Goal: Task Accomplishment & Management: Manage account settings

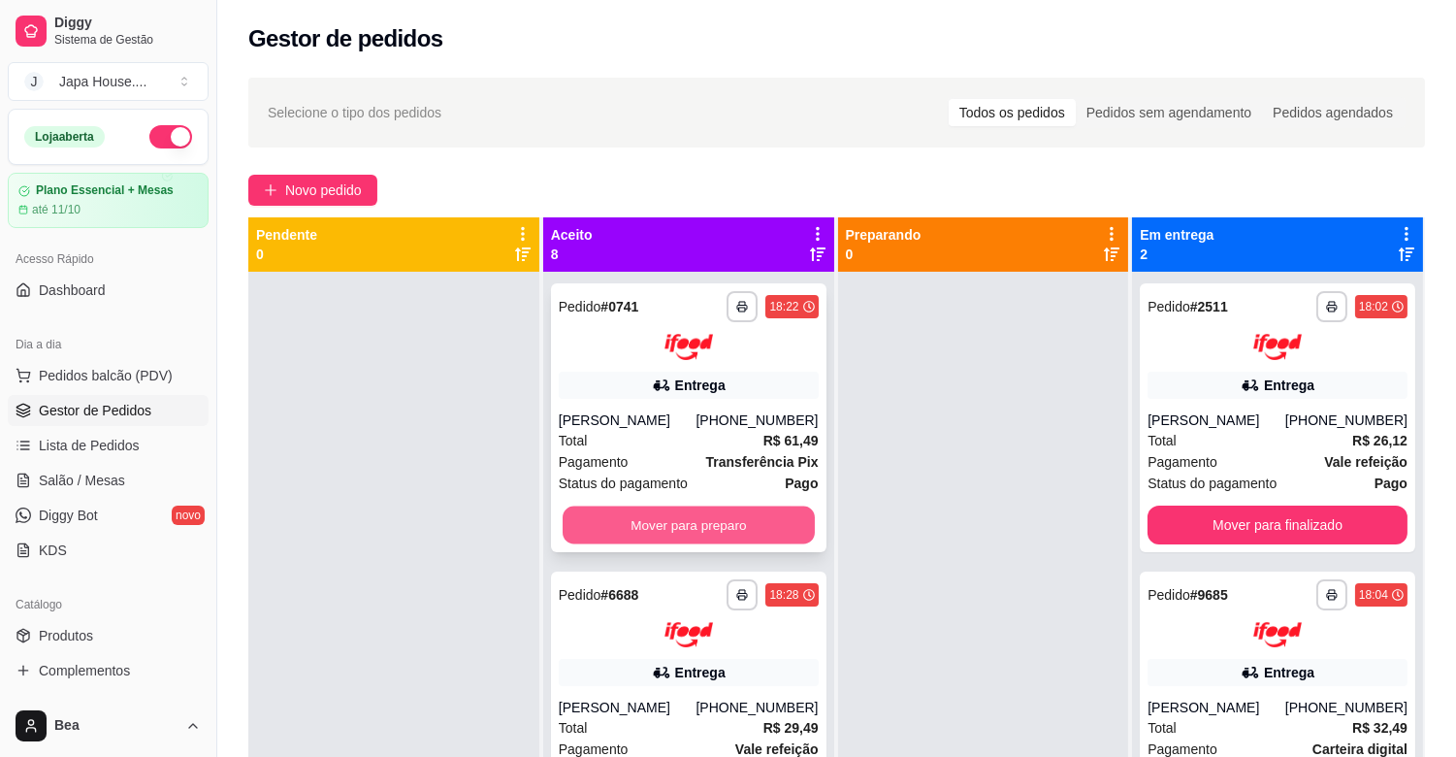
click at [680, 528] on button "Mover para preparo" at bounding box center [689, 524] width 252 height 38
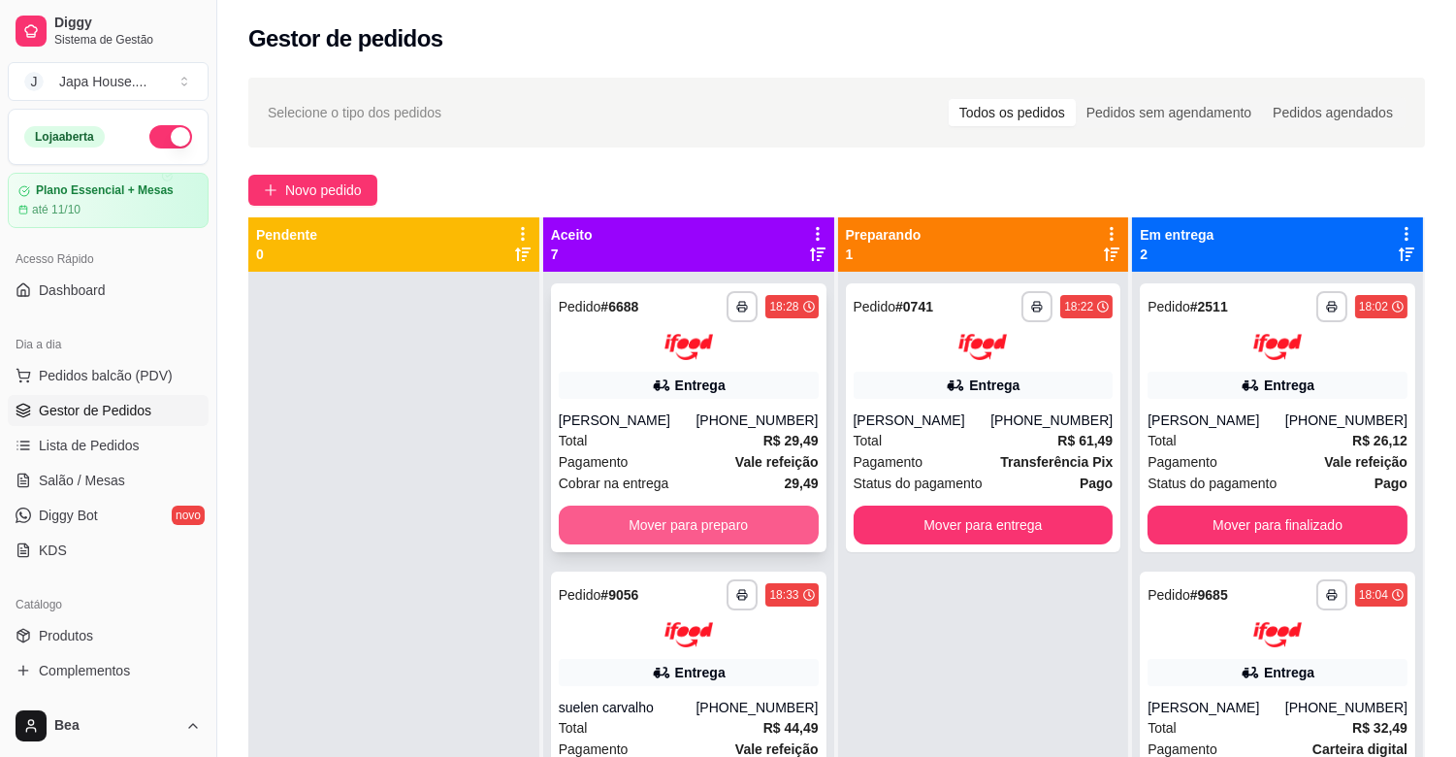
click at [715, 521] on button "Mover para preparo" at bounding box center [689, 524] width 260 height 39
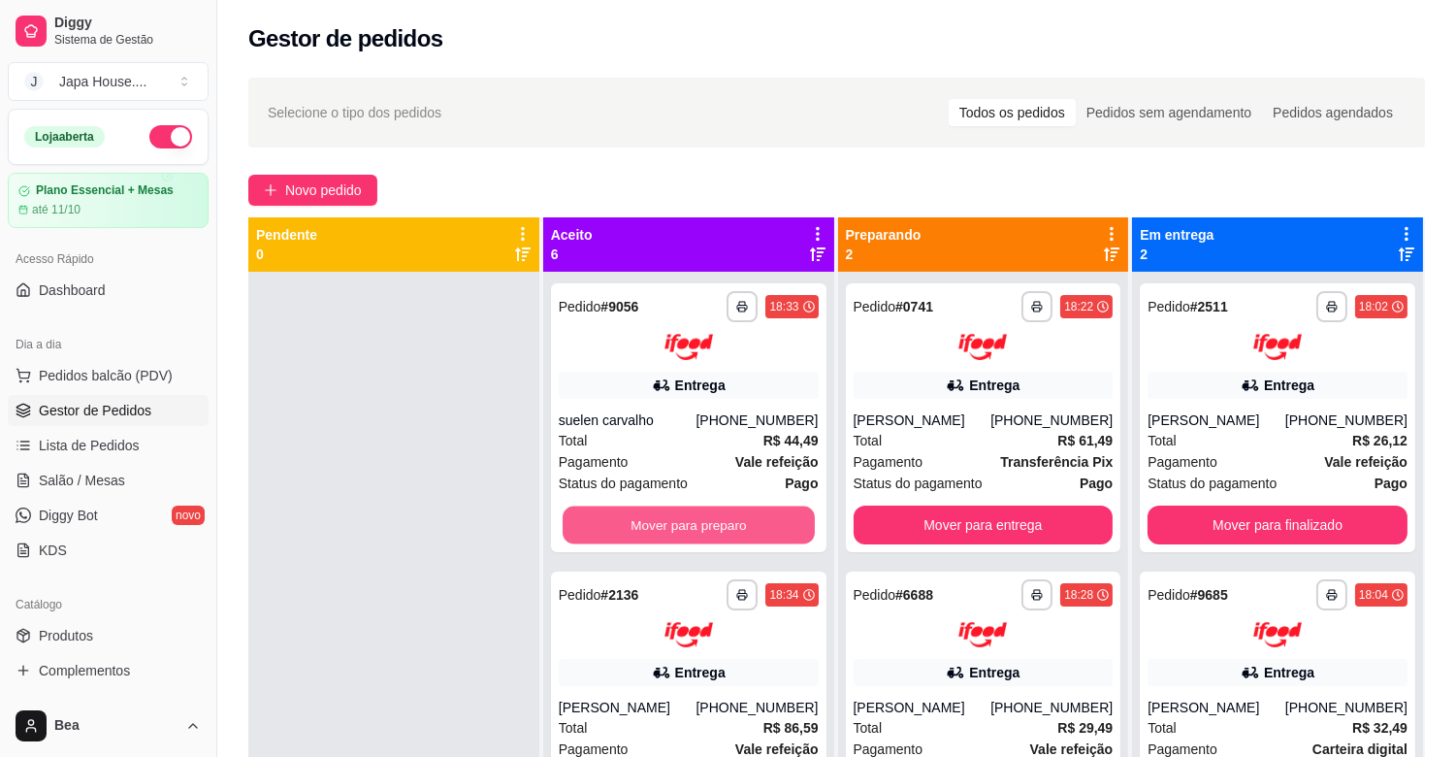
click at [715, 521] on button "Mover para preparo" at bounding box center [689, 524] width 252 height 38
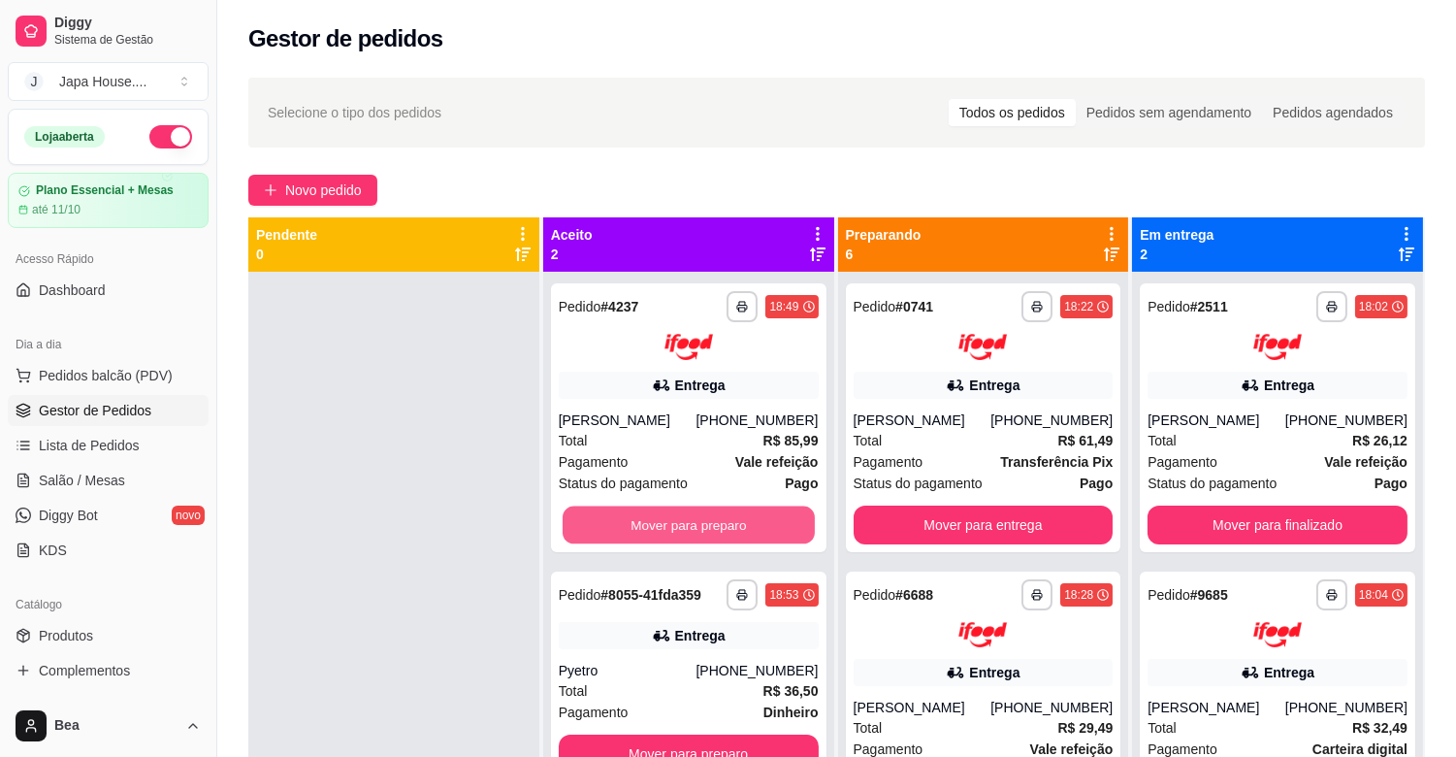
click at [715, 521] on button "Mover para preparo" at bounding box center [689, 524] width 252 height 38
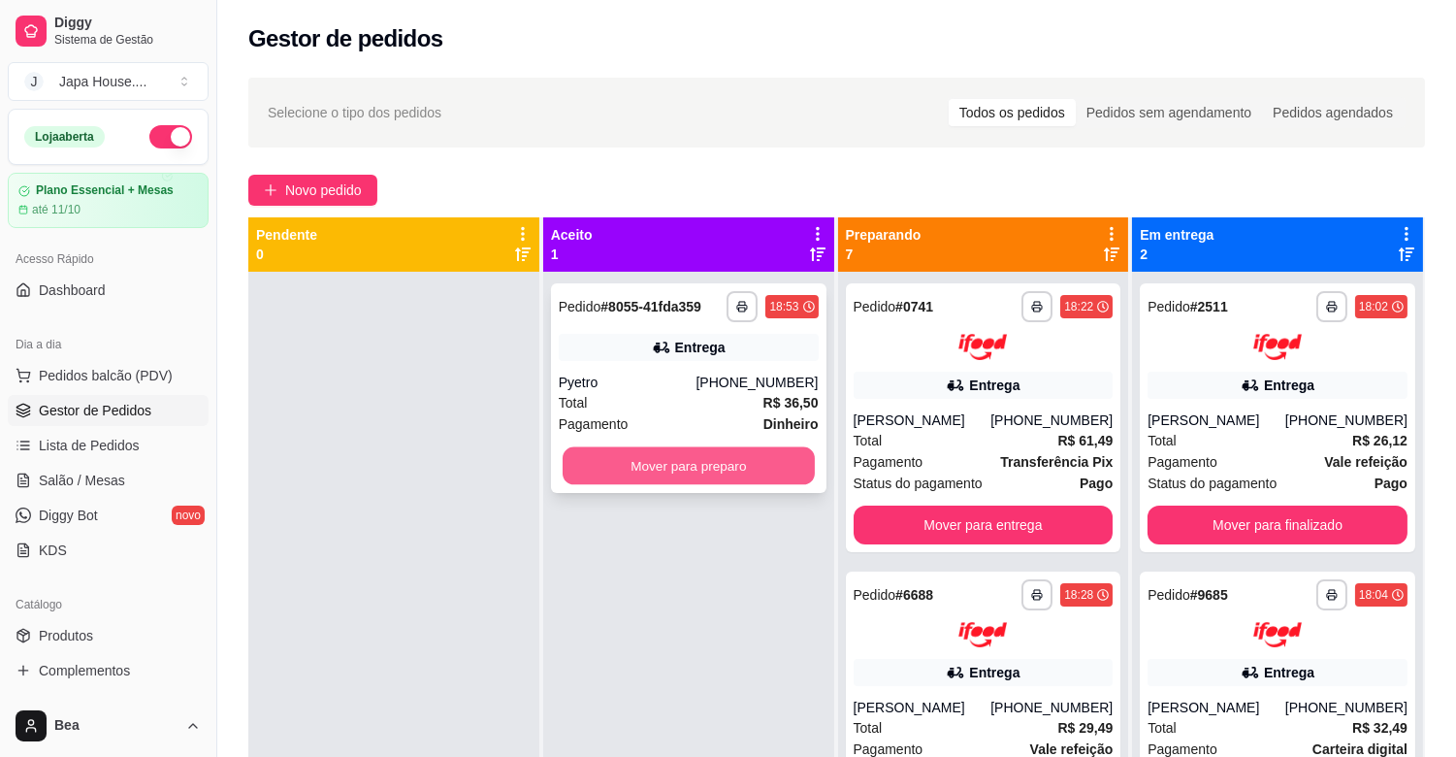
click at [713, 472] on button "Mover para preparo" at bounding box center [689, 466] width 252 height 38
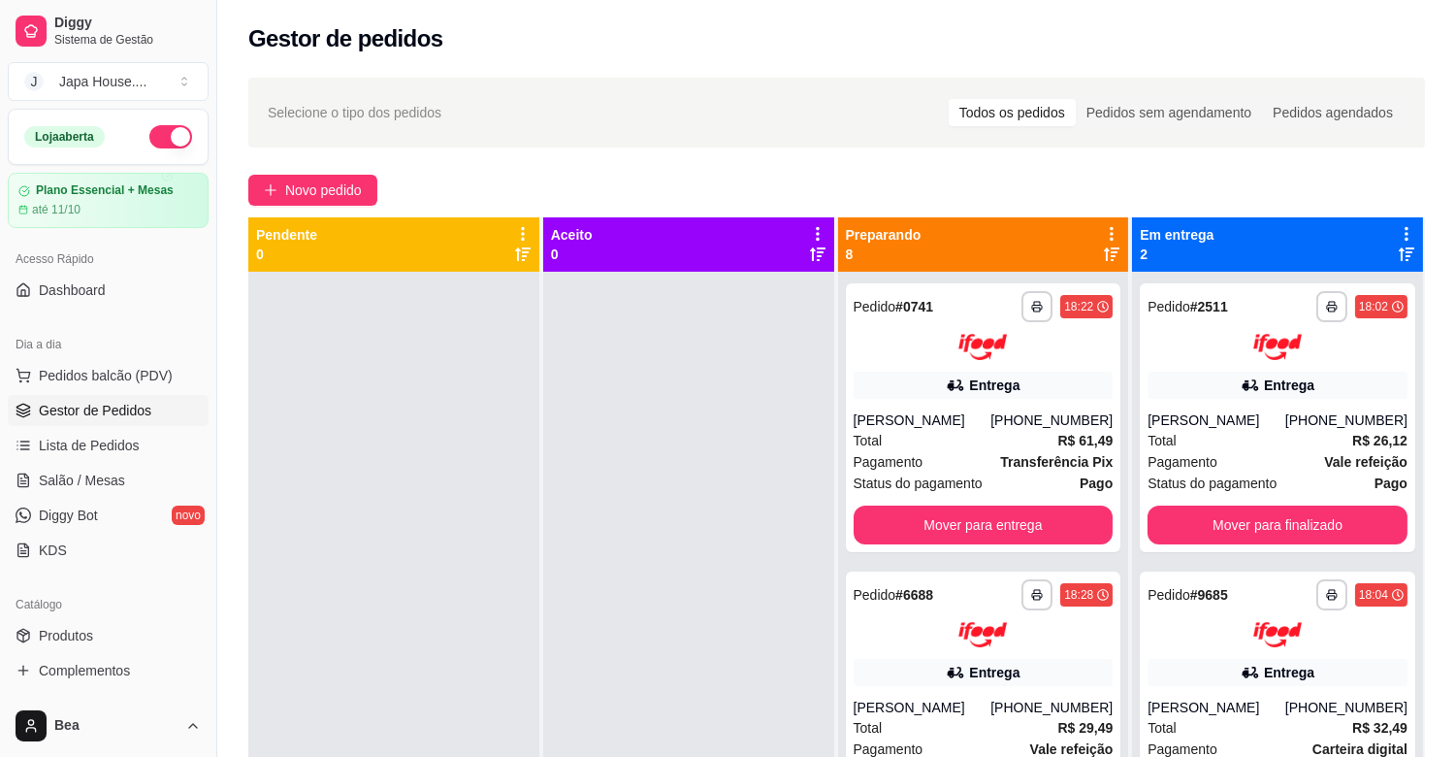
click at [713, 472] on div at bounding box center [688, 650] width 291 height 757
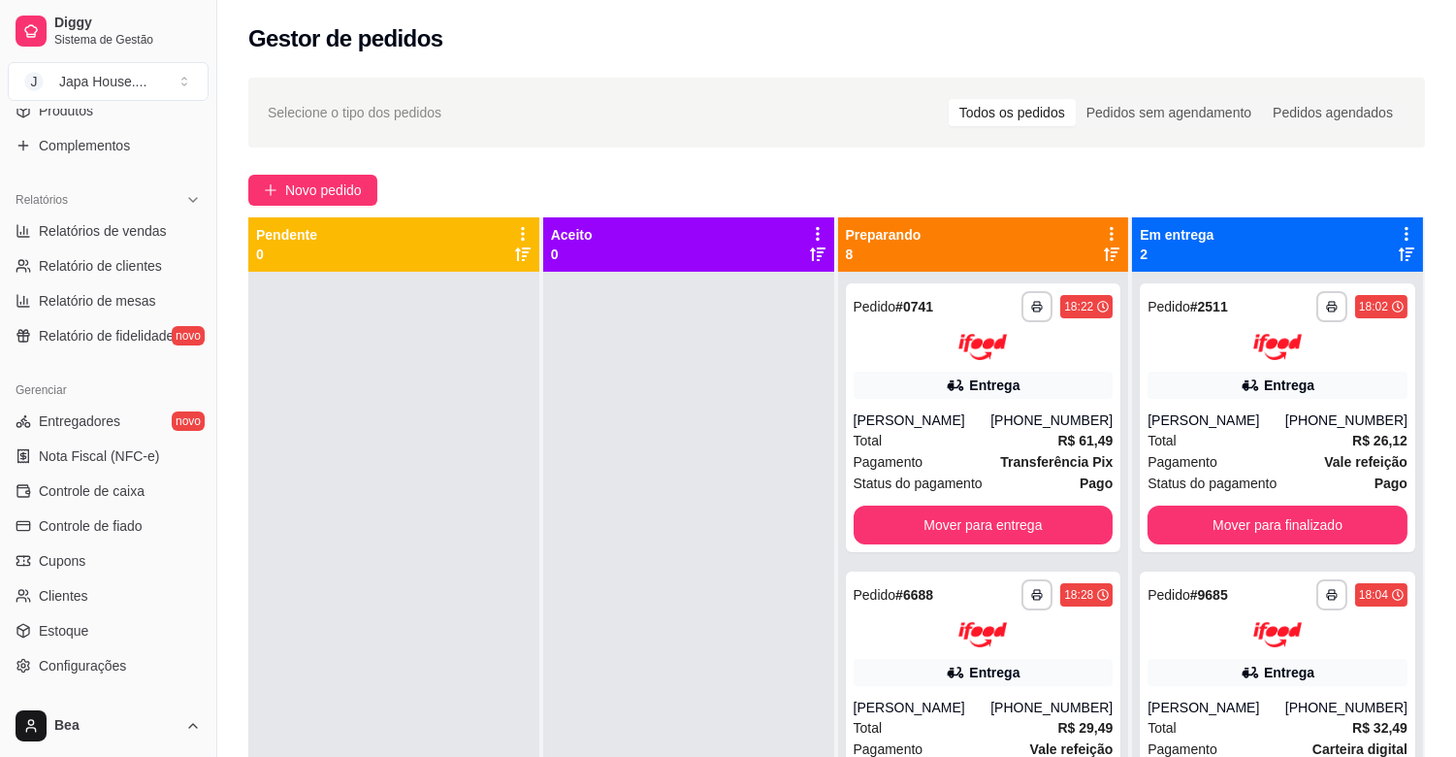
scroll to position [530, 0]
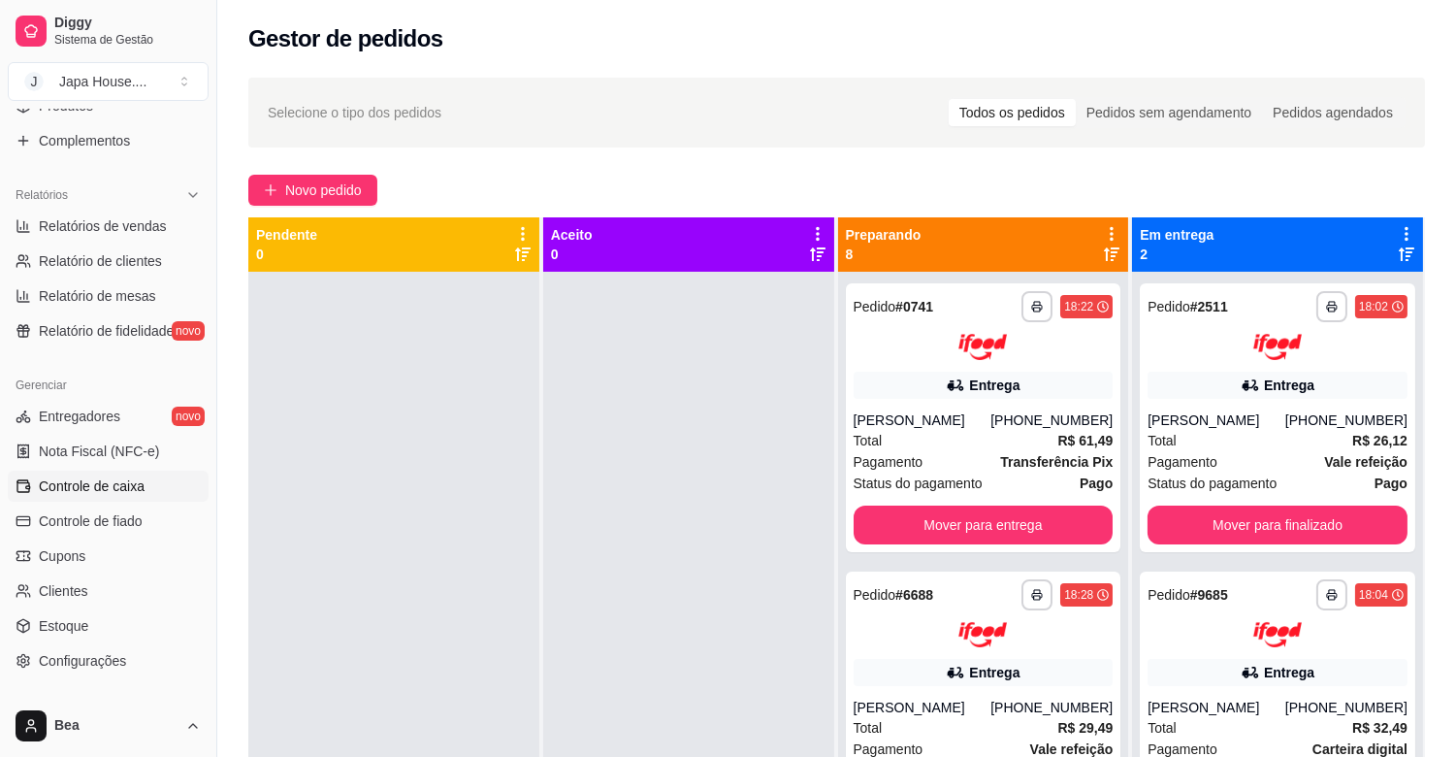
click at [113, 496] on link "Controle de caixa" at bounding box center [108, 485] width 201 height 31
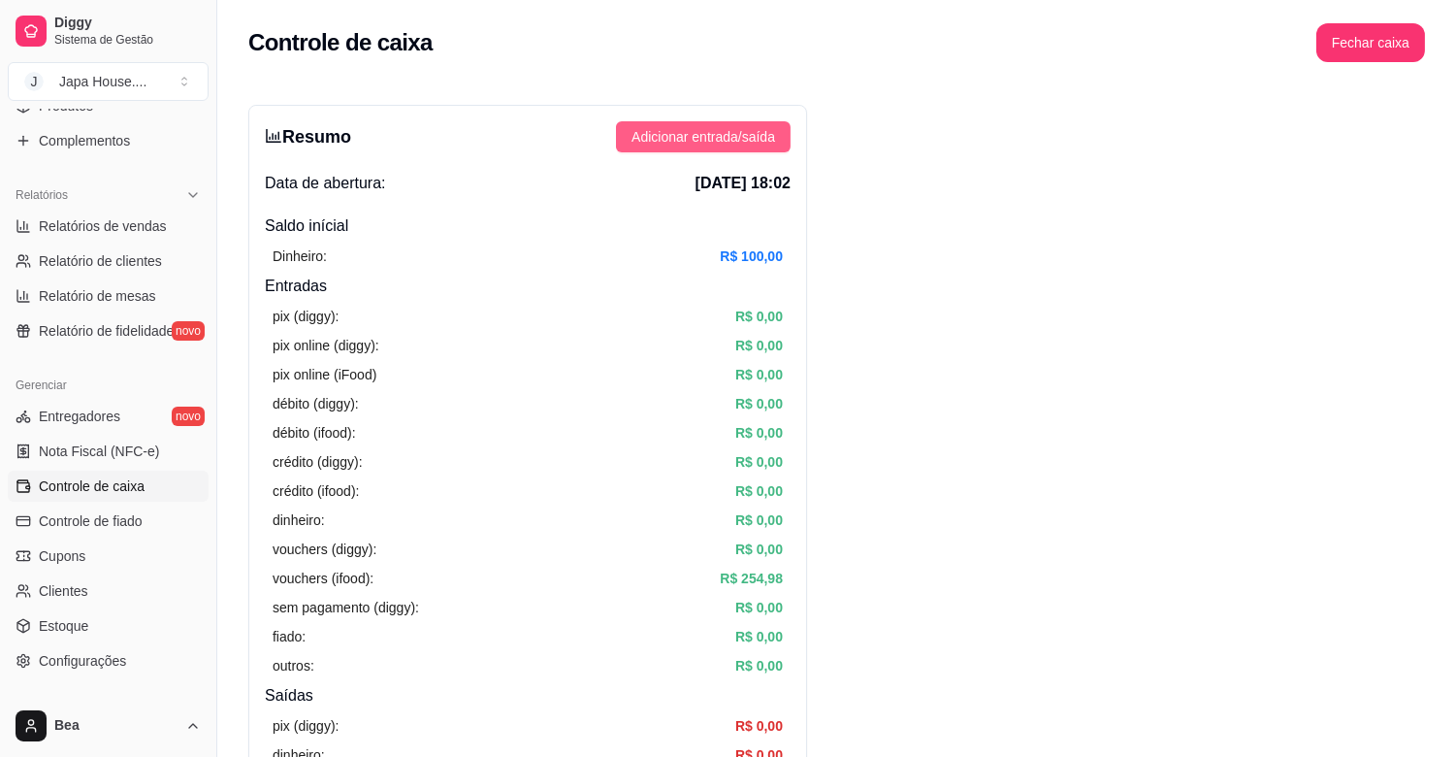
click at [760, 143] on span "Adicionar entrada/saída" at bounding box center [703, 136] width 144 height 21
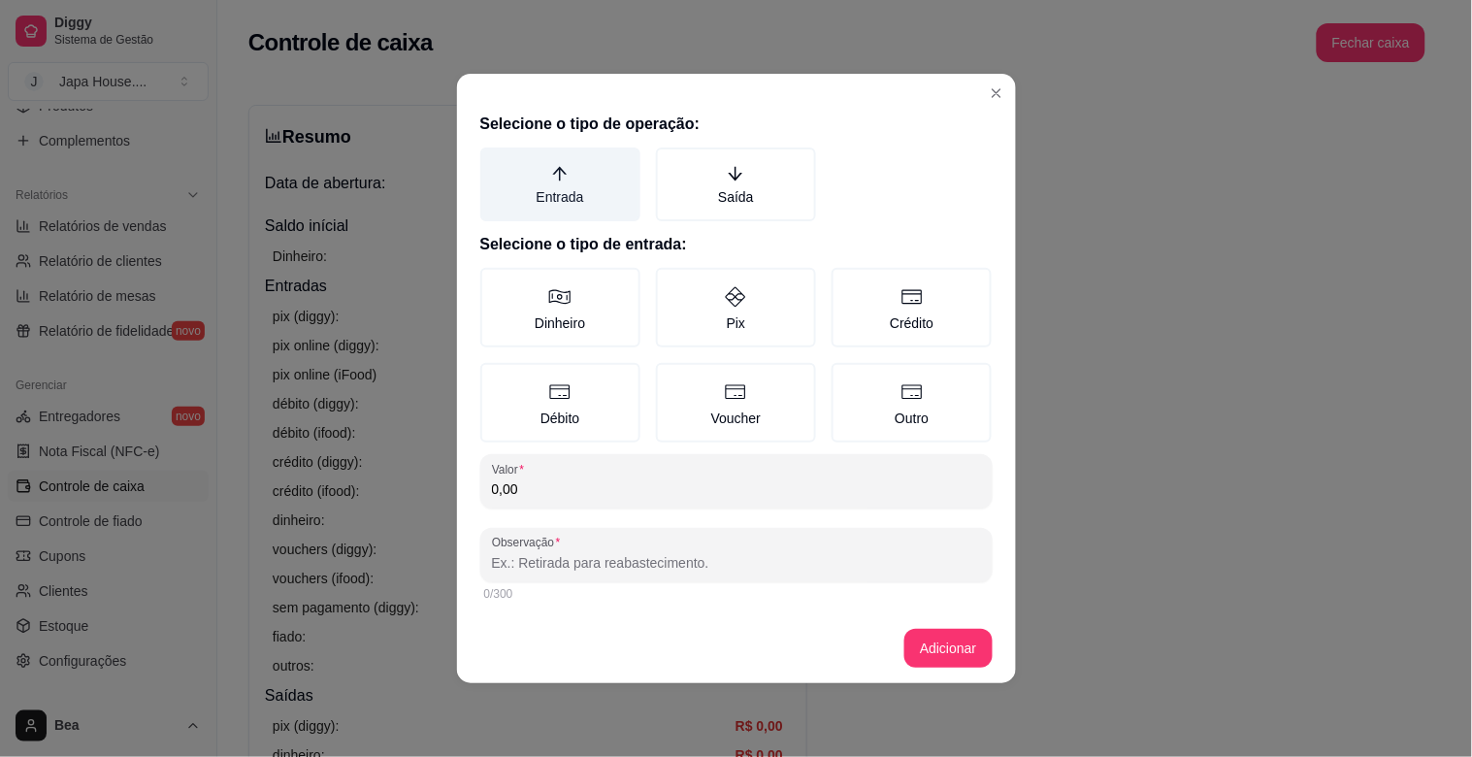
click at [566, 209] on label "Entrada" at bounding box center [560, 184] width 160 height 74
click at [495, 162] on button "Entrada" at bounding box center [487, 154] width 16 height 16
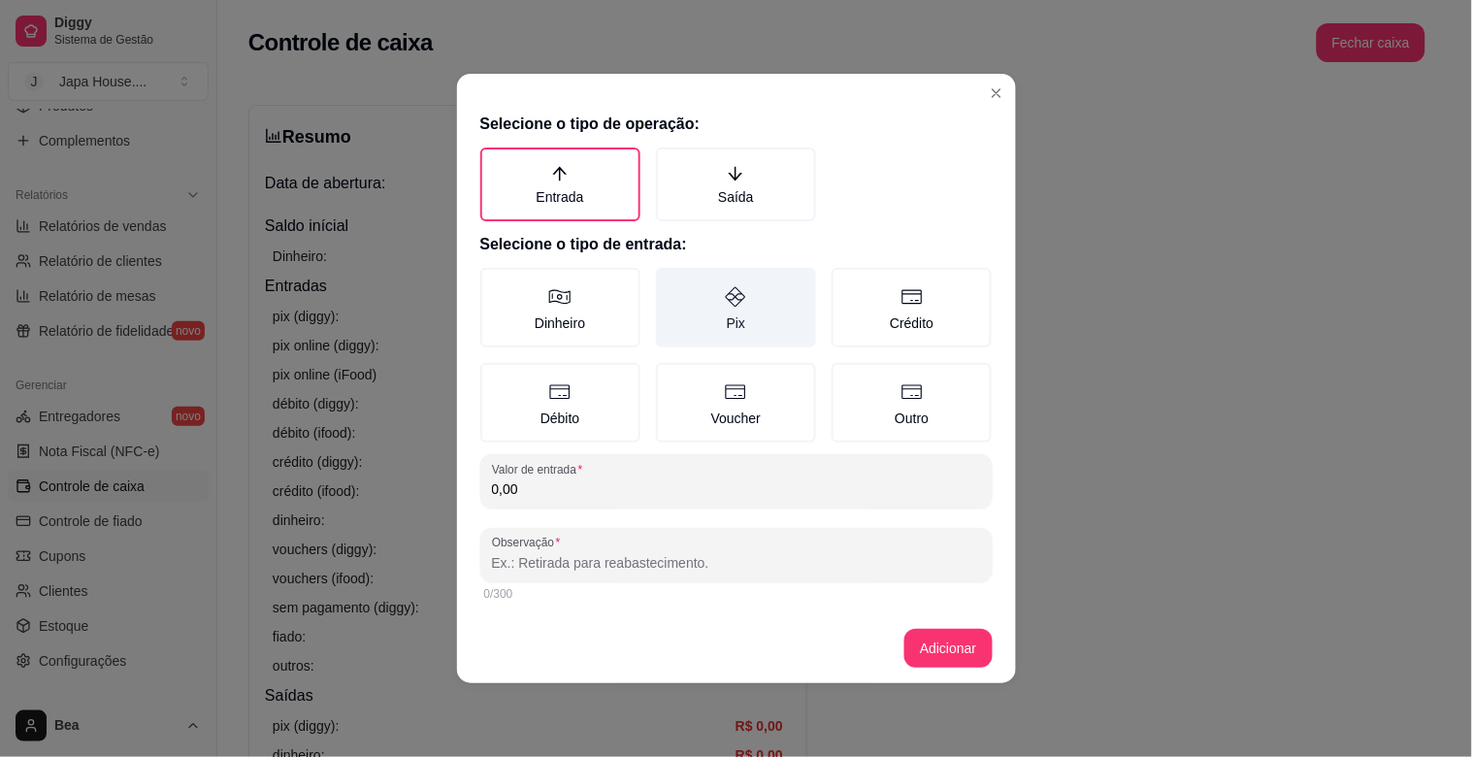
click at [686, 322] on label "Pix" at bounding box center [736, 308] width 160 height 80
click at [670, 282] on button "Pix" at bounding box center [663, 275] width 16 height 16
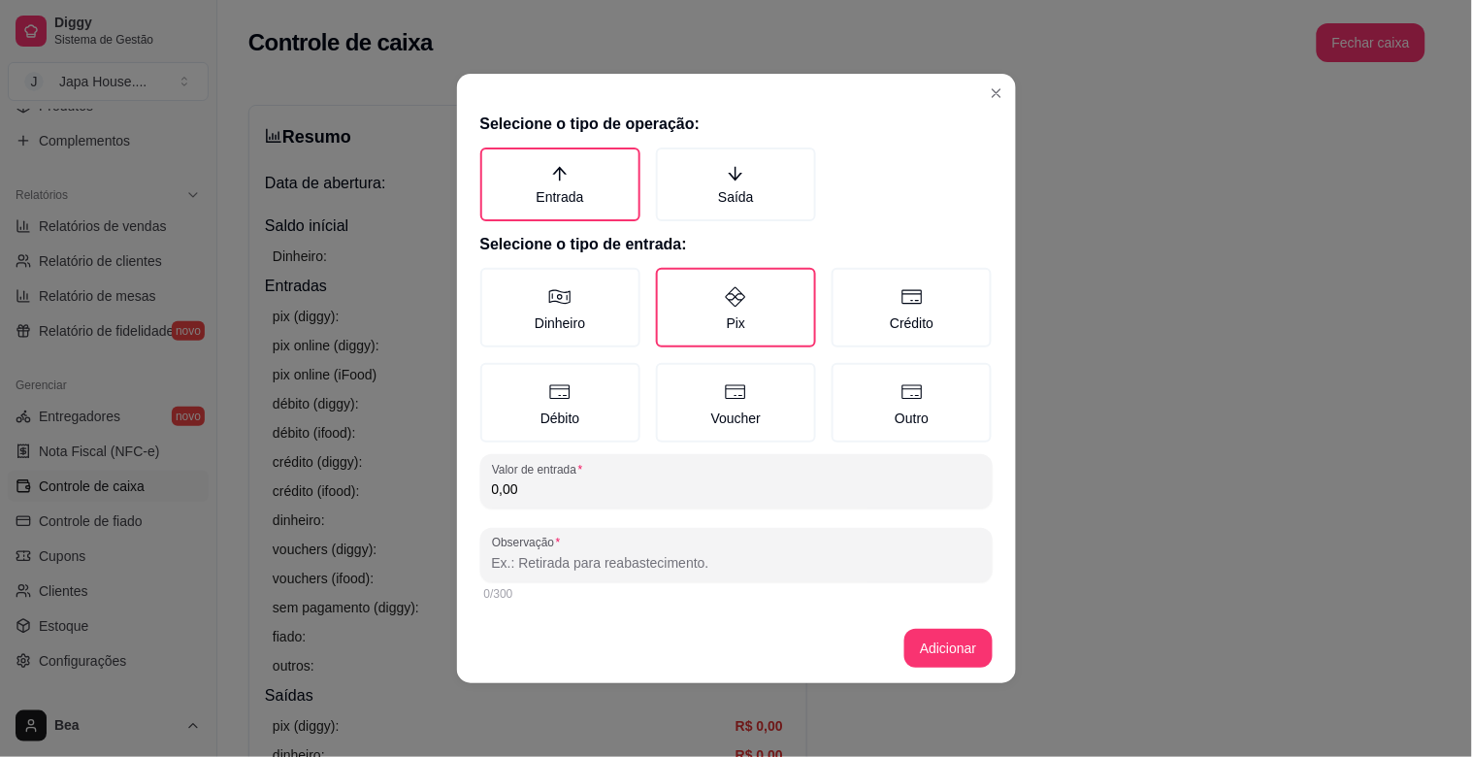
click at [594, 485] on input "0,00" at bounding box center [736, 488] width 489 height 19
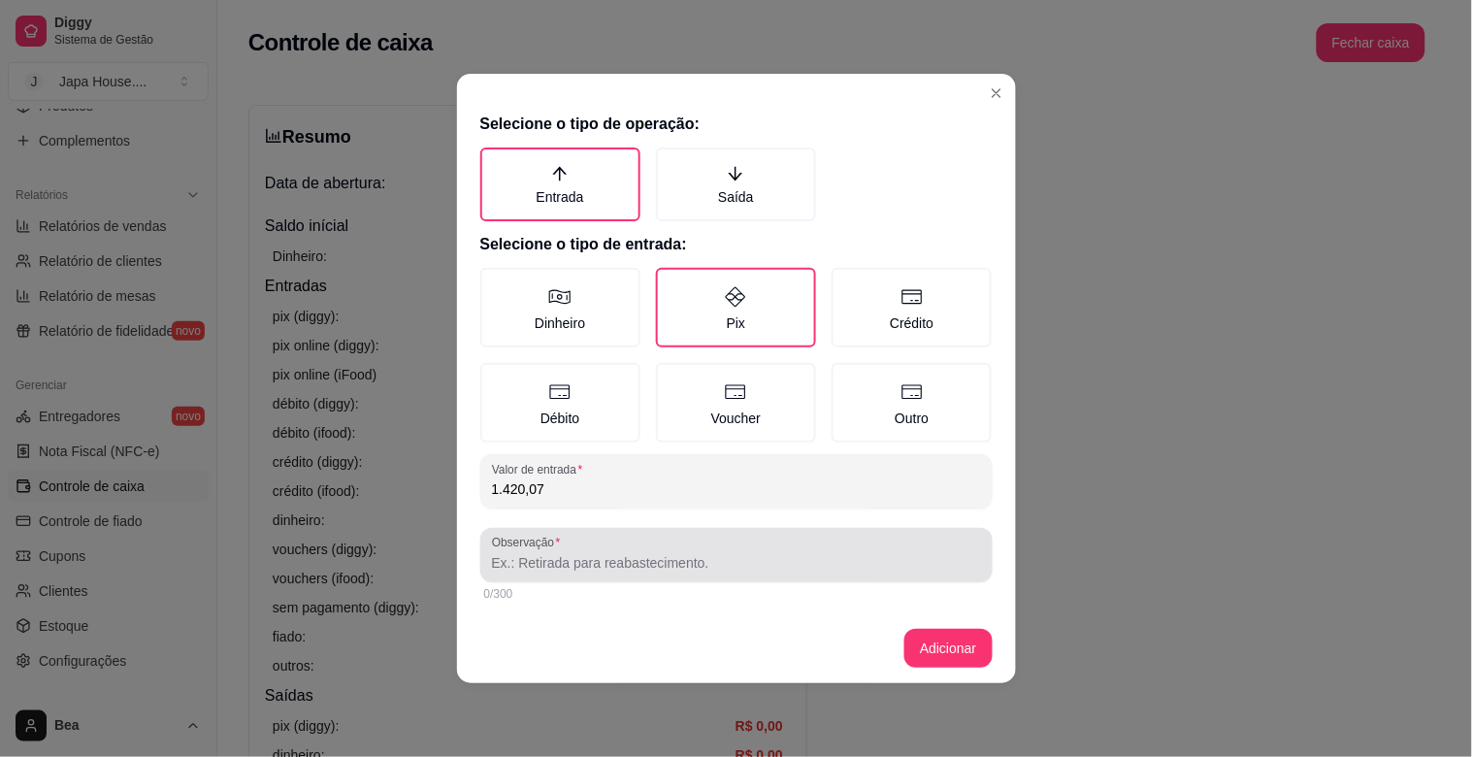
type input "1.420,07"
click at [773, 572] on div "Observação" at bounding box center [736, 555] width 512 height 54
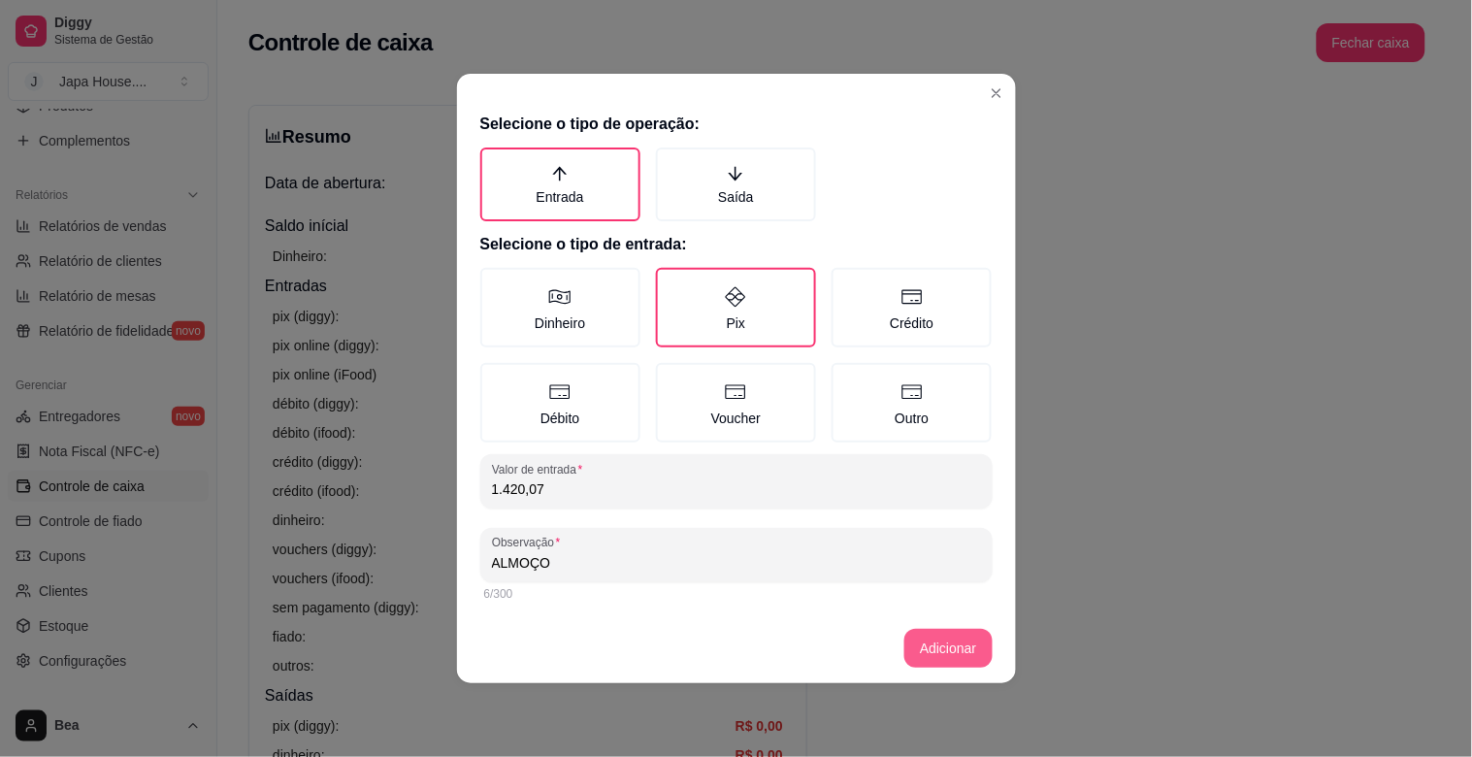
type input "ALMOÇO"
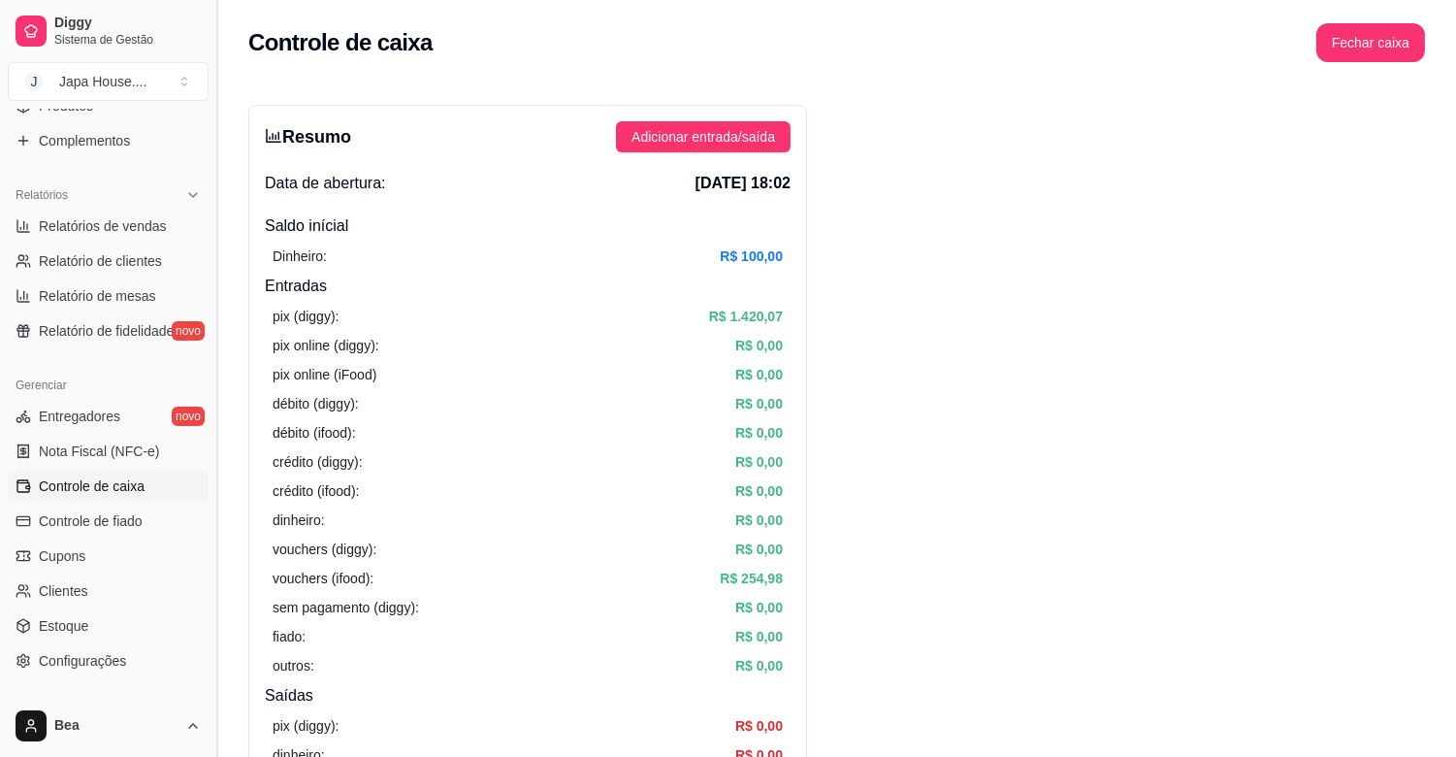
click at [209, 158] on button "Toggle Sidebar" at bounding box center [217, 378] width 16 height 757
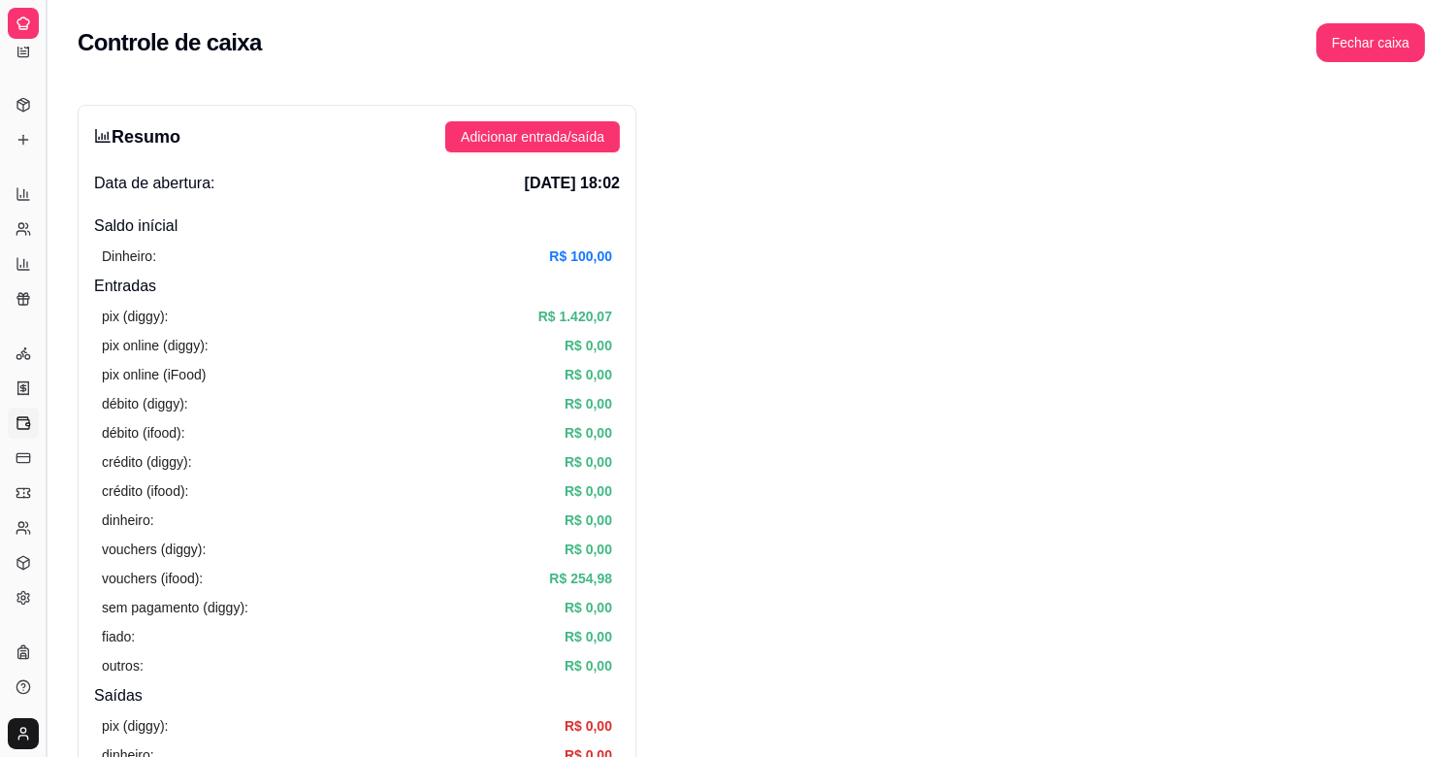
scroll to position [247, 0]
click at [45, 146] on button "Toggle Sidebar" at bounding box center [46, 378] width 16 height 757
click at [45, 146] on div "Diggy Sistema de Gestão J Japa House. ... Loja aberta Plano Essencial + Mesas a…" at bounding box center [23, 378] width 46 height 757
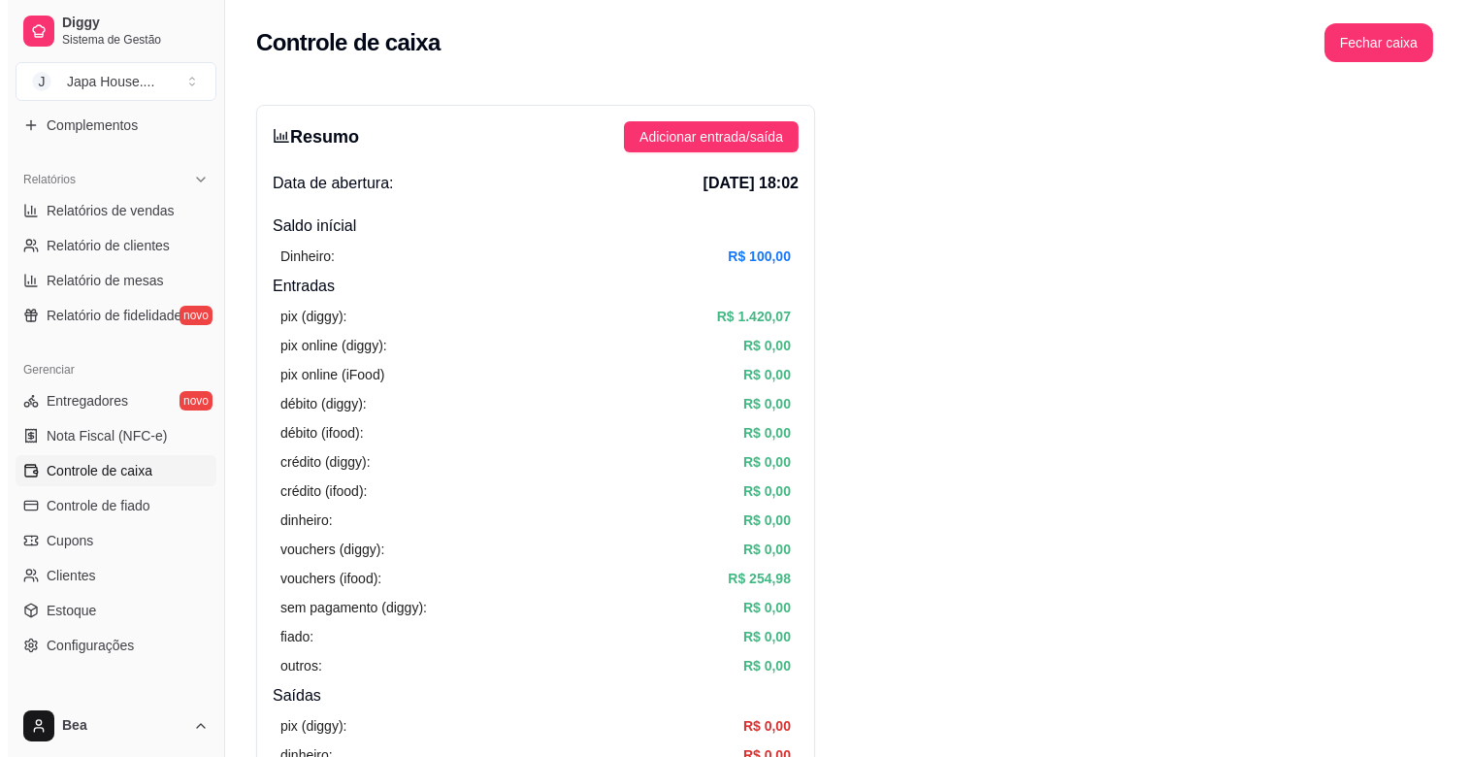
scroll to position [33, 0]
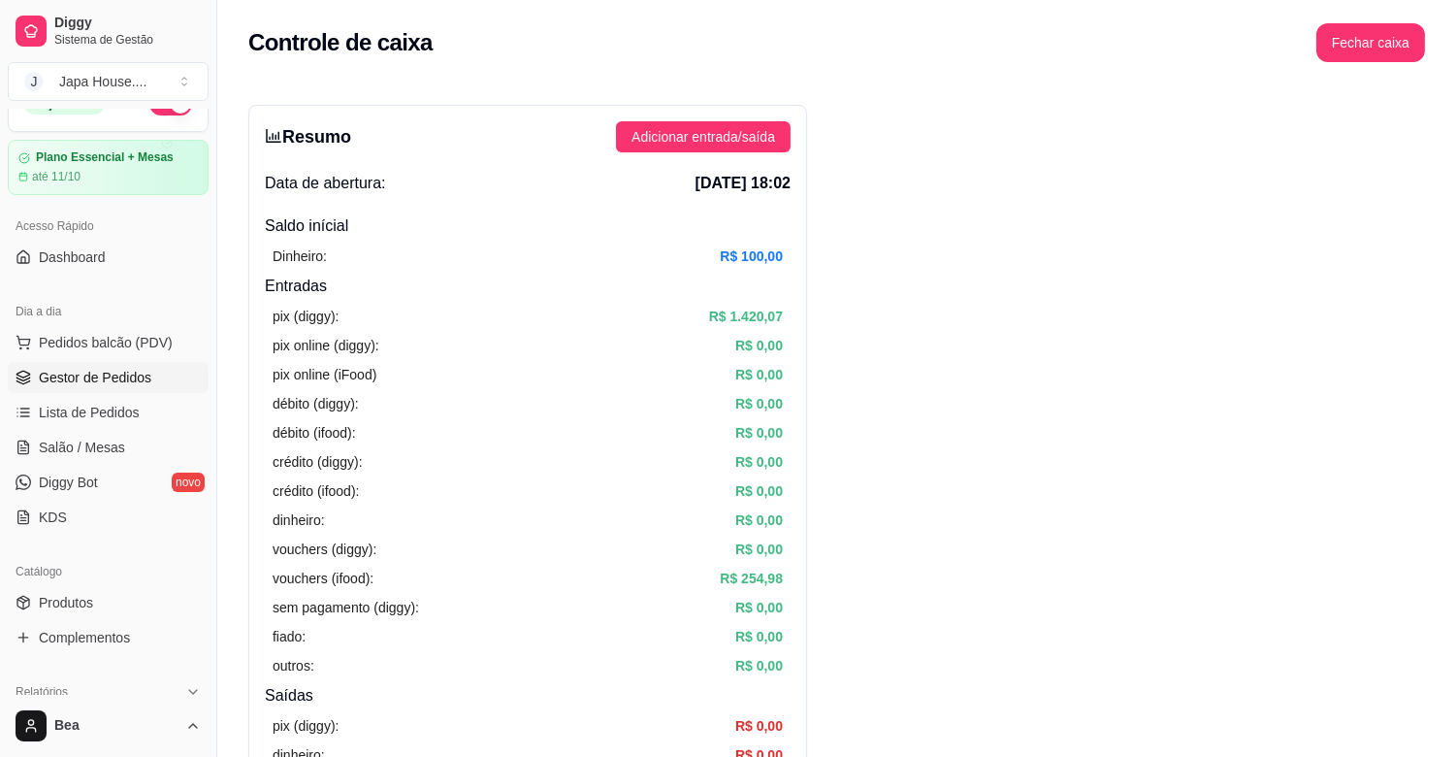
click at [90, 379] on span "Gestor de Pedidos" at bounding box center [95, 377] width 113 height 19
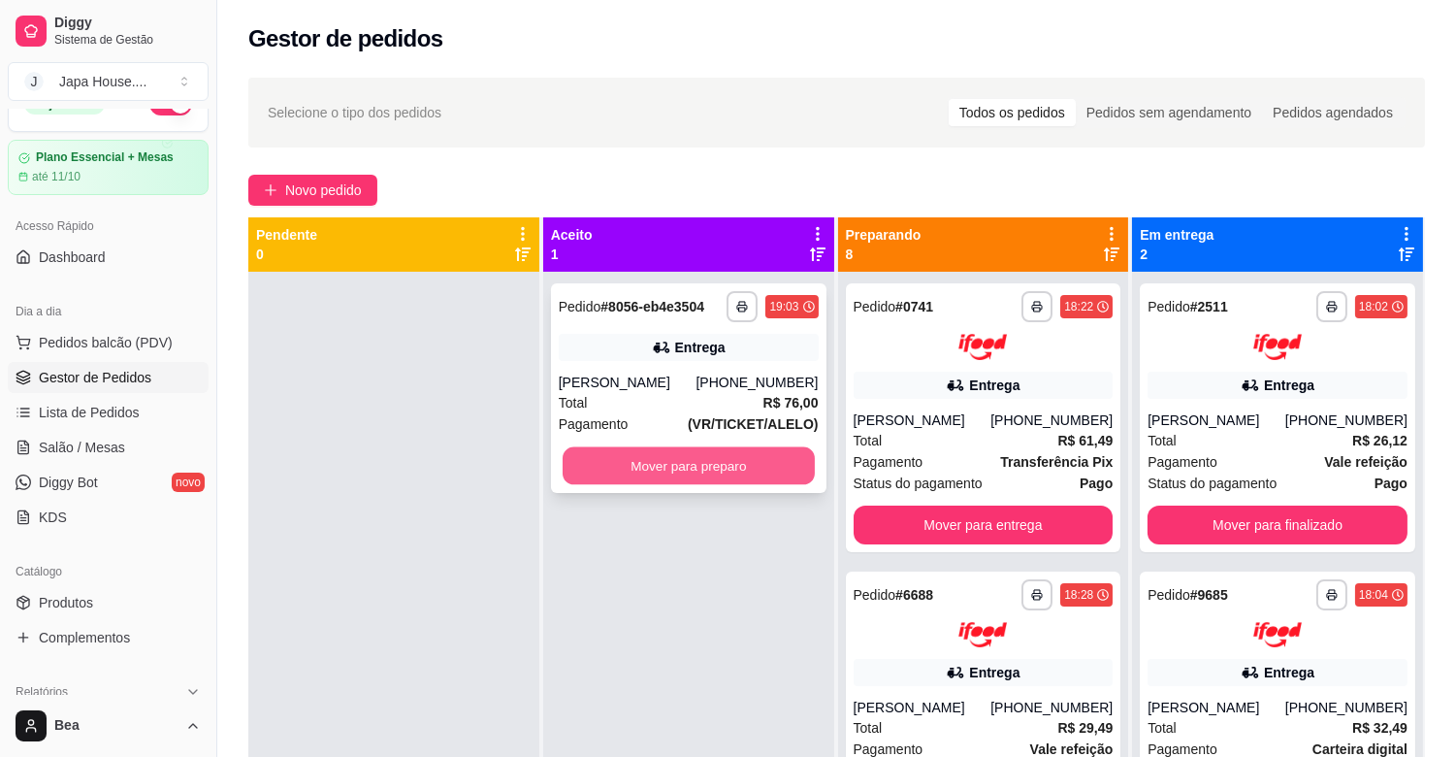
click at [709, 469] on button "Mover para preparo" at bounding box center [689, 466] width 252 height 38
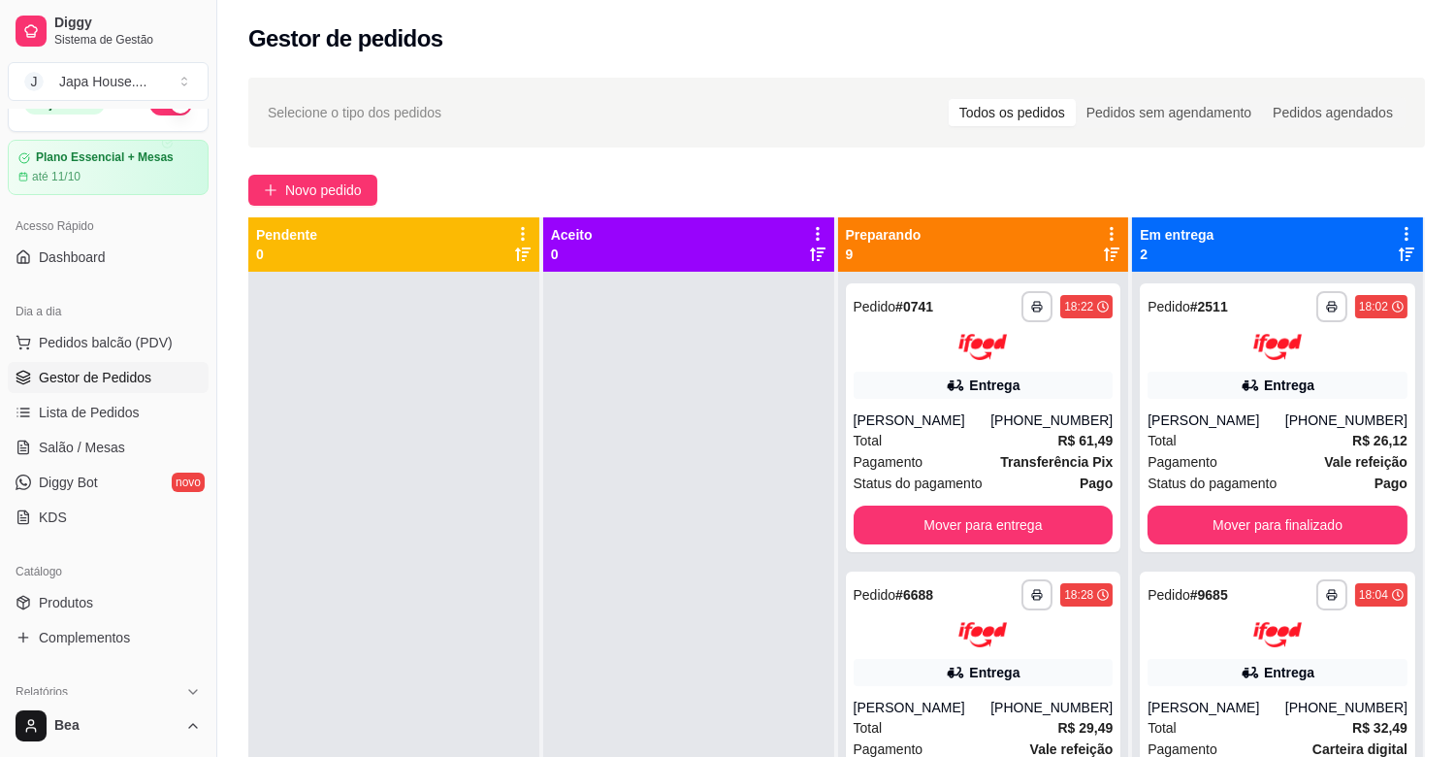
click at [709, 469] on div at bounding box center [688, 650] width 291 height 757
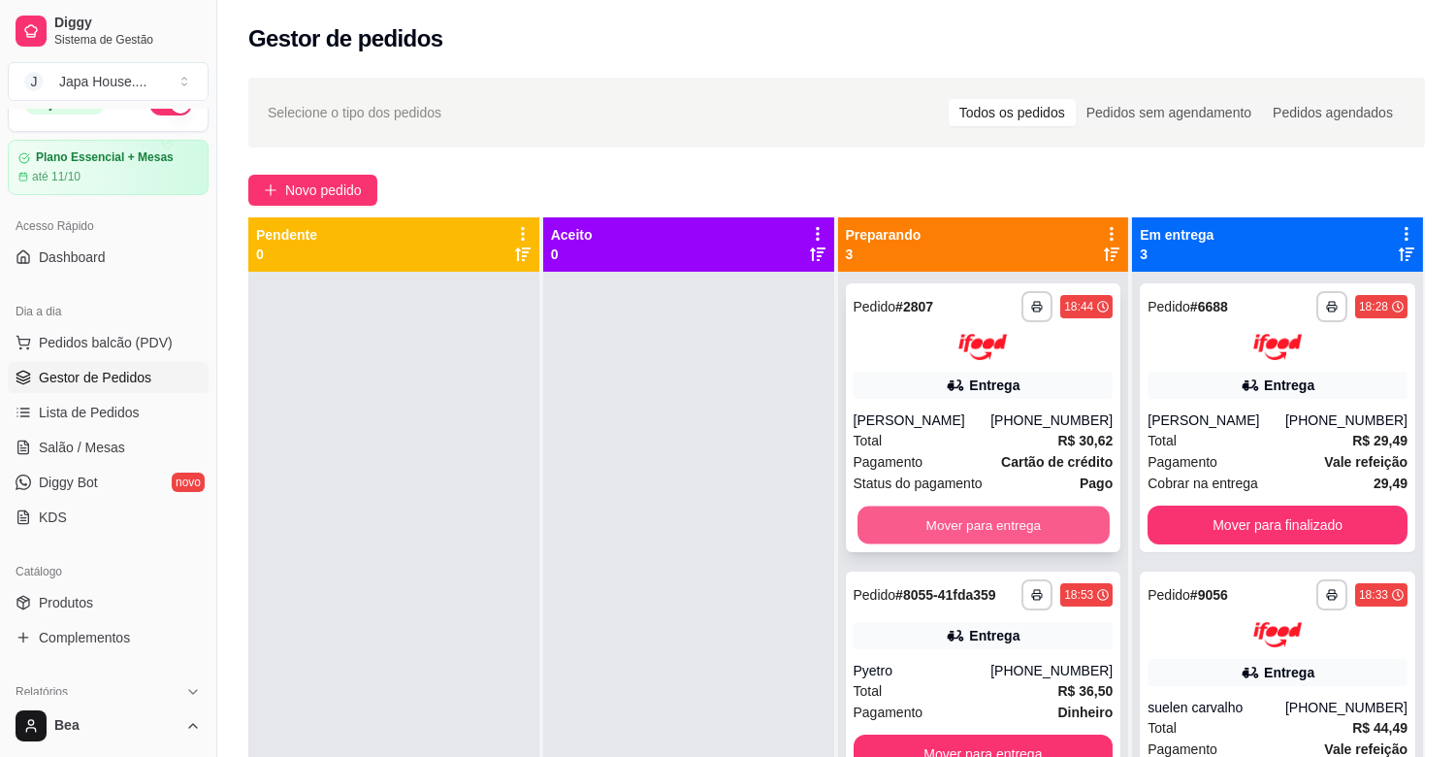
click at [1036, 526] on button "Mover para entrega" at bounding box center [983, 524] width 252 height 38
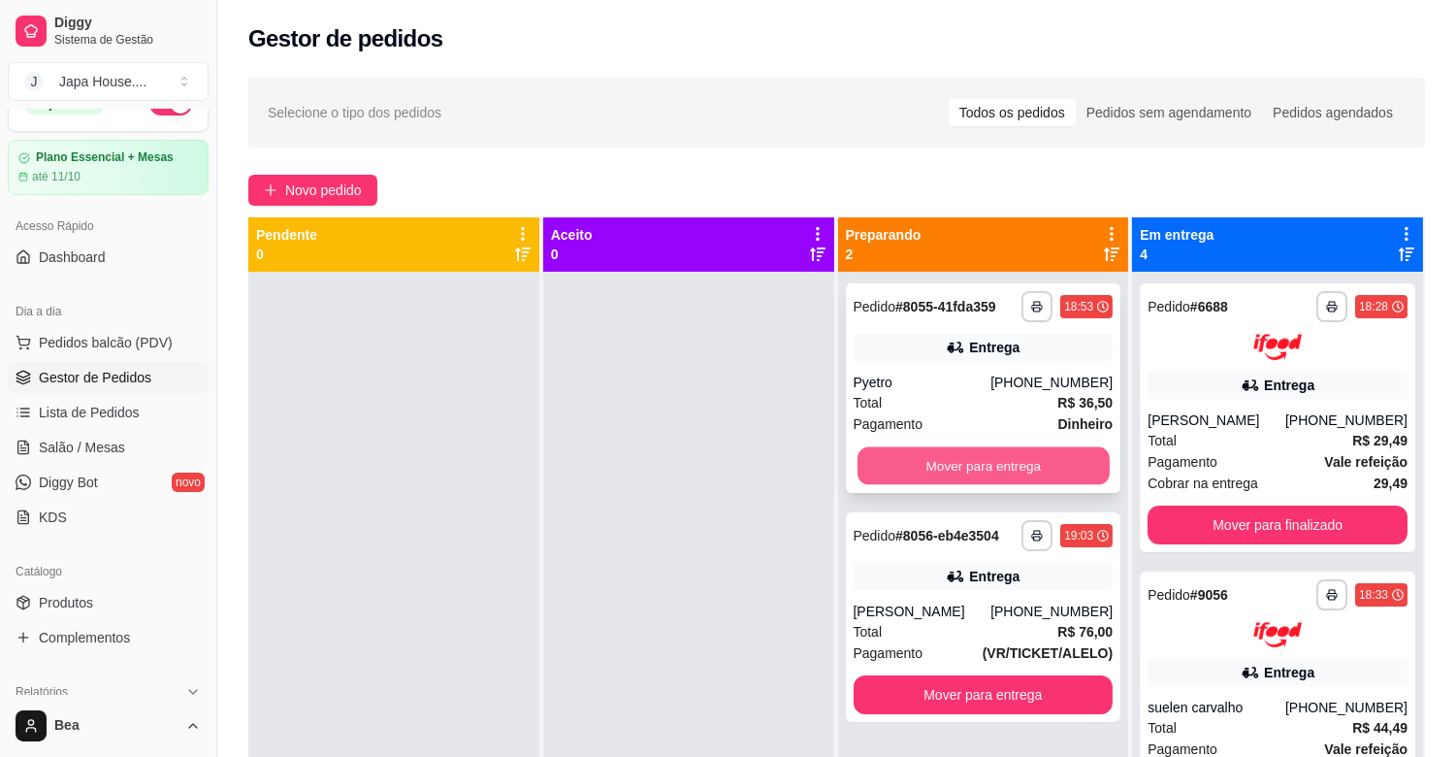
click at [997, 467] on button "Mover para entrega" at bounding box center [983, 466] width 252 height 38
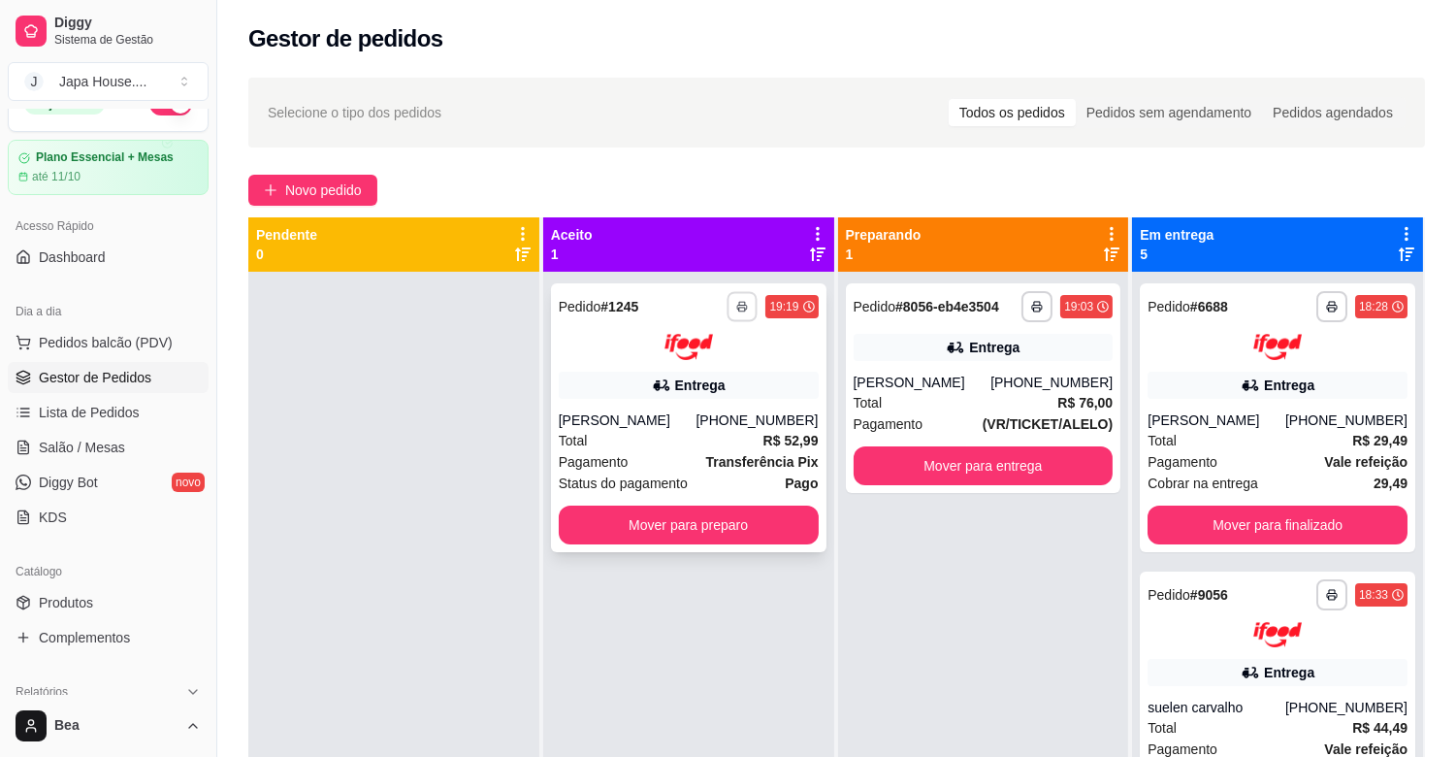
click at [735, 296] on button "button" at bounding box center [743, 306] width 30 height 30
click at [711, 375] on button "IMPRESSORA" at bounding box center [685, 374] width 136 height 30
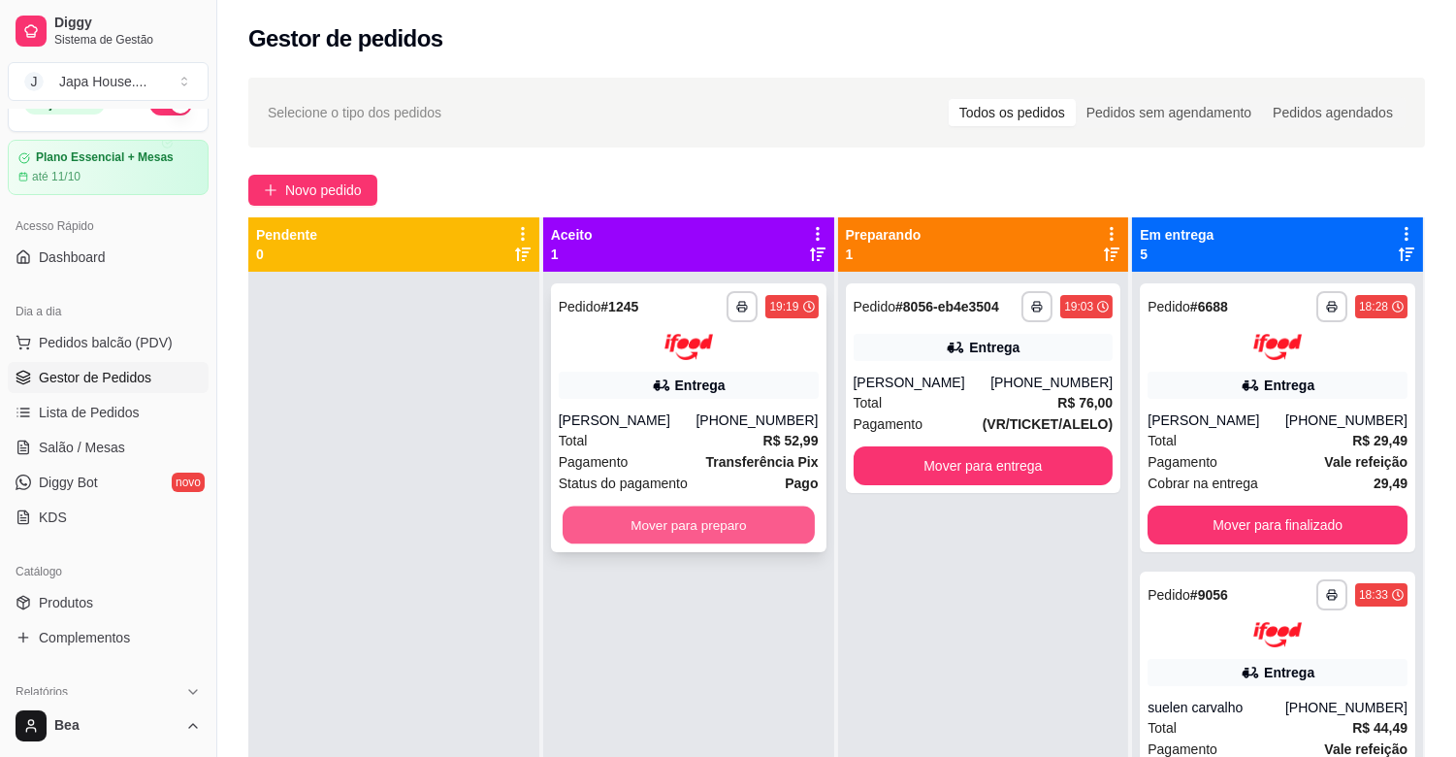
click at [731, 532] on button "Mover para preparo" at bounding box center [689, 524] width 252 height 38
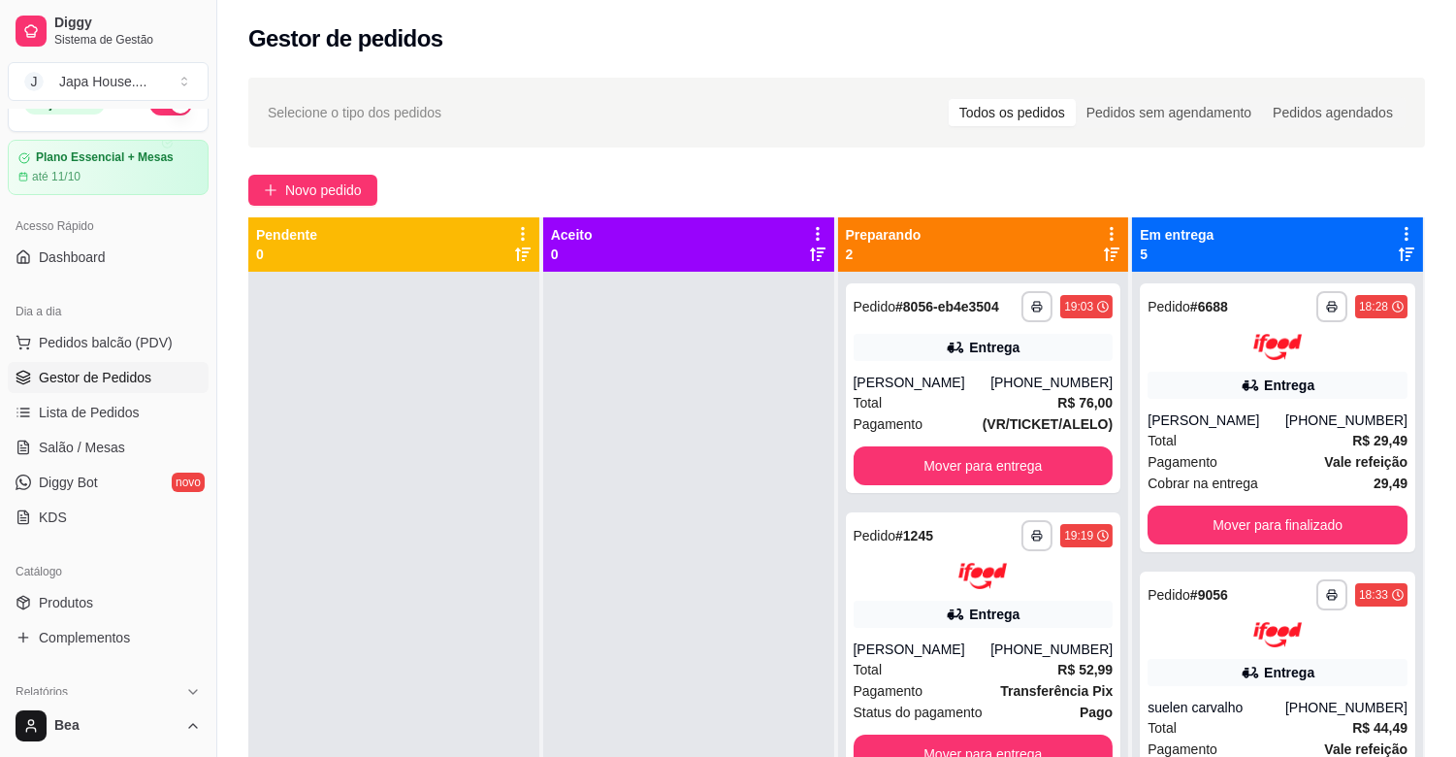
click at [731, 532] on div at bounding box center [688, 650] width 291 height 757
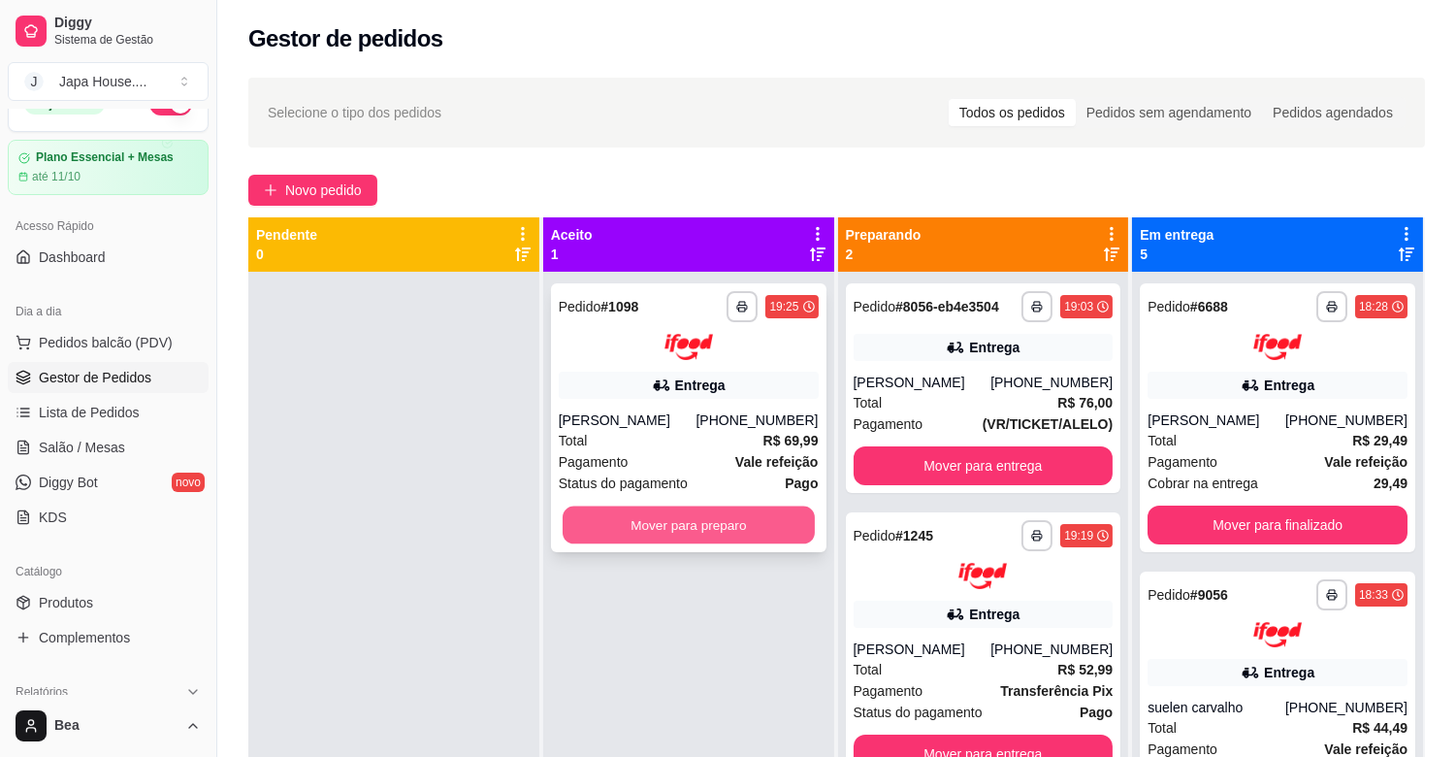
click at [729, 522] on button "Mover para preparo" at bounding box center [689, 524] width 252 height 38
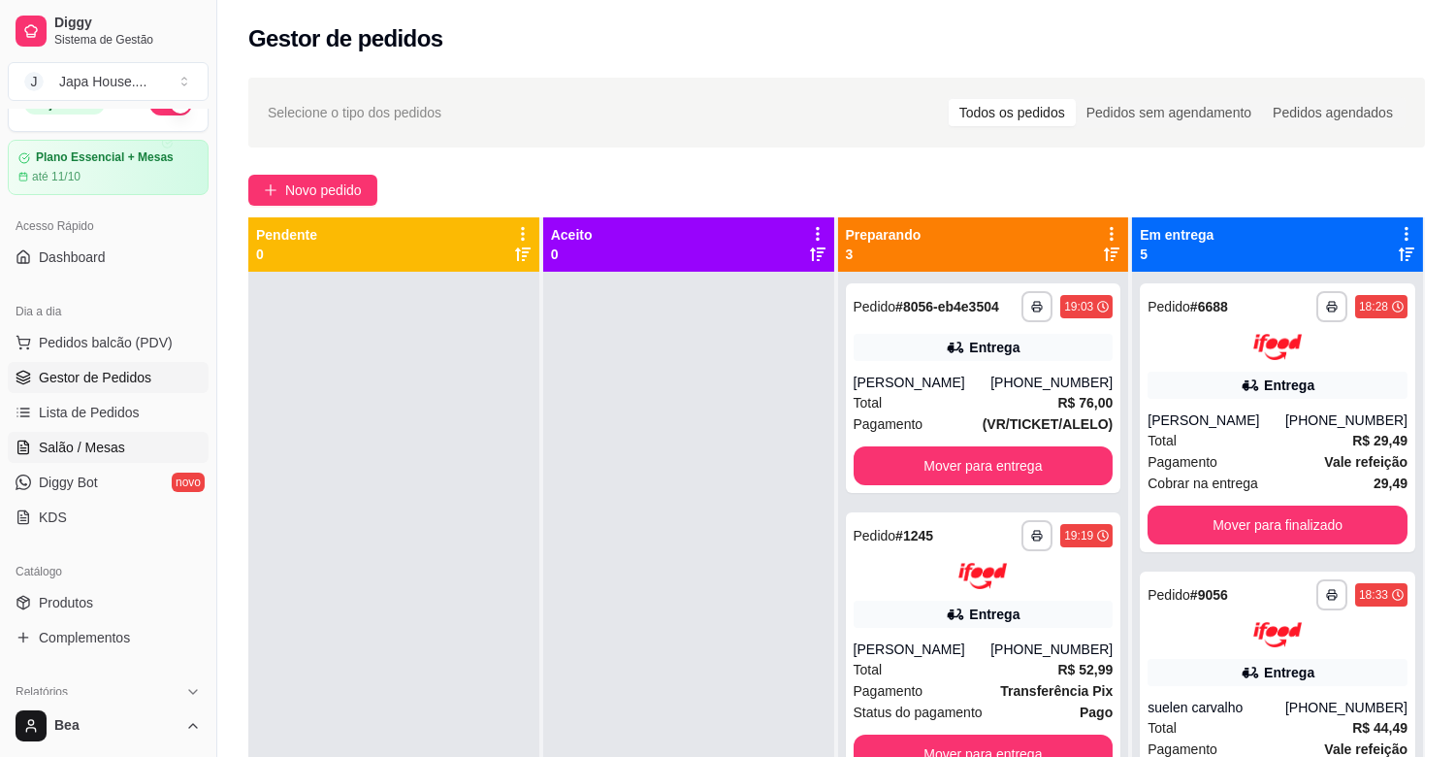
click at [113, 447] on span "Salão / Mesas" at bounding box center [82, 446] width 86 height 19
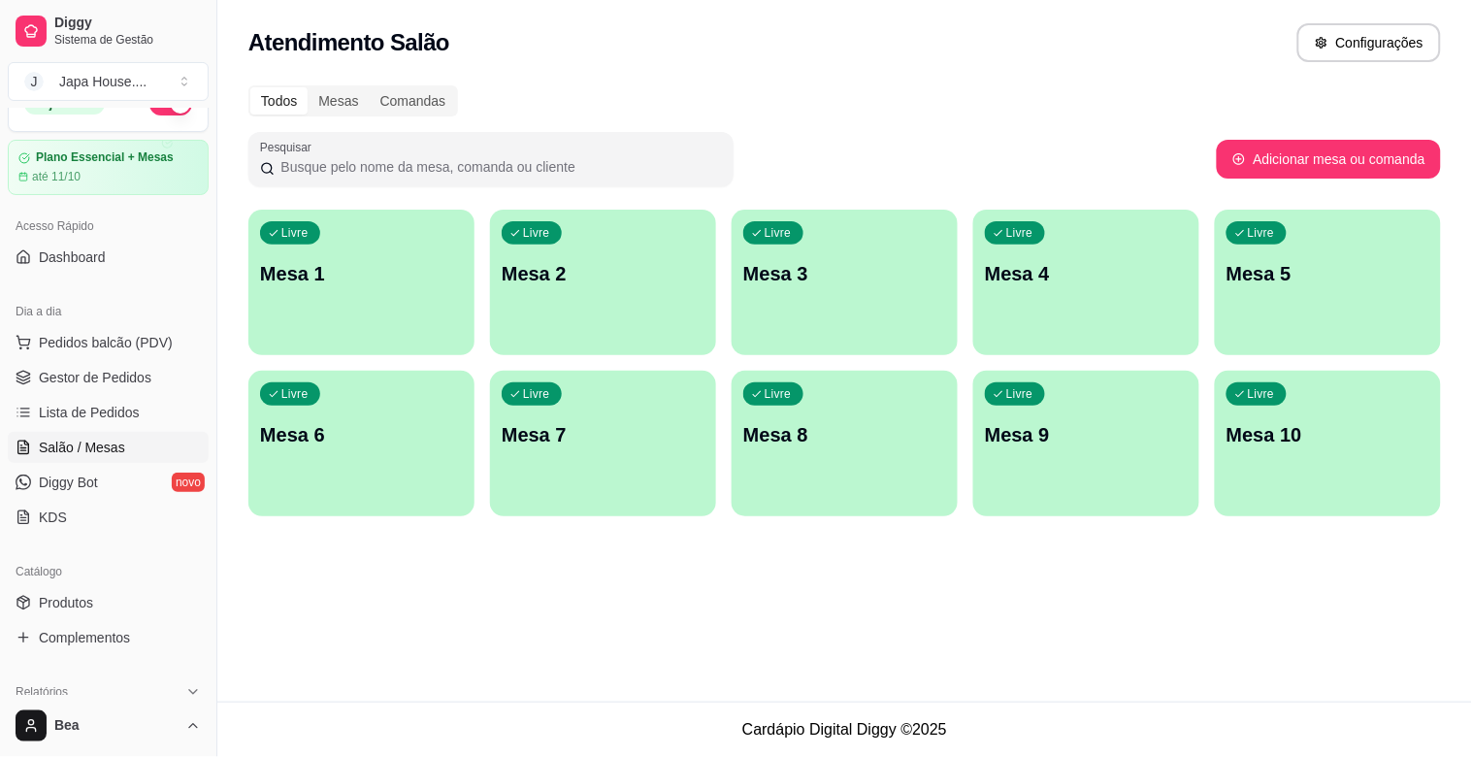
click at [344, 287] on div "Livre Mesa 1" at bounding box center [361, 271] width 226 height 122
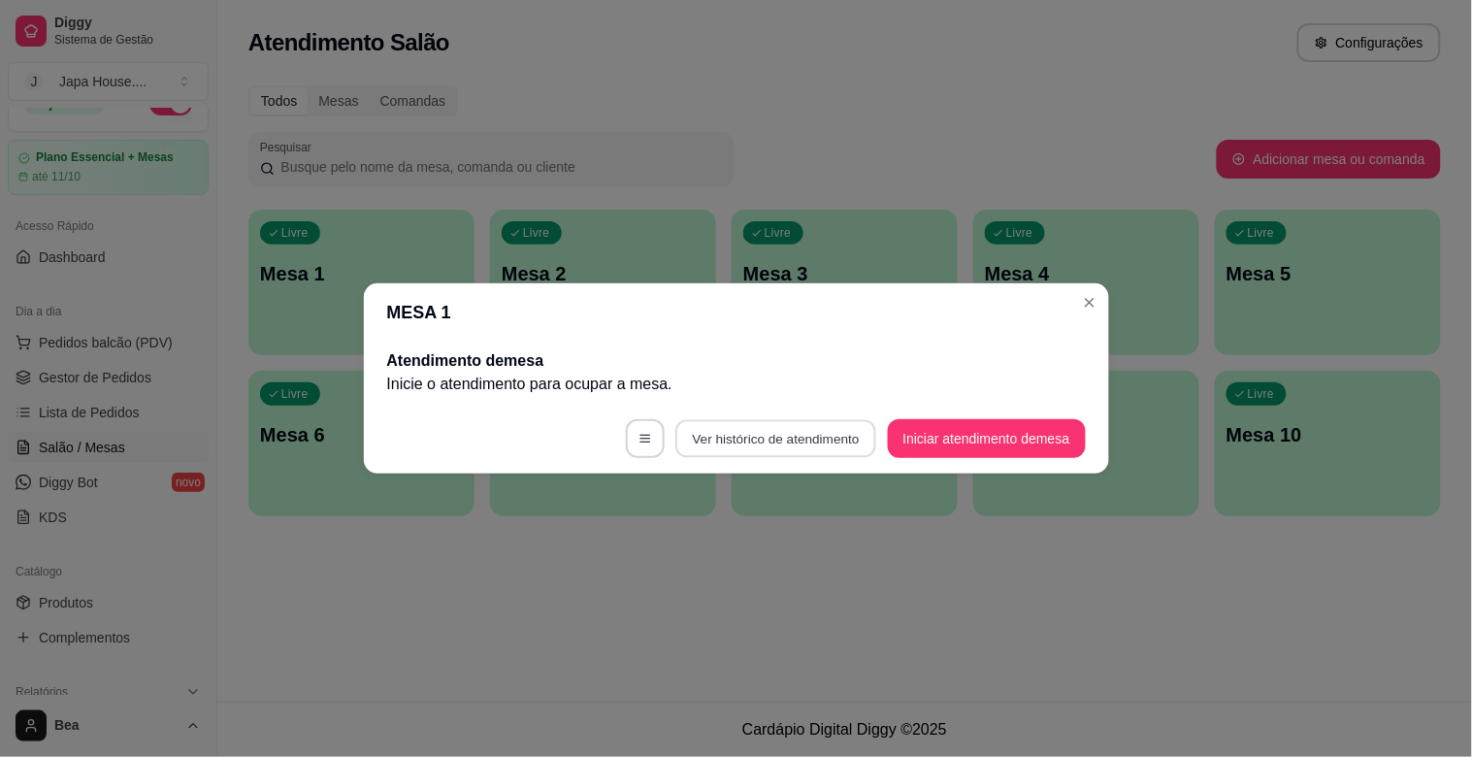
click at [730, 431] on button "Ver histórico de atendimento" at bounding box center [775, 439] width 201 height 38
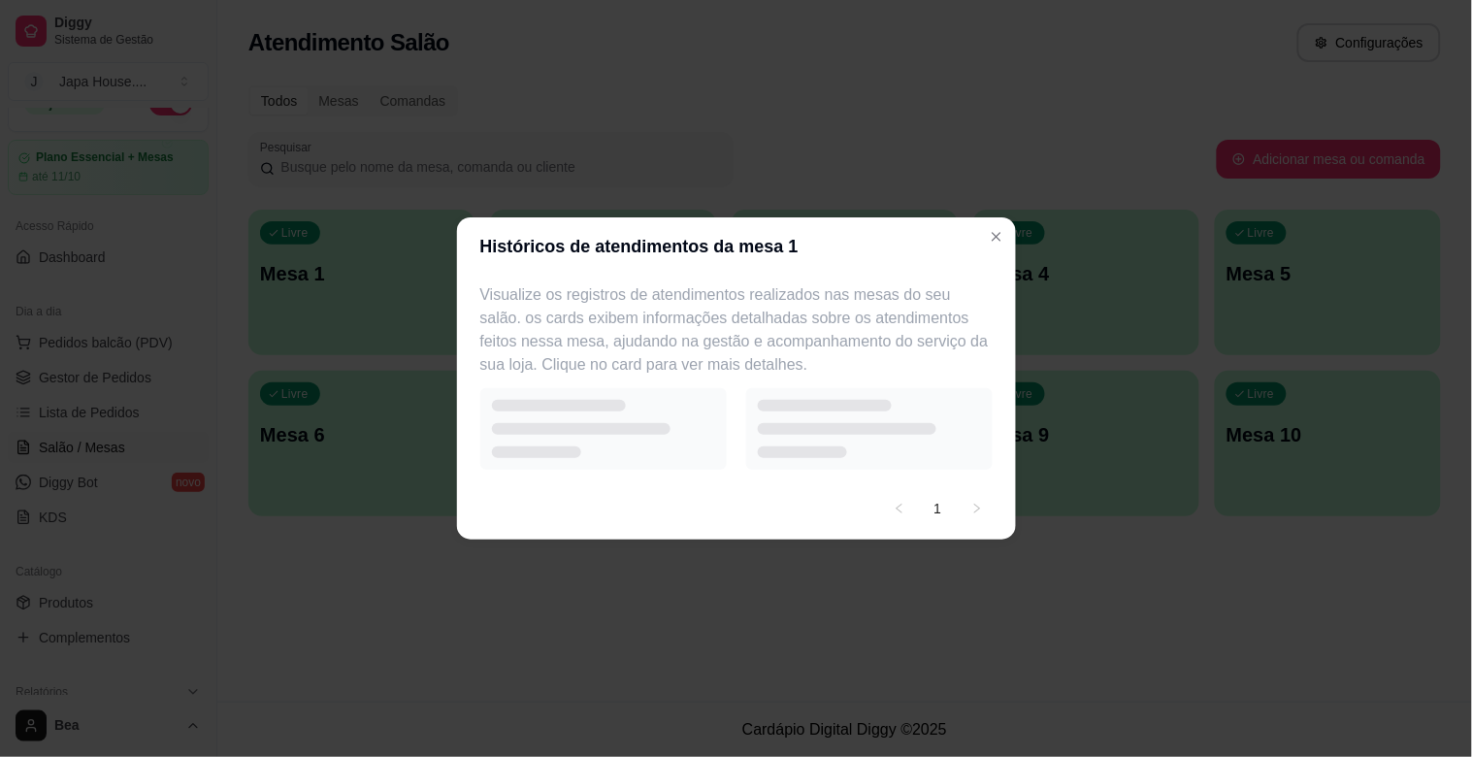
select select "7"
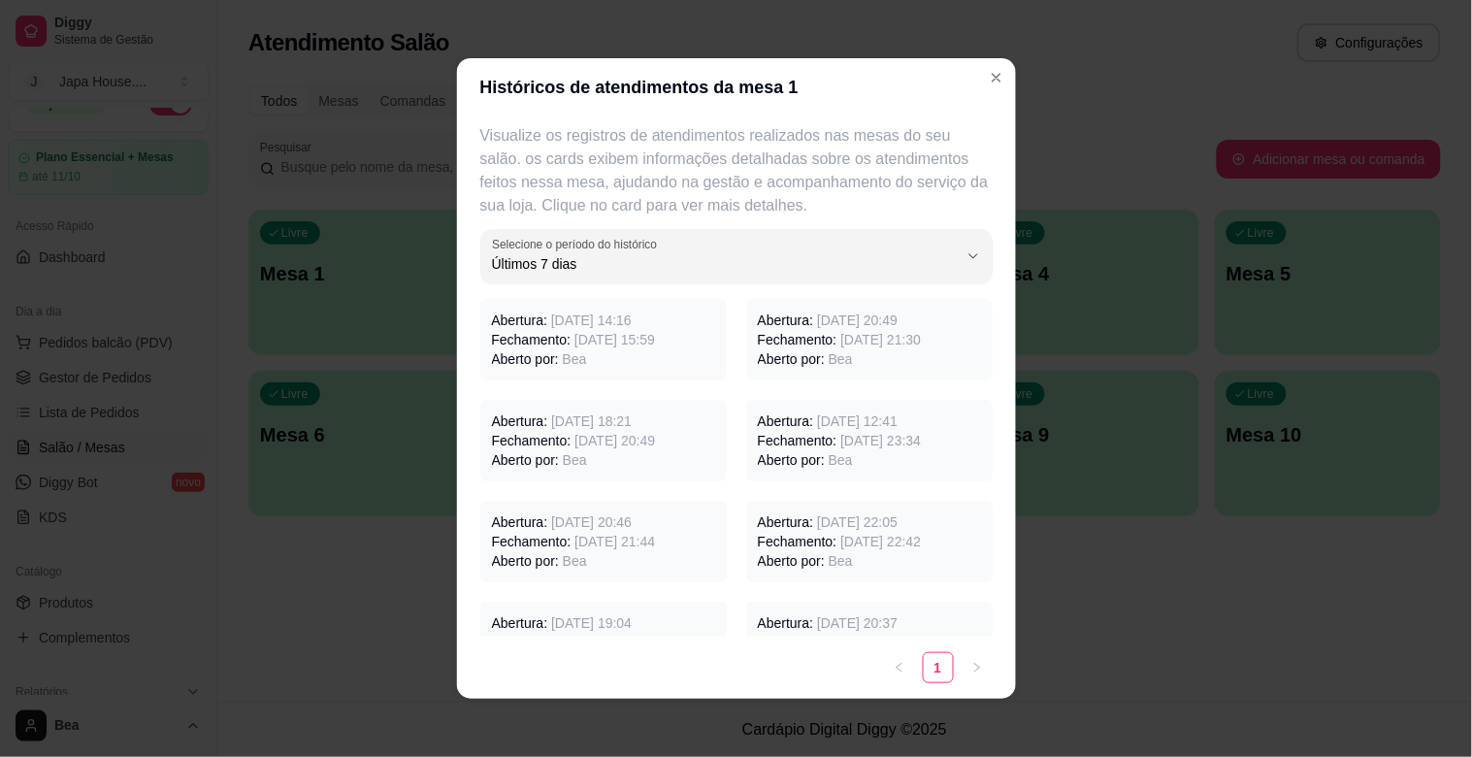
click at [574, 332] on span "[DATE] 15:59" at bounding box center [614, 340] width 81 height 16
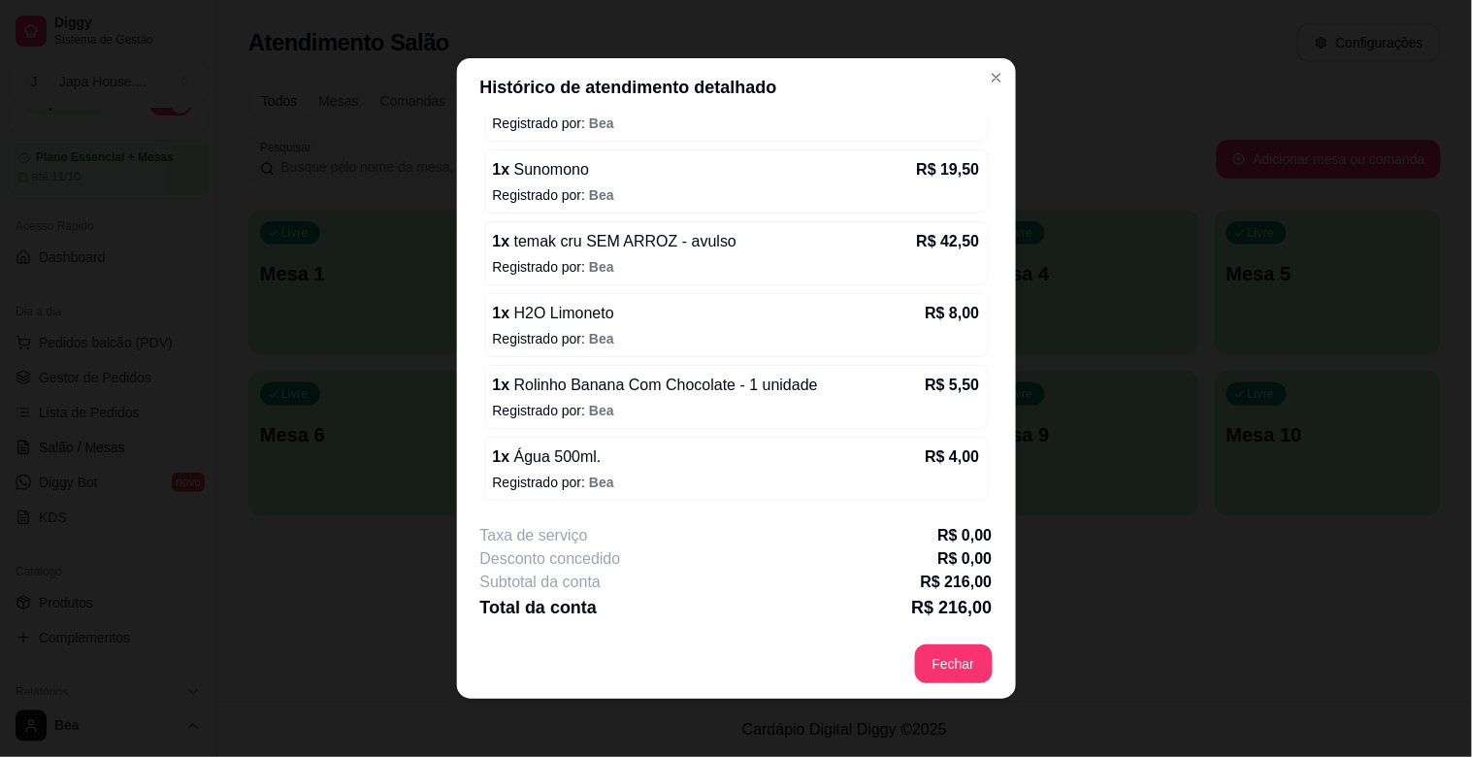
scroll to position [214, 0]
click at [880, 570] on div "Subtotal da conta R$ 216,00" at bounding box center [736, 581] width 512 height 23
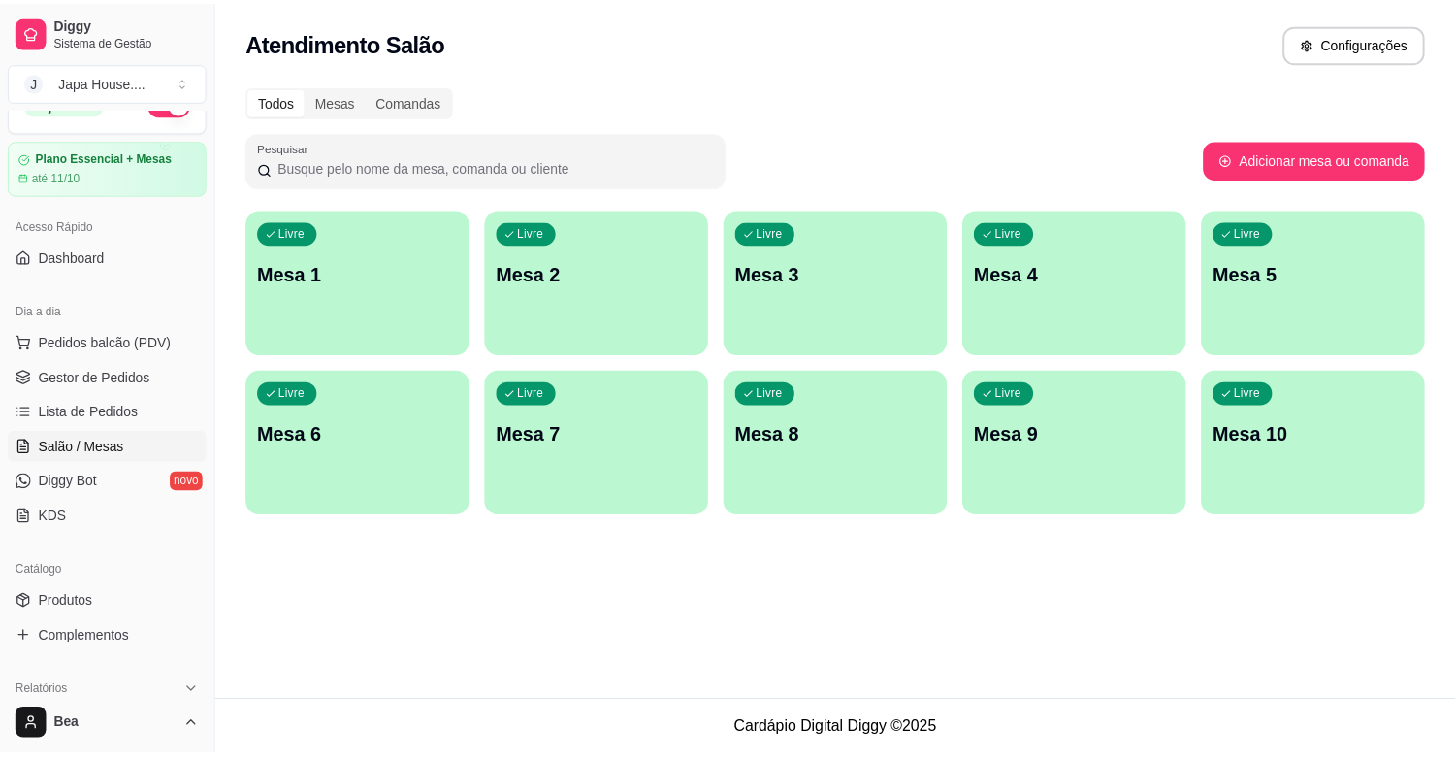
scroll to position [638, 0]
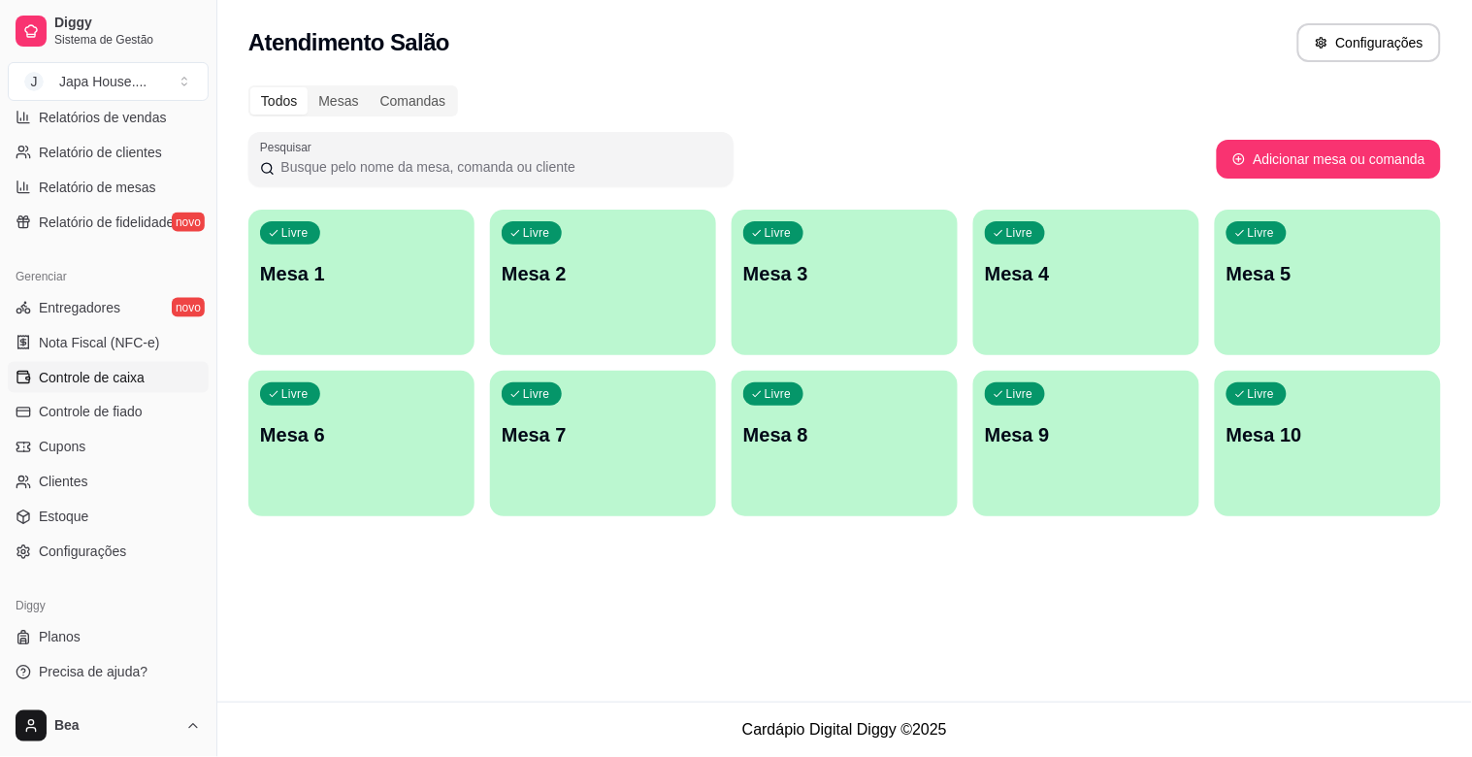
click at [134, 380] on span "Controle de caixa" at bounding box center [92, 377] width 106 height 19
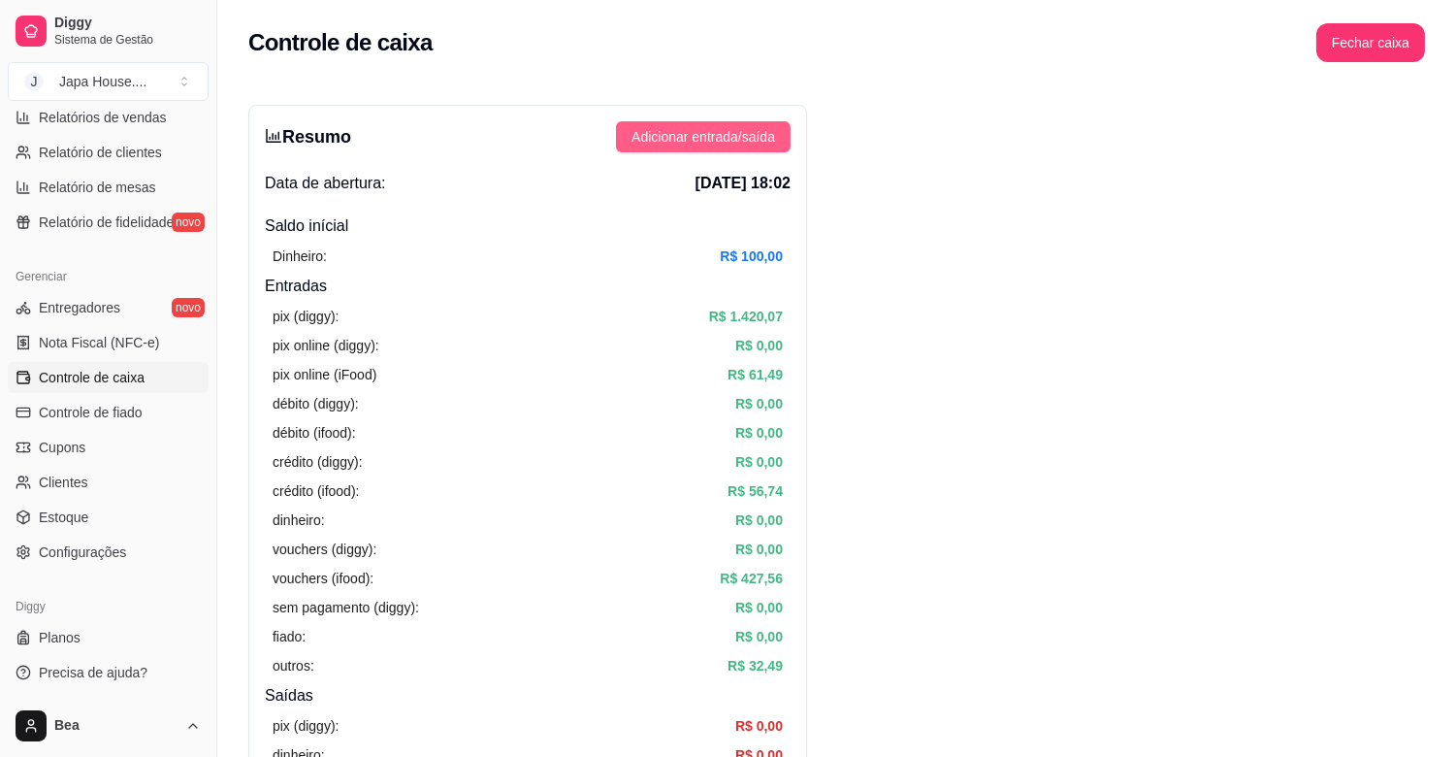
click at [674, 143] on span "Adicionar entrada/saída" at bounding box center [703, 136] width 144 height 21
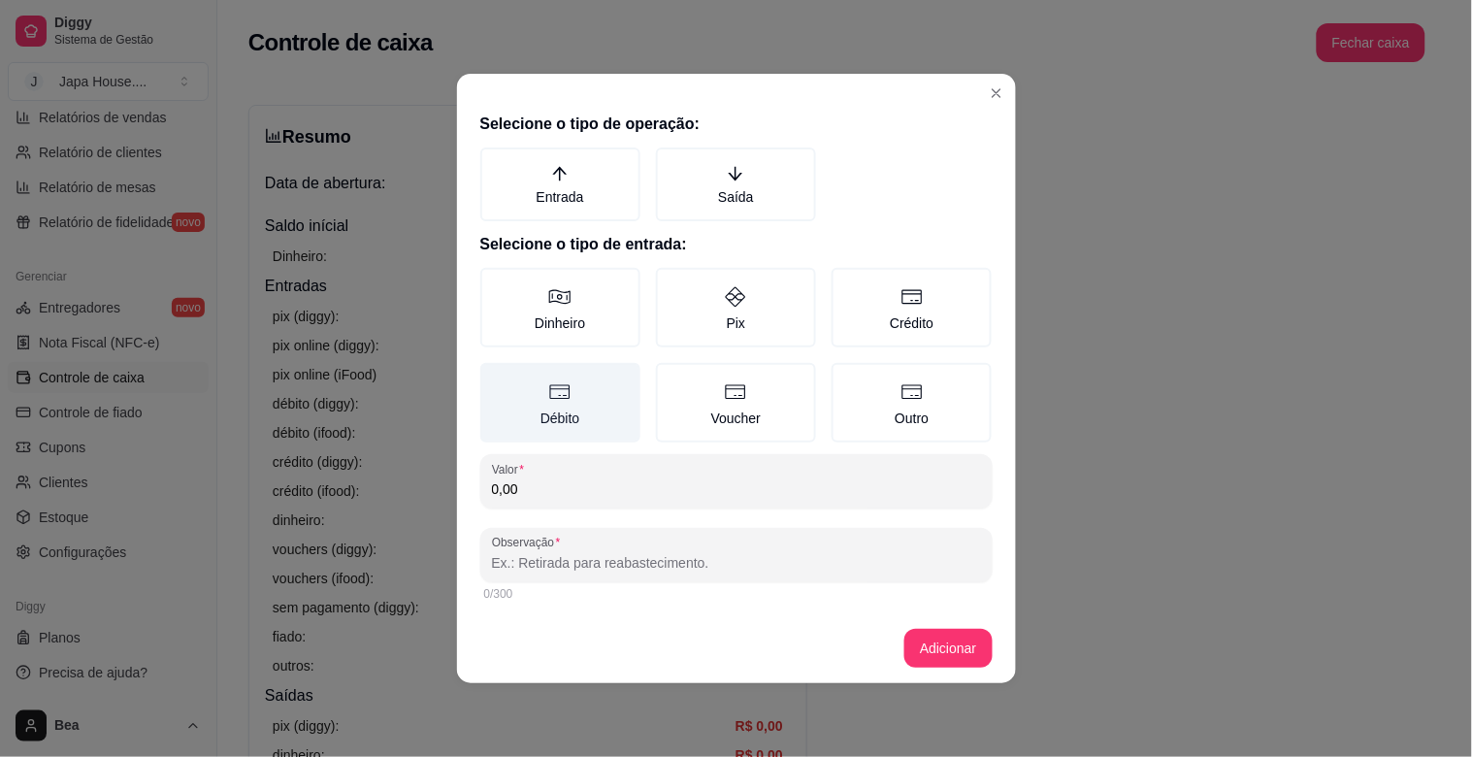
click at [587, 393] on label "Débito" at bounding box center [560, 403] width 160 height 80
click at [495, 377] on button "Débito" at bounding box center [487, 370] width 16 height 16
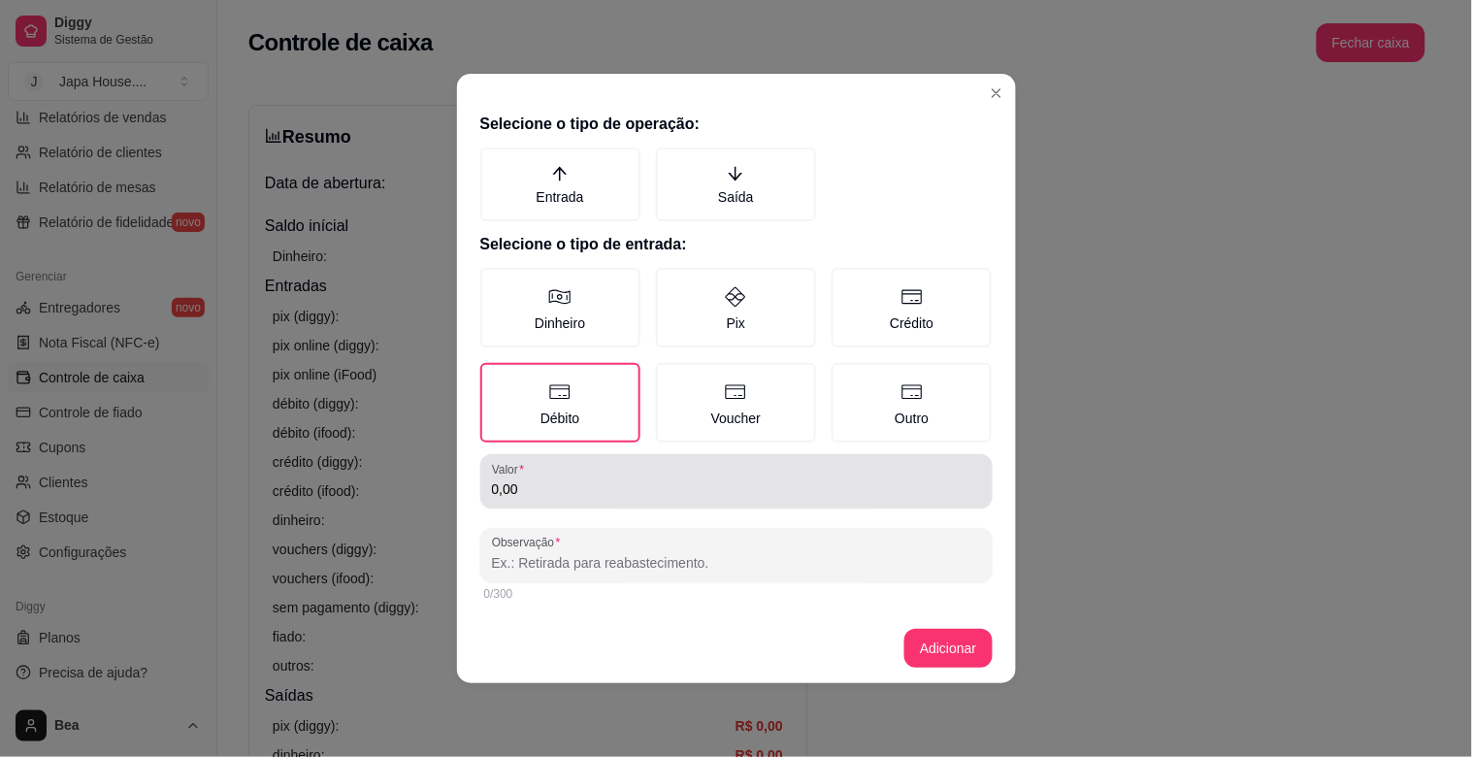
click at [572, 481] on input "0,00" at bounding box center [736, 488] width 489 height 19
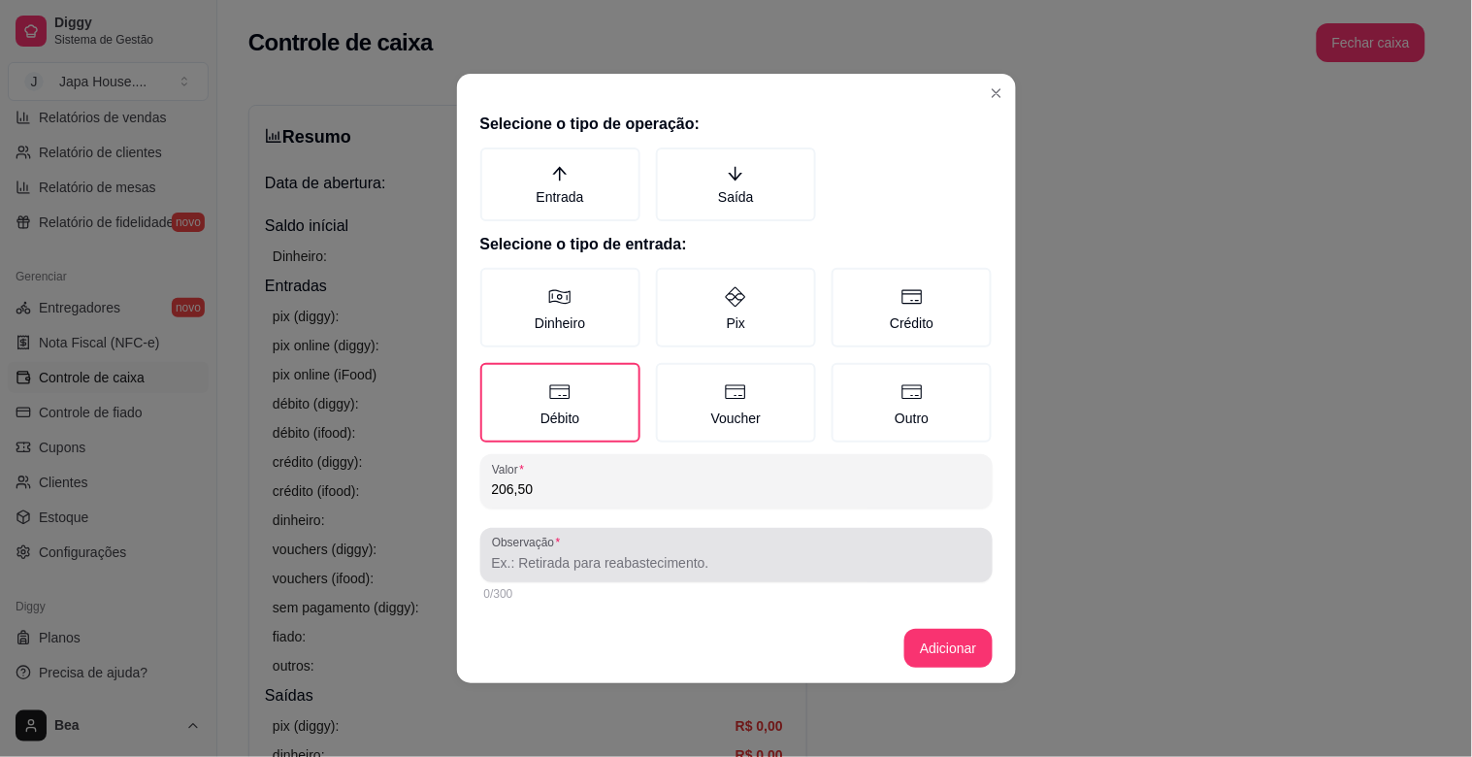
type input "206,50"
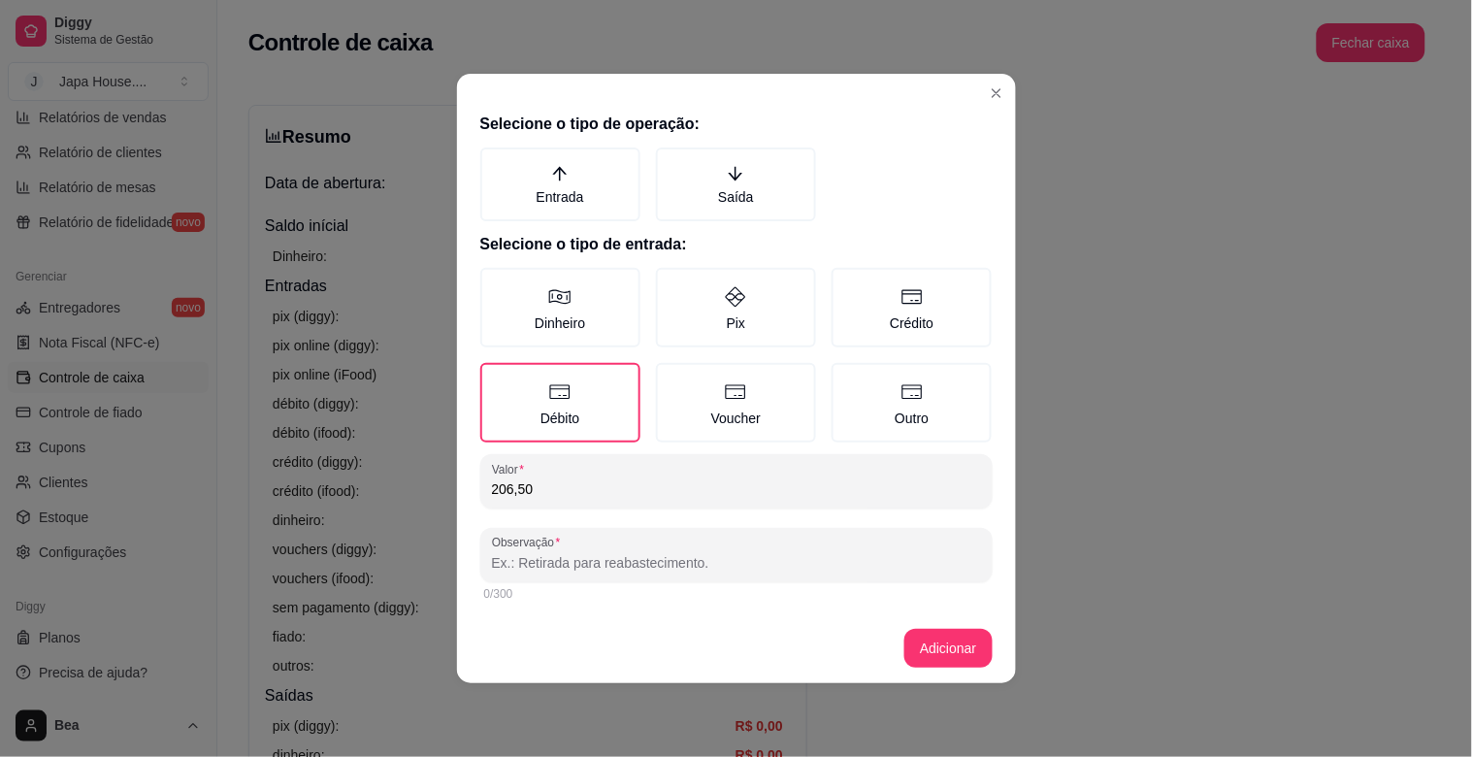
click at [800, 560] on input "Observação" at bounding box center [736, 562] width 489 height 19
type input "mesa"
click at [955, 651] on button "Adicionar" at bounding box center [947, 648] width 87 height 39
click at [587, 167] on label "Entrada" at bounding box center [560, 184] width 160 height 74
click at [495, 162] on button "Entrada" at bounding box center [487, 154] width 16 height 16
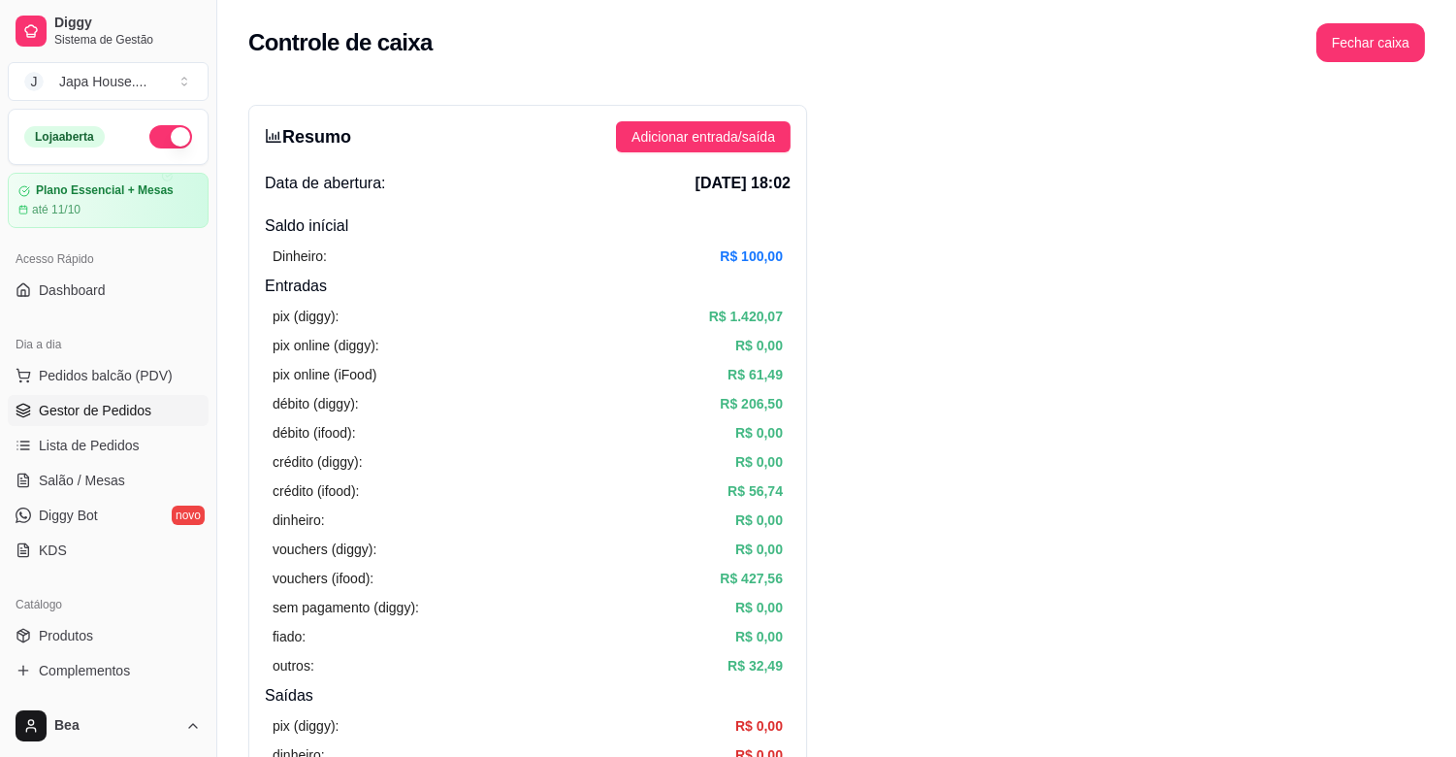
click at [155, 424] on link "Gestor de Pedidos" at bounding box center [108, 410] width 201 height 31
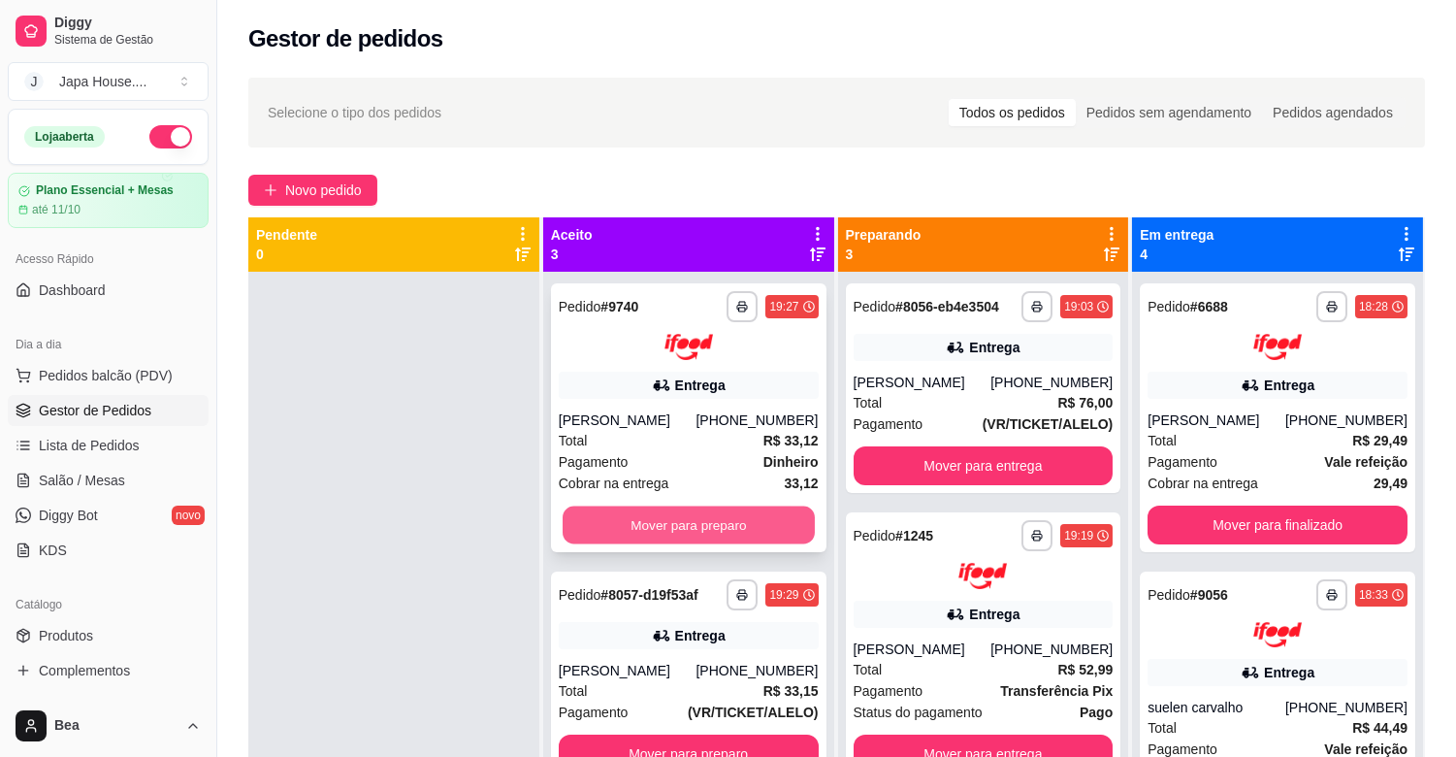
click at [732, 514] on button "Mover para preparo" at bounding box center [689, 524] width 252 height 38
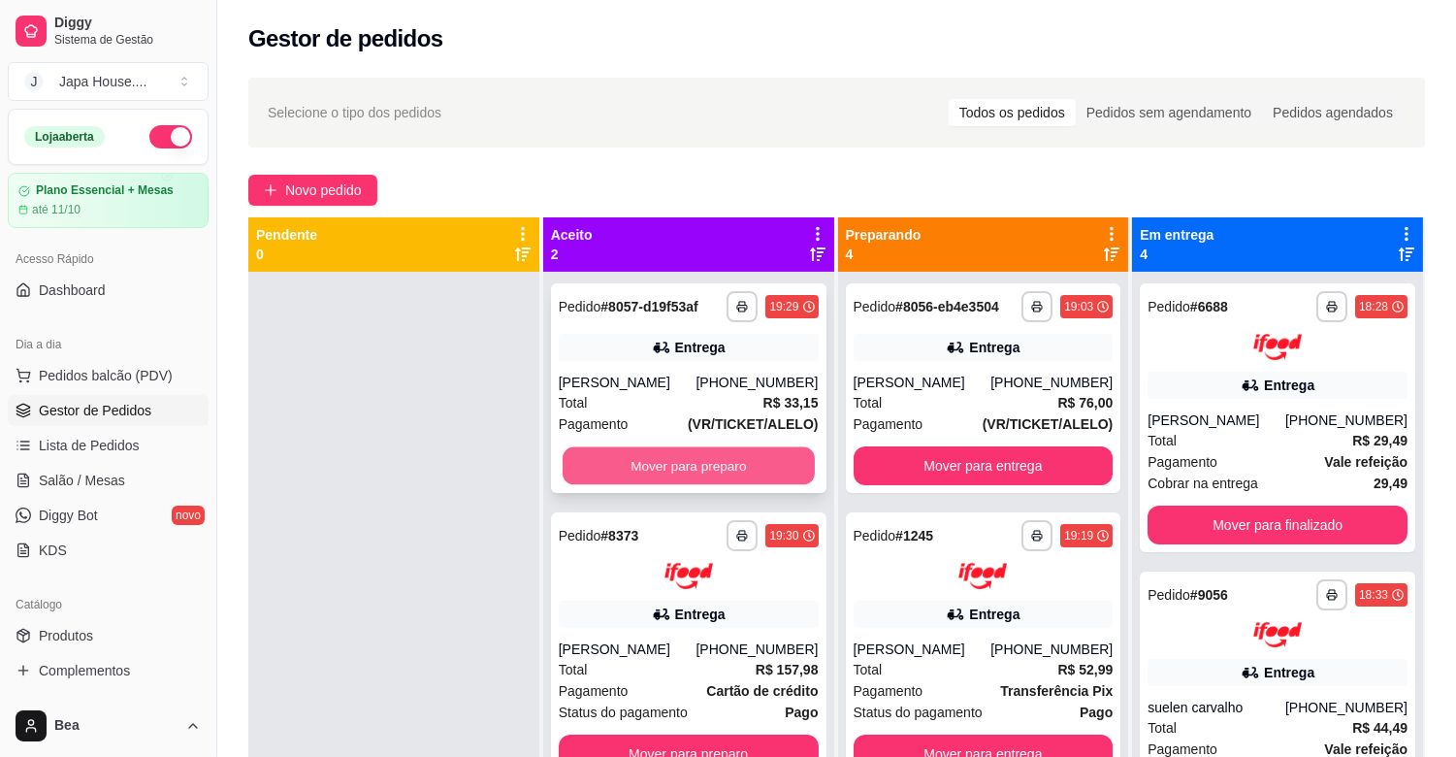
click at [725, 457] on button "Mover para preparo" at bounding box center [689, 466] width 252 height 38
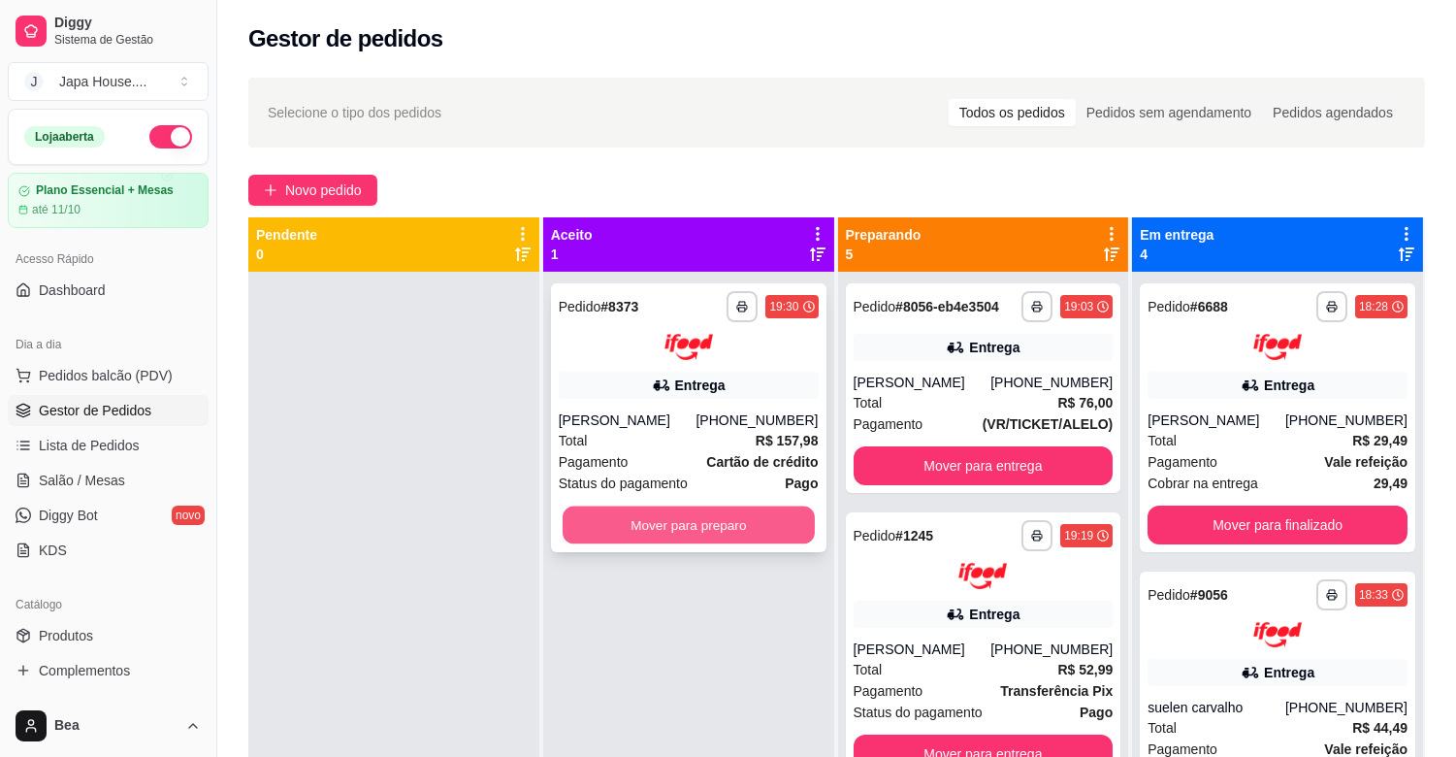
click at [724, 522] on button "Mover para preparo" at bounding box center [689, 524] width 252 height 38
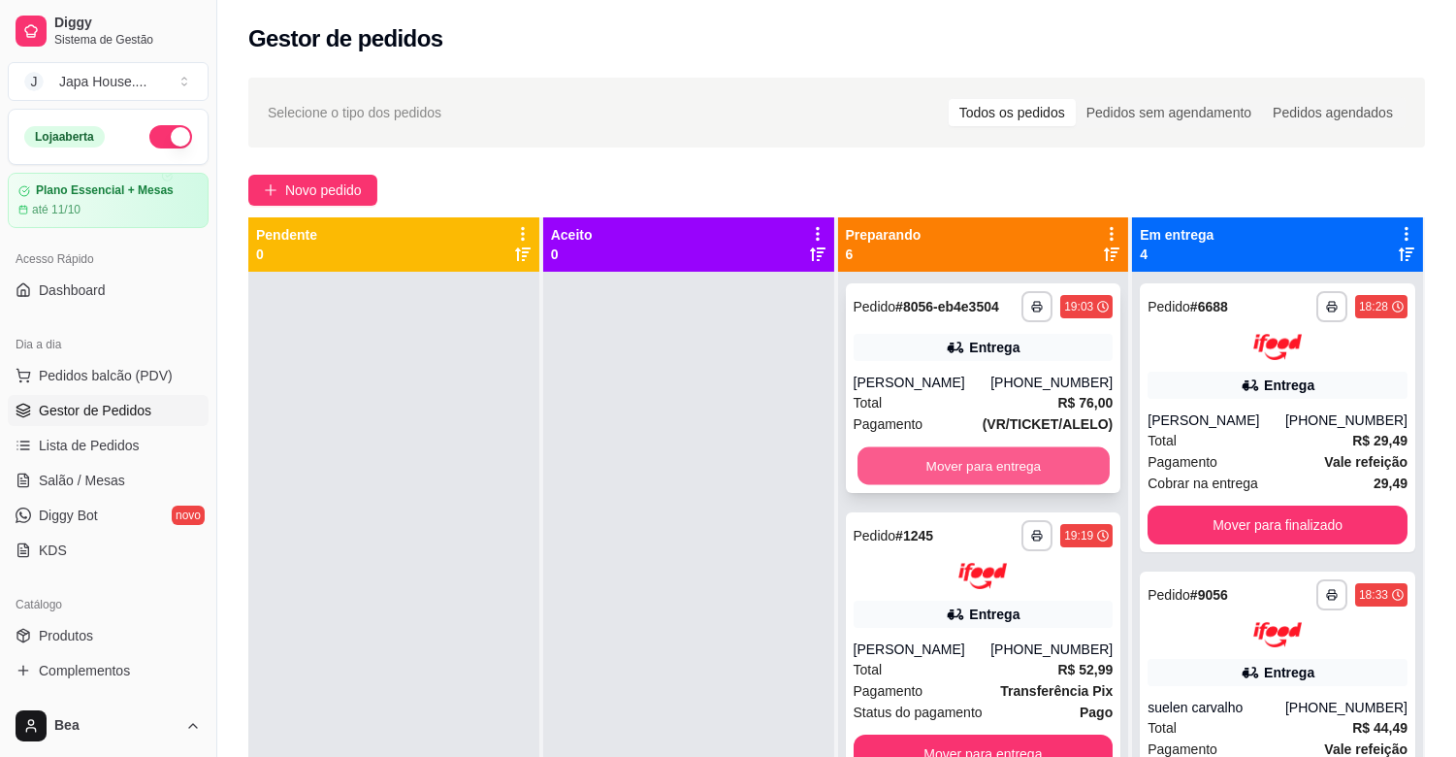
click at [931, 460] on button "Mover para entrega" at bounding box center [983, 466] width 252 height 38
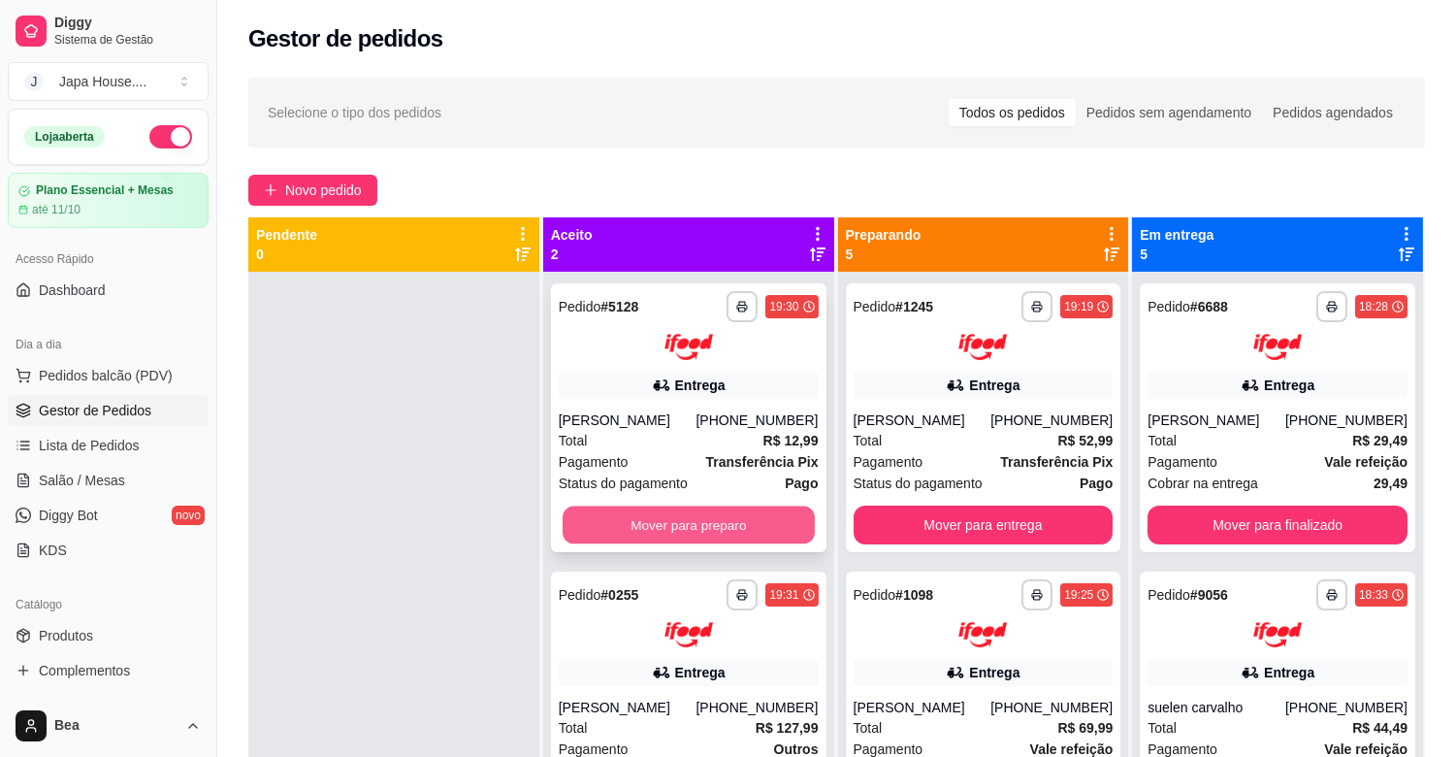
click at [712, 514] on button "Mover para preparo" at bounding box center [689, 524] width 252 height 38
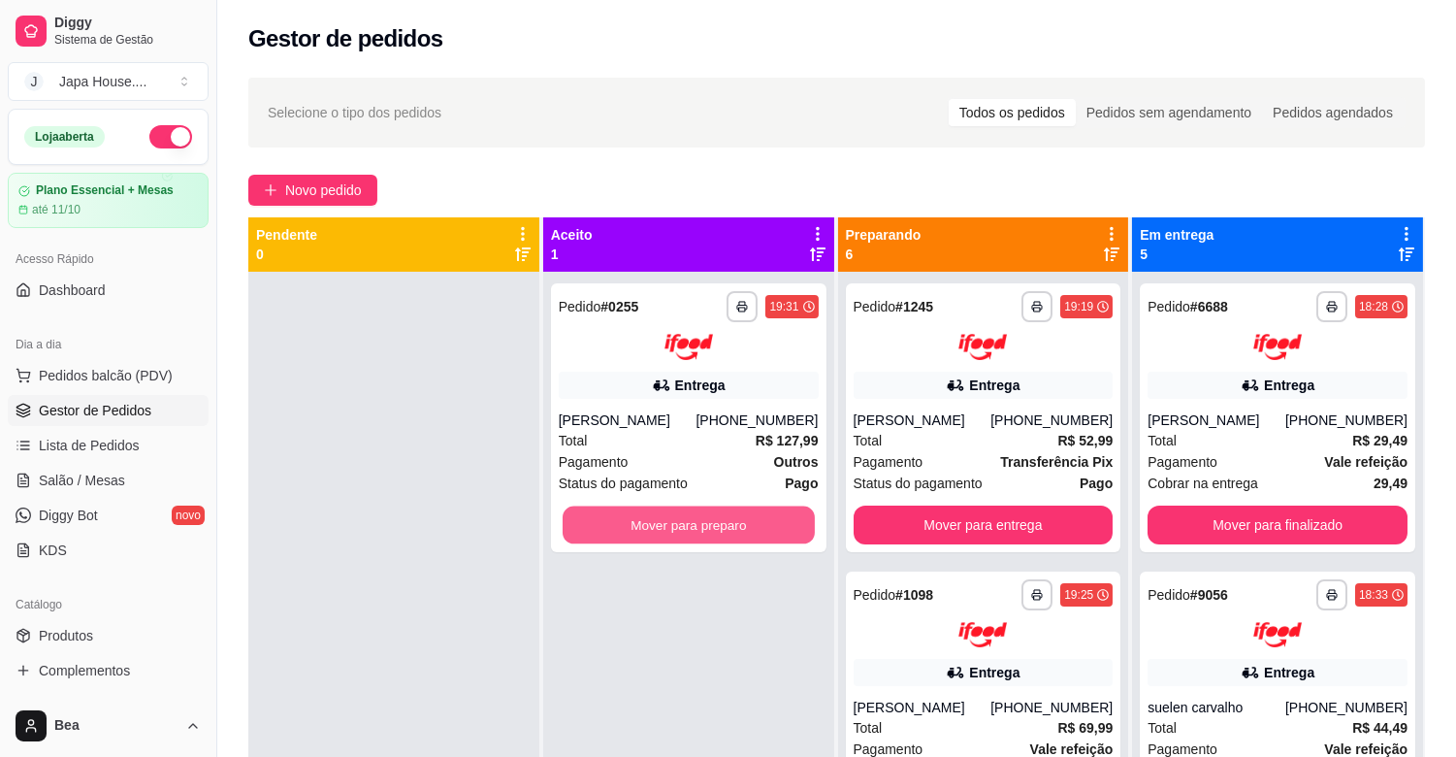
click at [712, 514] on button "Mover para preparo" at bounding box center [689, 524] width 252 height 38
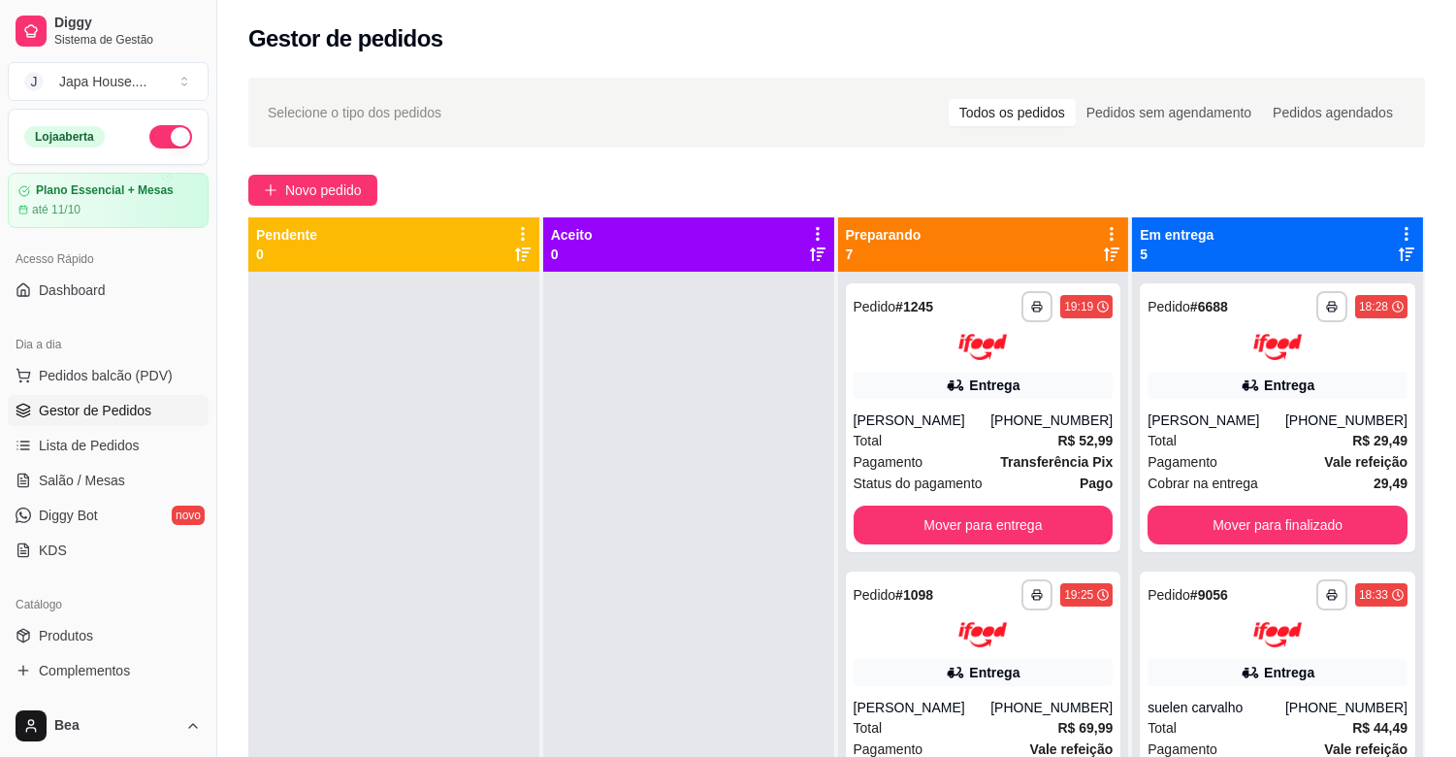
click at [771, 480] on div at bounding box center [688, 650] width 291 height 757
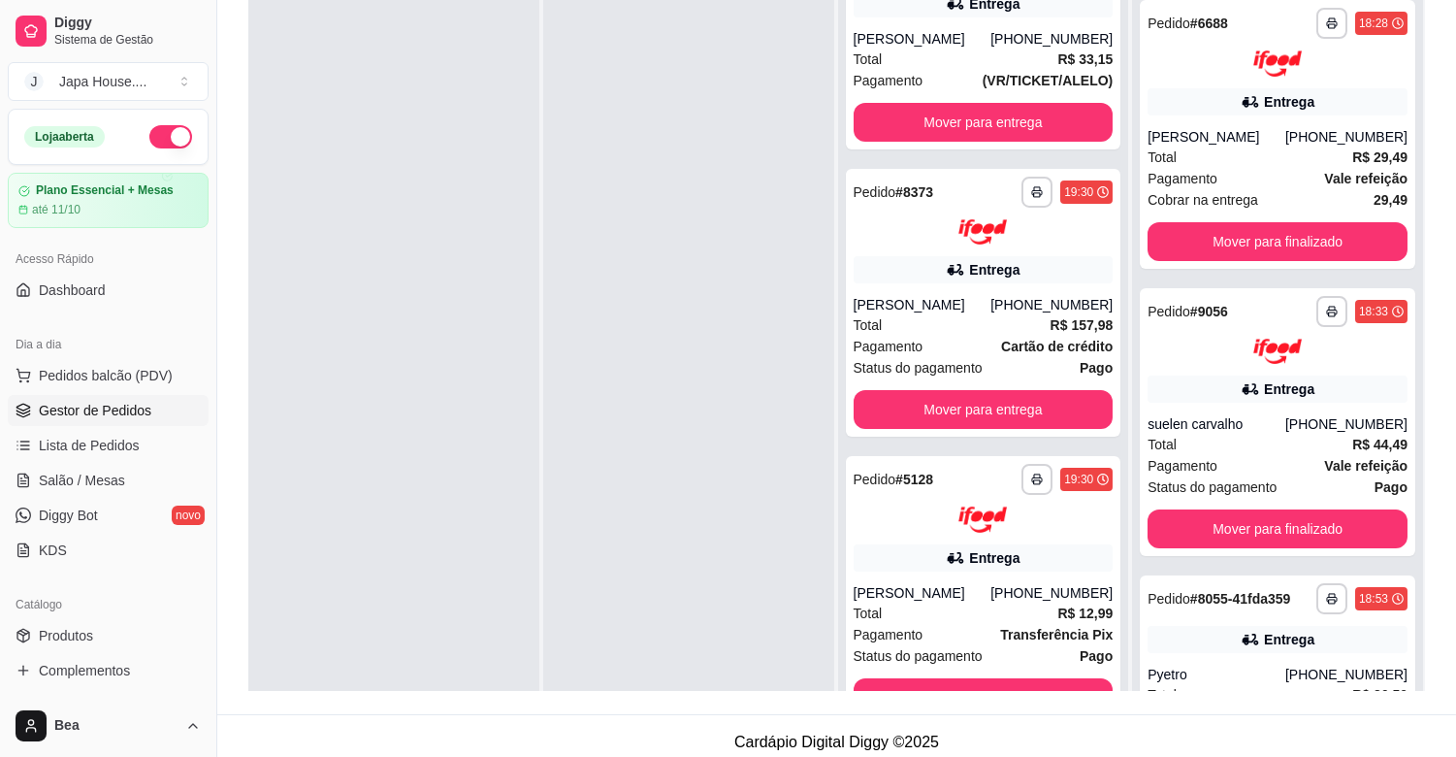
scroll to position [883, 0]
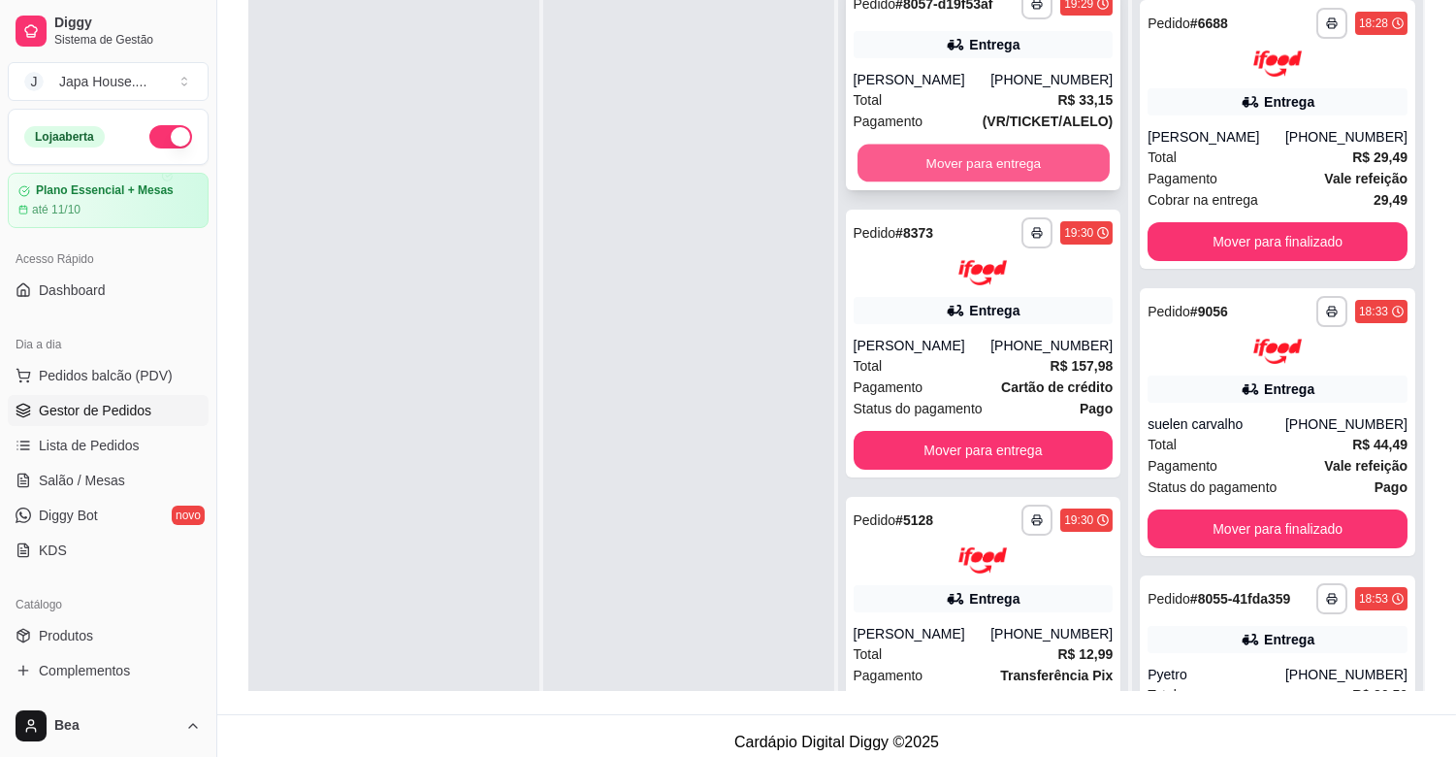
click at [1014, 148] on button "Mover para entrega" at bounding box center [983, 163] width 252 height 38
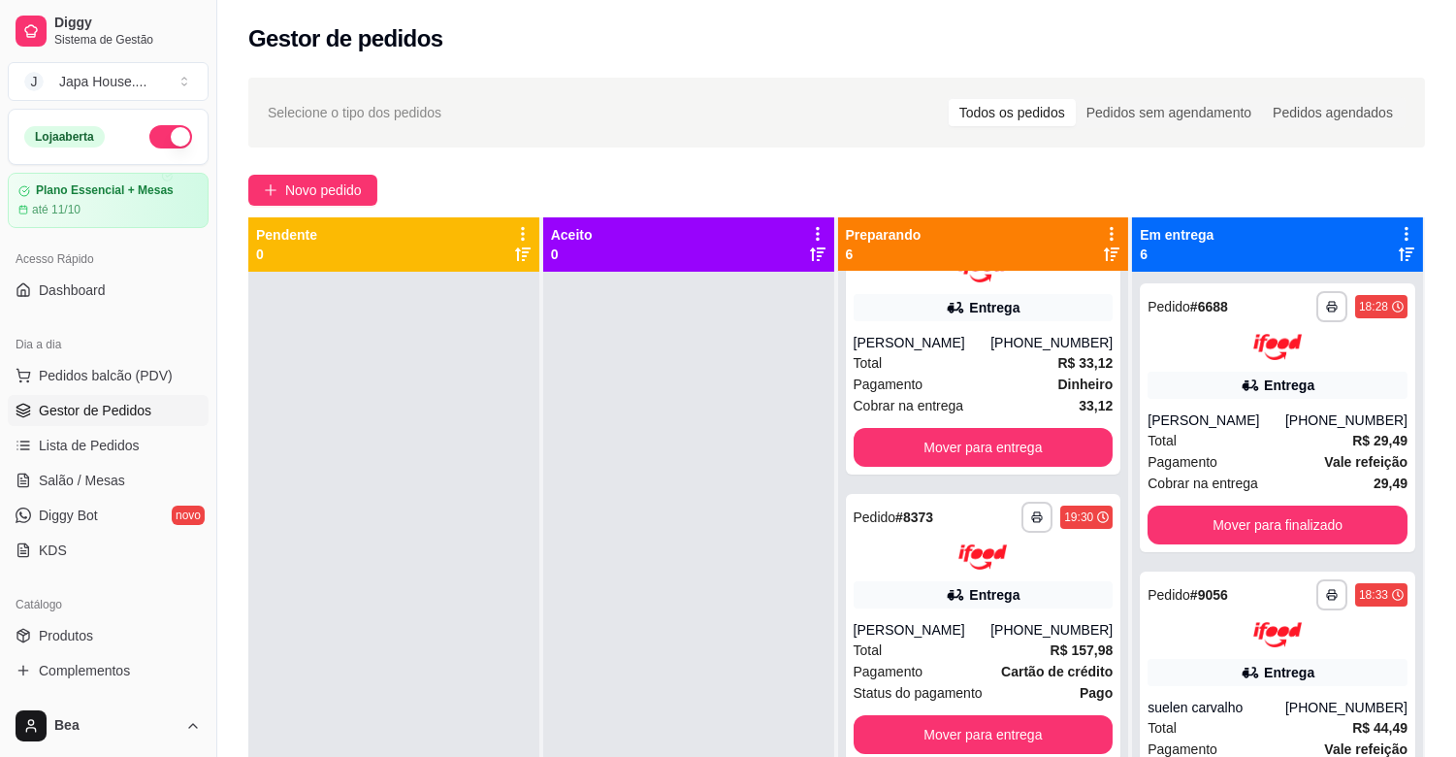
scroll to position [0, 0]
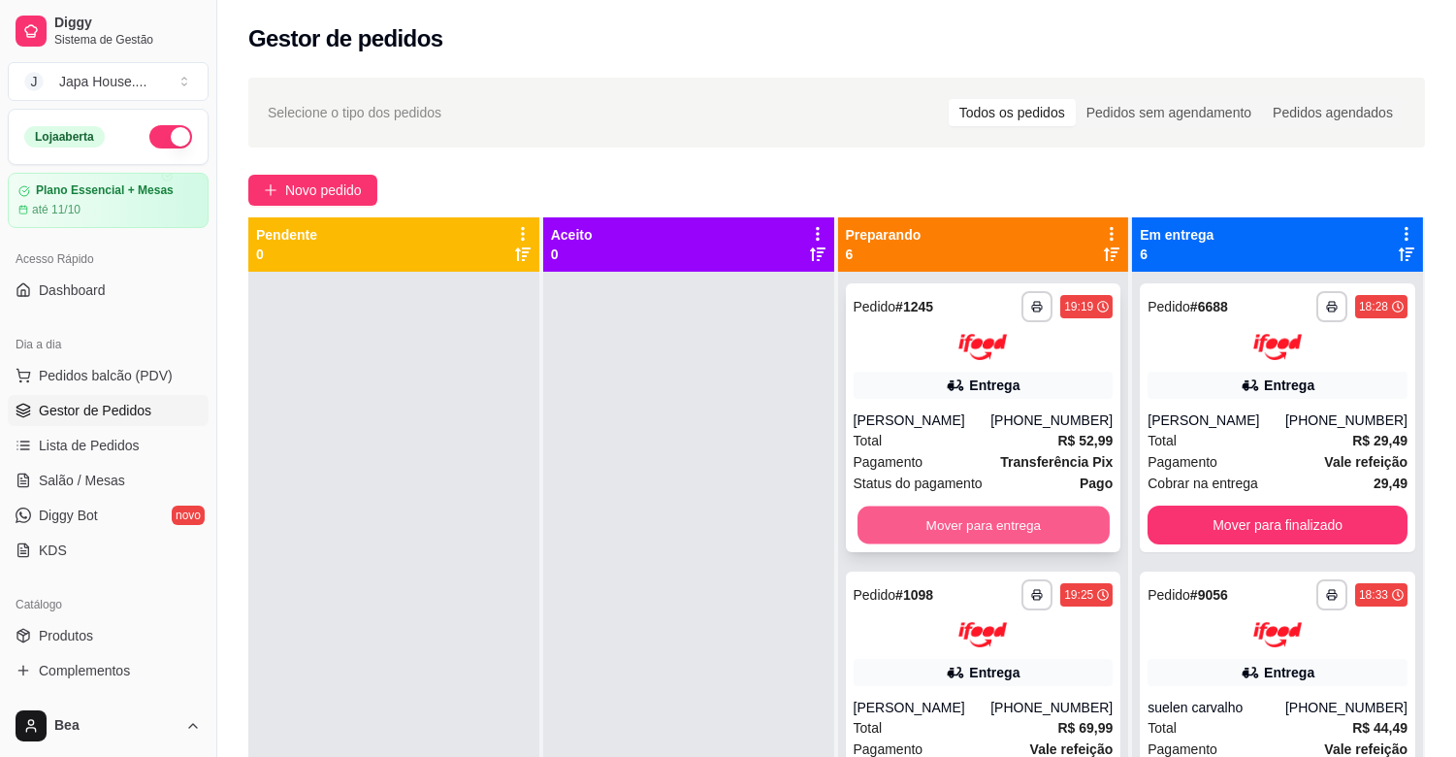
click at [1000, 528] on button "Mover para entrega" at bounding box center [983, 524] width 252 height 38
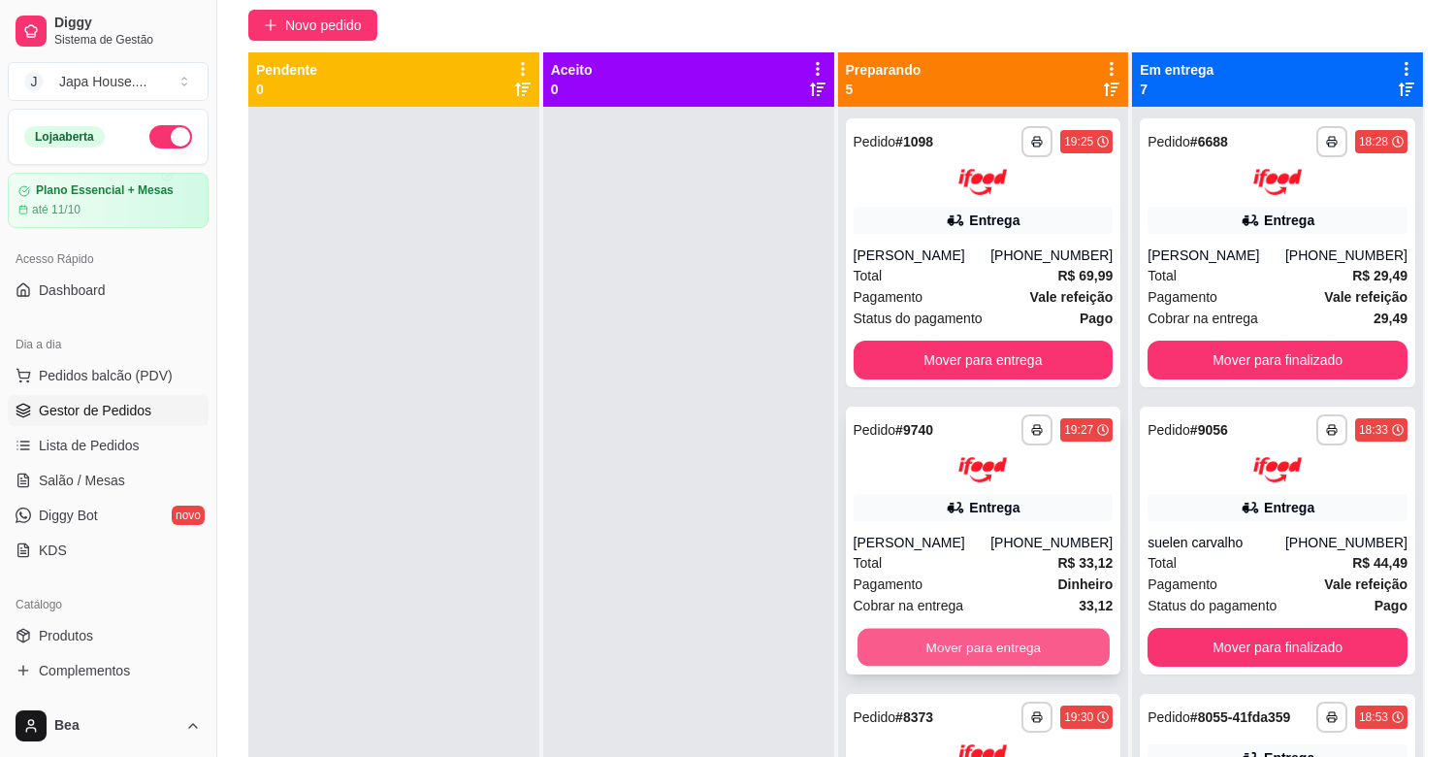
click at [1009, 641] on button "Mover para entrega" at bounding box center [983, 648] width 252 height 38
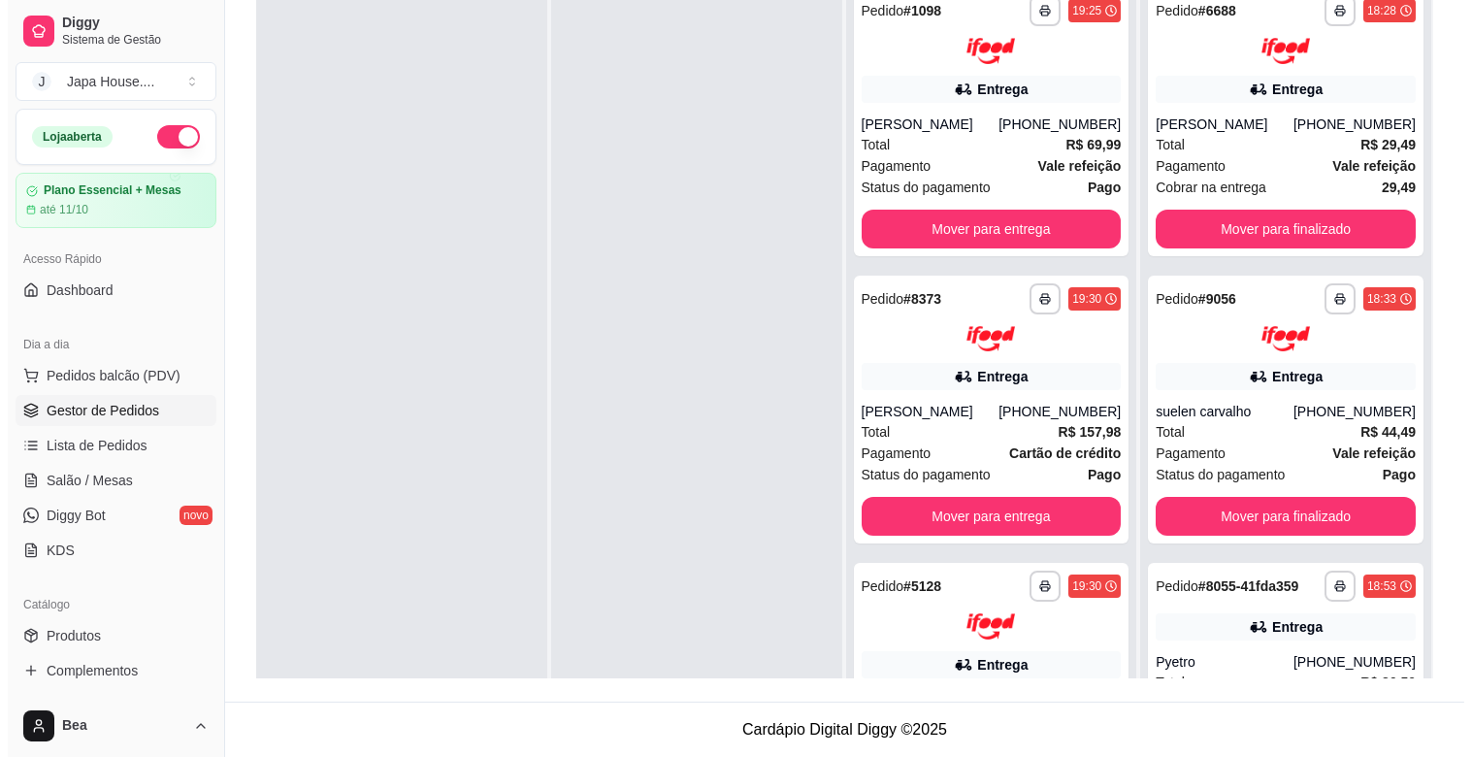
scroll to position [0, 0]
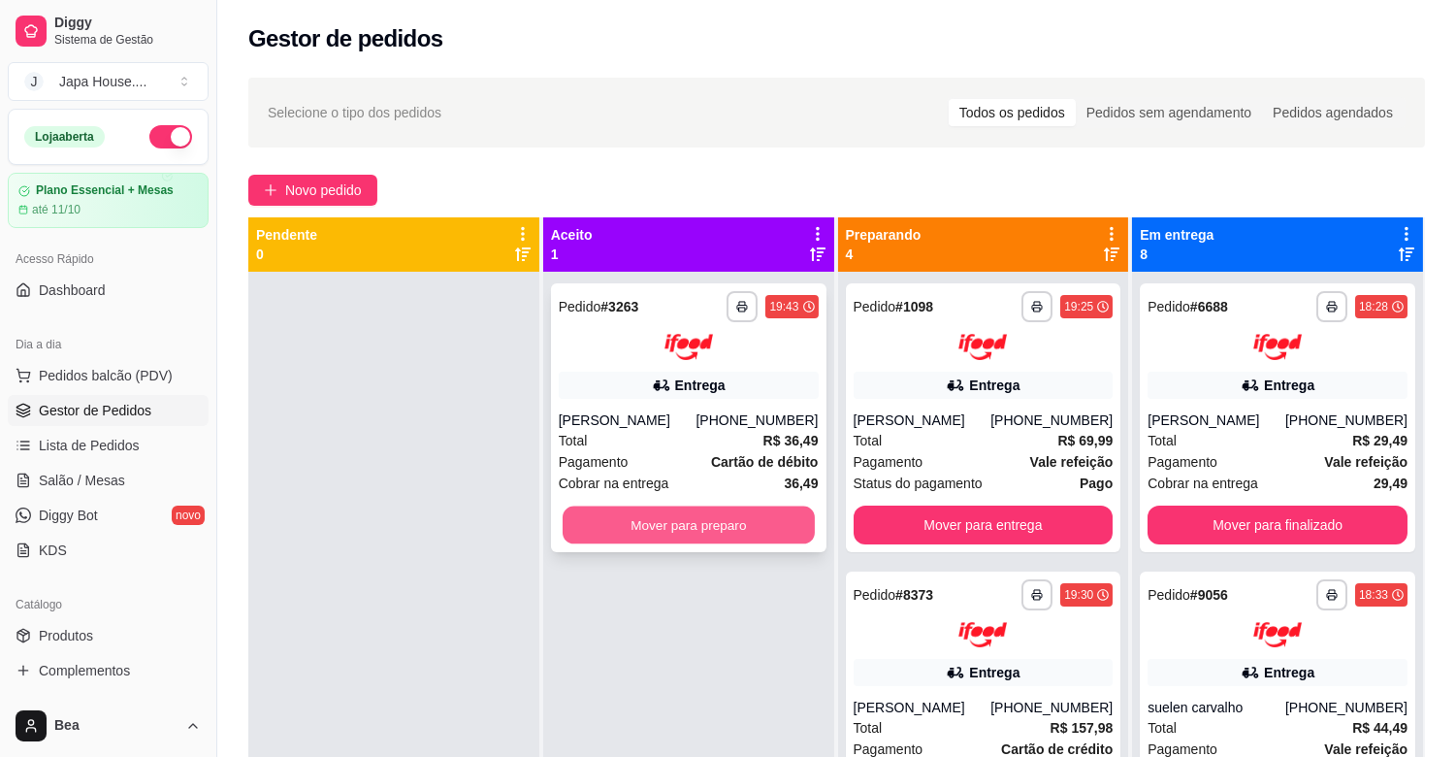
click at [760, 522] on button "Mover para preparo" at bounding box center [689, 524] width 252 height 38
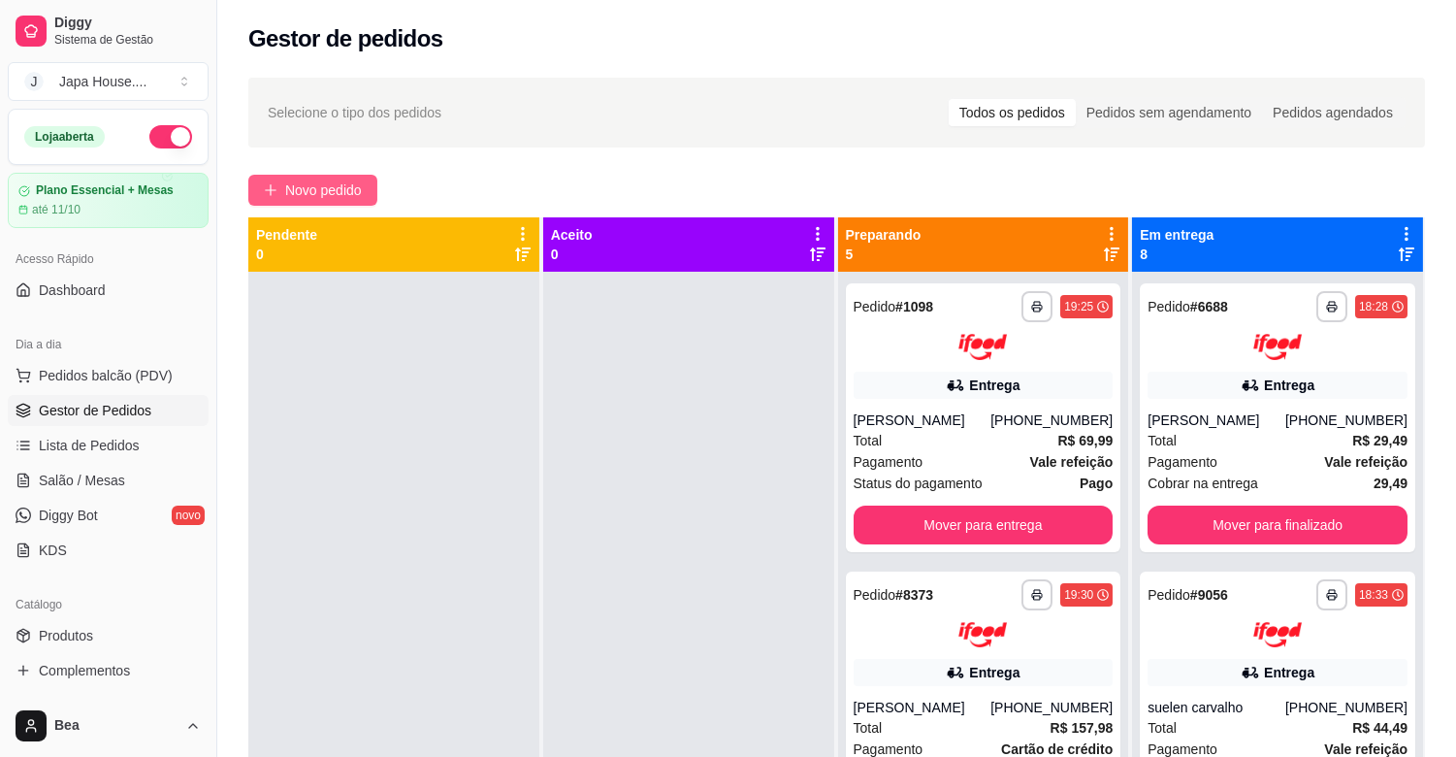
click at [330, 187] on span "Novo pedido" at bounding box center [323, 189] width 77 height 21
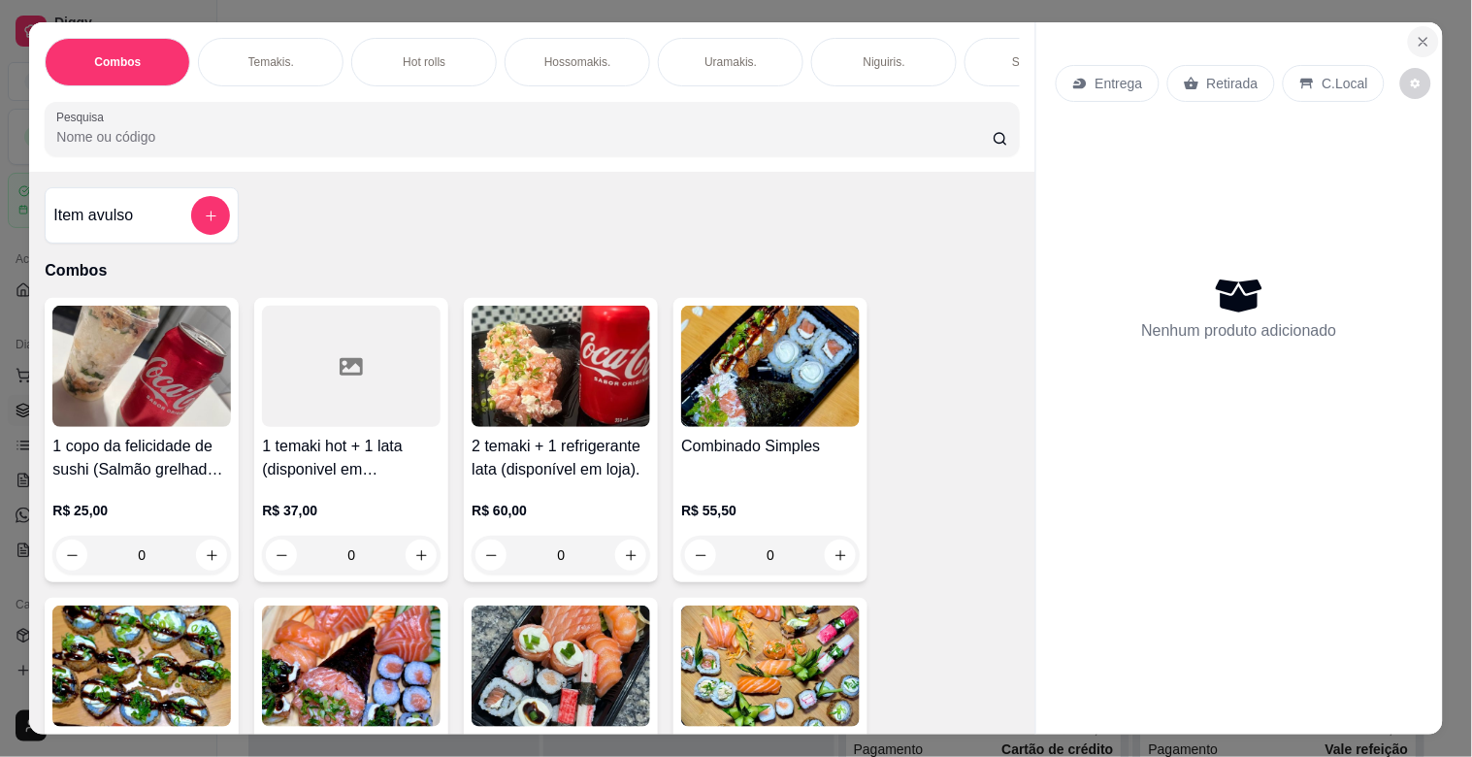
click at [1415, 34] on icon "Close" at bounding box center [1423, 42] width 16 height 16
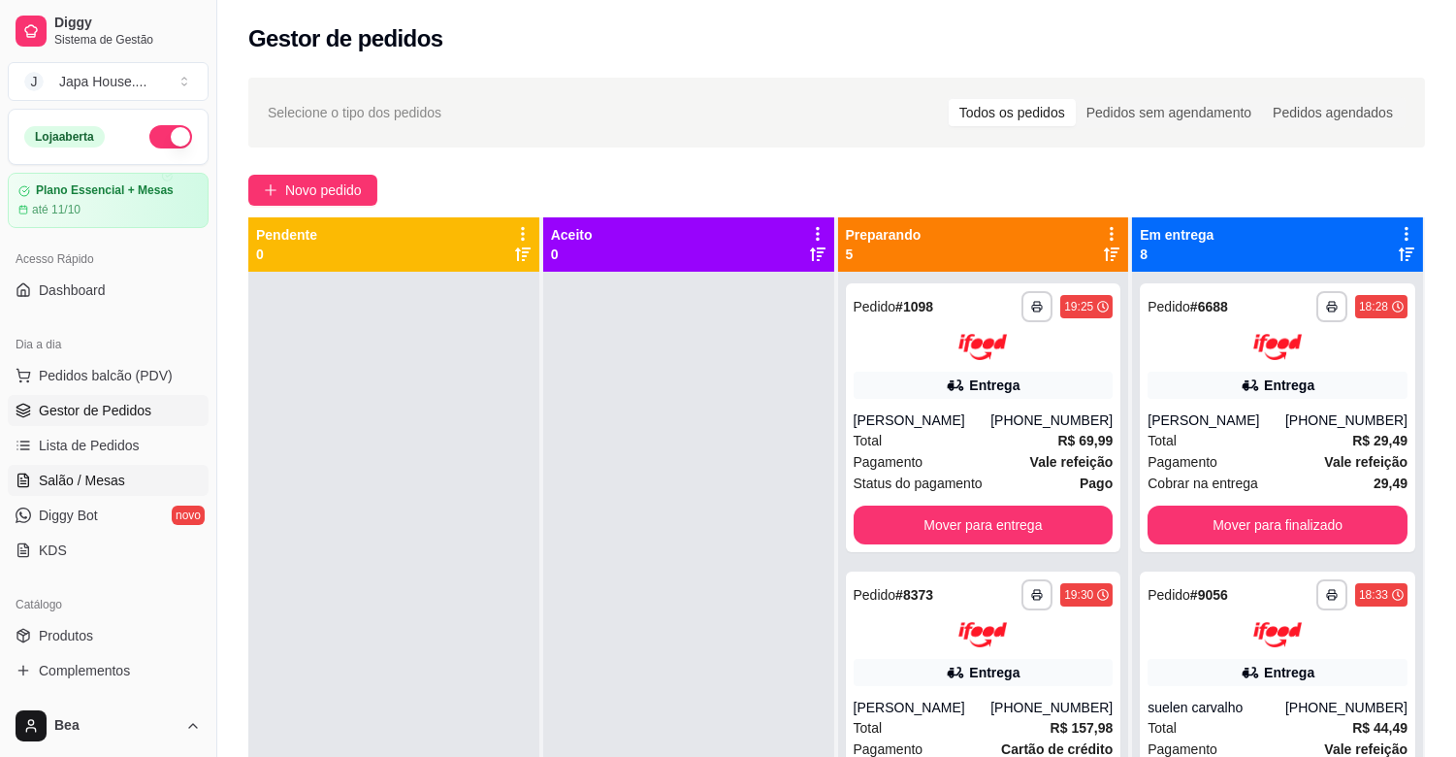
click at [108, 480] on span "Salão / Mesas" at bounding box center [82, 479] width 86 height 19
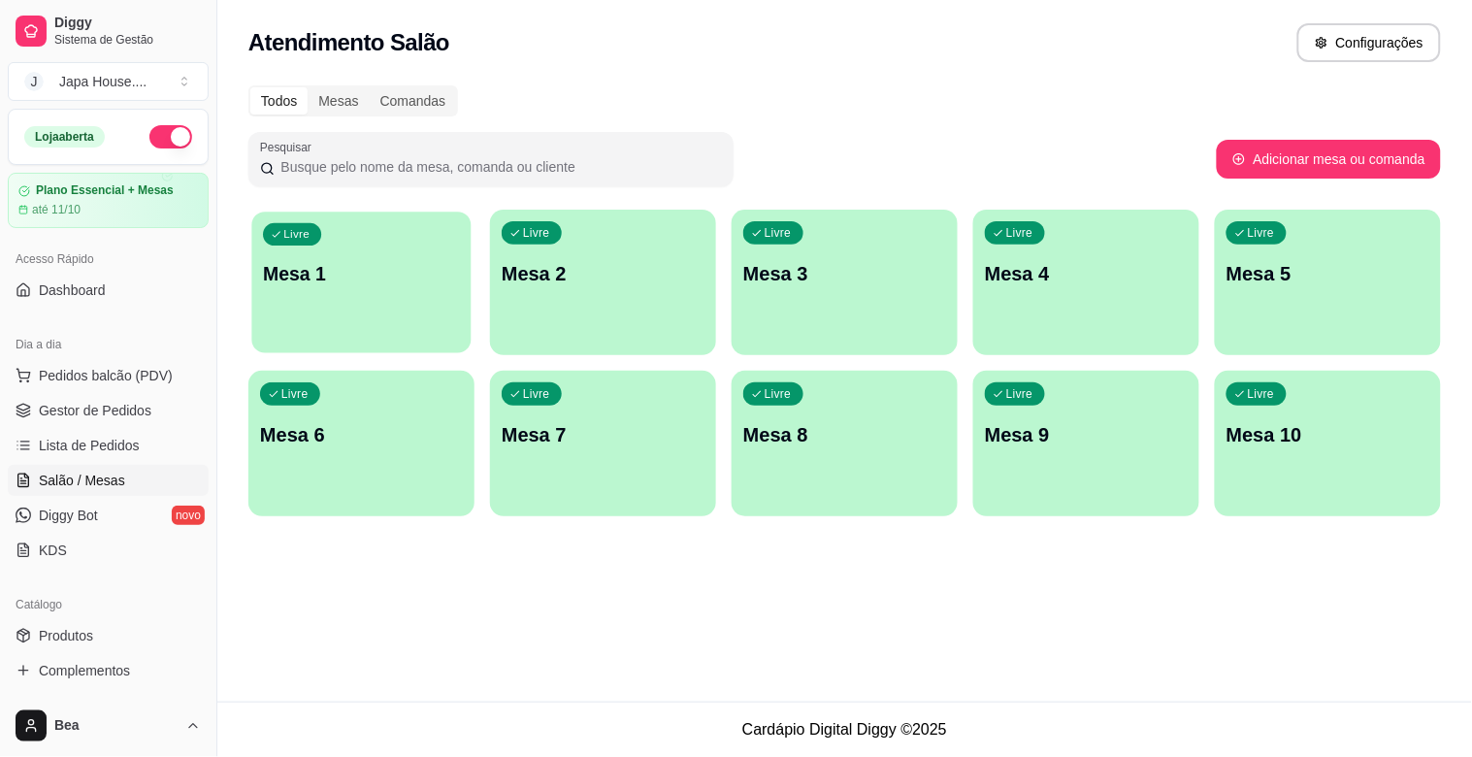
click at [400, 279] on p "Mesa 1" at bounding box center [361, 274] width 197 height 26
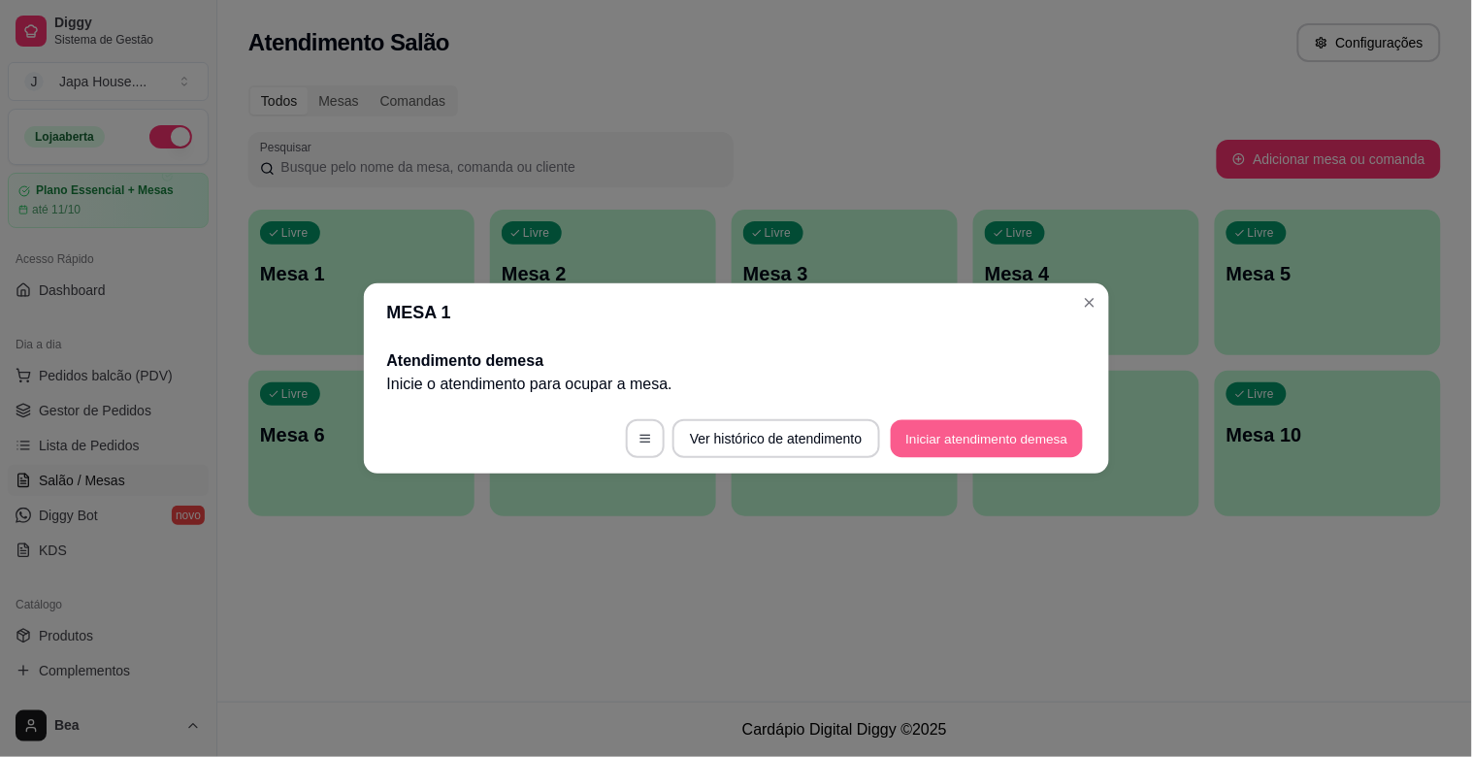
click at [920, 435] on button "Iniciar atendimento de mesa" at bounding box center [986, 439] width 192 height 38
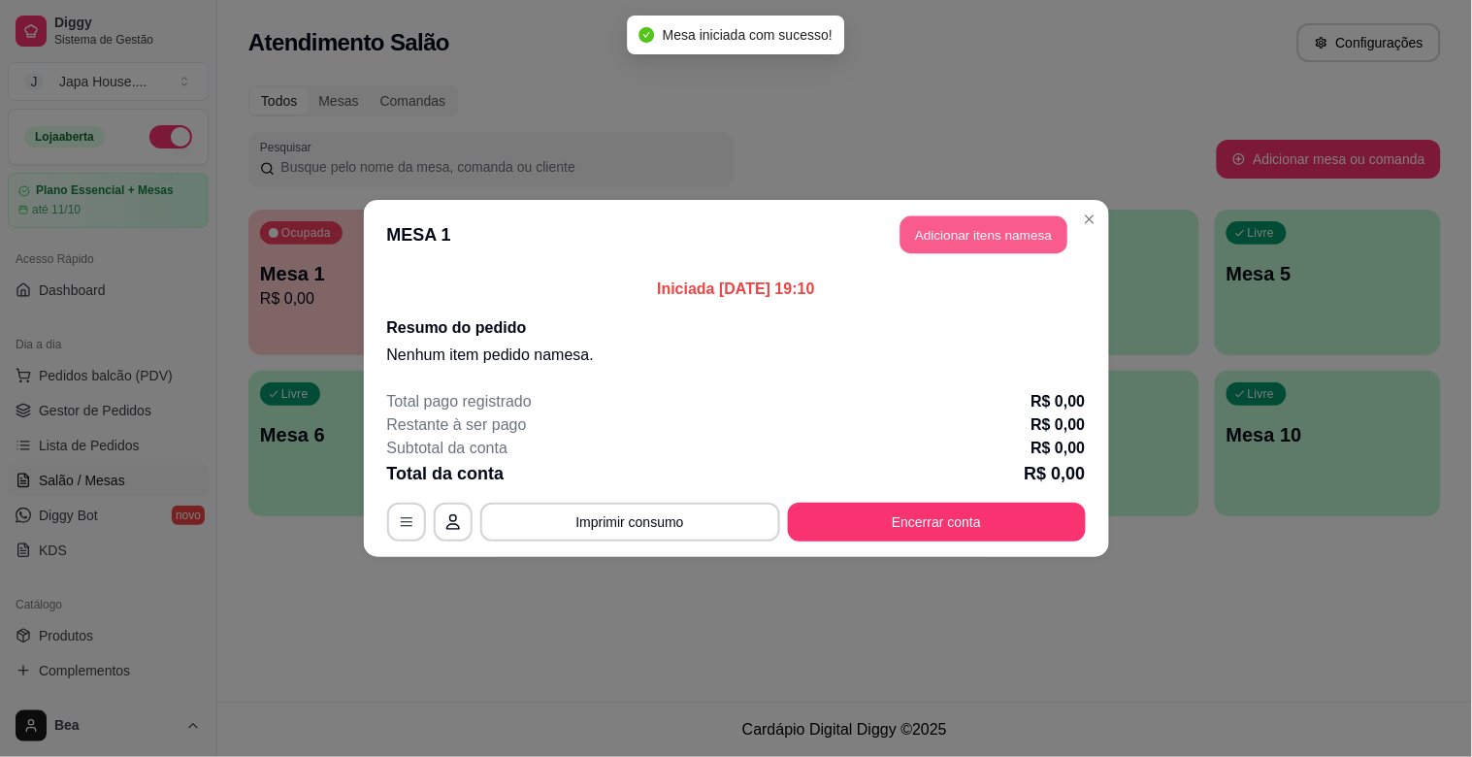
click at [954, 235] on button "Adicionar itens na mesa" at bounding box center [983, 235] width 167 height 38
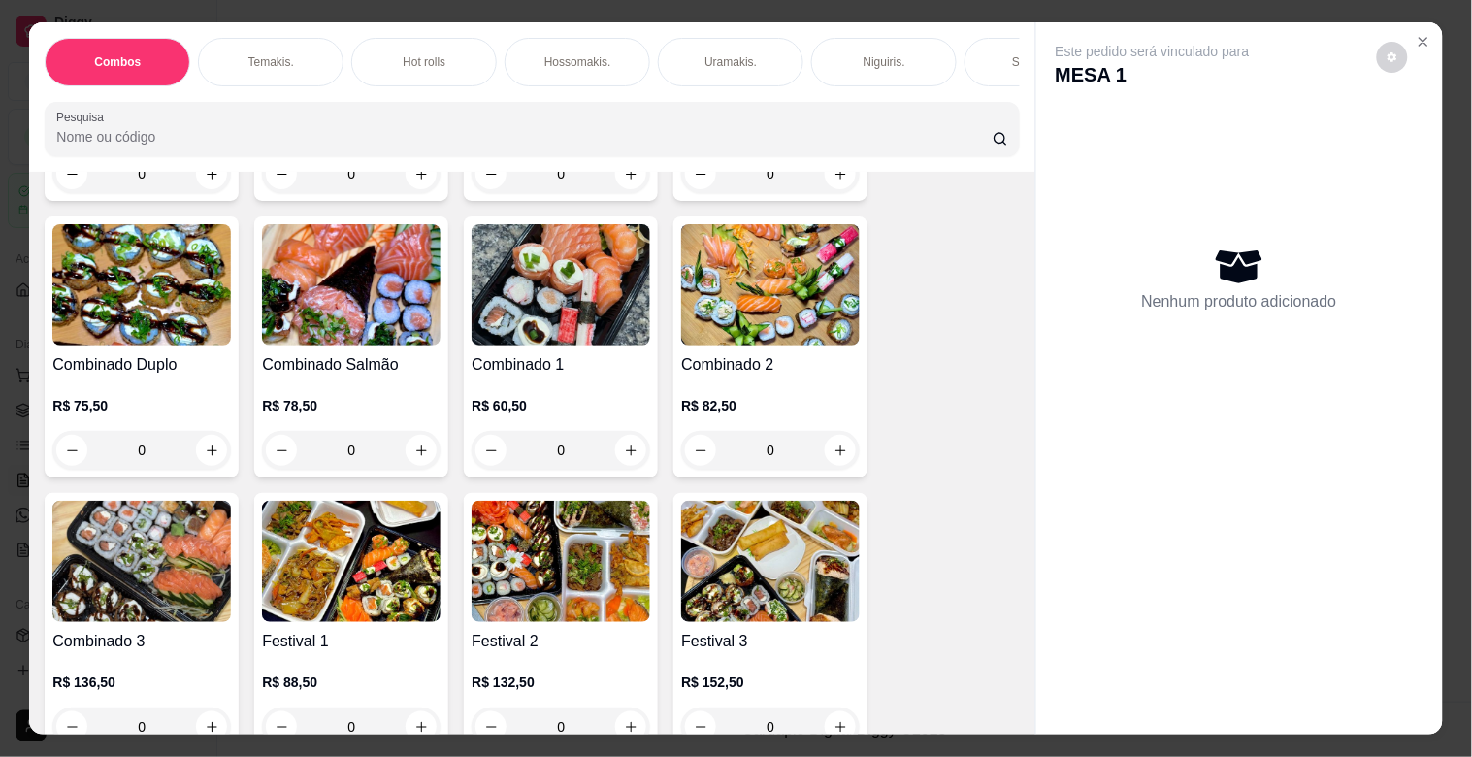
scroll to position [439, 0]
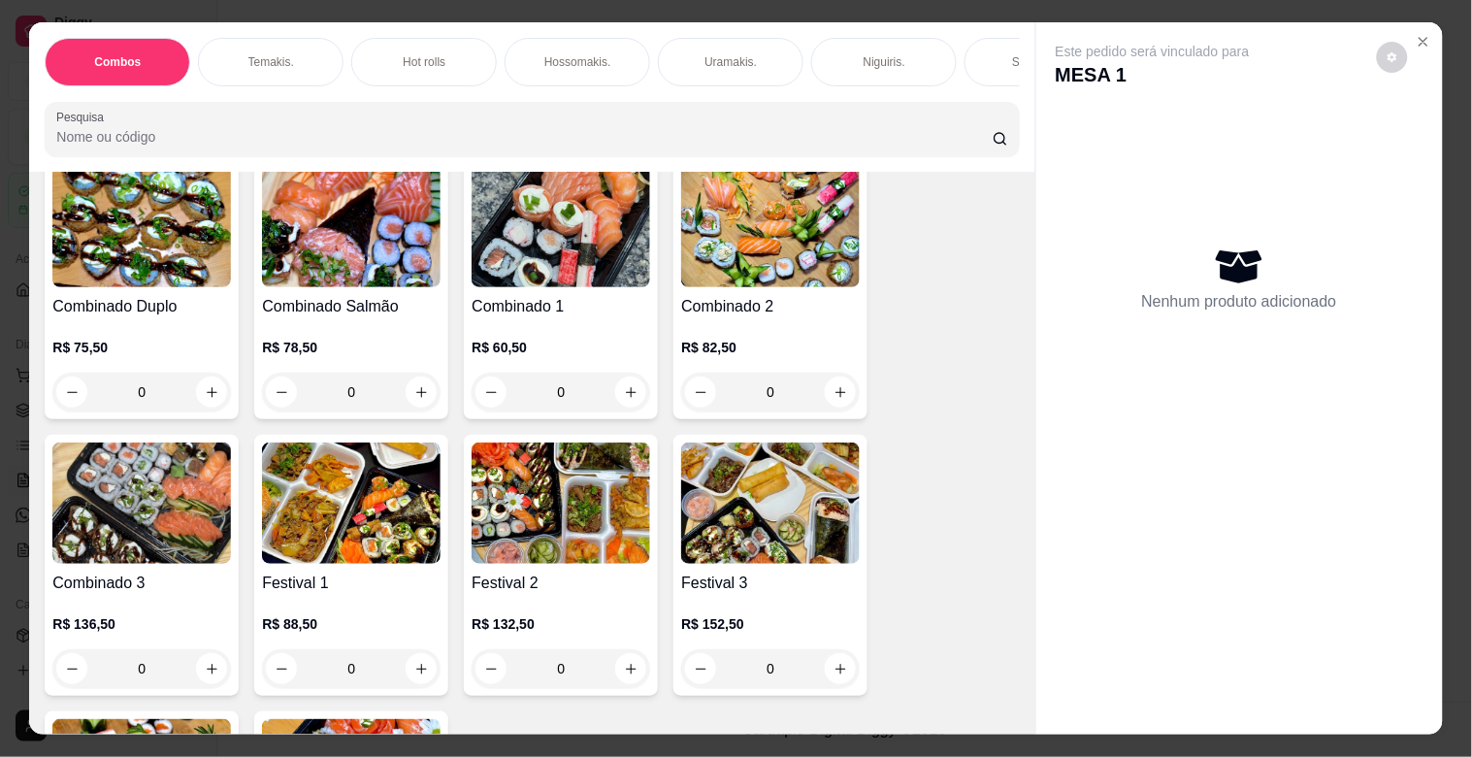
click at [383, 518] on img at bounding box center [351, 502] width 178 height 121
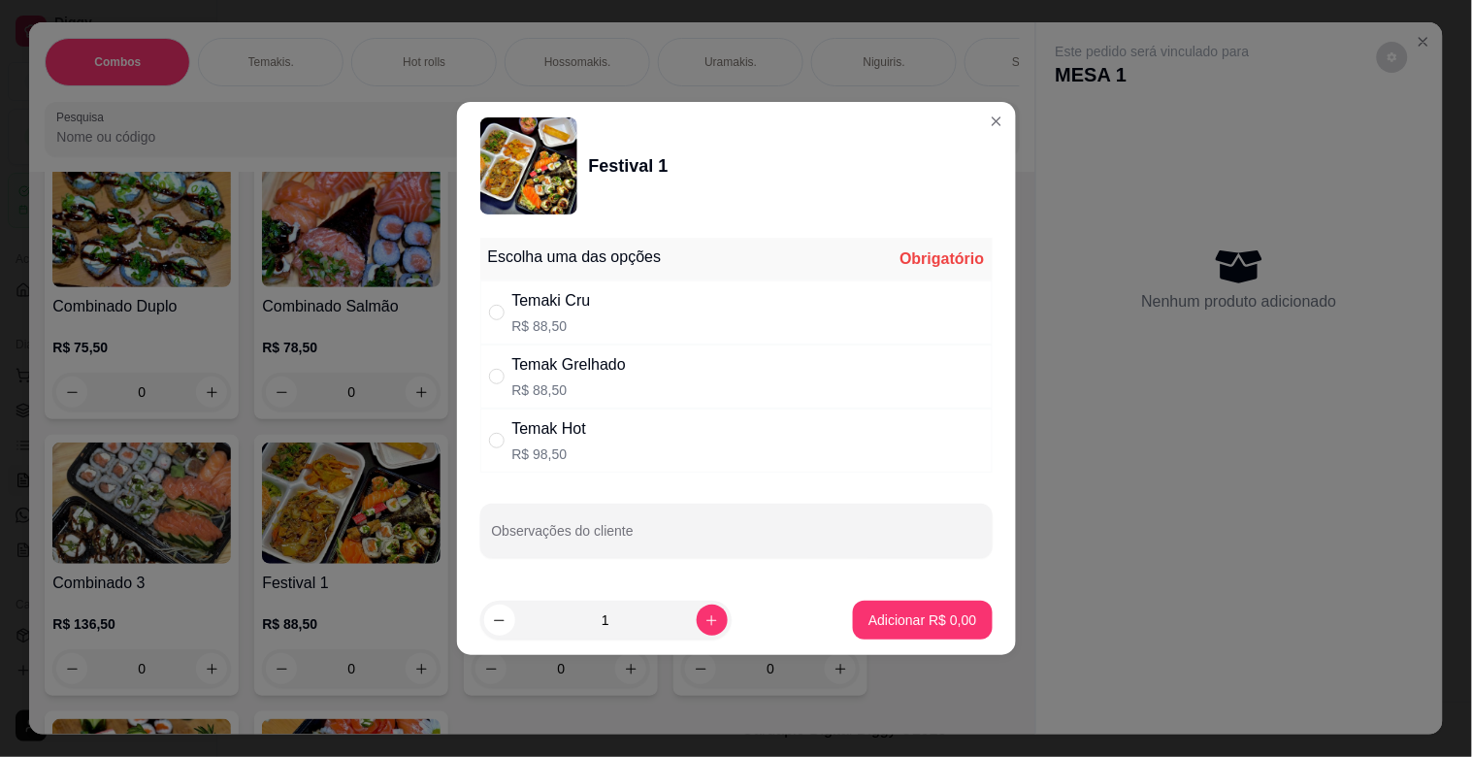
click at [557, 382] on p "R$ 88,50" at bounding box center [568, 389] width 113 height 19
radio input "true"
click at [557, 531] on input "Observações do cliente" at bounding box center [736, 538] width 489 height 19
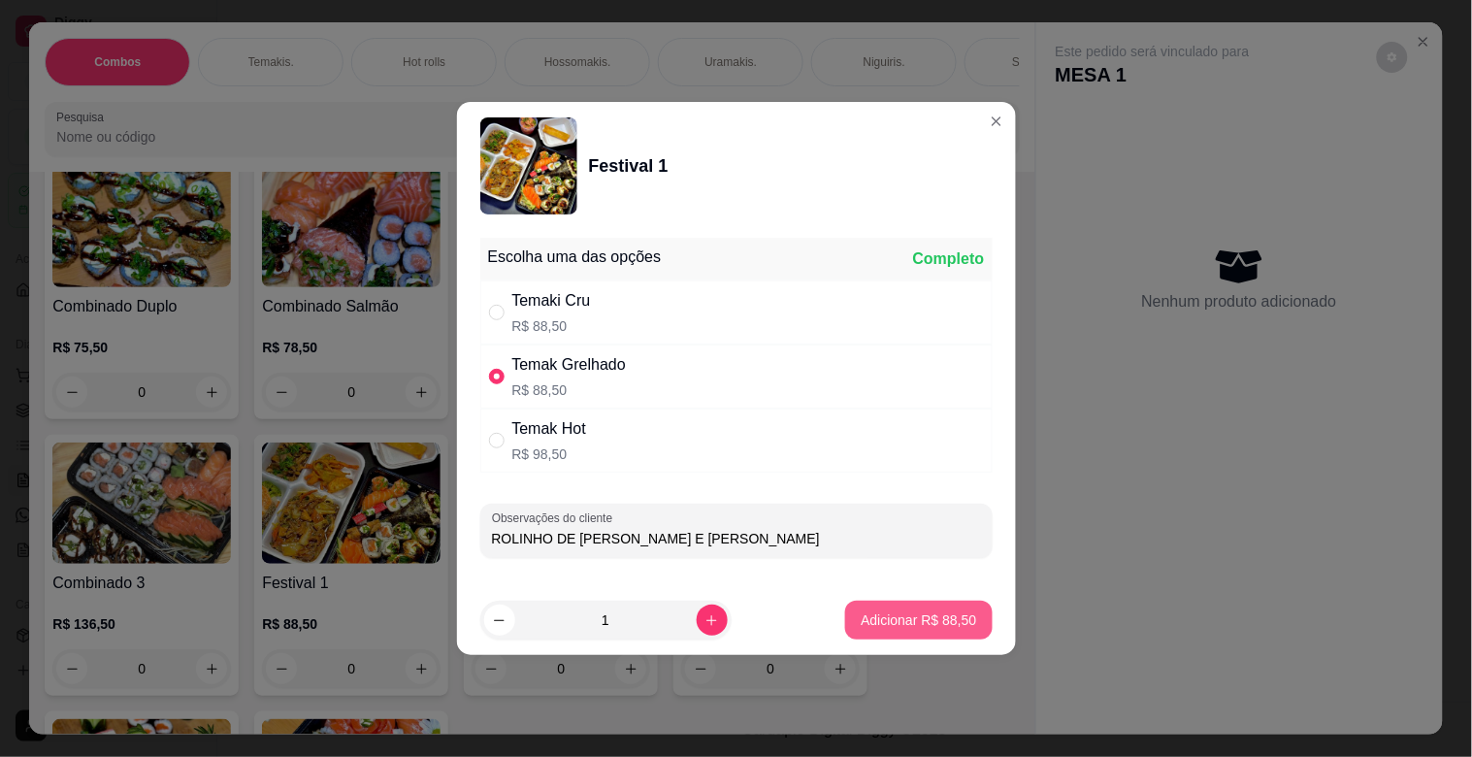
type input "ROLINHO DE [PERSON_NAME] E [PERSON_NAME]"
click at [888, 625] on p "Adicionar R$ 88,50" at bounding box center [918, 619] width 113 height 18
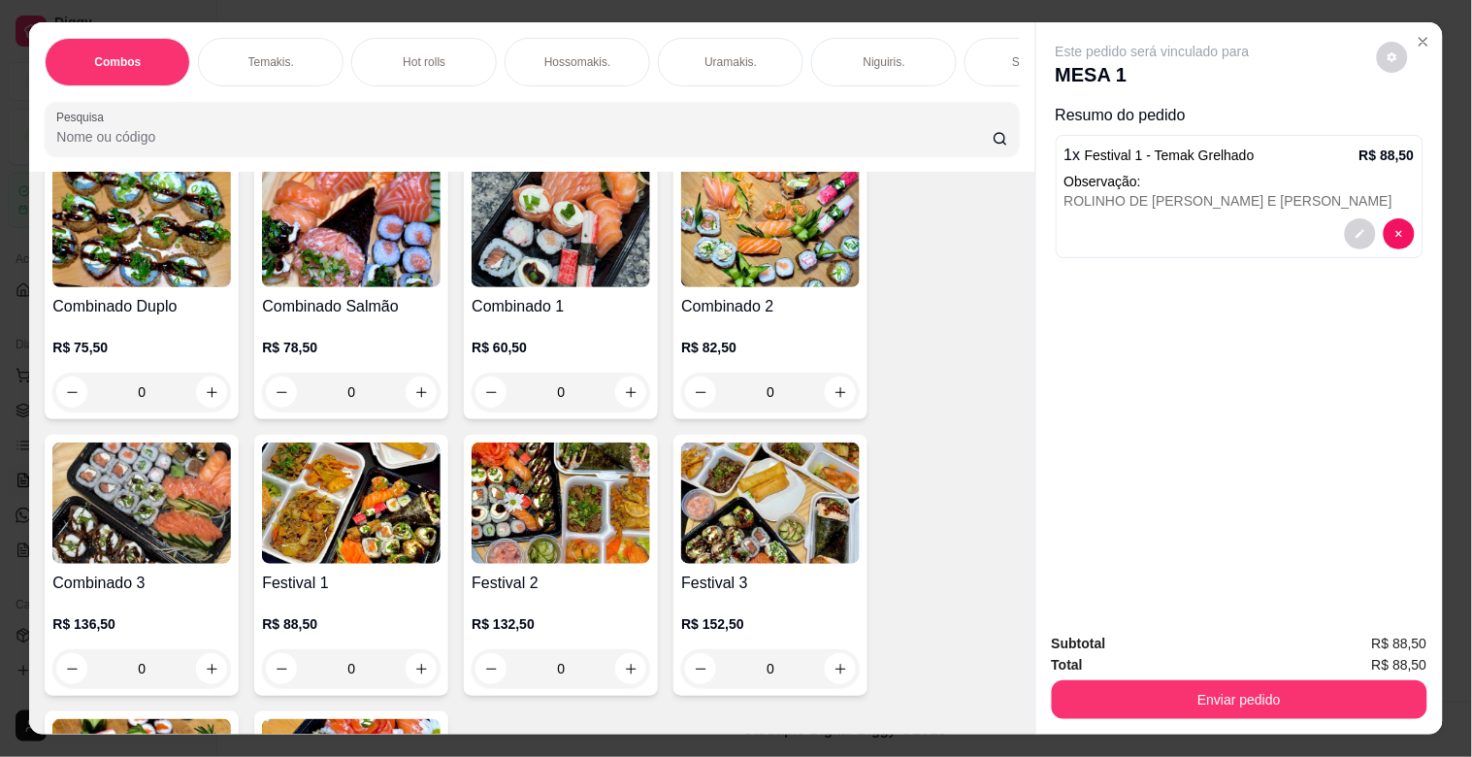
scroll to position [0, 854]
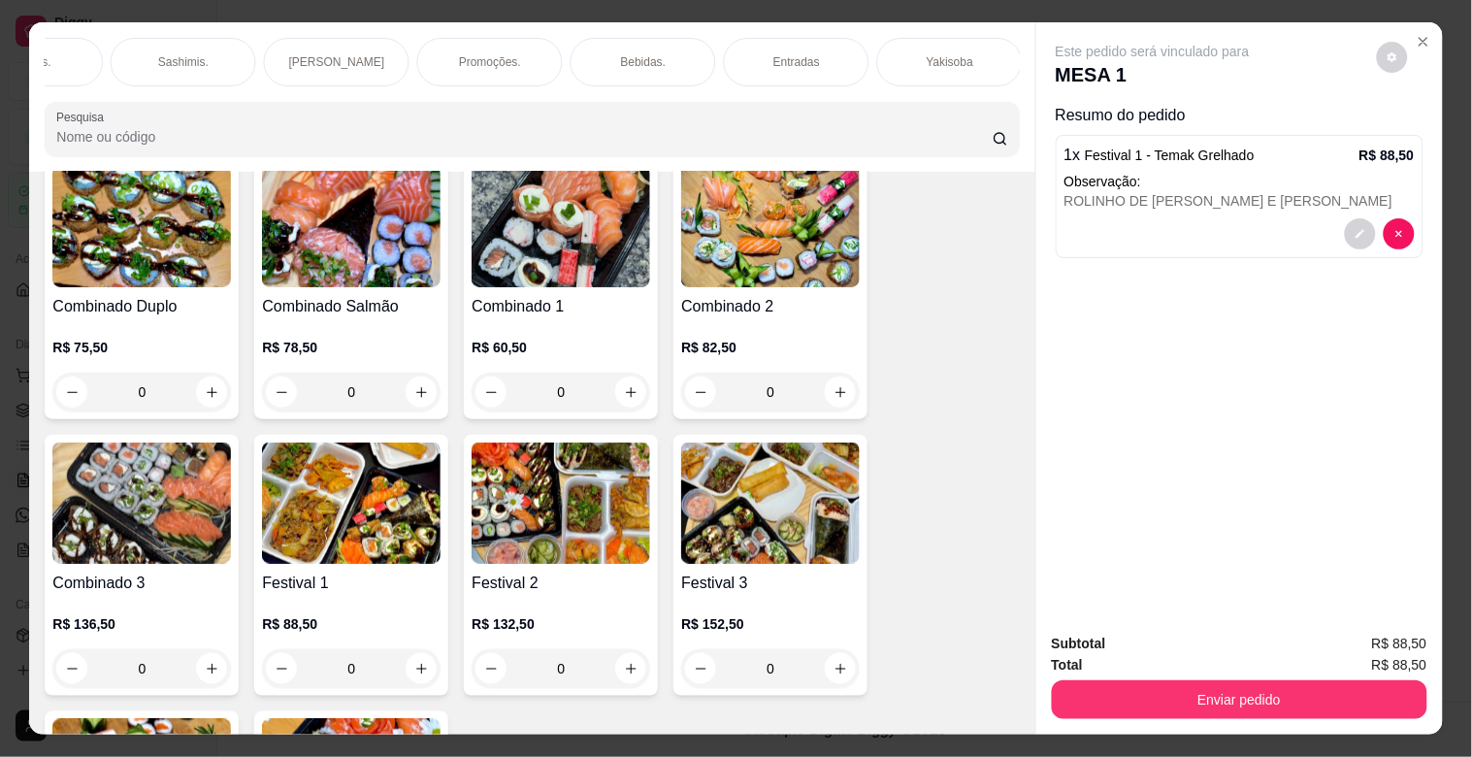
click at [631, 54] on p "Bebidas." at bounding box center [644, 62] width 46 height 16
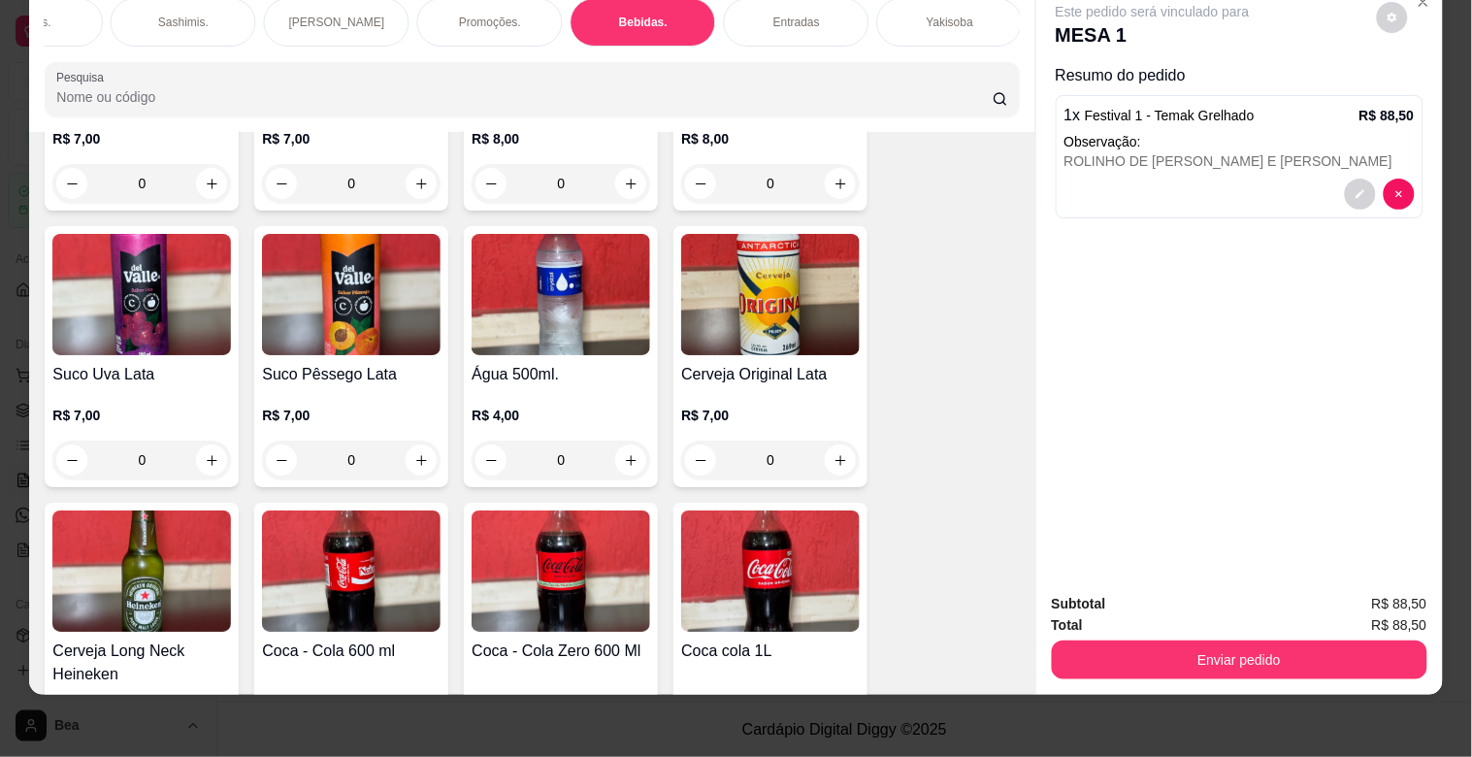
scroll to position [5562, 0]
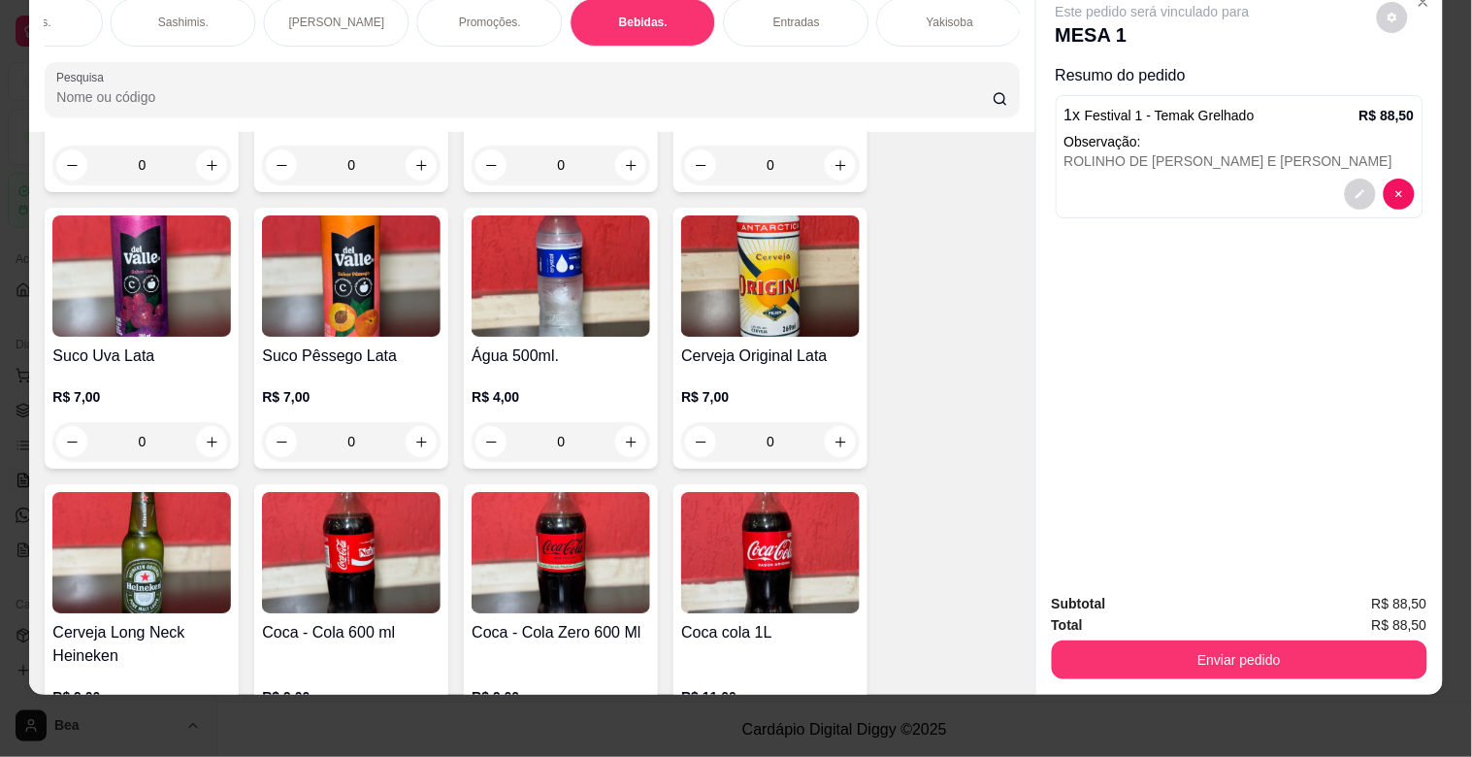
click at [401, 621] on h4 "Coca - Cola 600 ml" at bounding box center [351, 632] width 178 height 23
click at [379, 536] on img at bounding box center [351, 552] width 178 height 121
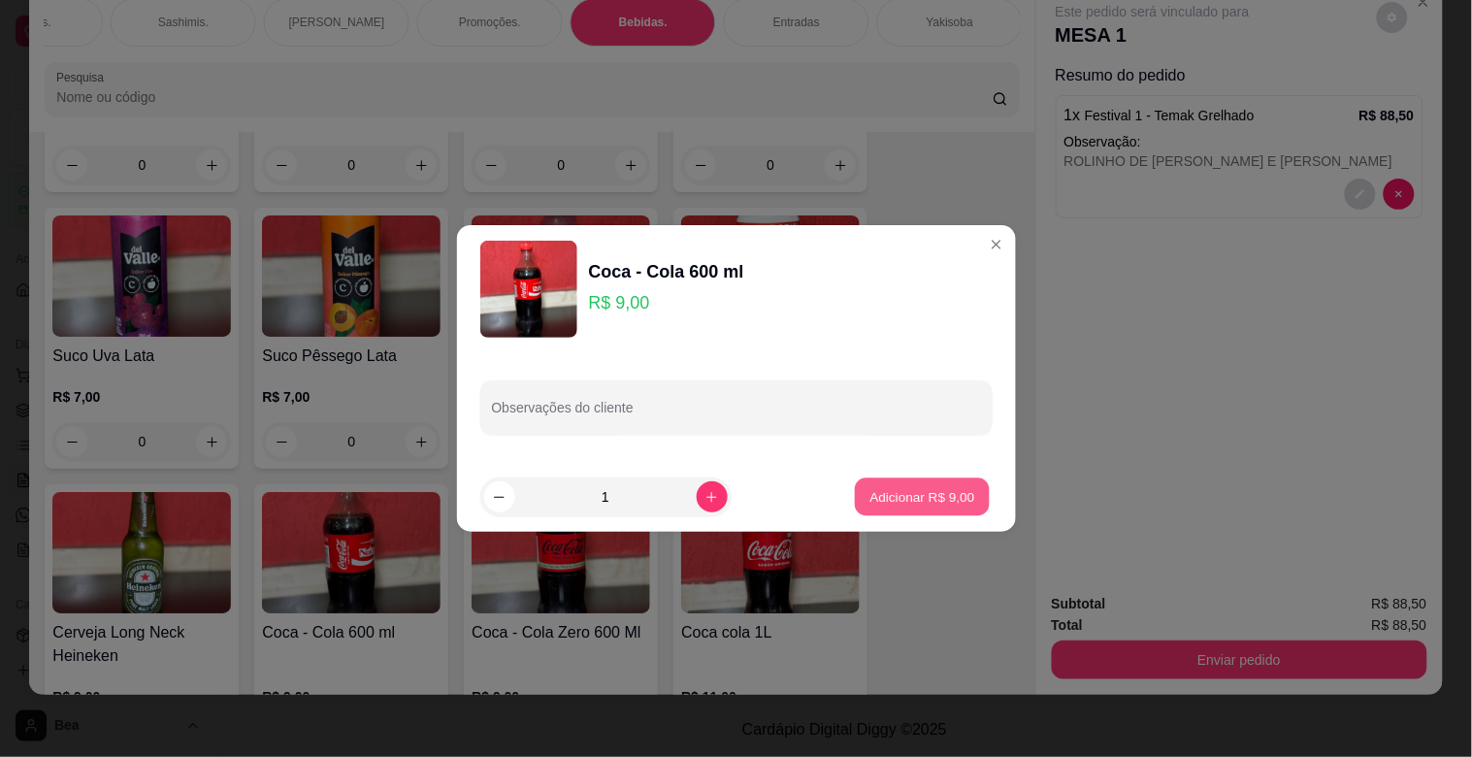
click at [886, 510] on button "Adicionar R$ 9,00" at bounding box center [922, 497] width 135 height 38
type input "1"
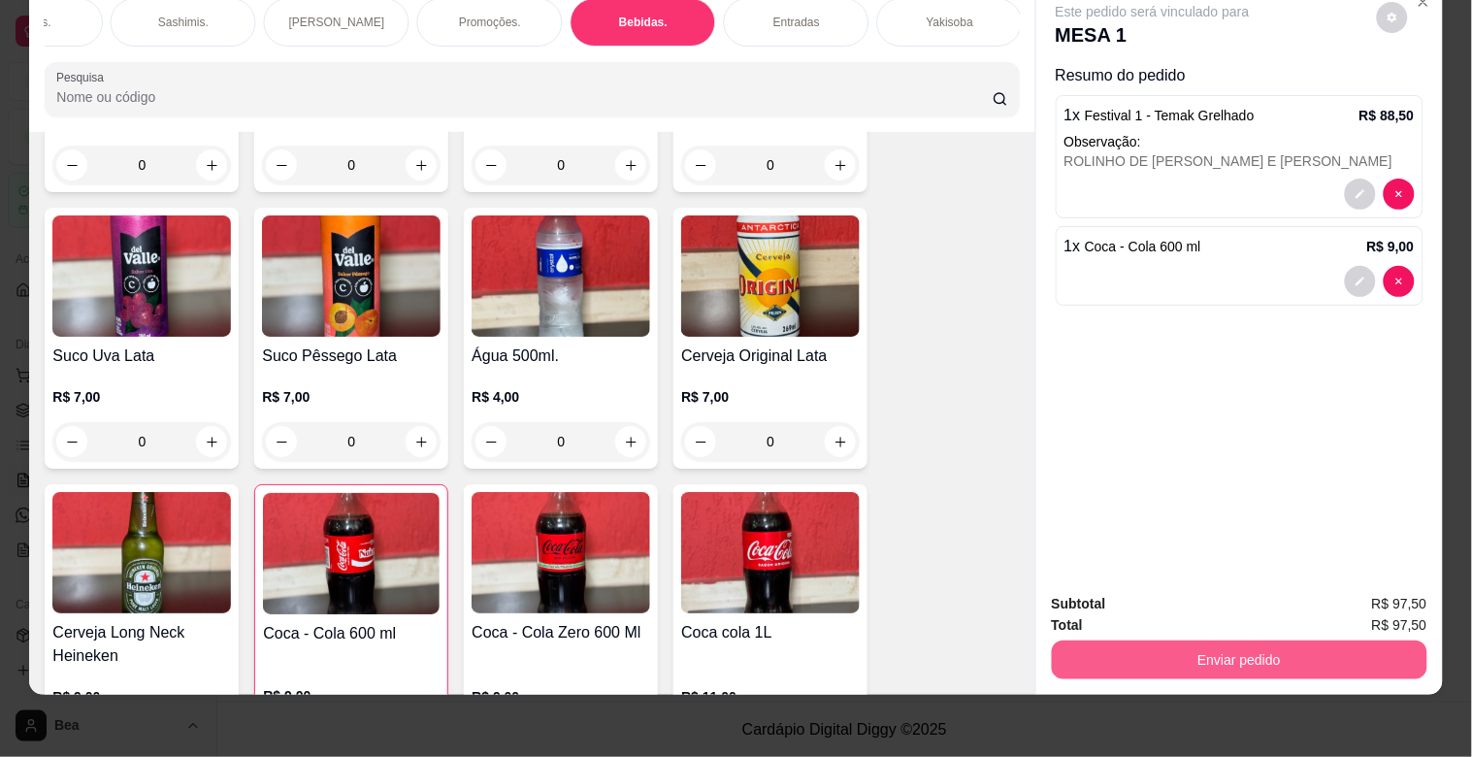
click at [1101, 640] on button "Enviar pedido" at bounding box center [1238, 659] width 375 height 39
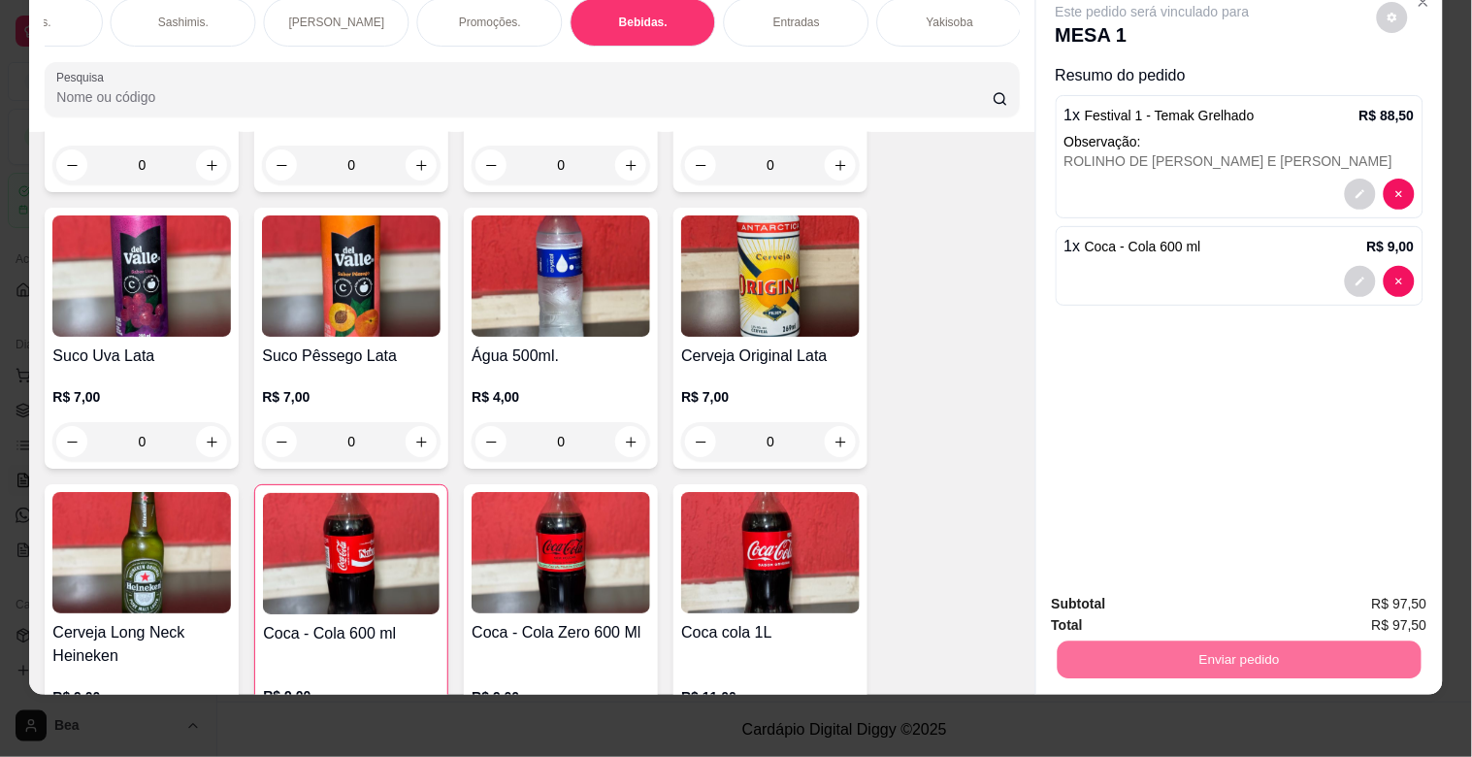
click at [1350, 602] on button "Enviar pedido" at bounding box center [1376, 595] width 107 height 36
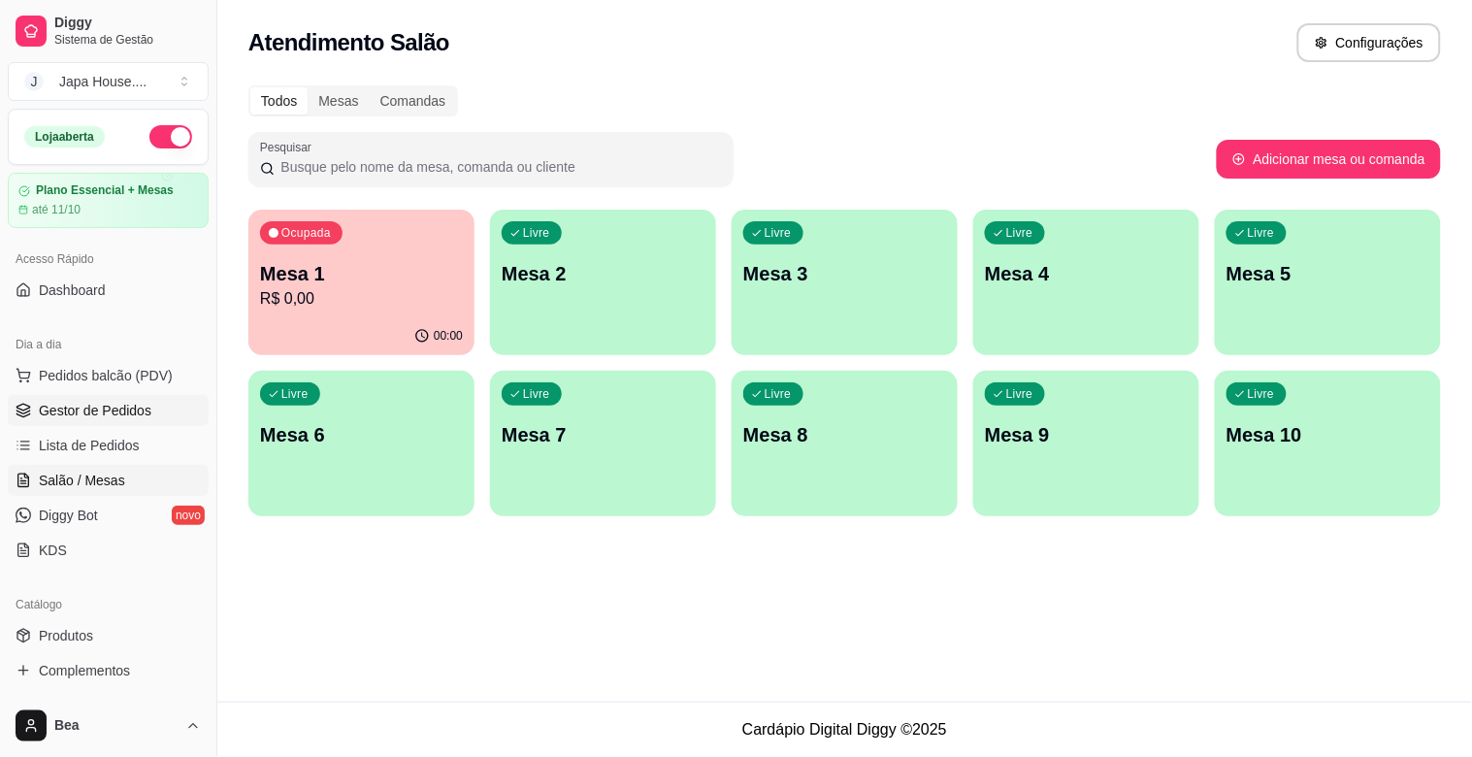
click at [109, 411] on span "Gestor de Pedidos" at bounding box center [95, 410] width 113 height 19
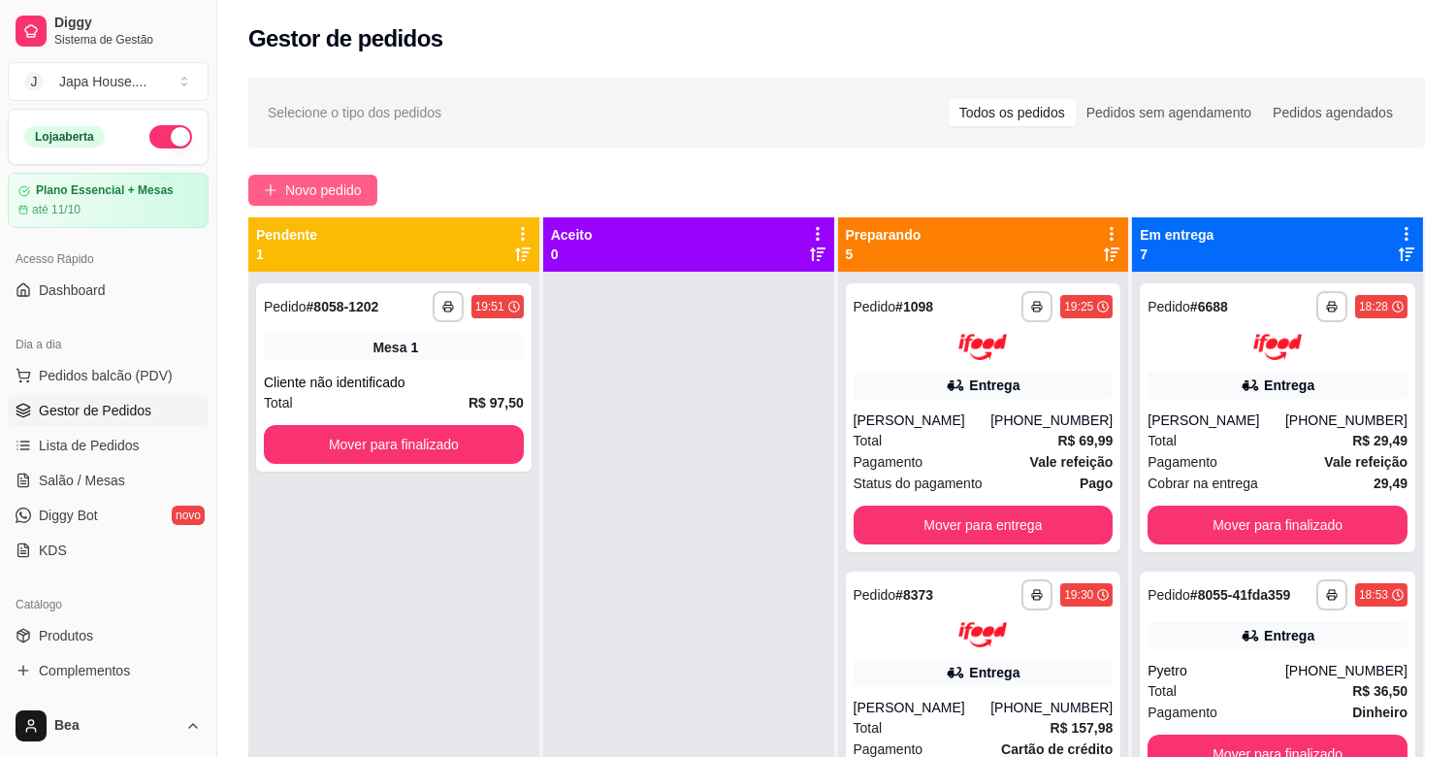
click at [314, 192] on span "Novo pedido" at bounding box center [323, 189] width 77 height 21
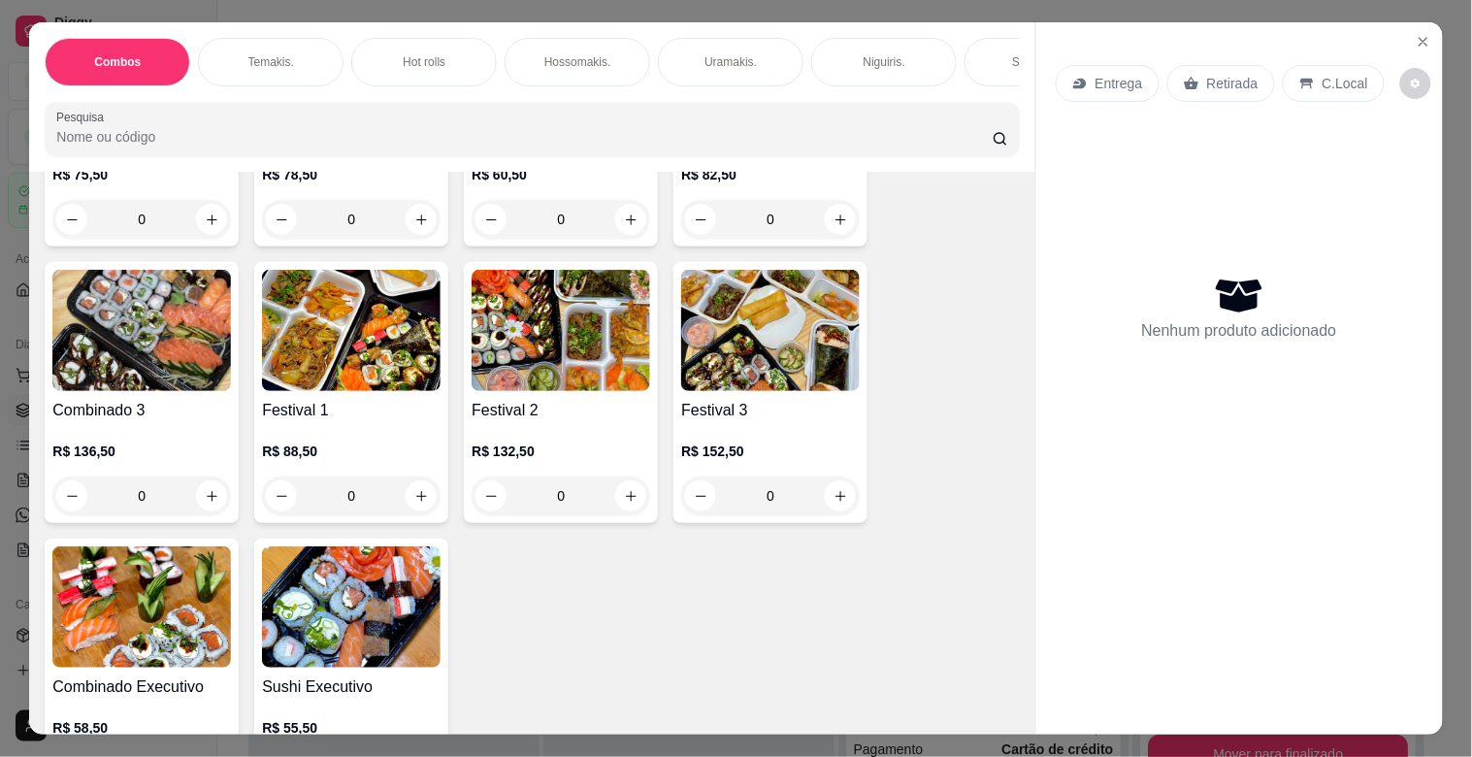
scroll to position [498, 0]
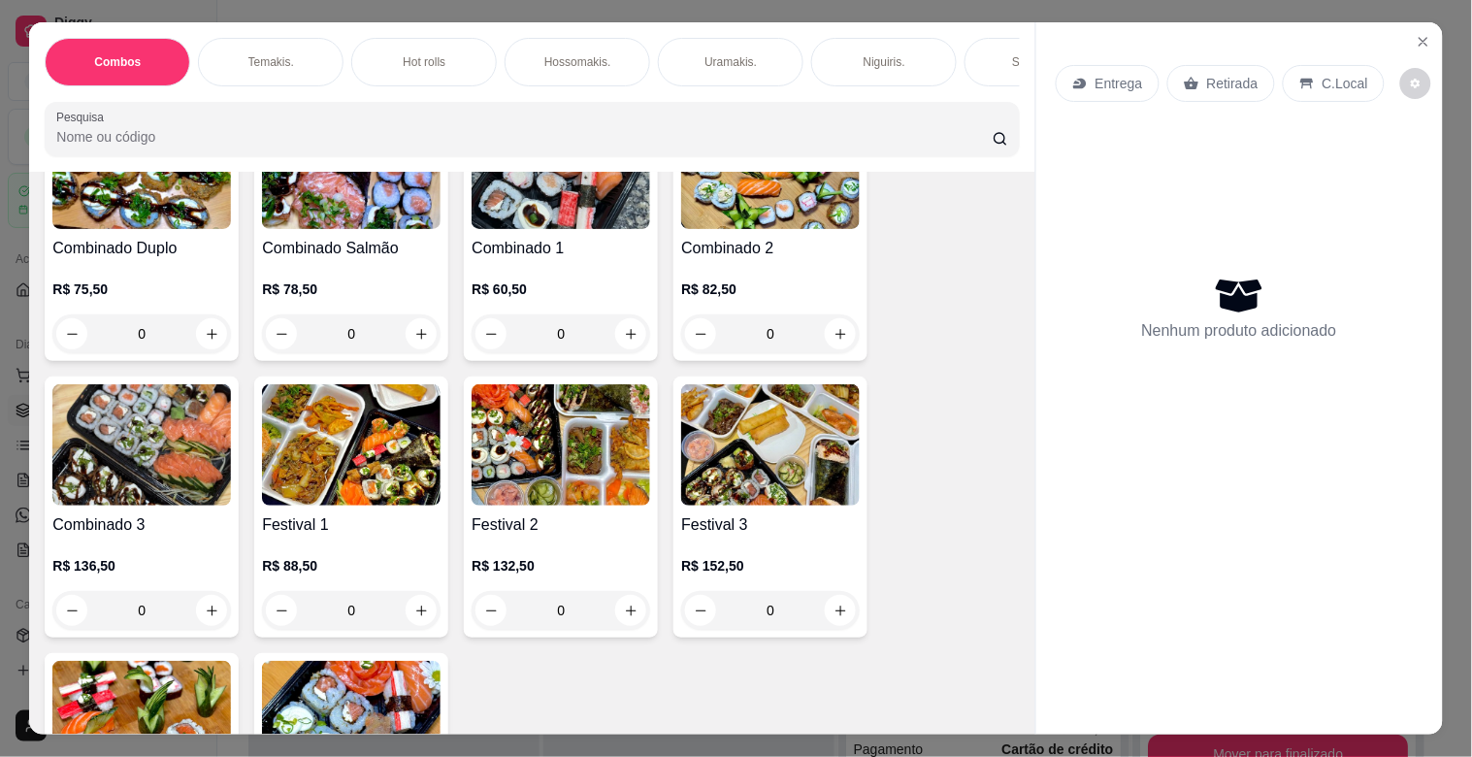
click at [383, 536] on h4 "Festival 1" at bounding box center [351, 524] width 178 height 23
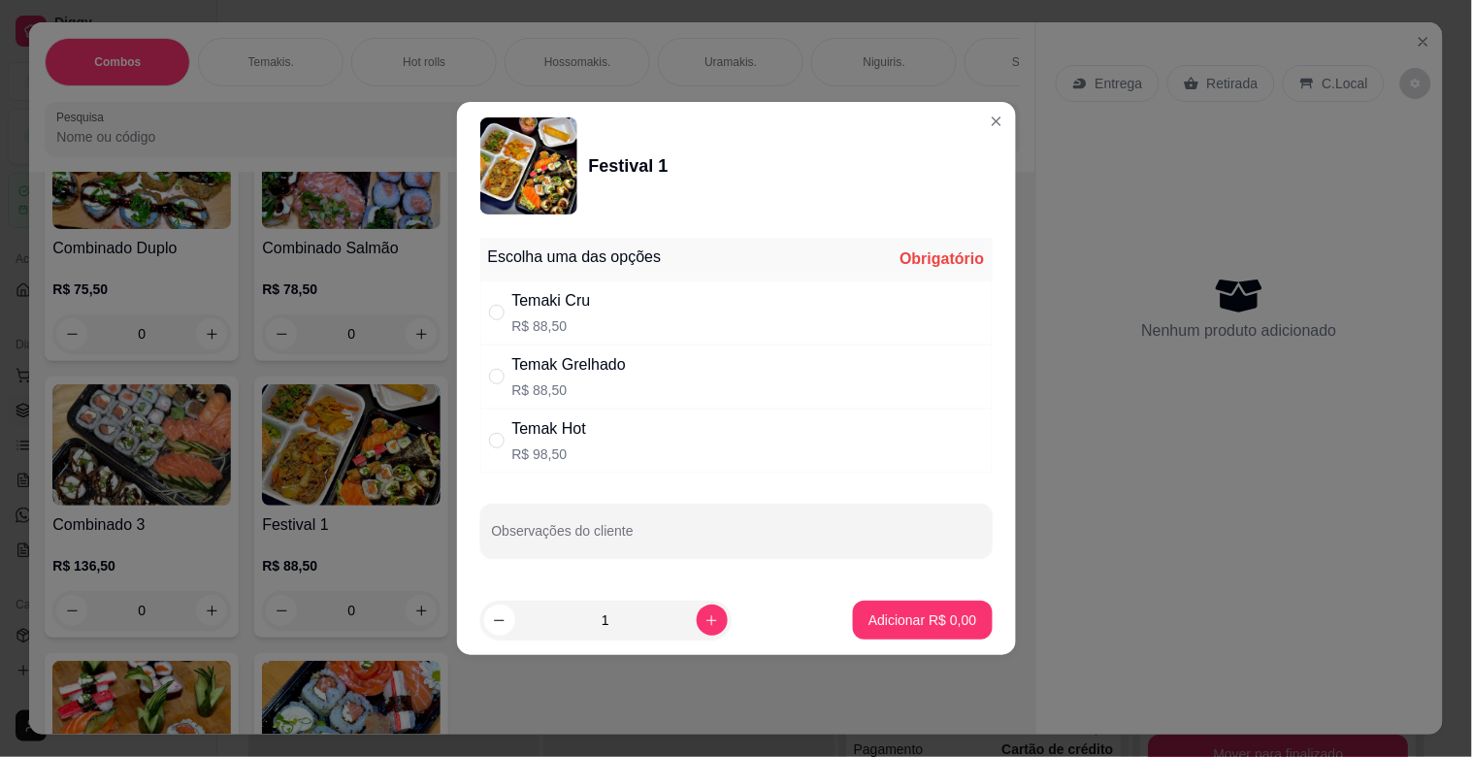
click at [607, 371] on div "Temak Grelhado" at bounding box center [568, 364] width 113 height 23
radio input "true"
click at [603, 534] on input "Observações do cliente" at bounding box center [736, 538] width 489 height 19
type input "R"
type input "T"
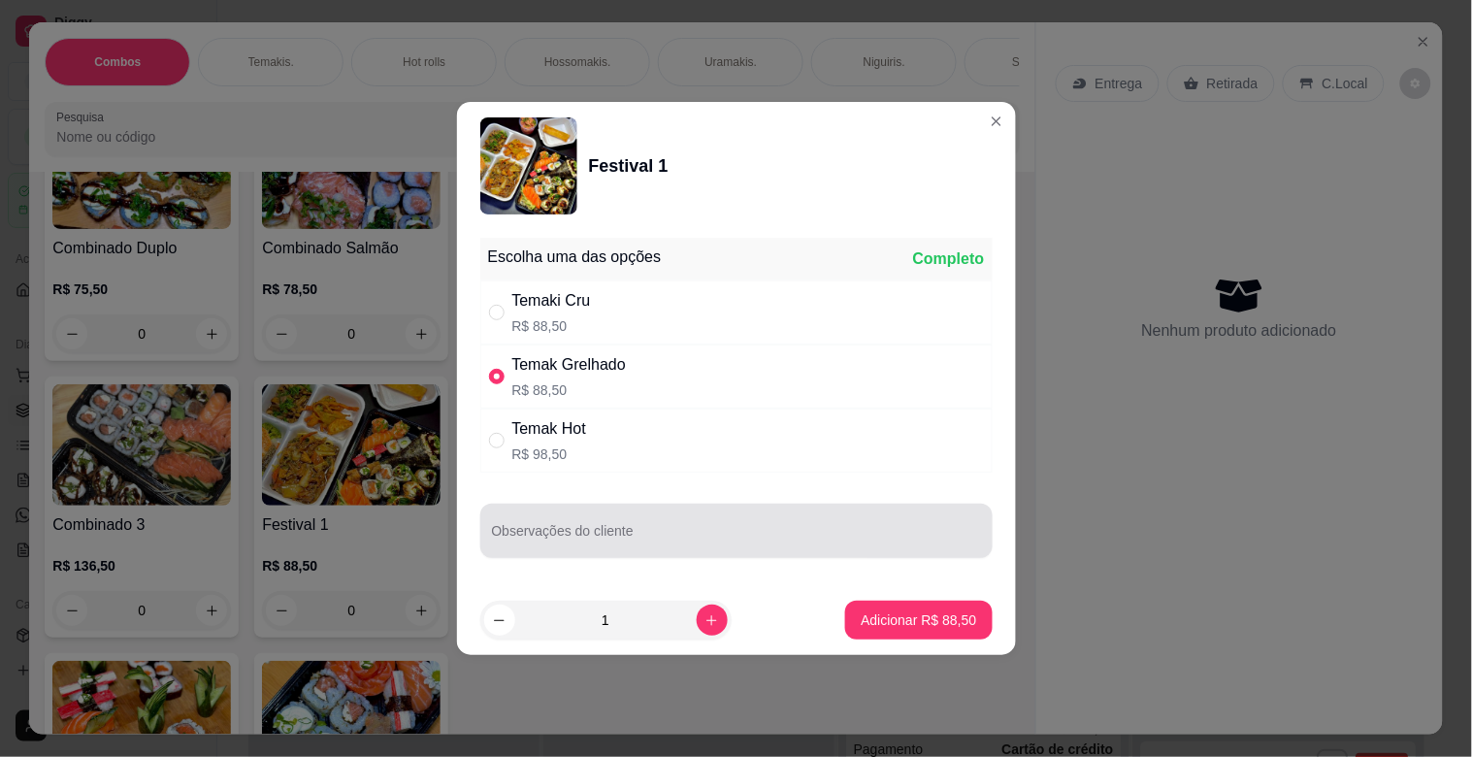
click at [580, 526] on div "Observações do cliente" at bounding box center [736, 530] width 512 height 54
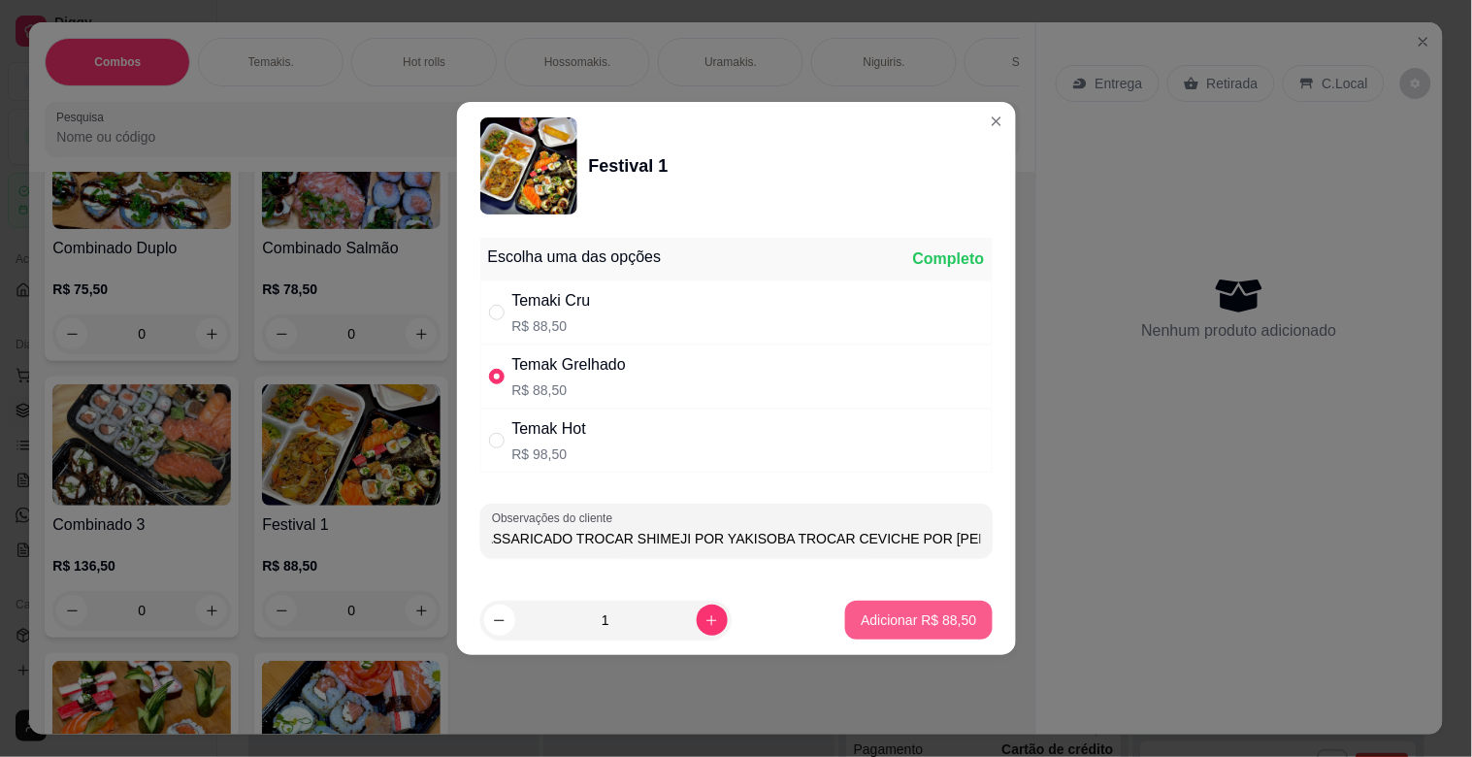
type input "TUDO MASSARICADO TROCAR SHIMEJI POR YAKISOBA TROCAR CEVICHE POR [PERSON_NAME]"
click at [869, 616] on p "Adicionar R$ 88,50" at bounding box center [918, 619] width 113 height 18
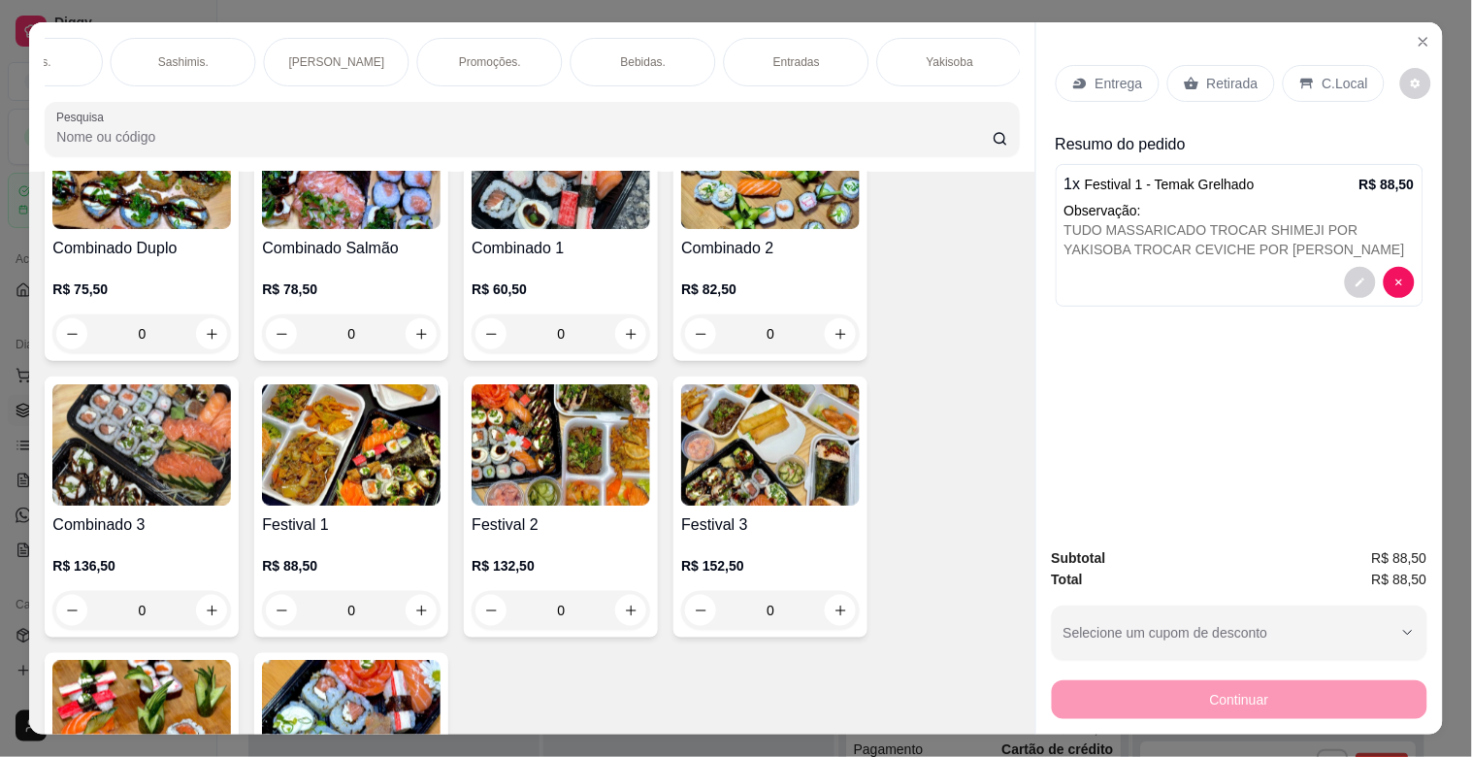
scroll to position [0, 1622]
click at [195, 66] on div "Yakisoba" at bounding box center [182, 62] width 146 height 49
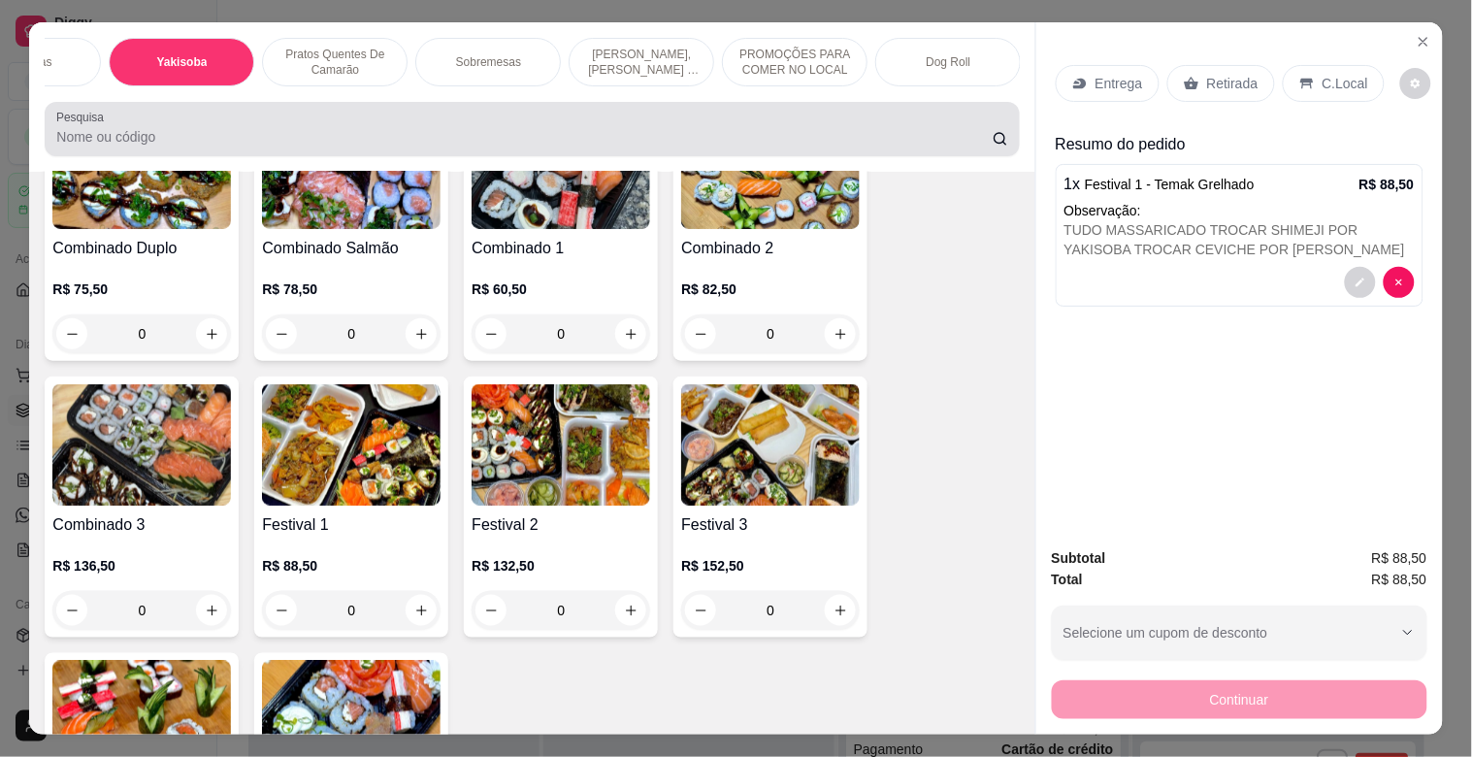
scroll to position [47, 0]
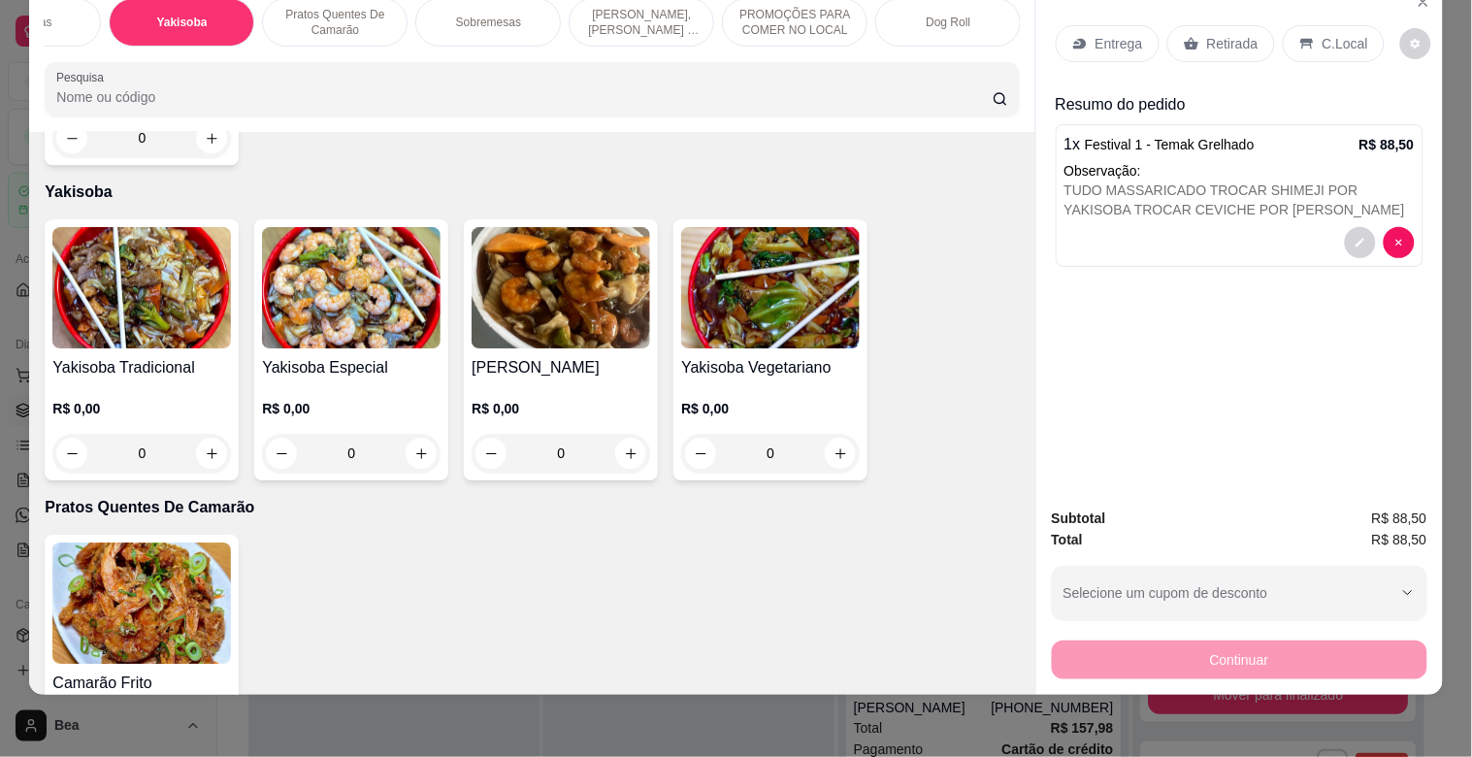
click at [129, 379] on div "R$ 0,00 0" at bounding box center [141, 425] width 178 height 93
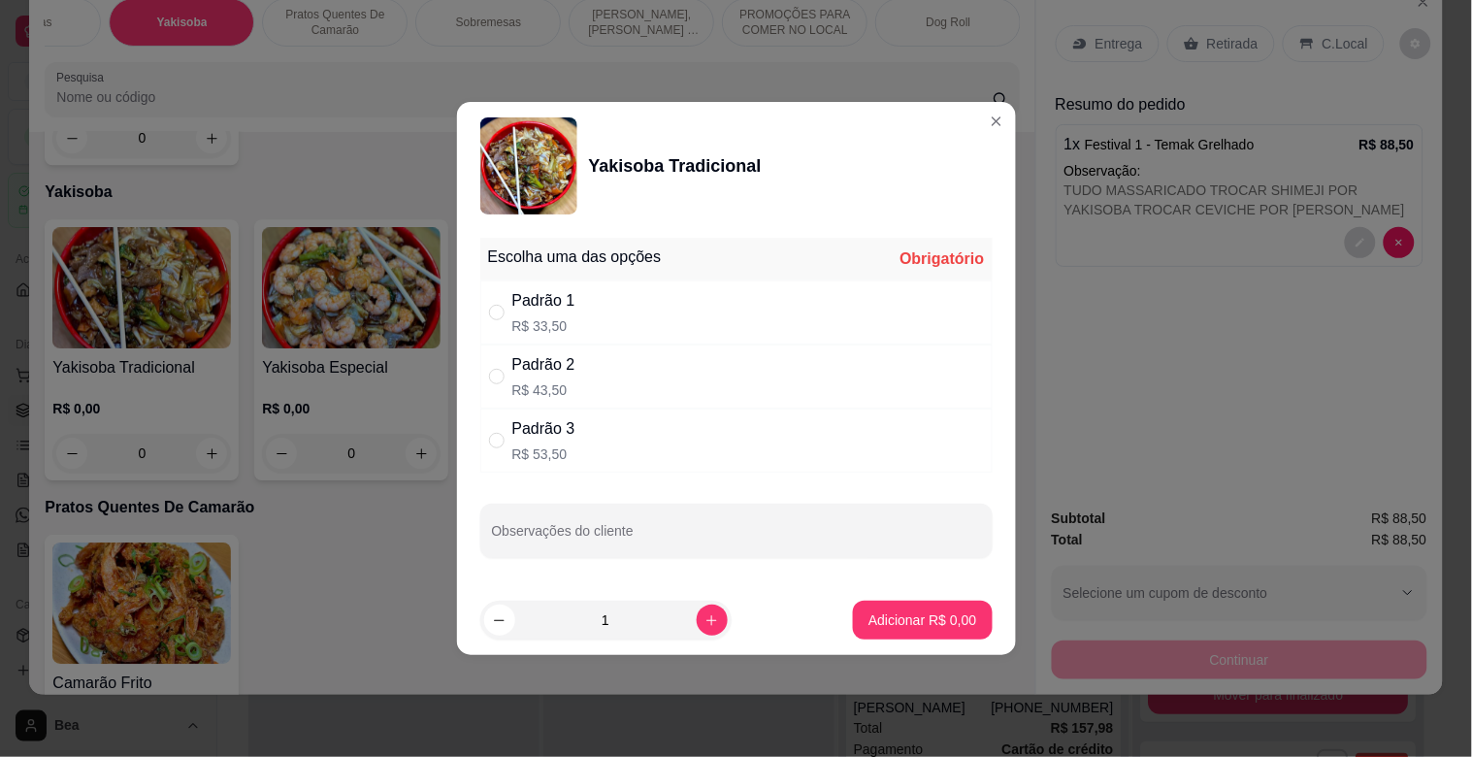
click at [656, 395] on div "Padrão 2 R$ 43,50" at bounding box center [736, 376] width 512 height 64
radio input "true"
click at [905, 608] on button "Adicionar R$ 43,50" at bounding box center [919, 620] width 143 height 38
type input "1"
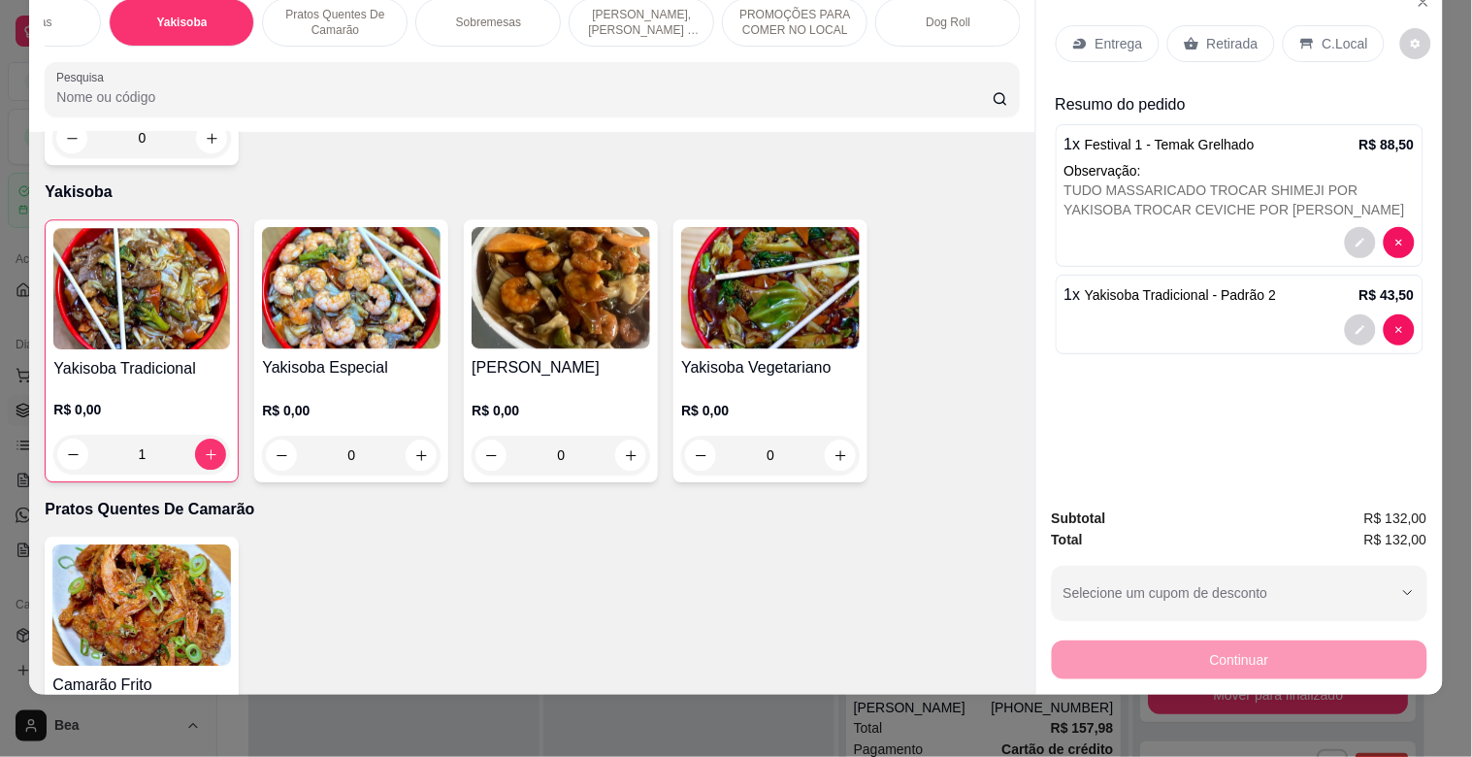
click at [1209, 34] on p "Retirada" at bounding box center [1232, 43] width 51 height 19
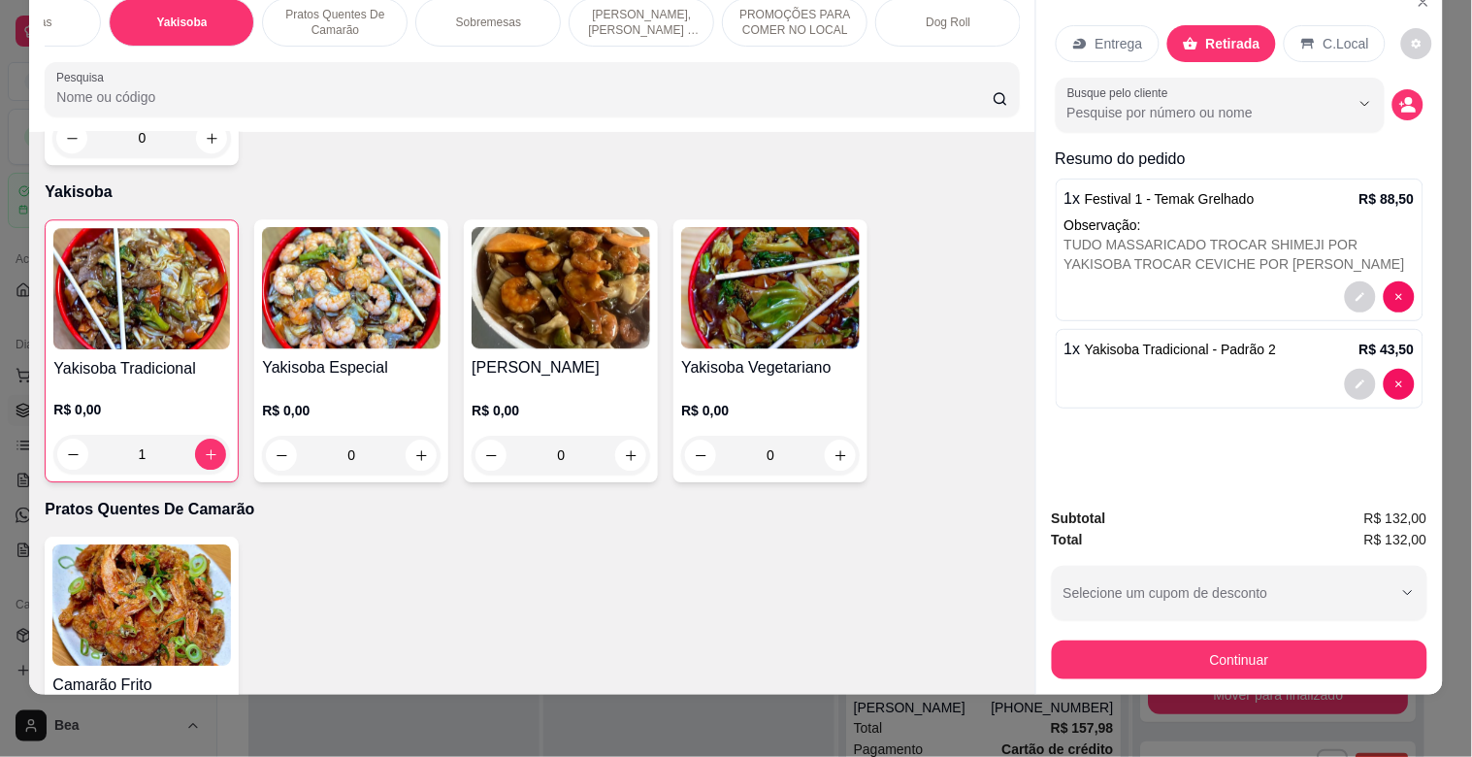
click at [1155, 235] on div "TUDO MASSARICADO TROCAR SHIMEJI POR YAKISOBA TROCAR CEVICHE POR [PERSON_NAME]" at bounding box center [1239, 254] width 350 height 39
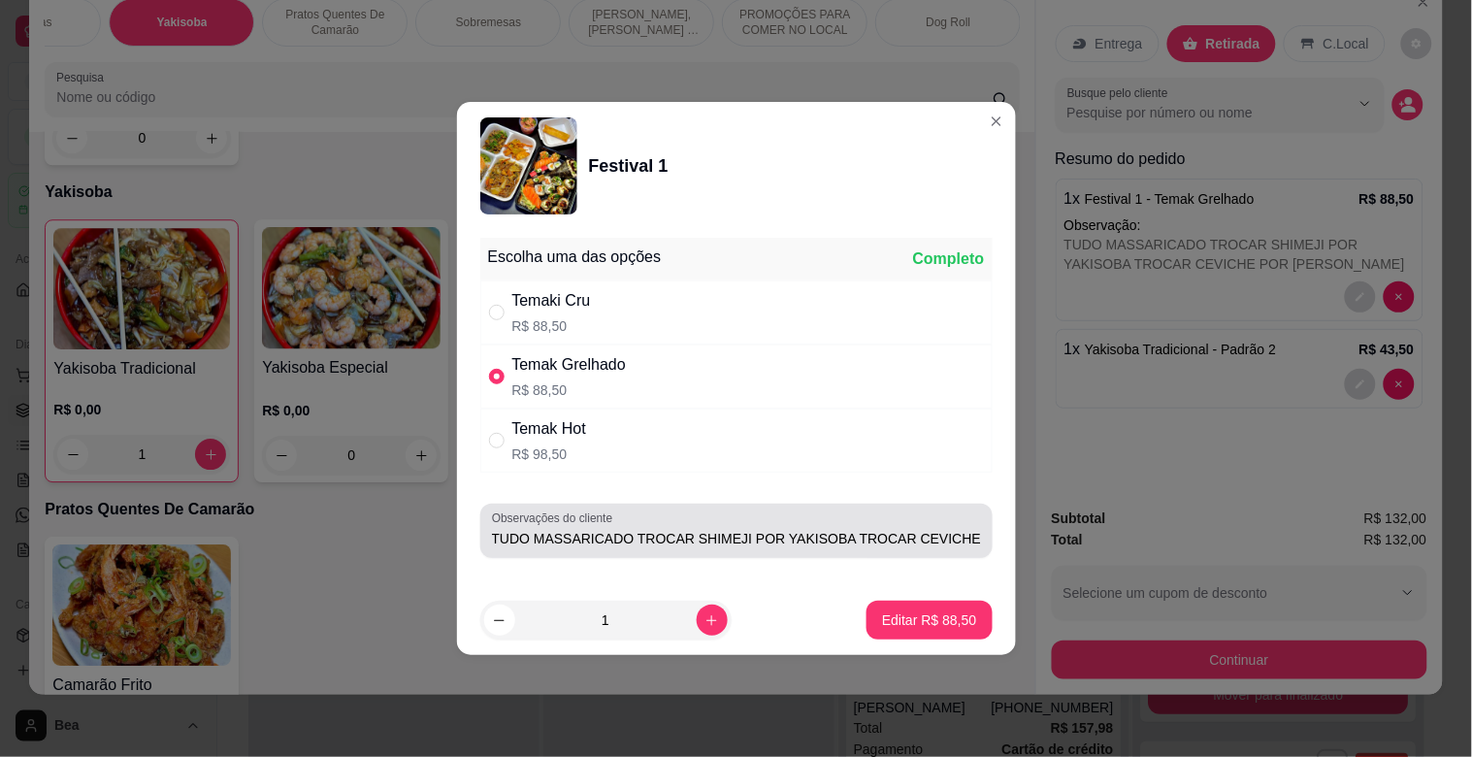
click at [968, 541] on div "Observações do cliente TUDO MASSARICADO TROCAR SHIMEJI POR [PERSON_NAME] POR [P…" at bounding box center [736, 530] width 512 height 54
click at [970, 548] on div "Observações do cliente TUDO MASSARICADO TROCAR SHIMEJI POR [PERSON_NAME] POR [P…" at bounding box center [736, 530] width 512 height 54
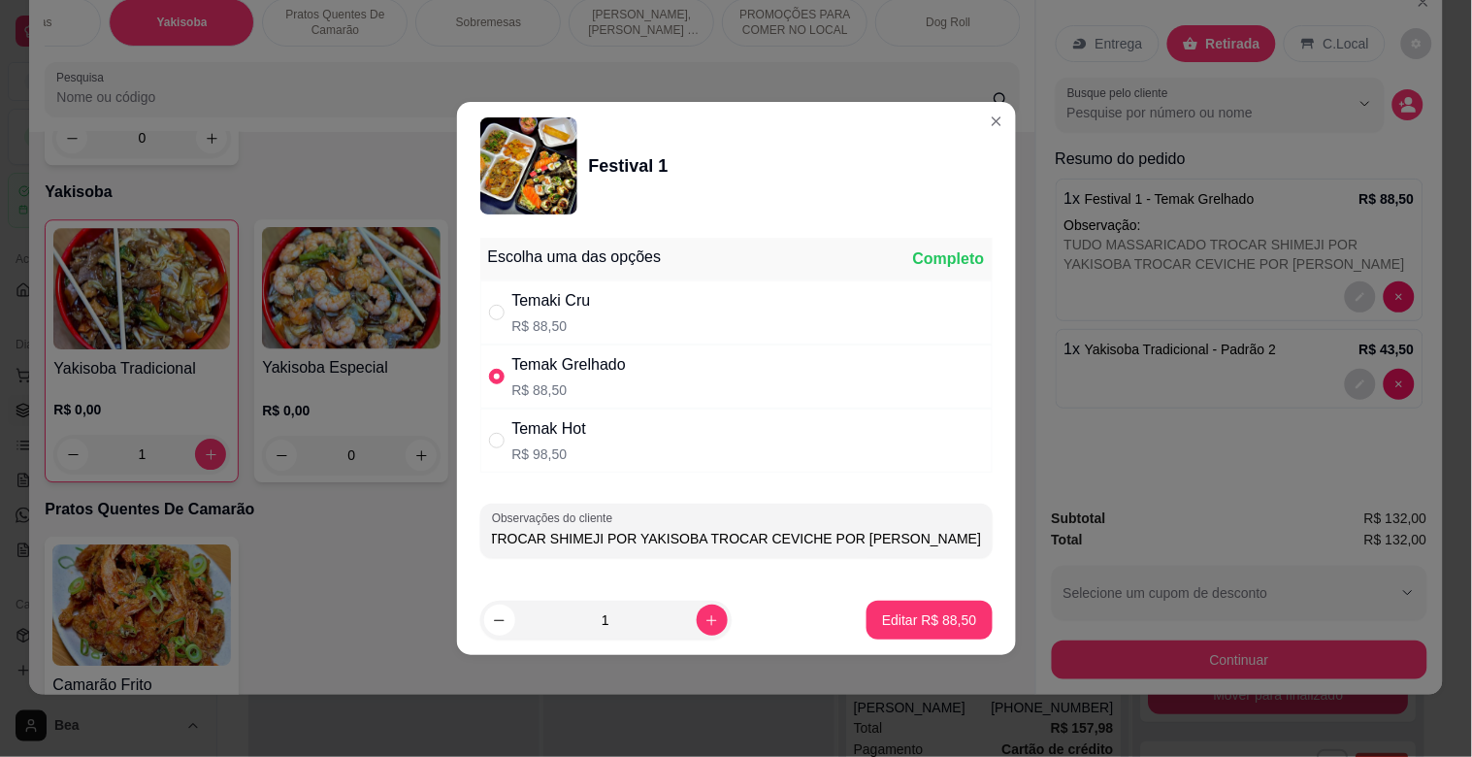
scroll to position [0, 157]
type input "TUDO MASSARICADO TROCAR SHIMEJI POR YAKISOBA TROCAR CEVICHE POR [PERSON_NAME]"
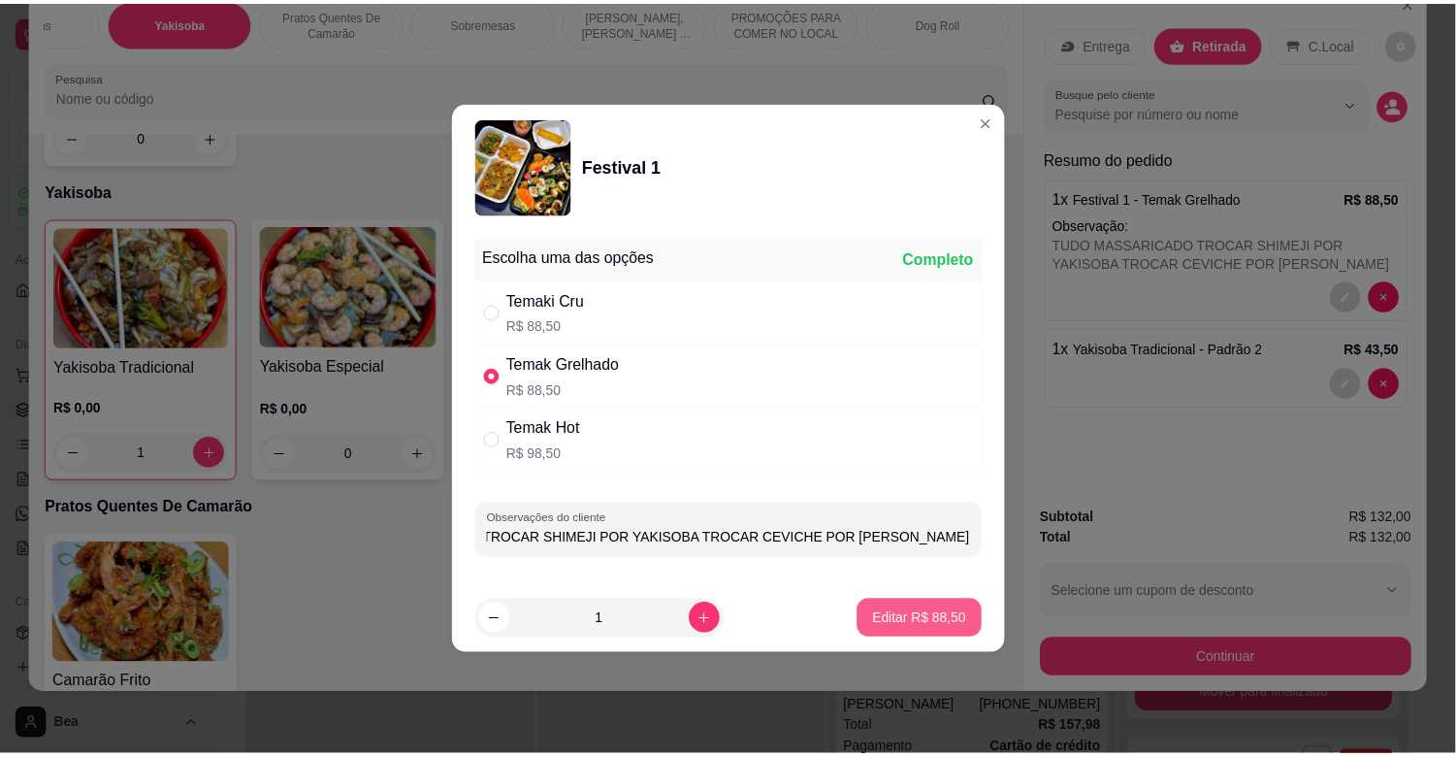
scroll to position [0, 0]
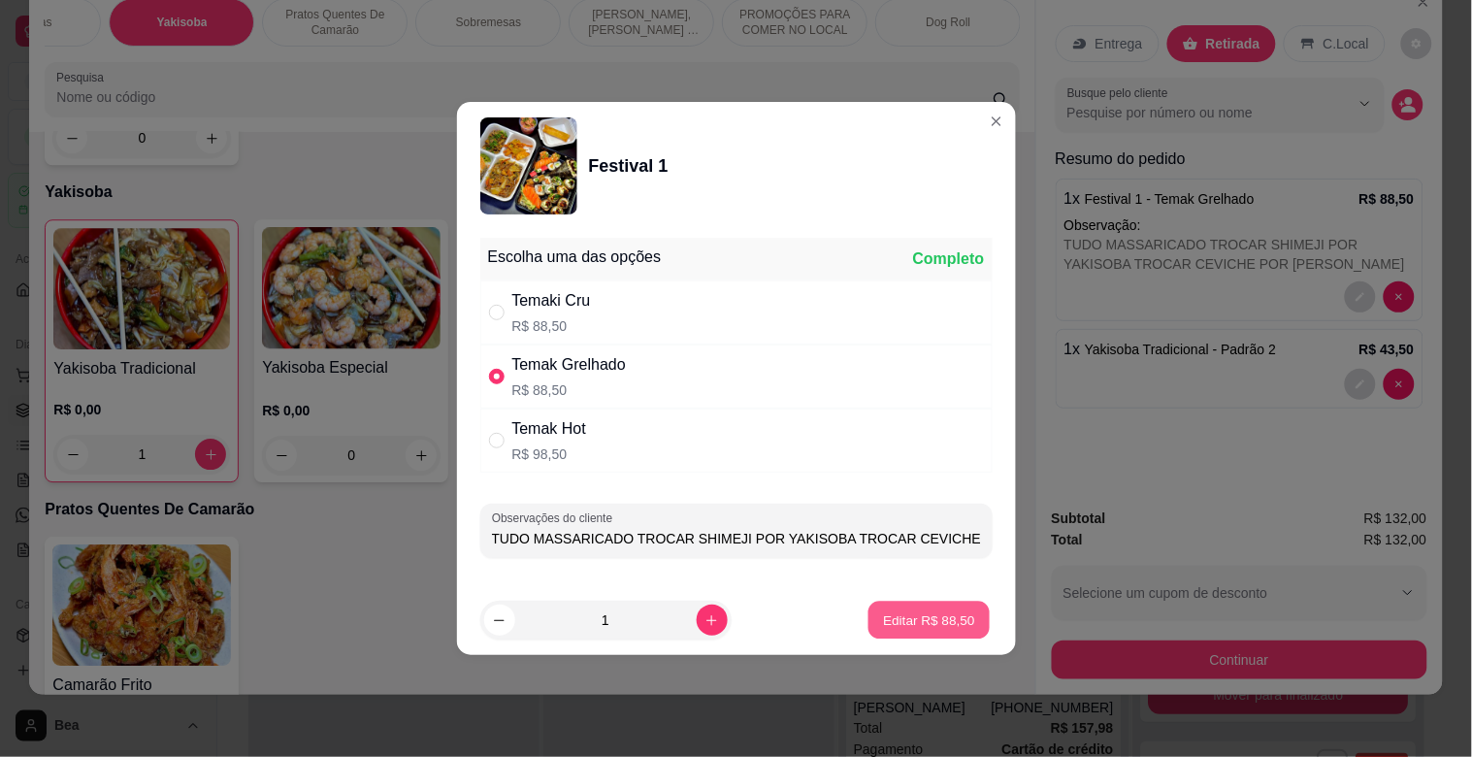
click at [929, 615] on p "Editar R$ 88,50" at bounding box center [929, 619] width 91 height 18
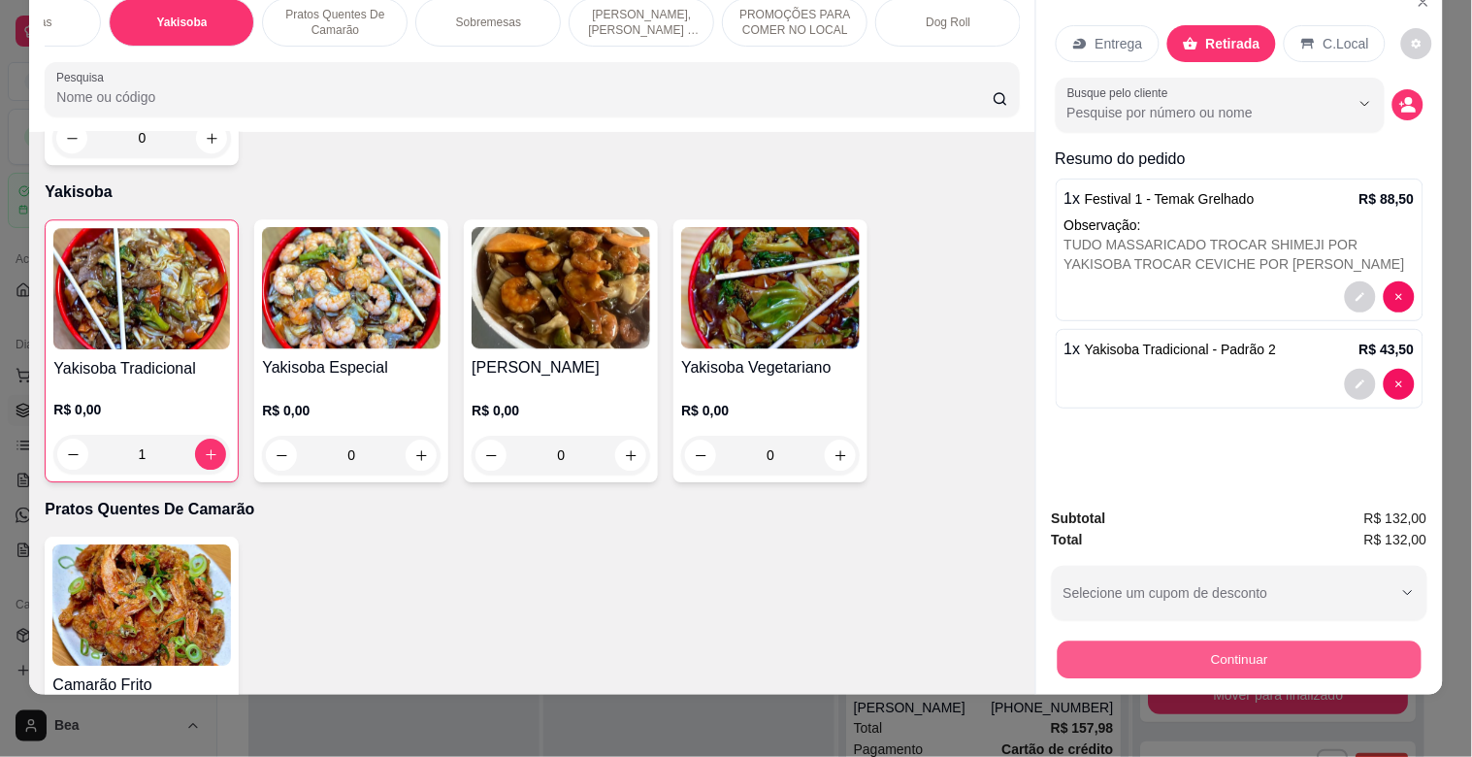
click at [1081, 648] on button "Continuar" at bounding box center [1238, 659] width 364 height 38
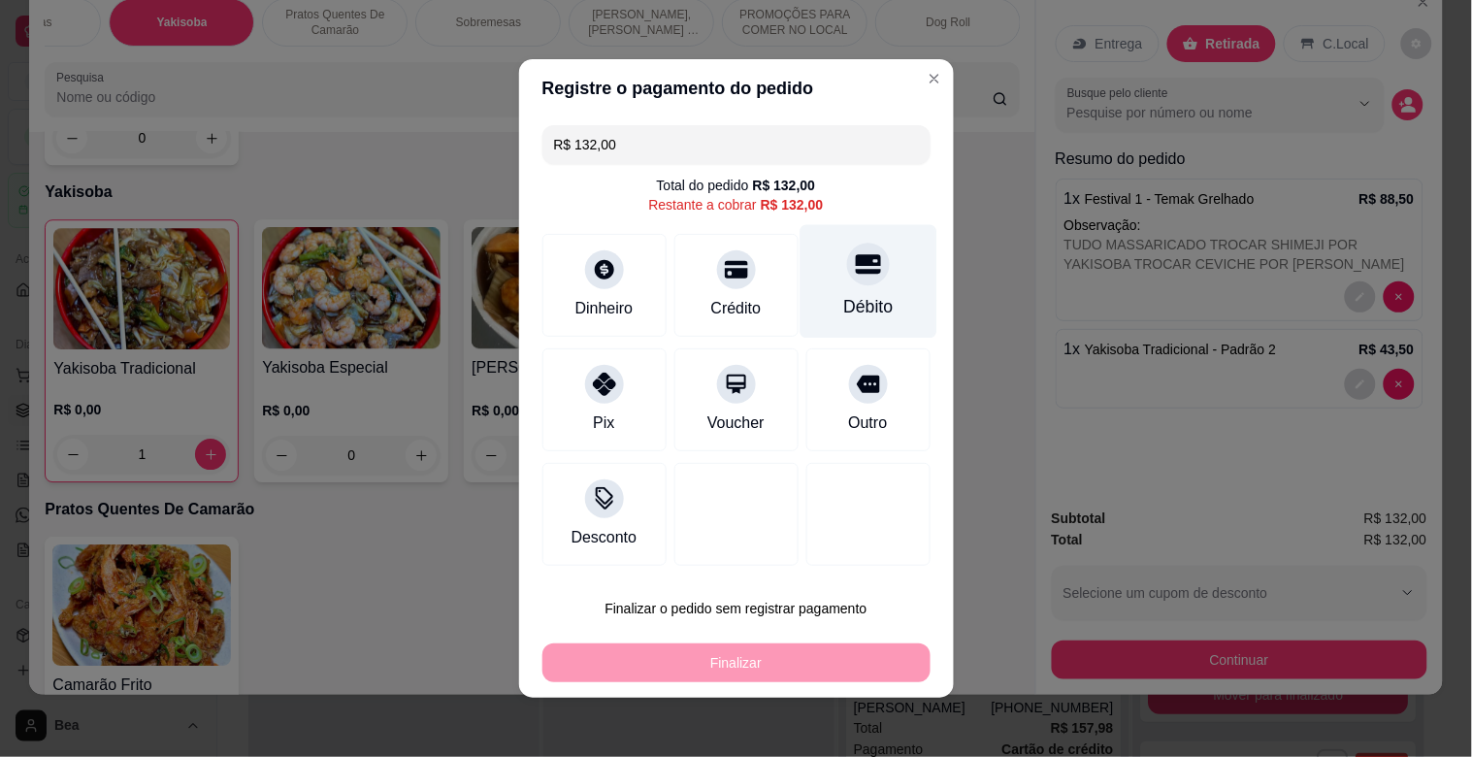
click at [843, 316] on div "Débito" at bounding box center [867, 306] width 49 height 25
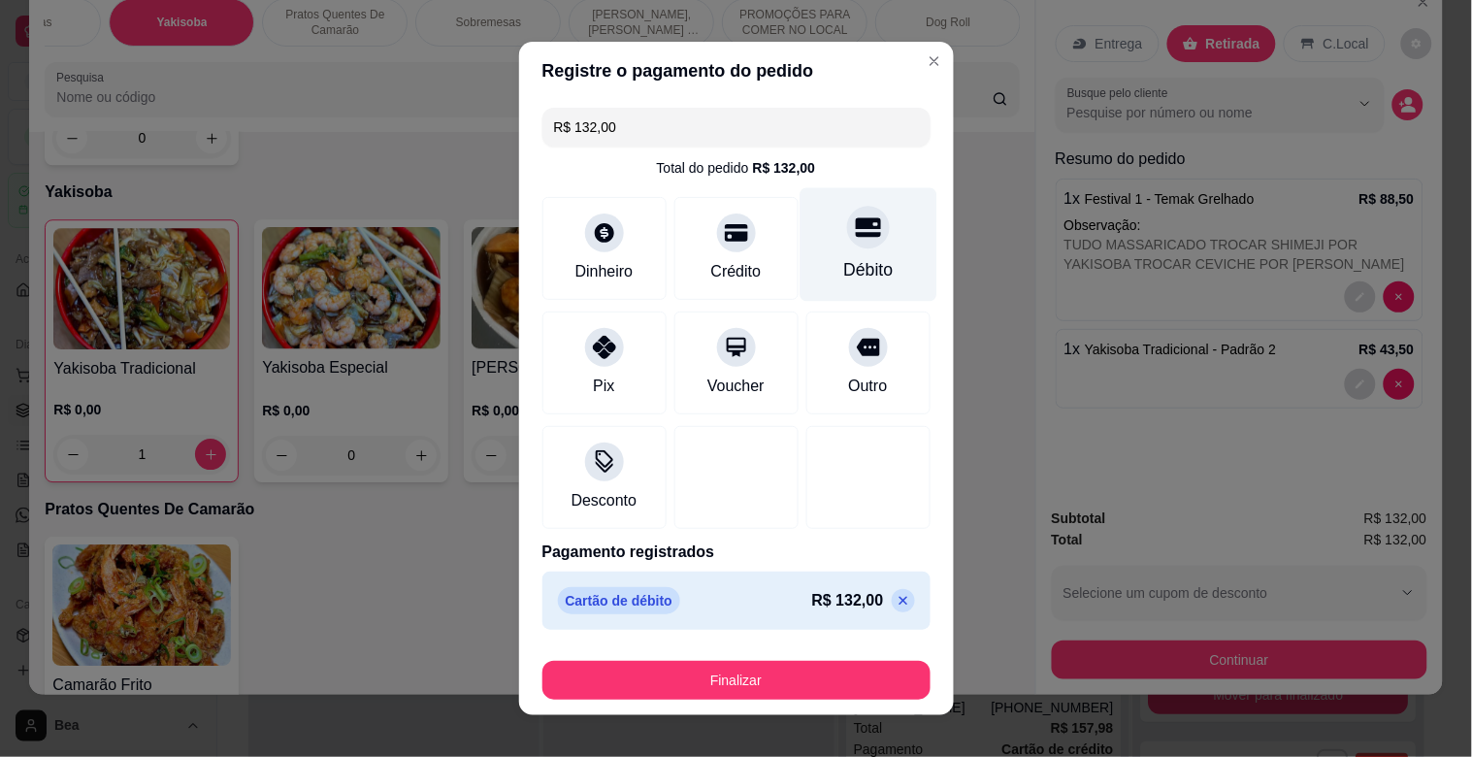
type input "R$ 0,00"
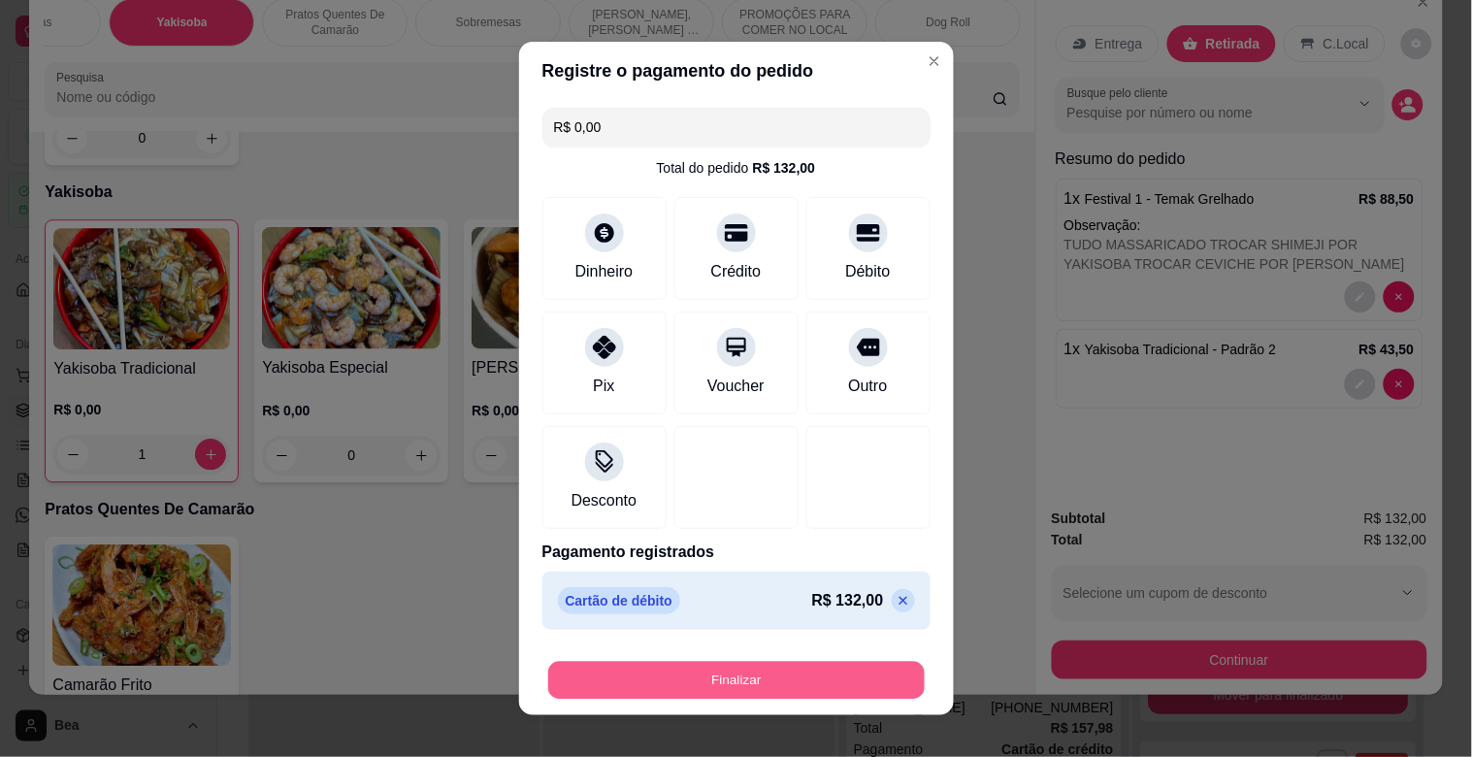
click at [709, 680] on button "Finalizar" at bounding box center [736, 681] width 376 height 38
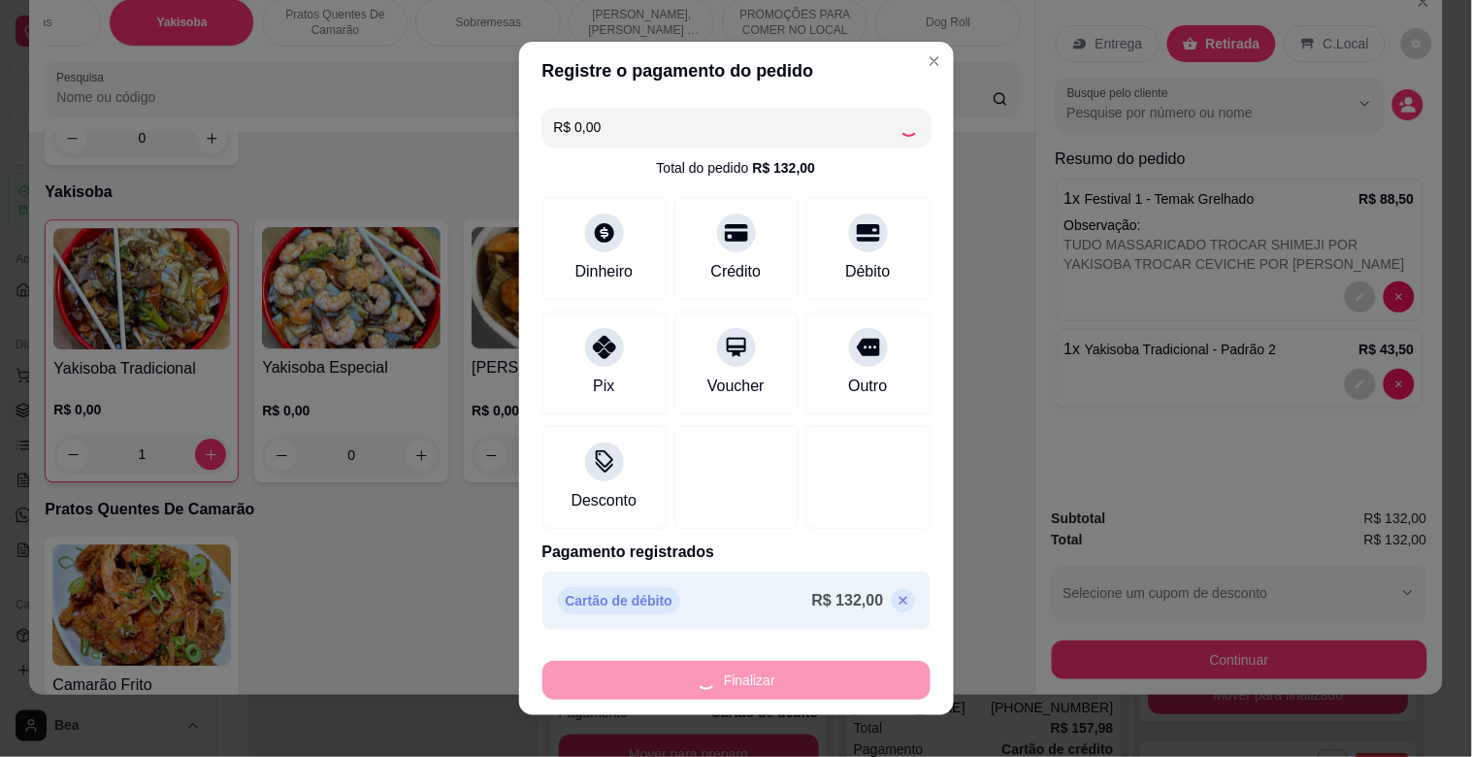
type input "0"
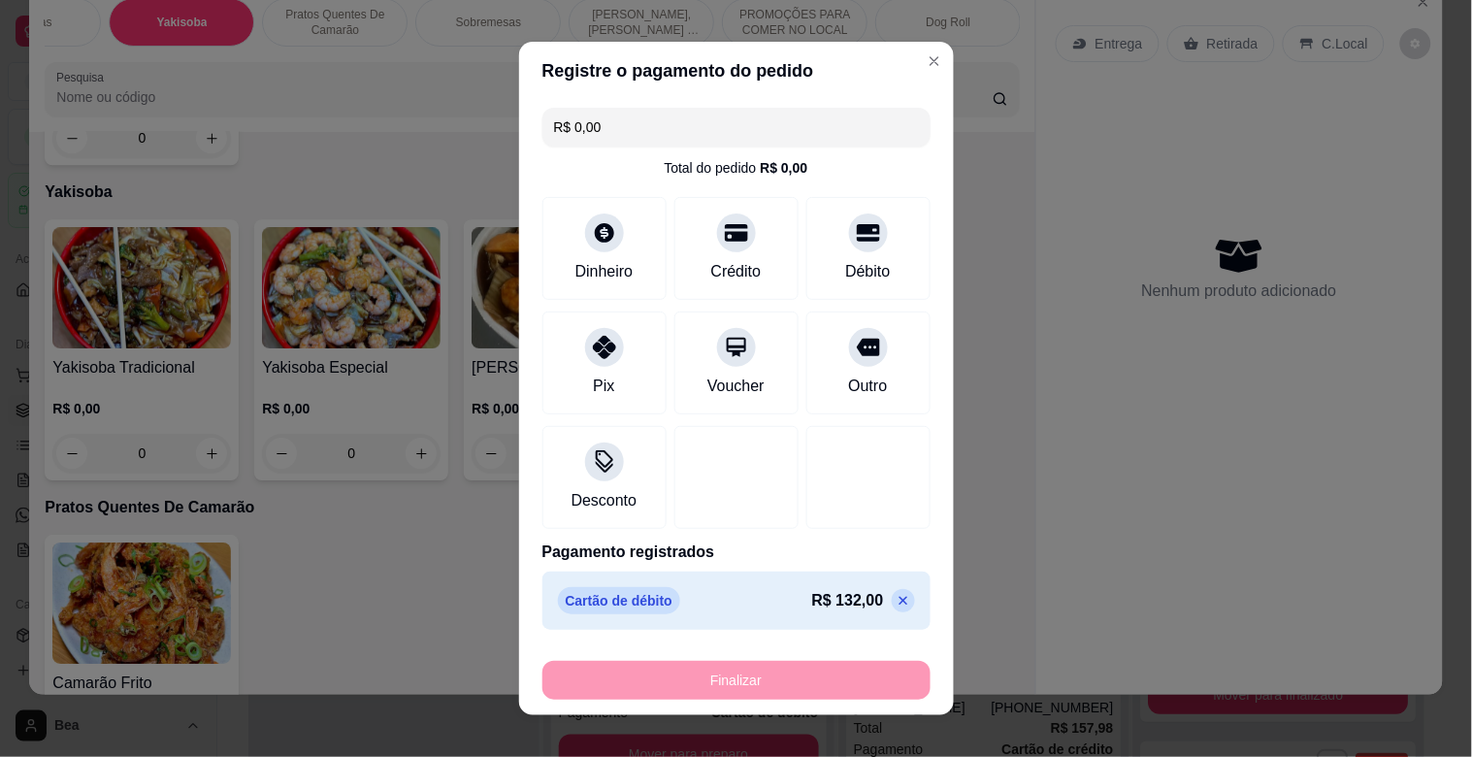
type input "-R$ 132,00"
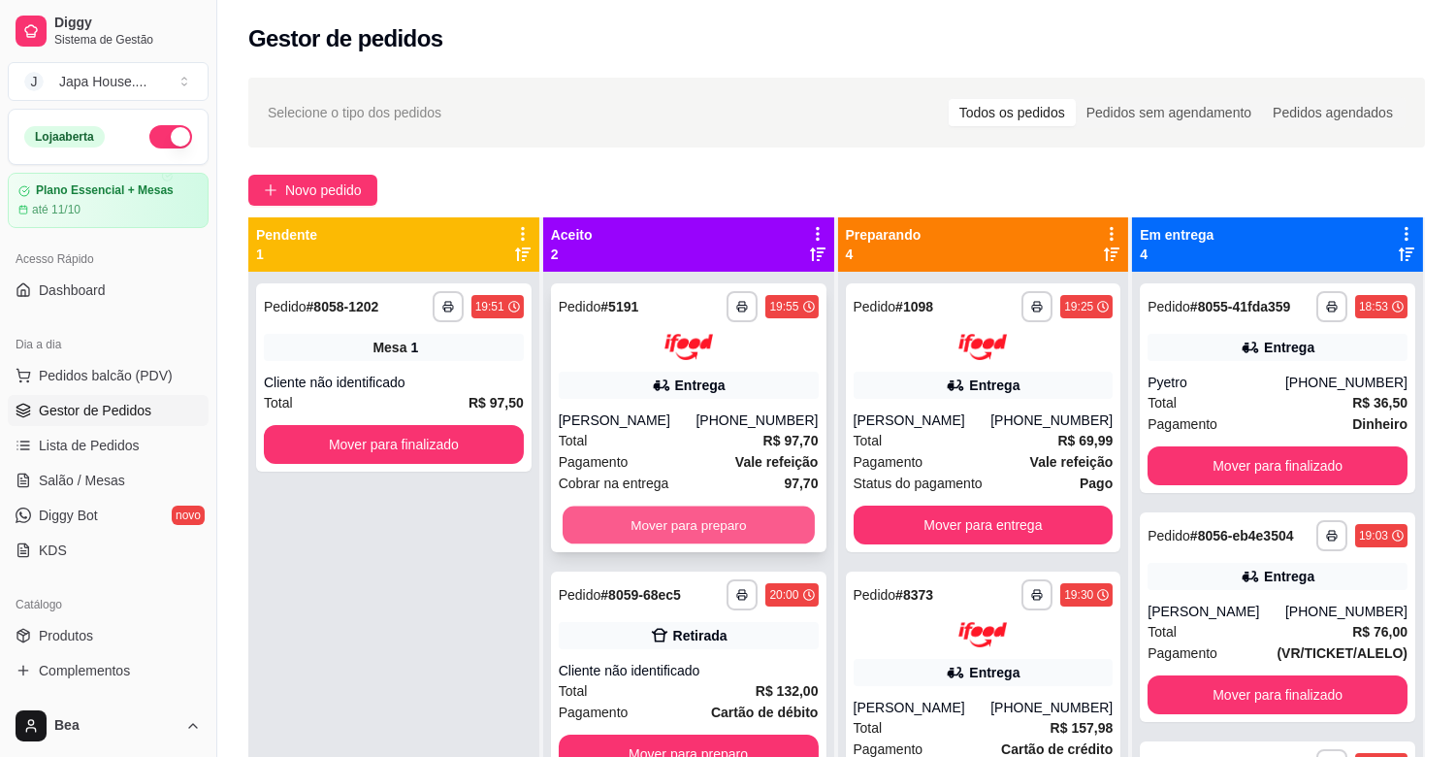
click at [714, 519] on button "Mover para preparo" at bounding box center [689, 524] width 252 height 38
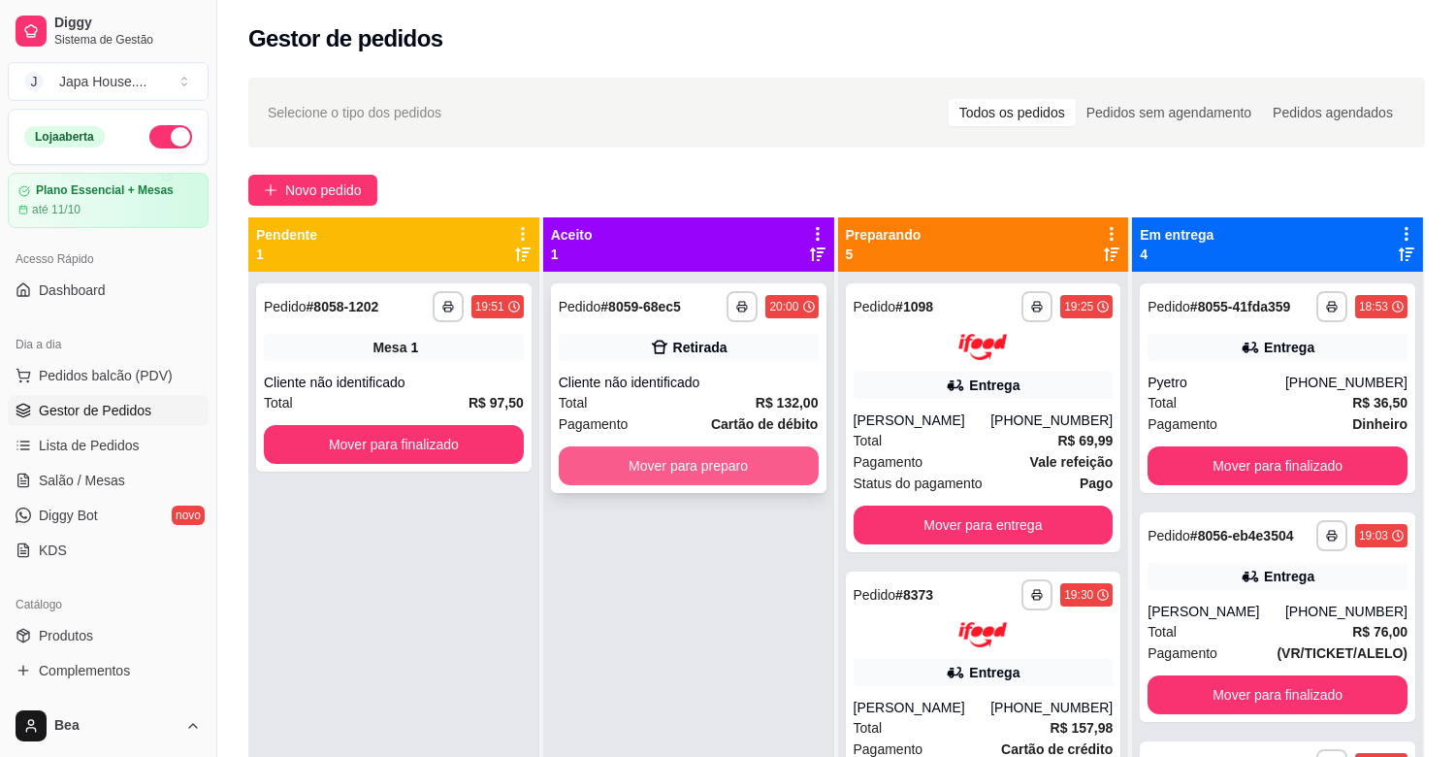
click at [700, 462] on button "Mover para preparo" at bounding box center [689, 465] width 260 height 39
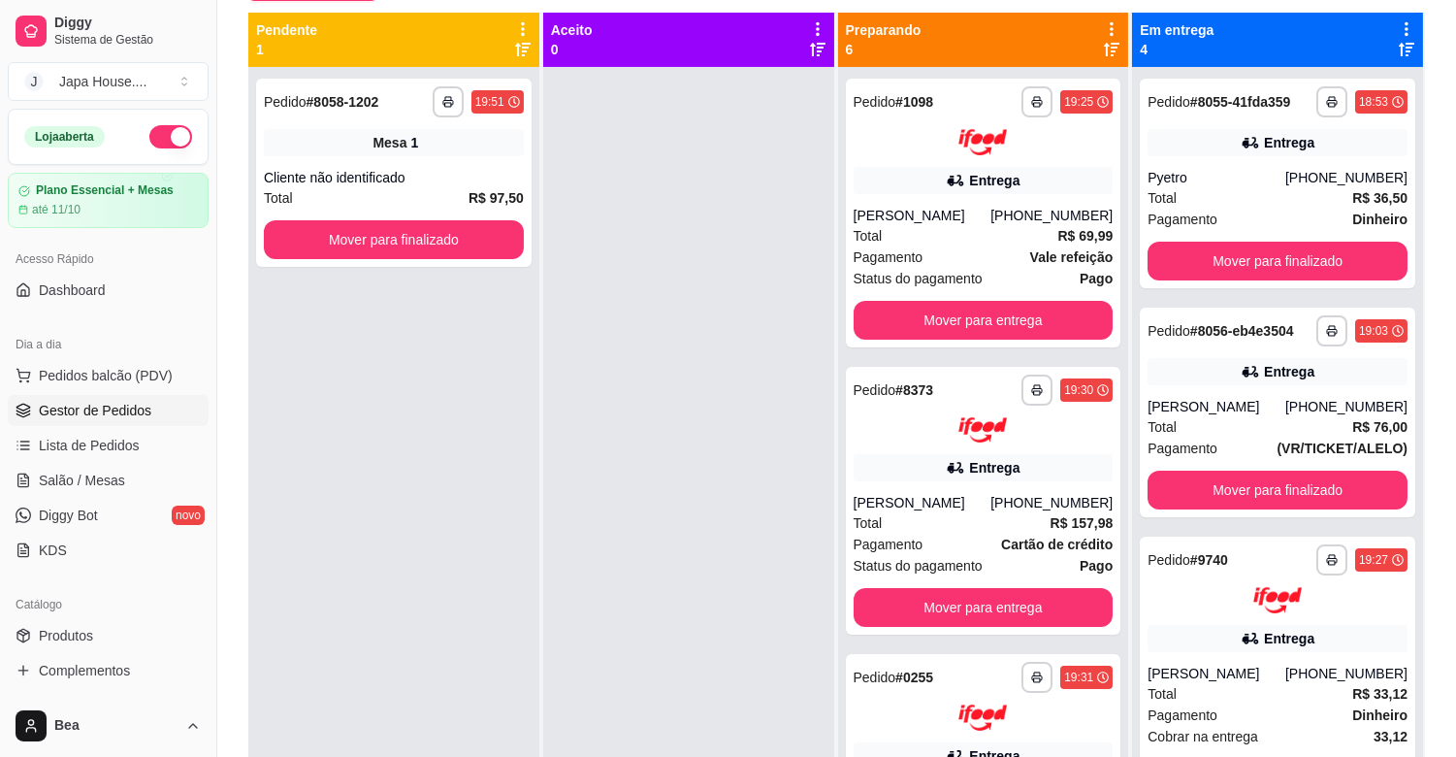
scroll to position [208, 0]
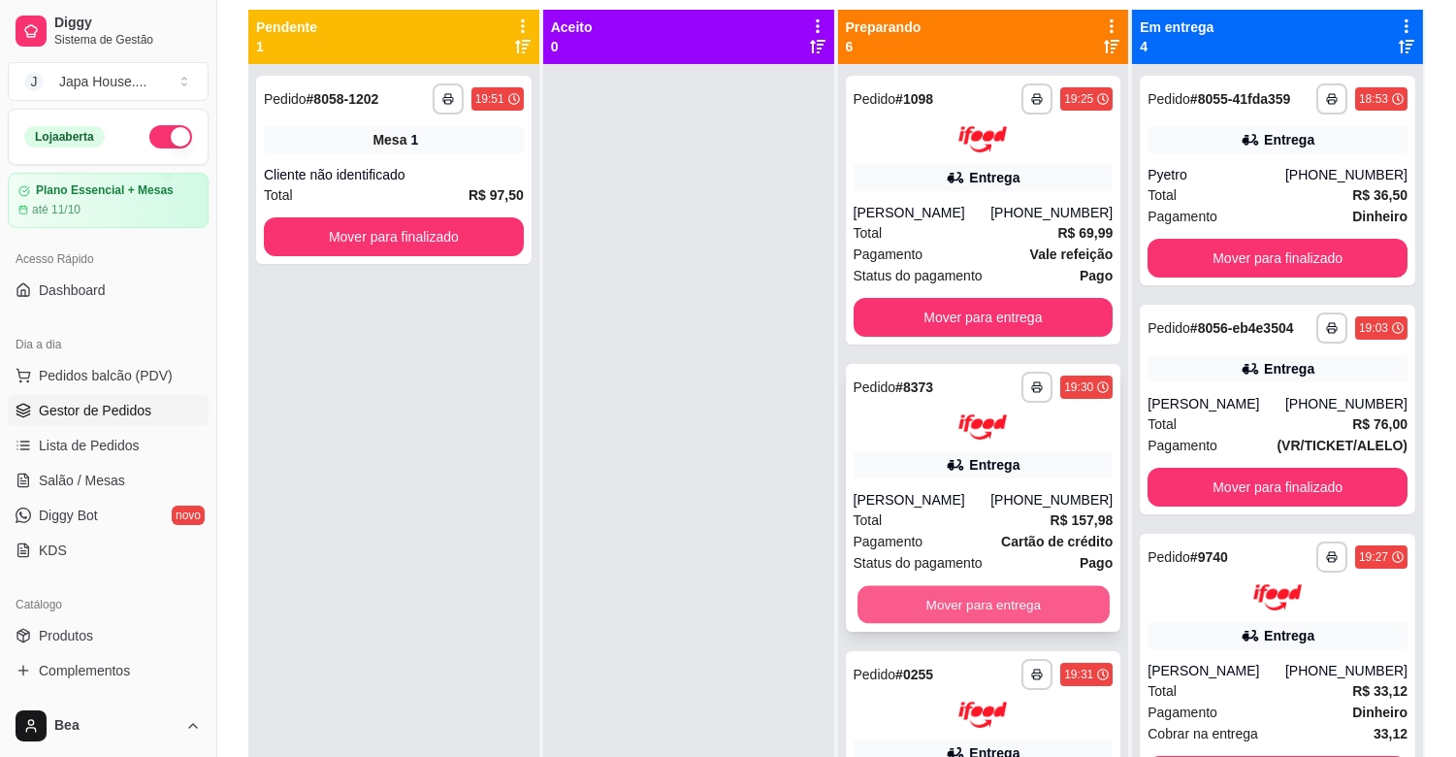
click at [1068, 604] on button "Mover para entrega" at bounding box center [983, 605] width 252 height 38
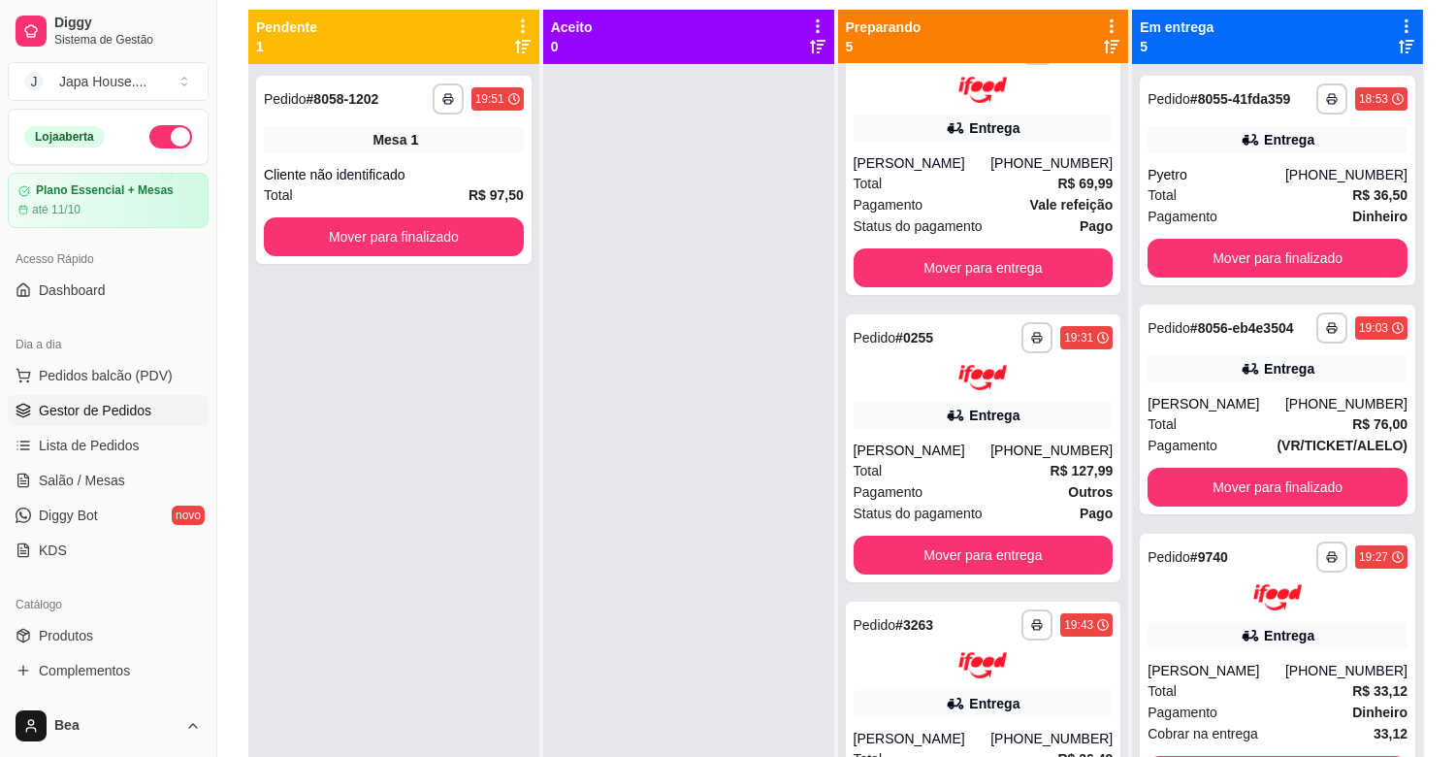
scroll to position [0, 0]
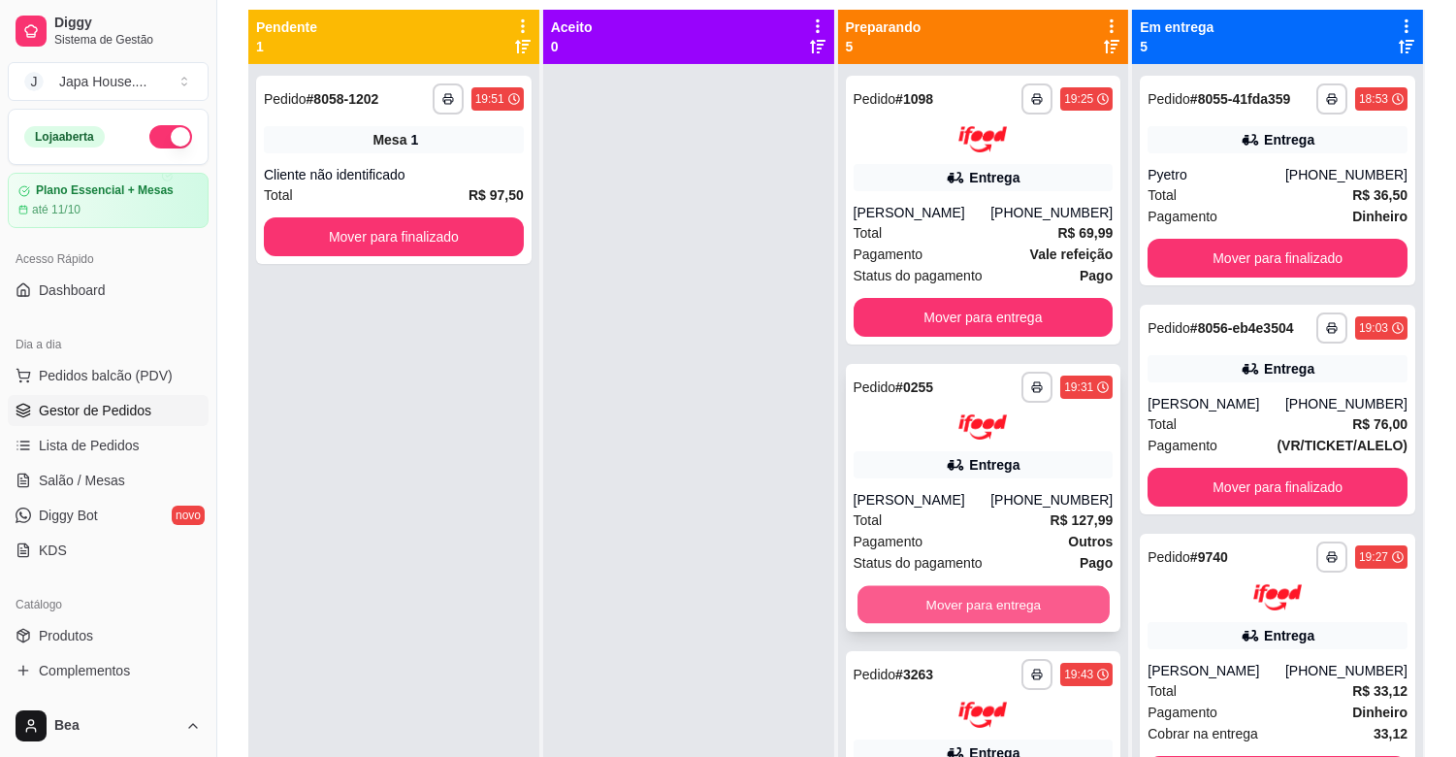
click at [957, 602] on button "Mover para entrega" at bounding box center [983, 605] width 252 height 38
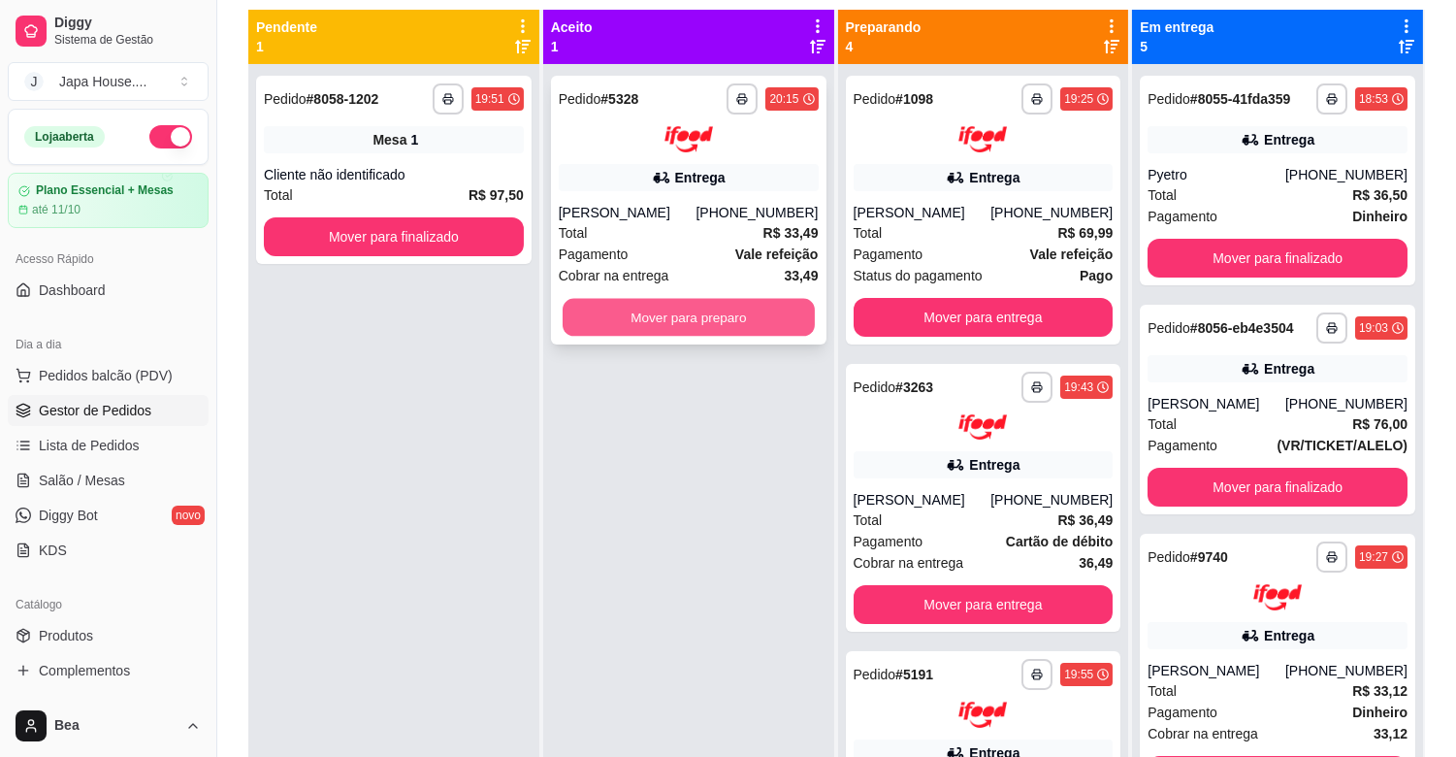
click at [604, 321] on button "Mover para preparo" at bounding box center [689, 317] width 252 height 38
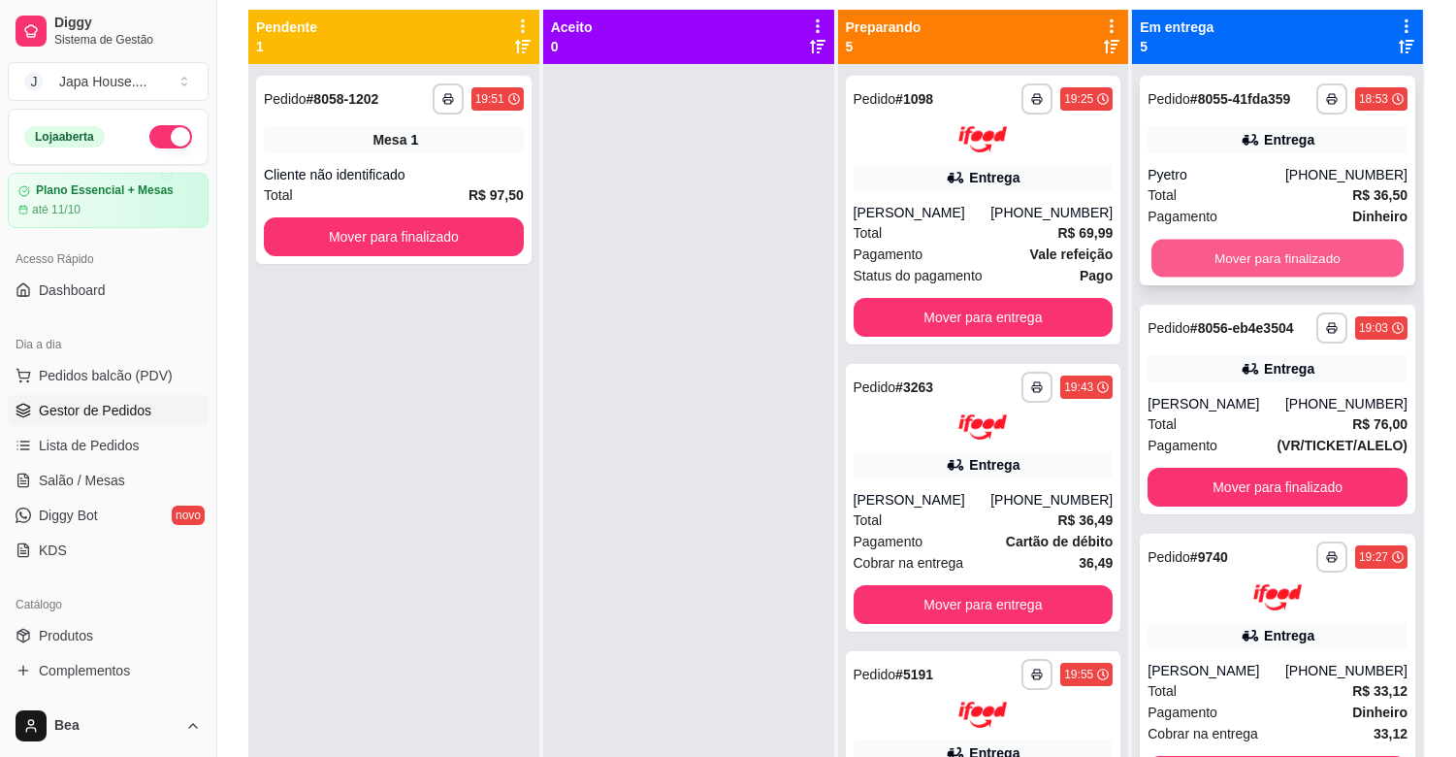
click at [1294, 264] on button "Mover para finalizado" at bounding box center [1277, 259] width 252 height 38
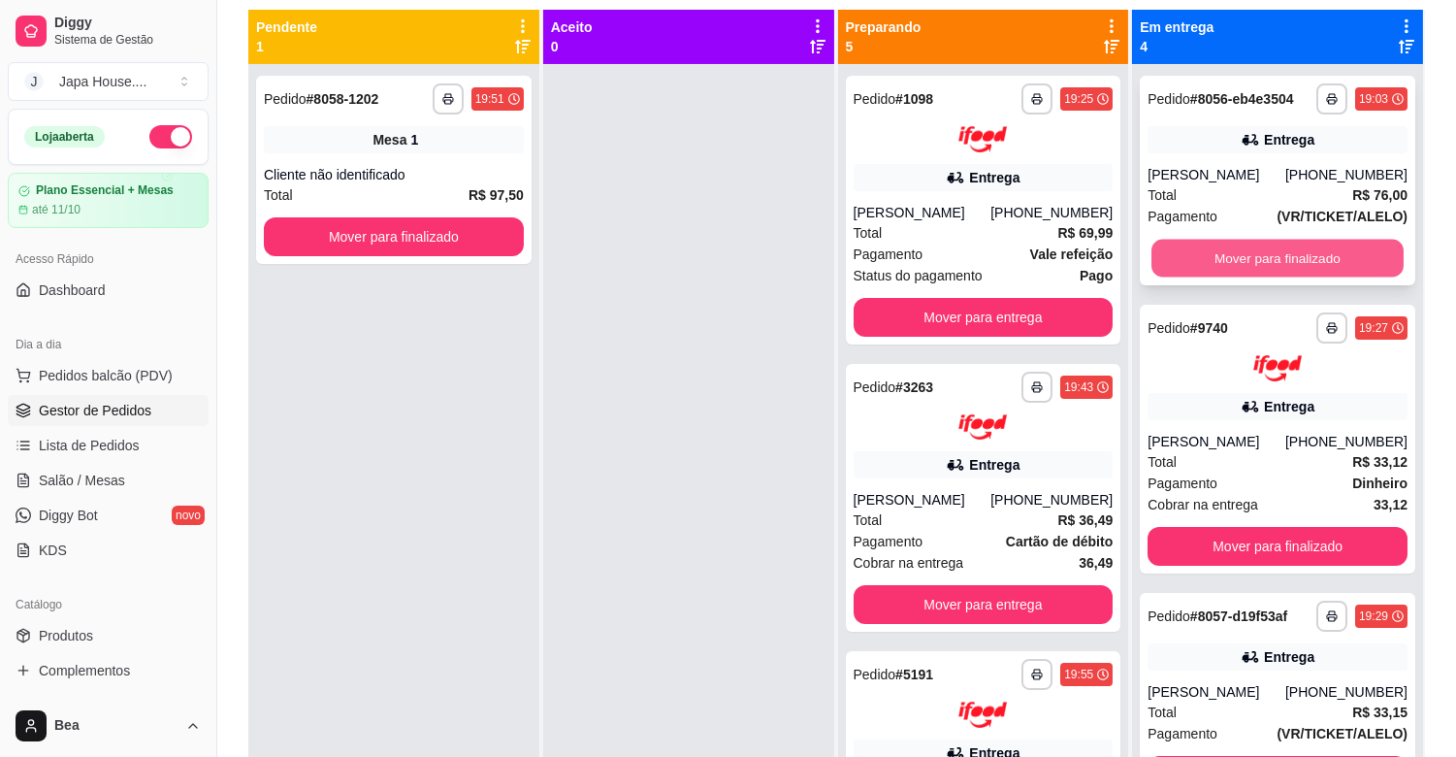
click at [1249, 254] on button "Mover para finalizado" at bounding box center [1277, 259] width 252 height 38
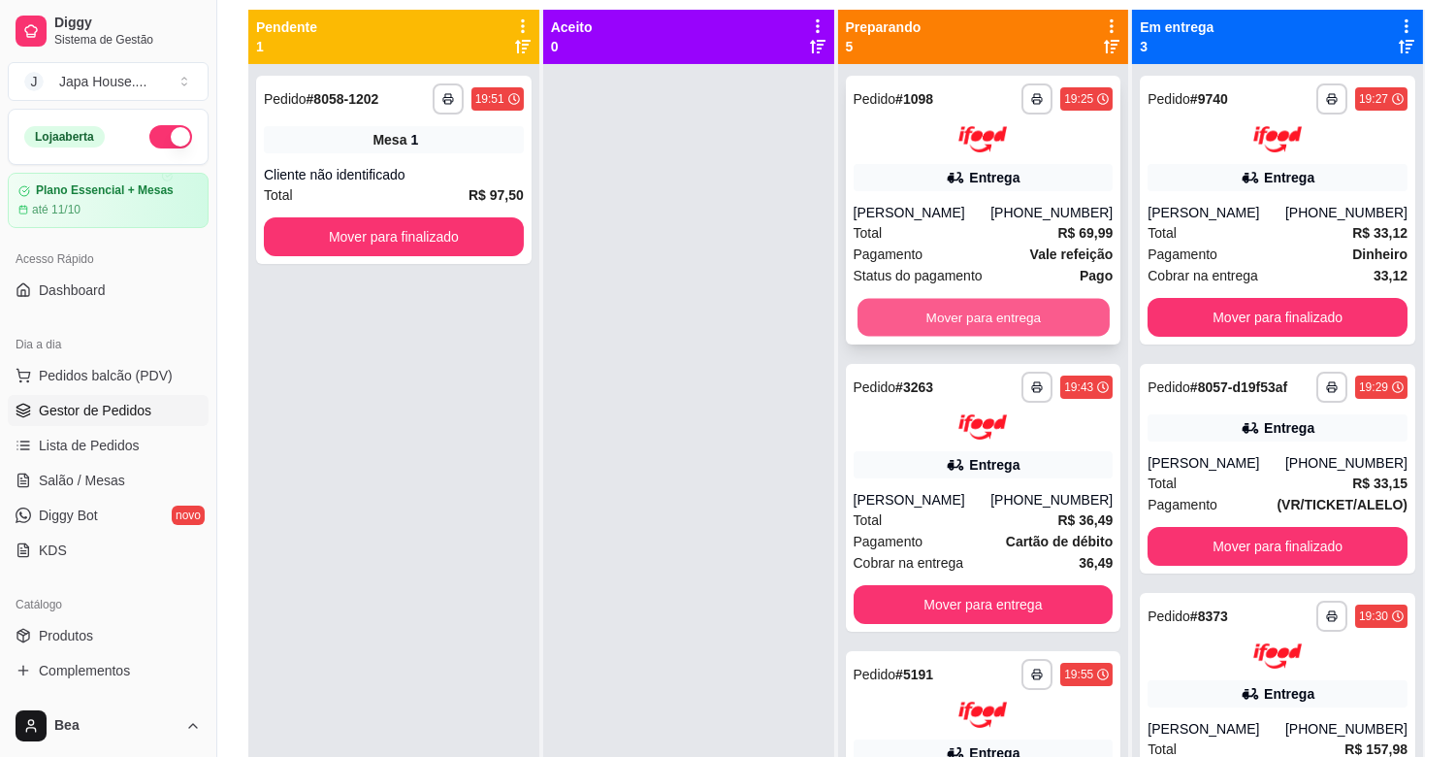
click at [999, 307] on button "Mover para entrega" at bounding box center [983, 317] width 252 height 38
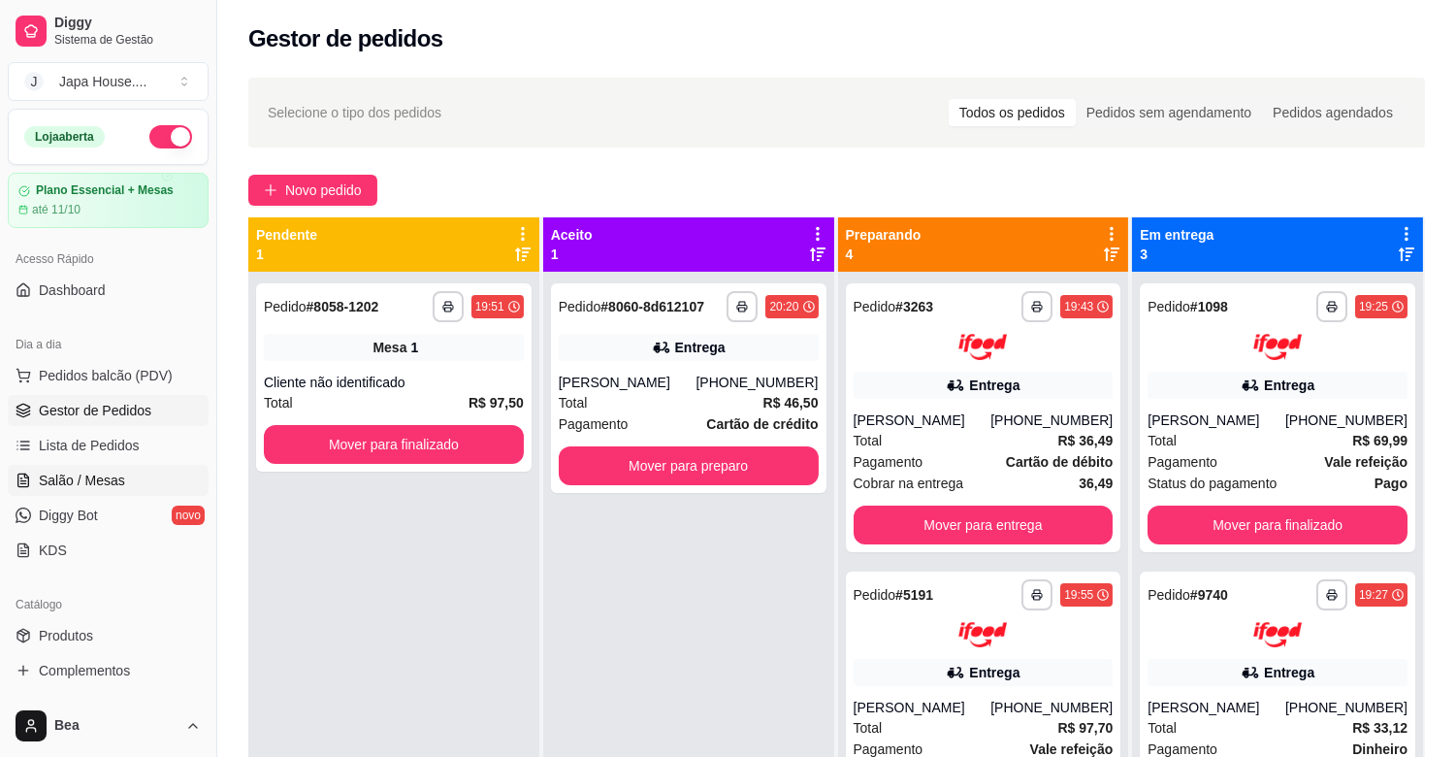
click at [79, 470] on span "Salão / Mesas" at bounding box center [82, 479] width 86 height 19
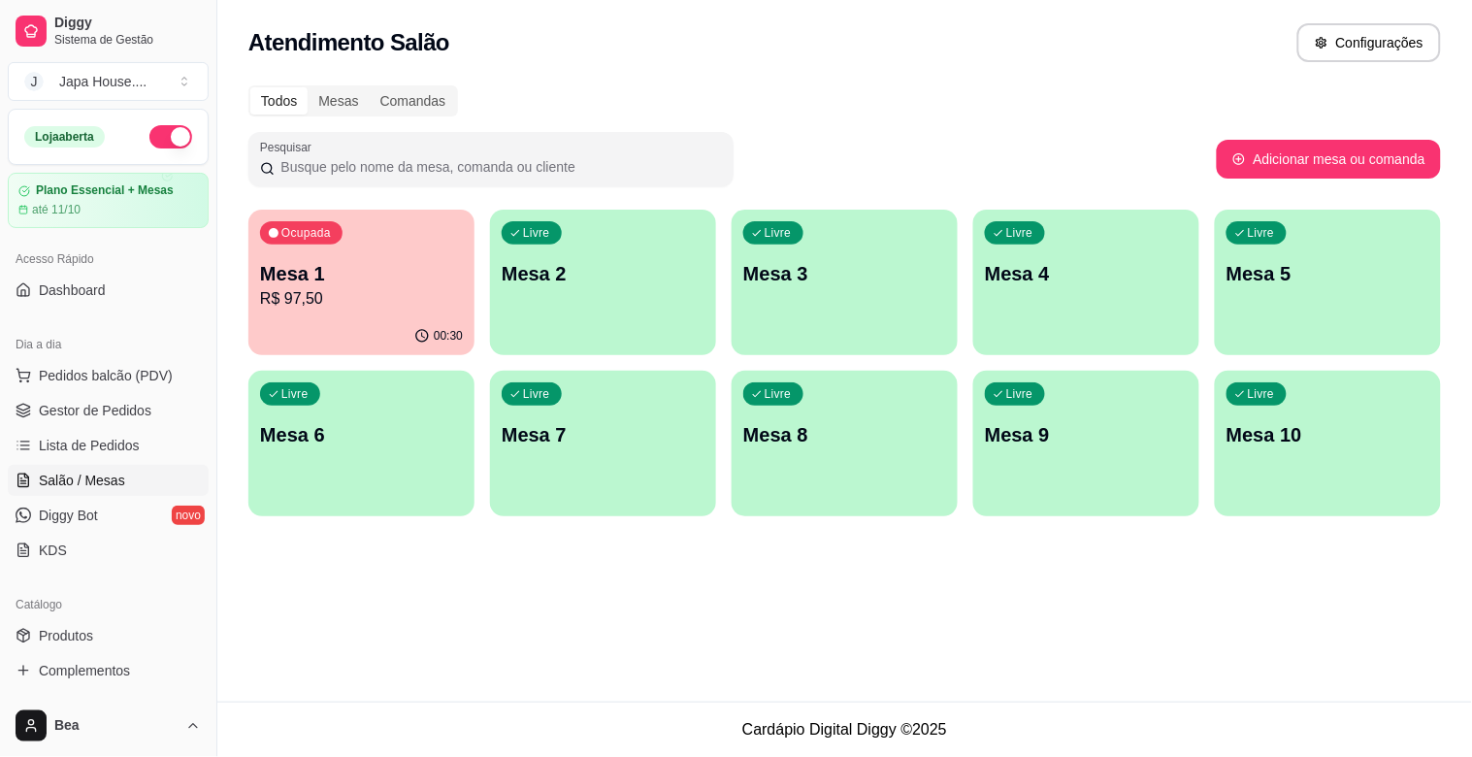
click at [334, 269] on p "Mesa 1" at bounding box center [361, 273] width 203 height 27
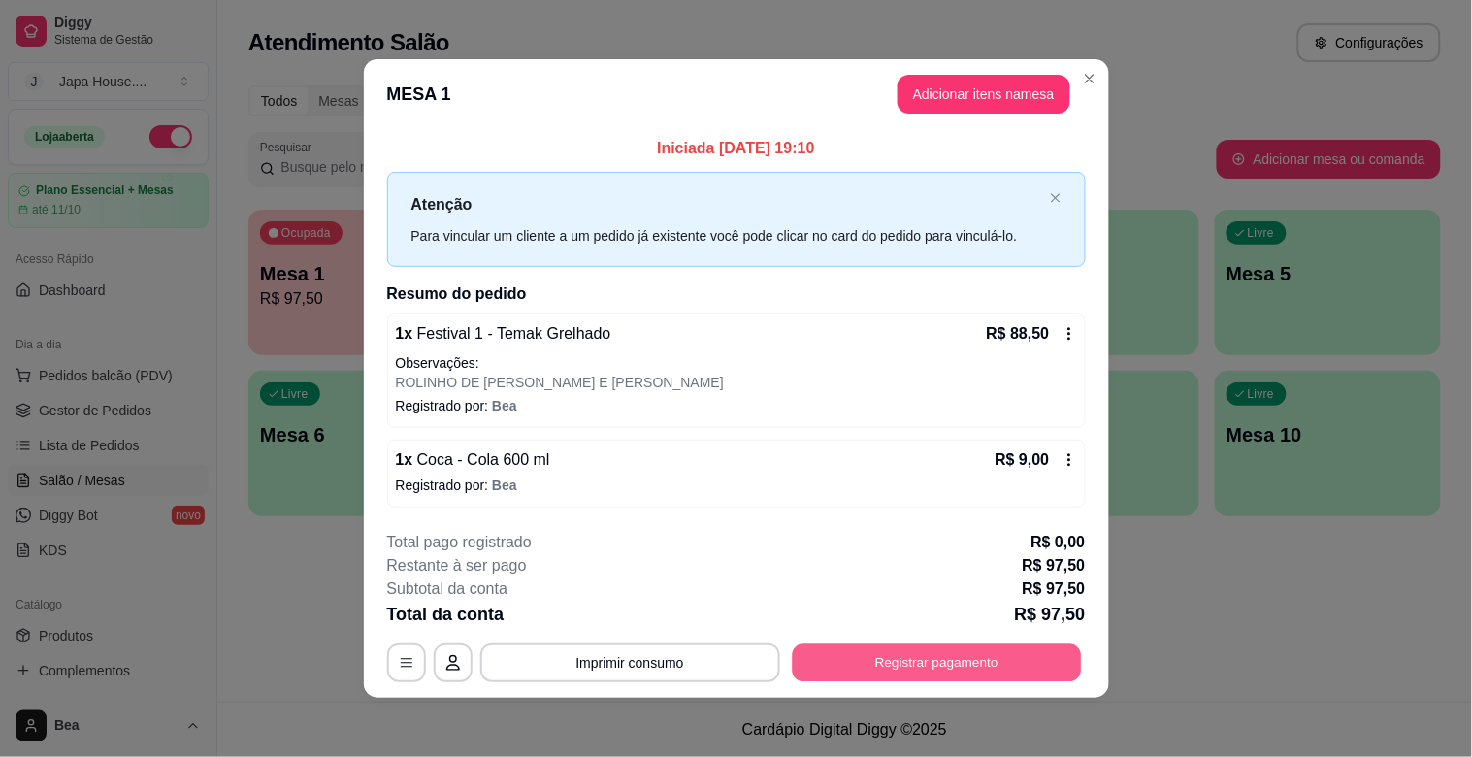
click at [822, 657] on button "Registrar pagamento" at bounding box center [936, 662] width 289 height 38
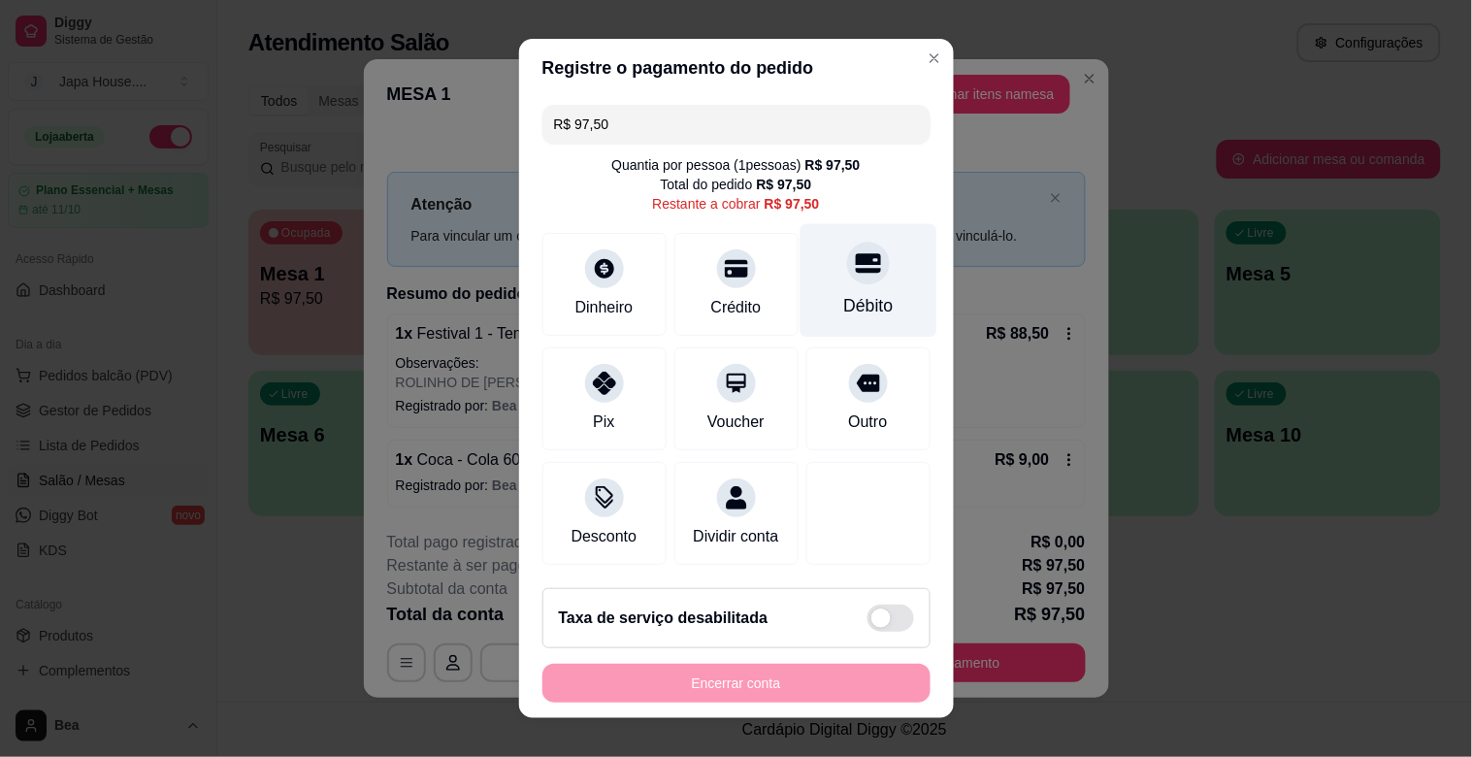
click at [843, 293] on div "Débito" at bounding box center [867, 305] width 49 height 25
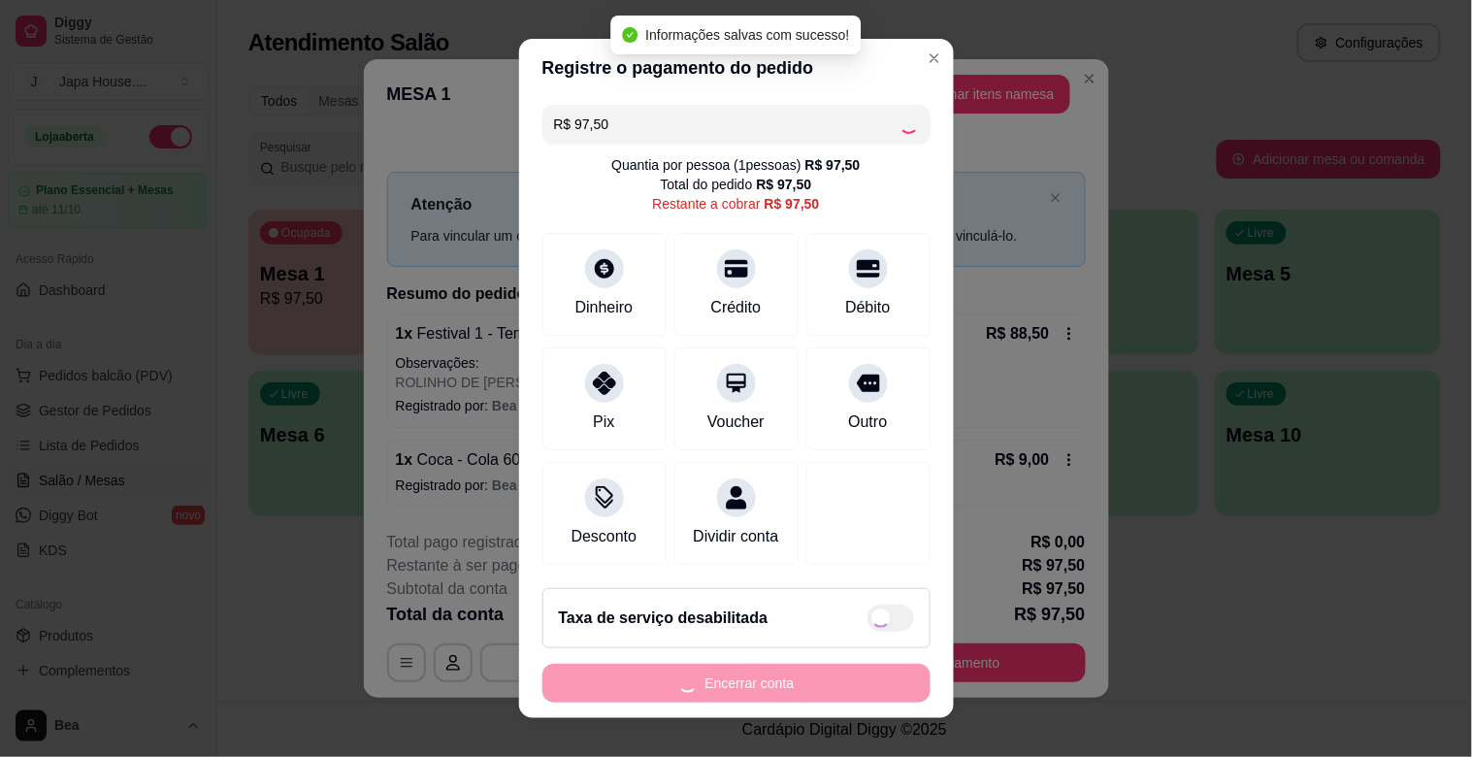
type input "R$ 0,00"
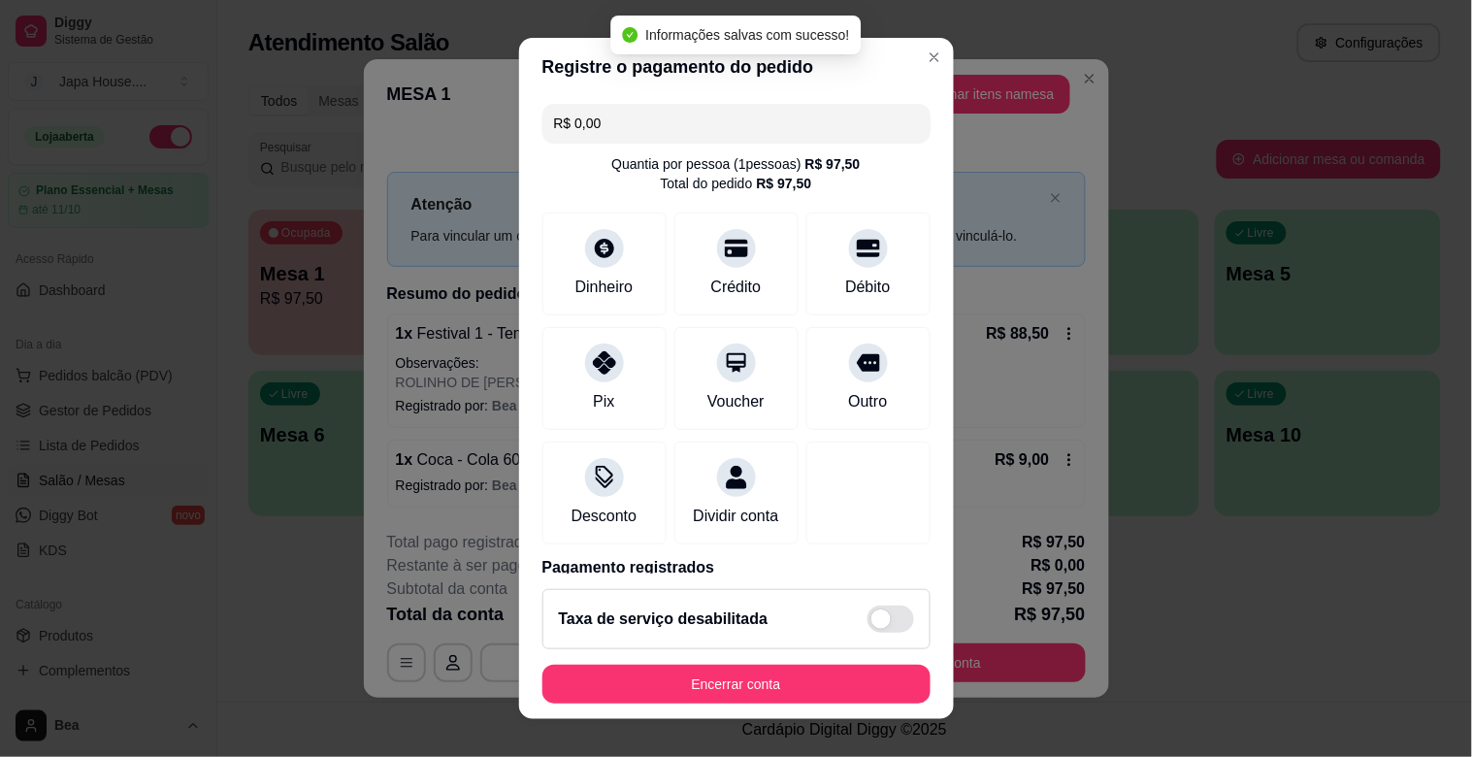
click at [704, 703] on footer "Taxa de serviço desabilitada Encerrar conta" at bounding box center [736, 646] width 435 height 146
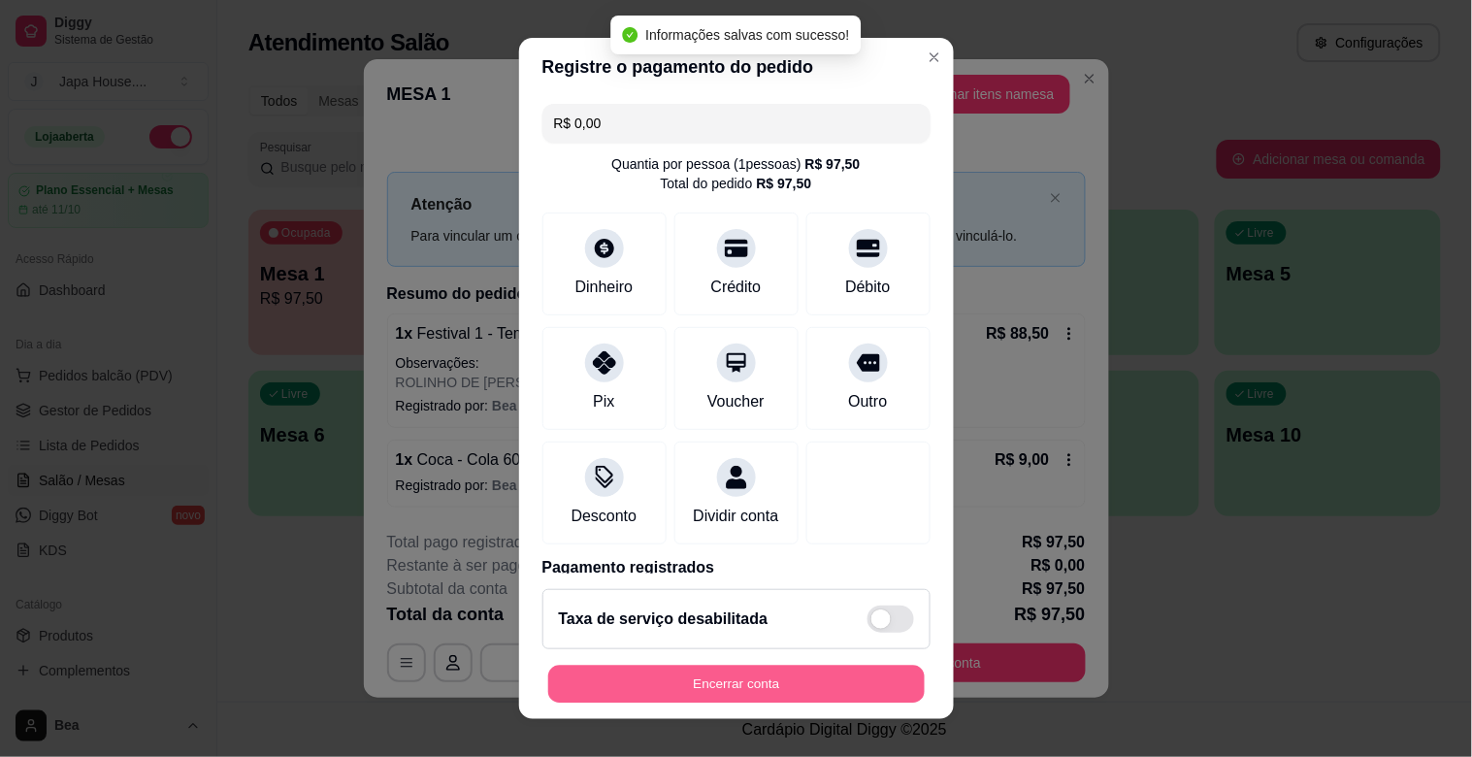
click at [690, 679] on button "Encerrar conta" at bounding box center [736, 684] width 376 height 38
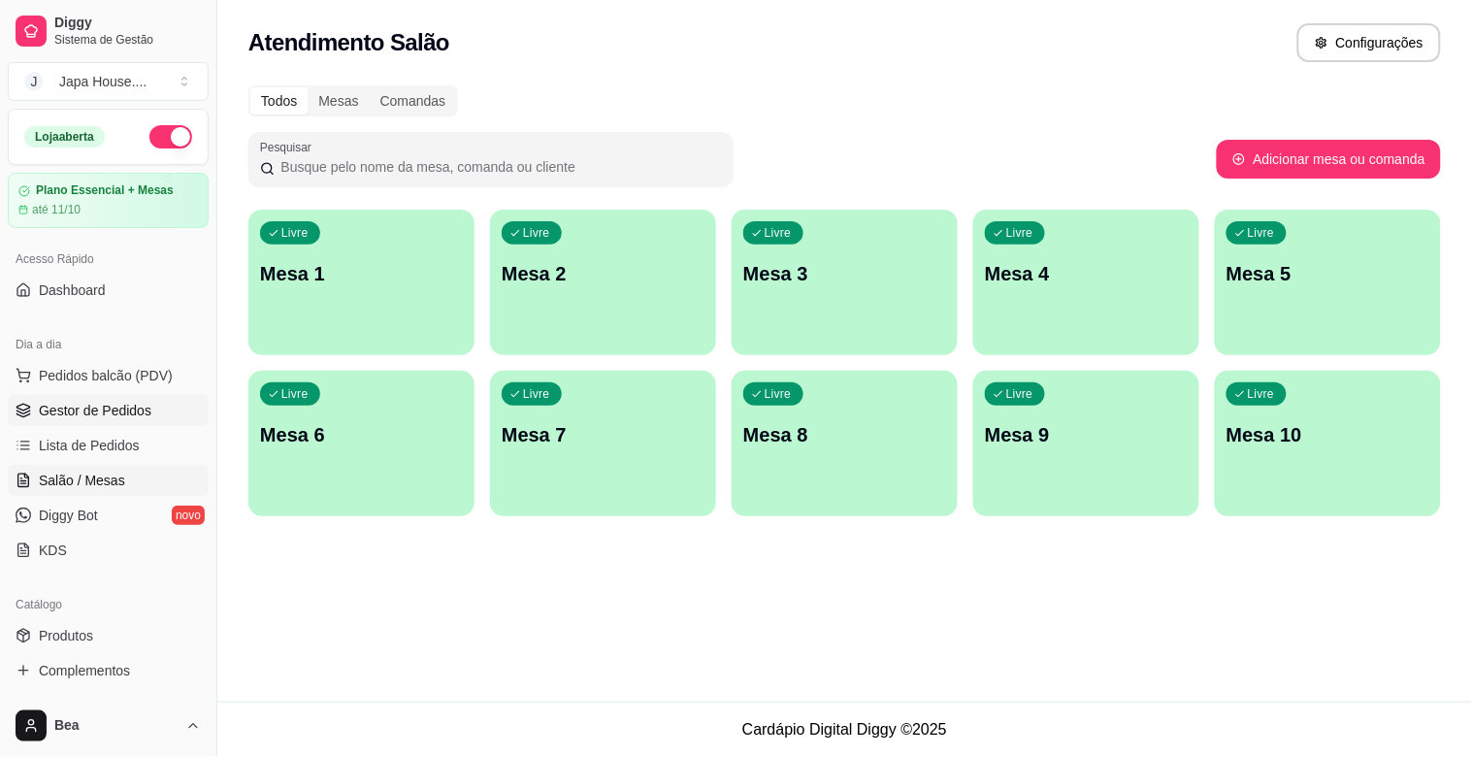
click at [139, 399] on link "Gestor de Pedidos" at bounding box center [108, 410] width 201 height 31
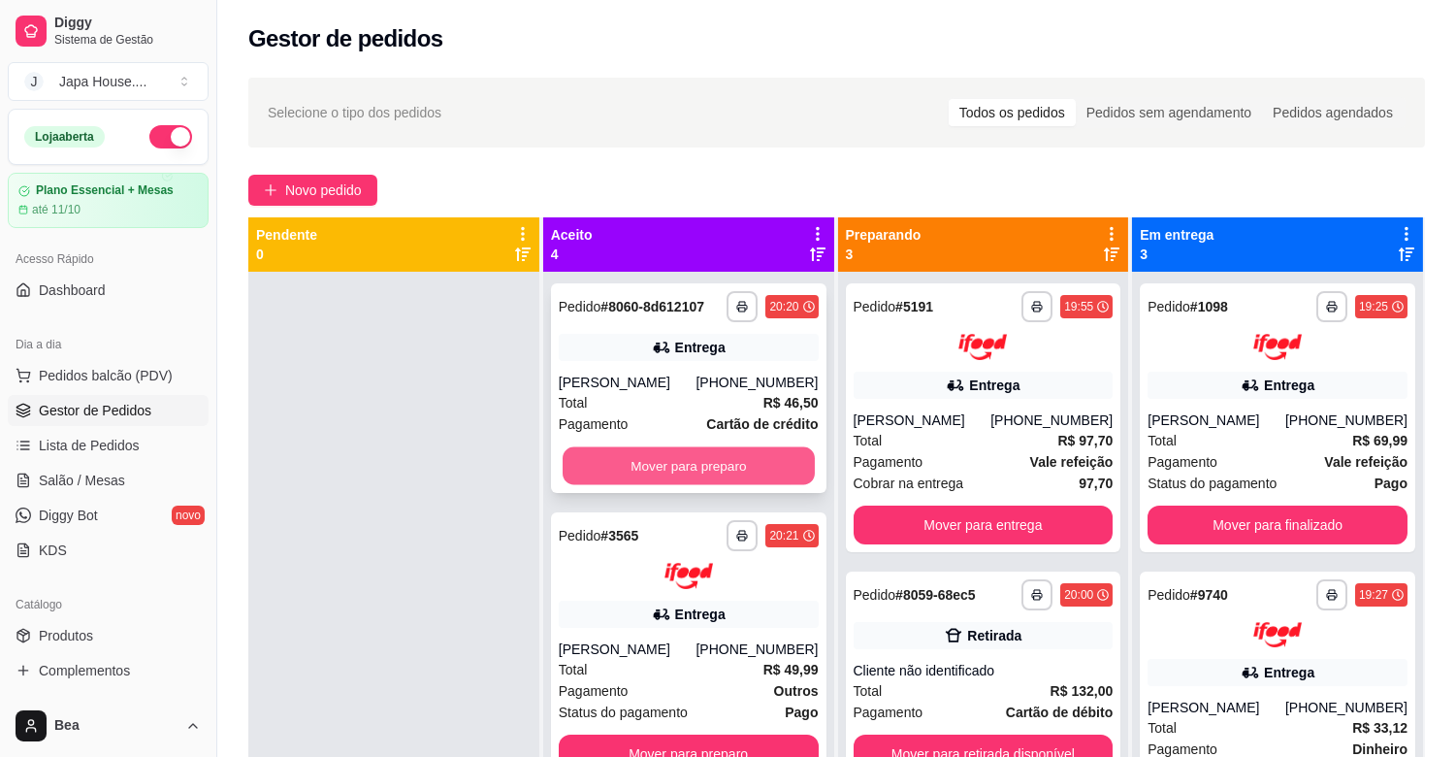
click at [663, 459] on button "Mover para preparo" at bounding box center [689, 466] width 252 height 38
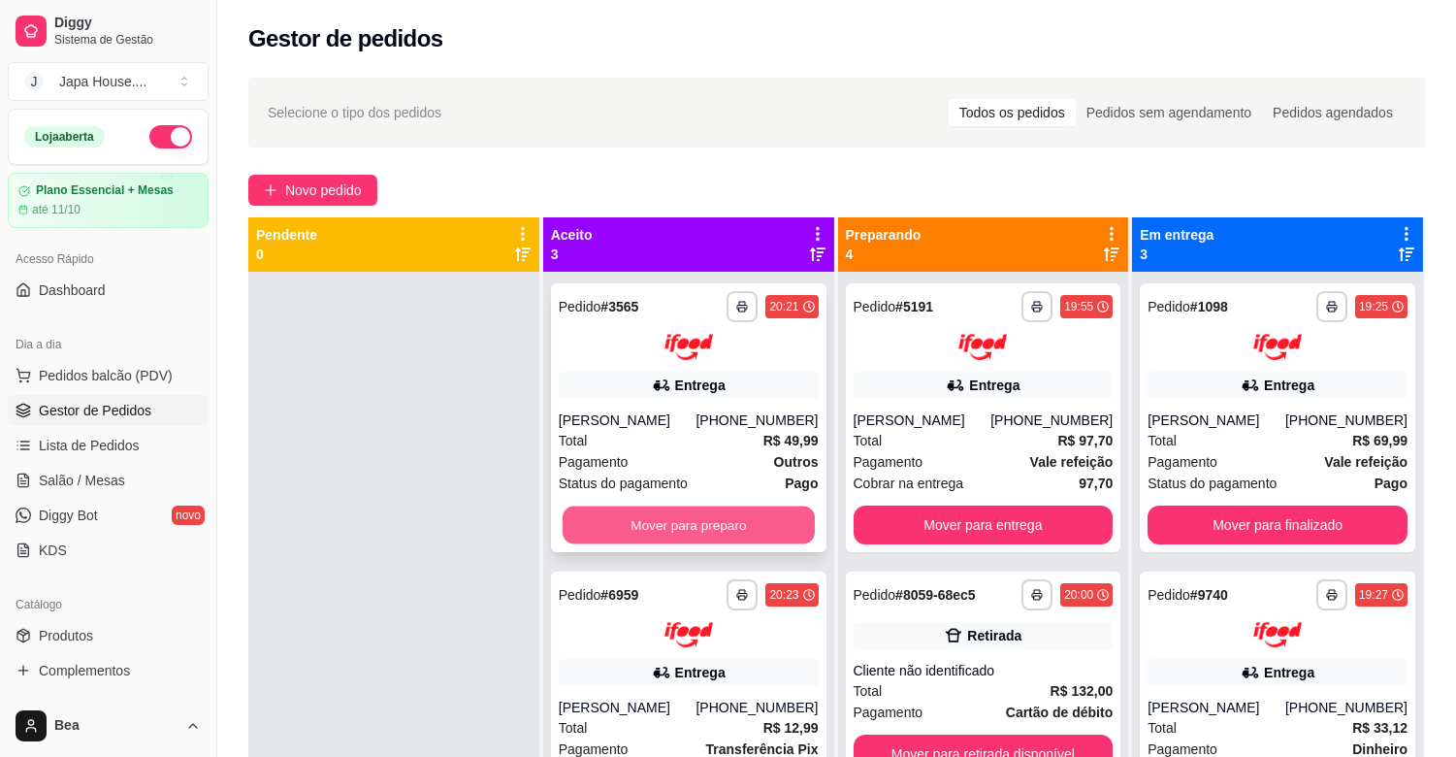
click at [686, 529] on button "Mover para preparo" at bounding box center [689, 524] width 252 height 38
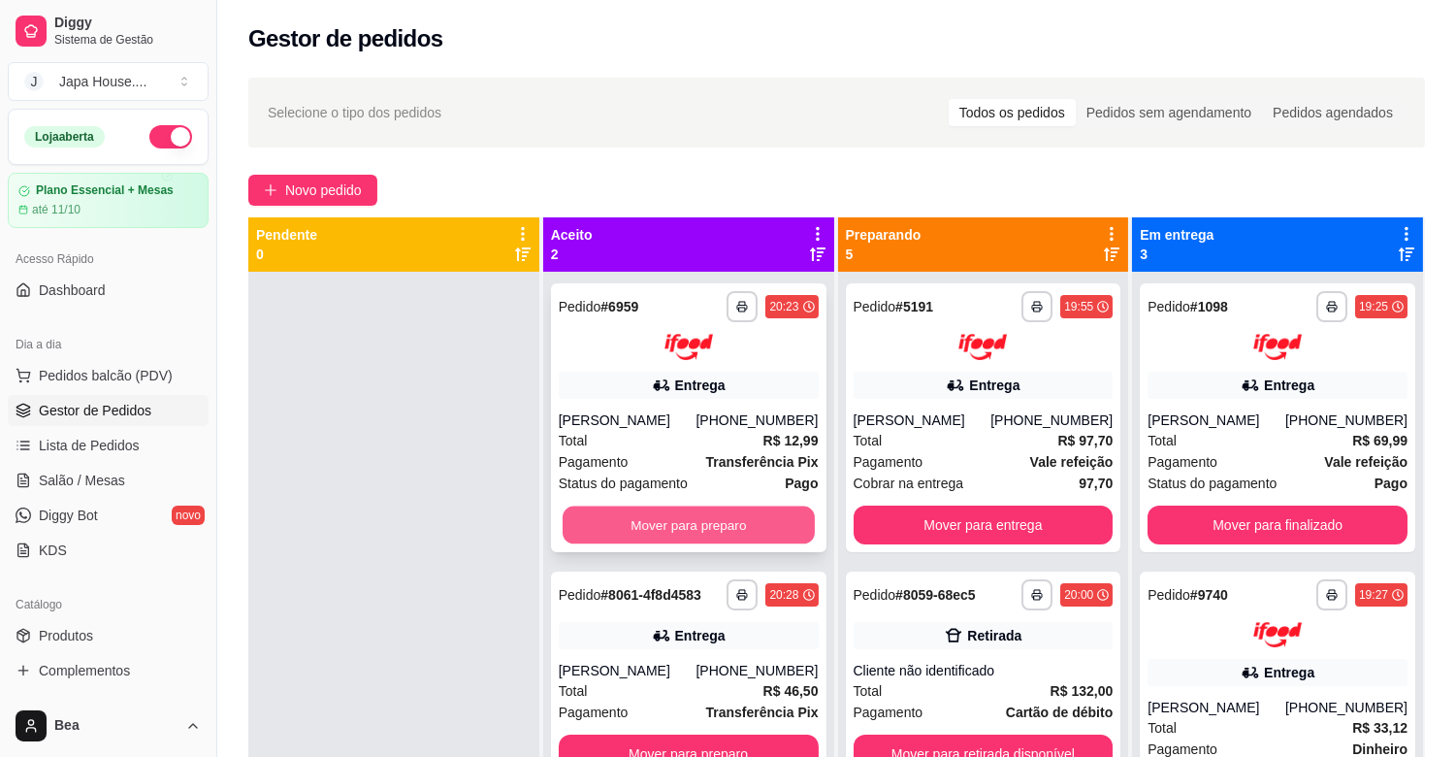
click at [728, 515] on button "Mover para preparo" at bounding box center [689, 524] width 252 height 38
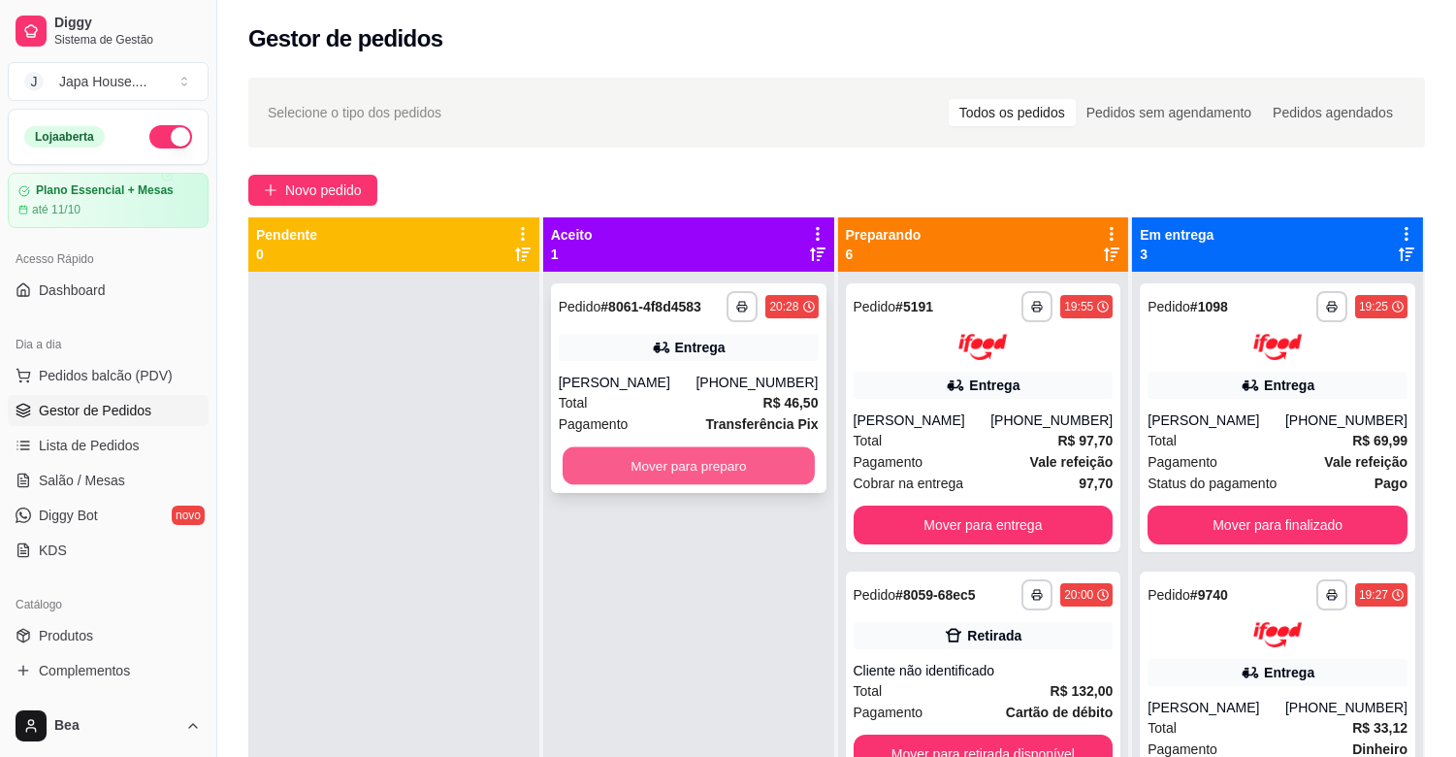
click at [719, 457] on button "Mover para preparo" at bounding box center [689, 466] width 252 height 38
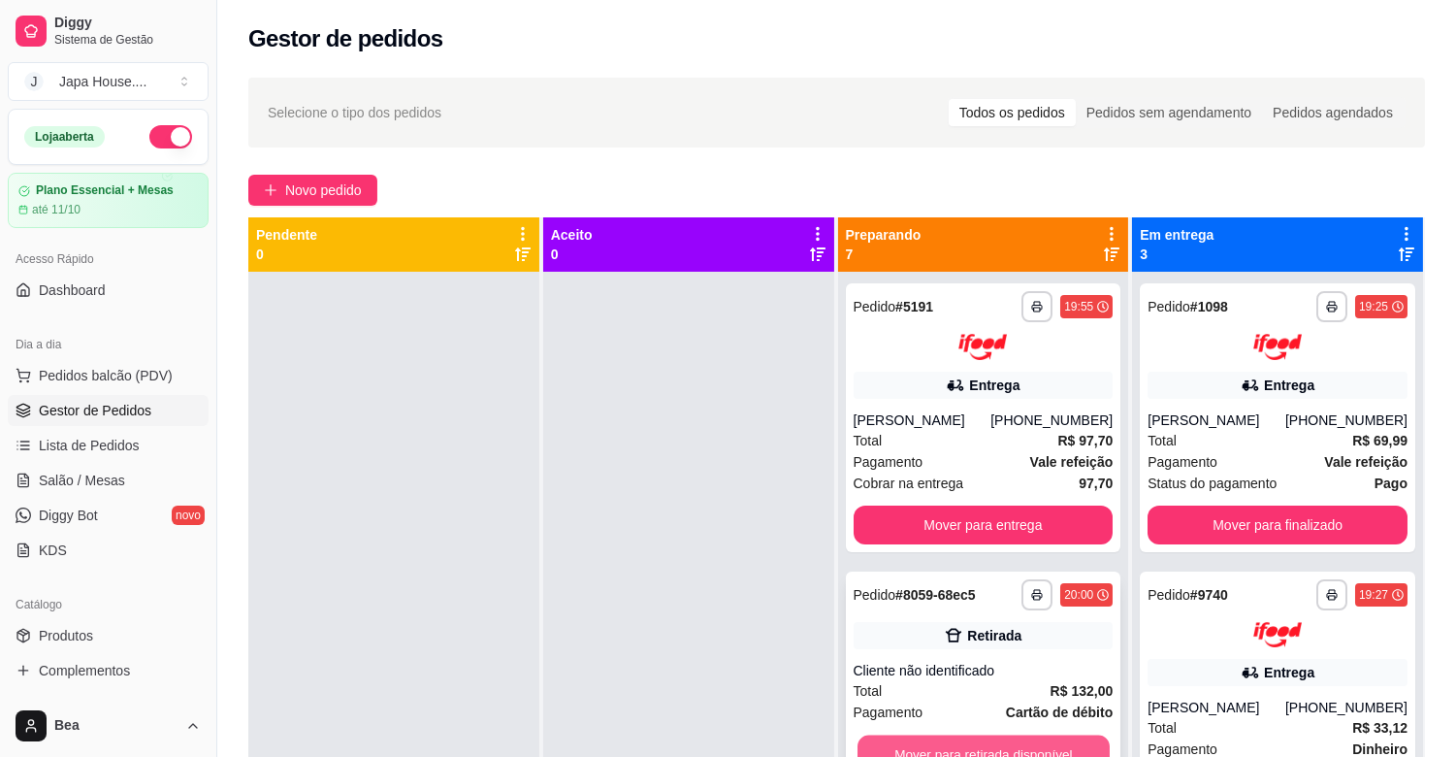
click at [1032, 742] on button "Mover para retirada disponível" at bounding box center [983, 753] width 252 height 38
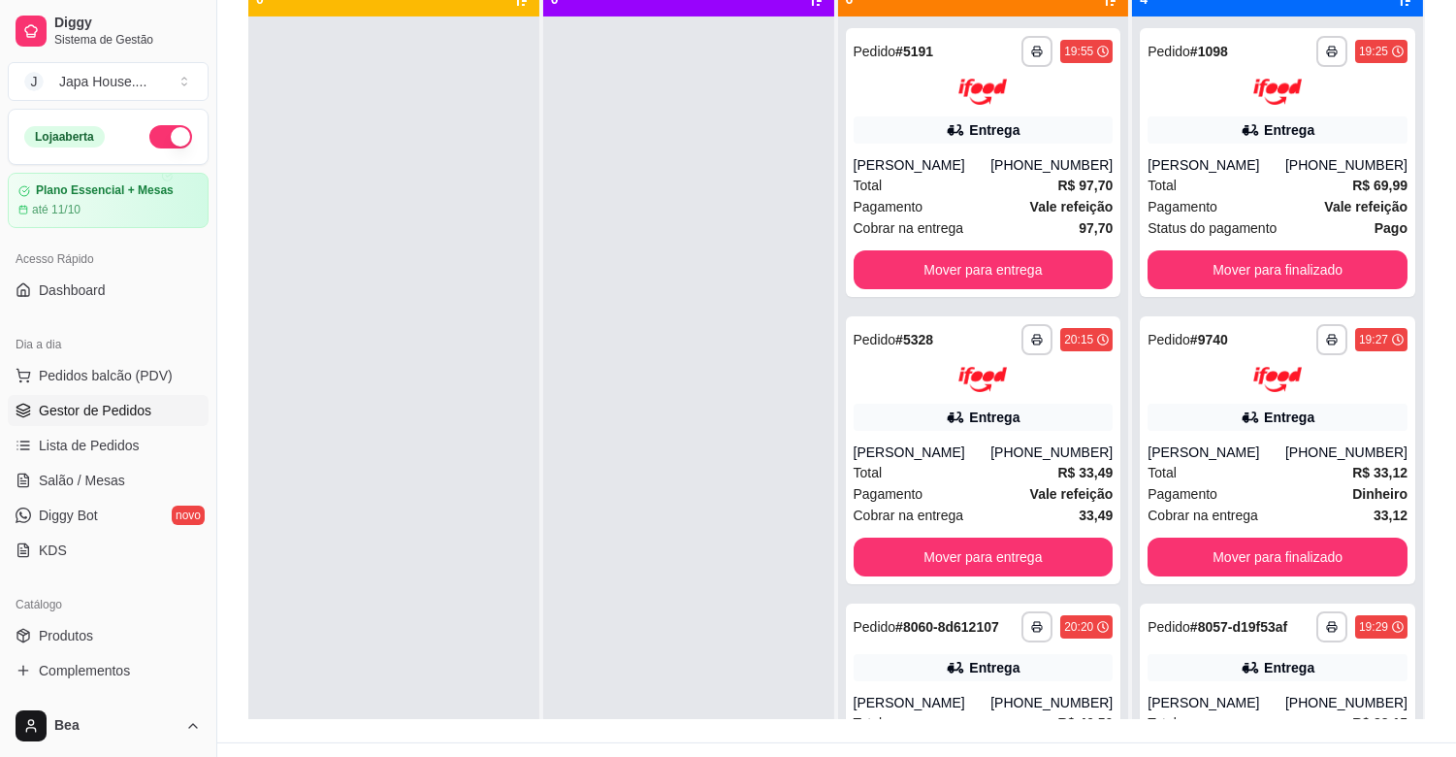
scroll to position [296, 0]
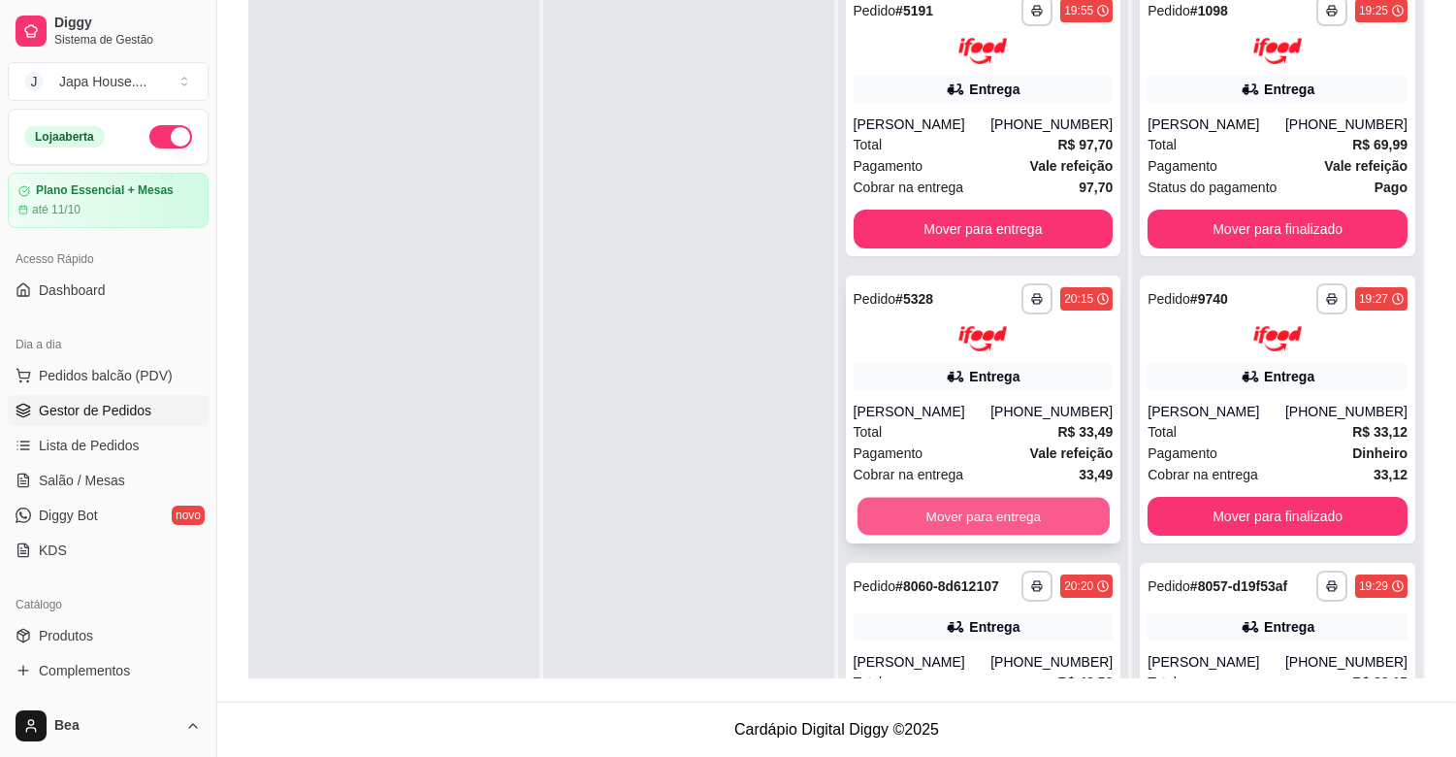
click at [999, 525] on button "Mover para entrega" at bounding box center [983, 517] width 252 height 38
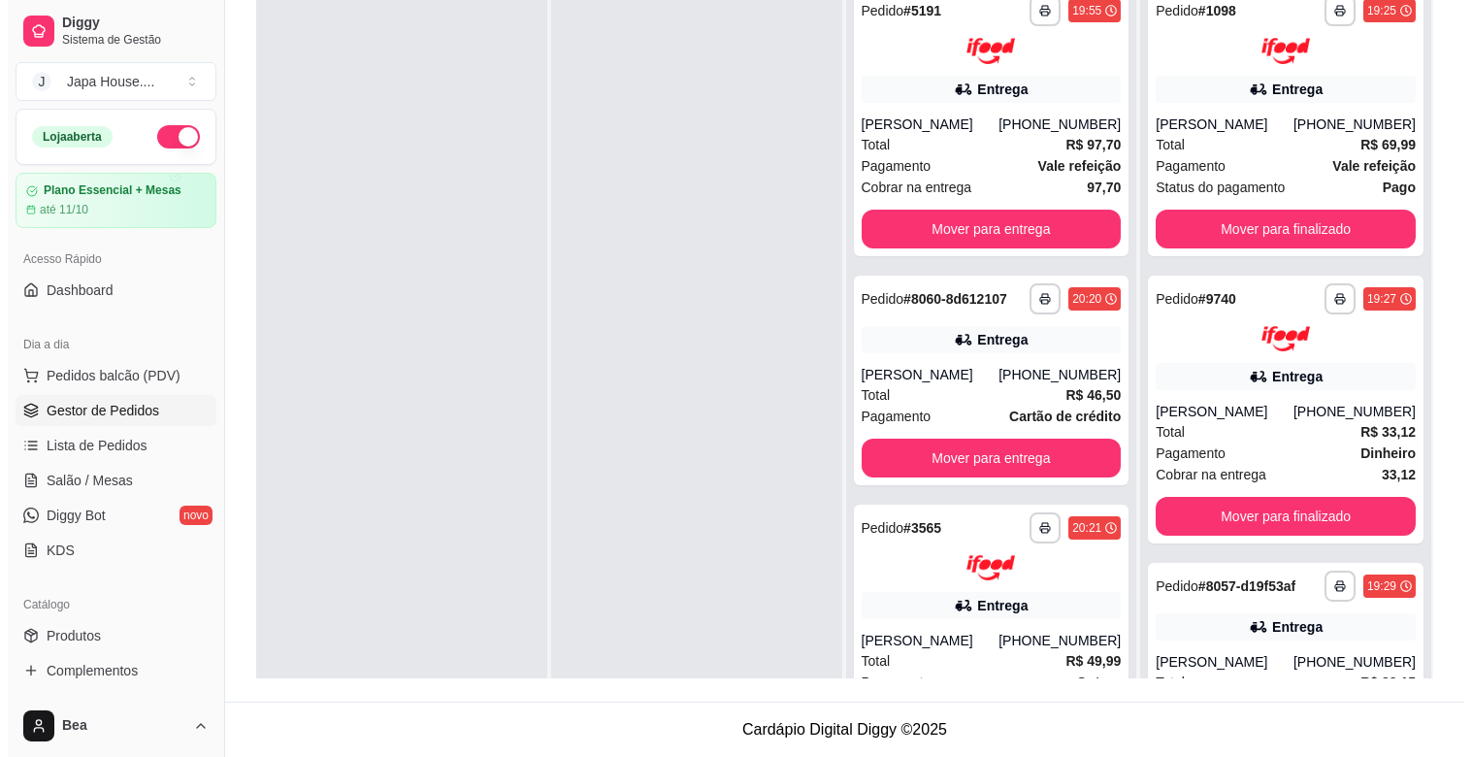
scroll to position [0, 0]
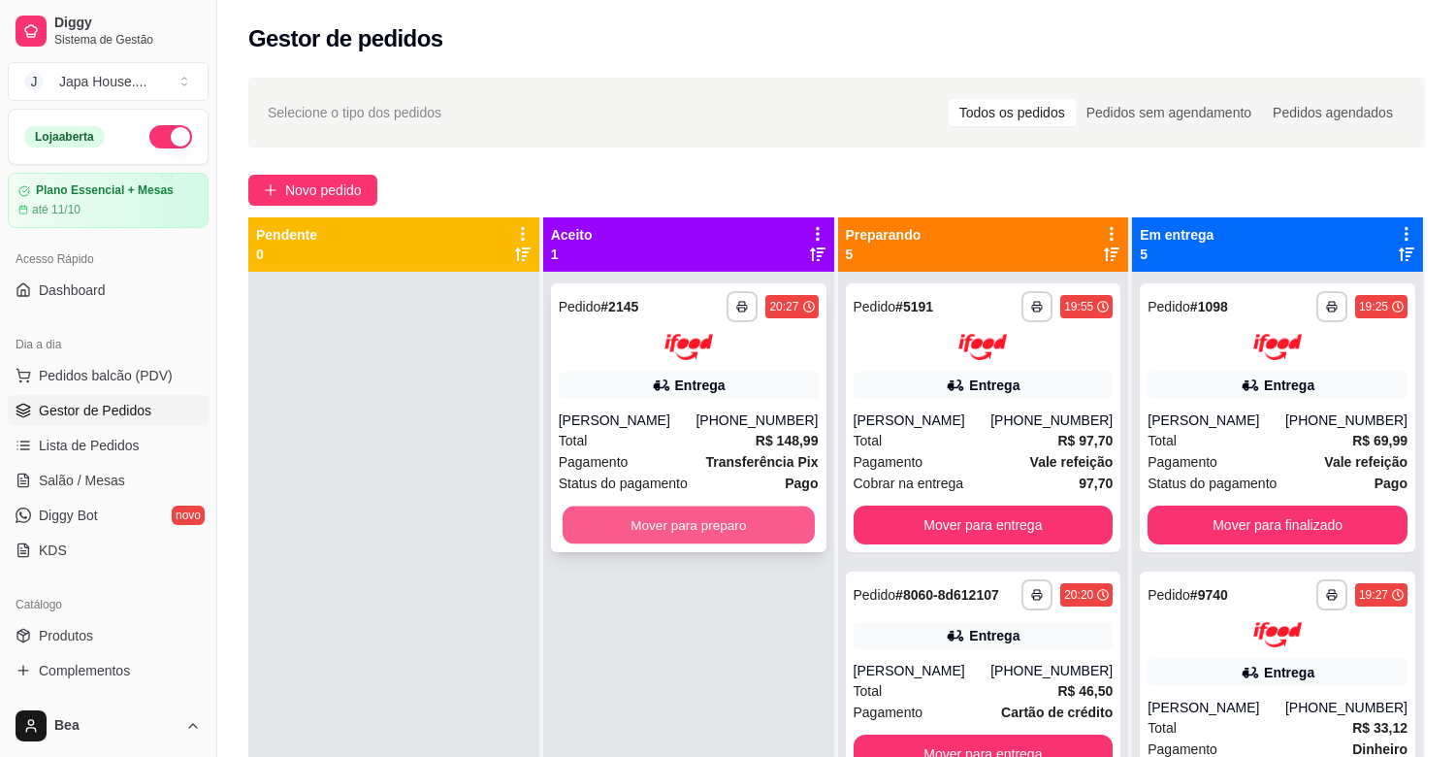
click at [654, 526] on button "Mover para preparo" at bounding box center [689, 524] width 252 height 38
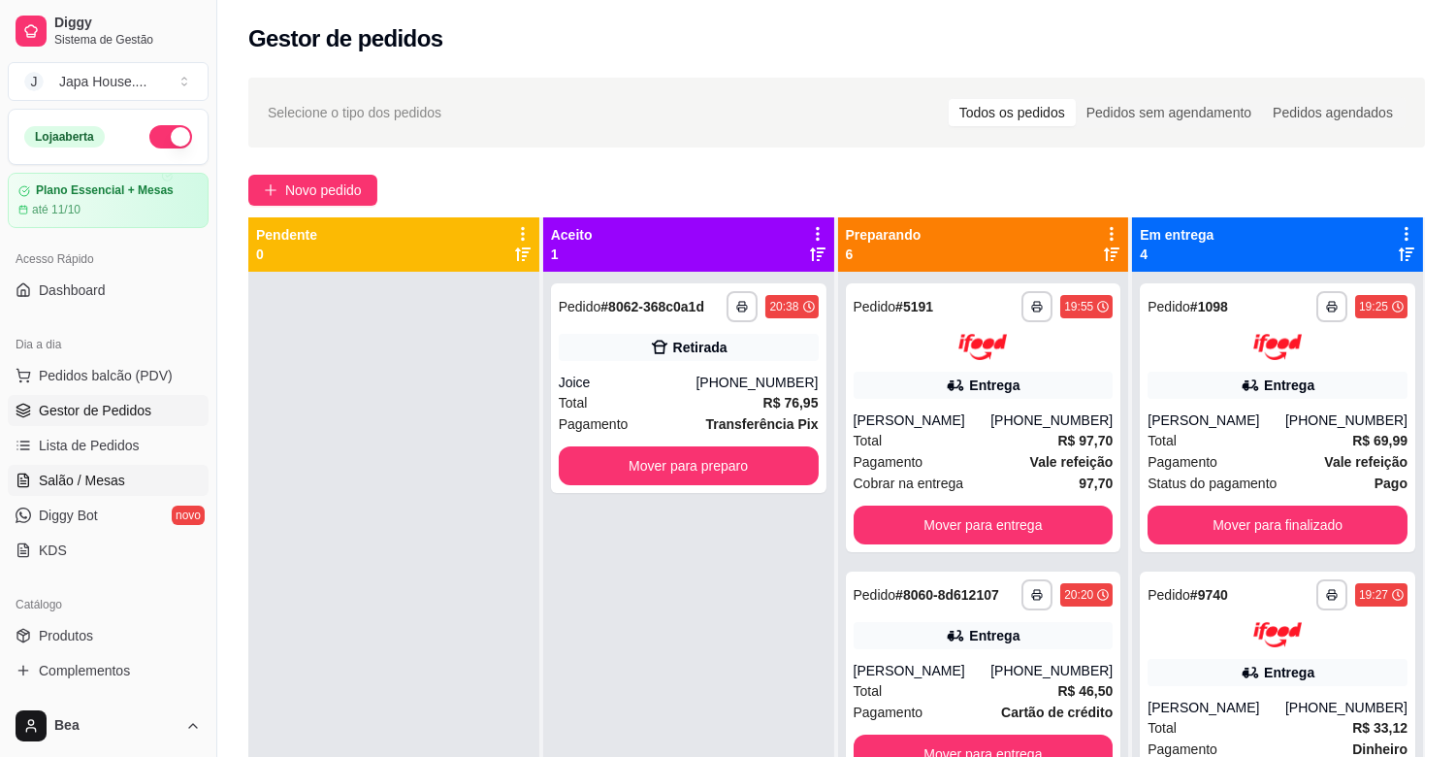
click at [138, 473] on link "Salão / Mesas" at bounding box center [108, 480] width 201 height 31
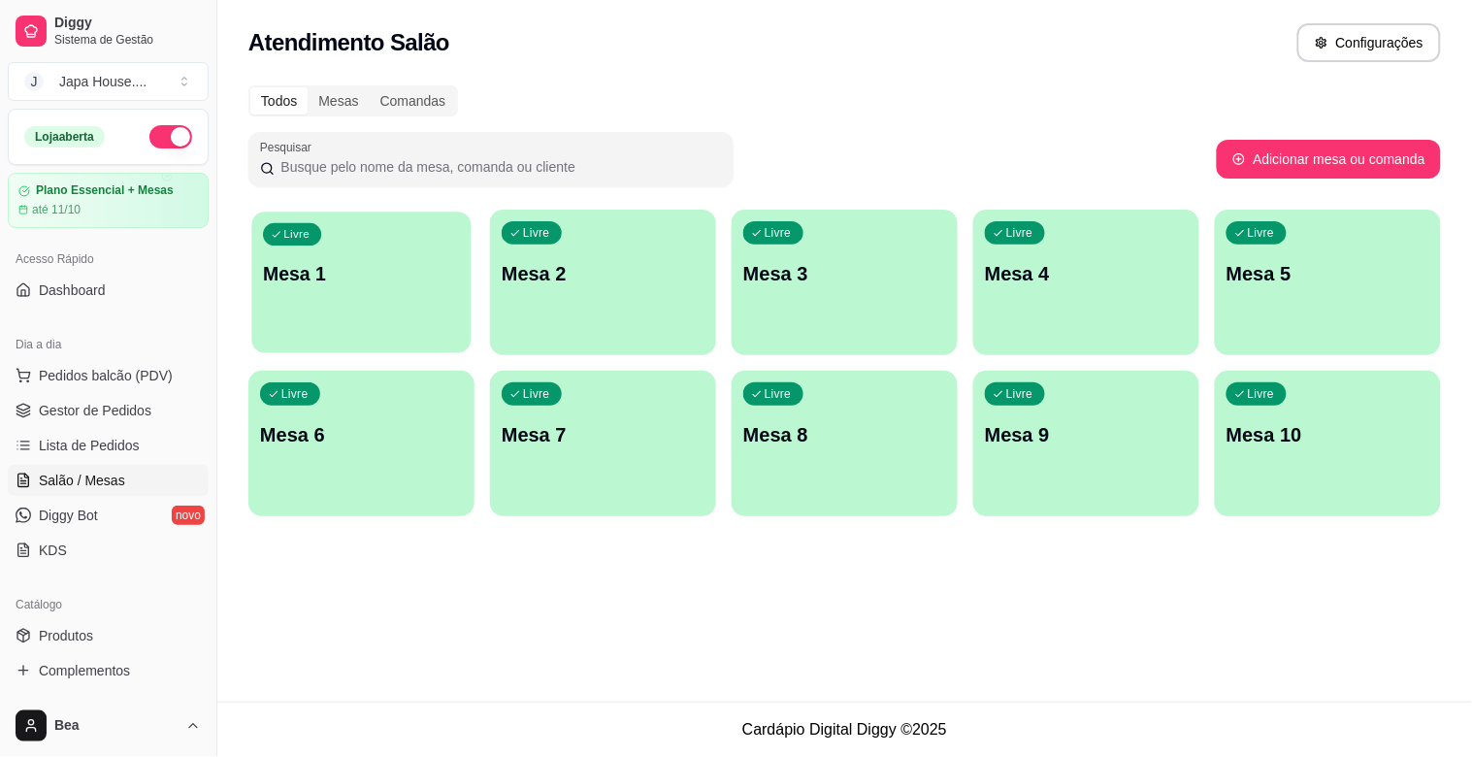
click at [293, 306] on div "Livre Mesa 1" at bounding box center [360, 270] width 219 height 118
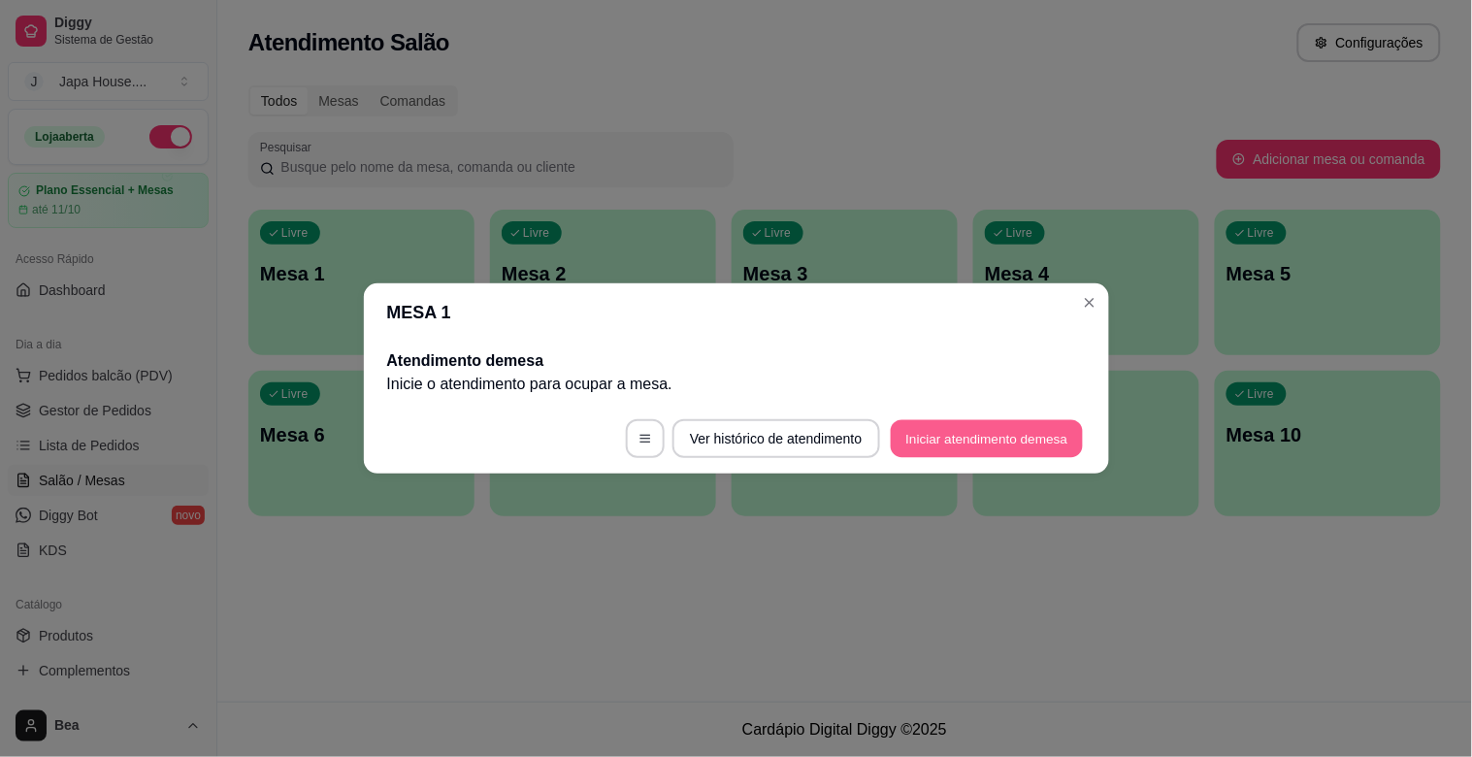
click at [919, 437] on button "Iniciar atendimento de mesa" at bounding box center [986, 439] width 192 height 38
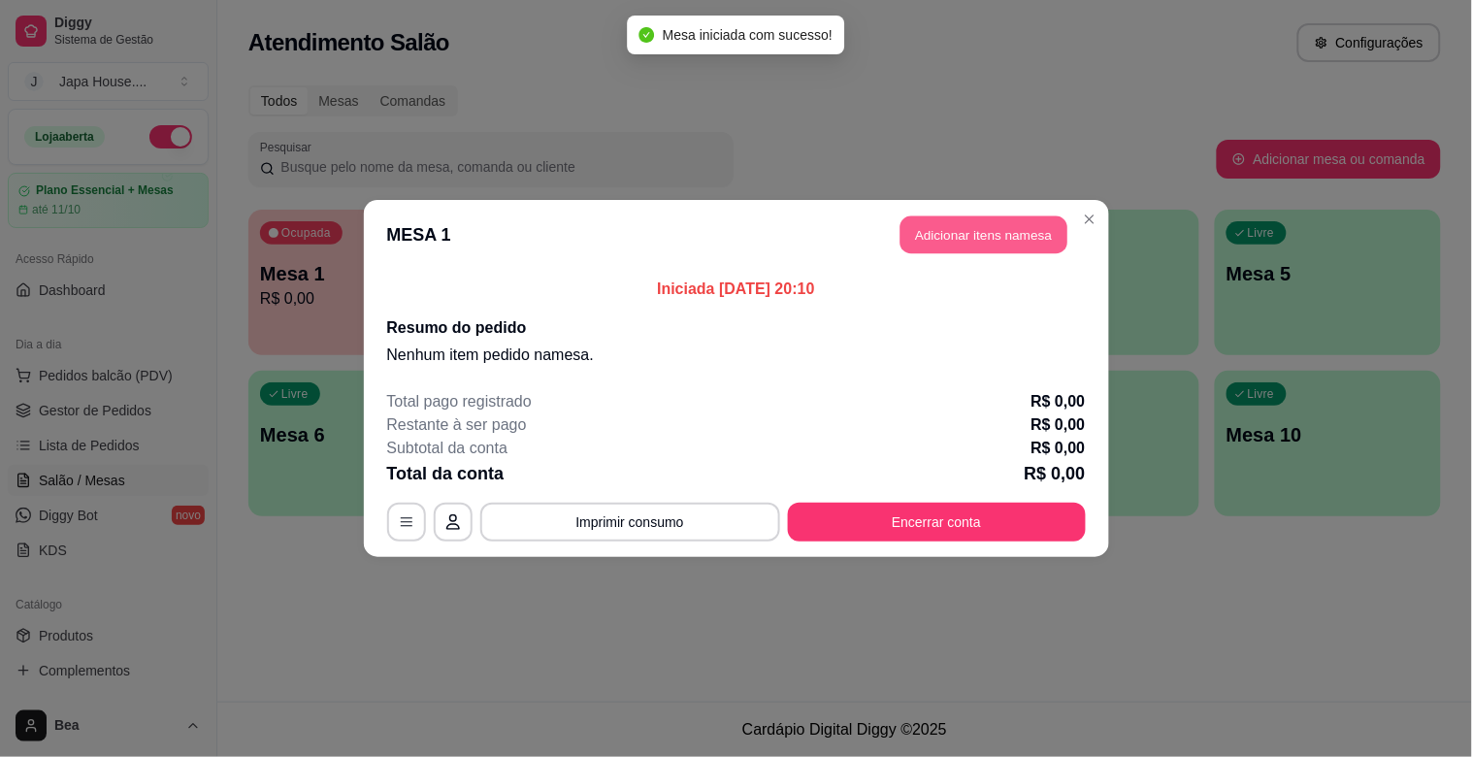
click at [984, 221] on button "Adicionar itens na mesa" at bounding box center [983, 235] width 167 height 38
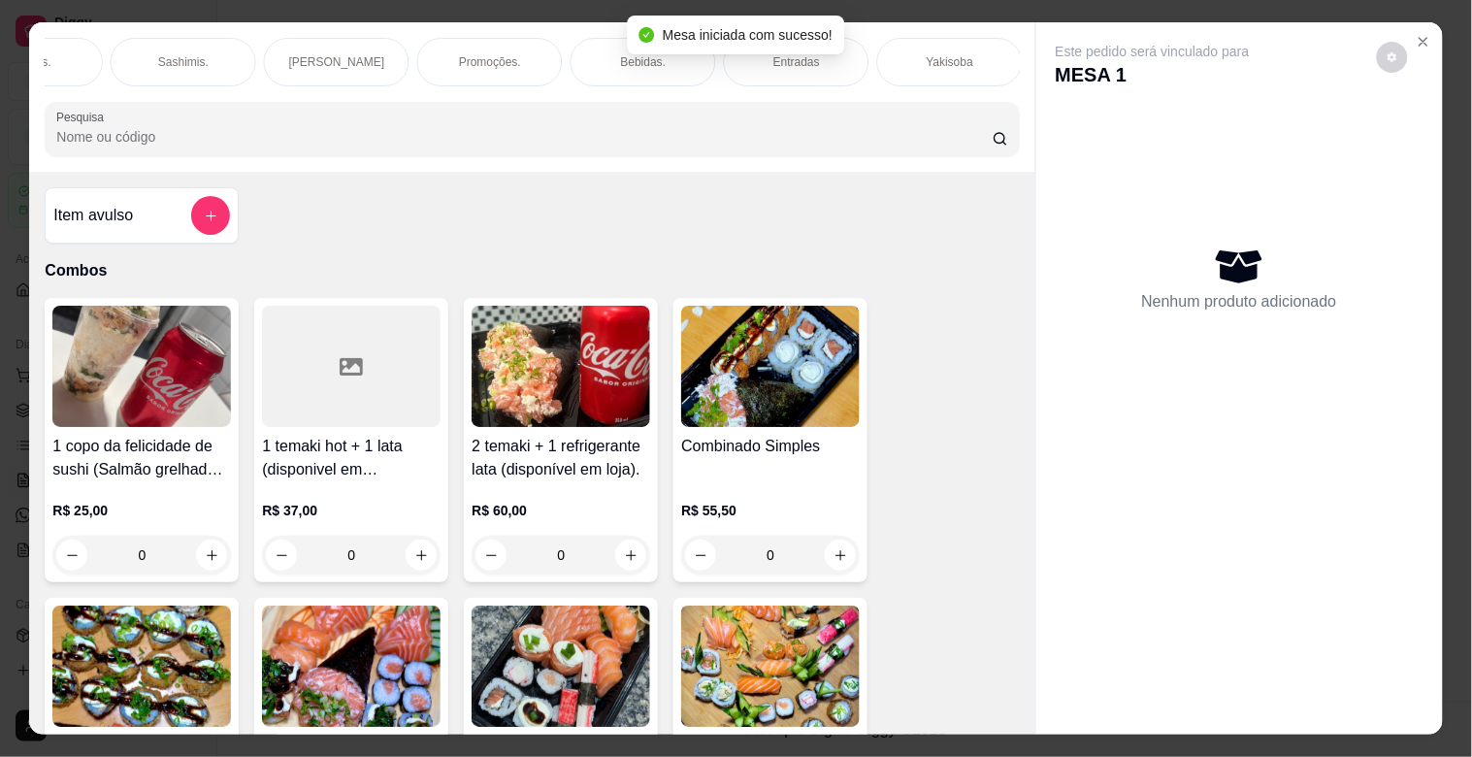
scroll to position [0, 1622]
click at [161, 73] on div "Yakisoba" at bounding box center [182, 62] width 146 height 49
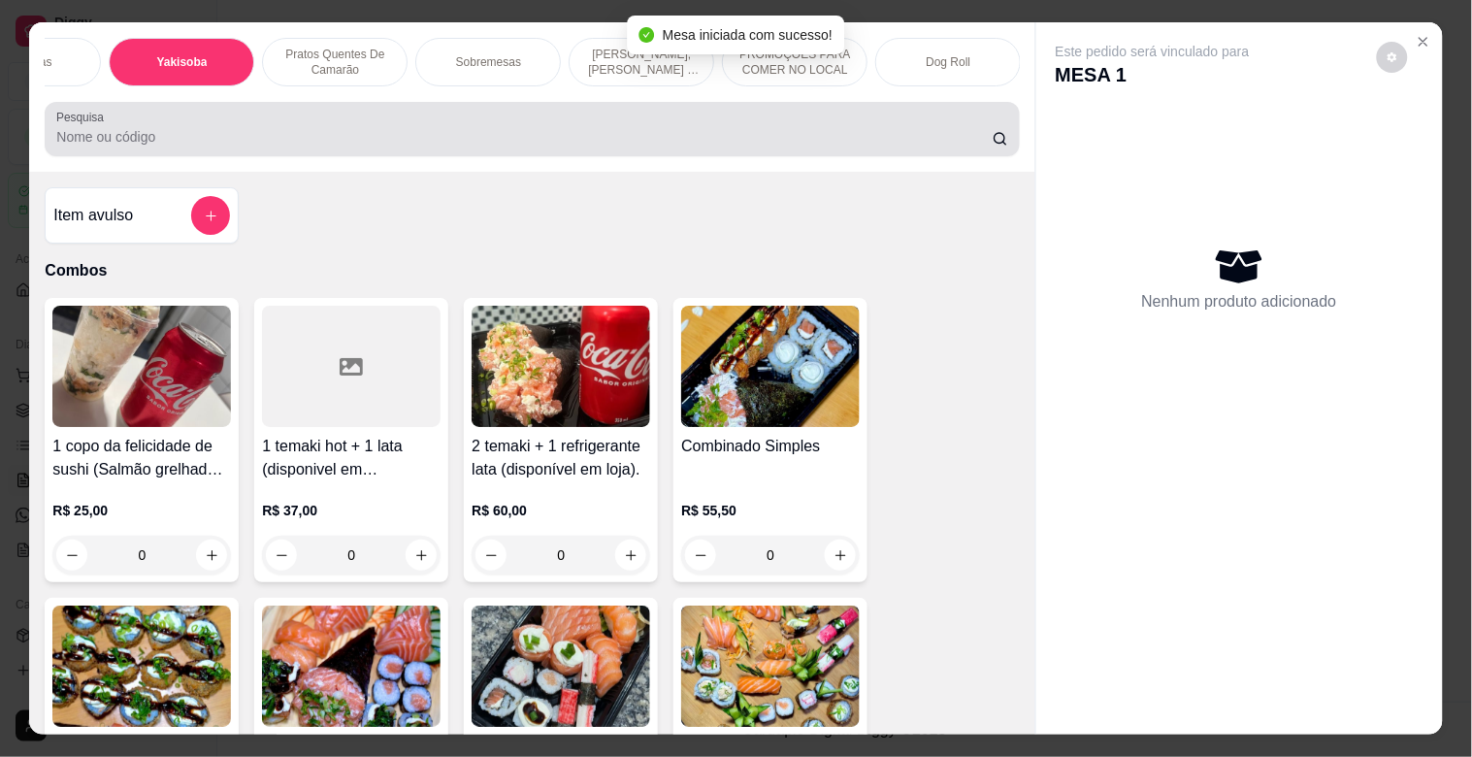
scroll to position [47, 0]
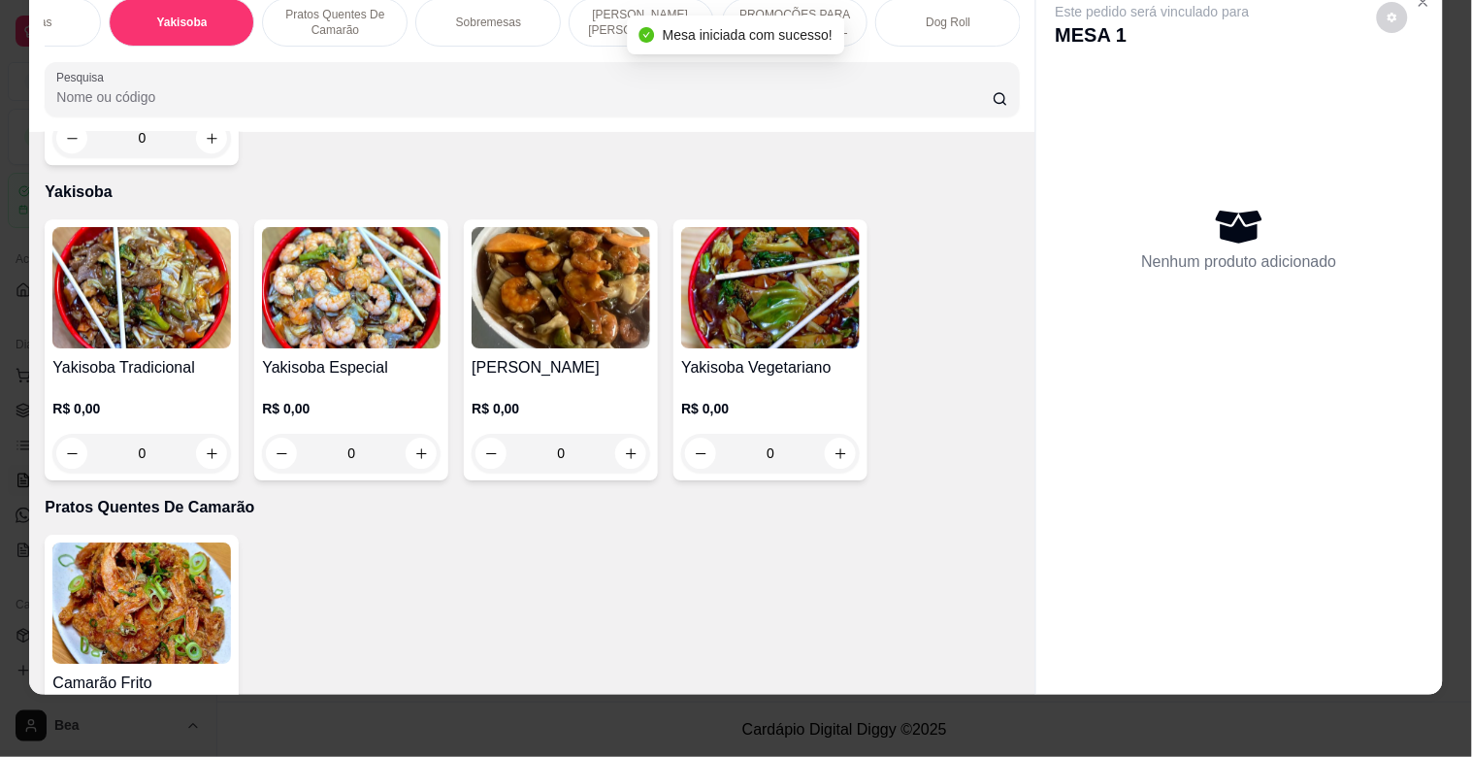
click at [134, 356] on h4 "Yakisoba Tradicional" at bounding box center [141, 367] width 178 height 23
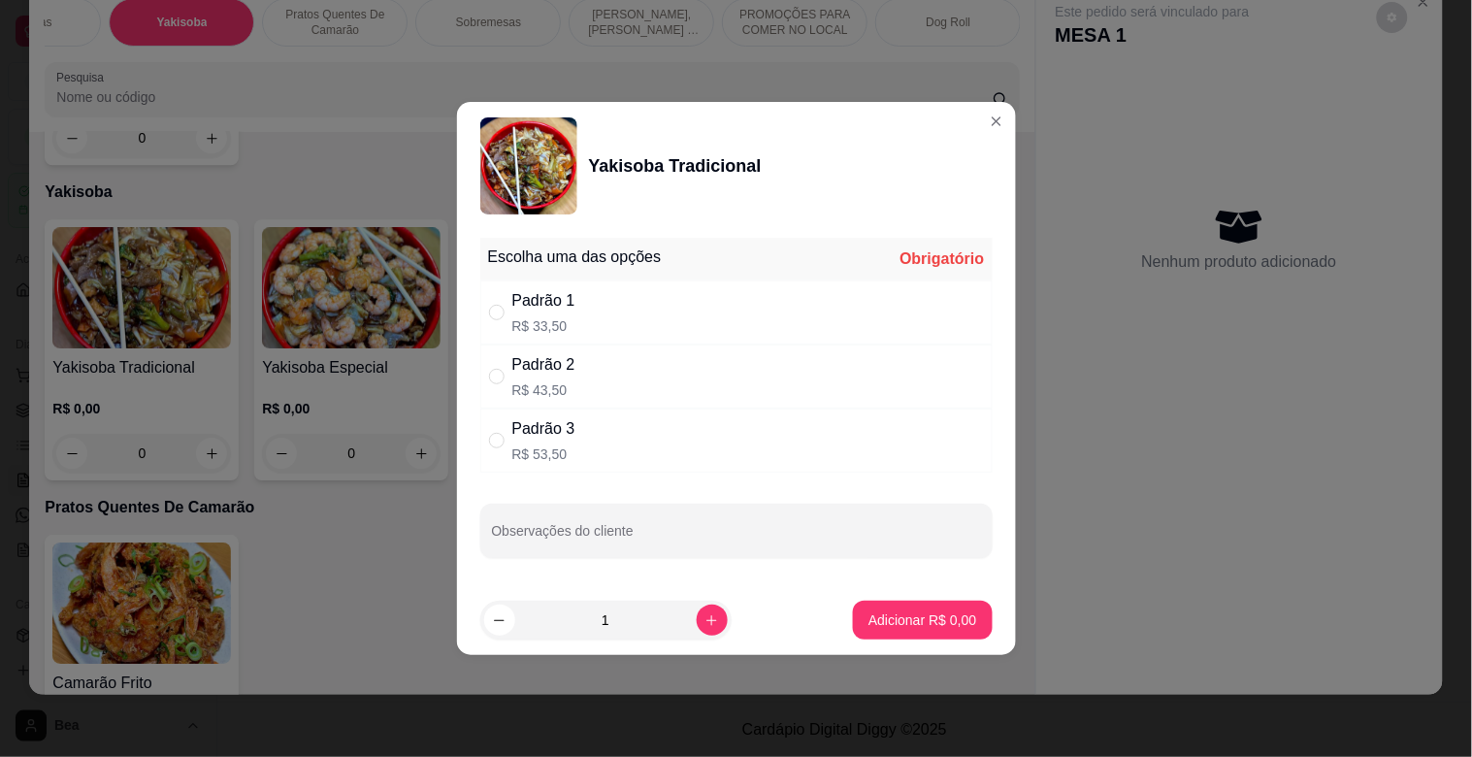
click at [590, 434] on div "Padrão 3 R$ 53,50" at bounding box center [736, 440] width 512 height 64
radio input "true"
click at [593, 538] on input "Observações do cliente" at bounding box center [736, 538] width 489 height 19
type input "VIAGEM"
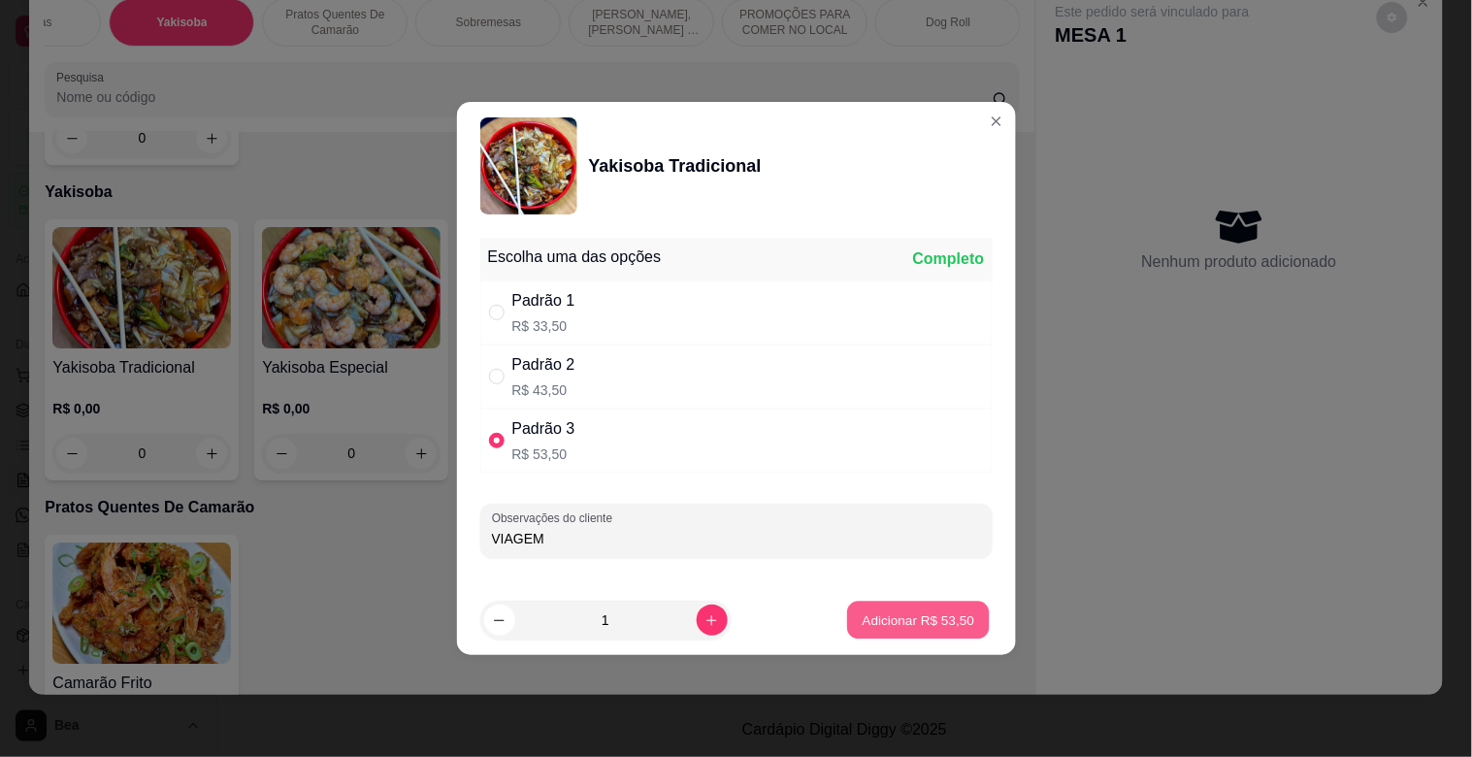
click at [868, 619] on p "Adicionar R$ 53,50" at bounding box center [918, 619] width 113 height 18
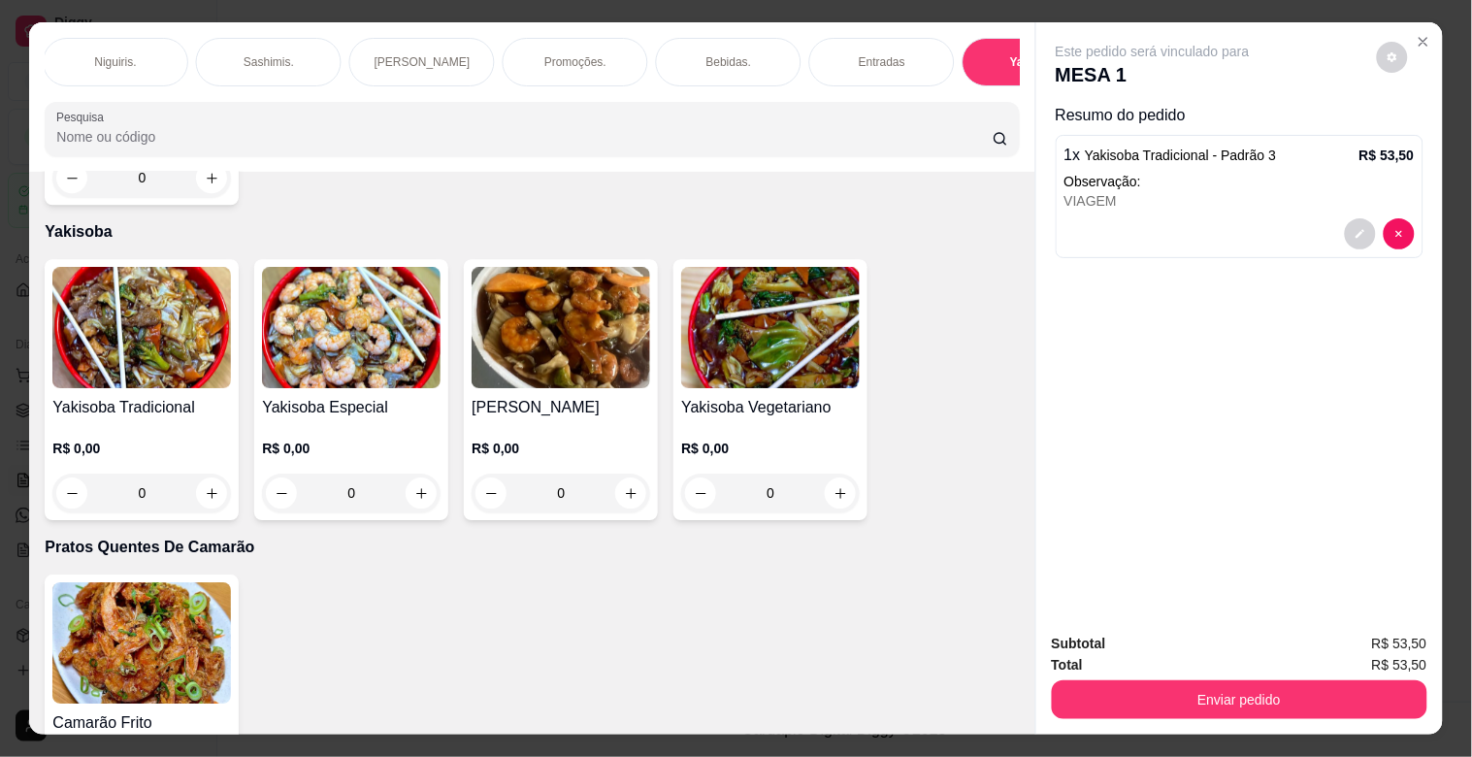
scroll to position [0, 0]
click at [403, 54] on p "Hot rolls" at bounding box center [424, 62] width 43 height 16
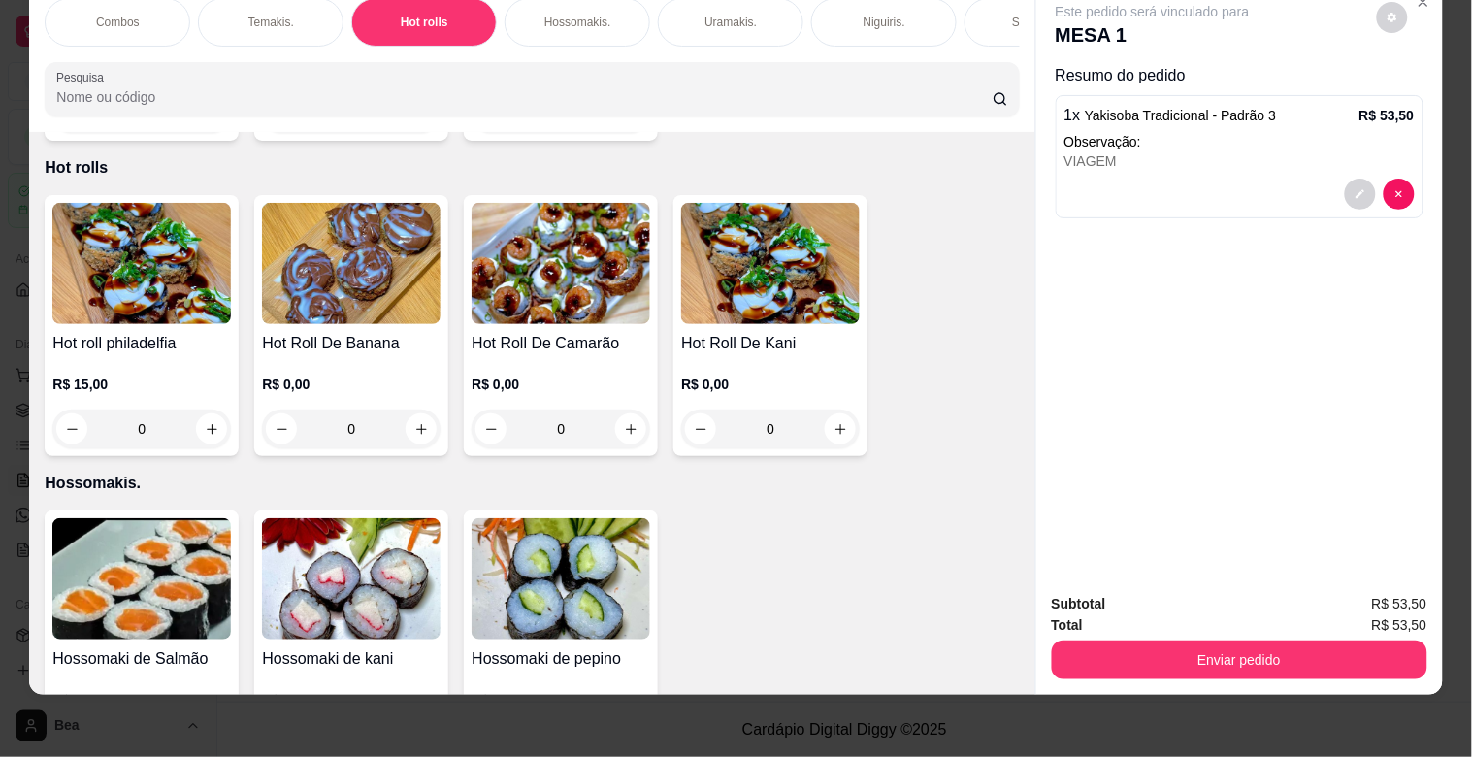
click at [579, 332] on h4 "Hot Roll De Camarão" at bounding box center [560, 343] width 178 height 23
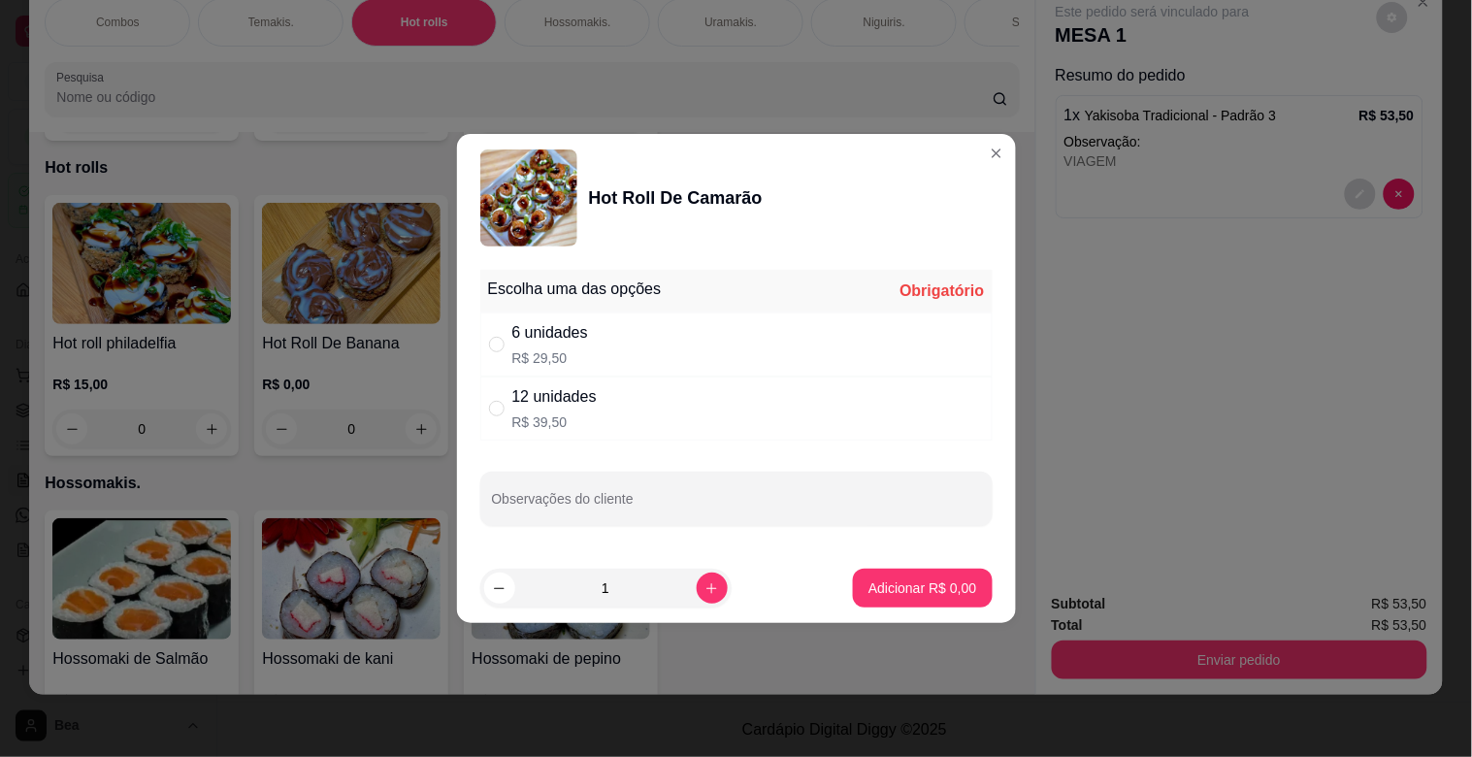
click at [587, 356] on p "R$ 29,50" at bounding box center [550, 357] width 76 height 19
radio input "true"
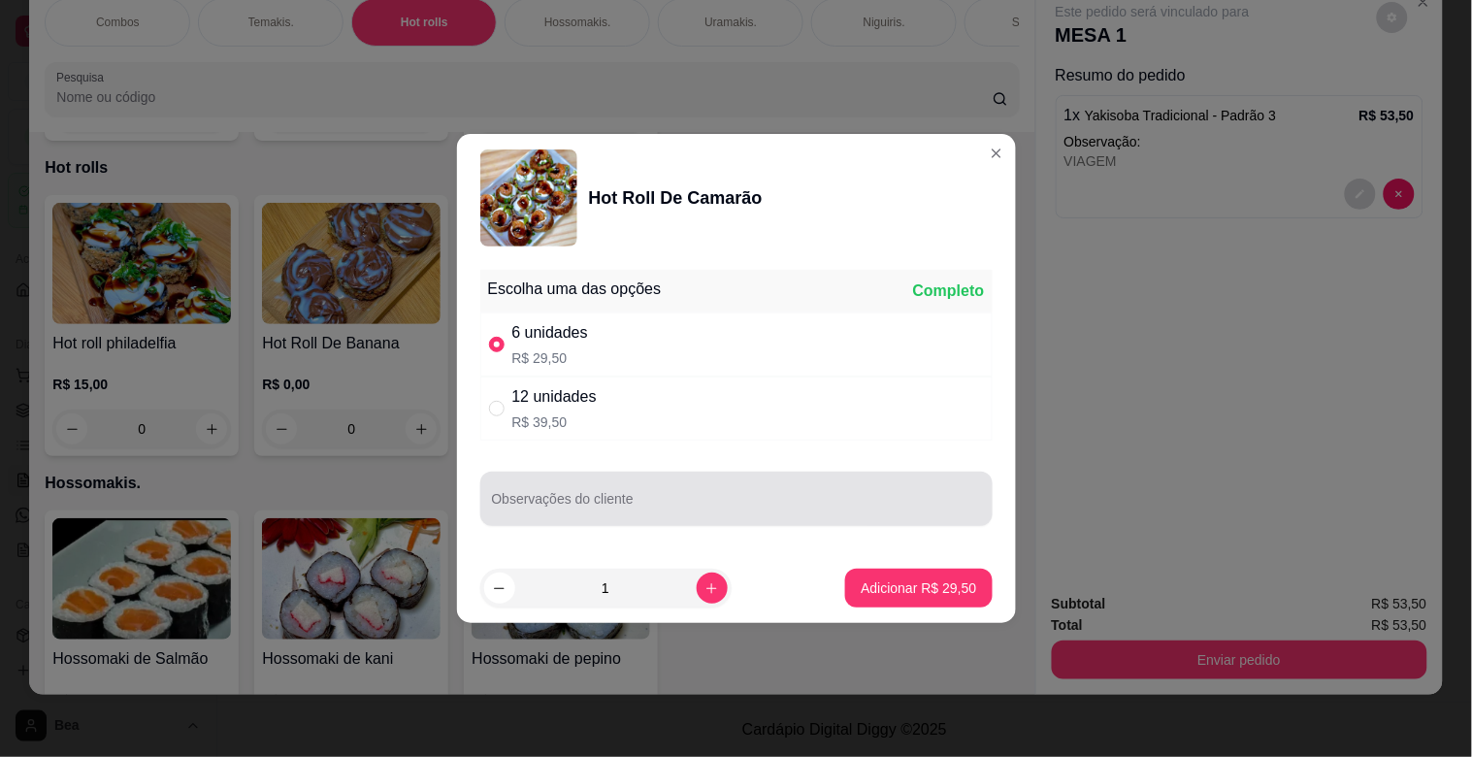
click at [812, 495] on div at bounding box center [736, 498] width 489 height 39
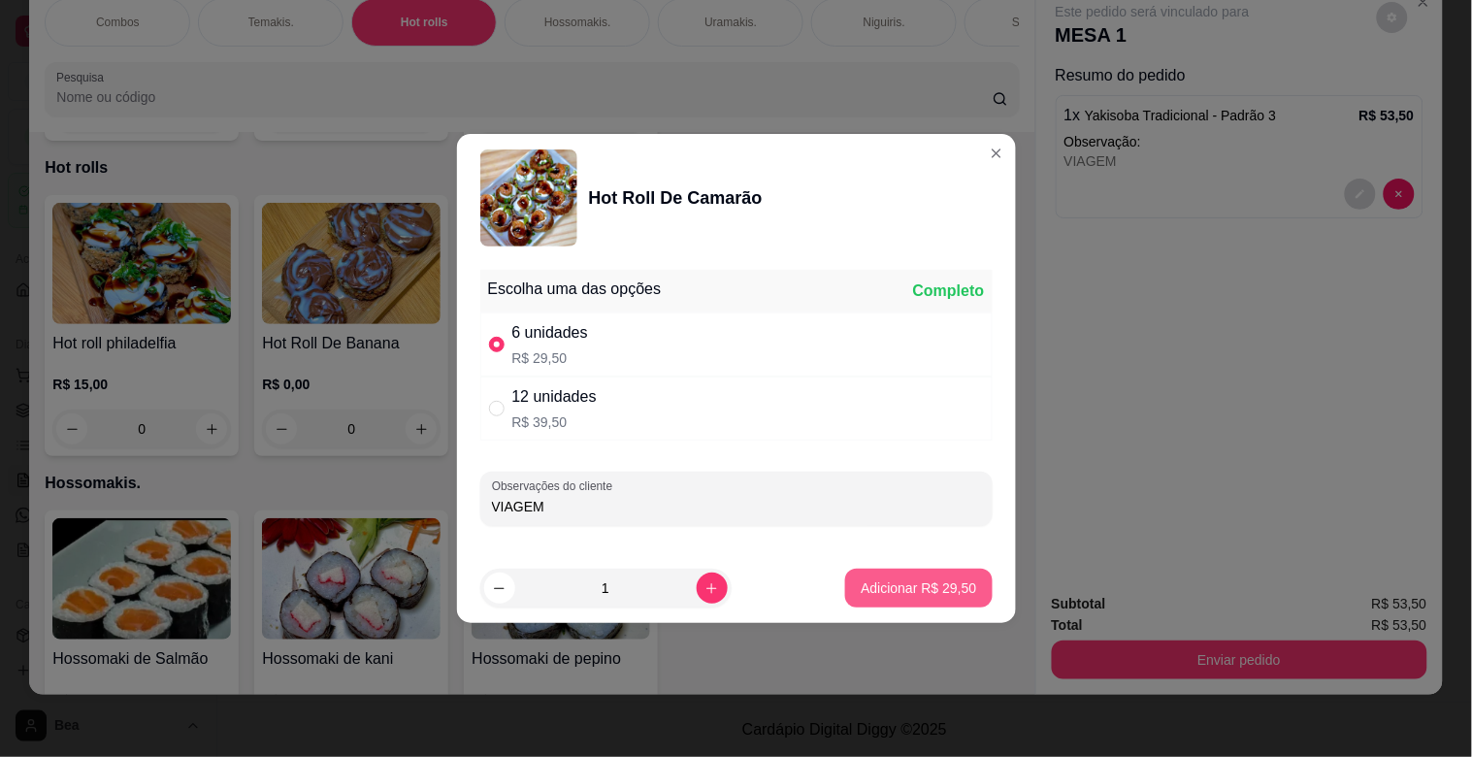
type input "VIAGEM"
click at [877, 580] on p "Adicionar R$ 29,50" at bounding box center [918, 587] width 113 height 18
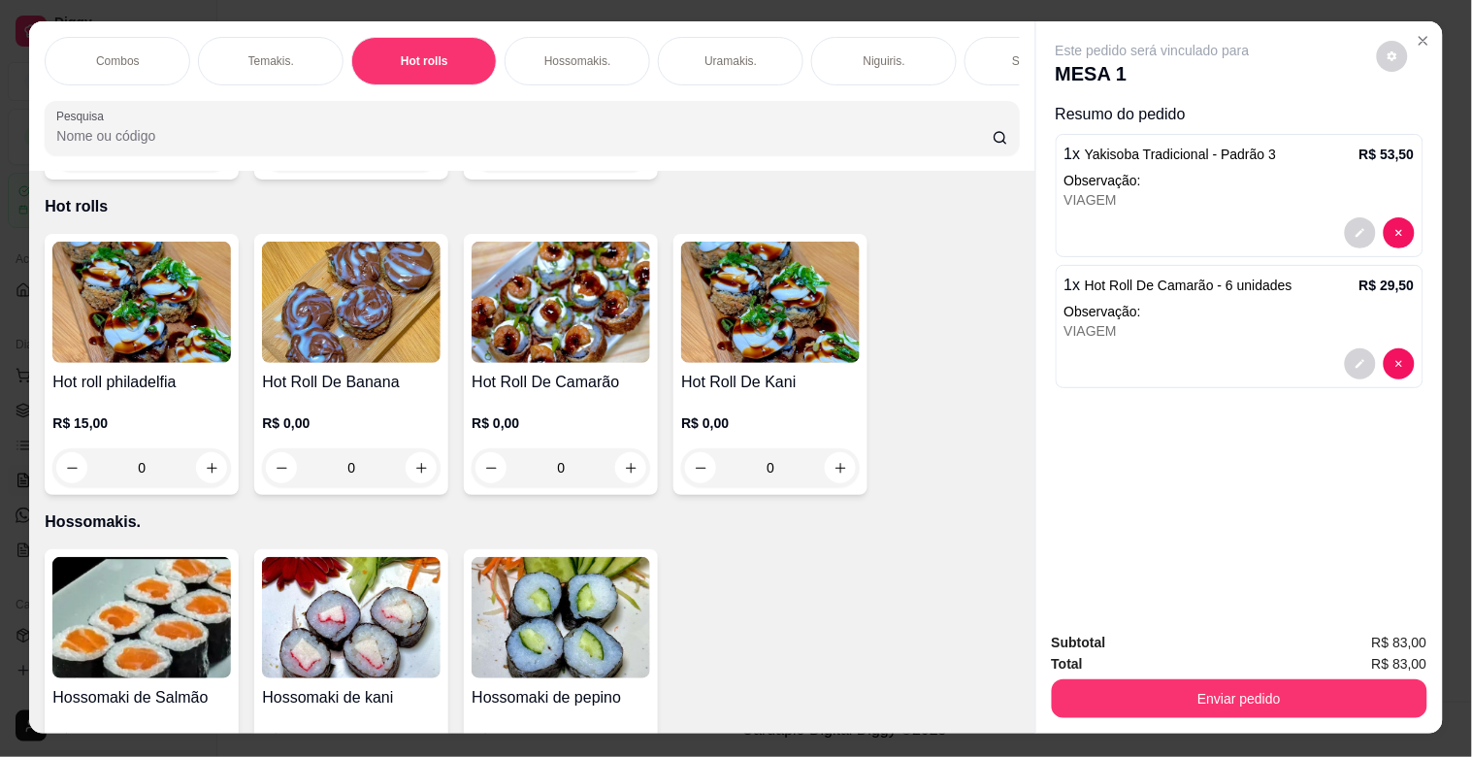
scroll to position [0, 854]
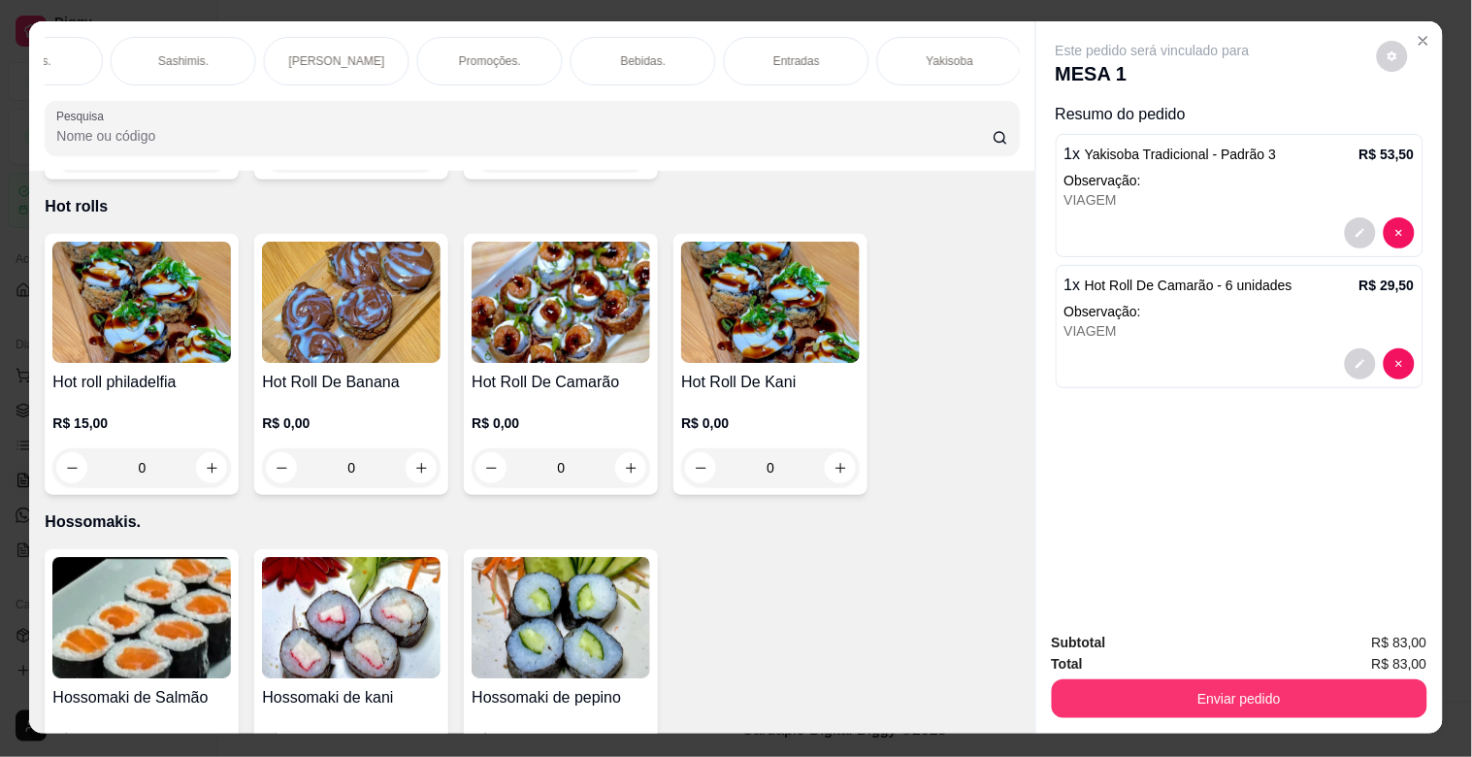
click at [773, 53] on p "Entradas" at bounding box center [796, 61] width 47 height 16
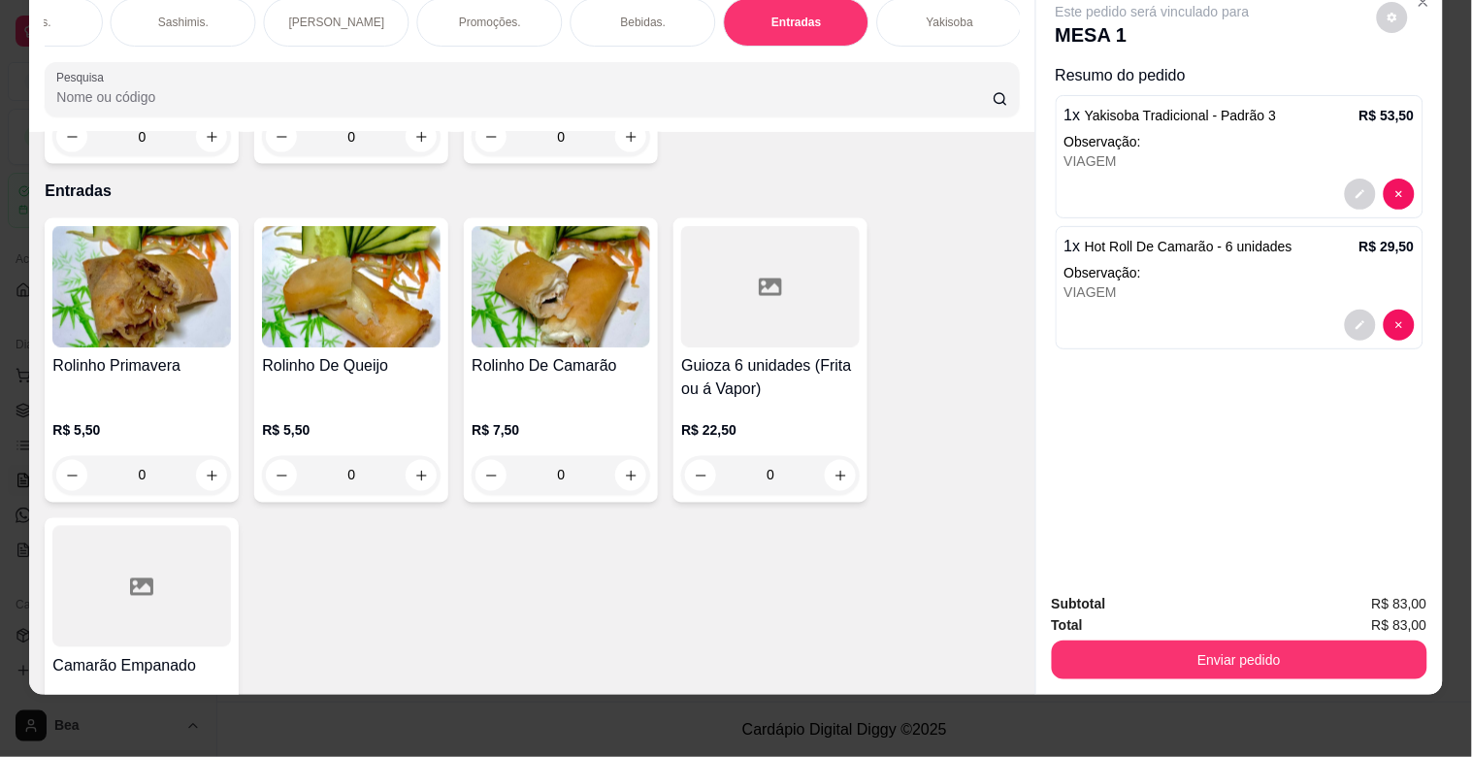
click at [412, 456] on div "0" at bounding box center [351, 475] width 178 height 39
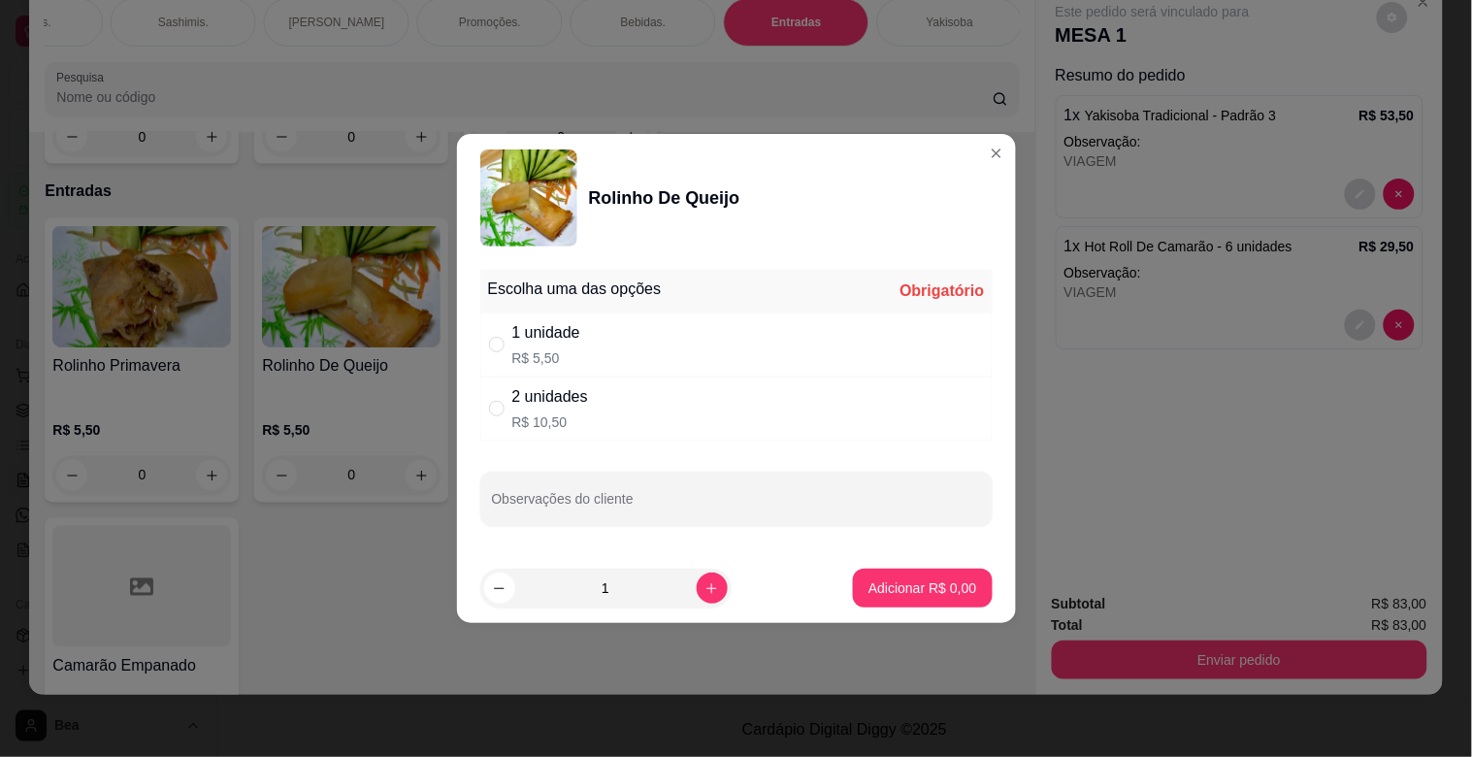
click at [564, 336] on div "1 unidade" at bounding box center [546, 332] width 68 height 23
radio input "true"
click at [704, 585] on icon "increase-product-quantity" at bounding box center [711, 588] width 15 height 15
type input "3"
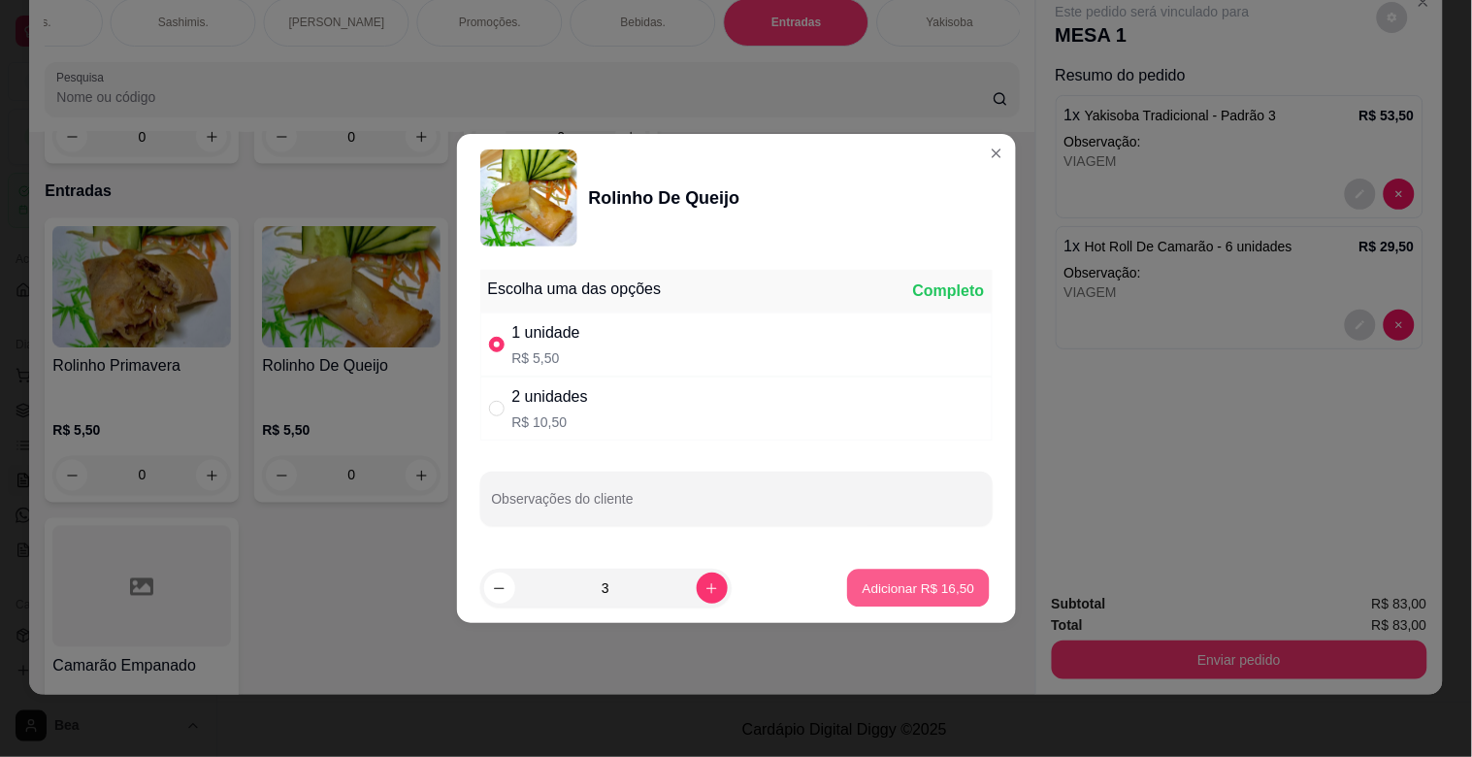
click at [904, 597] on p "Adicionar R$ 16,50" at bounding box center [918, 587] width 113 height 18
type input "3"
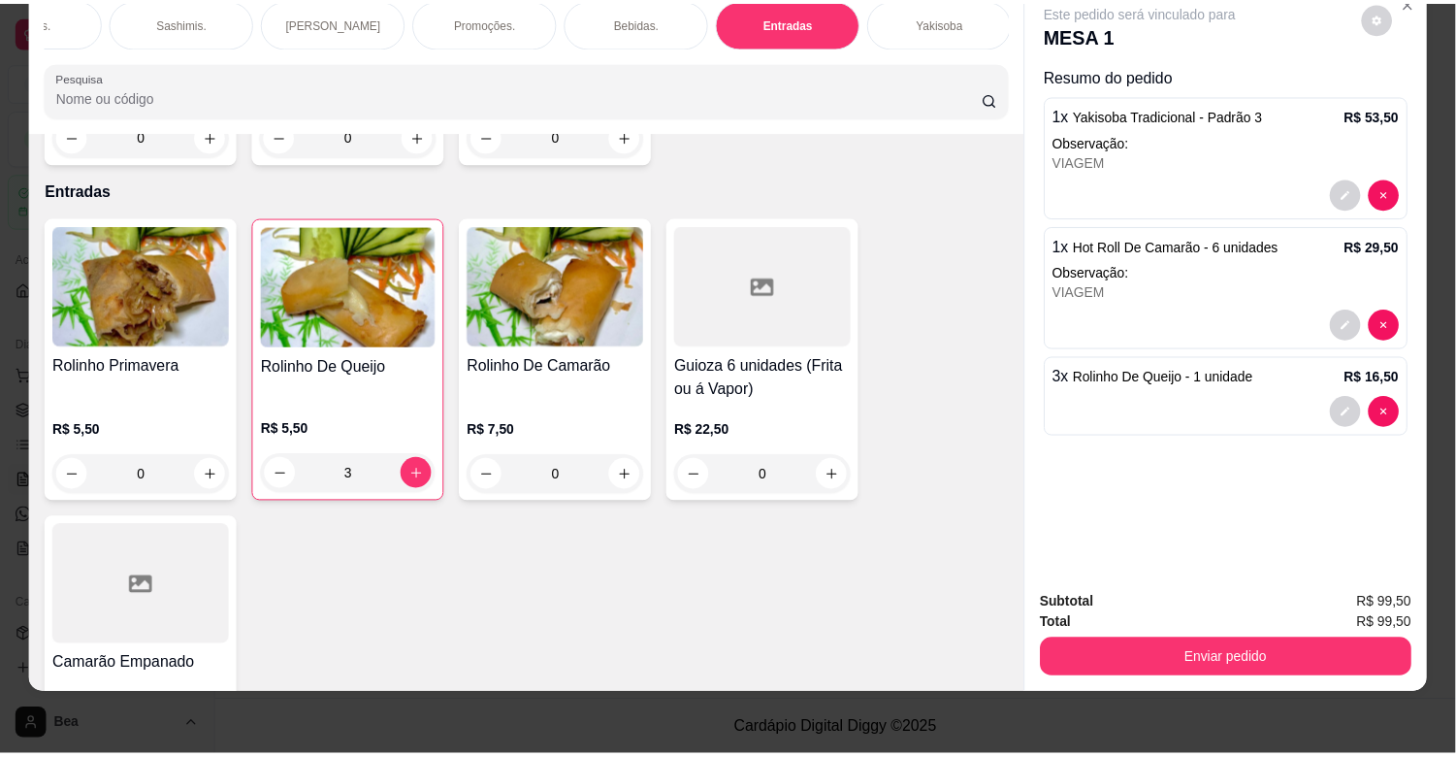
scroll to position [0, 0]
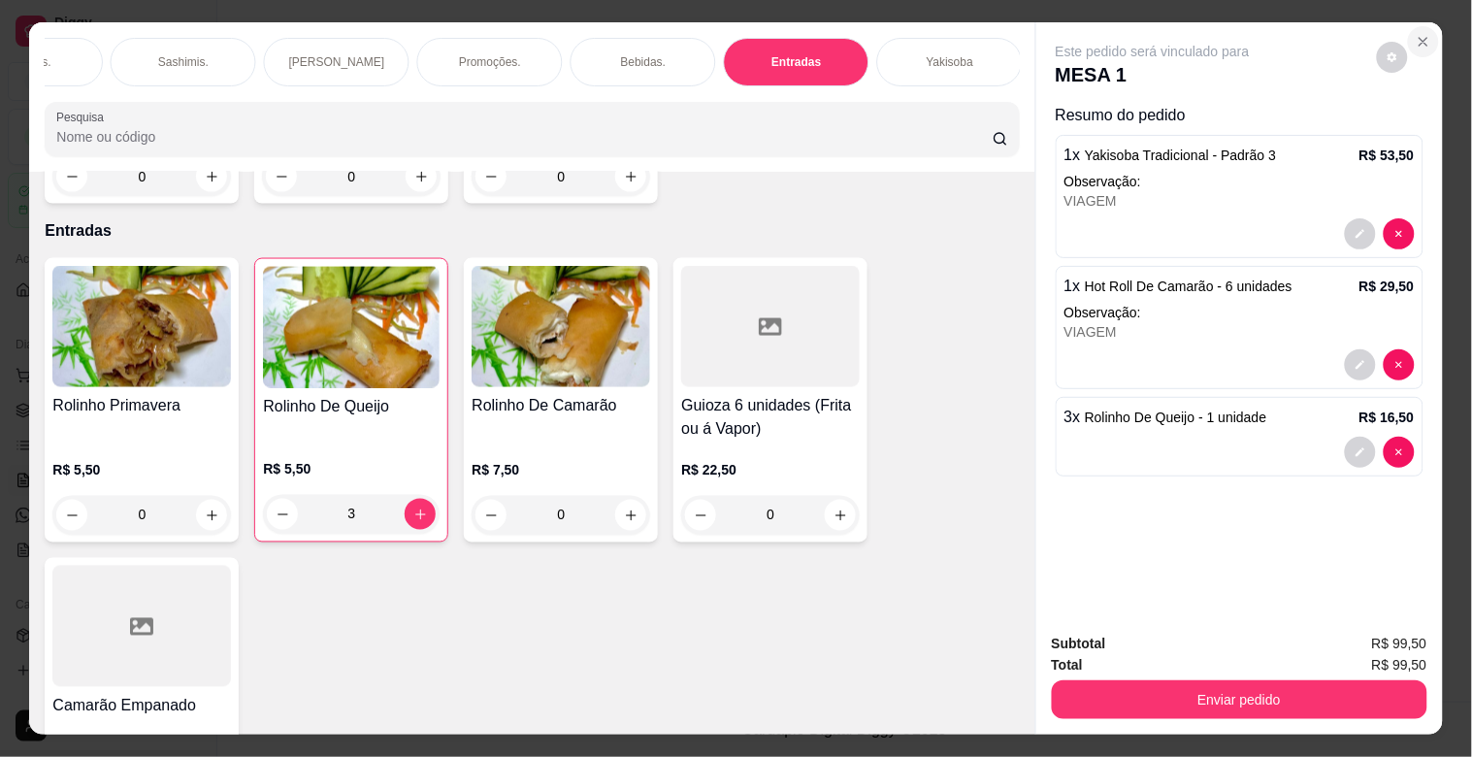
click at [1416, 34] on icon "Close" at bounding box center [1423, 42] width 16 height 16
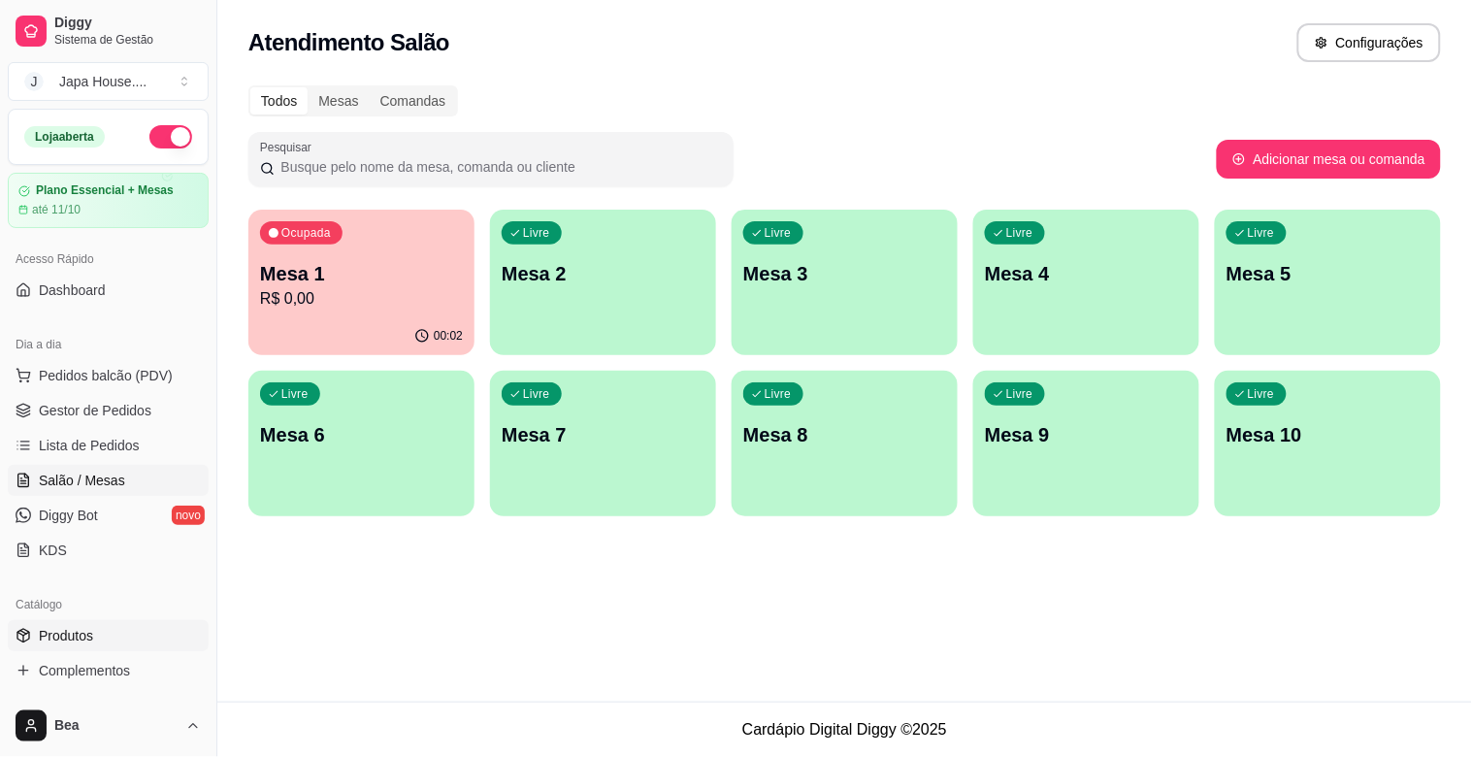
click at [102, 626] on link "Produtos" at bounding box center [108, 635] width 201 height 31
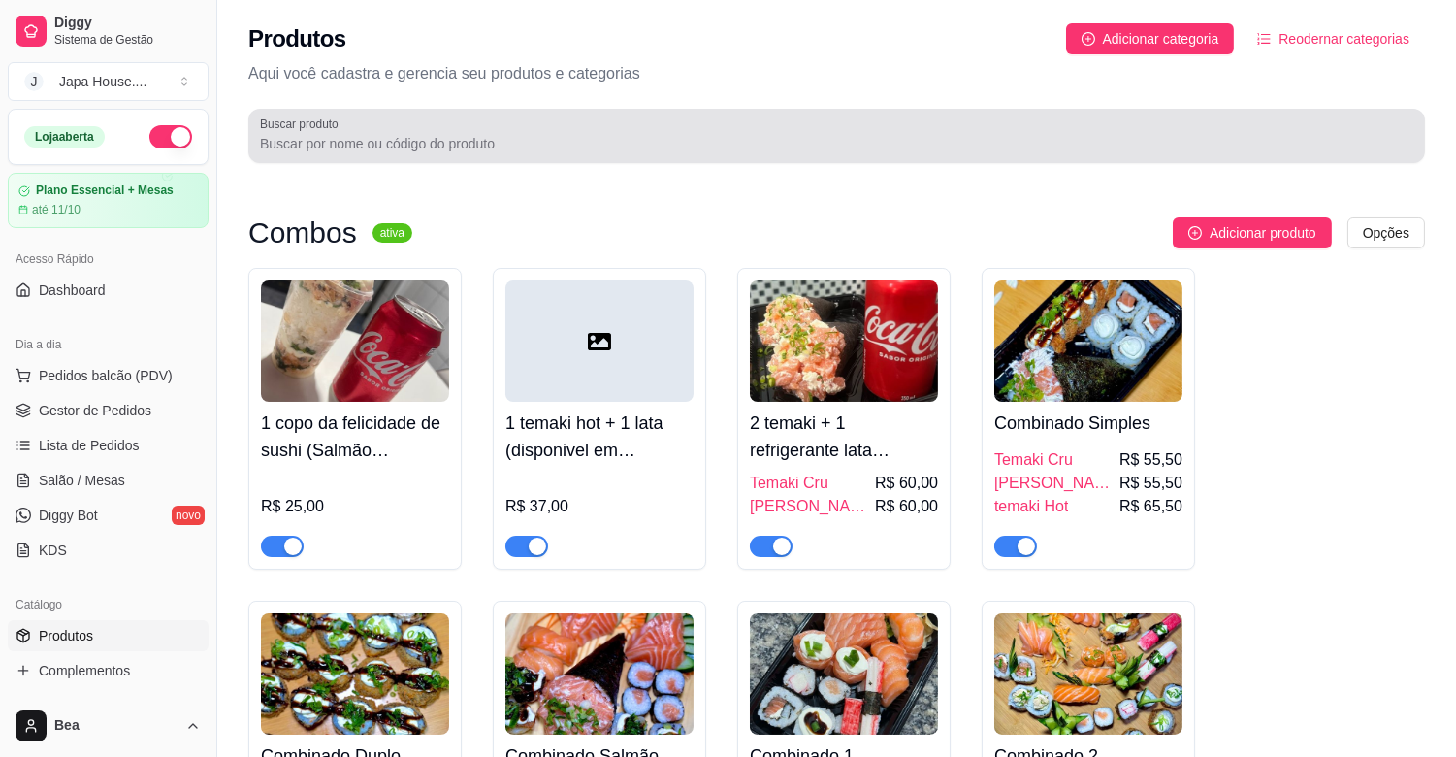
click at [412, 151] on input "Buscar produto" at bounding box center [836, 143] width 1153 height 19
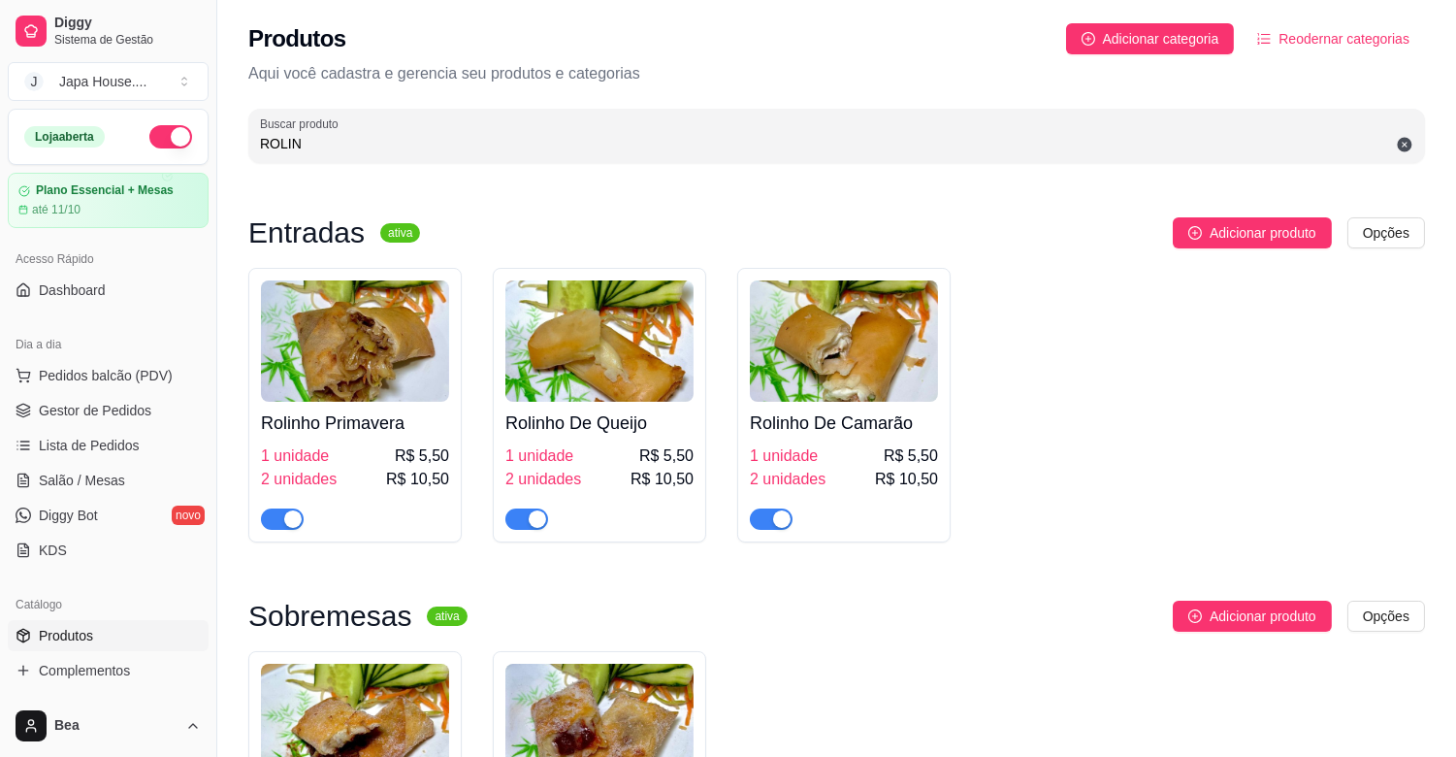
scroll to position [296, 0]
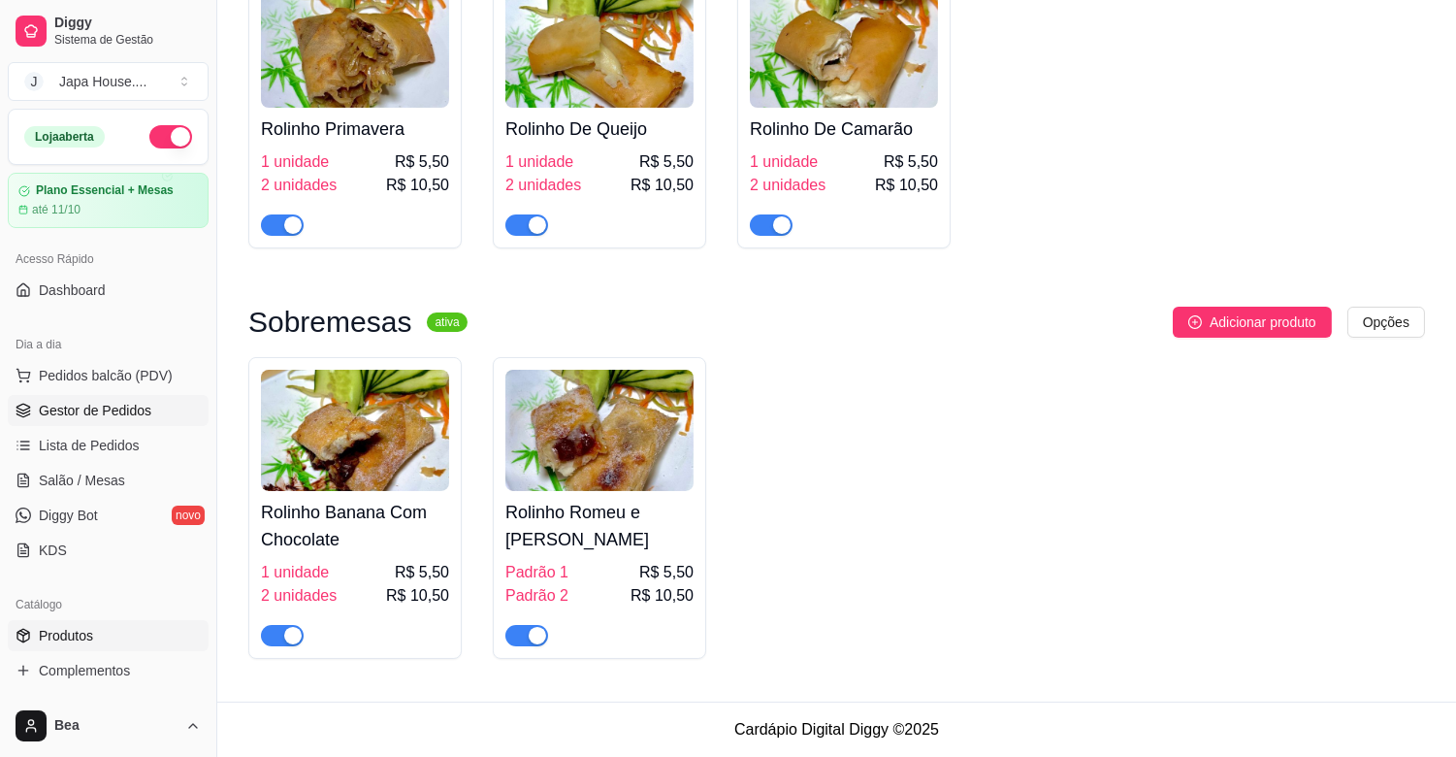
type input "ROLIN"
click at [151, 410] on link "Gestor de Pedidos" at bounding box center [108, 410] width 201 height 31
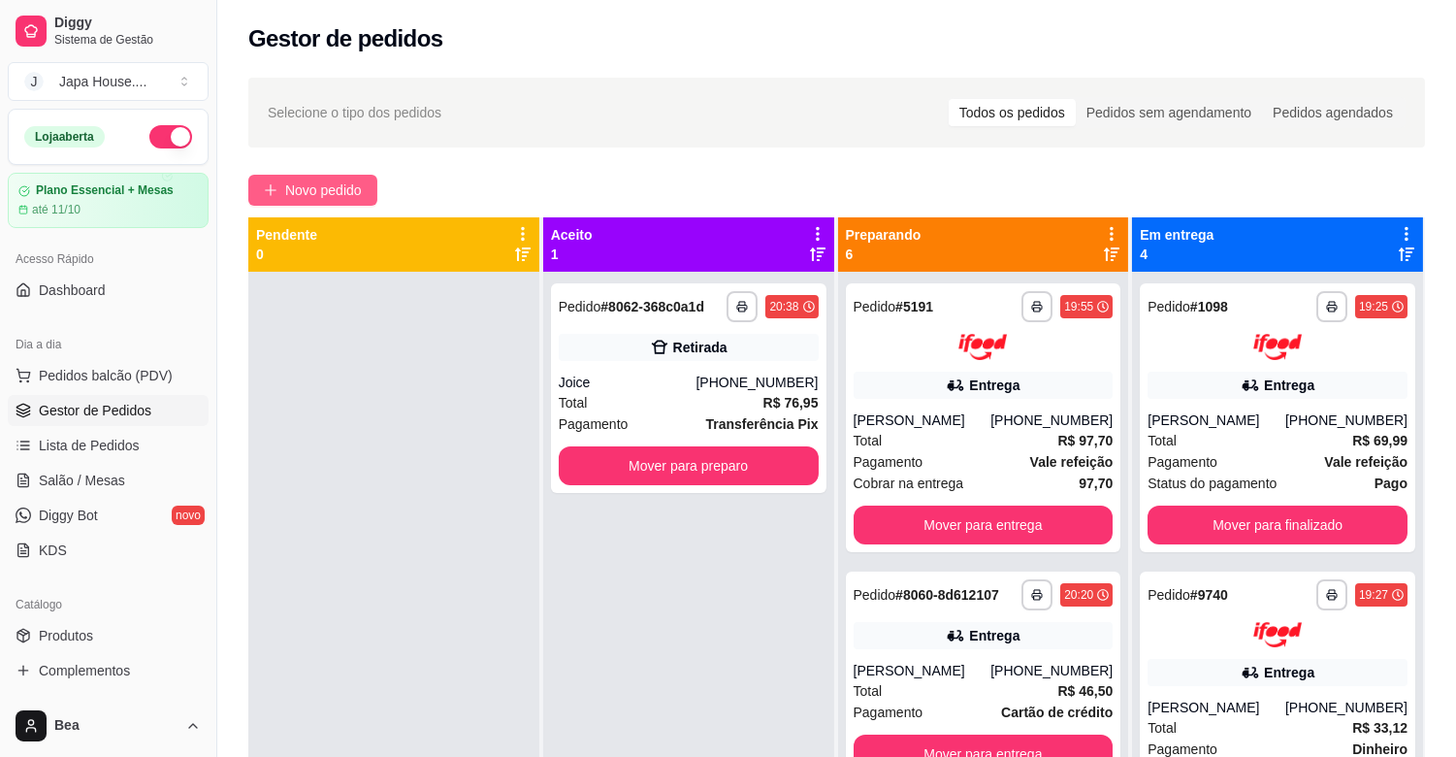
click at [351, 180] on span "Novo pedido" at bounding box center [323, 189] width 77 height 21
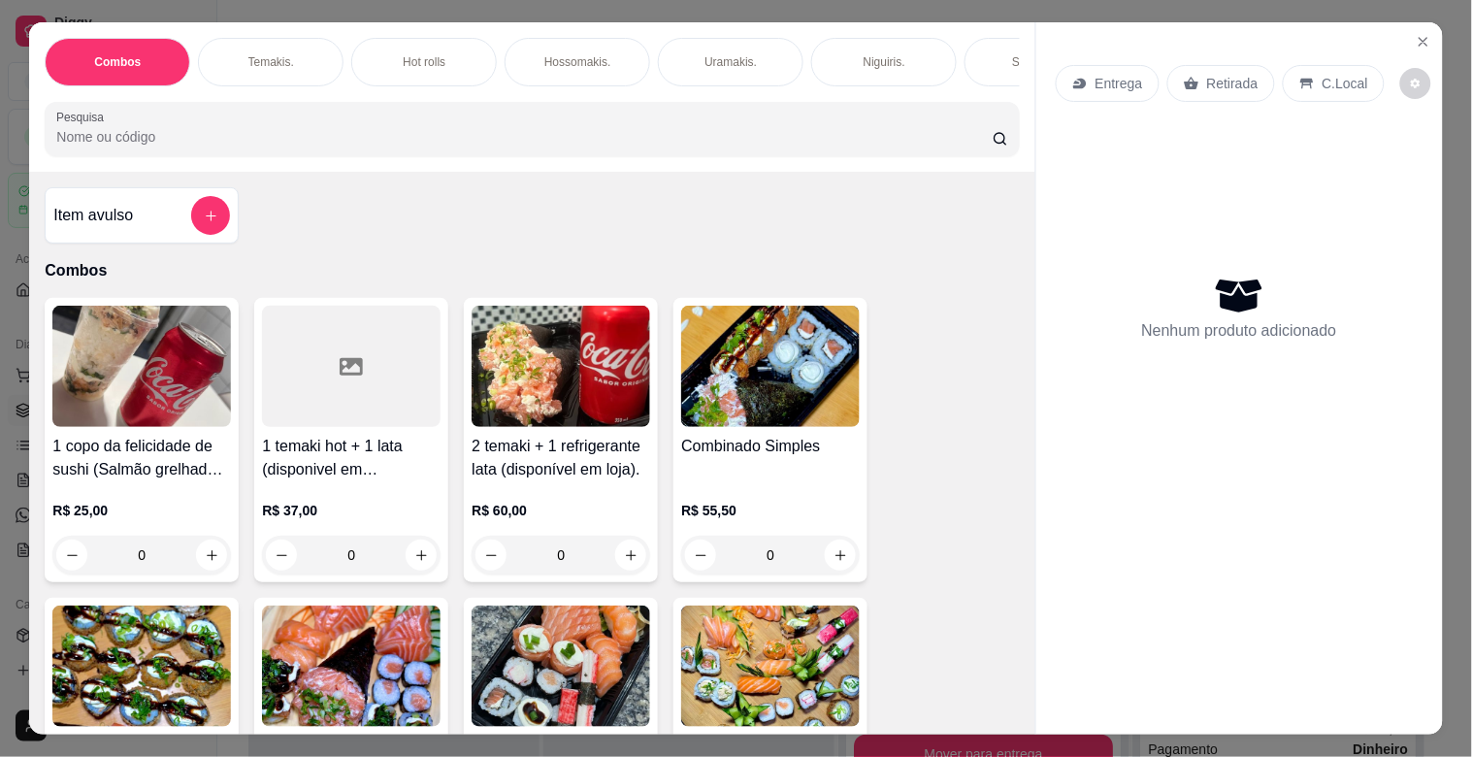
click at [403, 56] on p "Hot rolls" at bounding box center [424, 62] width 43 height 16
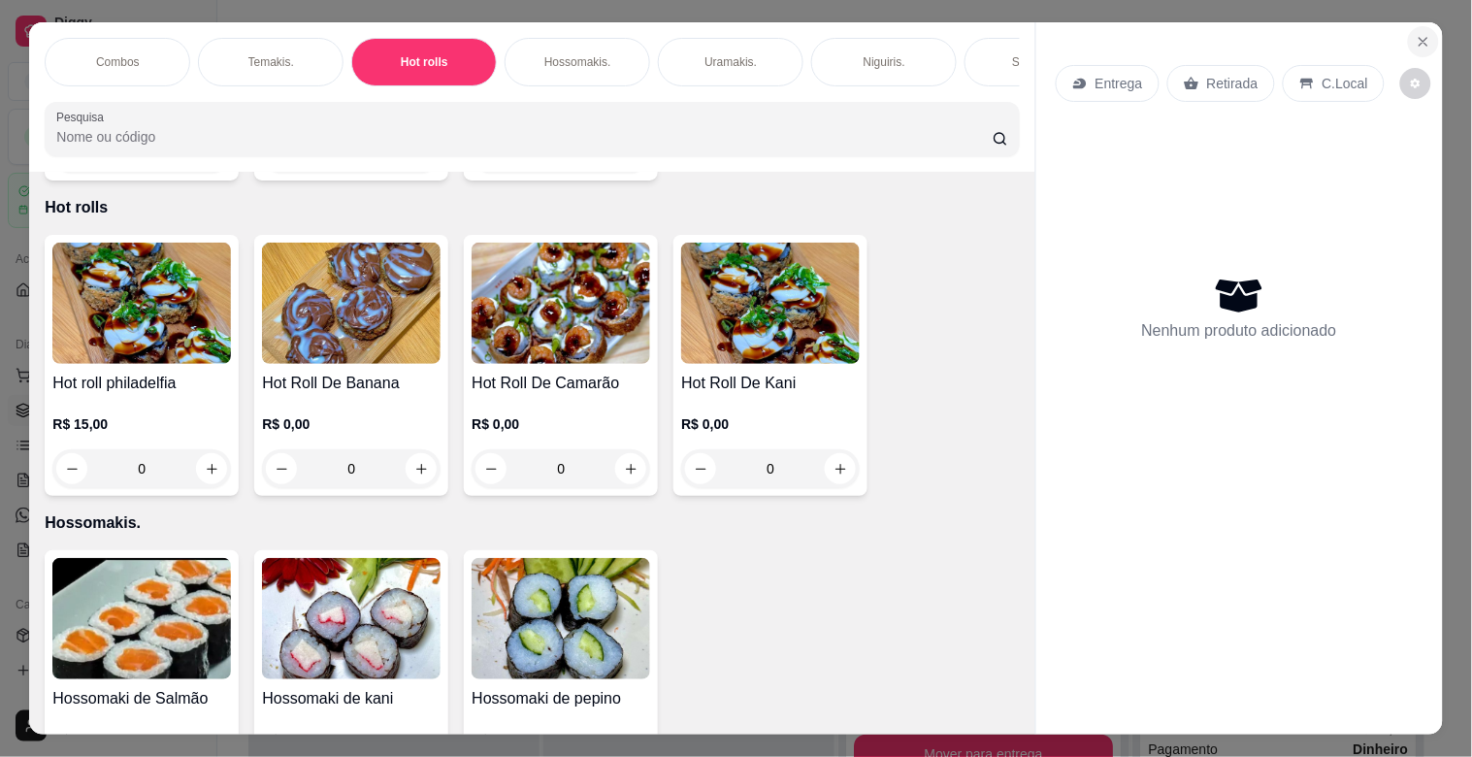
click at [1423, 34] on button "Close" at bounding box center [1422, 41] width 31 height 31
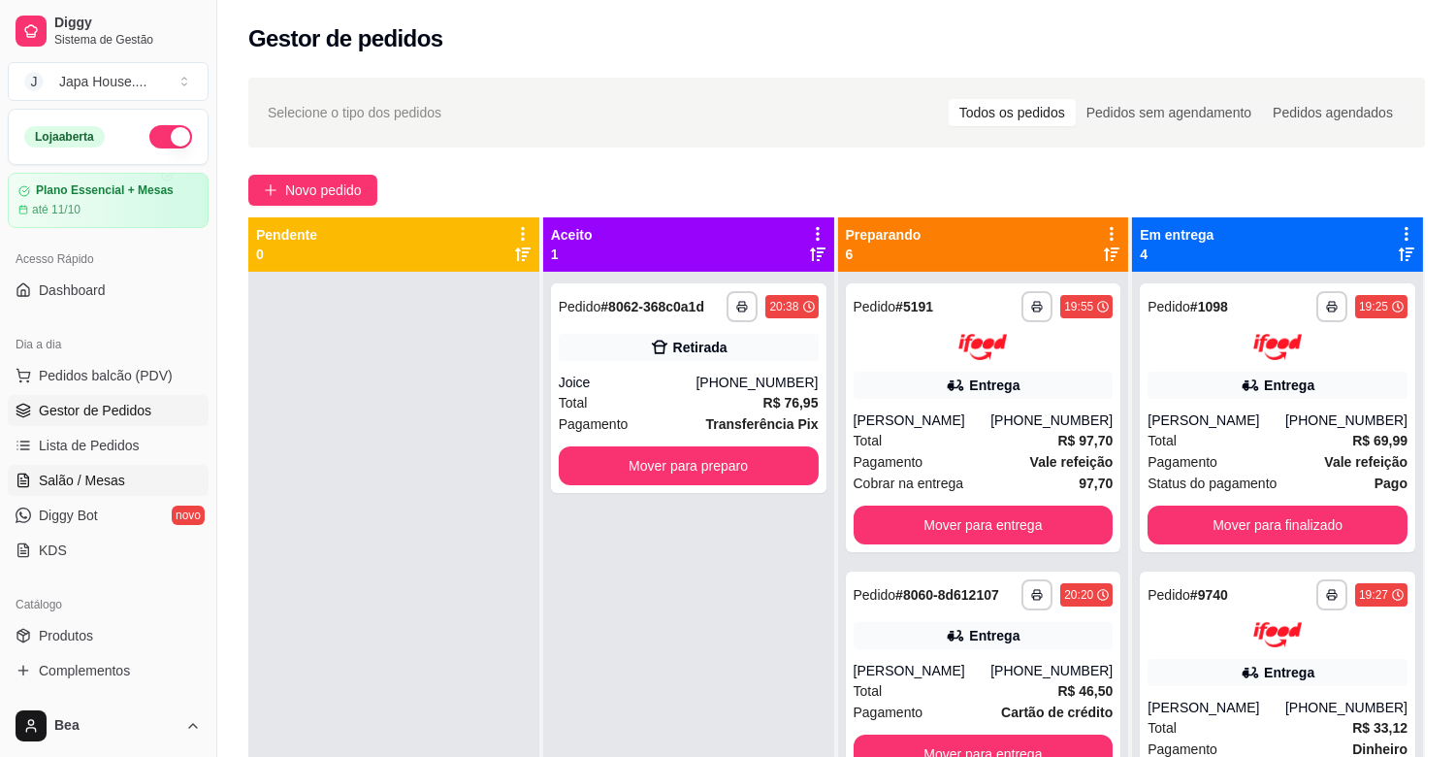
click at [117, 473] on span "Salão / Mesas" at bounding box center [82, 479] width 86 height 19
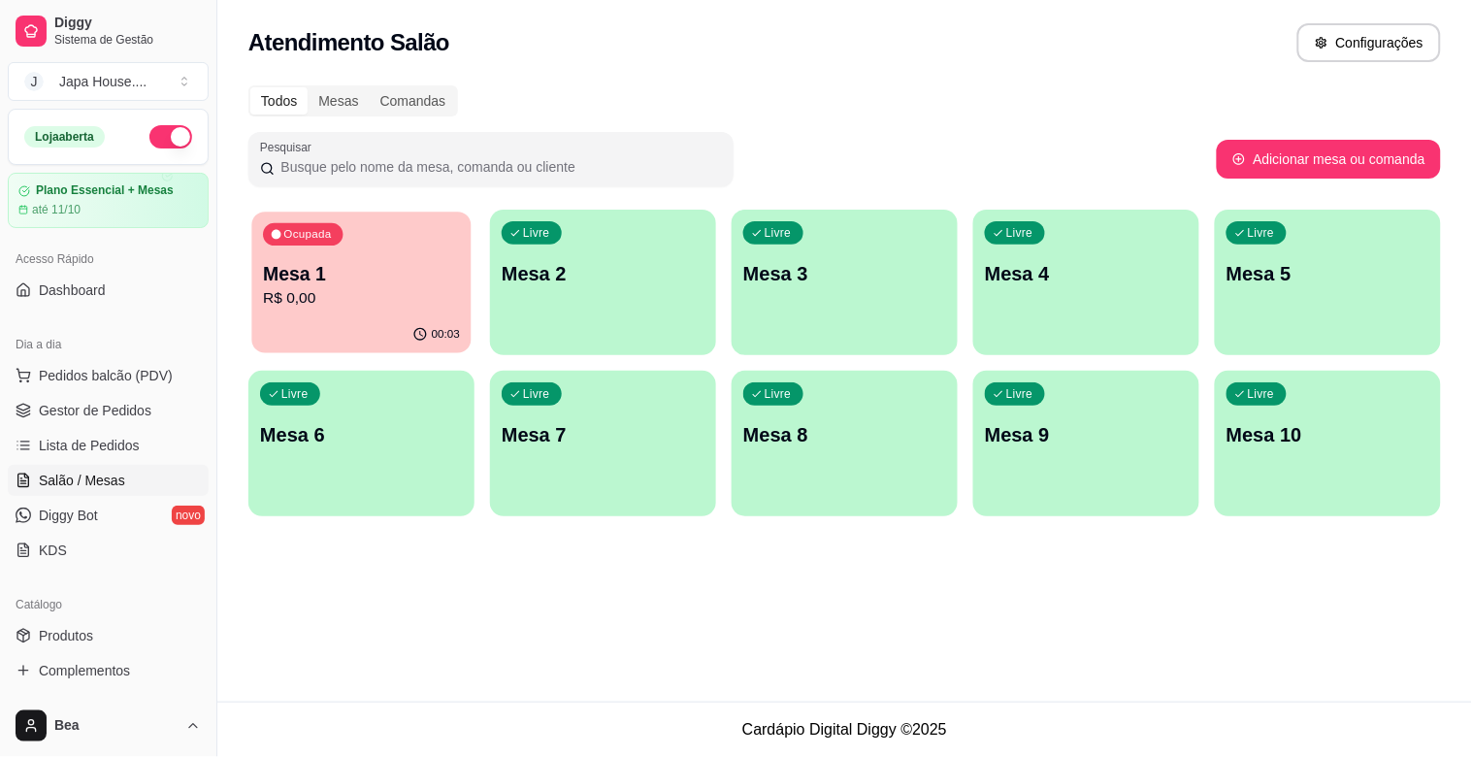
click at [429, 321] on div "00:03" at bounding box center [360, 334] width 219 height 37
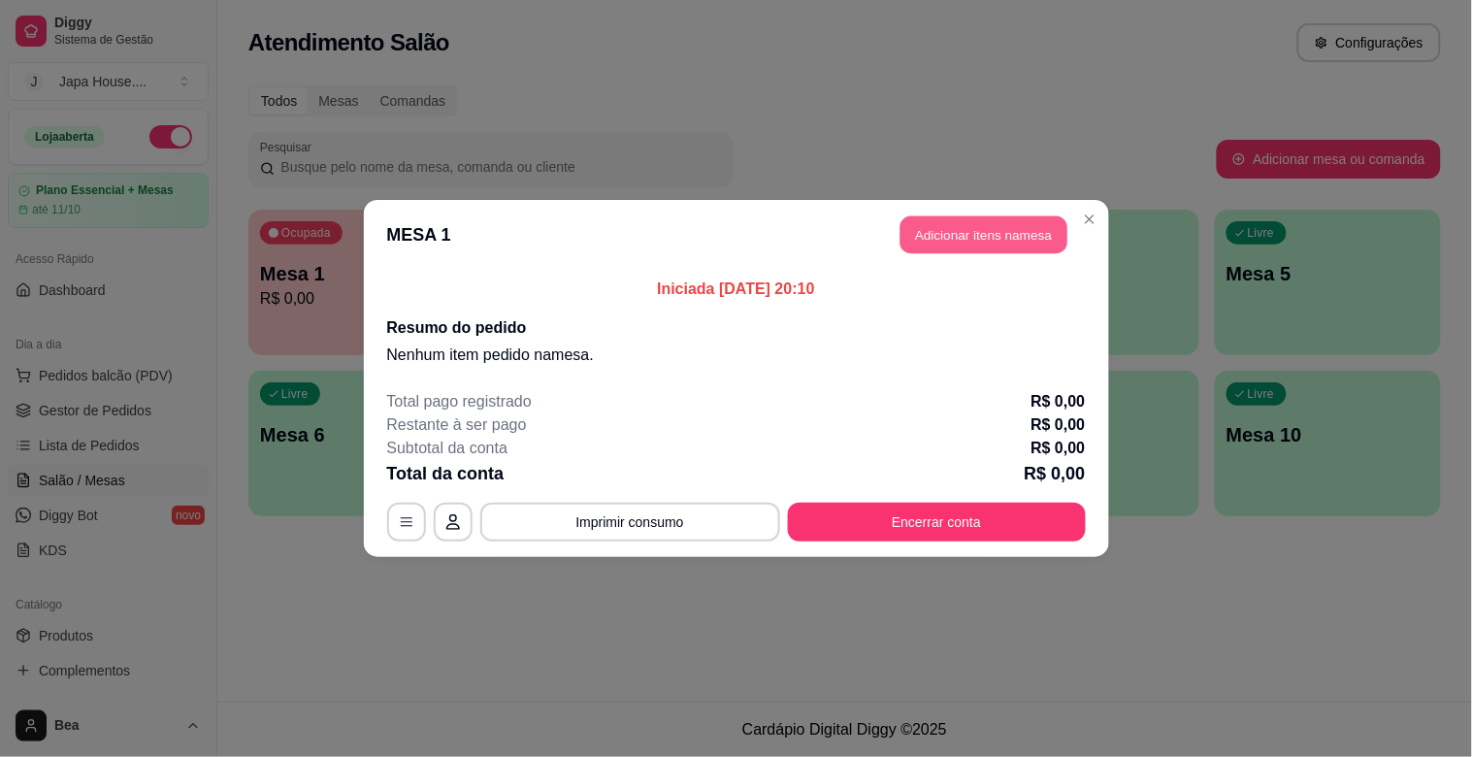
click at [961, 227] on button "Adicionar itens na mesa" at bounding box center [983, 235] width 167 height 38
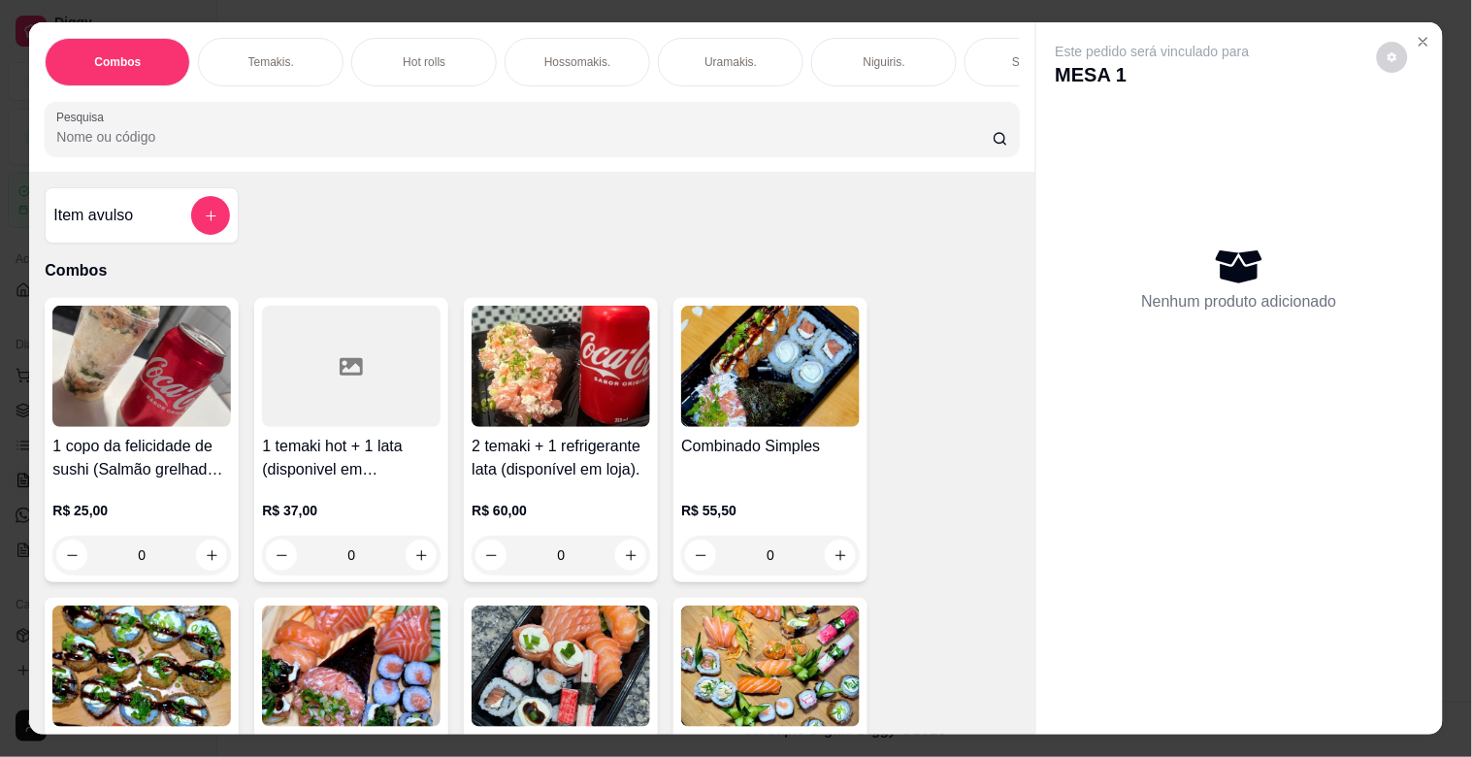
click at [384, 53] on div "Hot rolls" at bounding box center [424, 62] width 146 height 49
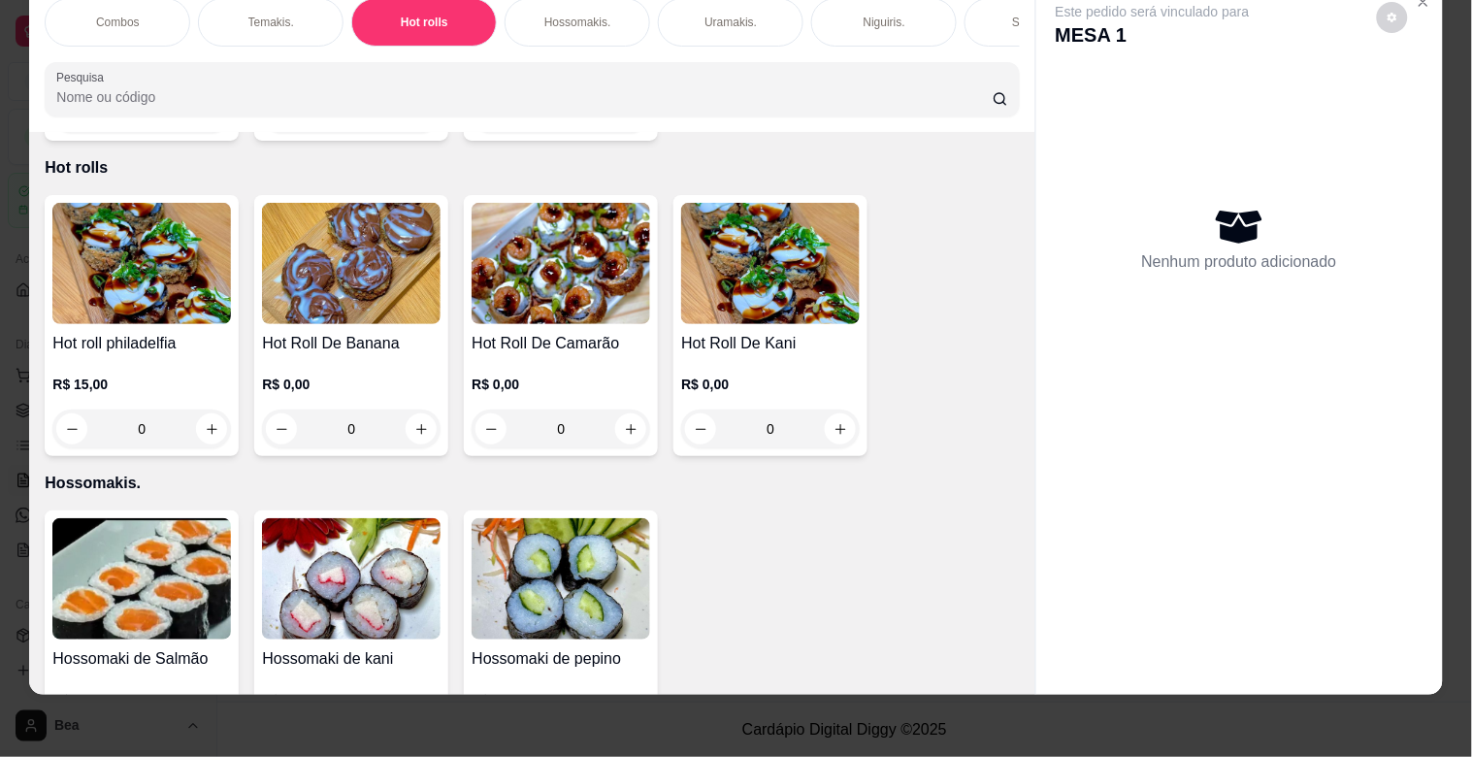
click at [528, 283] on img at bounding box center [560, 263] width 178 height 121
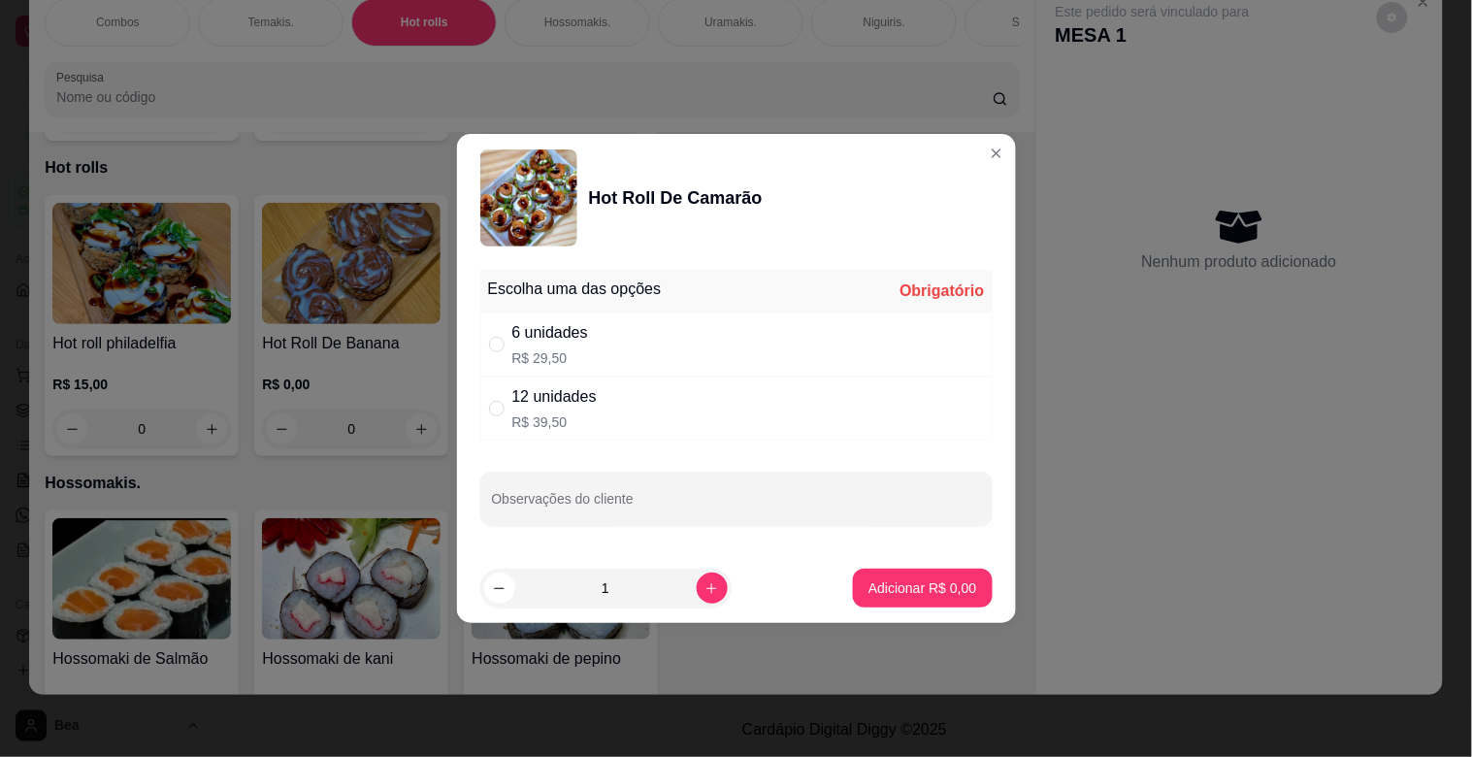
click at [567, 333] on div "6 unidades" at bounding box center [550, 332] width 76 height 23
radio input "true"
click at [865, 585] on p "Adicionar R$ 29,50" at bounding box center [918, 587] width 113 height 18
type input "1"
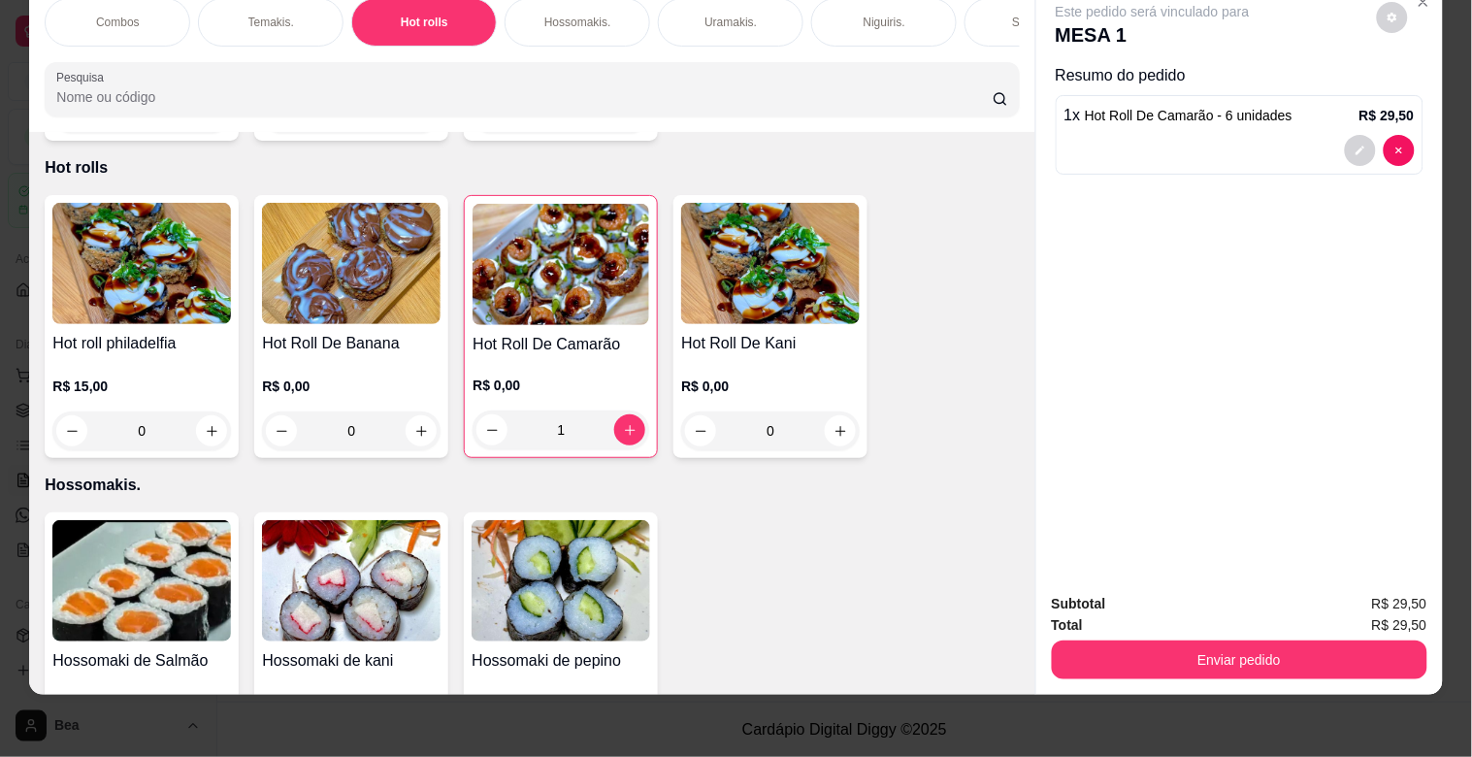
scroll to position [0, 854]
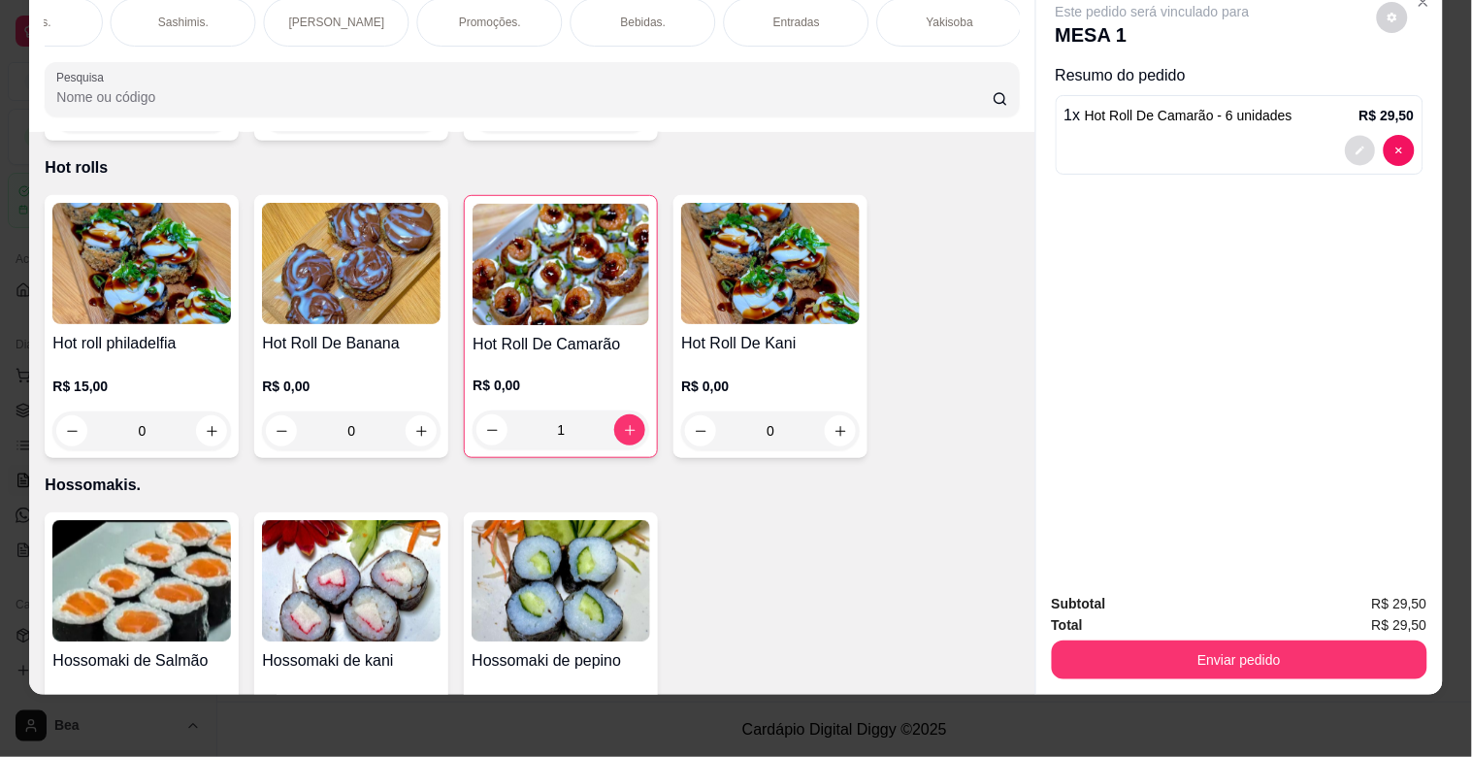
click at [1355, 146] on icon "decrease-product-quantity" at bounding box center [1359, 150] width 9 height 9
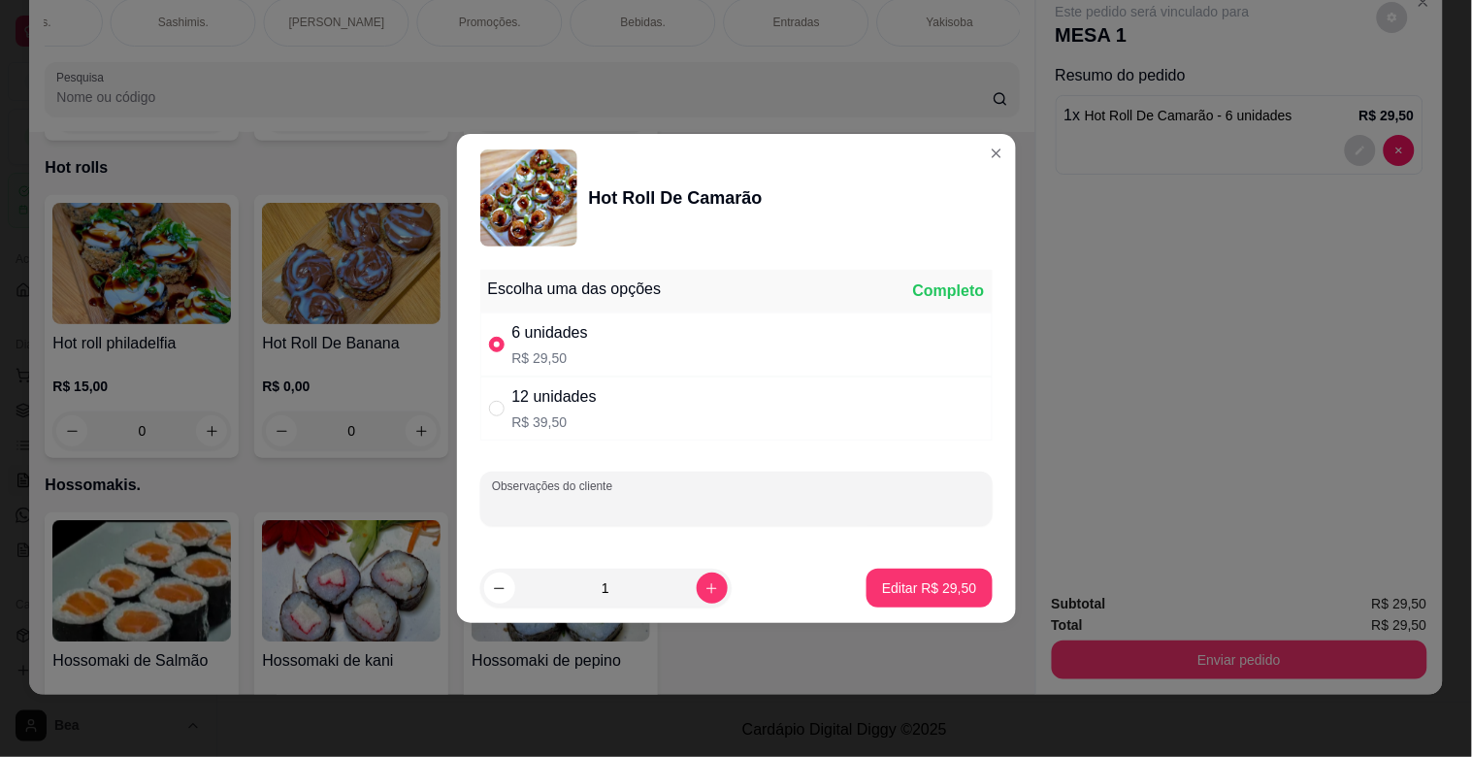
click at [739, 501] on input "Observações do cliente" at bounding box center [736, 506] width 489 height 19
type input "VIAGEM"
click at [873, 598] on button "Editar R$ 29,50" at bounding box center [928, 588] width 121 height 38
type input "0"
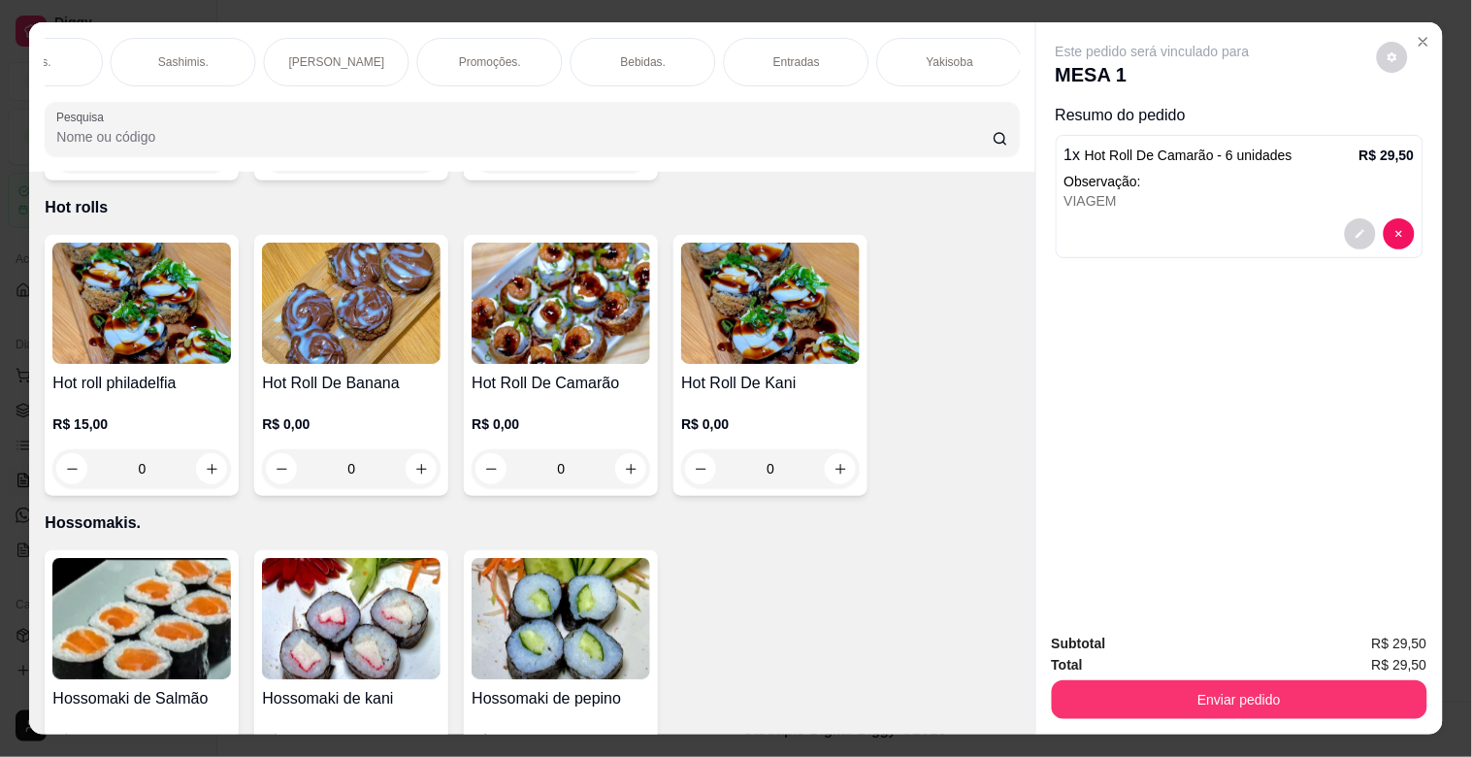
scroll to position [0, 1622]
click at [181, 55] on p "Yakisoba" at bounding box center [181, 62] width 47 height 16
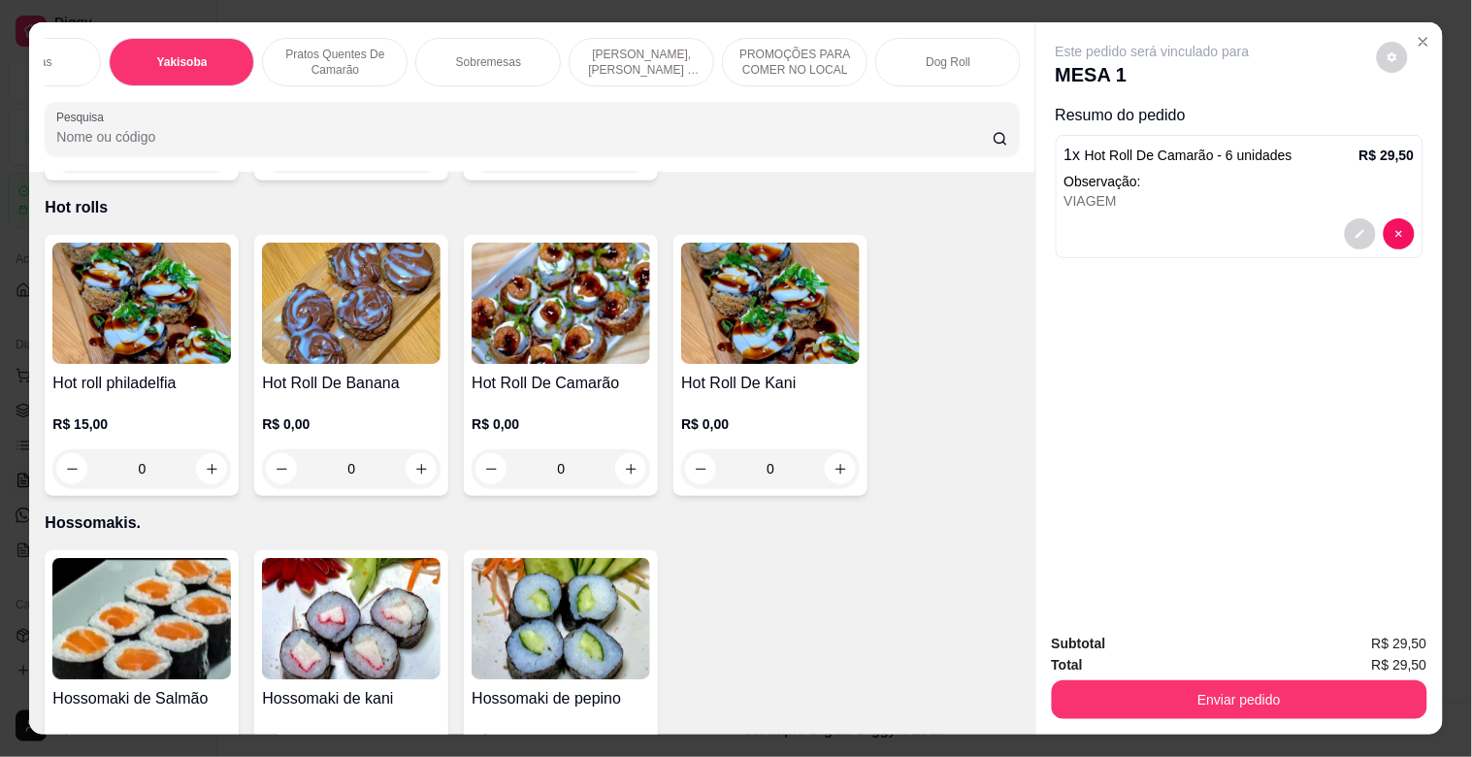
scroll to position [47, 0]
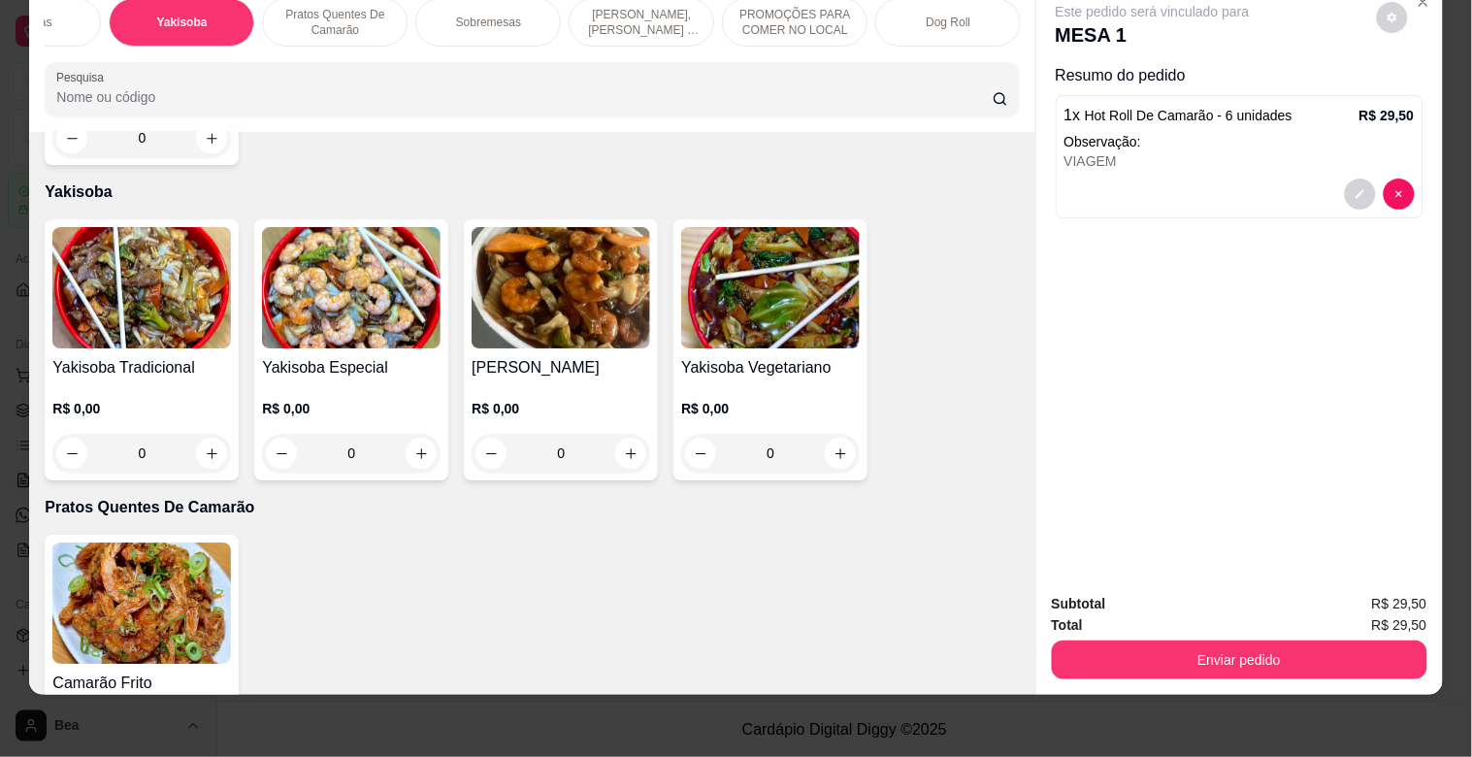
click at [198, 263] on img at bounding box center [141, 287] width 178 height 121
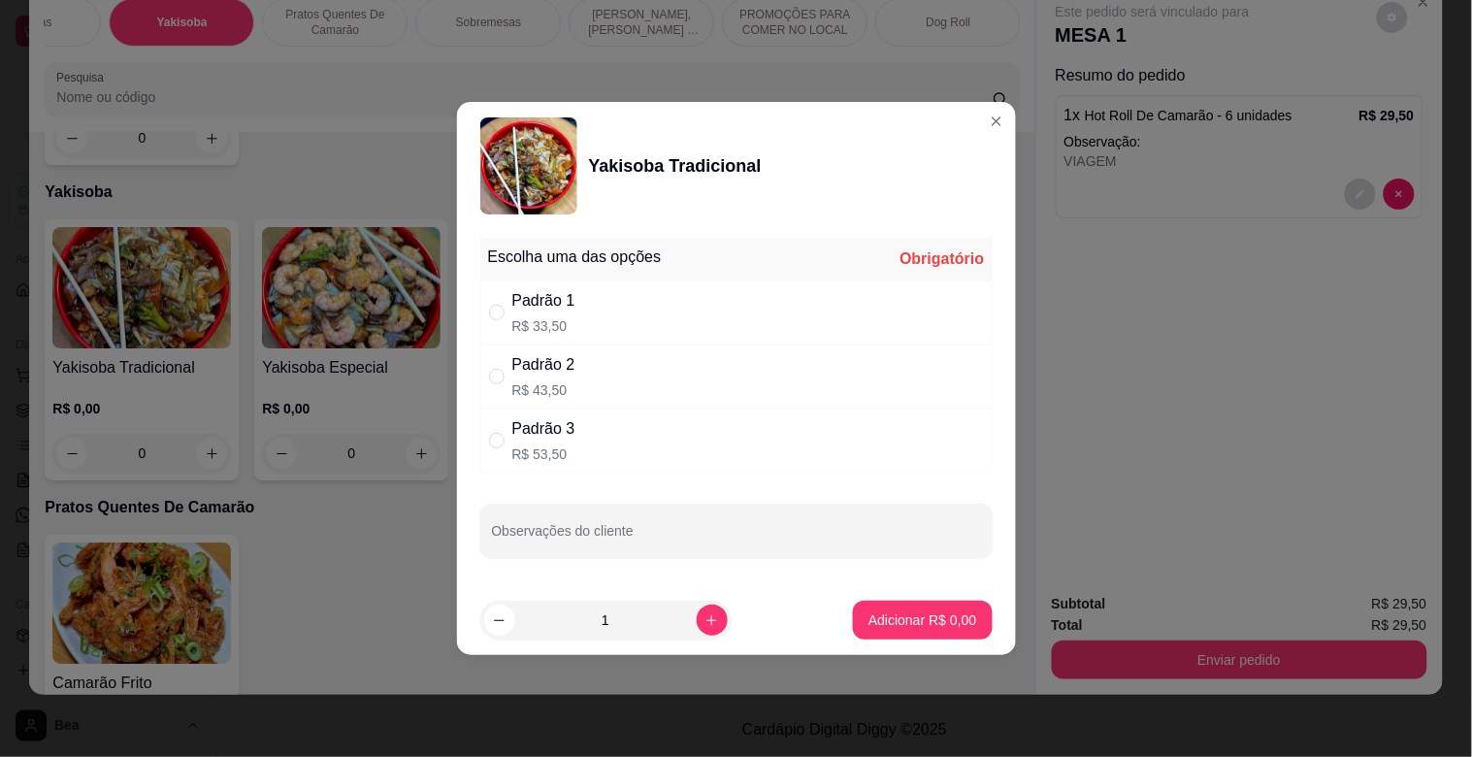
click at [663, 424] on div "Padrão 3 R$ 53,50" at bounding box center [736, 440] width 512 height 64
radio input "true"
click at [663, 537] on input "Observações do cliente" at bounding box center [736, 538] width 489 height 19
click at [609, 529] on input "VIAGGEM" at bounding box center [736, 538] width 489 height 19
type input "VIAGEM"
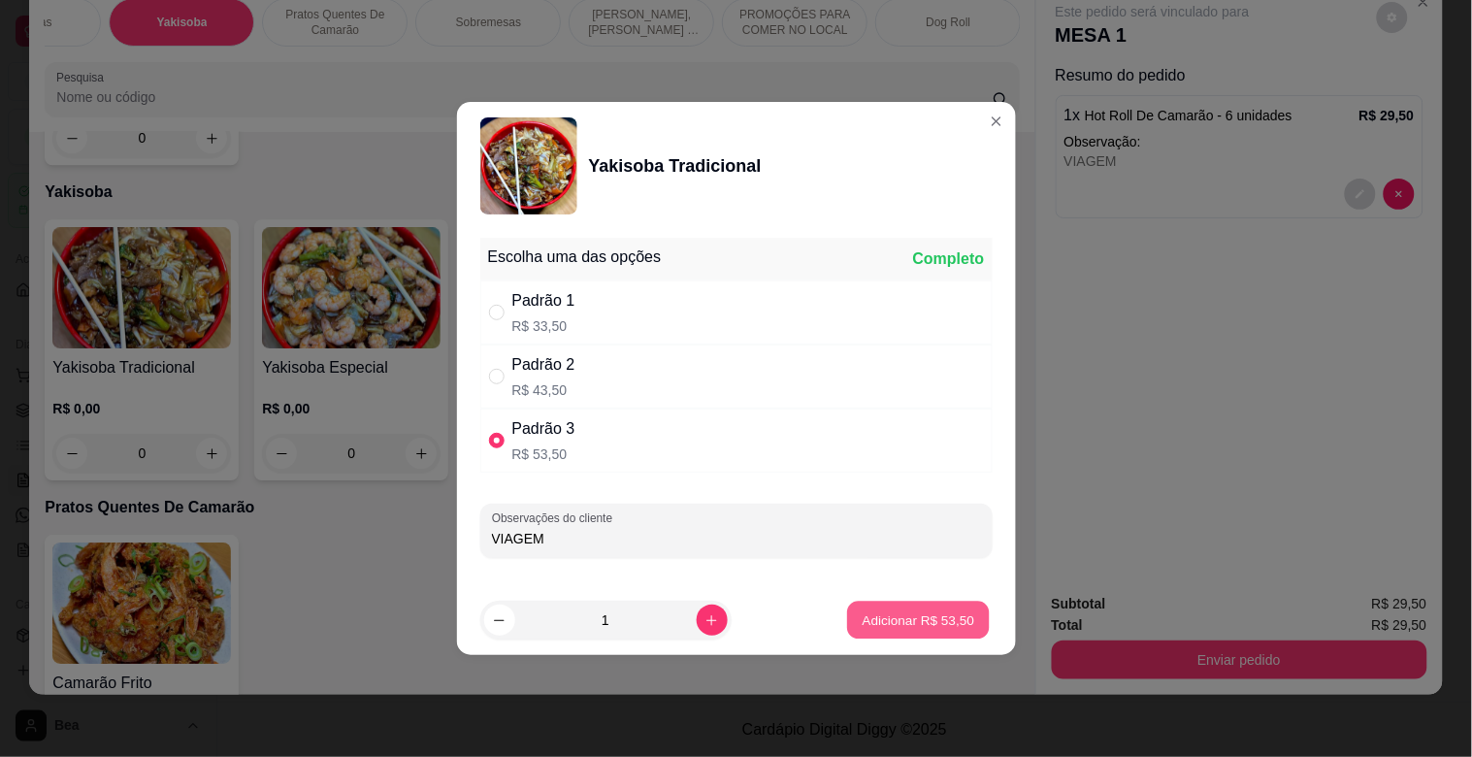
click at [887, 623] on p "Adicionar R$ 53,50" at bounding box center [918, 619] width 113 height 18
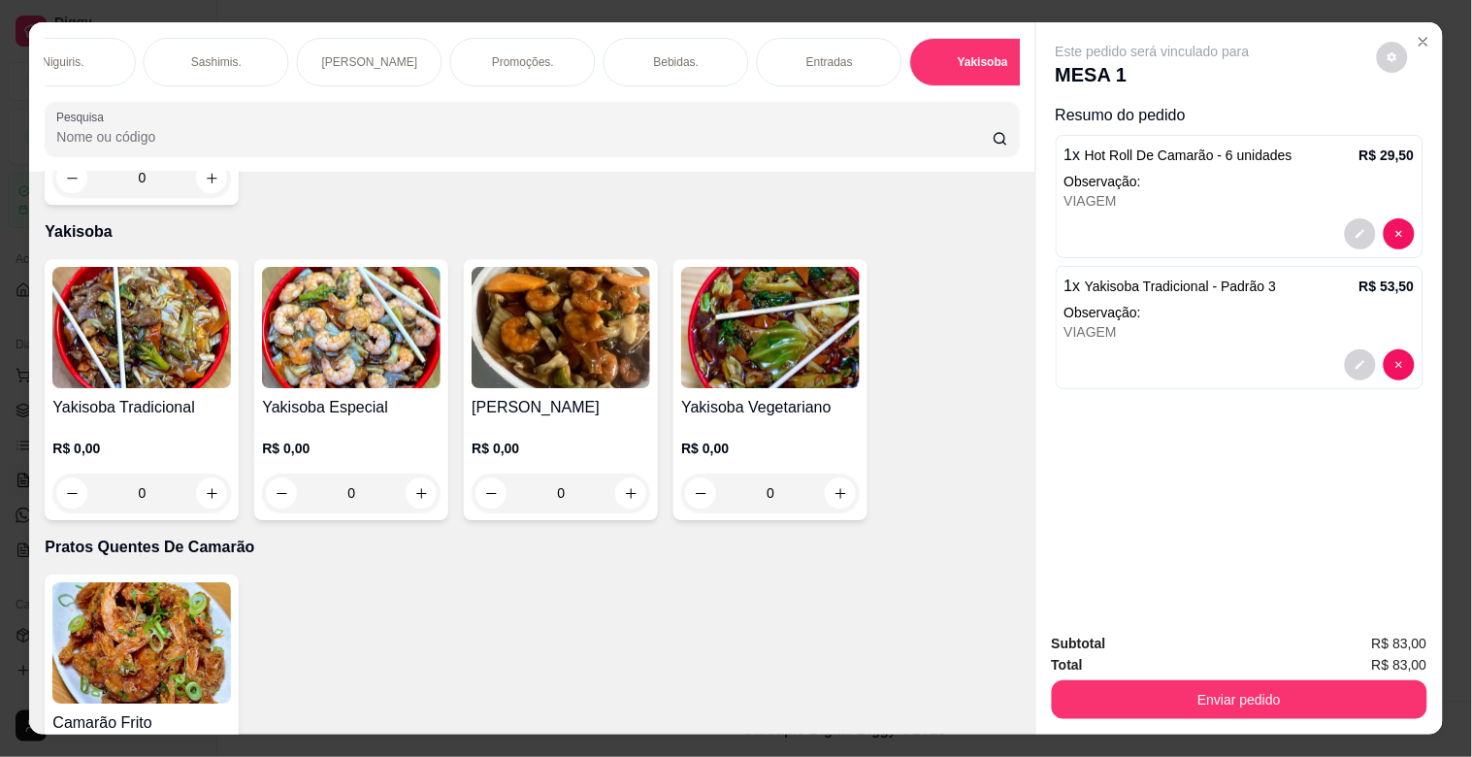
scroll to position [0, 812]
click at [798, 56] on div "Entradas" at bounding box center [838, 62] width 146 height 49
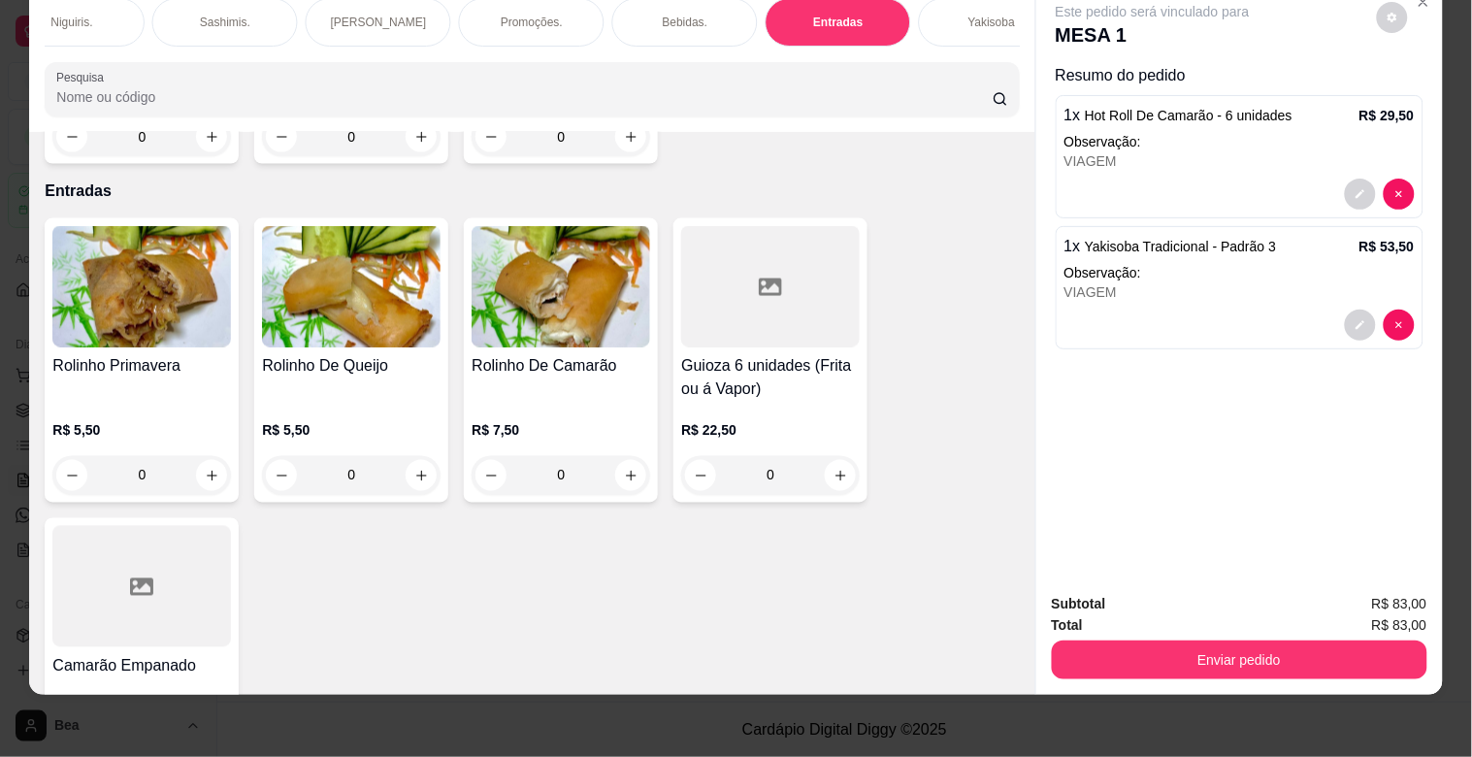
click at [403, 456] on div "0" at bounding box center [351, 475] width 178 height 39
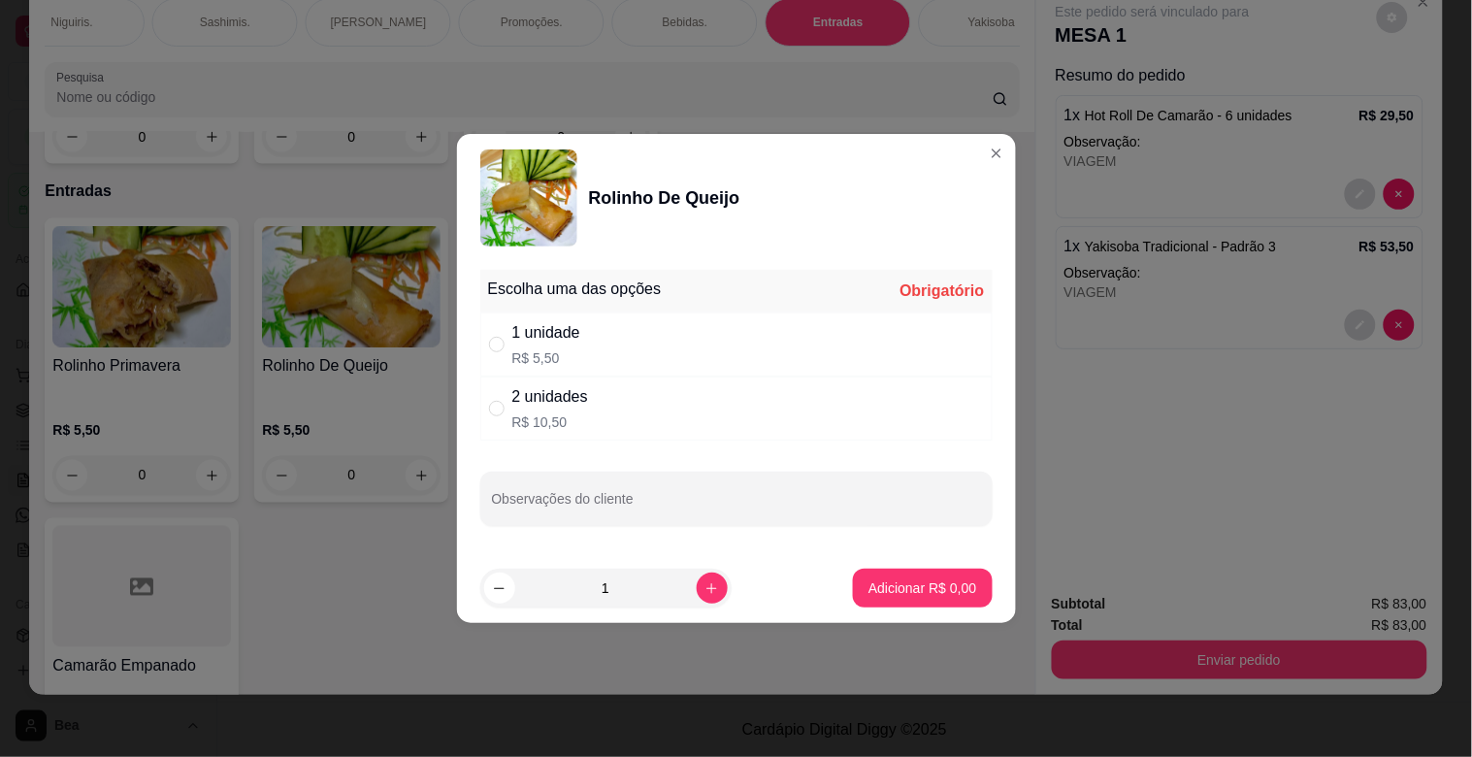
click at [627, 360] on div "1 unidade R$ 5,50" at bounding box center [736, 344] width 512 height 64
radio input "true"
click at [704, 586] on icon "increase-product-quantity" at bounding box center [711, 588] width 15 height 15
type input "3"
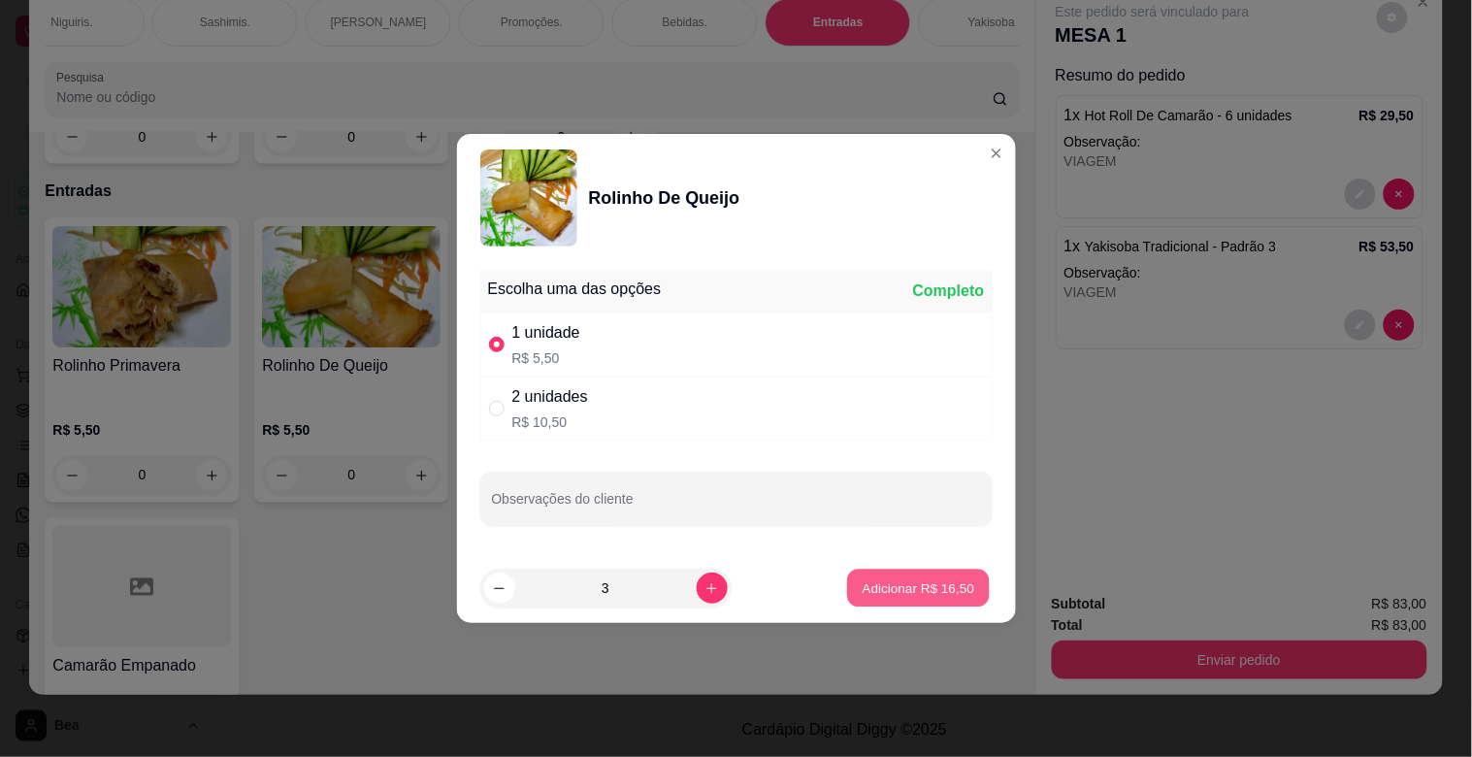
click at [916, 593] on p "Adicionar R$ 16,50" at bounding box center [918, 587] width 113 height 18
type input "3"
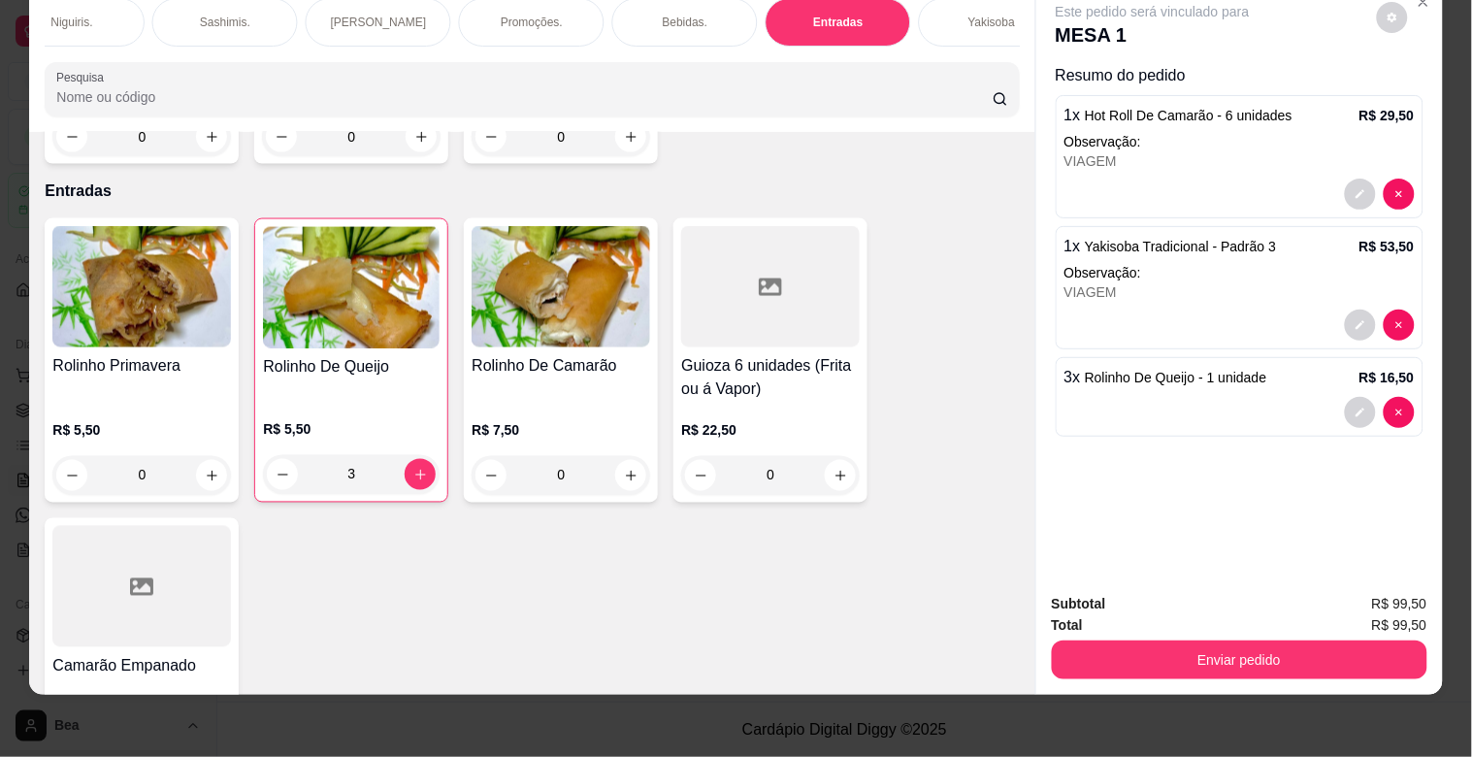
scroll to position [0, 1622]
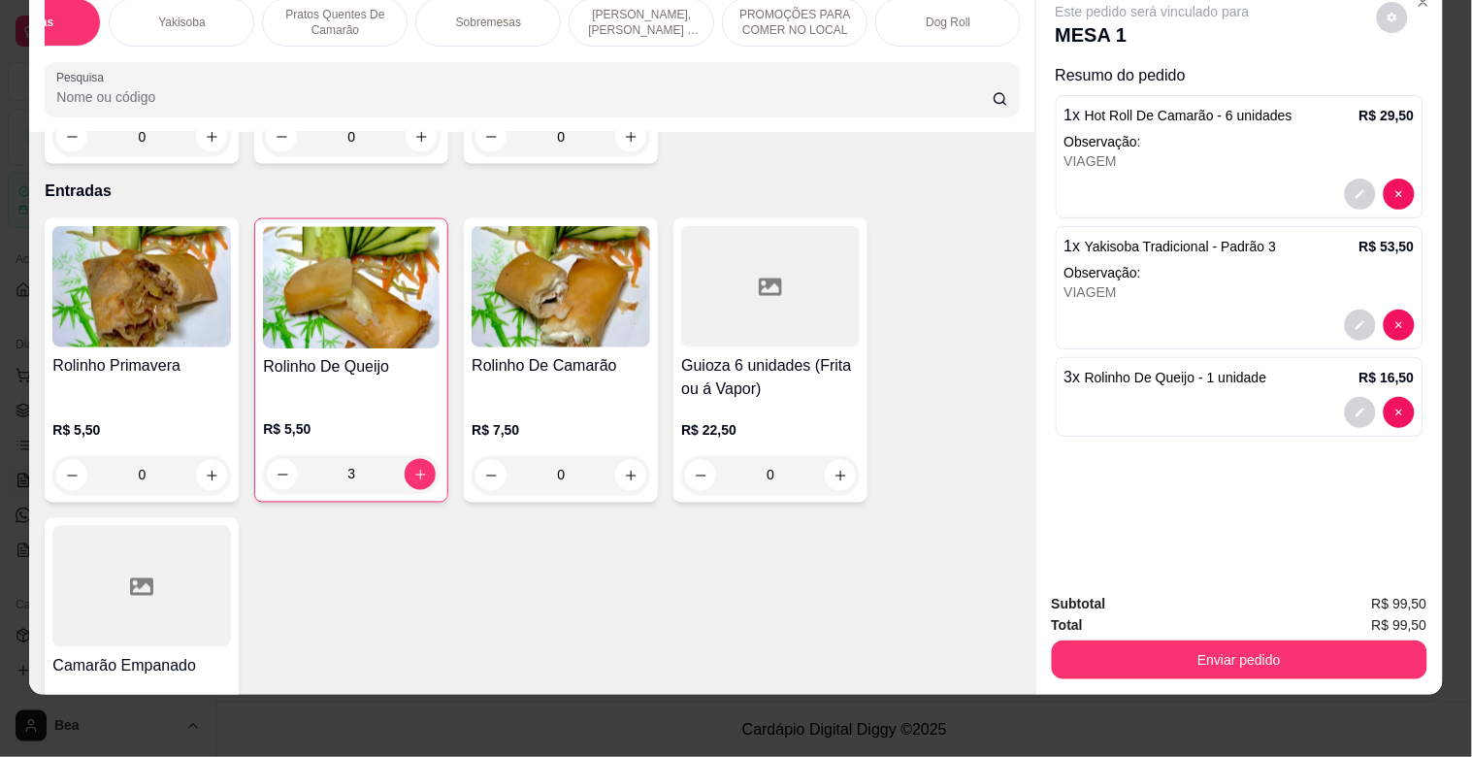
click at [454, 16] on div "Sobremesas" at bounding box center [488, 22] width 146 height 49
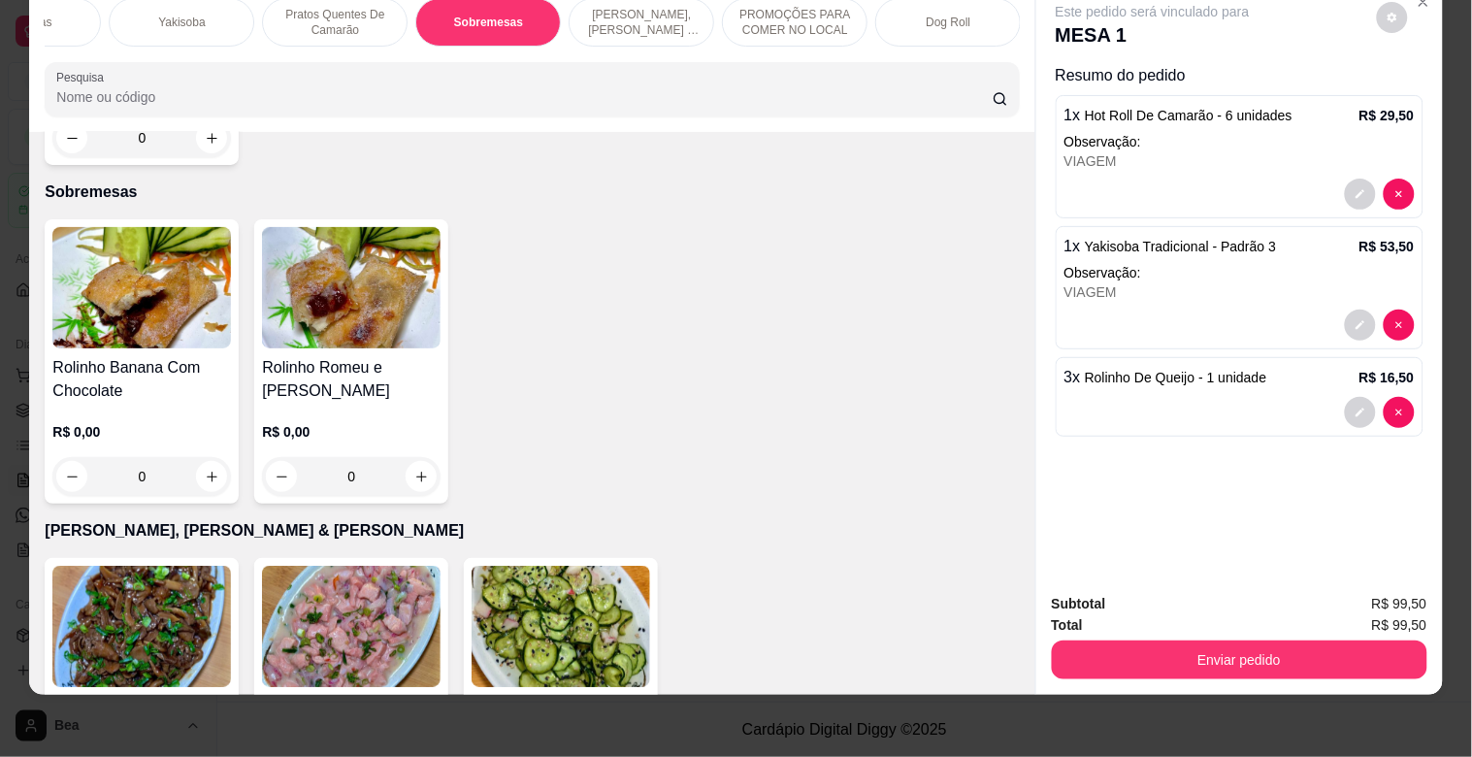
click at [194, 457] on div "0" at bounding box center [141, 476] width 178 height 39
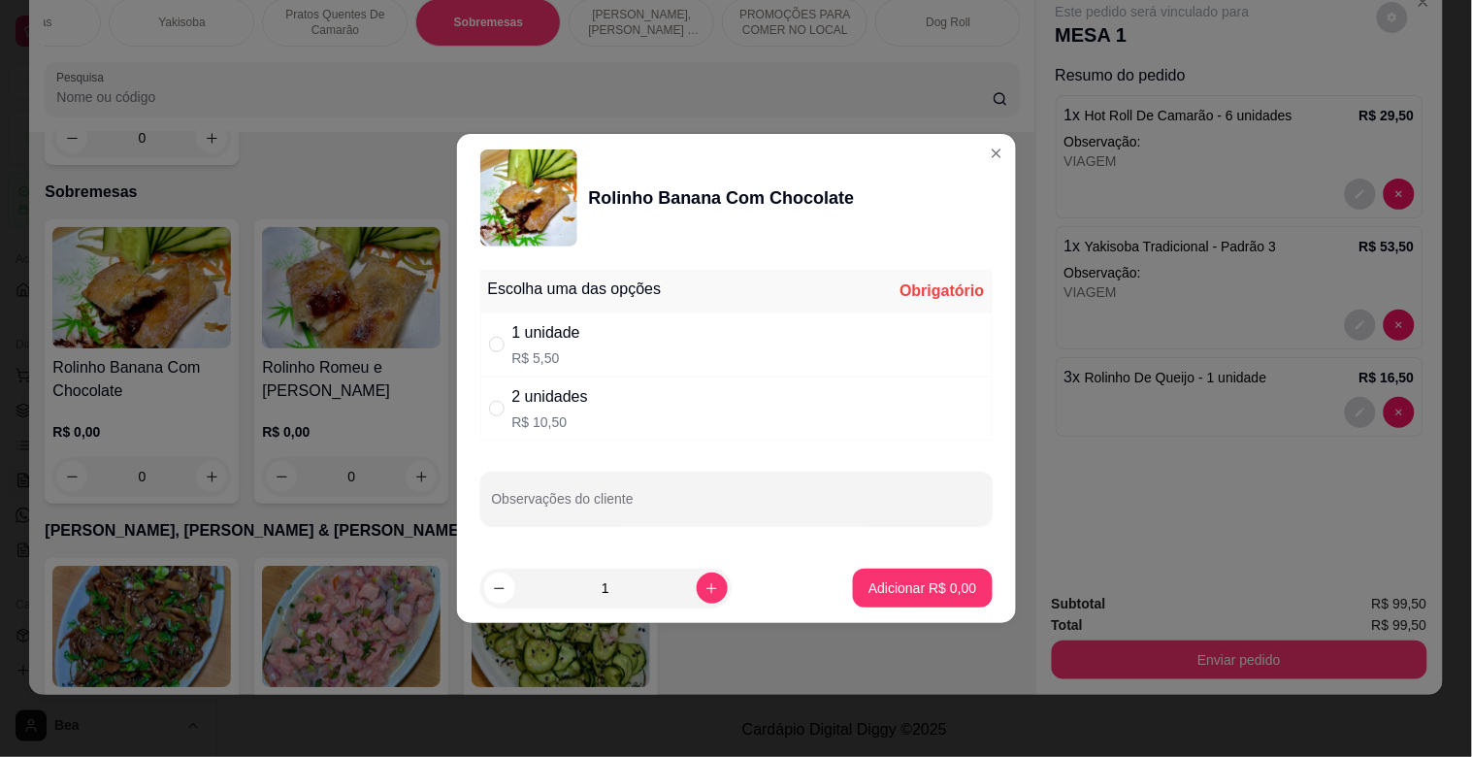
click at [629, 400] on div "2 unidades R$ 10,50" at bounding box center [736, 408] width 512 height 64
radio input "true"
click at [862, 585] on p "Adicionar R$ 10,50" at bounding box center [918, 587] width 113 height 18
type input "1"
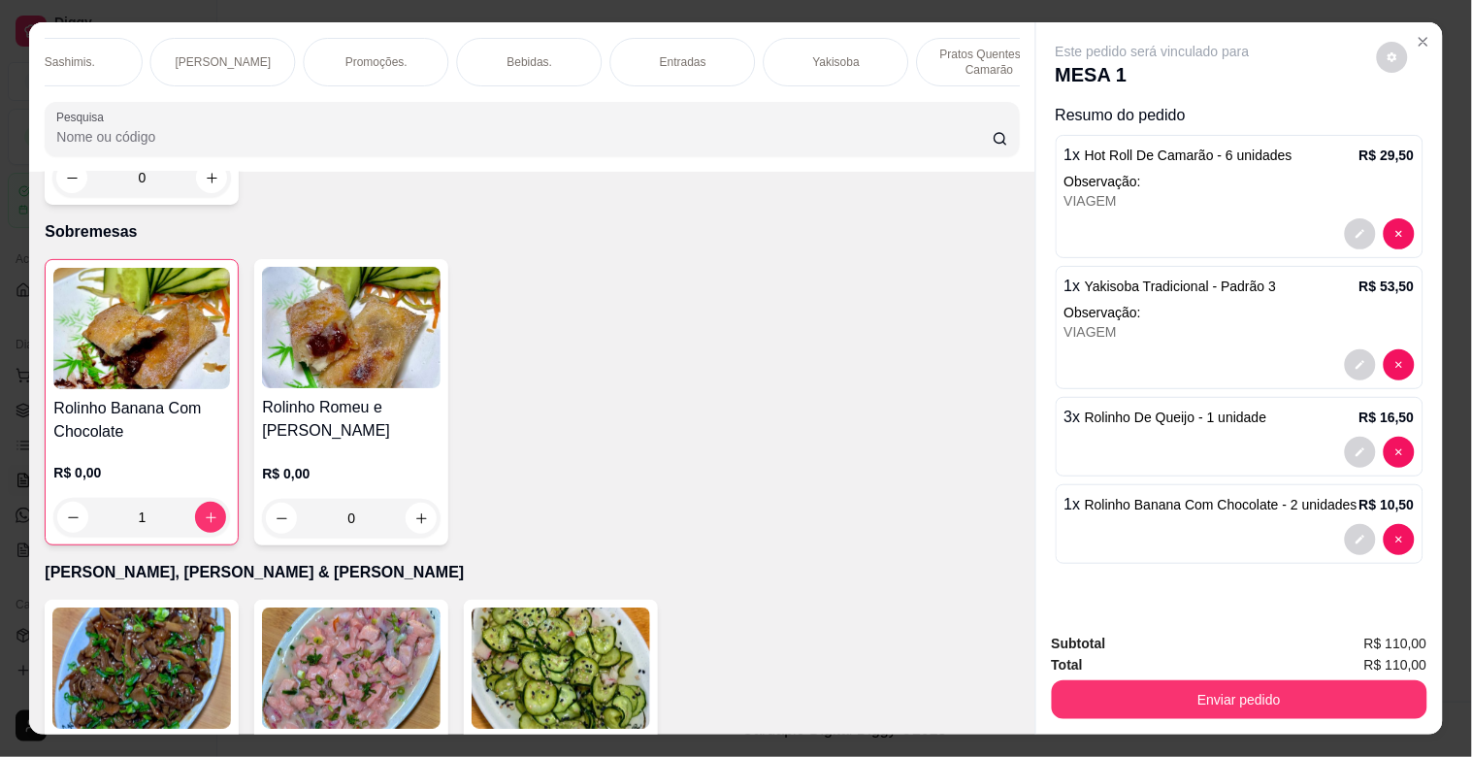
scroll to position [0, 976]
click at [653, 54] on p "Entradas" at bounding box center [674, 62] width 47 height 16
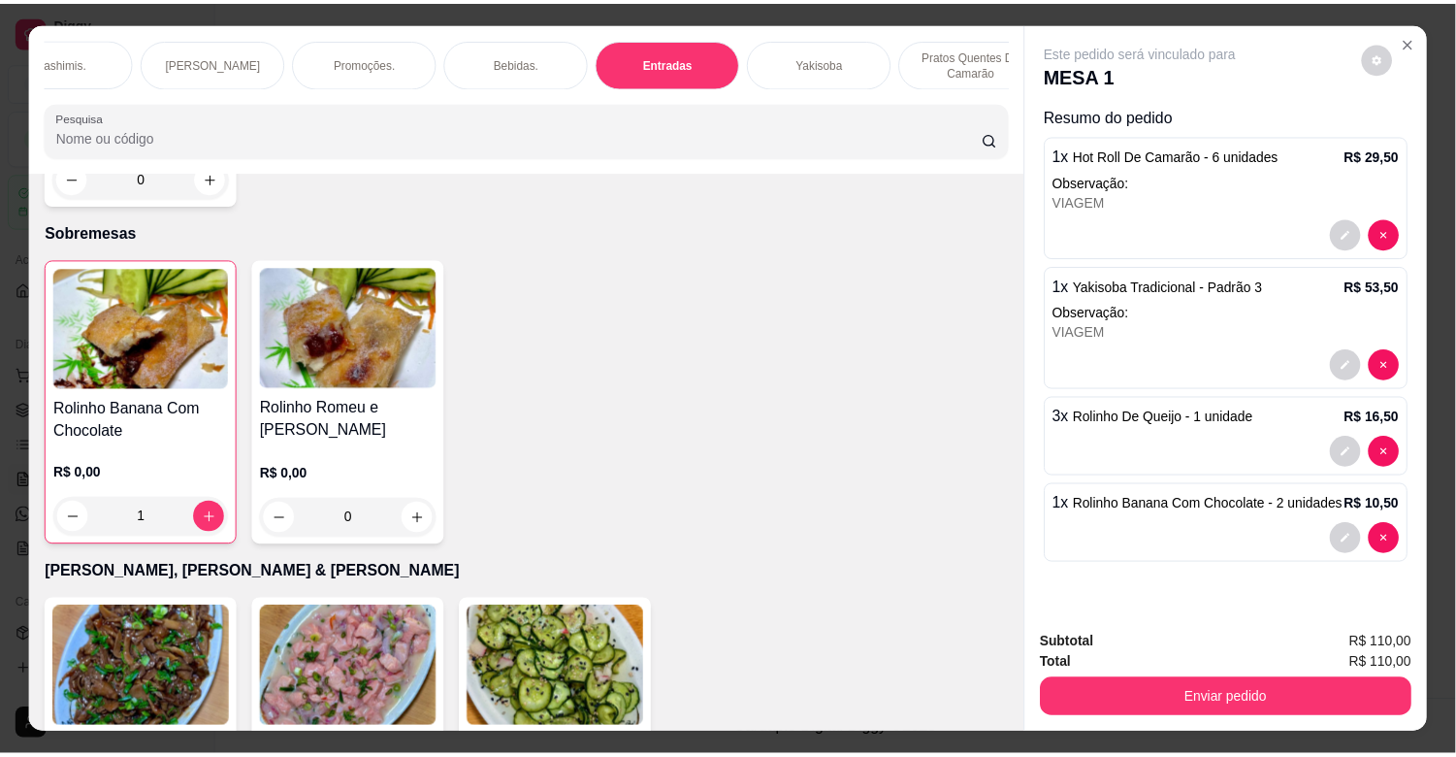
scroll to position [47, 0]
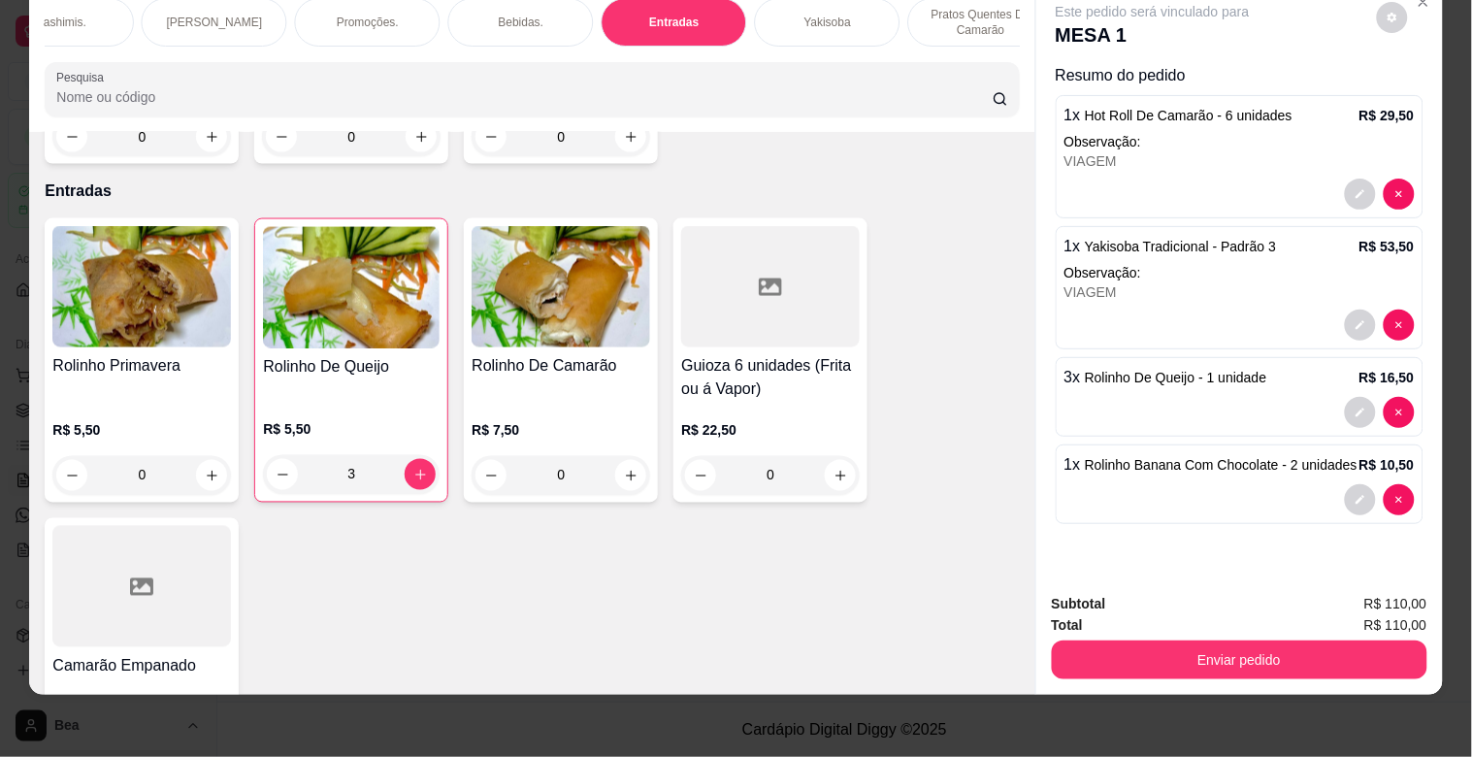
click at [578, 421] on div "R$ 7,50 0" at bounding box center [560, 458] width 178 height 74
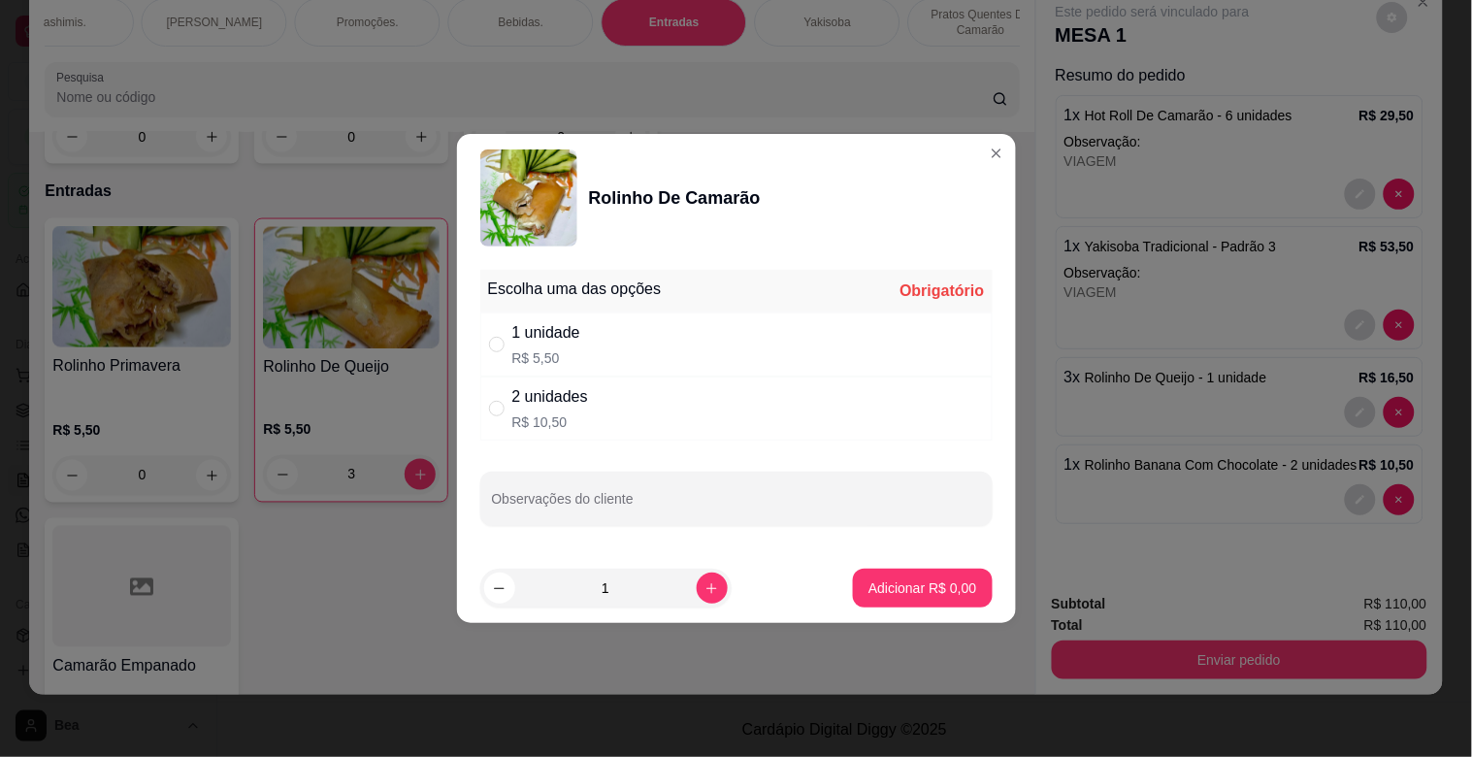
click at [631, 347] on div "1 unidade R$ 5,50" at bounding box center [736, 344] width 512 height 64
radio input "true"
click at [944, 585] on p "Adicionar R$ 5,50" at bounding box center [922, 587] width 105 height 18
type input "1"
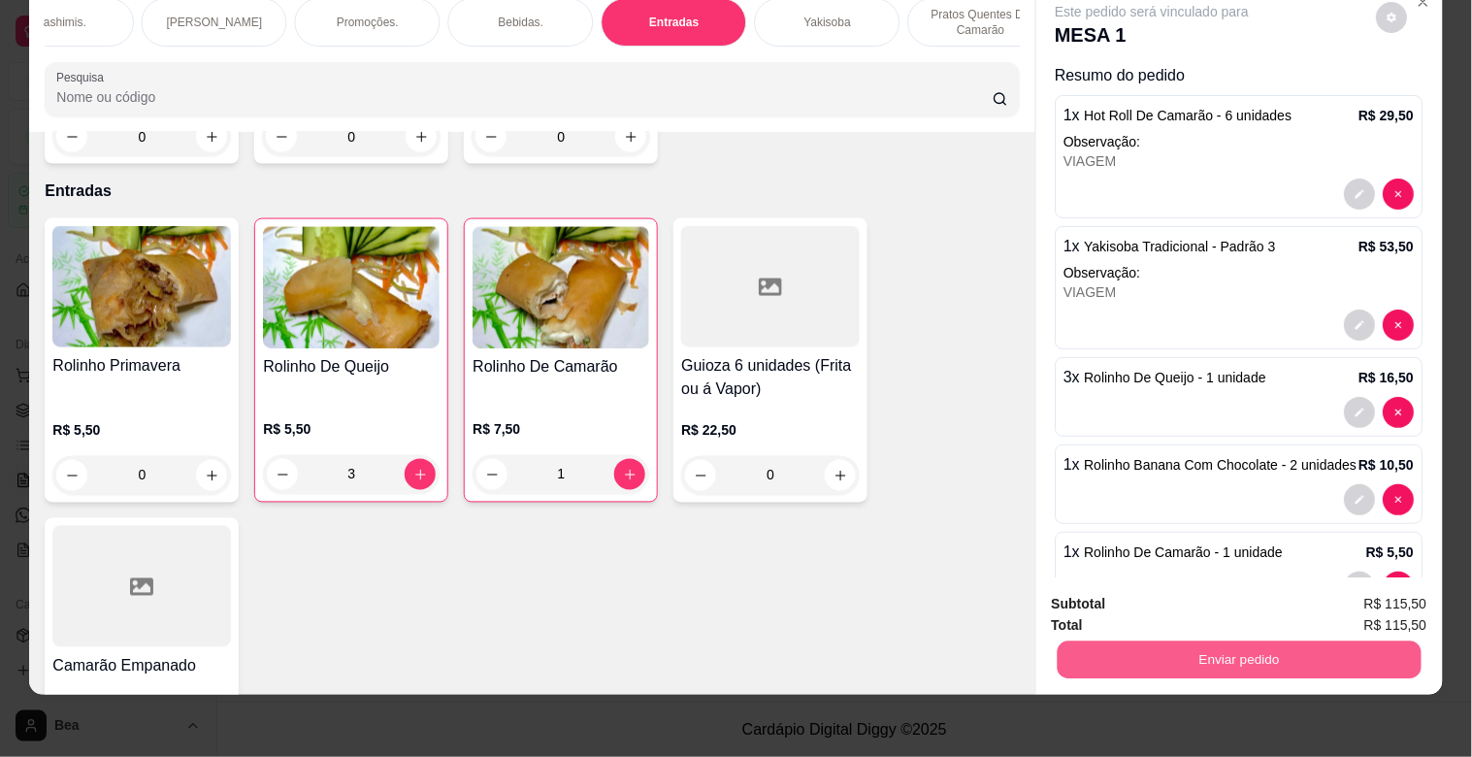
click at [1273, 641] on button "Enviar pedido" at bounding box center [1238, 659] width 364 height 38
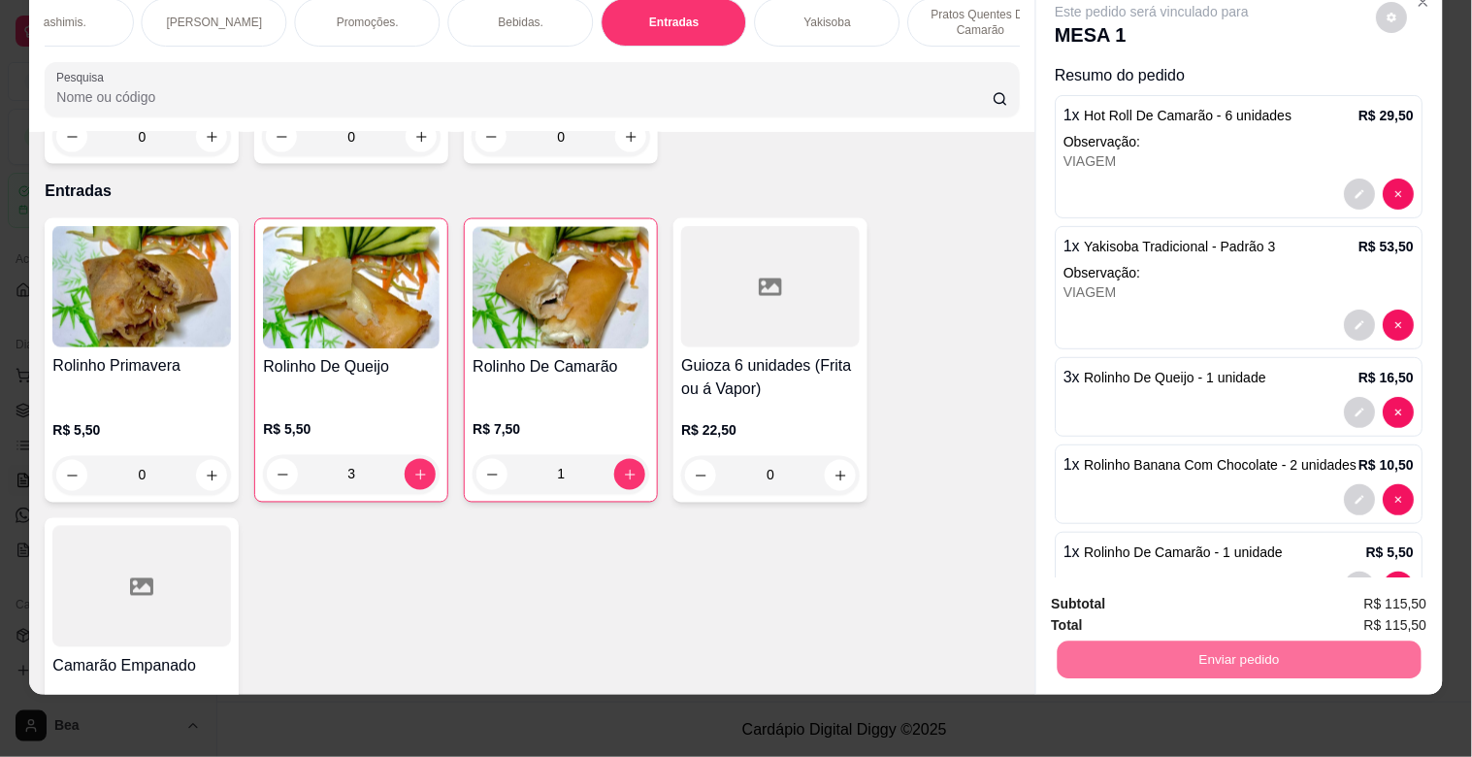
click at [1392, 587] on button "Enviar pedido" at bounding box center [1376, 595] width 107 height 36
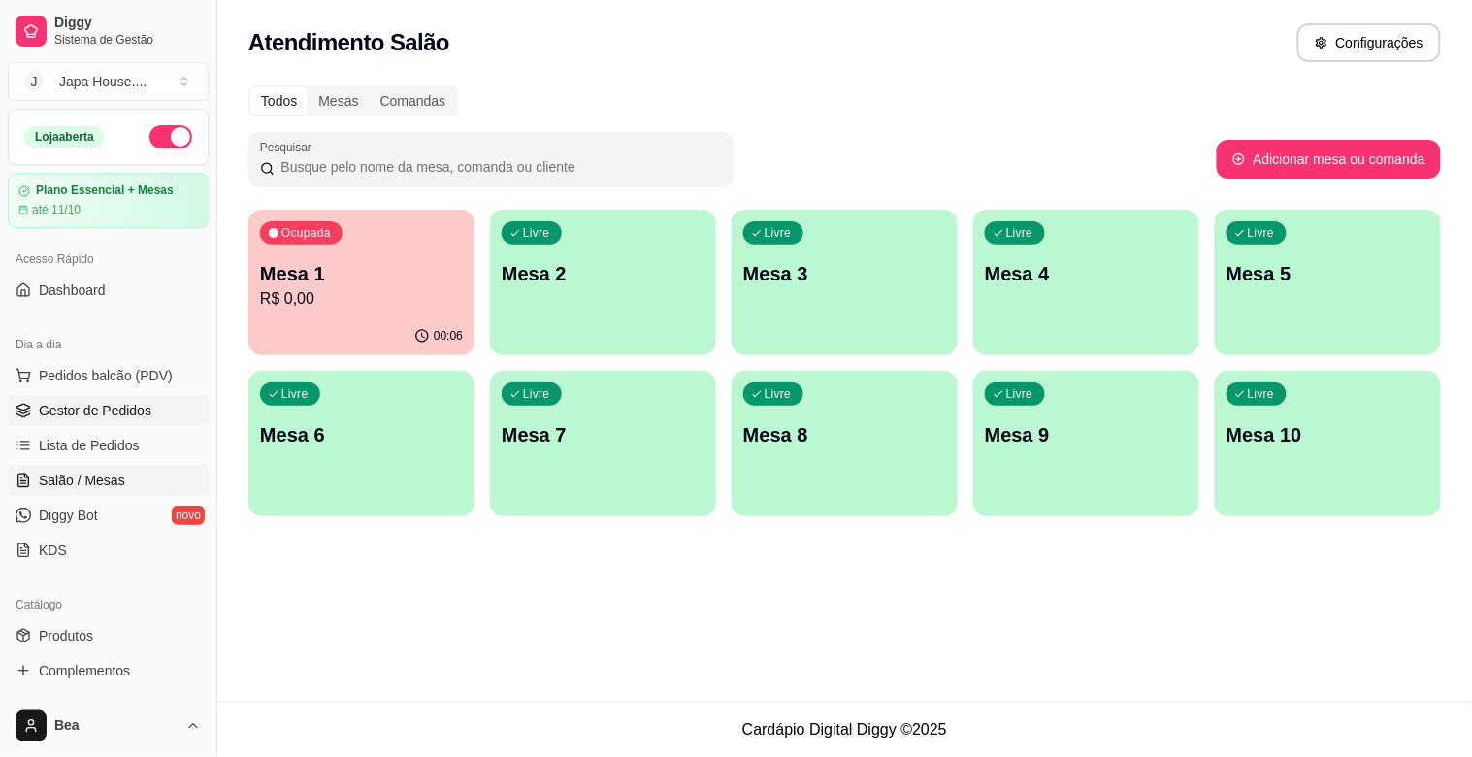
click at [142, 395] on link "Gestor de Pedidos" at bounding box center [108, 410] width 201 height 31
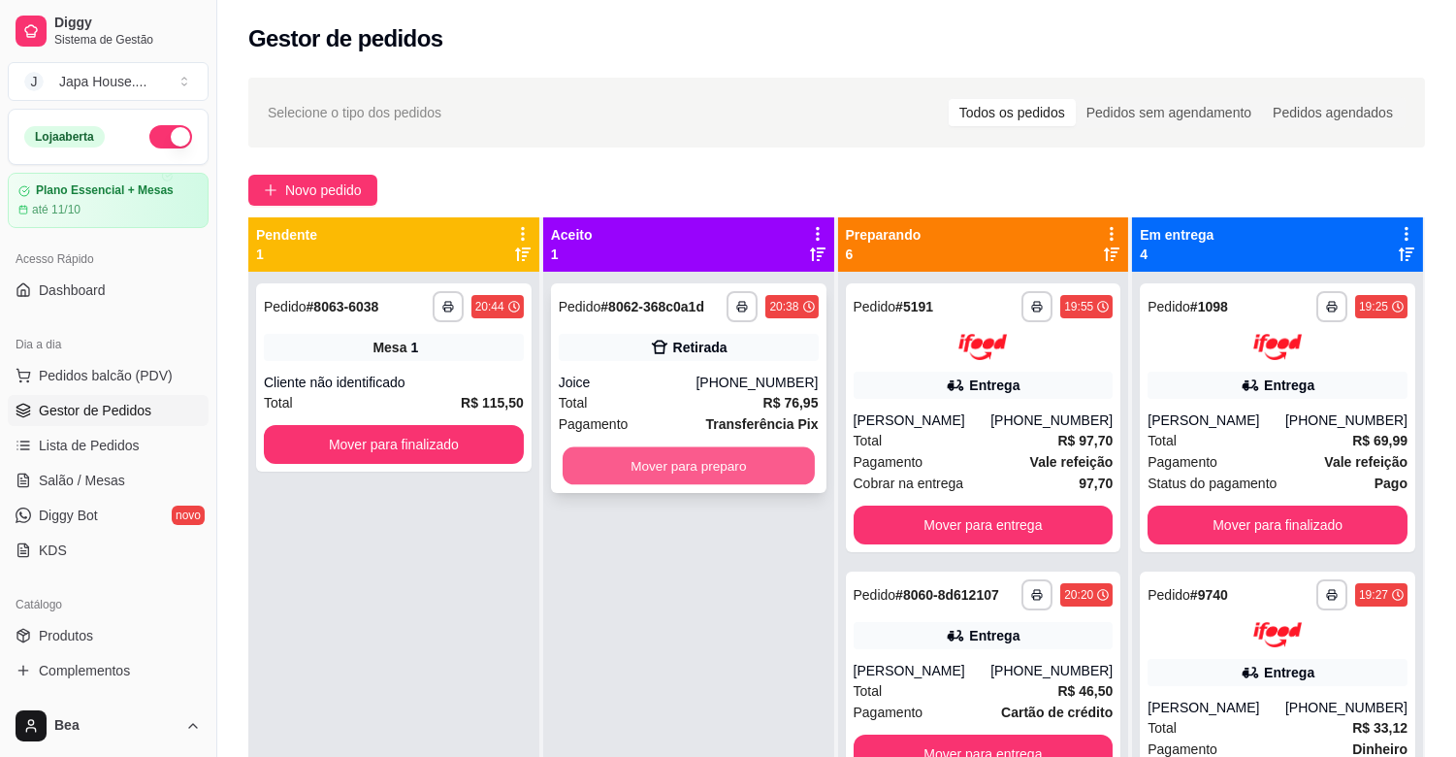
click at [714, 459] on button "Mover para preparo" at bounding box center [689, 466] width 252 height 38
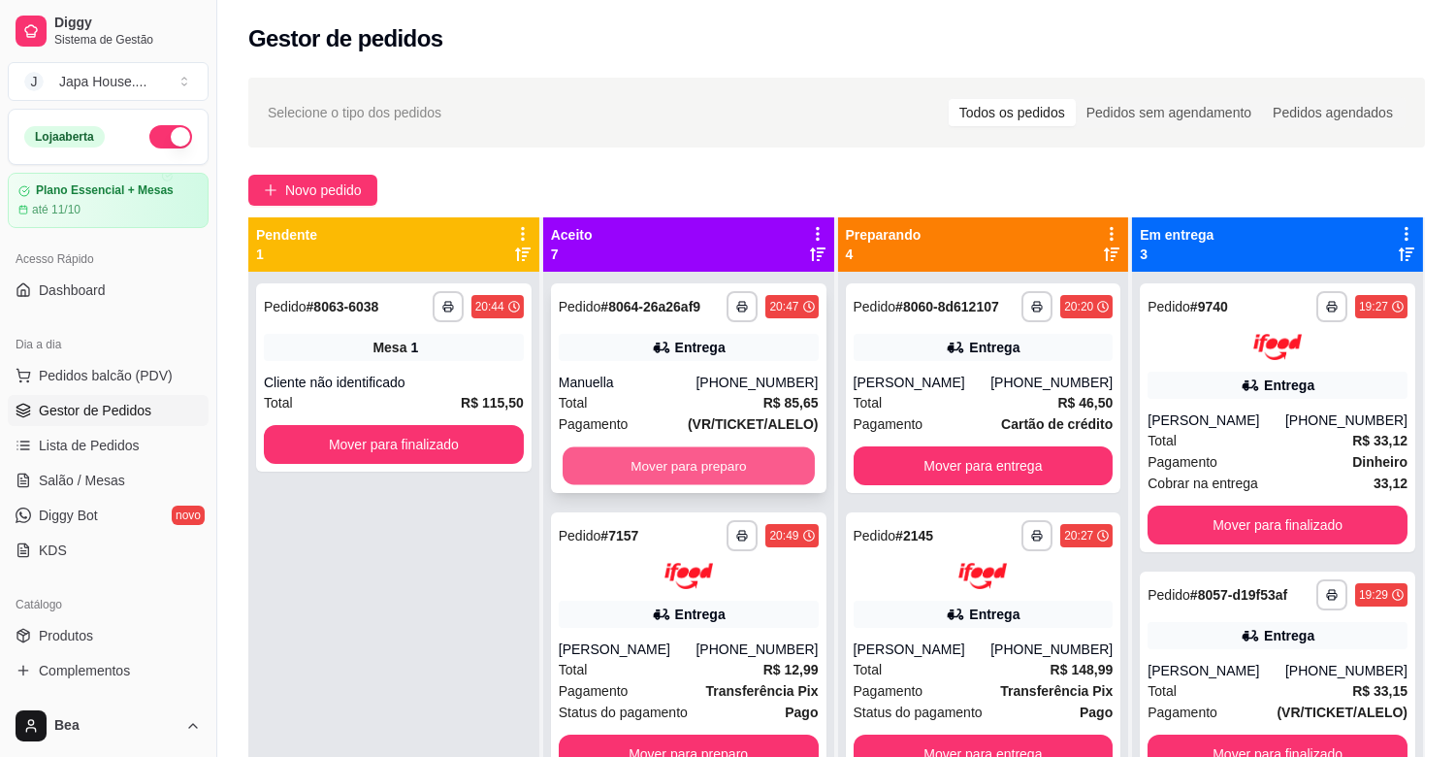
click at [683, 468] on button "Mover para preparo" at bounding box center [689, 466] width 252 height 38
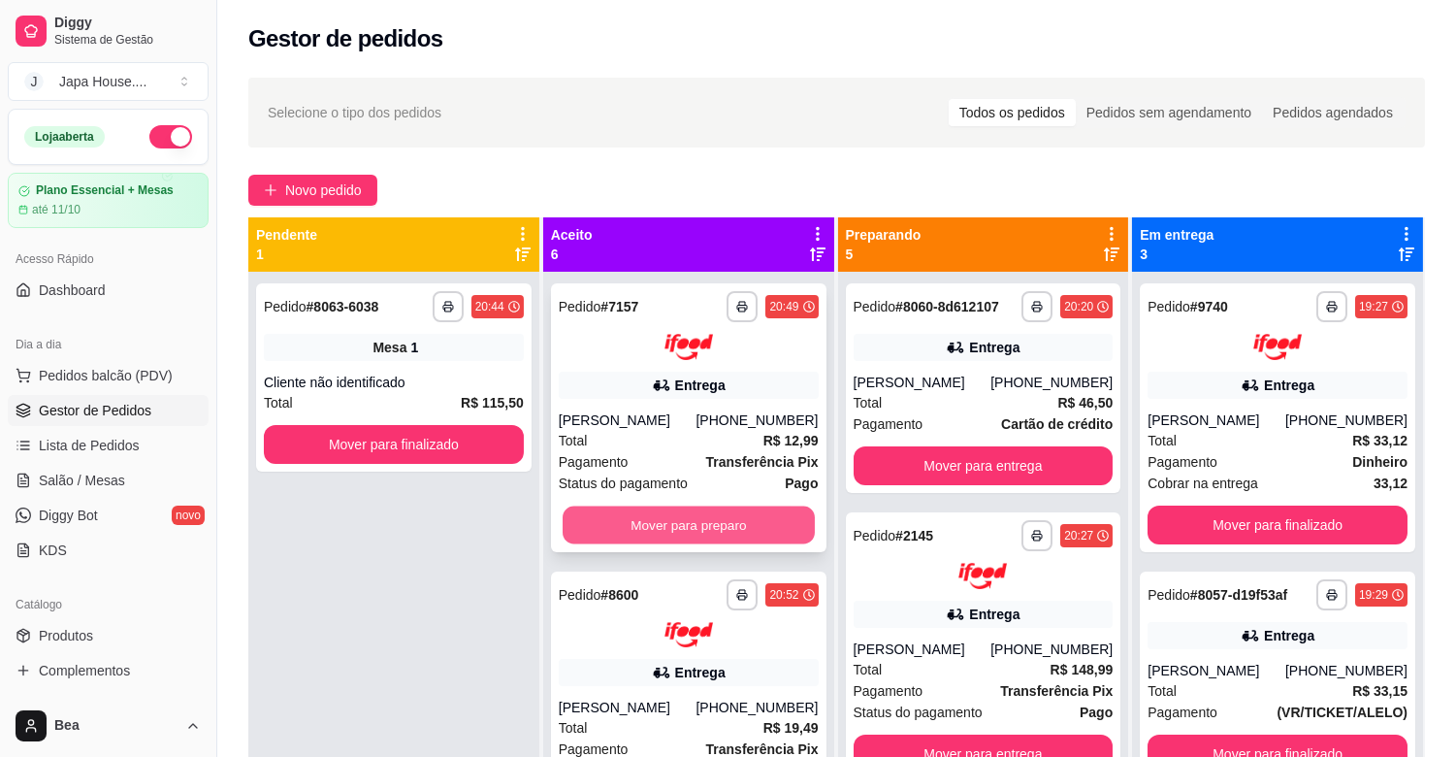
click at [681, 514] on button "Mover para preparo" at bounding box center [689, 524] width 252 height 38
click at [705, 515] on button "Mover para preparo" at bounding box center [689, 524] width 252 height 38
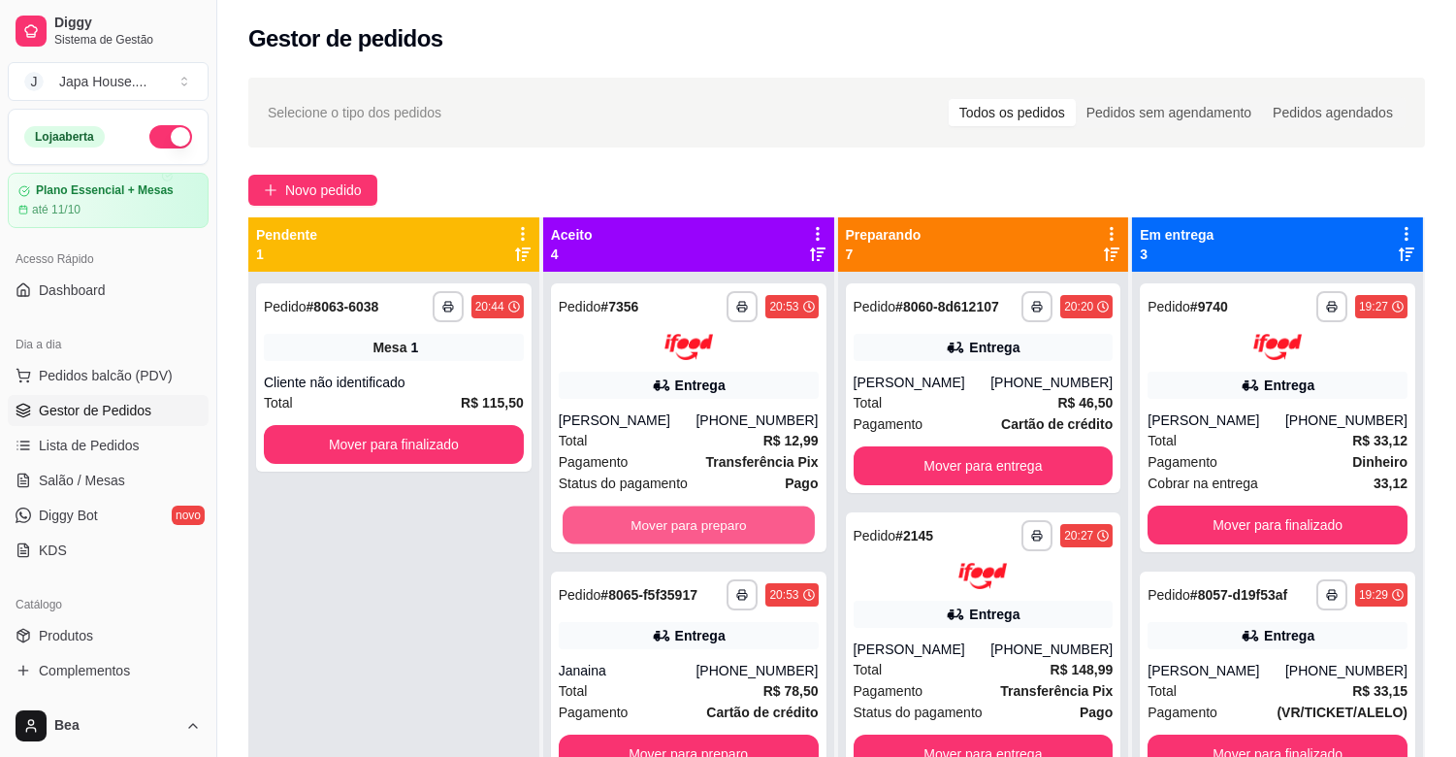
click at [705, 515] on button "Mover para preparo" at bounding box center [689, 524] width 252 height 38
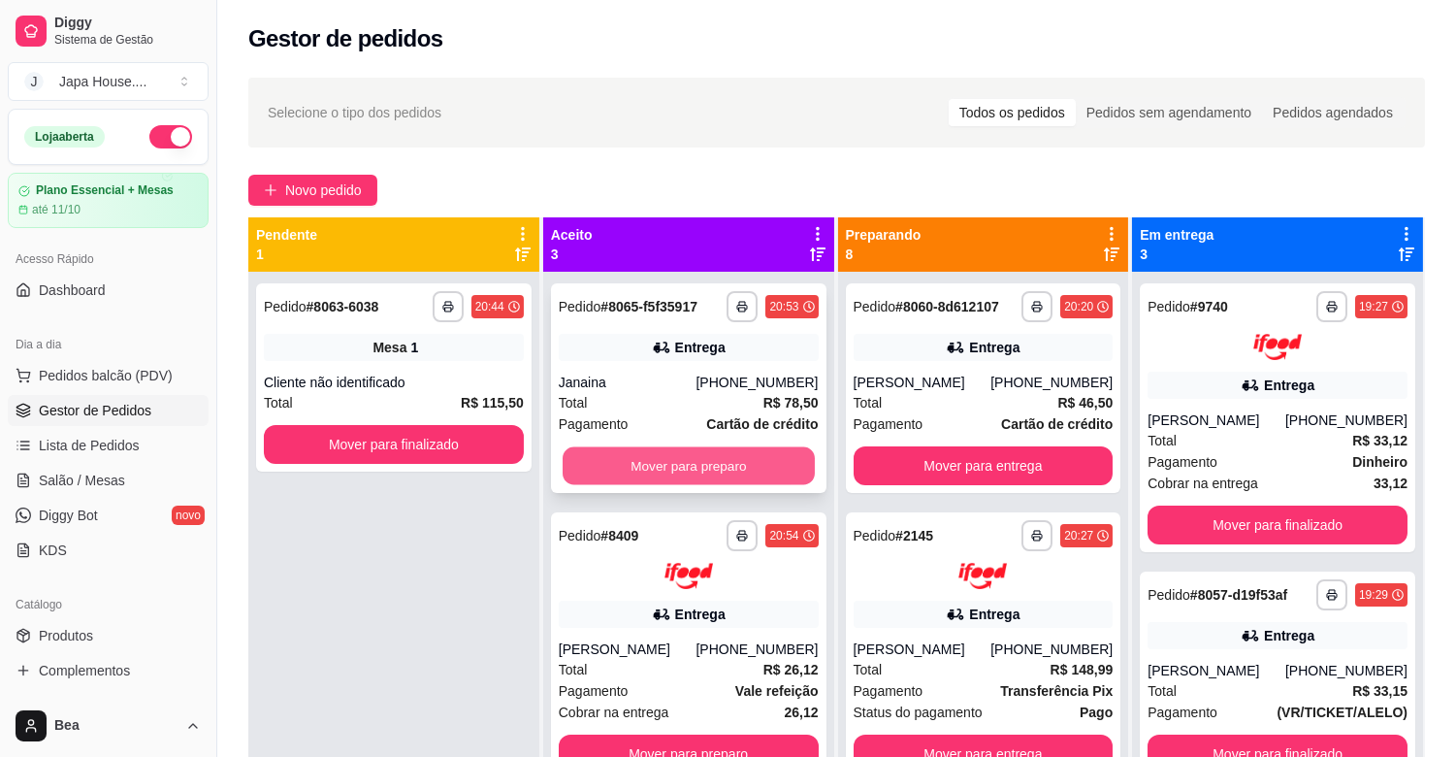
click at [705, 467] on button "Mover para preparo" at bounding box center [689, 466] width 252 height 38
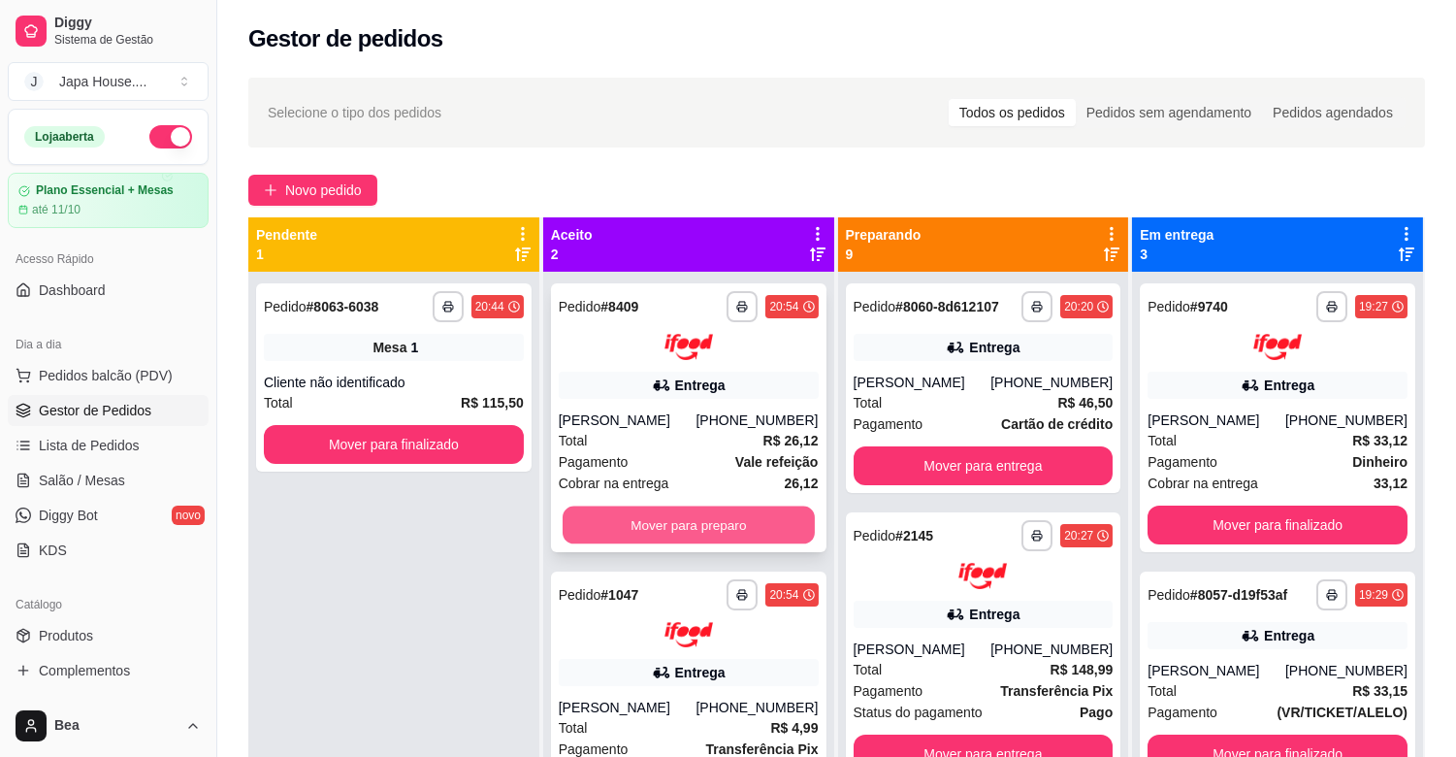
click at [696, 537] on button "Mover para preparo" at bounding box center [689, 524] width 252 height 38
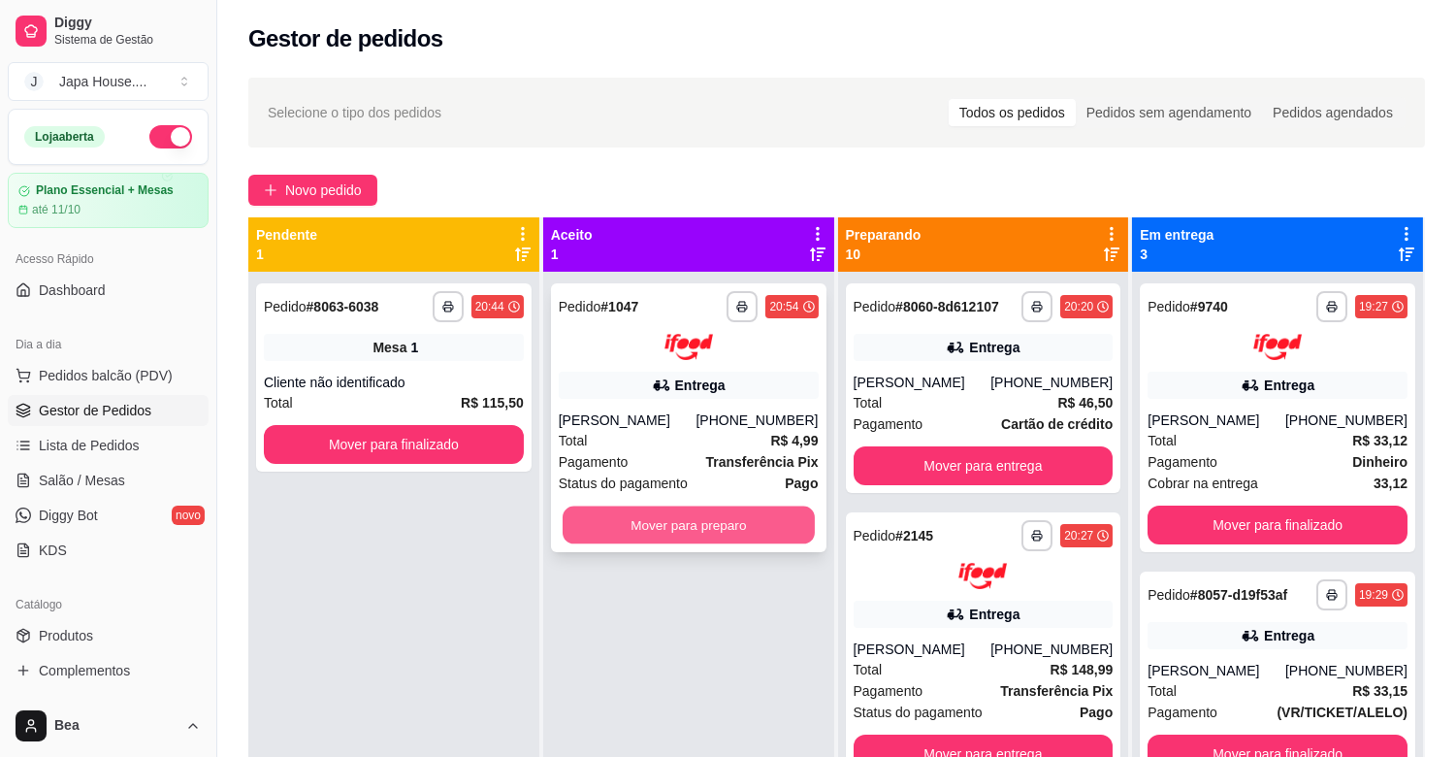
click at [711, 514] on button "Mover para preparo" at bounding box center [689, 524] width 252 height 38
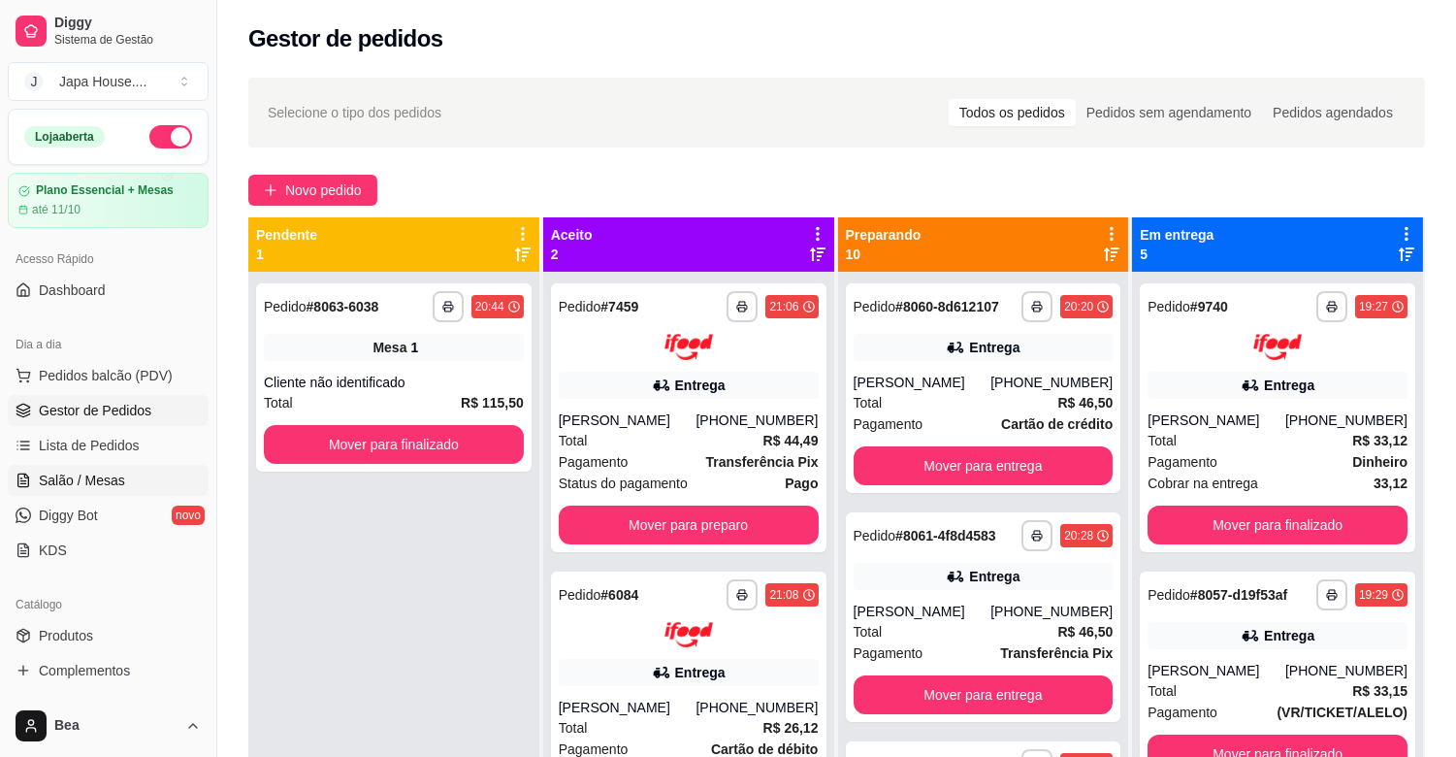
click at [88, 471] on span "Salão / Mesas" at bounding box center [82, 479] width 86 height 19
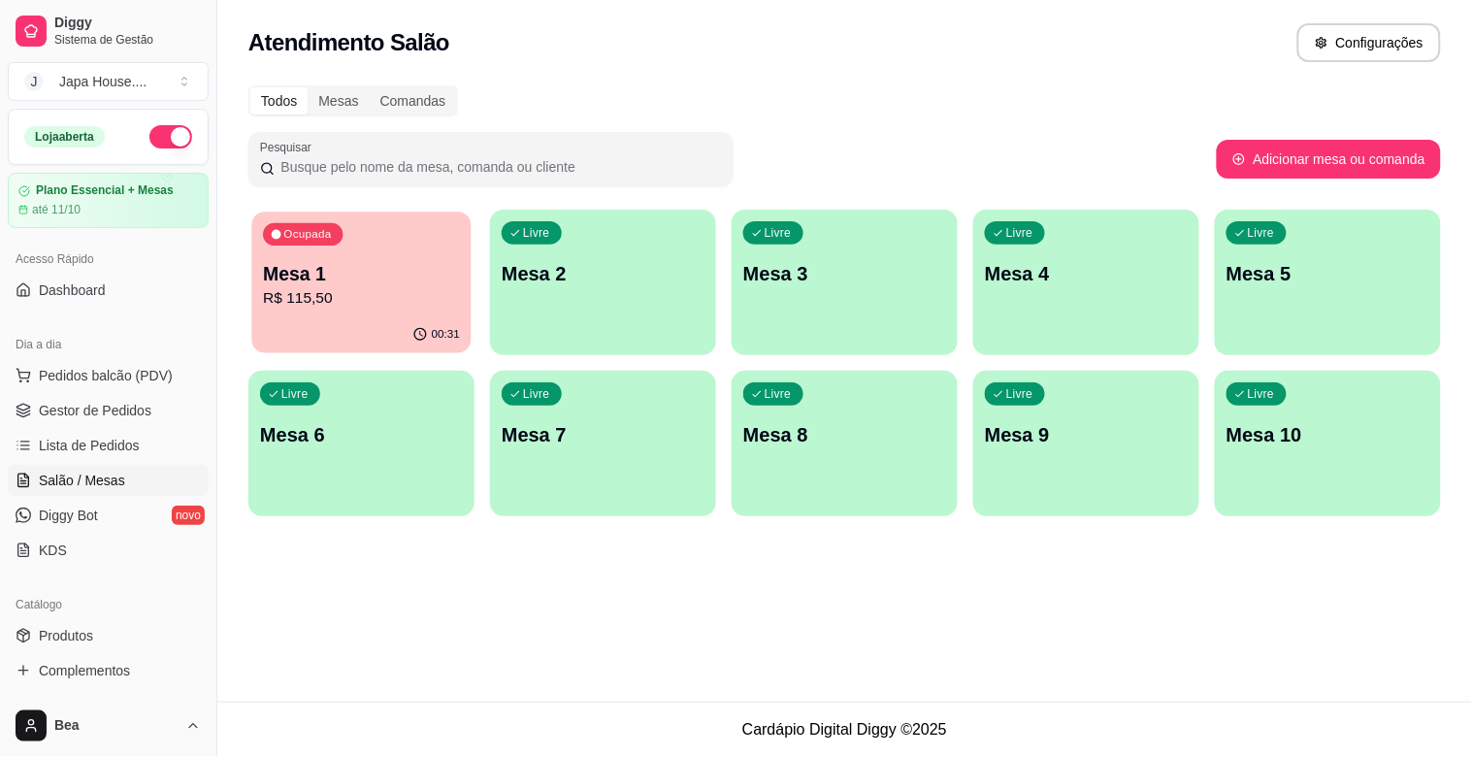
click at [326, 322] on div "00:31" at bounding box center [360, 334] width 219 height 37
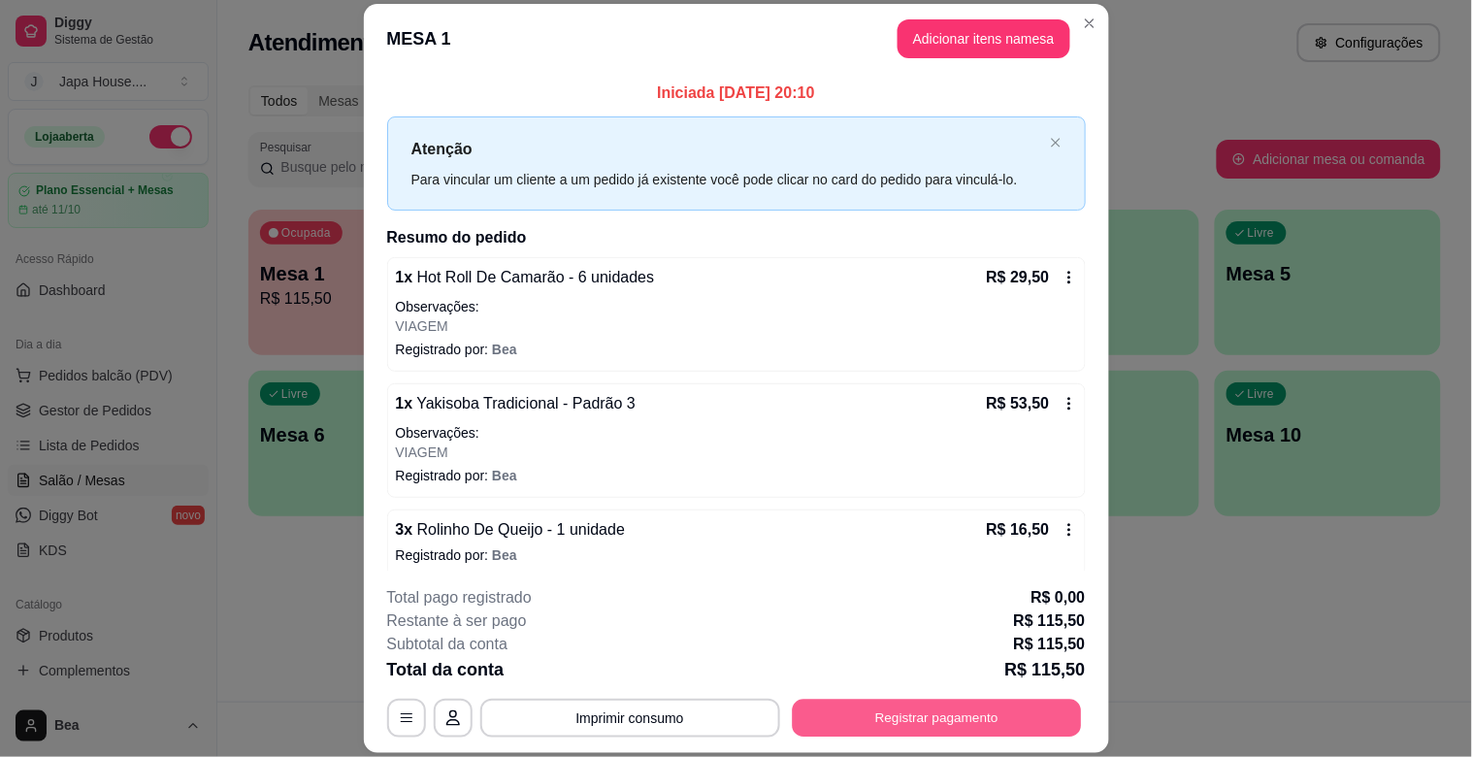
click at [849, 715] on button "Registrar pagamento" at bounding box center [936, 718] width 289 height 38
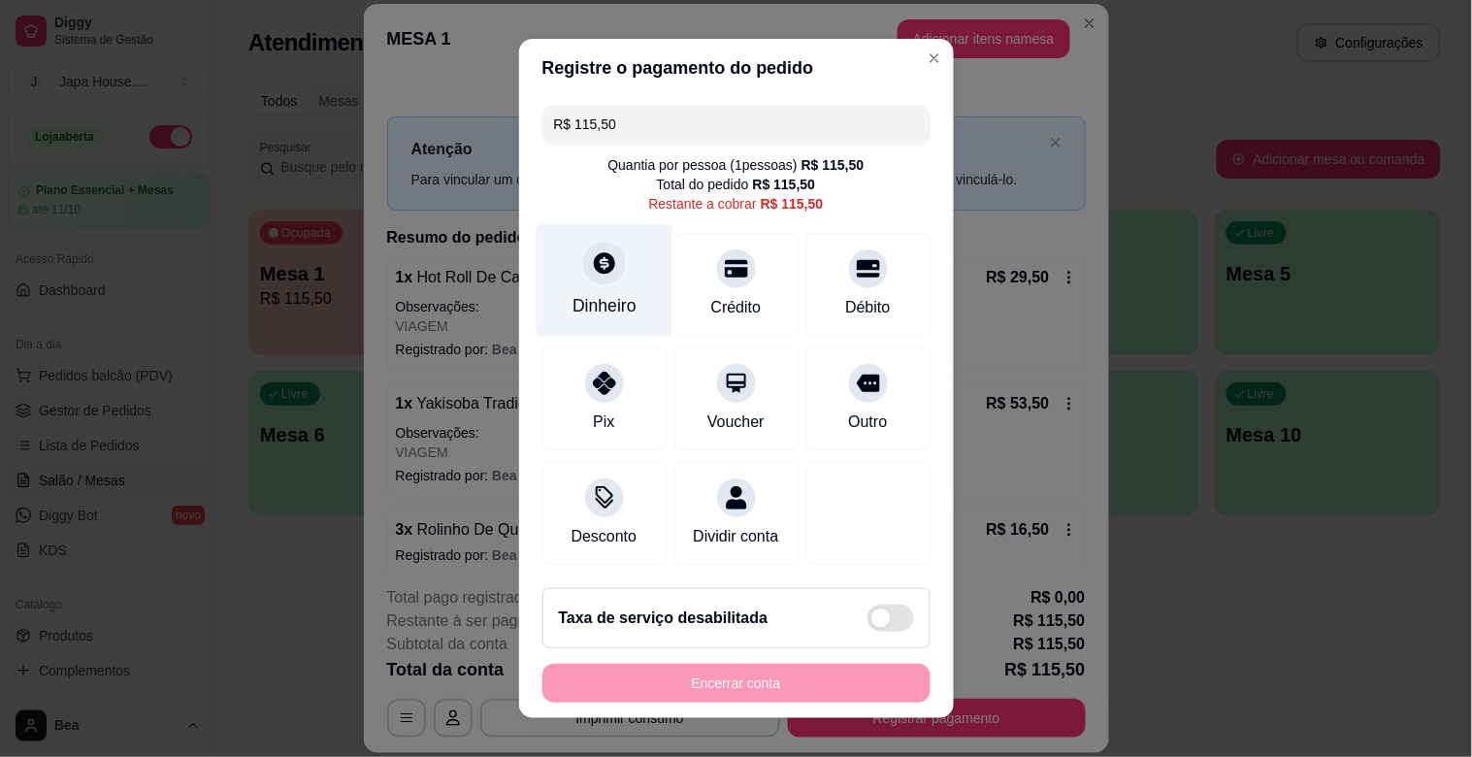
click at [609, 302] on div "Dinheiro" at bounding box center [604, 305] width 64 height 25
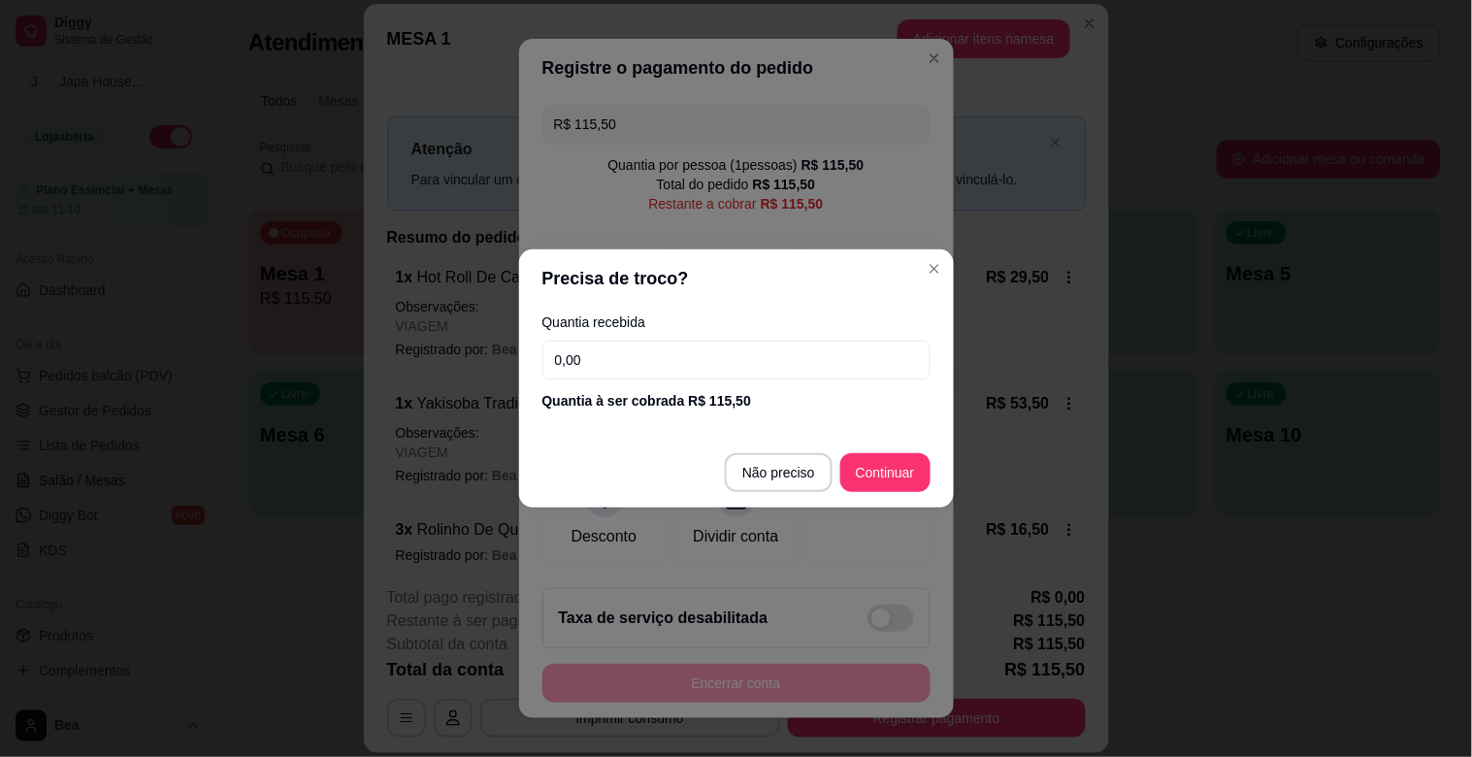
click at [622, 365] on input "0,00" at bounding box center [736, 359] width 388 height 39
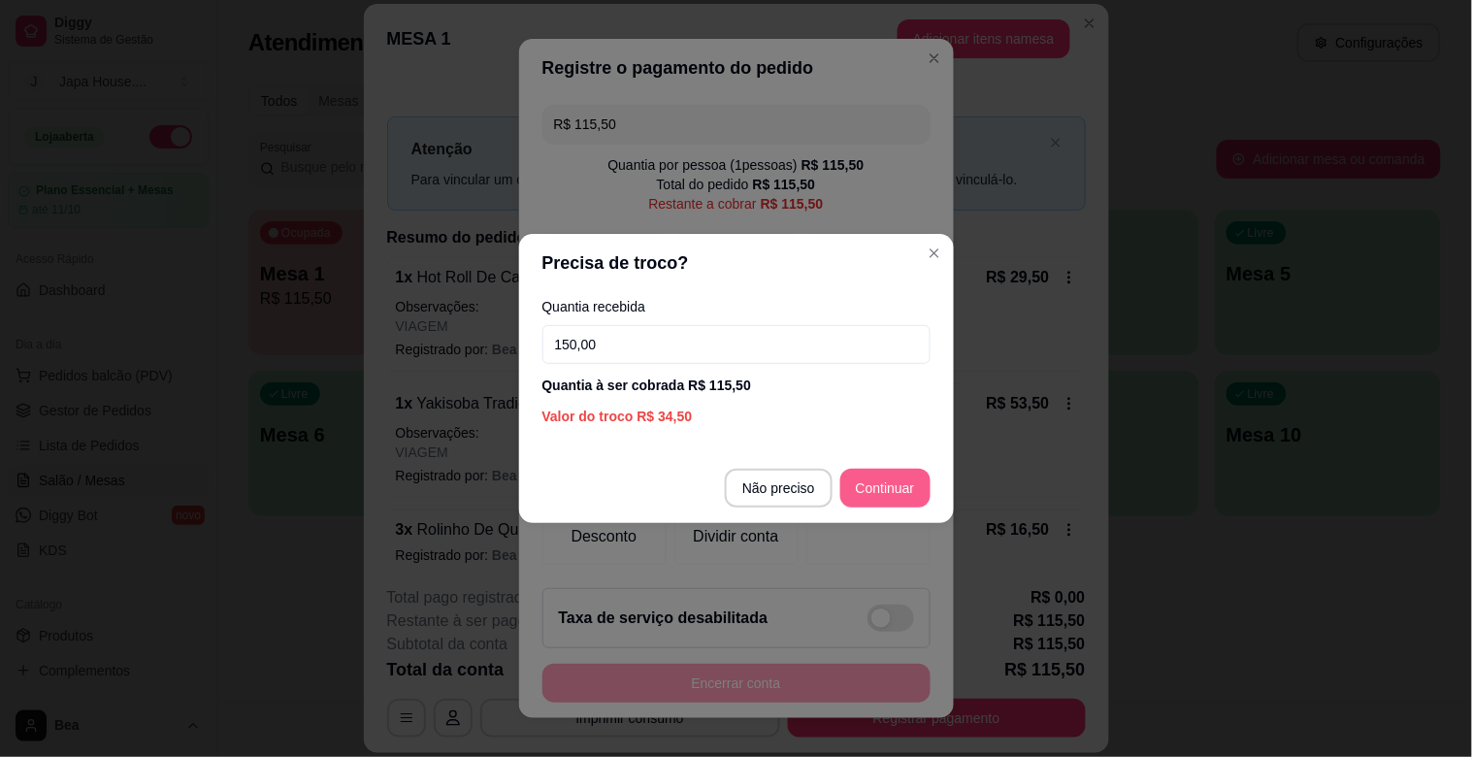
type input "150,00"
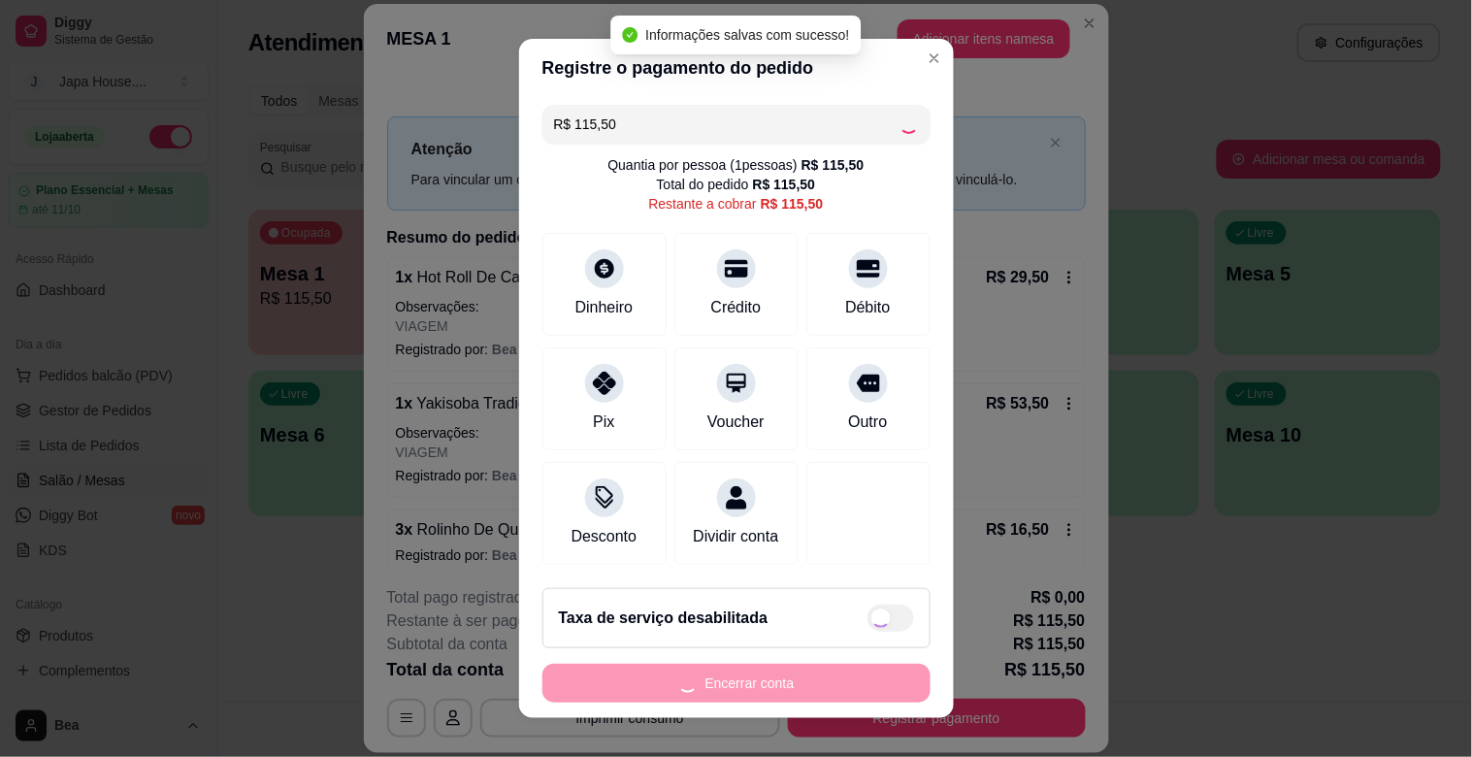
type input "R$ 0,00"
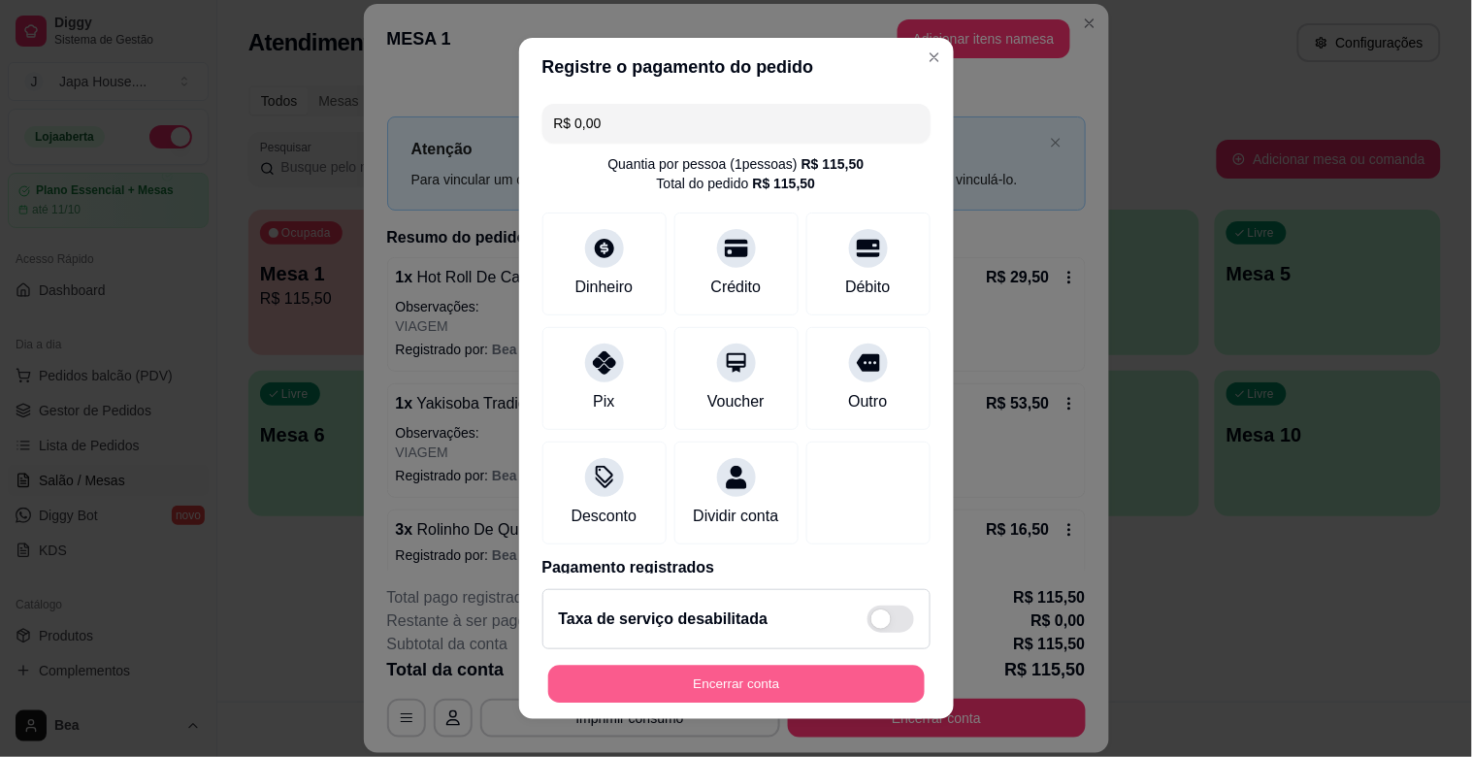
click at [751, 682] on button "Encerrar conta" at bounding box center [736, 684] width 376 height 38
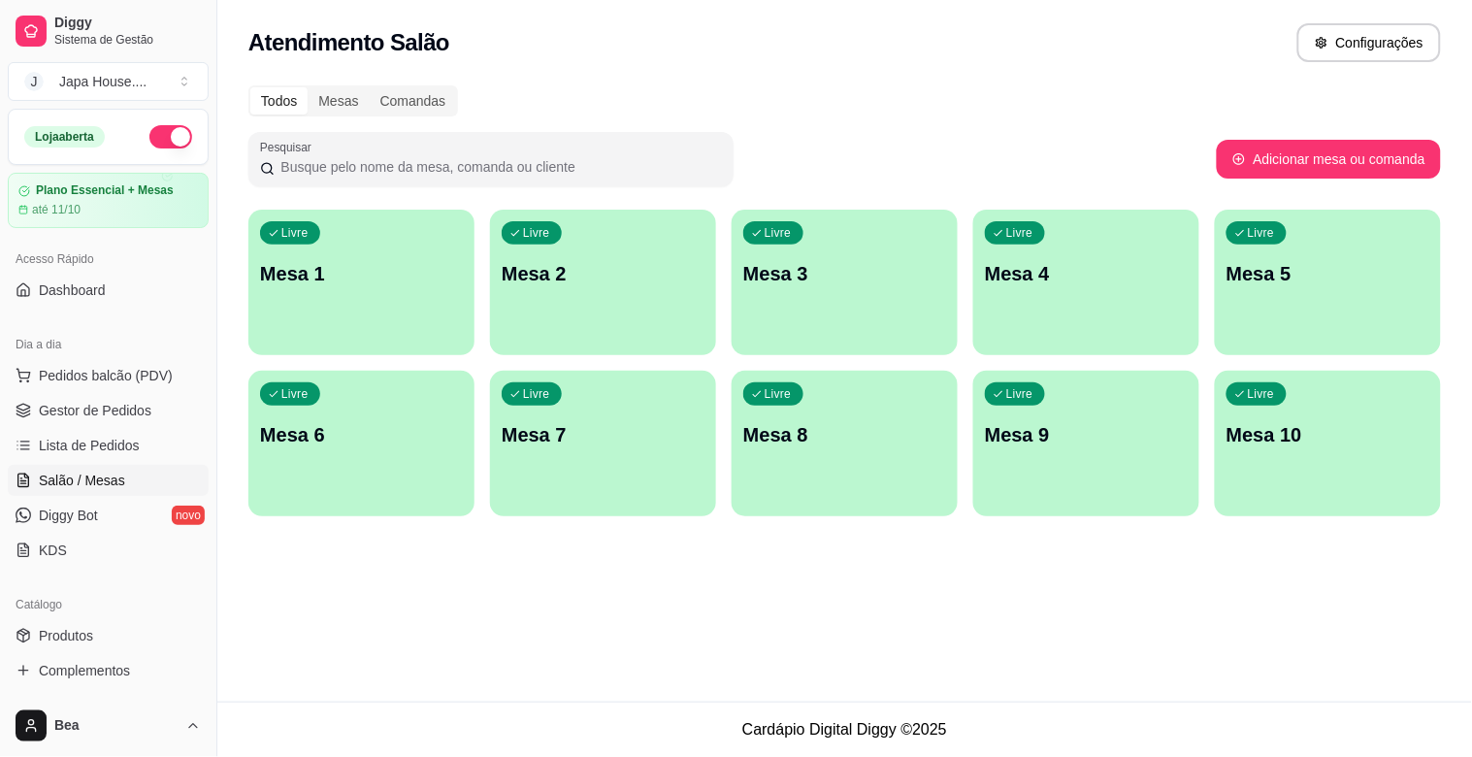
click at [750, 682] on div "Atendimento Salão Configurações Todos Mesas Comandas Pesquisar Adicionar mesa o…" at bounding box center [844, 350] width 1254 height 701
click at [89, 419] on span "Gestor de Pedidos" at bounding box center [95, 410] width 113 height 19
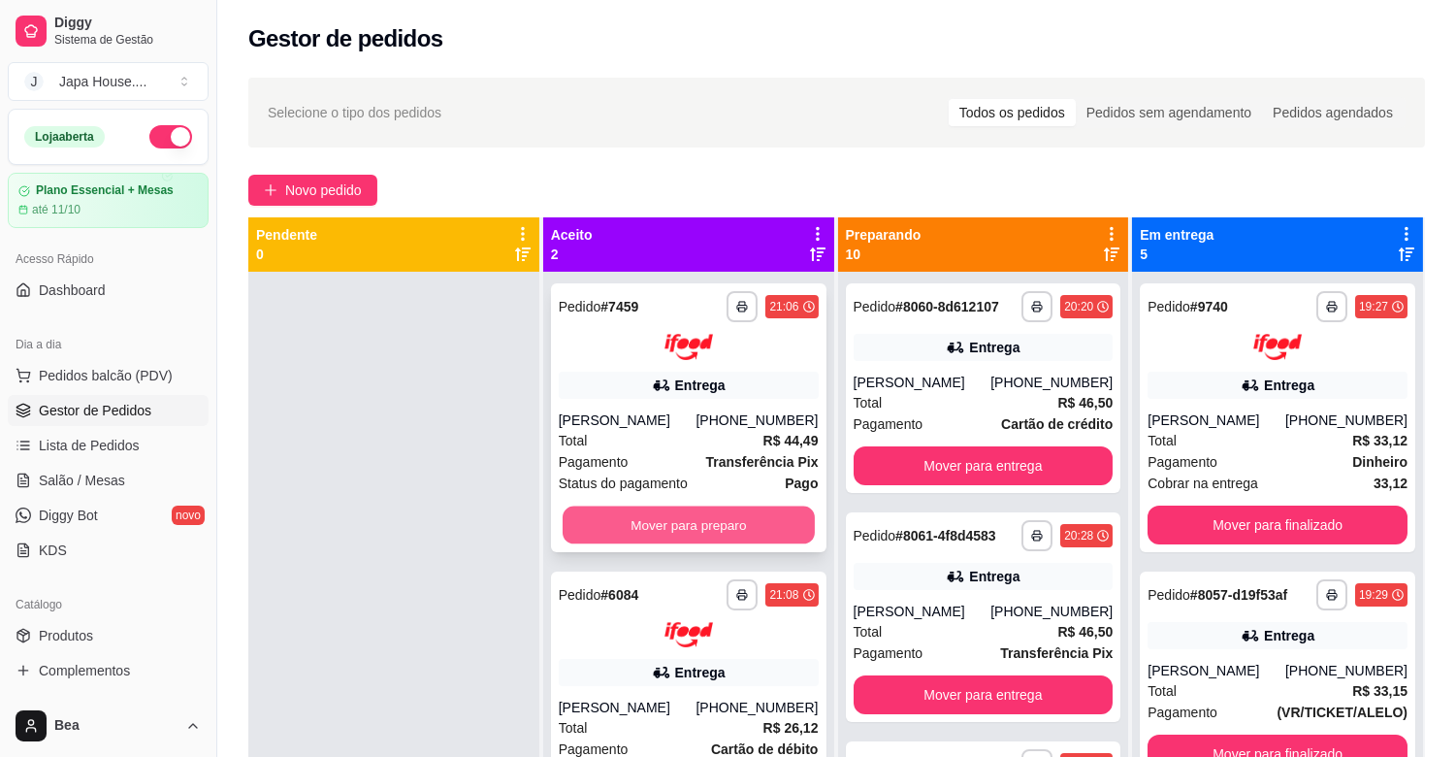
click at [690, 534] on button "Mover para preparo" at bounding box center [689, 524] width 252 height 38
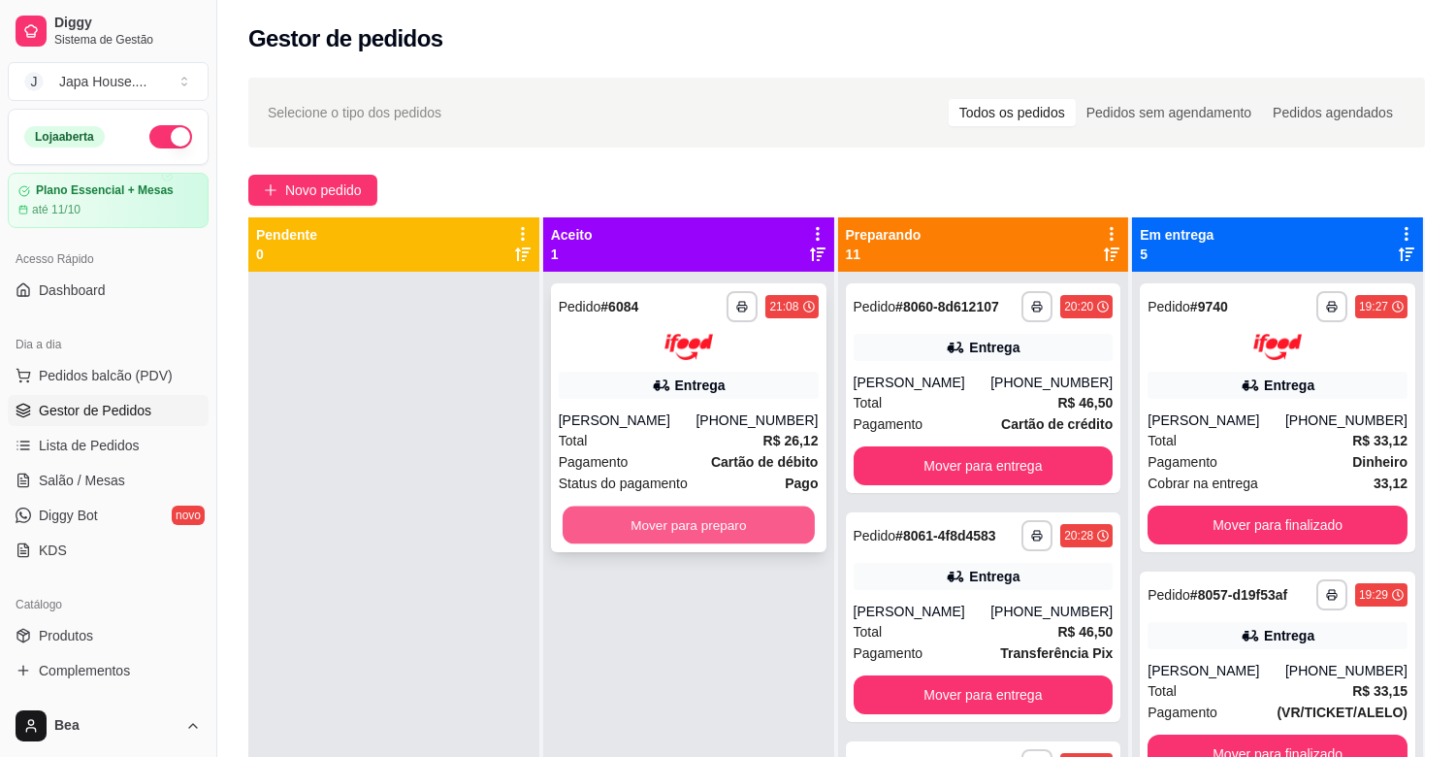
click at [719, 520] on button "Mover para preparo" at bounding box center [689, 524] width 252 height 38
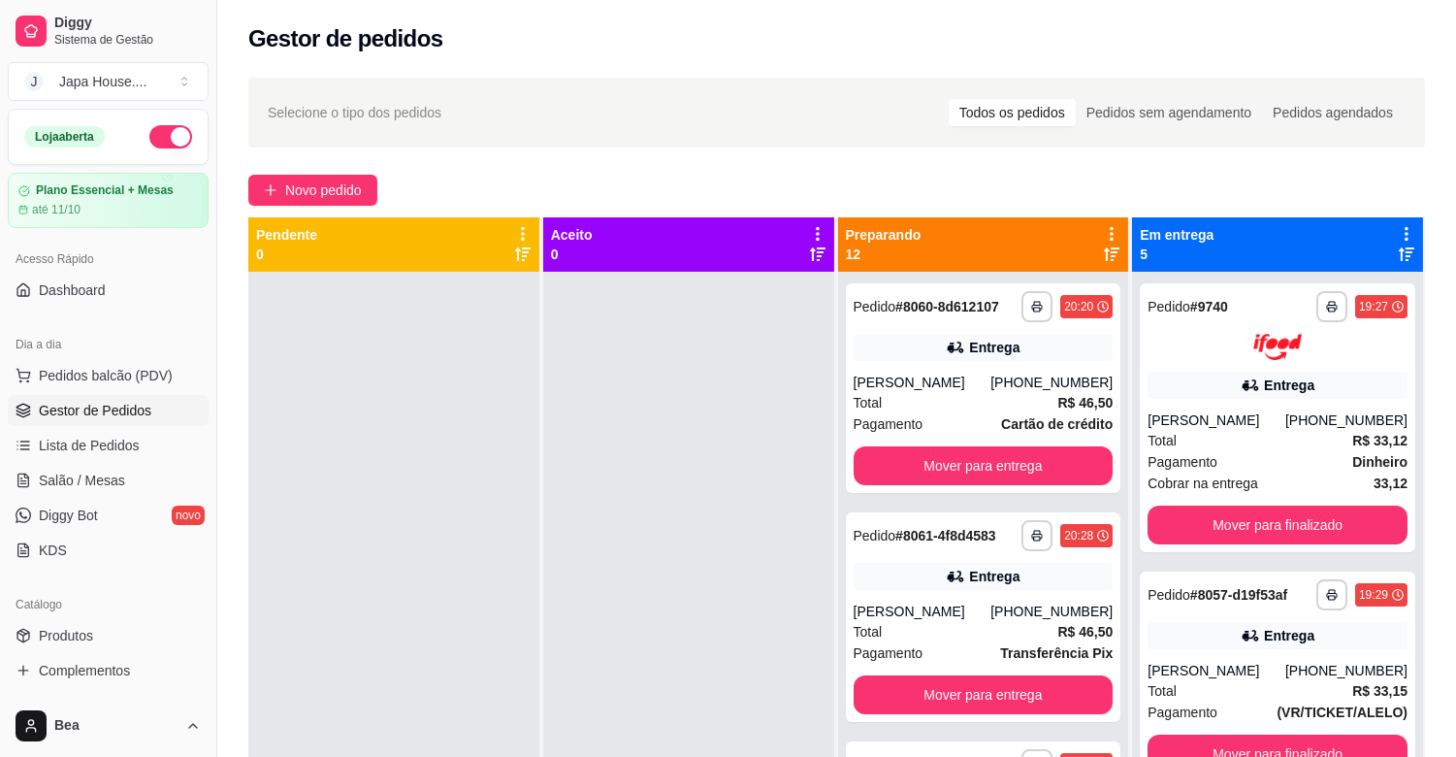
click at [719, 520] on div at bounding box center [688, 650] width 291 height 757
click at [912, 460] on button "Mover para entrega" at bounding box center [983, 466] width 252 height 38
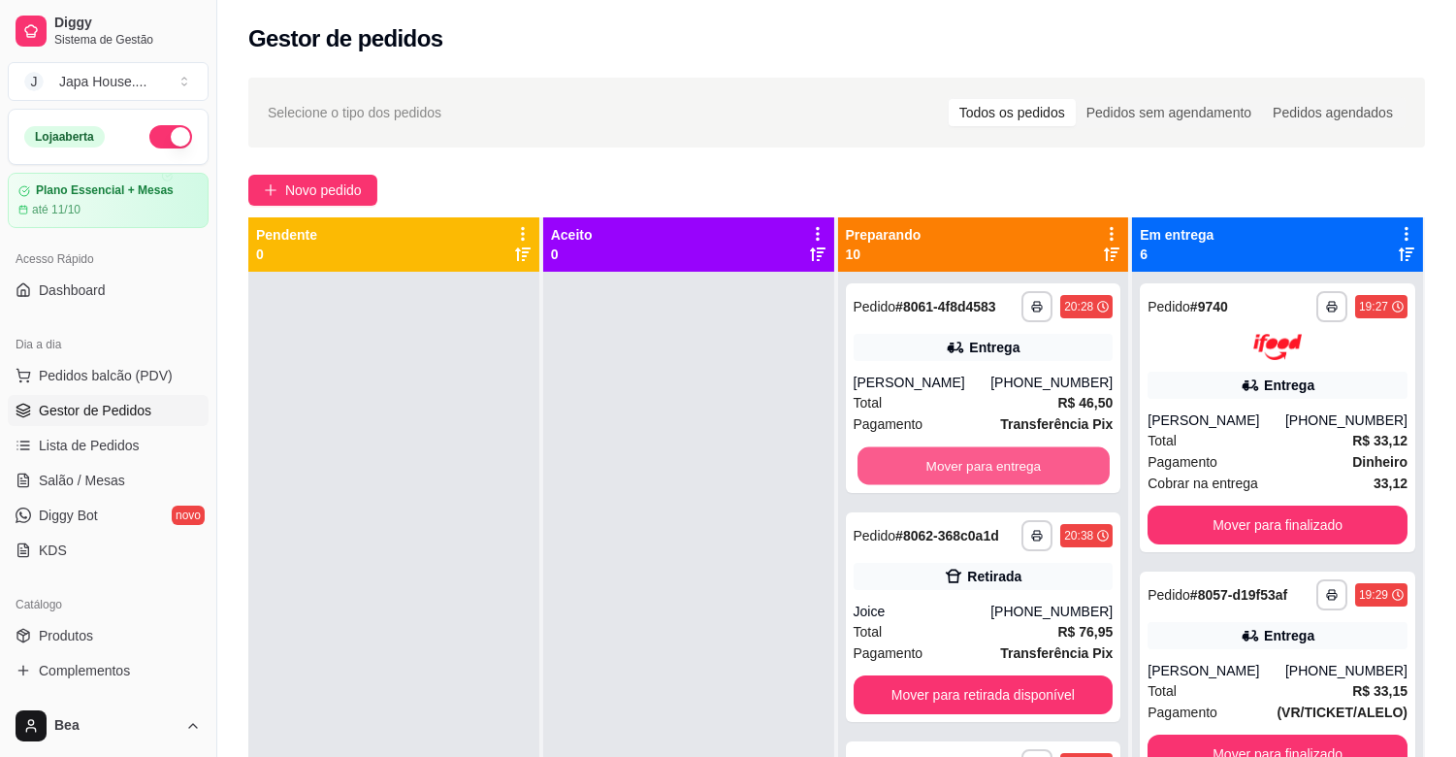
click at [912, 460] on button "Mover para entrega" at bounding box center [983, 466] width 252 height 38
click at [941, 459] on button "Mover para retirada disponível" at bounding box center [983, 466] width 252 height 38
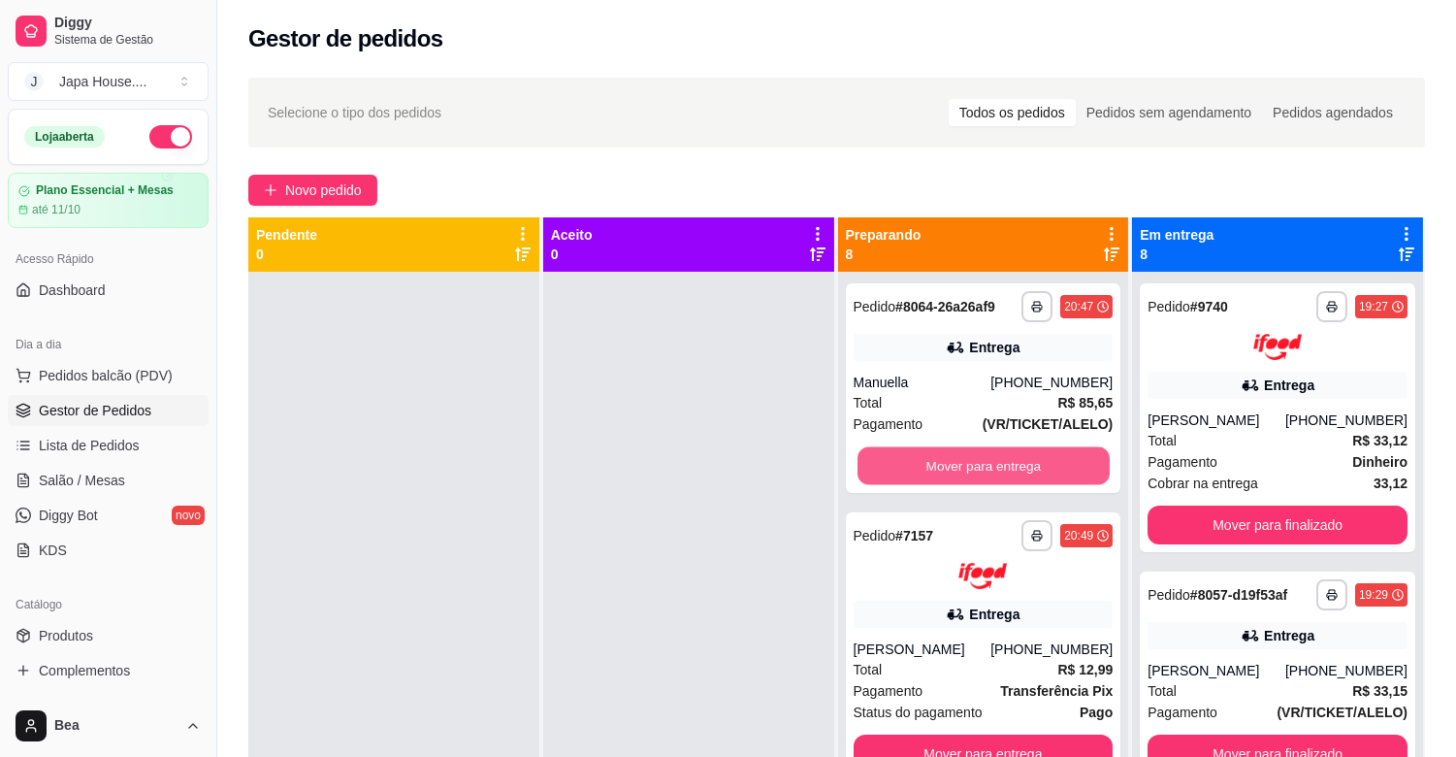
click at [941, 459] on button "Mover para entrega" at bounding box center [983, 466] width 252 height 38
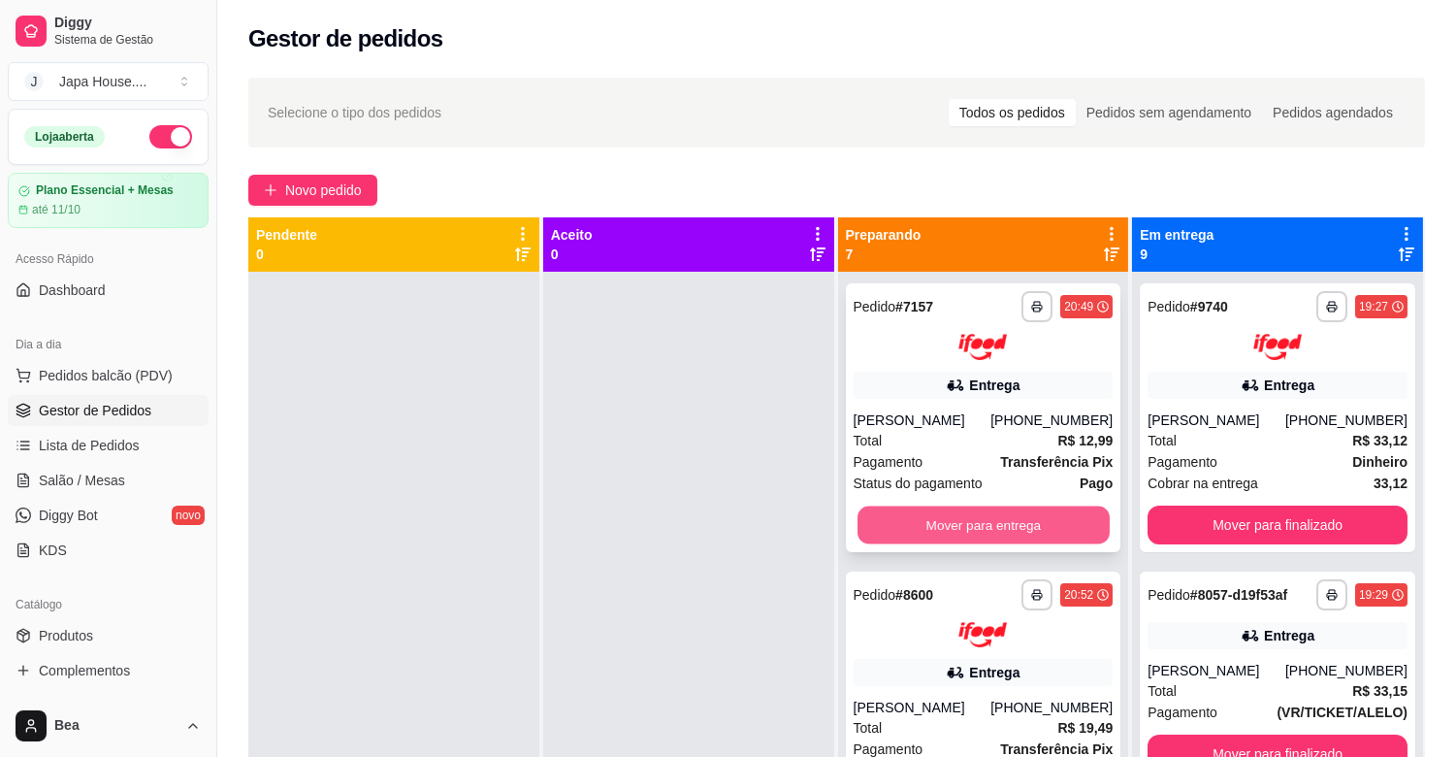
click at [961, 521] on button "Mover para entrega" at bounding box center [983, 524] width 252 height 38
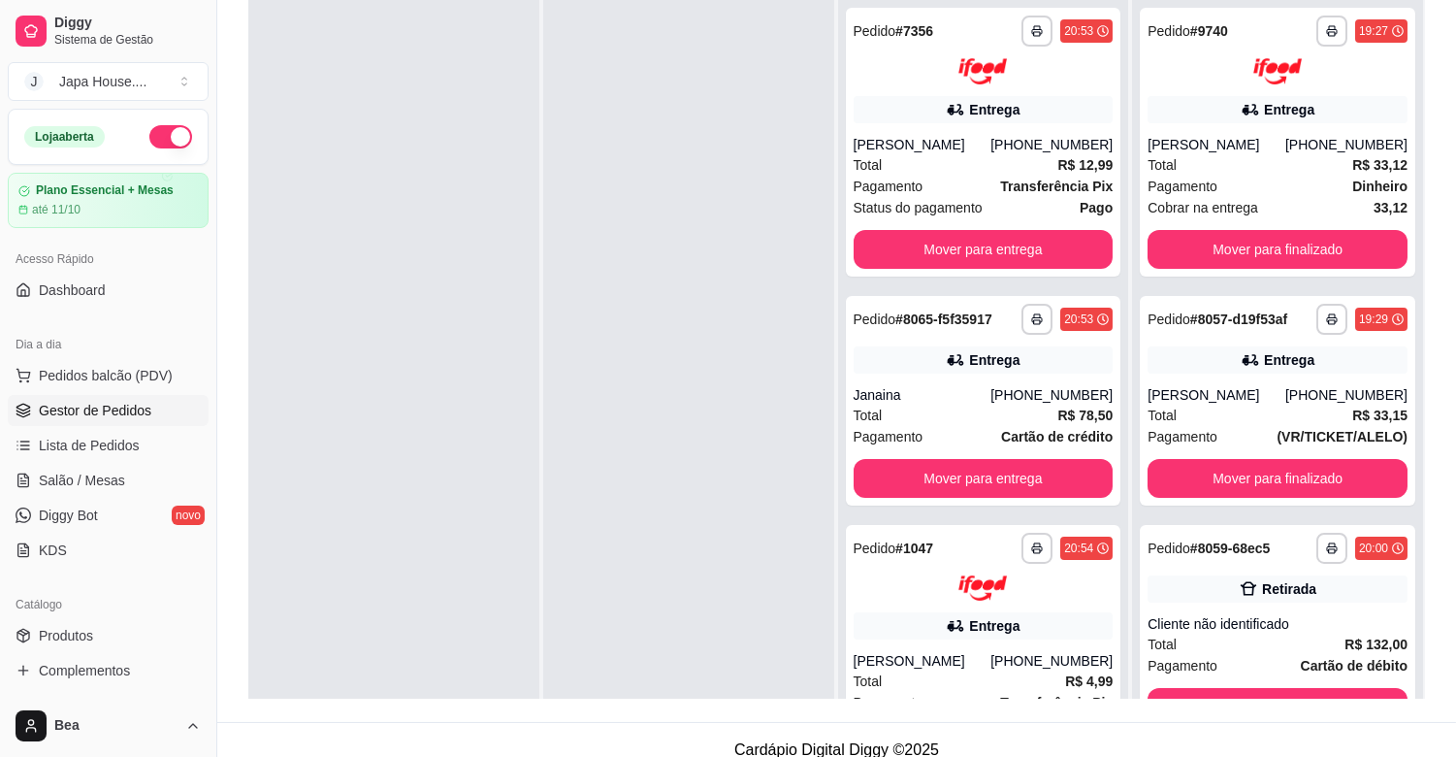
scroll to position [279, 0]
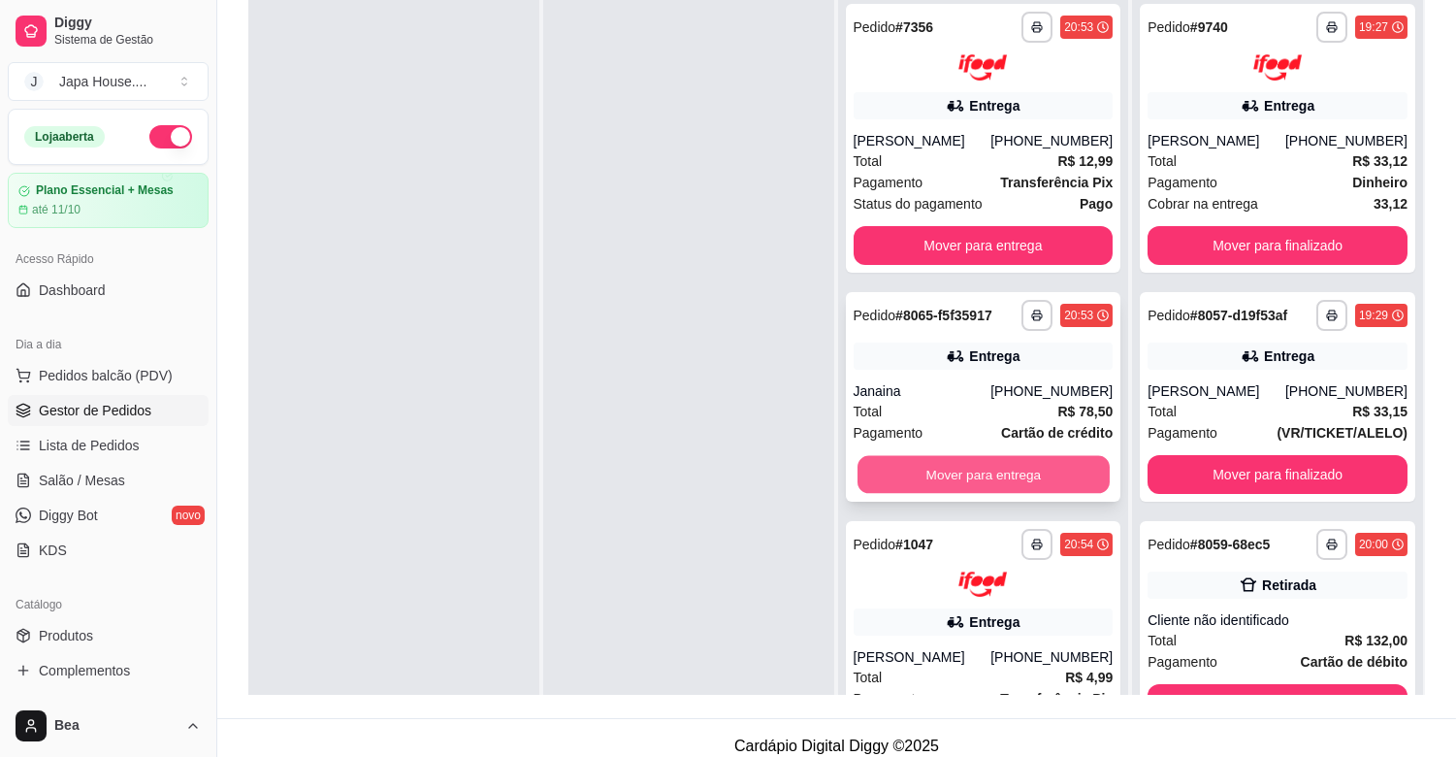
click at [1019, 463] on button "Mover para entrega" at bounding box center [983, 474] width 252 height 38
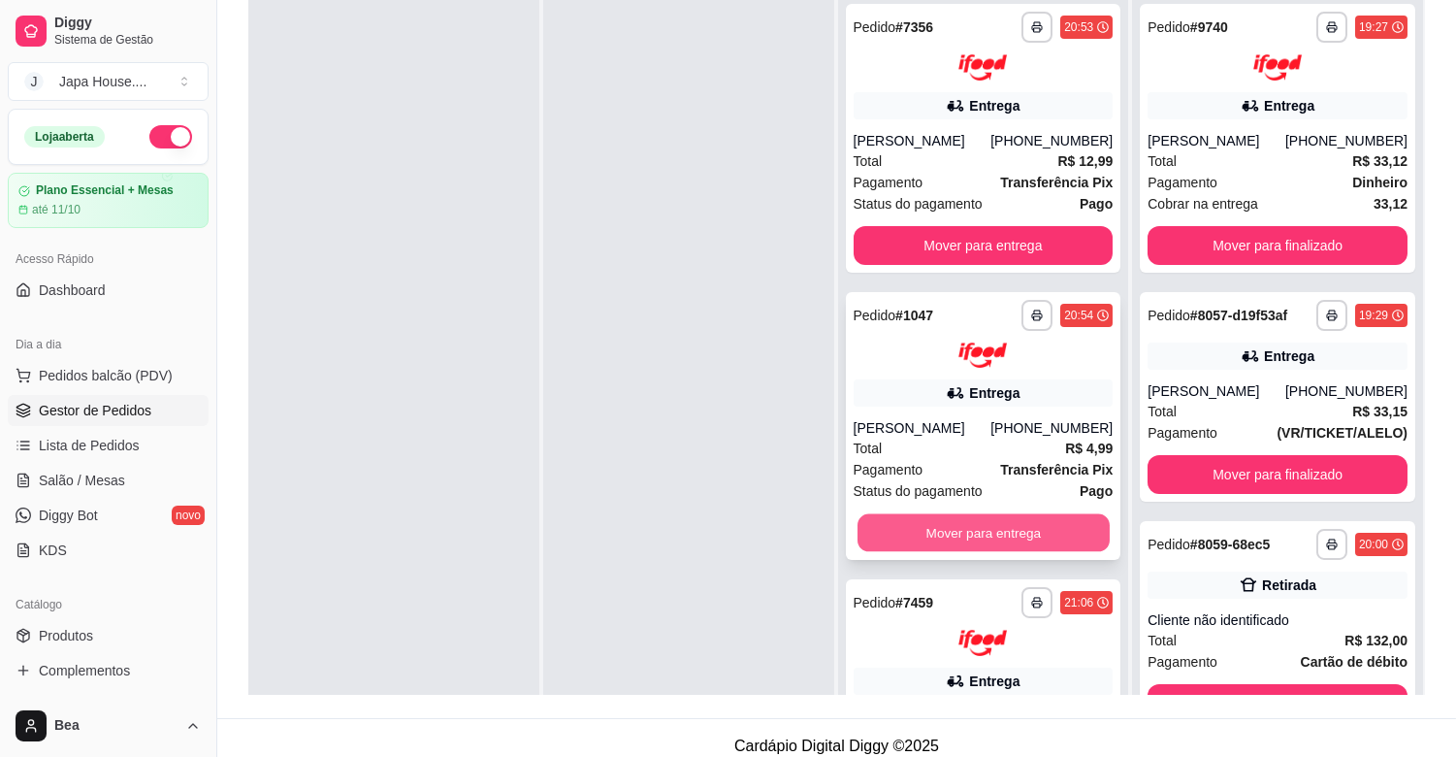
click at [961, 527] on button "Mover para entrega" at bounding box center [983, 533] width 252 height 38
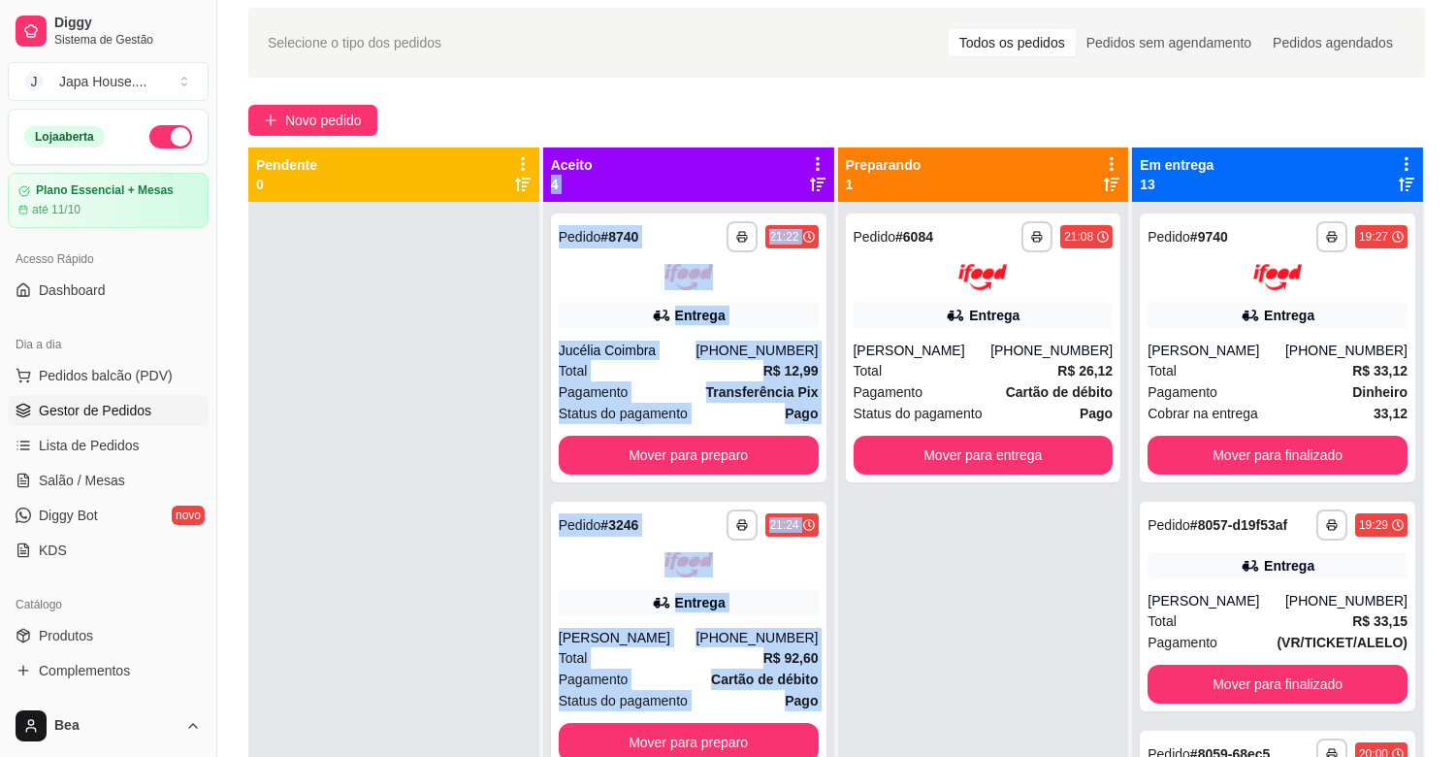
scroll to position [0, 0]
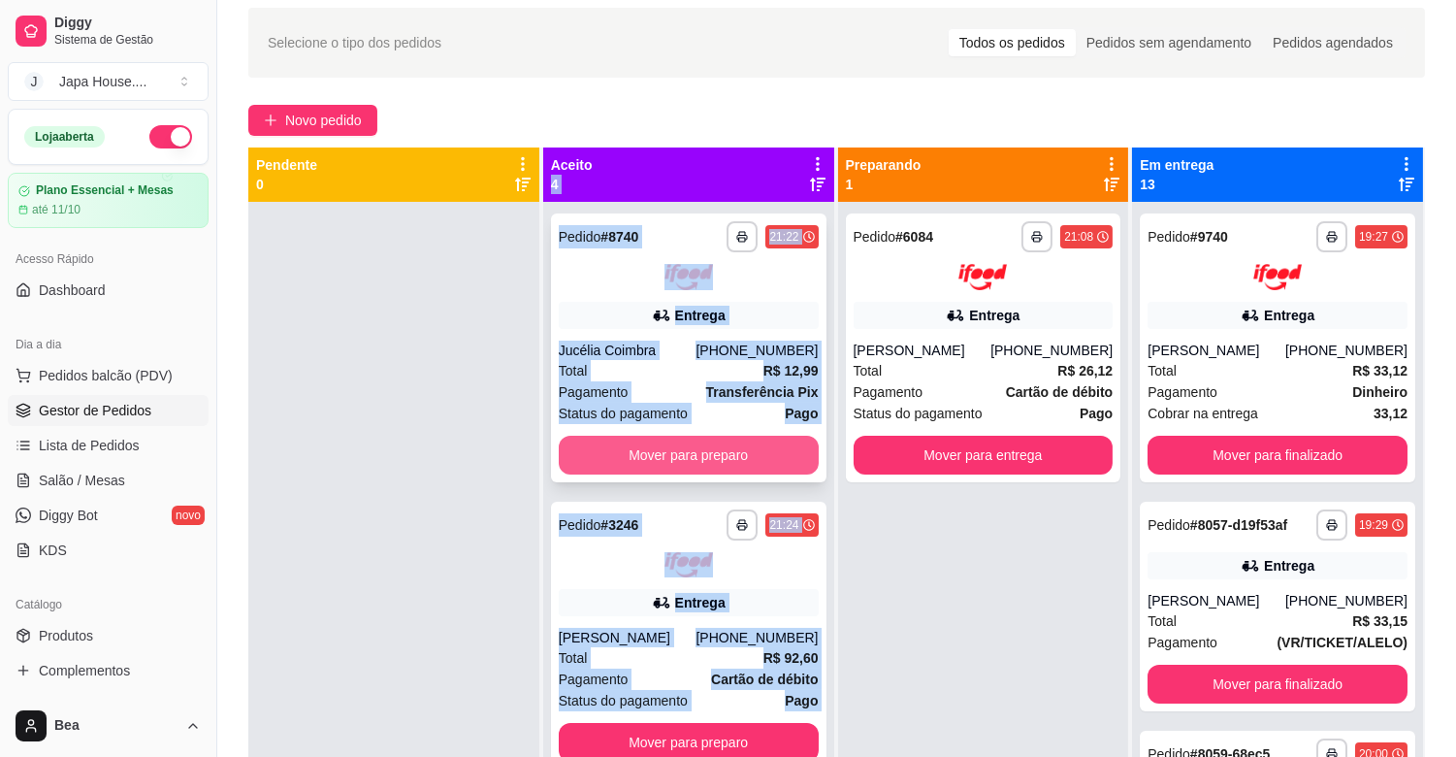
click at [673, 443] on button "Mover para preparo" at bounding box center [689, 455] width 260 height 39
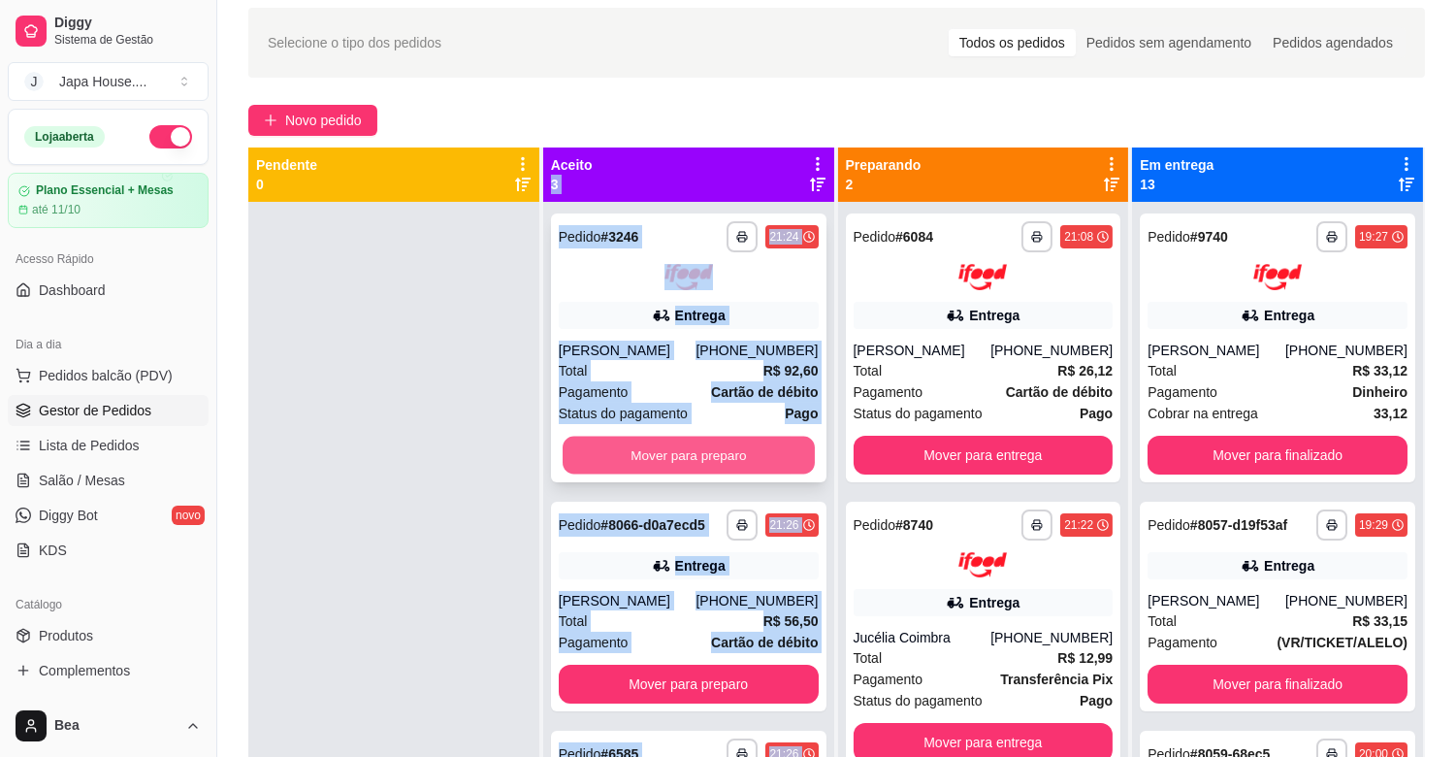
click at [675, 454] on button "Mover para preparo" at bounding box center [689, 455] width 252 height 38
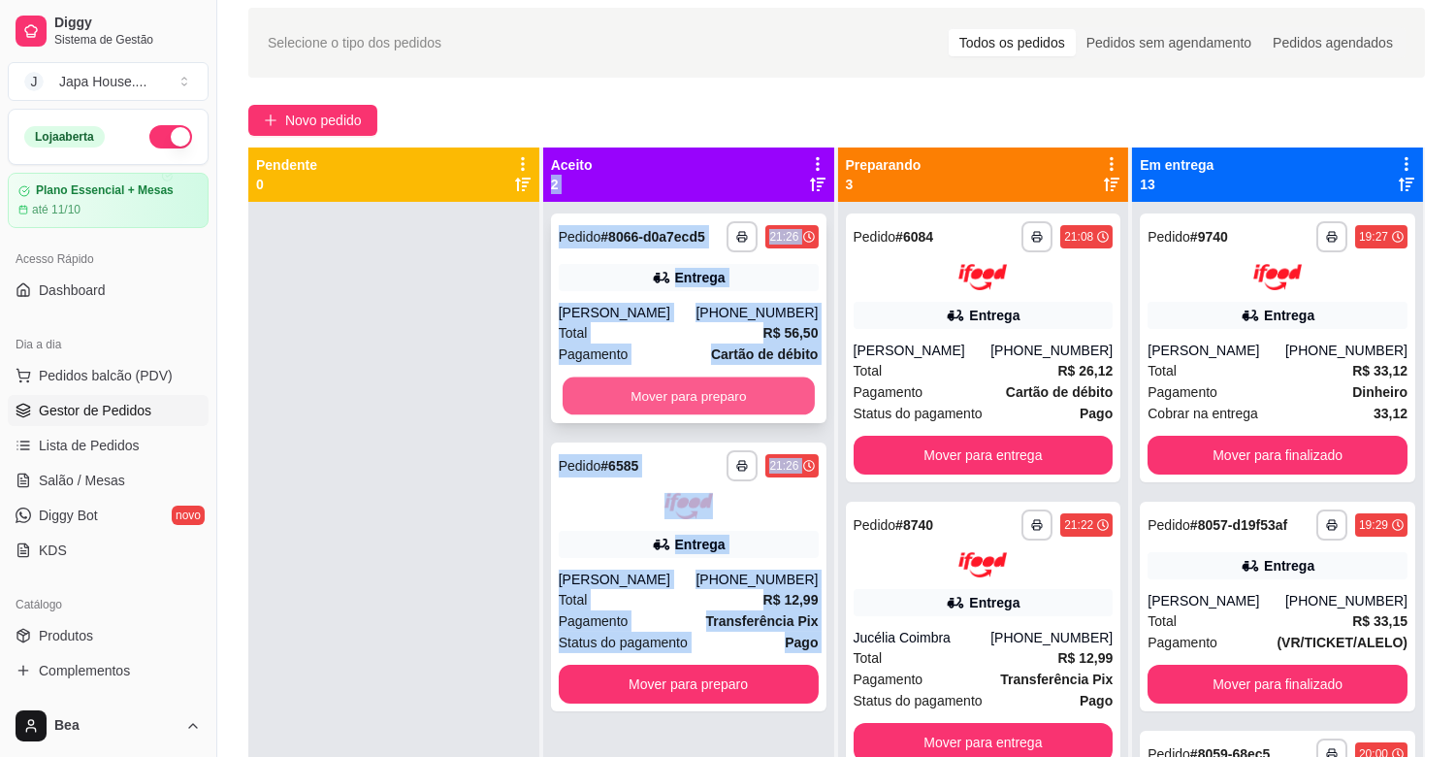
click at [696, 404] on button "Mover para preparo" at bounding box center [689, 396] width 252 height 38
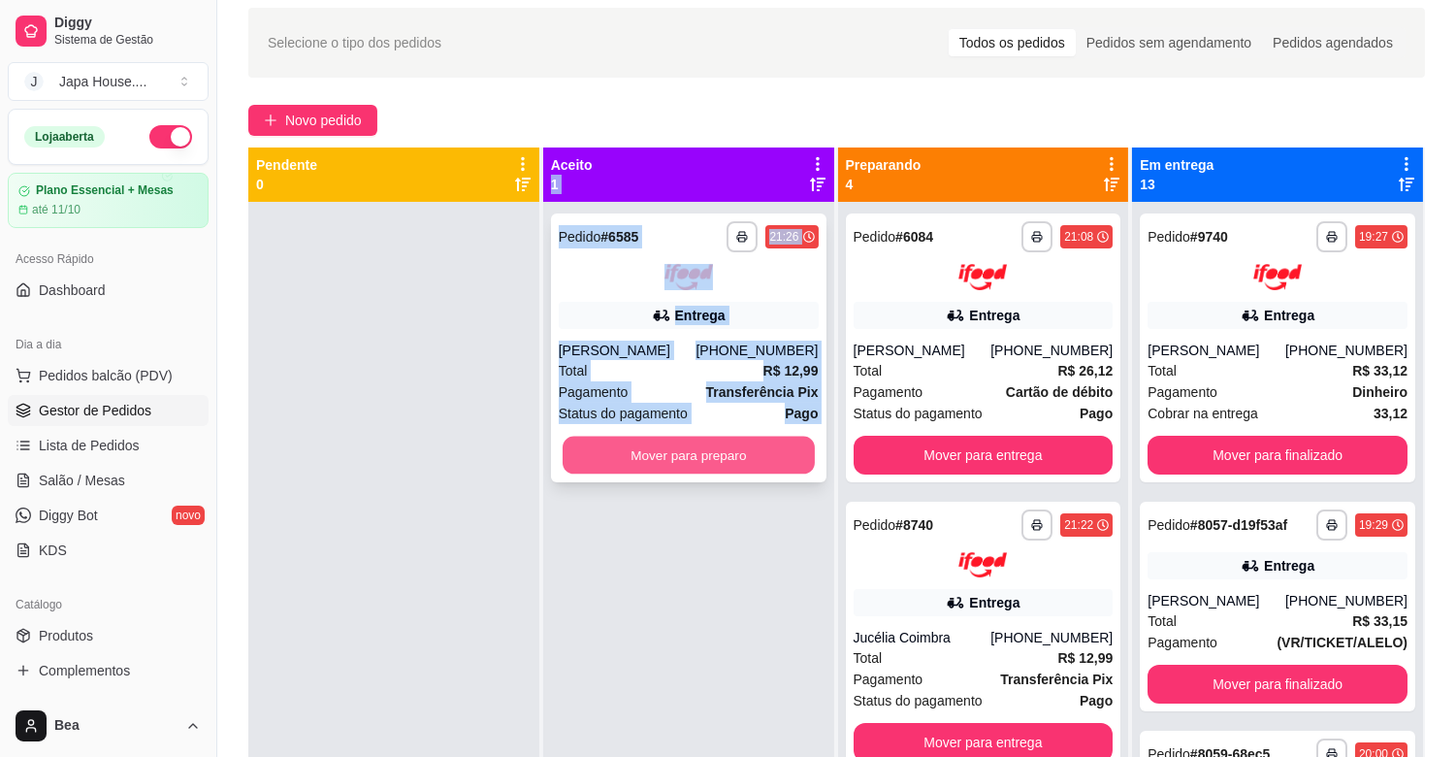
click at [734, 453] on button "Mover para preparo" at bounding box center [689, 455] width 252 height 38
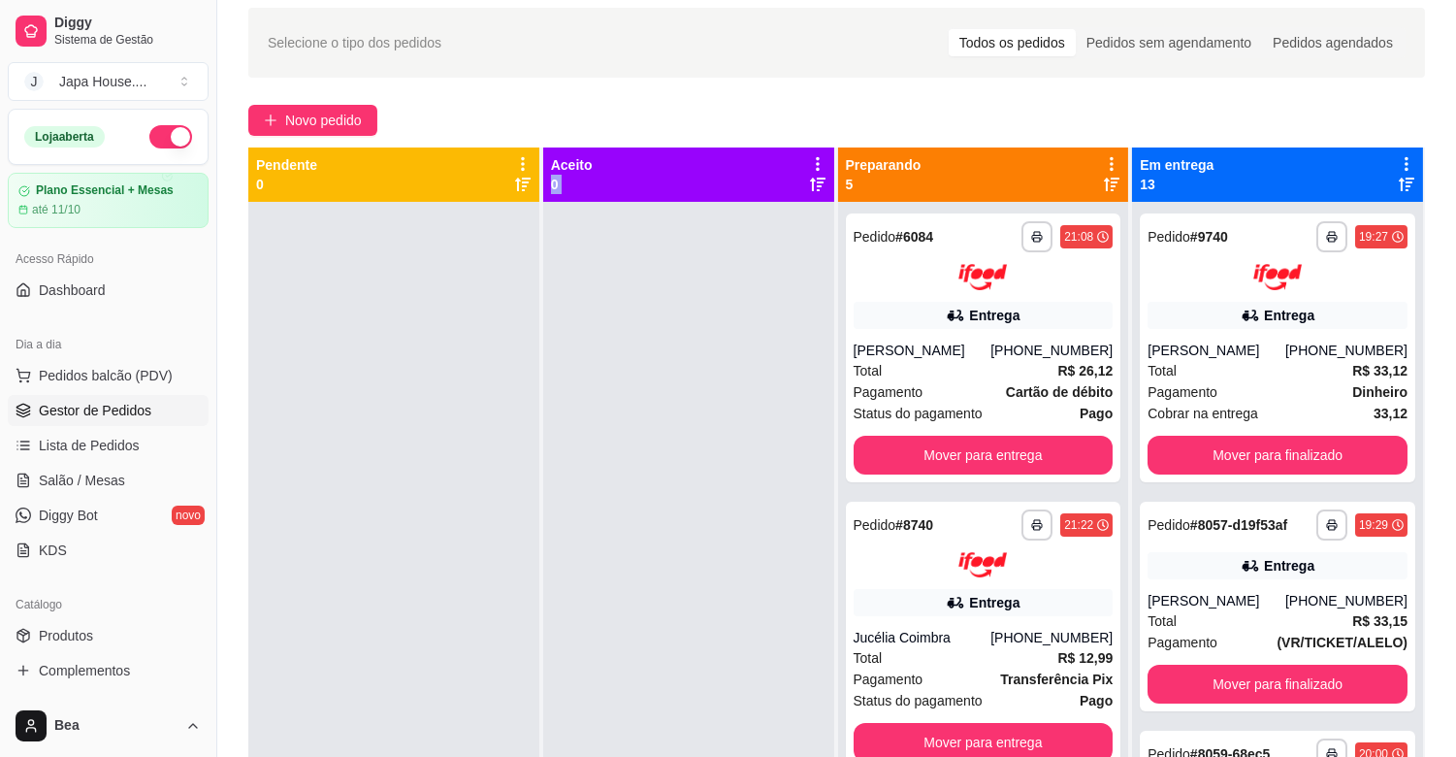
click at [750, 404] on div at bounding box center [688, 580] width 291 height 757
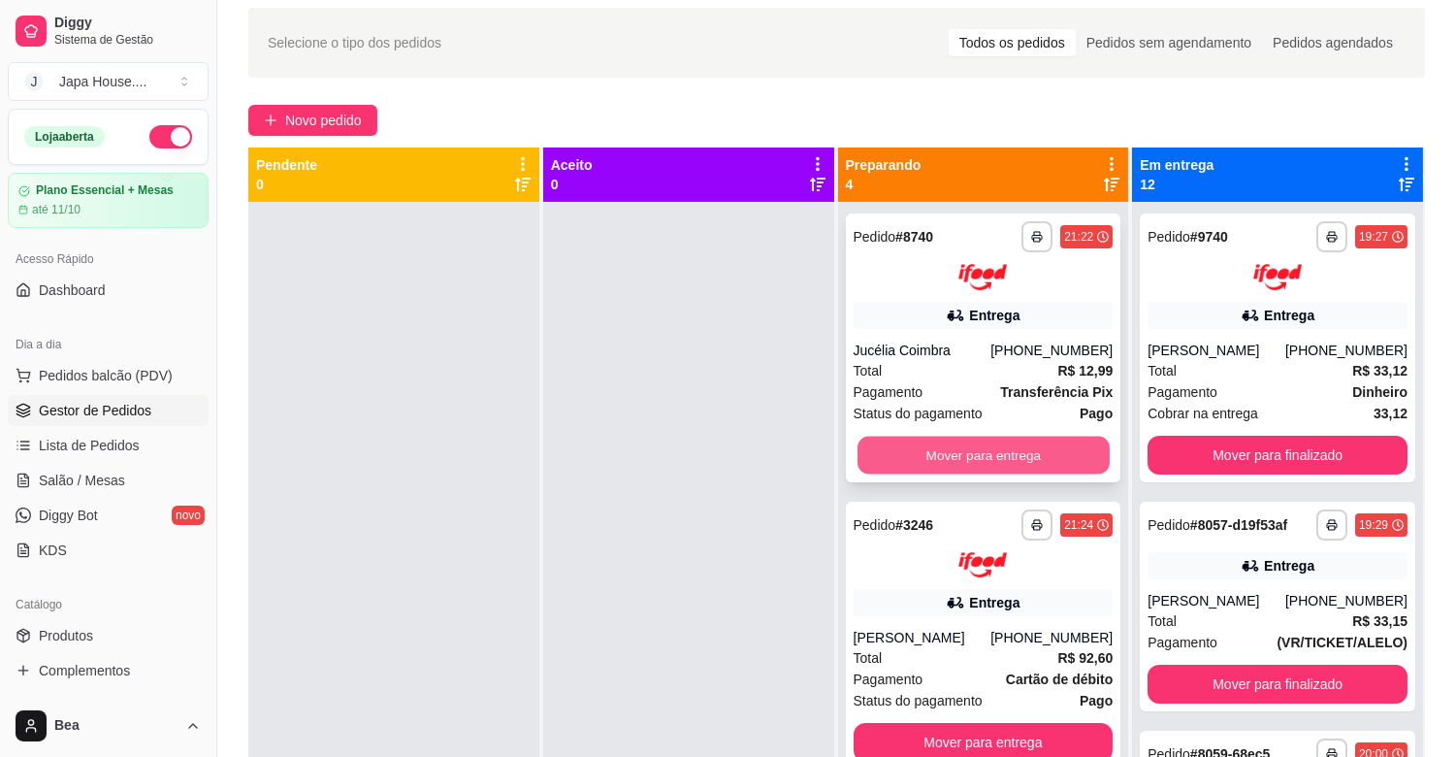
click at [909, 453] on button "Mover para entrega" at bounding box center [983, 455] width 252 height 38
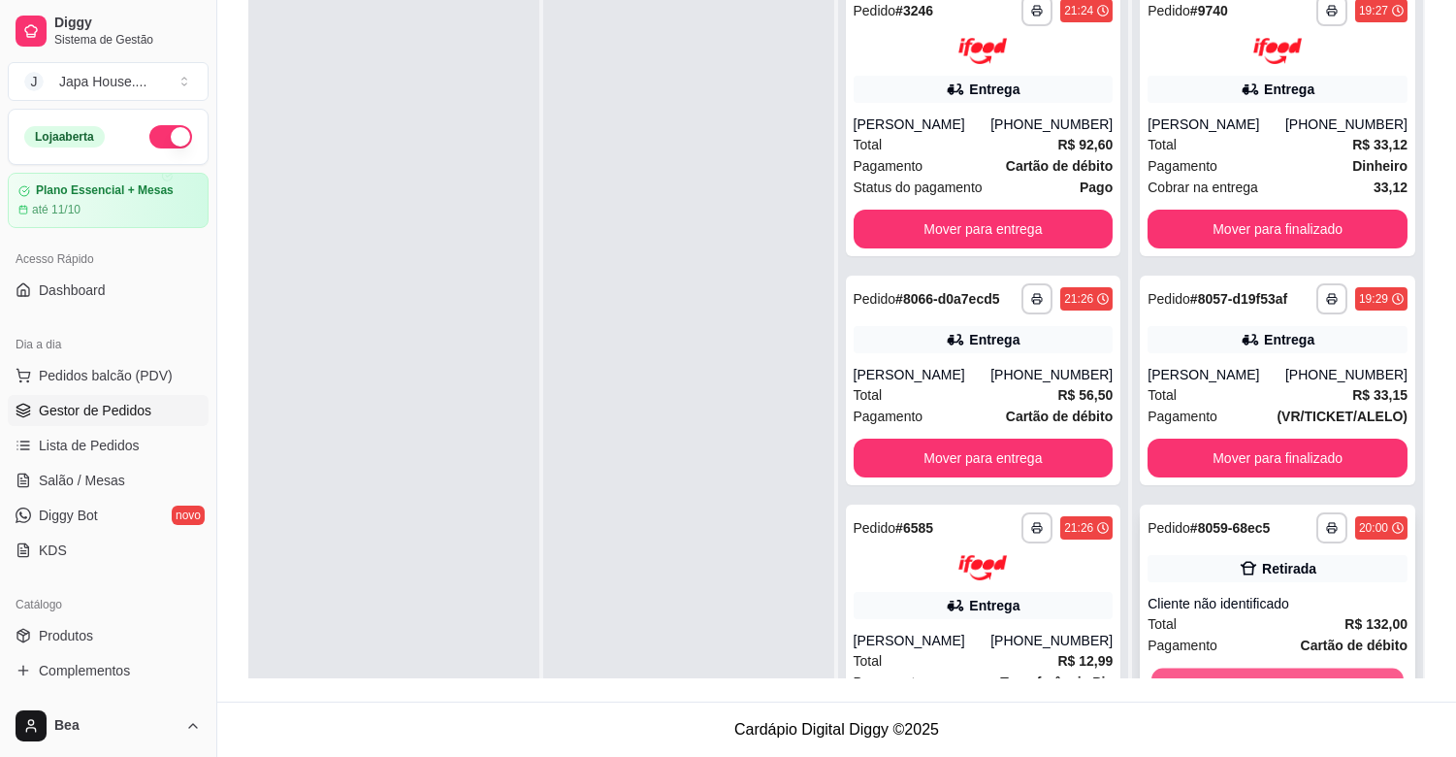
click at [1203, 667] on button "Mover para finalizado" at bounding box center [1277, 686] width 252 height 38
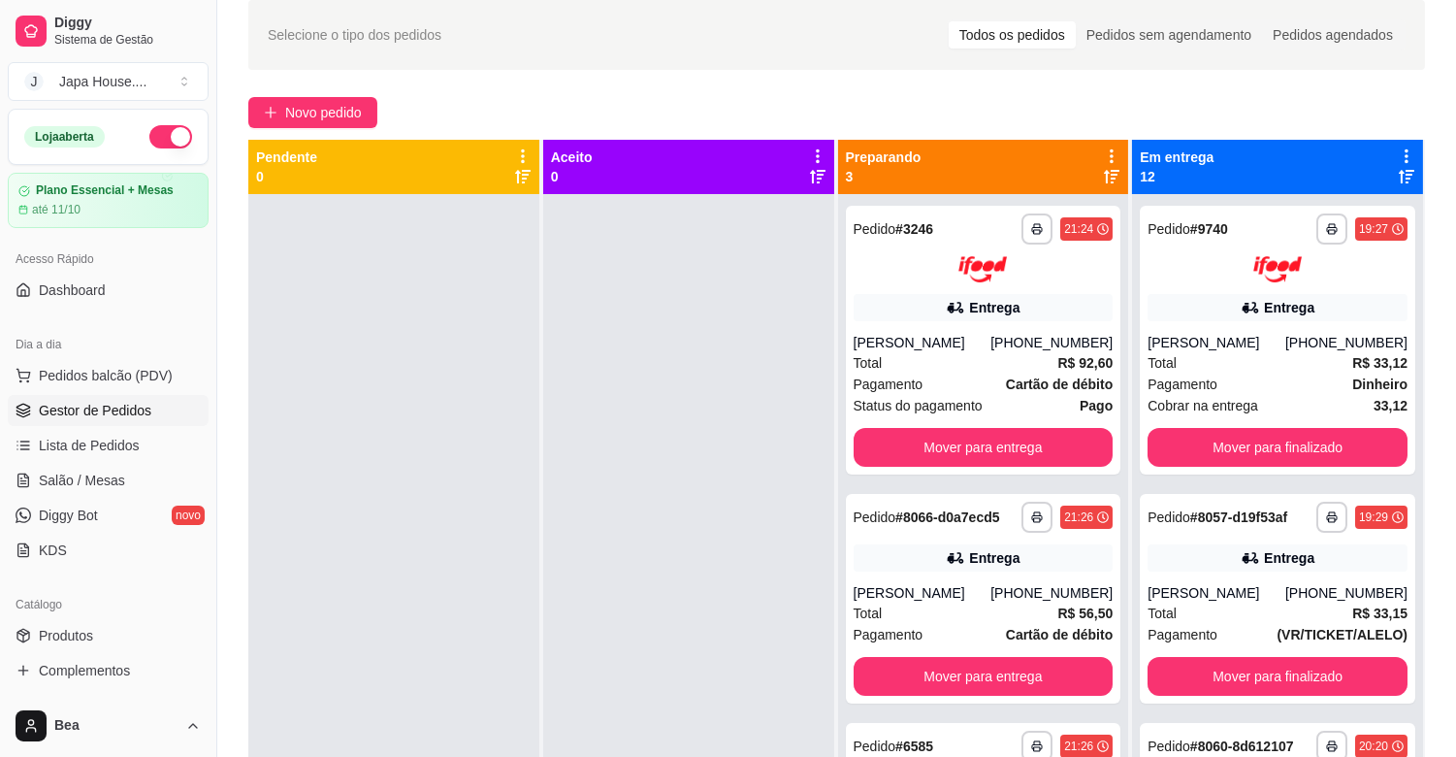
scroll to position [80, 0]
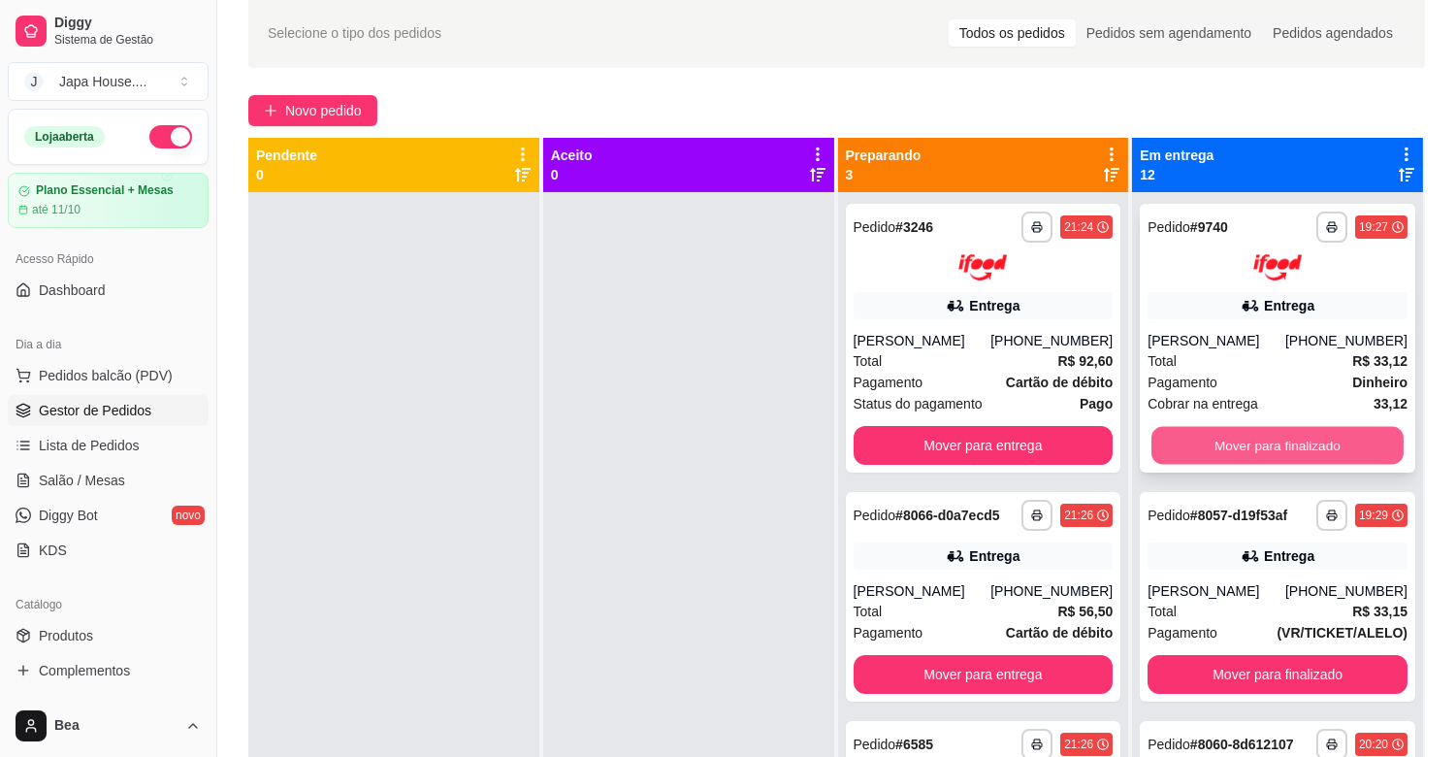
click at [1248, 438] on button "Mover para finalizado" at bounding box center [1277, 445] width 252 height 38
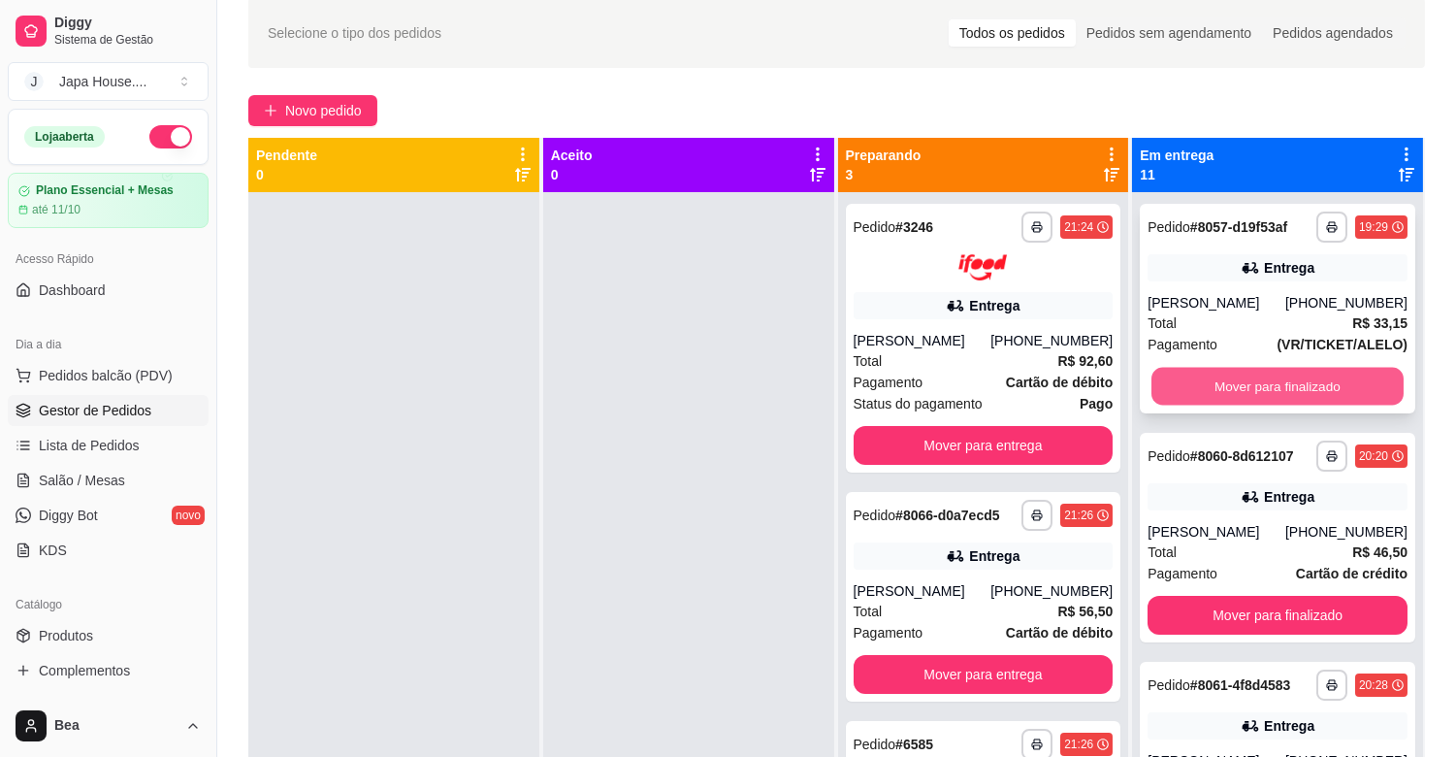
click at [1222, 388] on button "Mover para finalizado" at bounding box center [1277, 387] width 252 height 38
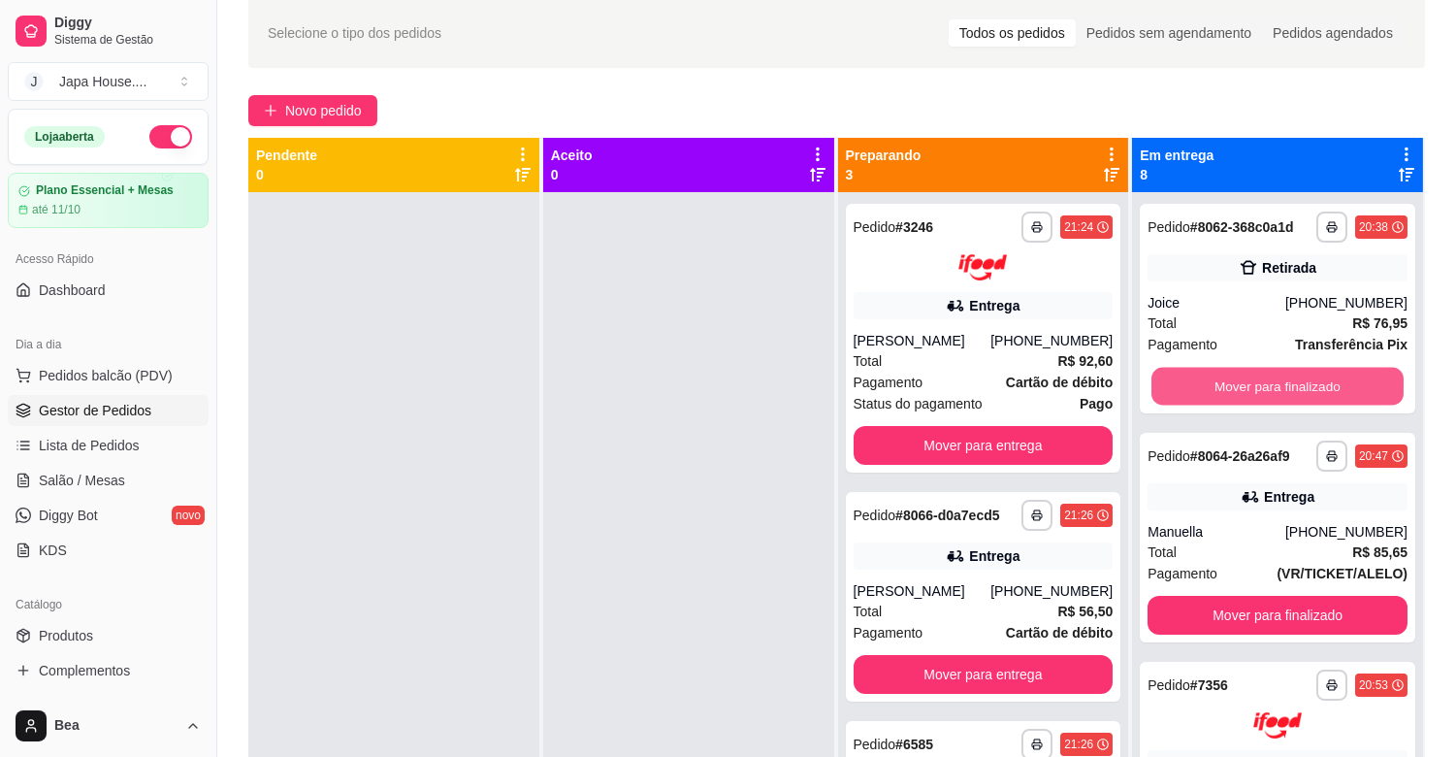
click at [1222, 388] on button "Mover para finalizado" at bounding box center [1277, 387] width 252 height 38
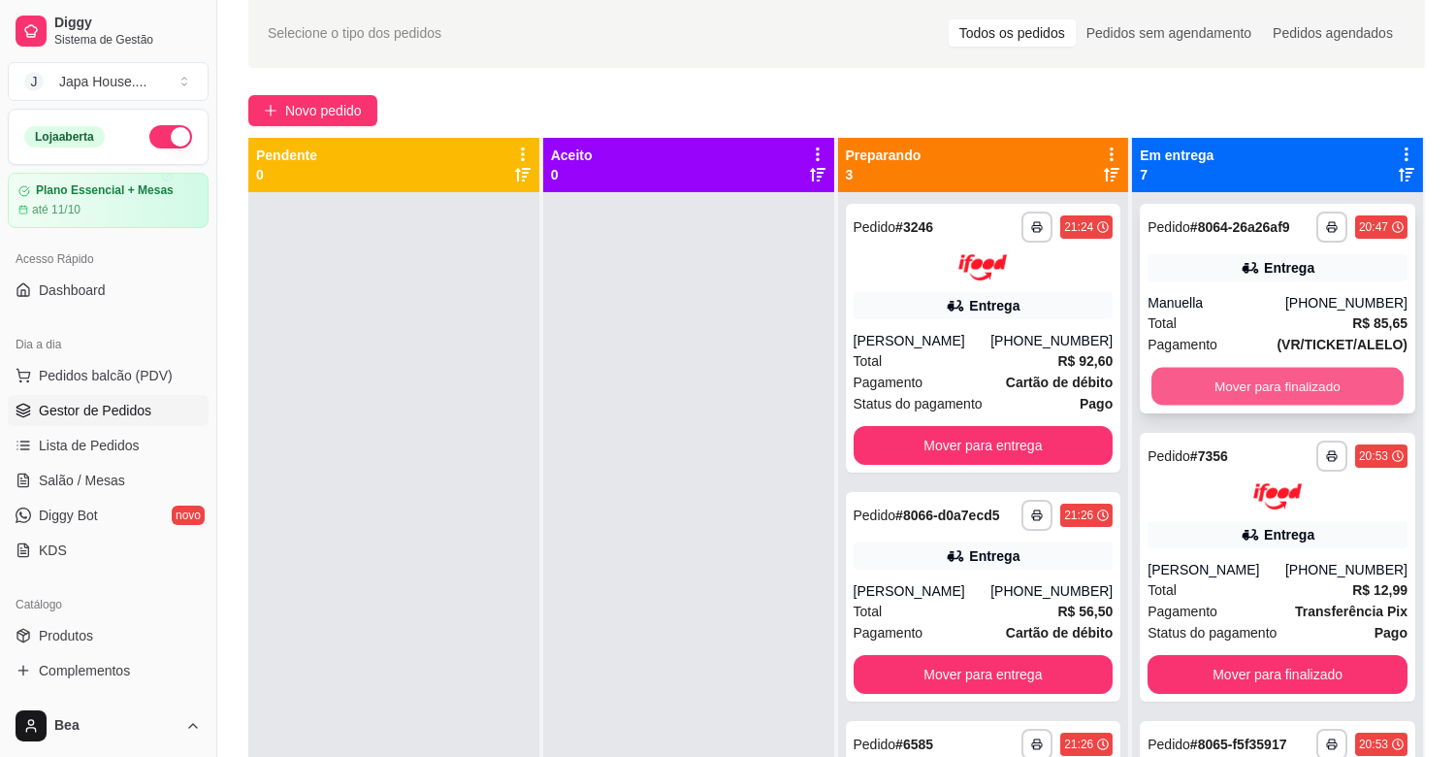
click at [1213, 386] on button "Mover para finalizado" at bounding box center [1277, 387] width 252 height 38
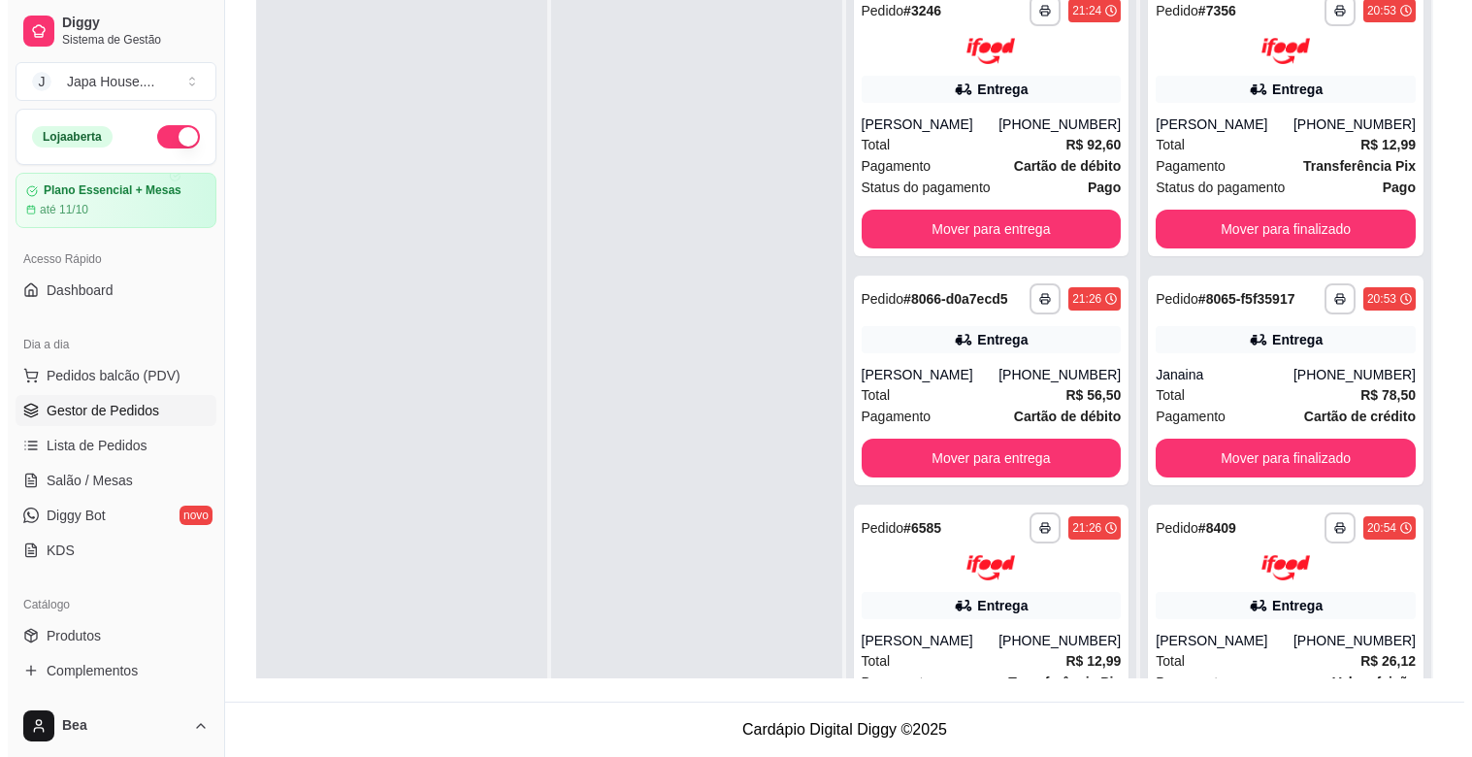
scroll to position [0, 0]
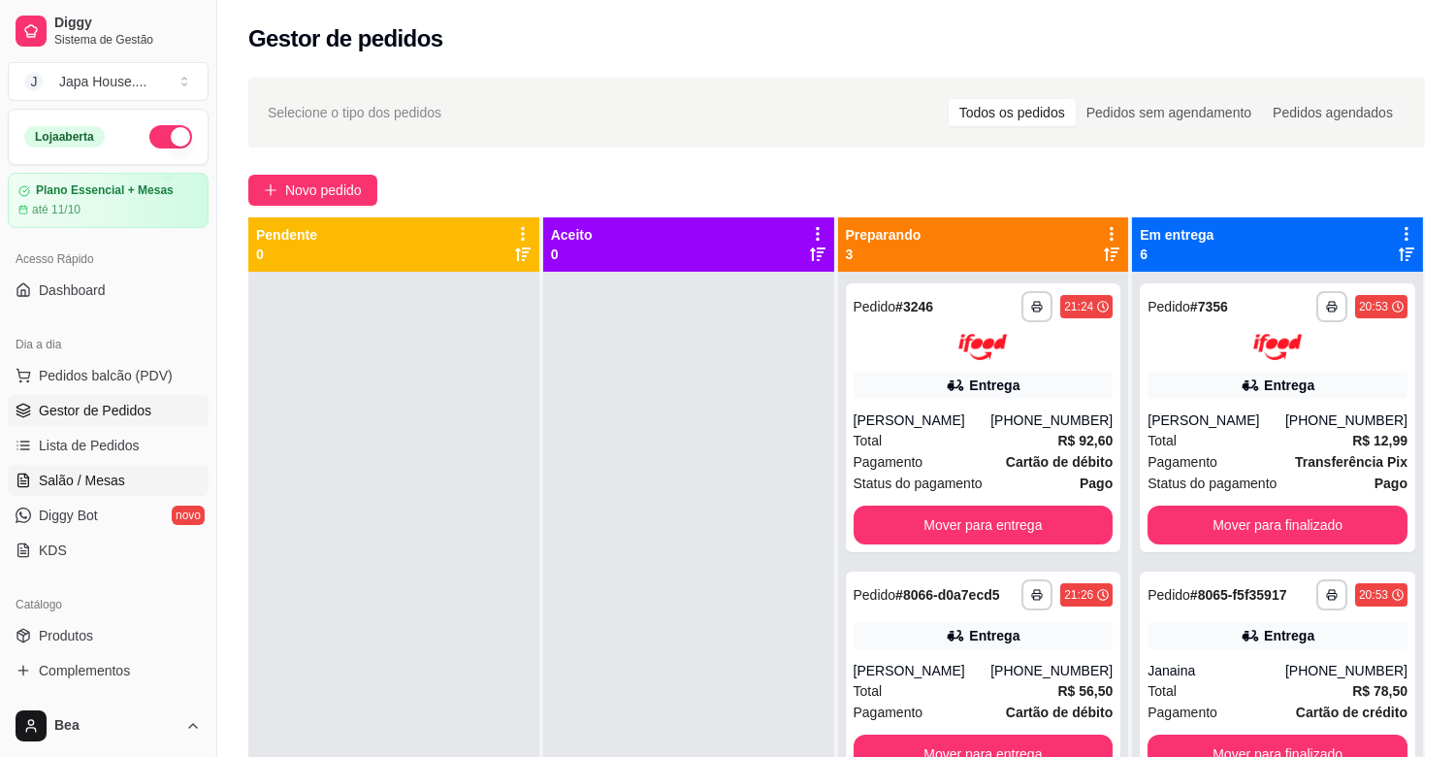
click at [101, 488] on span "Salão / Mesas" at bounding box center [82, 479] width 86 height 19
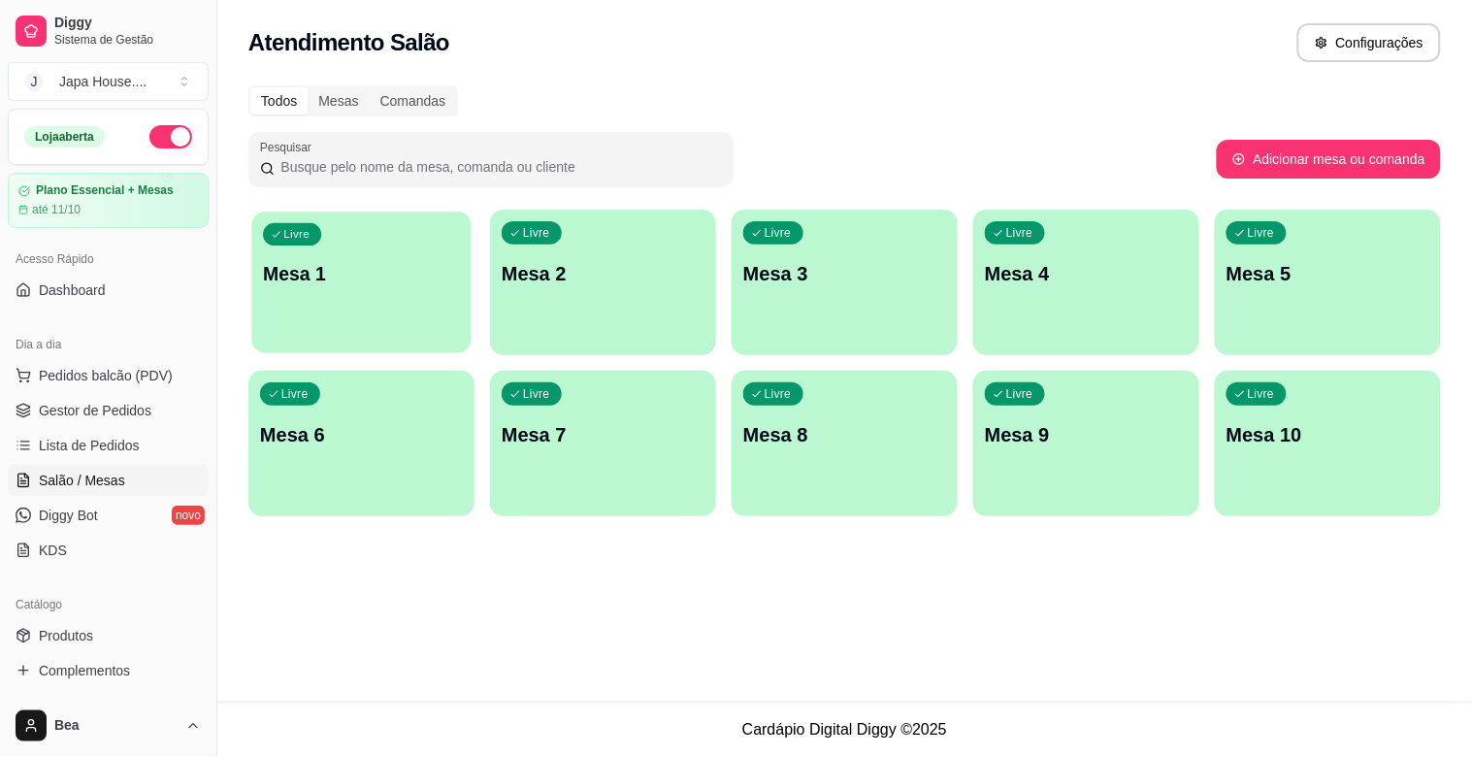
click at [321, 266] on p "Mesa 1" at bounding box center [361, 274] width 197 height 26
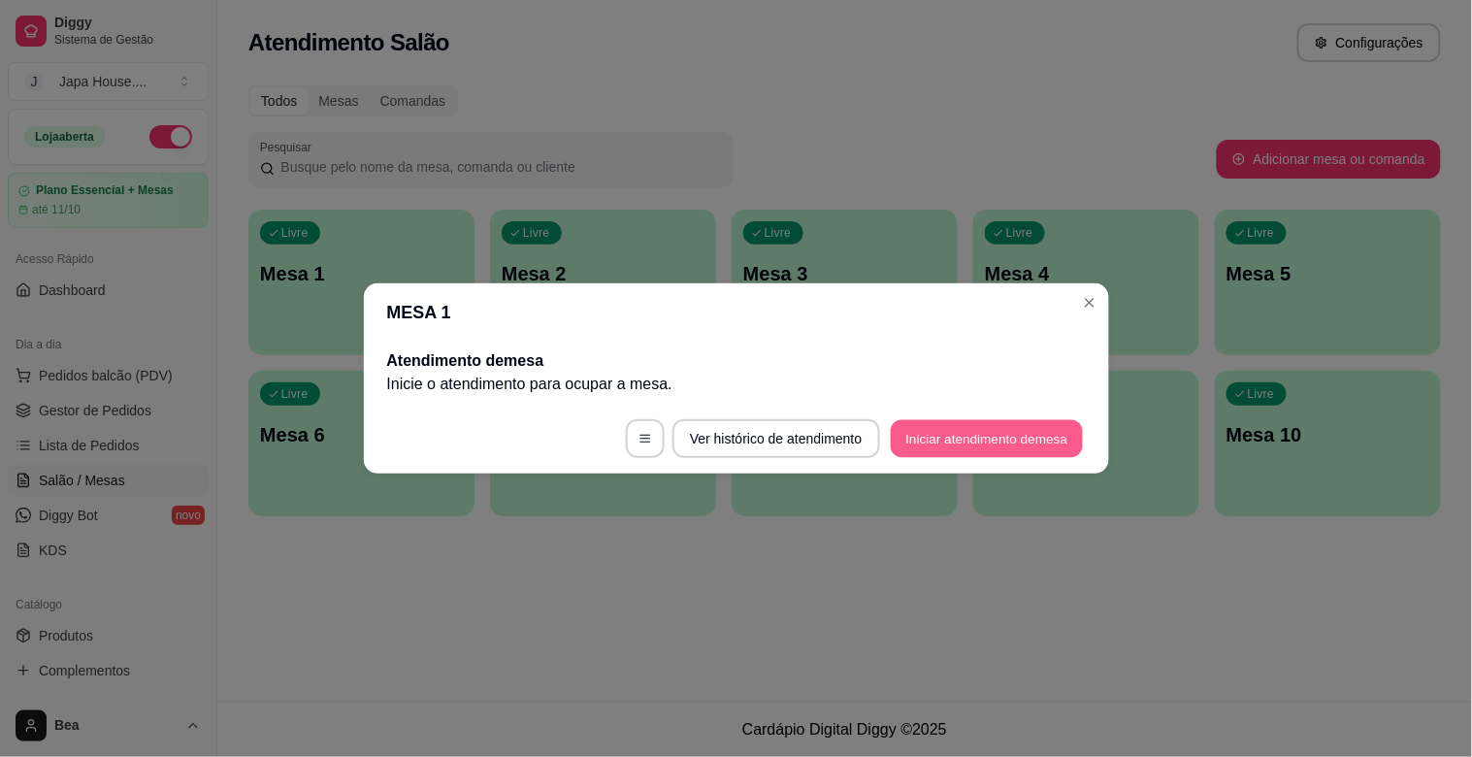
click at [958, 437] on button "Iniciar atendimento de mesa" at bounding box center [986, 439] width 192 height 38
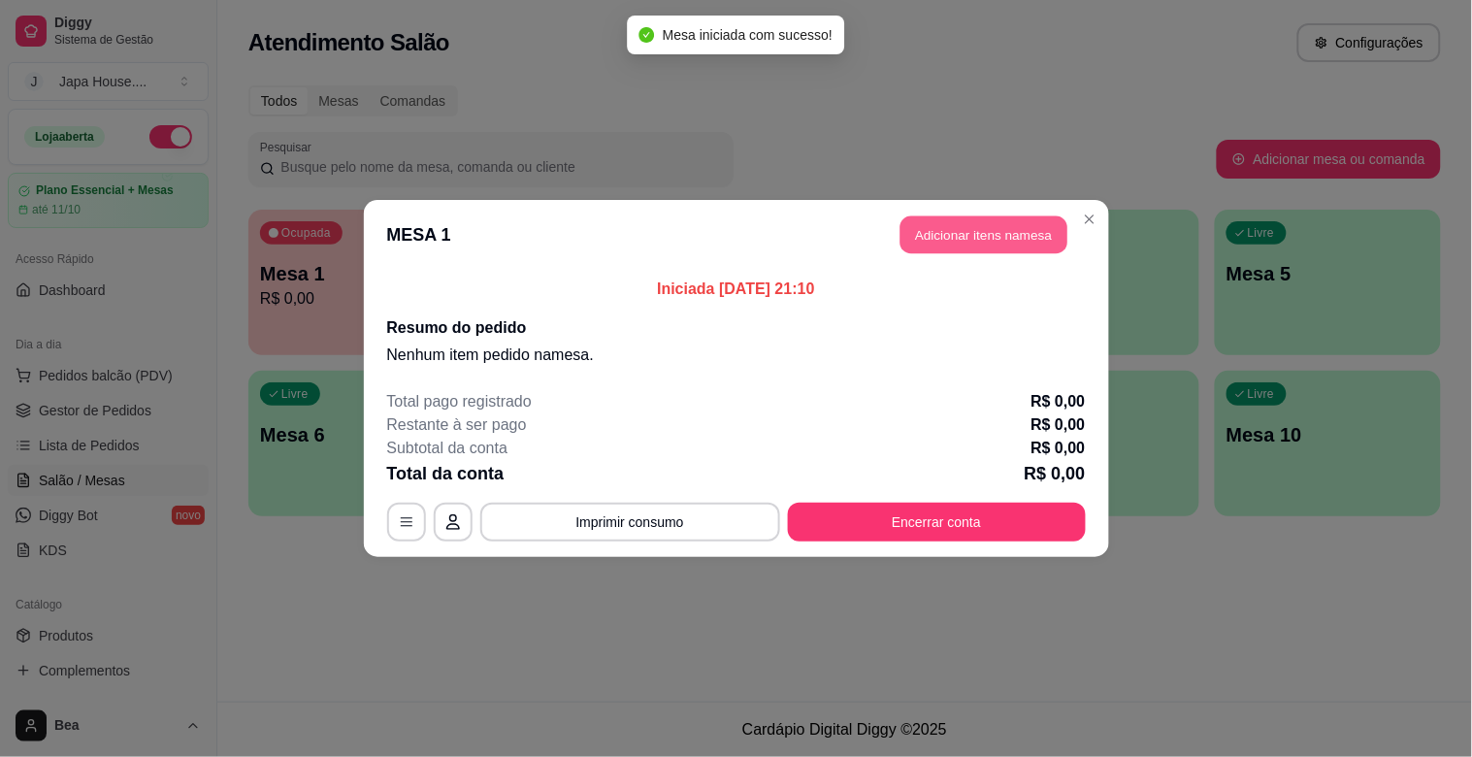
click at [973, 228] on button "Adicionar itens na mesa" at bounding box center [983, 235] width 167 height 38
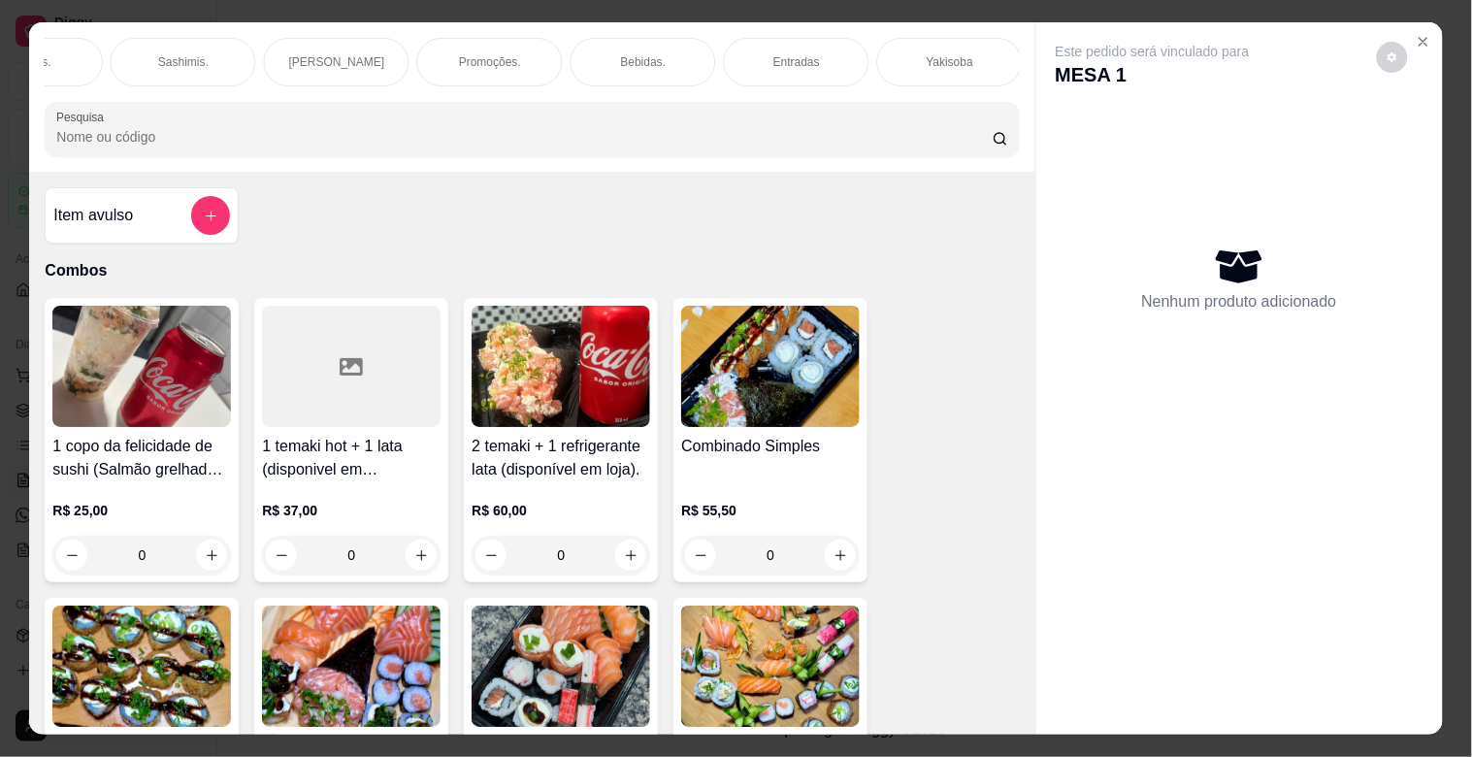
scroll to position [0, 1622]
click at [229, 49] on div "Yakisoba" at bounding box center [182, 62] width 146 height 49
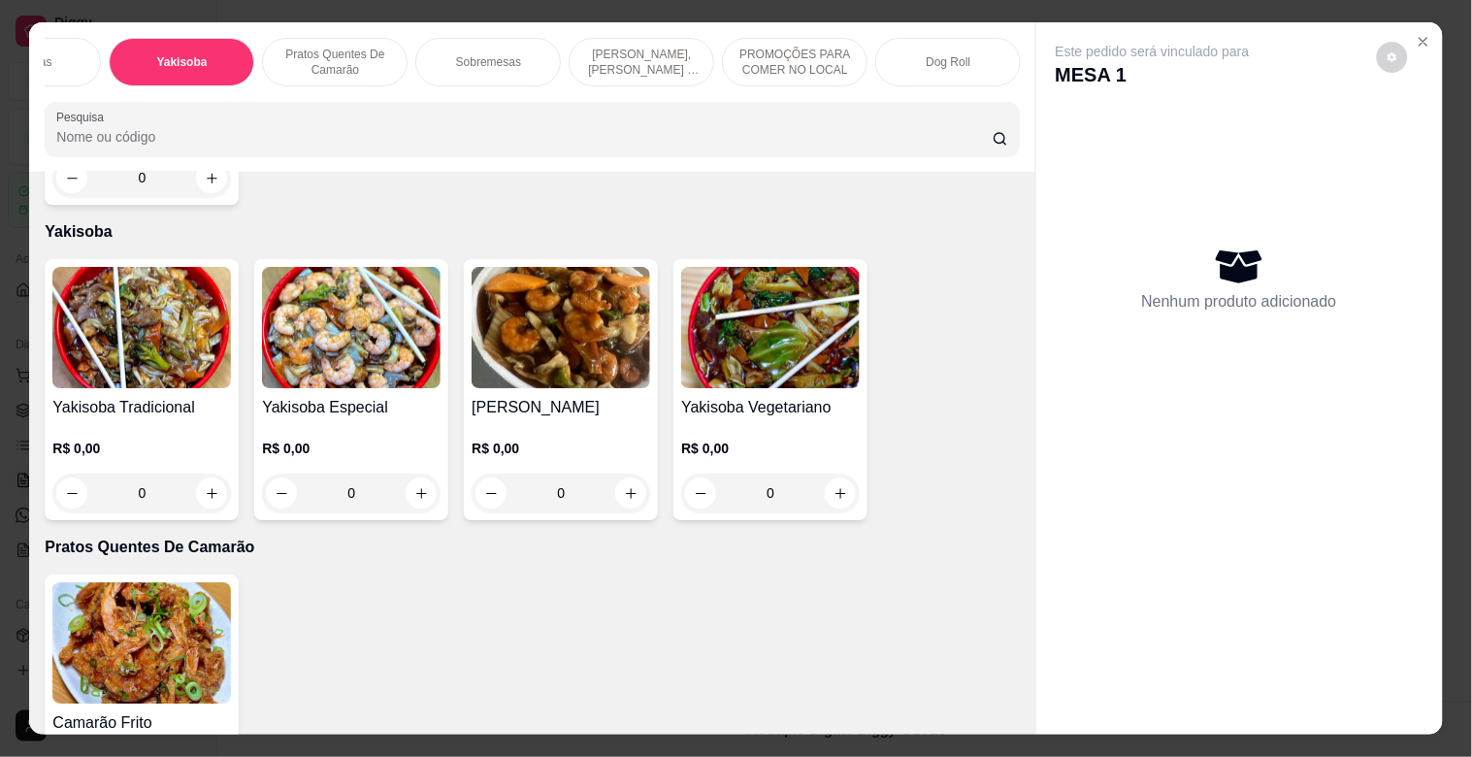
scroll to position [47, 0]
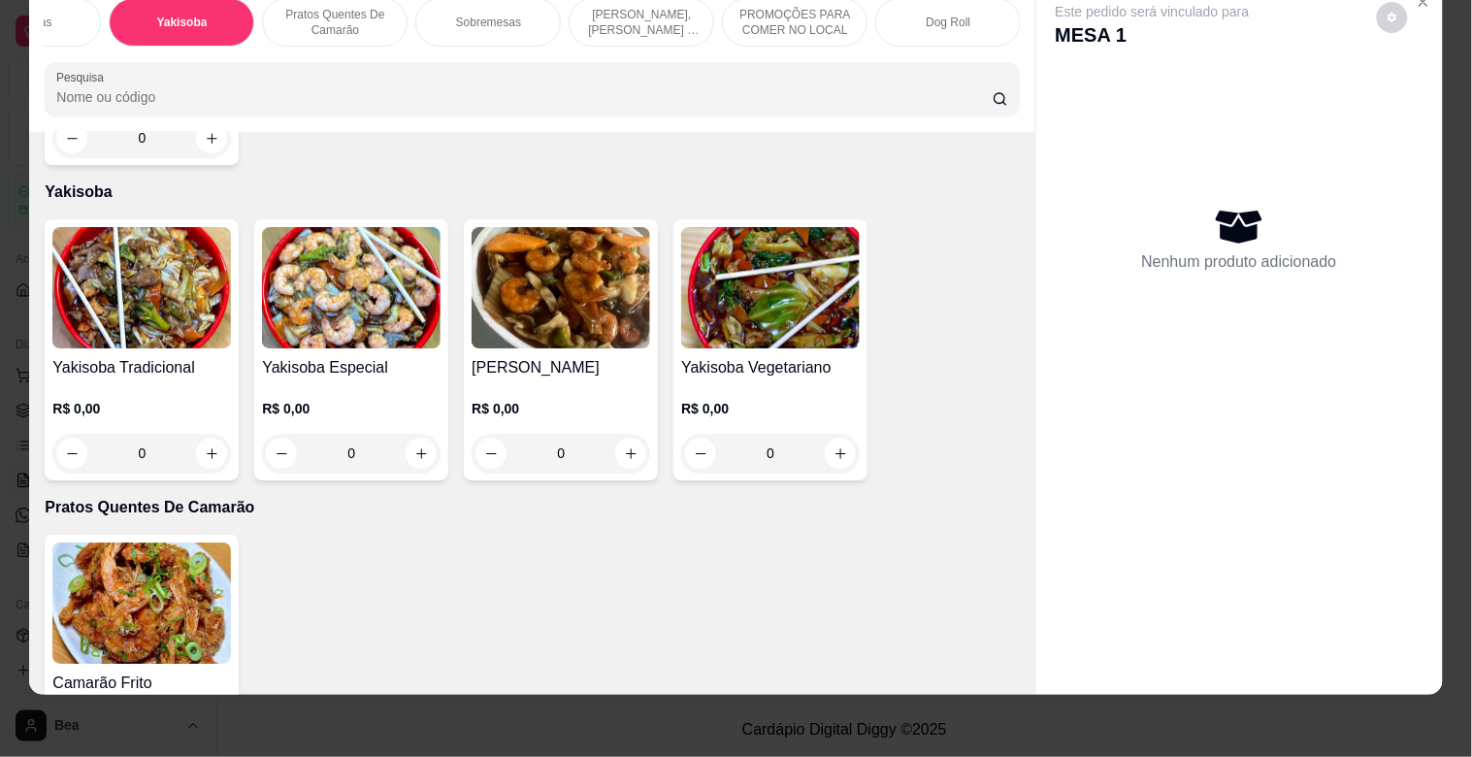
click at [172, 276] on img at bounding box center [141, 287] width 178 height 121
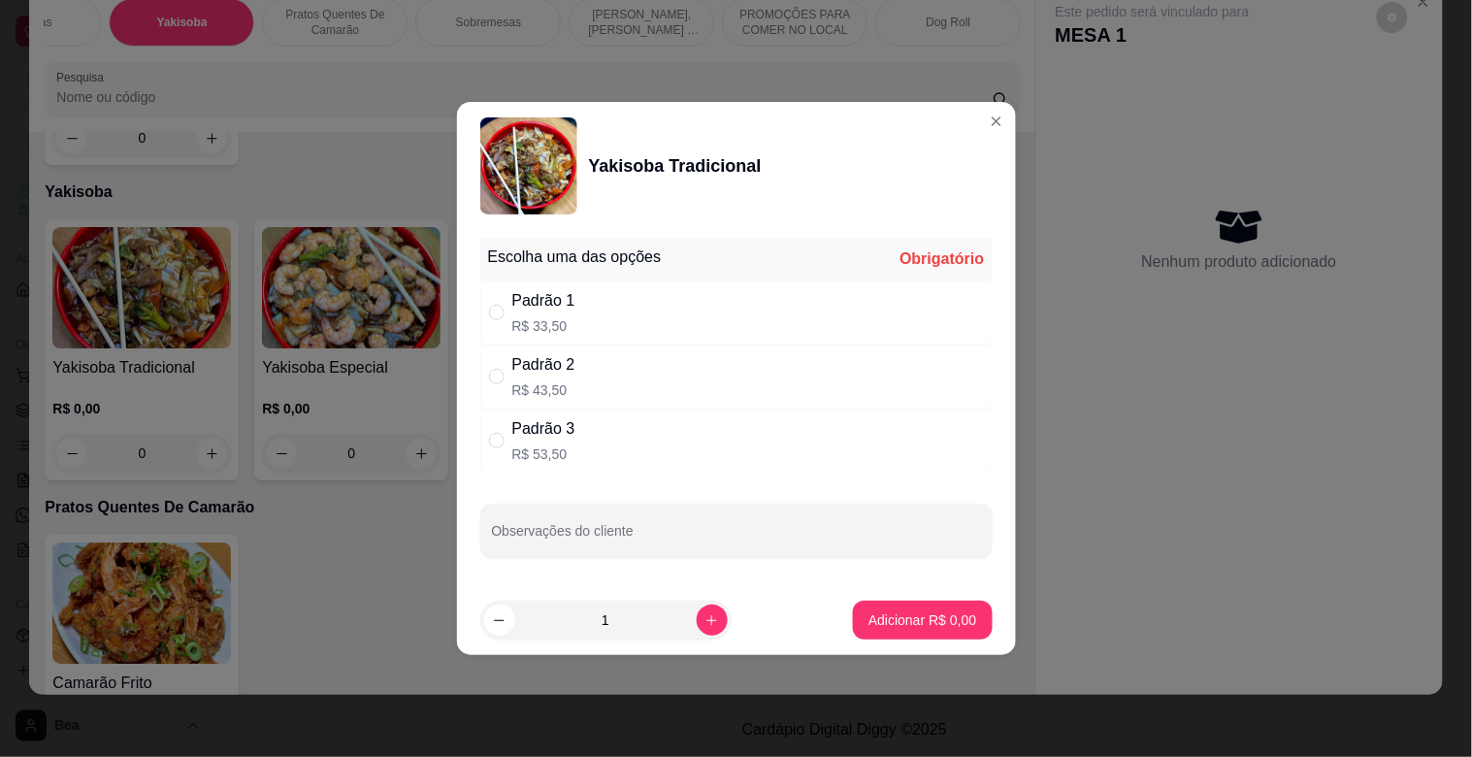
click at [661, 370] on div "Padrão 2 R$ 43,50" at bounding box center [736, 376] width 512 height 64
radio input "true"
click at [876, 625] on p "Adicionar R$ 43,50" at bounding box center [917, 619] width 115 height 19
type input "1"
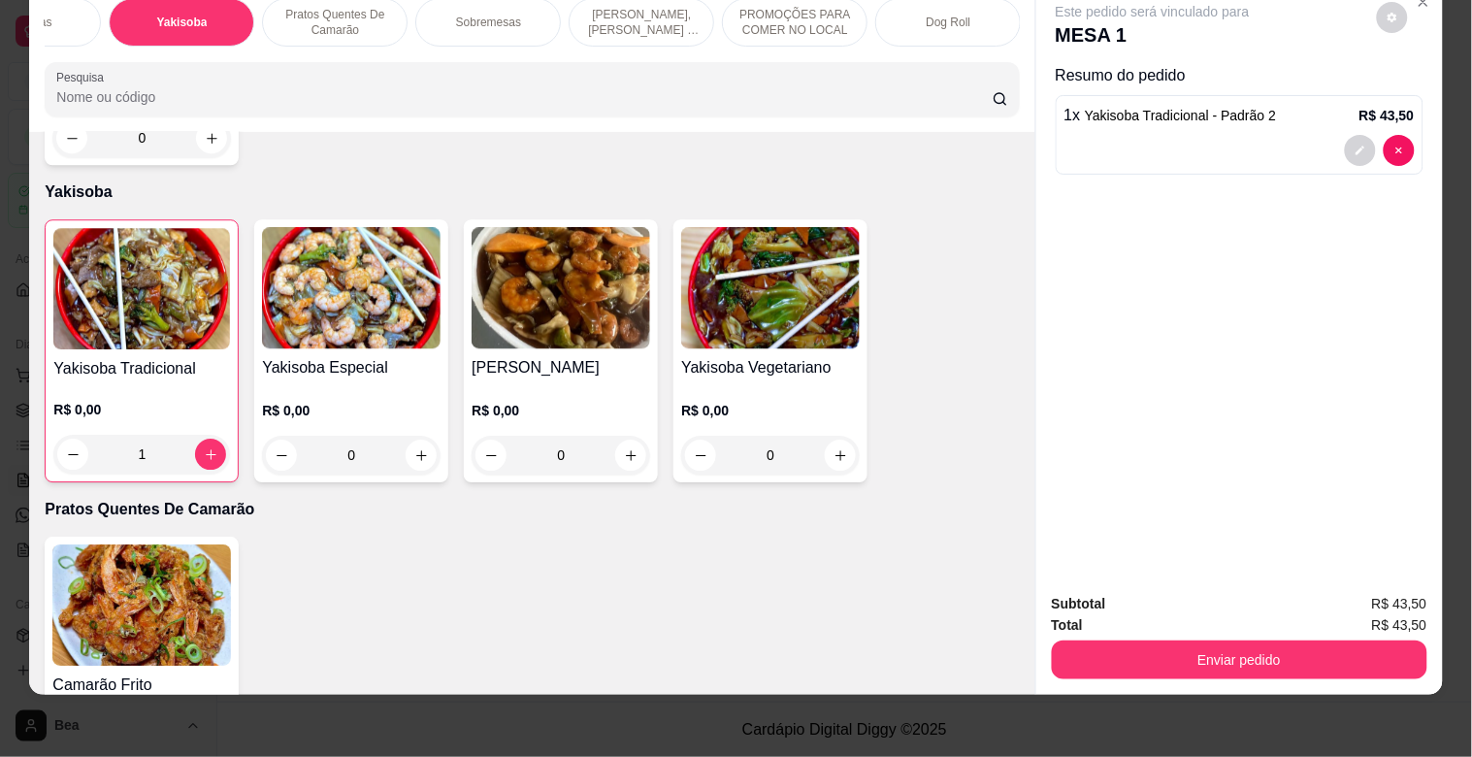
click at [532, 47] on div "Combos [PERSON_NAME]. Hot rolls Hossomakis. [GEOGRAPHIC_DATA]. Niguiris. Sashim…" at bounding box center [532, 22] width 974 height 49
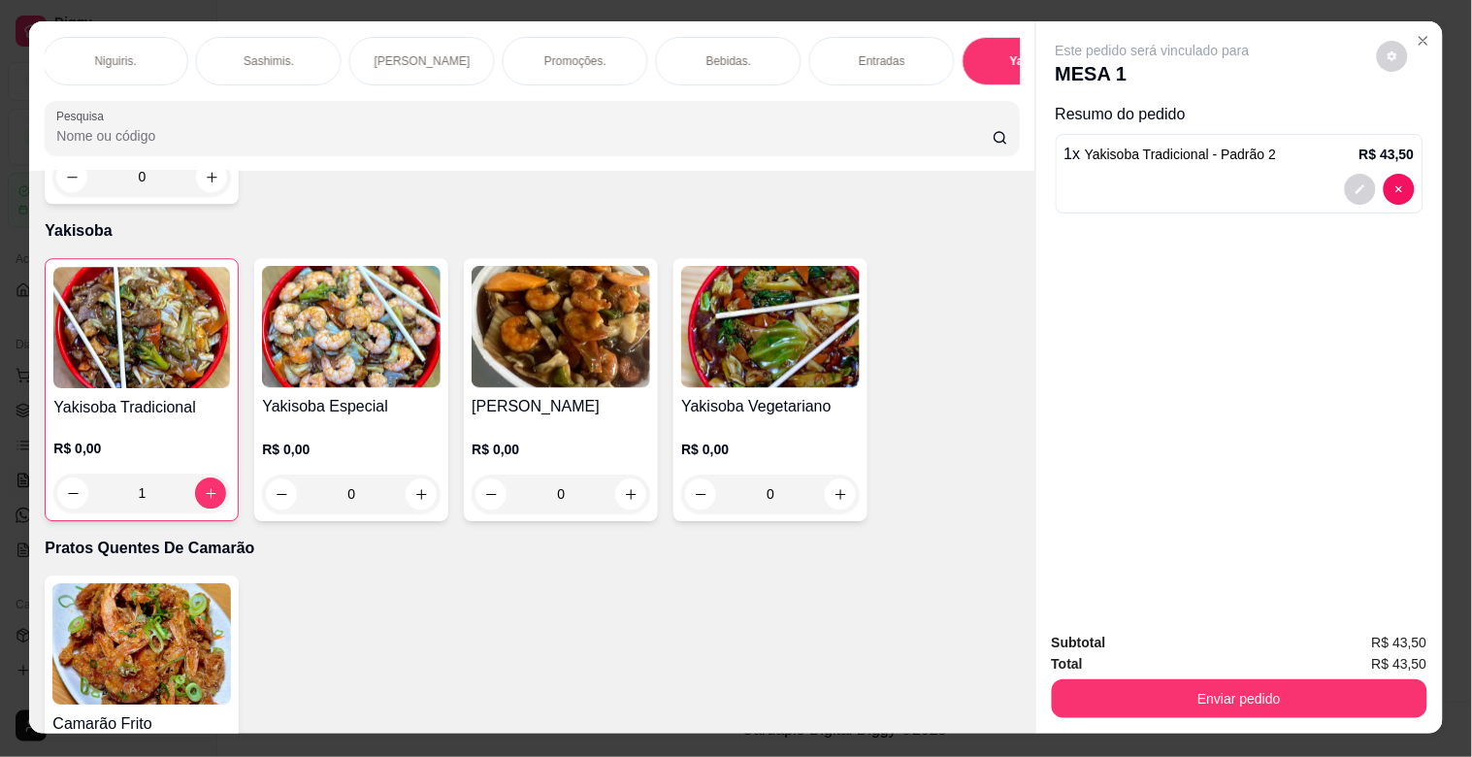
scroll to position [0, 0]
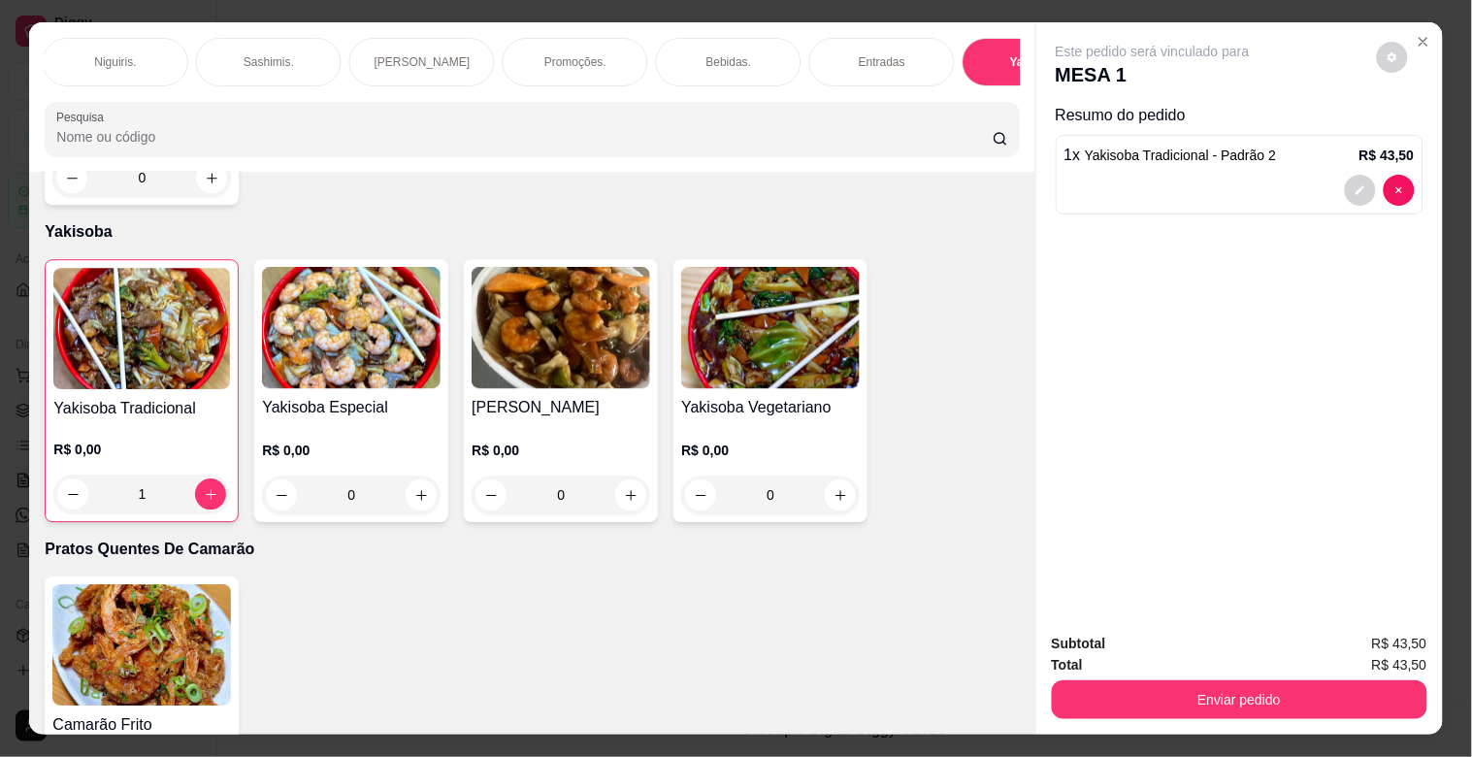
click at [714, 54] on p "Bebidas." at bounding box center [729, 62] width 46 height 16
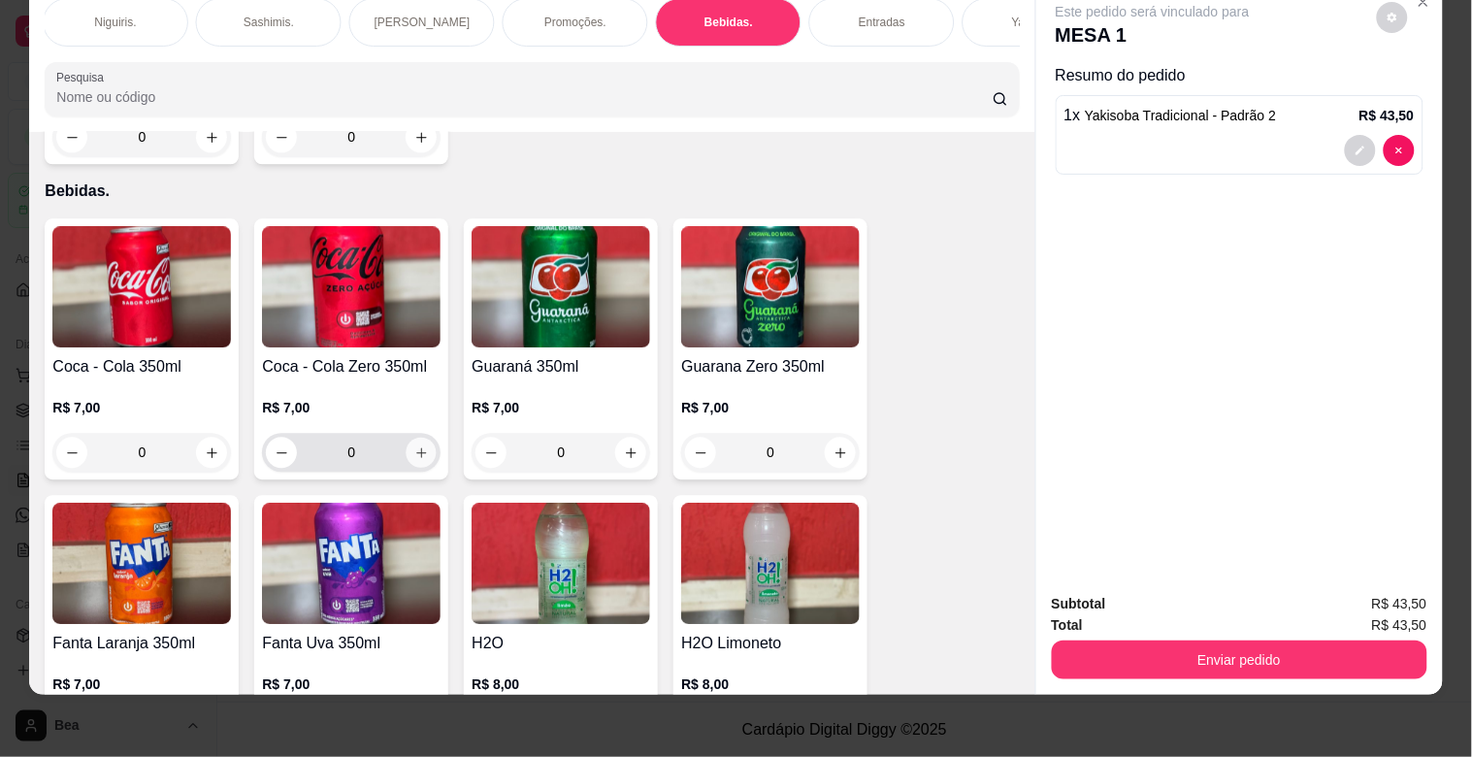
click at [414, 445] on icon "increase-product-quantity" at bounding box center [421, 452] width 15 height 15
type input "1"
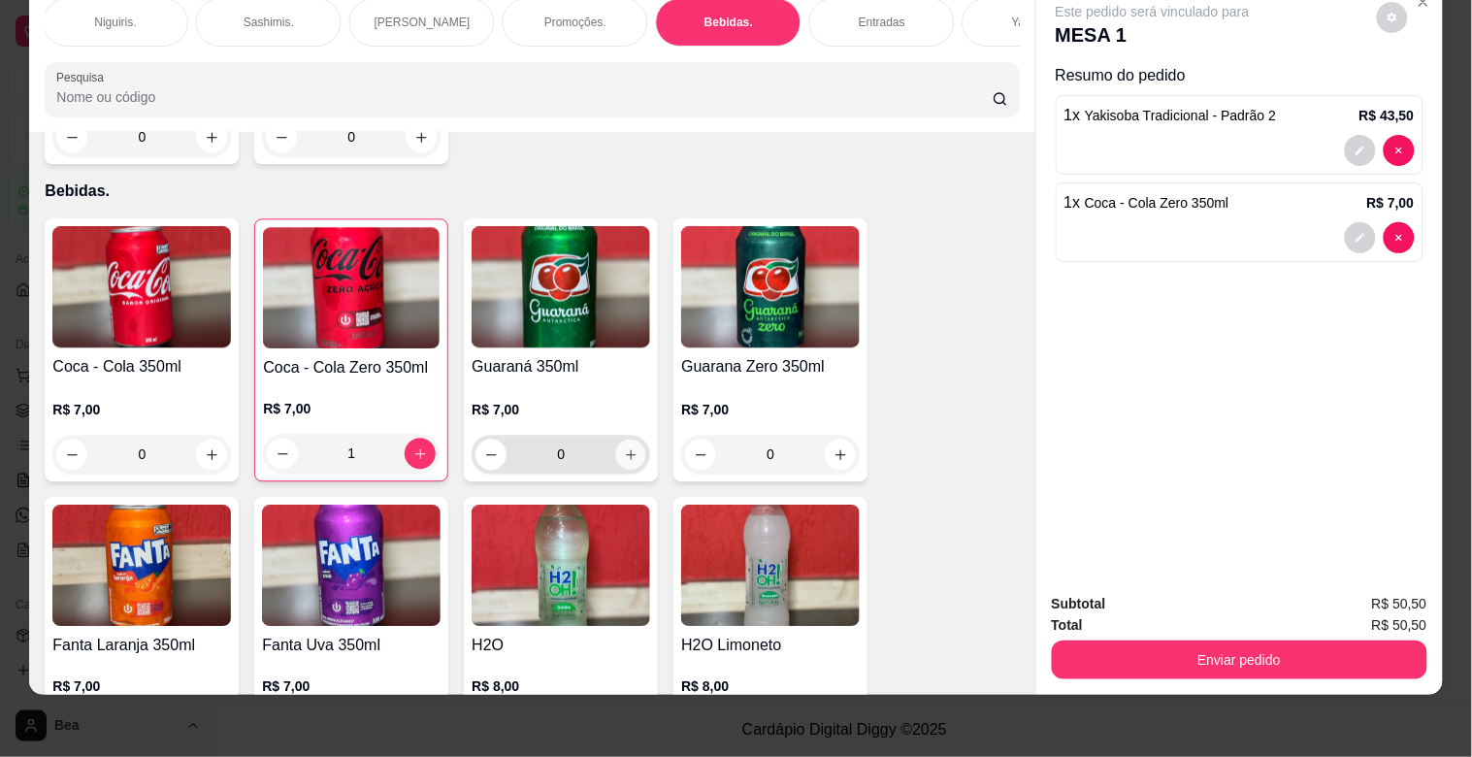
click at [628, 447] on icon "increase-product-quantity" at bounding box center [631, 454] width 15 height 15
type input "1"
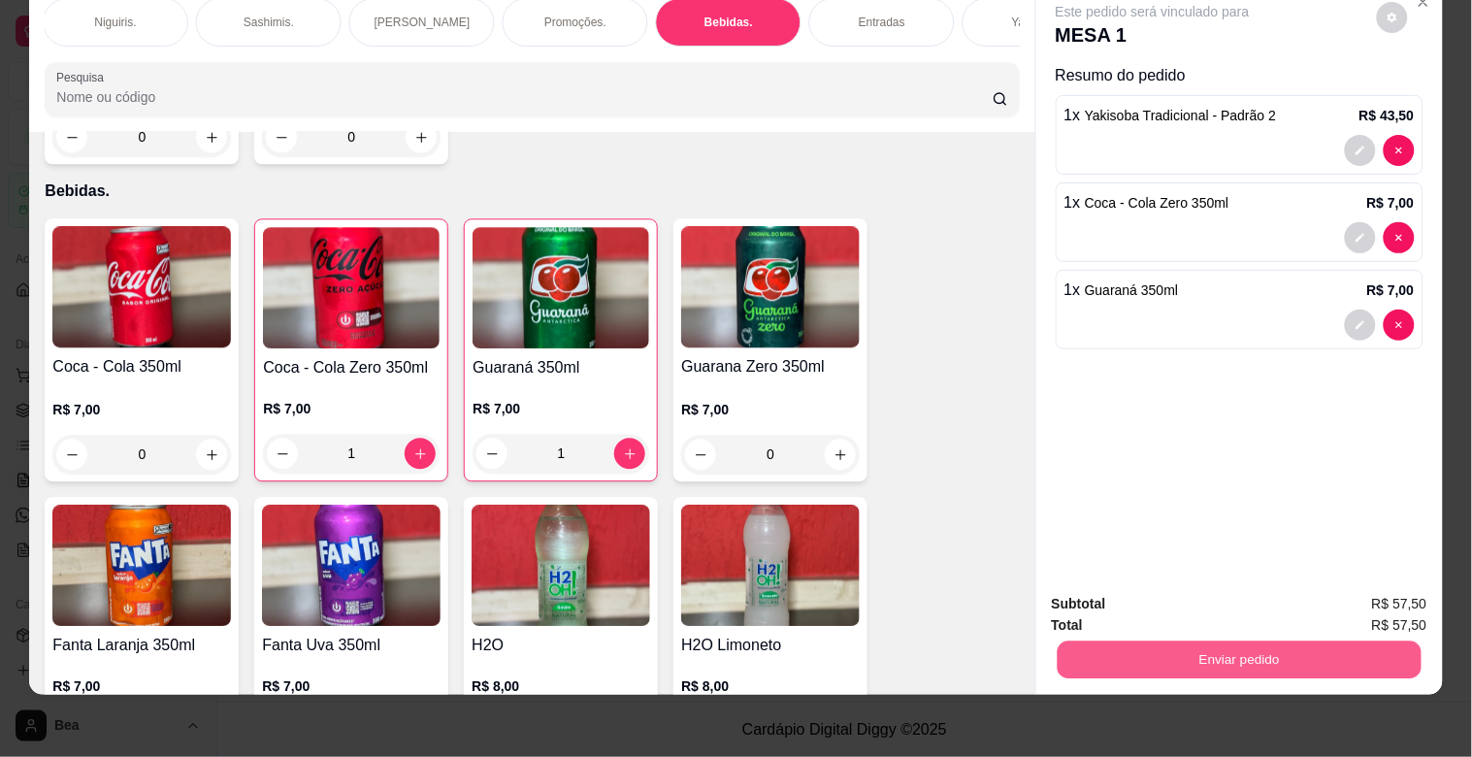
click at [1154, 650] on button "Enviar pedido" at bounding box center [1238, 659] width 364 height 38
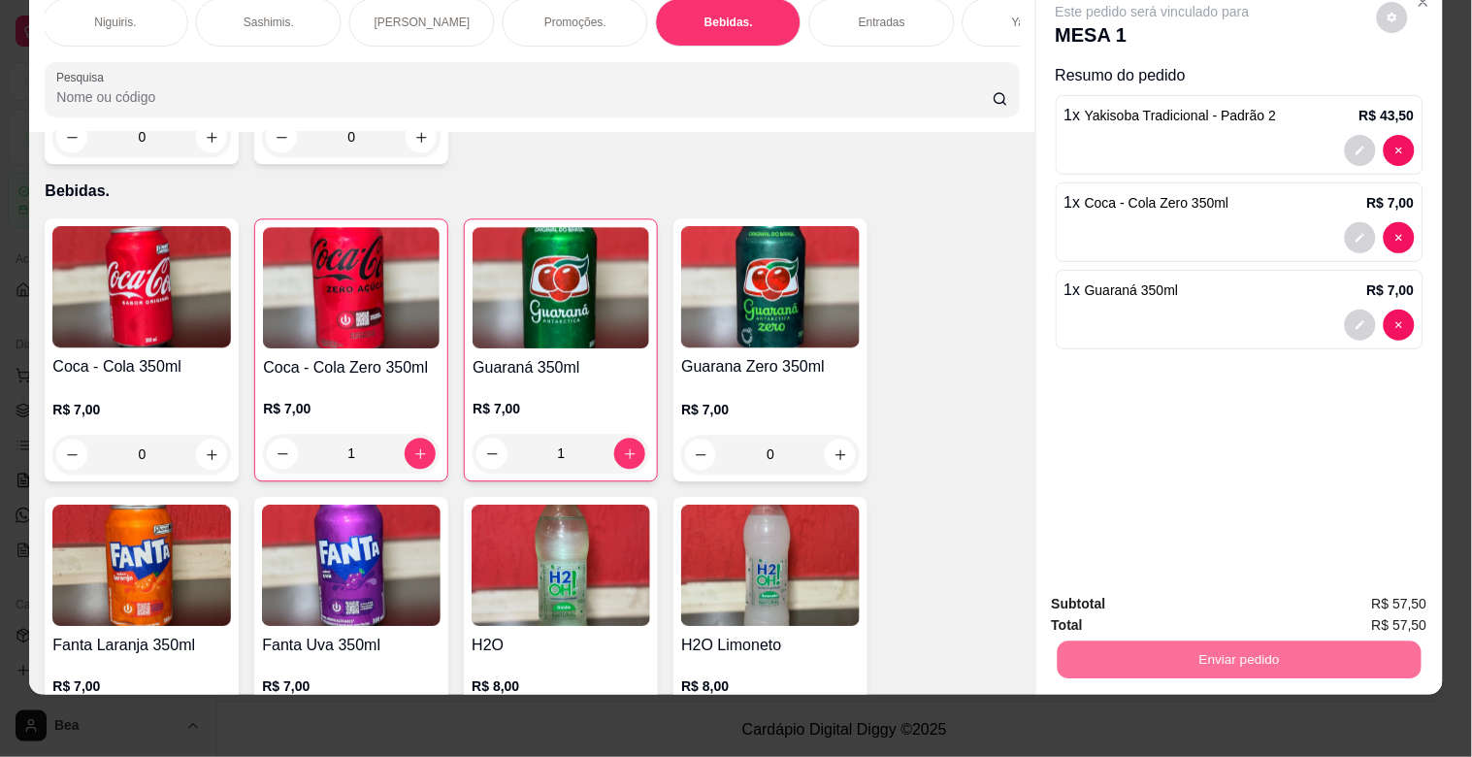
click at [1348, 599] on button "Enviar pedido" at bounding box center [1376, 595] width 107 height 36
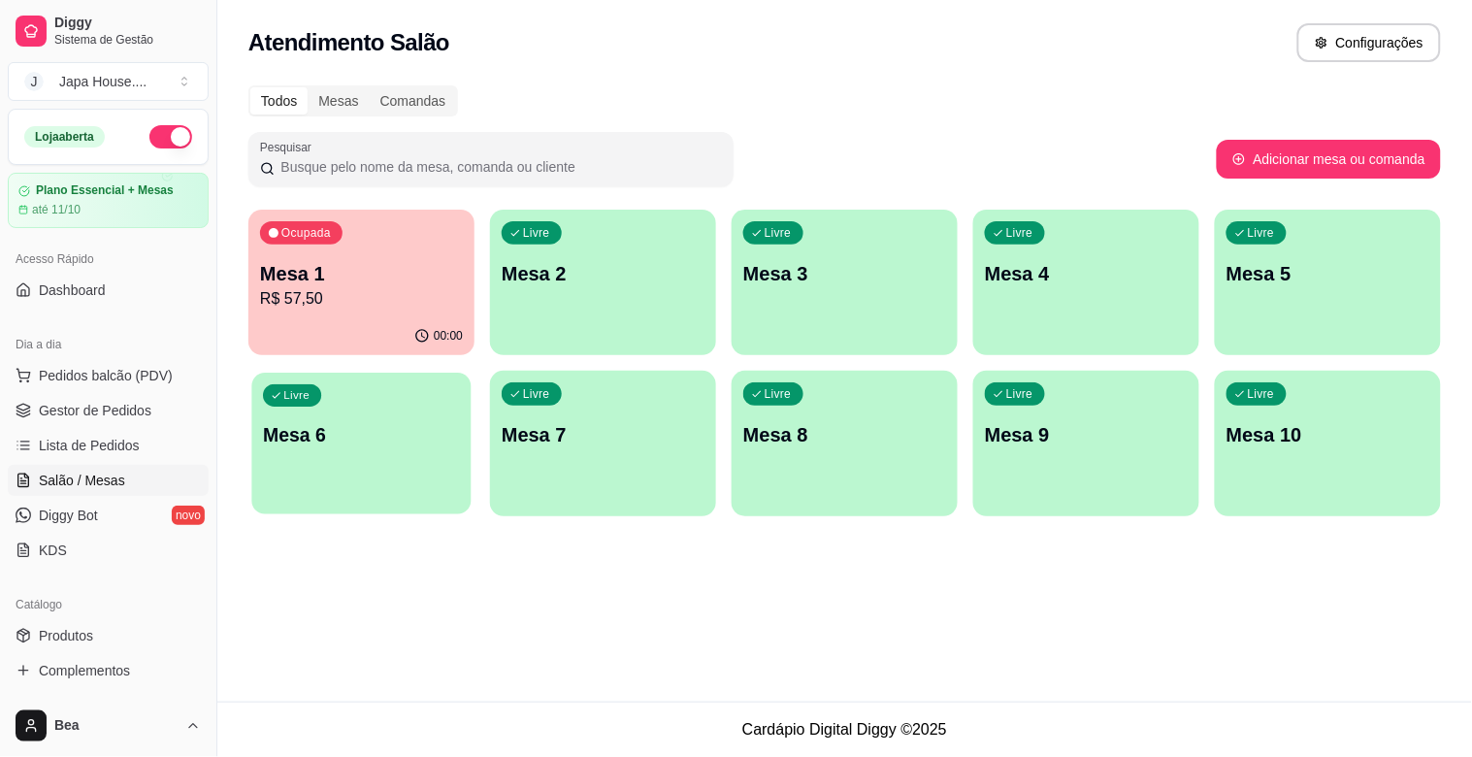
click at [366, 441] on p "Mesa 6" at bounding box center [361, 435] width 197 height 26
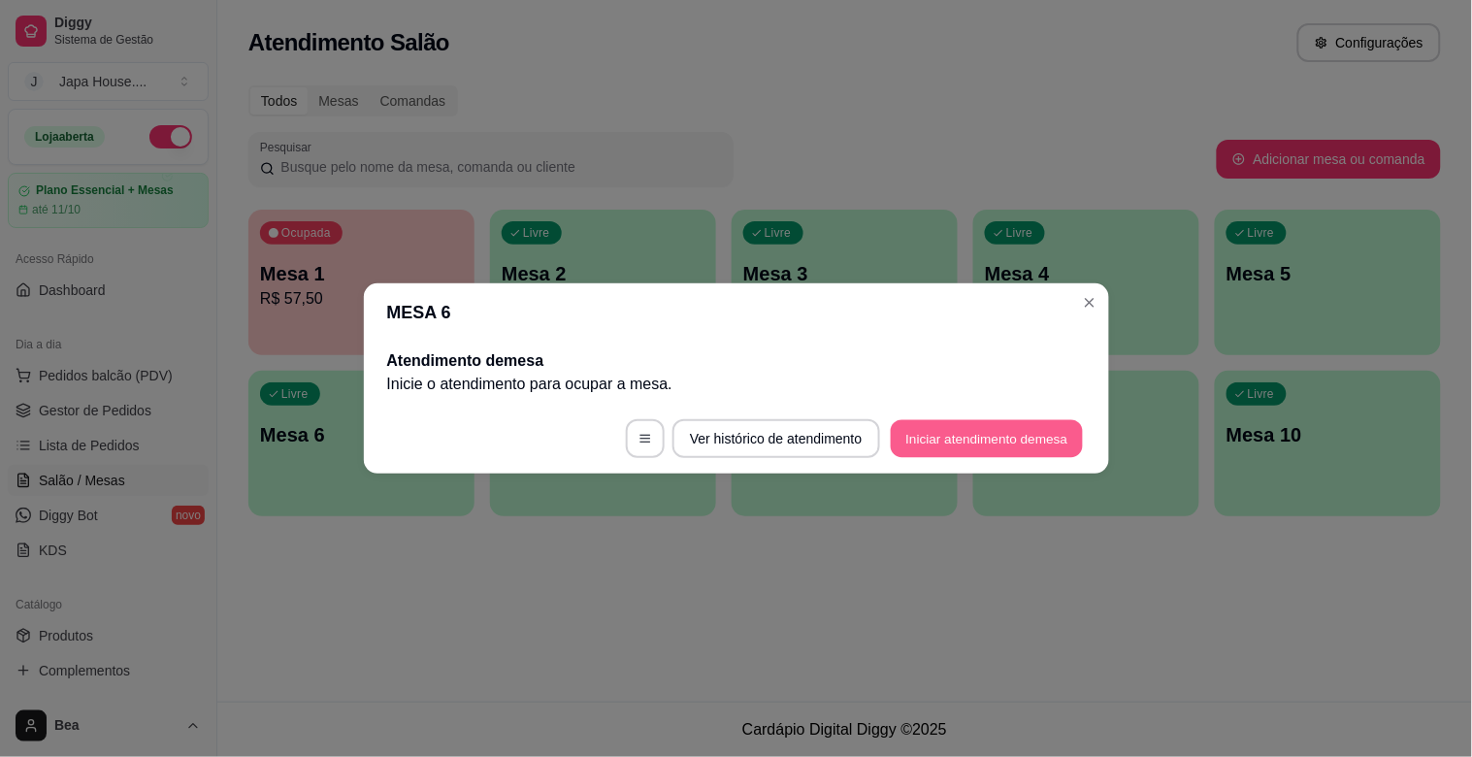
click at [931, 435] on button "Iniciar atendimento de mesa" at bounding box center [986, 439] width 192 height 38
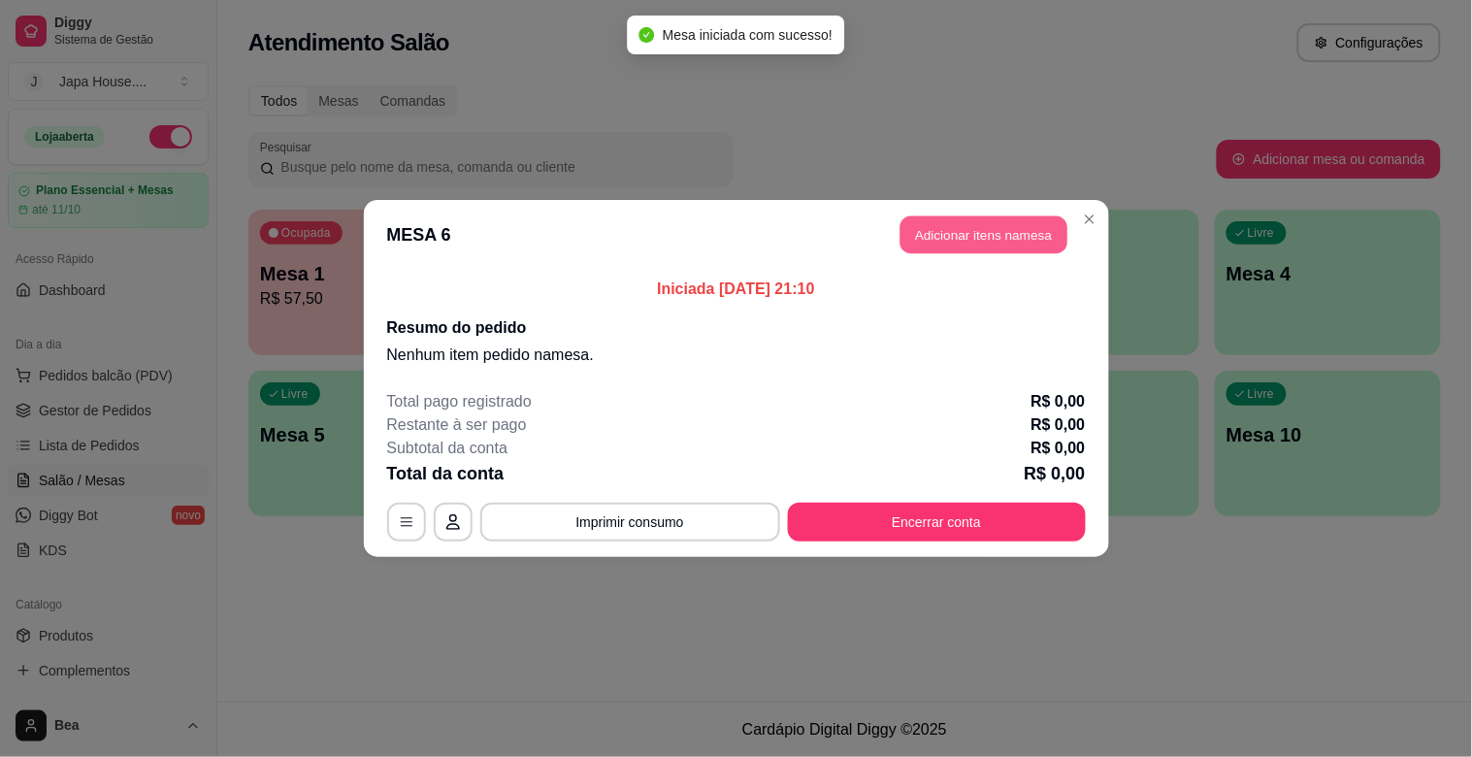
click at [928, 243] on button "Adicionar itens na mesa" at bounding box center [983, 235] width 167 height 38
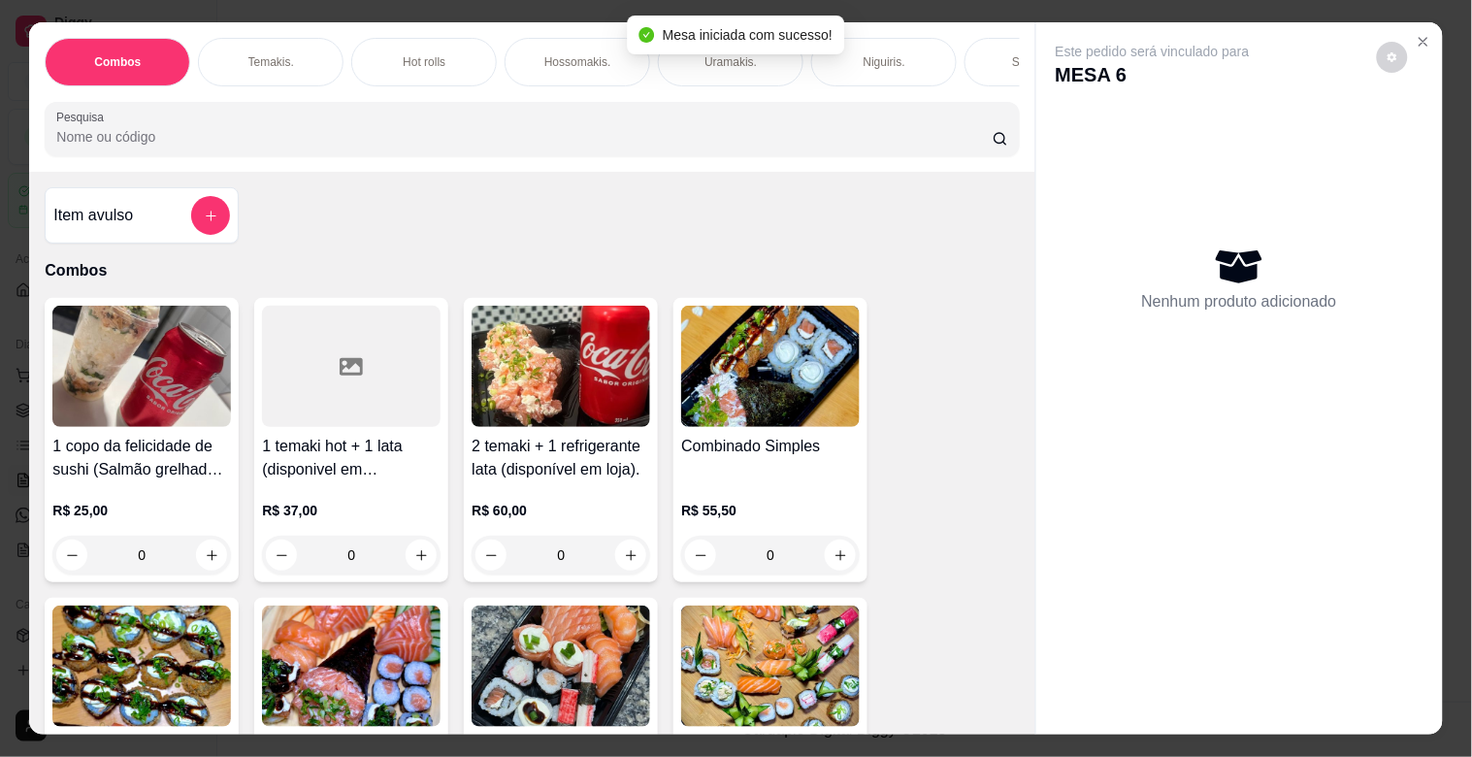
click at [433, 58] on p "Hot rolls" at bounding box center [424, 62] width 43 height 16
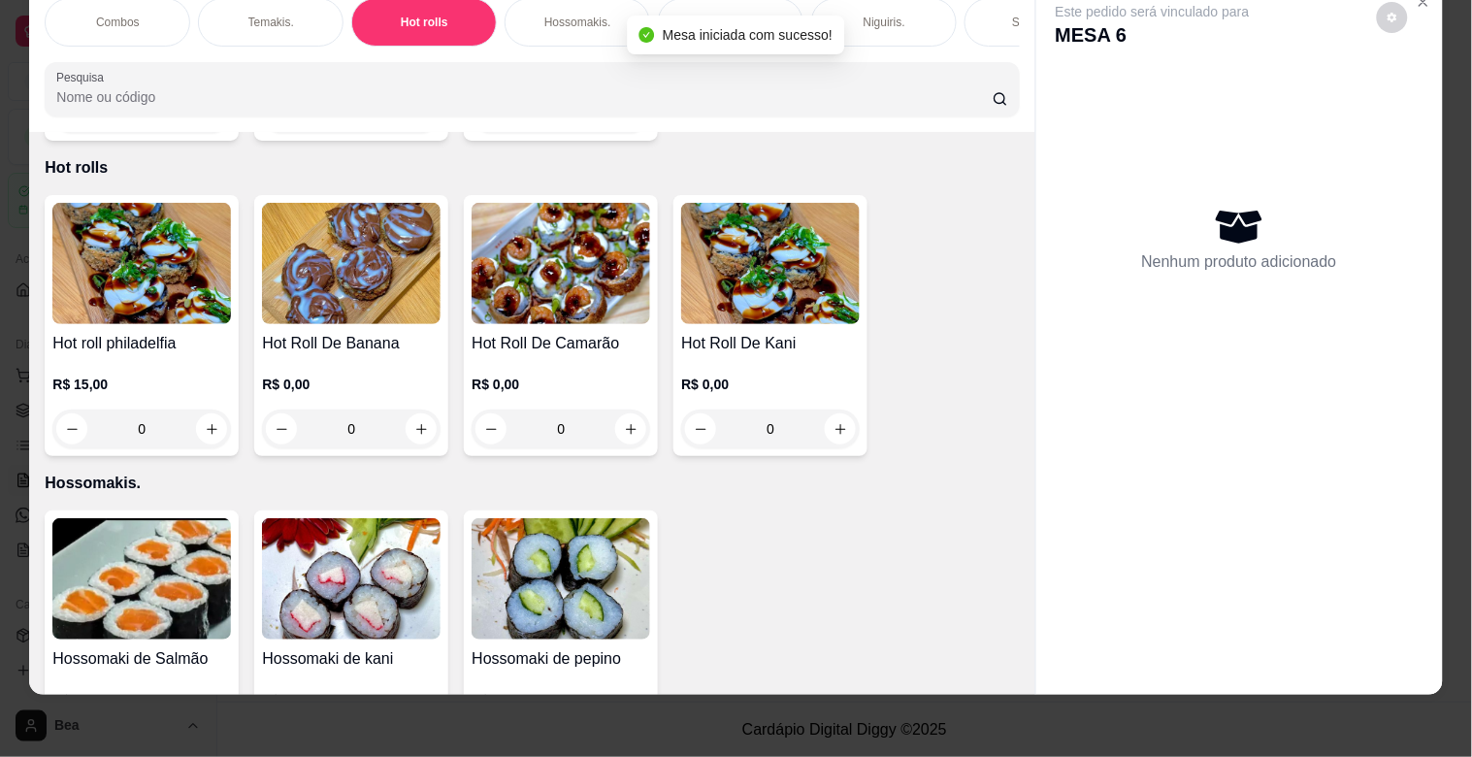
click at [152, 275] on img at bounding box center [141, 263] width 178 height 121
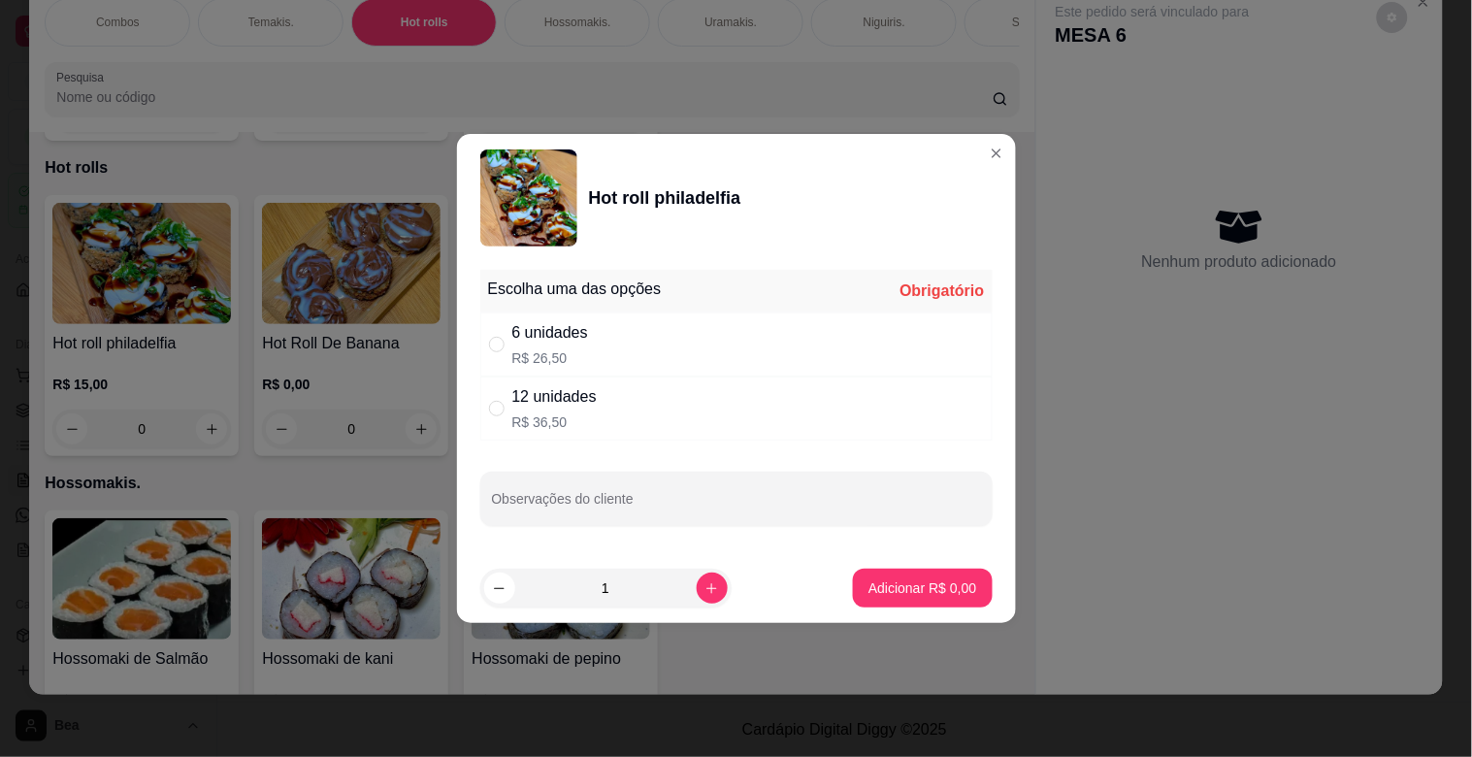
click at [599, 393] on div "12 unidades R$ 36,50" at bounding box center [736, 408] width 512 height 64
radio input "true"
click at [890, 586] on p "Adicionar R$ 36,50" at bounding box center [918, 587] width 113 height 18
type input "1"
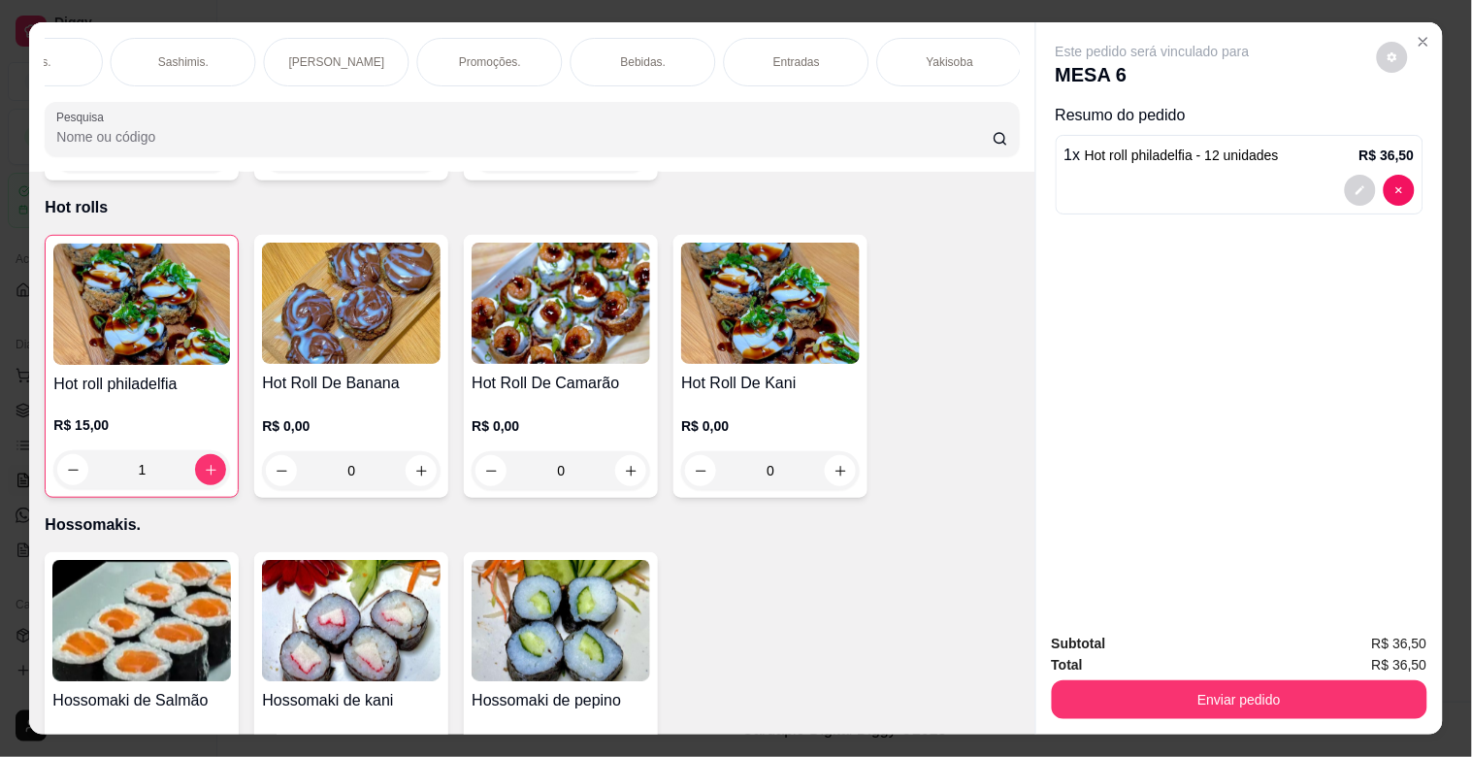
scroll to position [0, 1622]
click at [201, 58] on div "Yakisoba" at bounding box center [182, 62] width 146 height 49
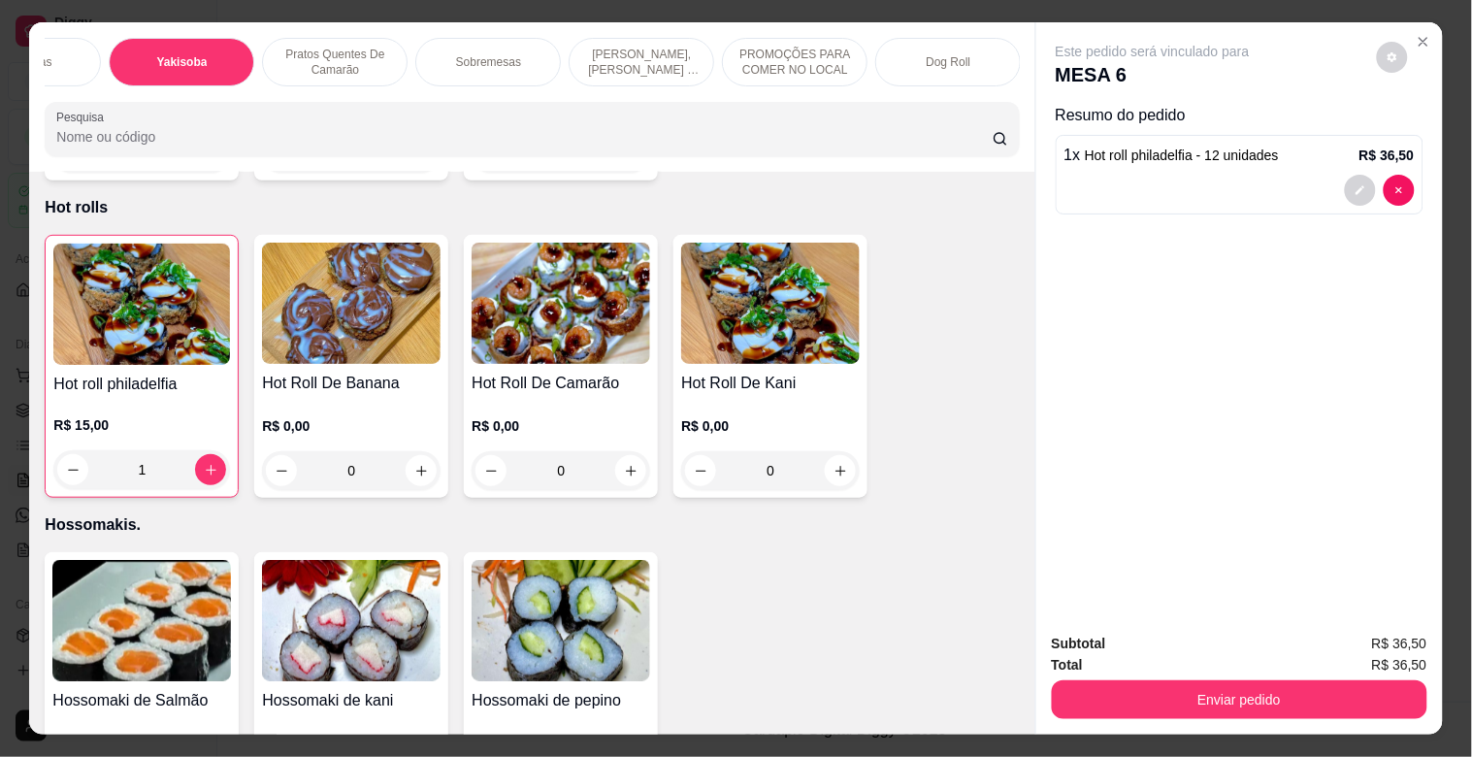
scroll to position [47, 0]
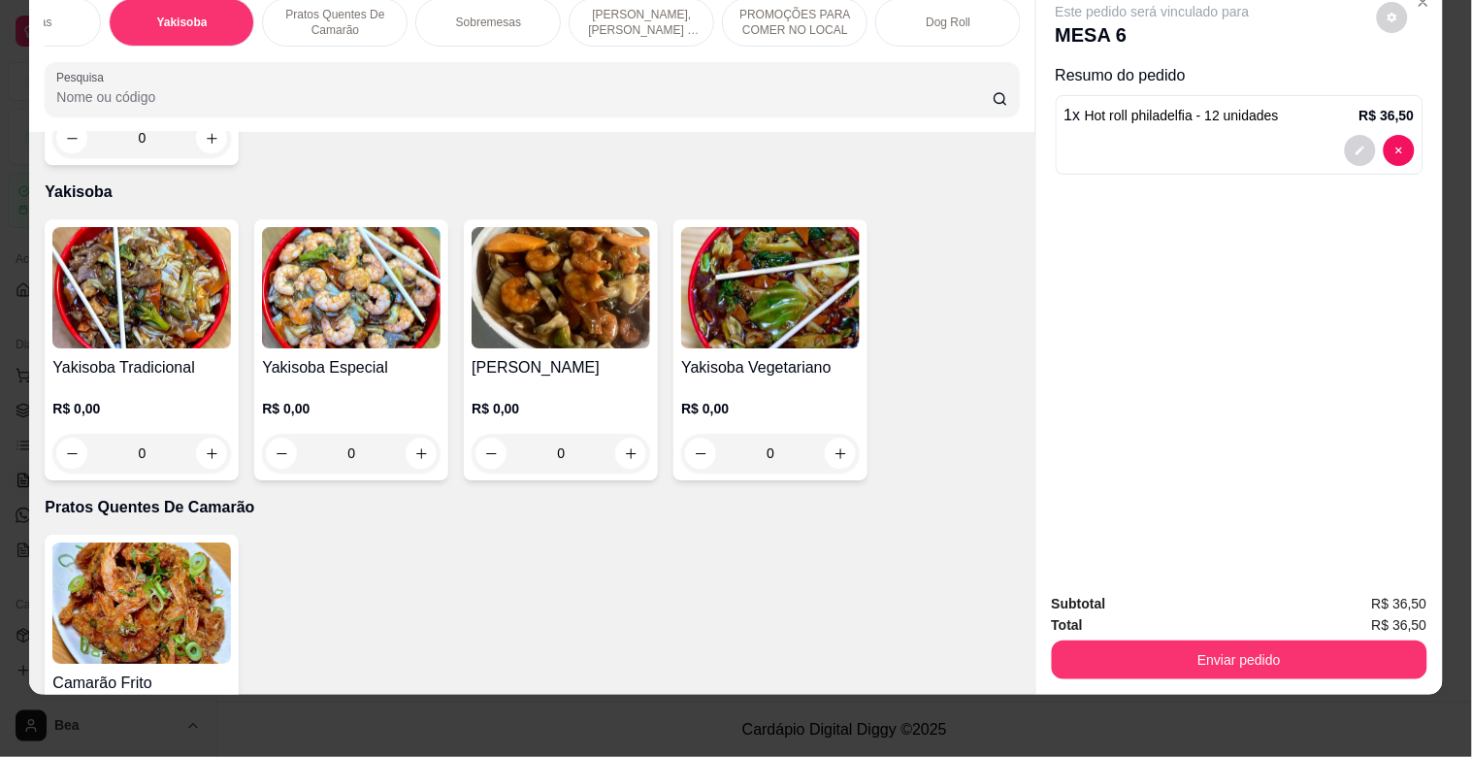
click at [133, 265] on img at bounding box center [141, 287] width 178 height 121
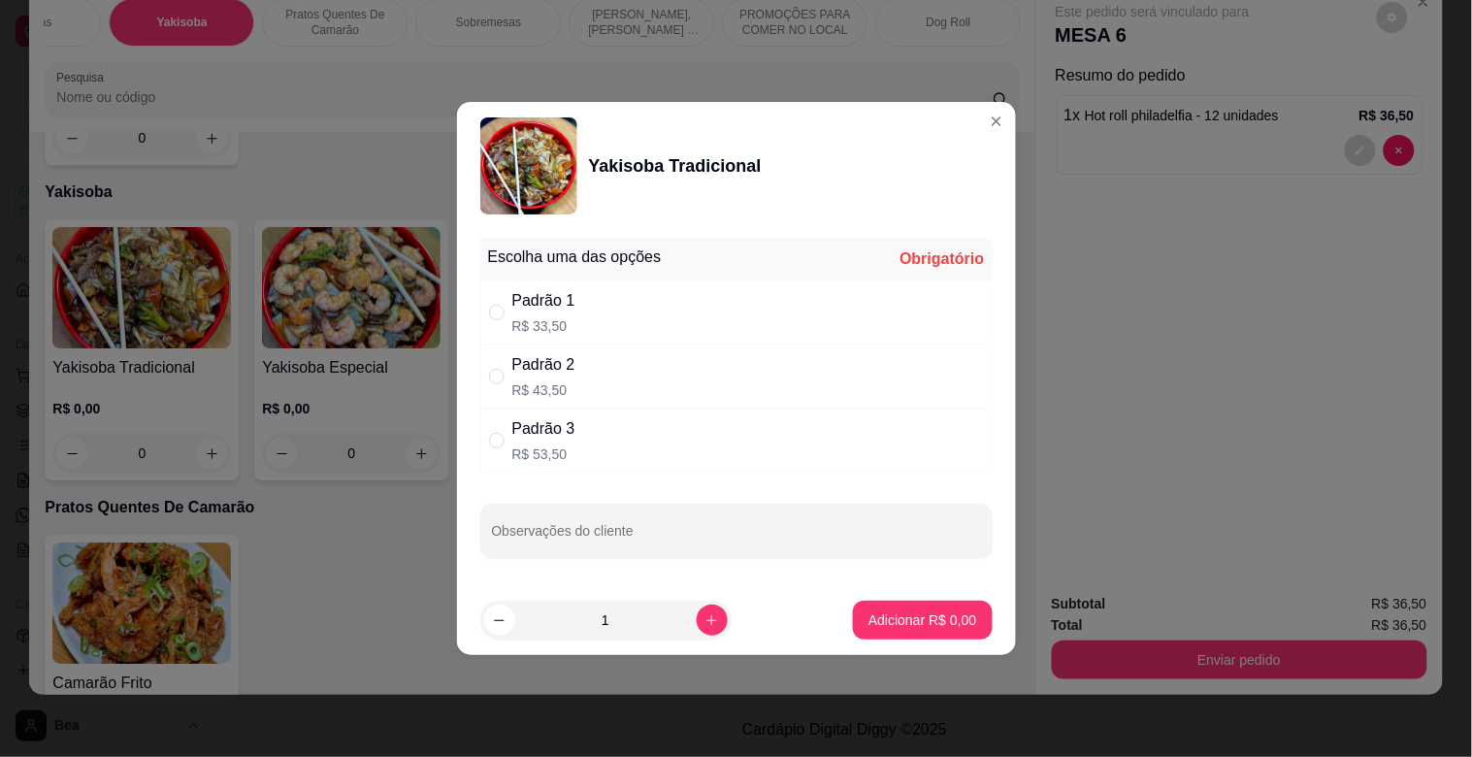
click at [568, 312] on div "Padrão 1 R$ 33,50" at bounding box center [543, 312] width 63 height 47
radio input "true"
click at [910, 615] on p "Adicionar R$ 33,50" at bounding box center [918, 619] width 113 height 18
type input "1"
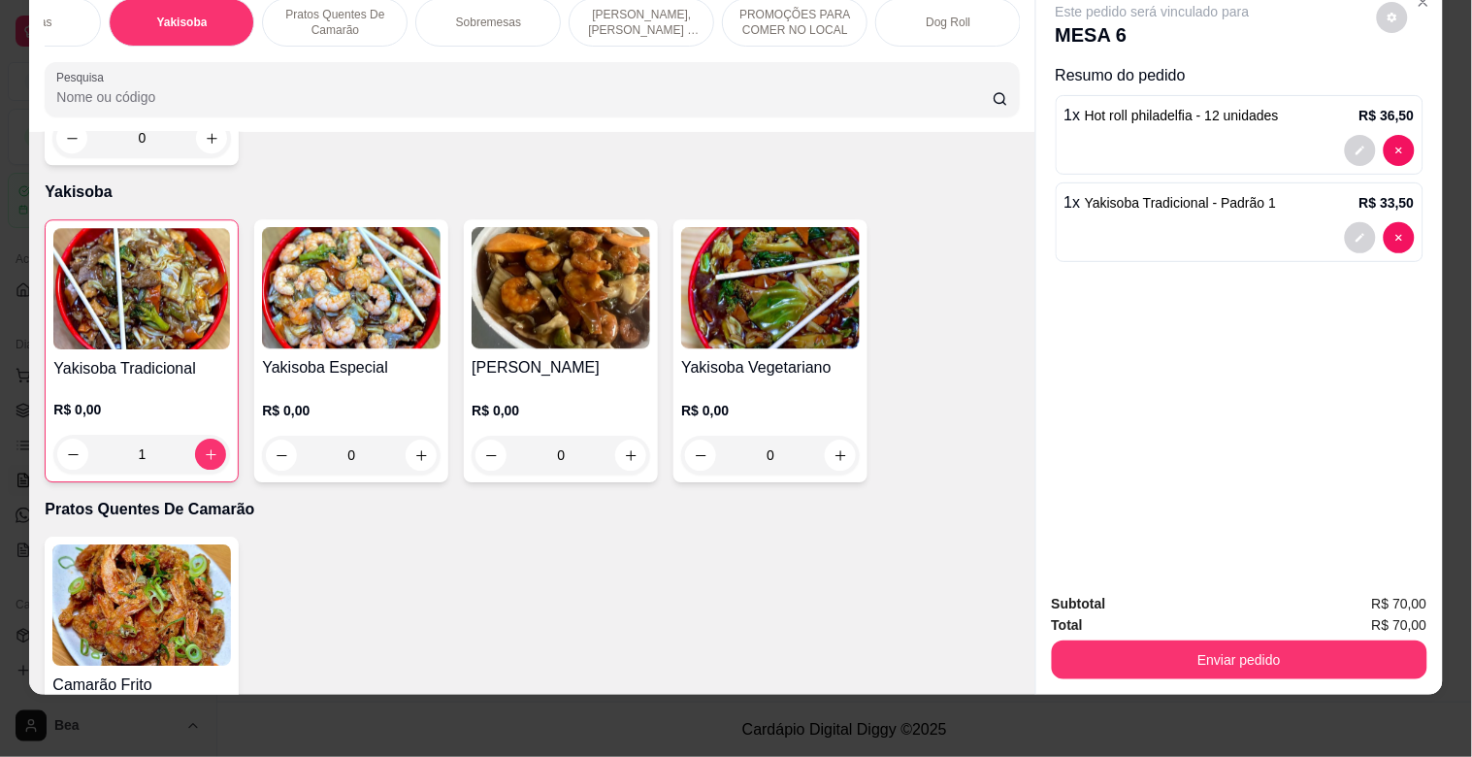
scroll to position [0, 0]
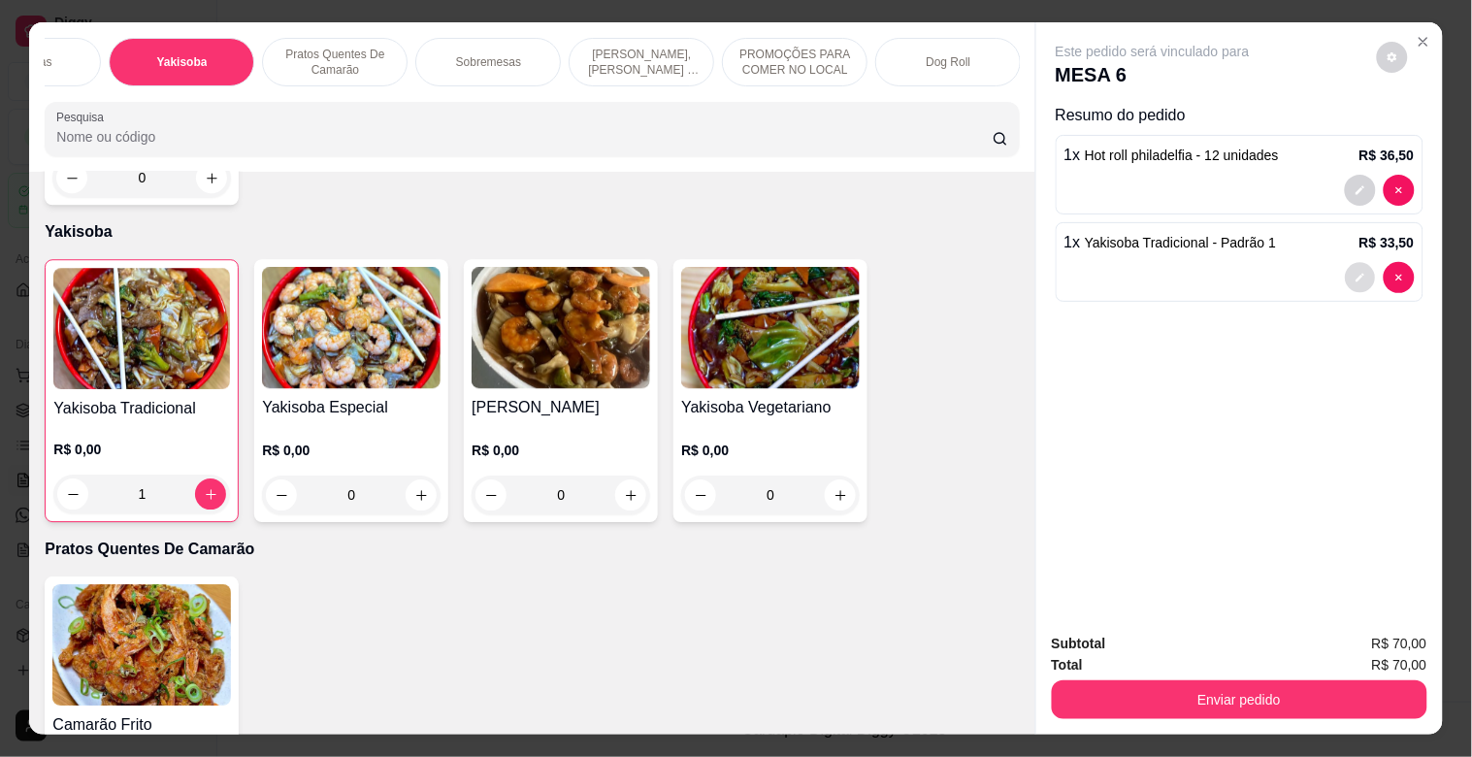
click at [1344, 263] on button "decrease-product-quantity" at bounding box center [1359, 278] width 30 height 30
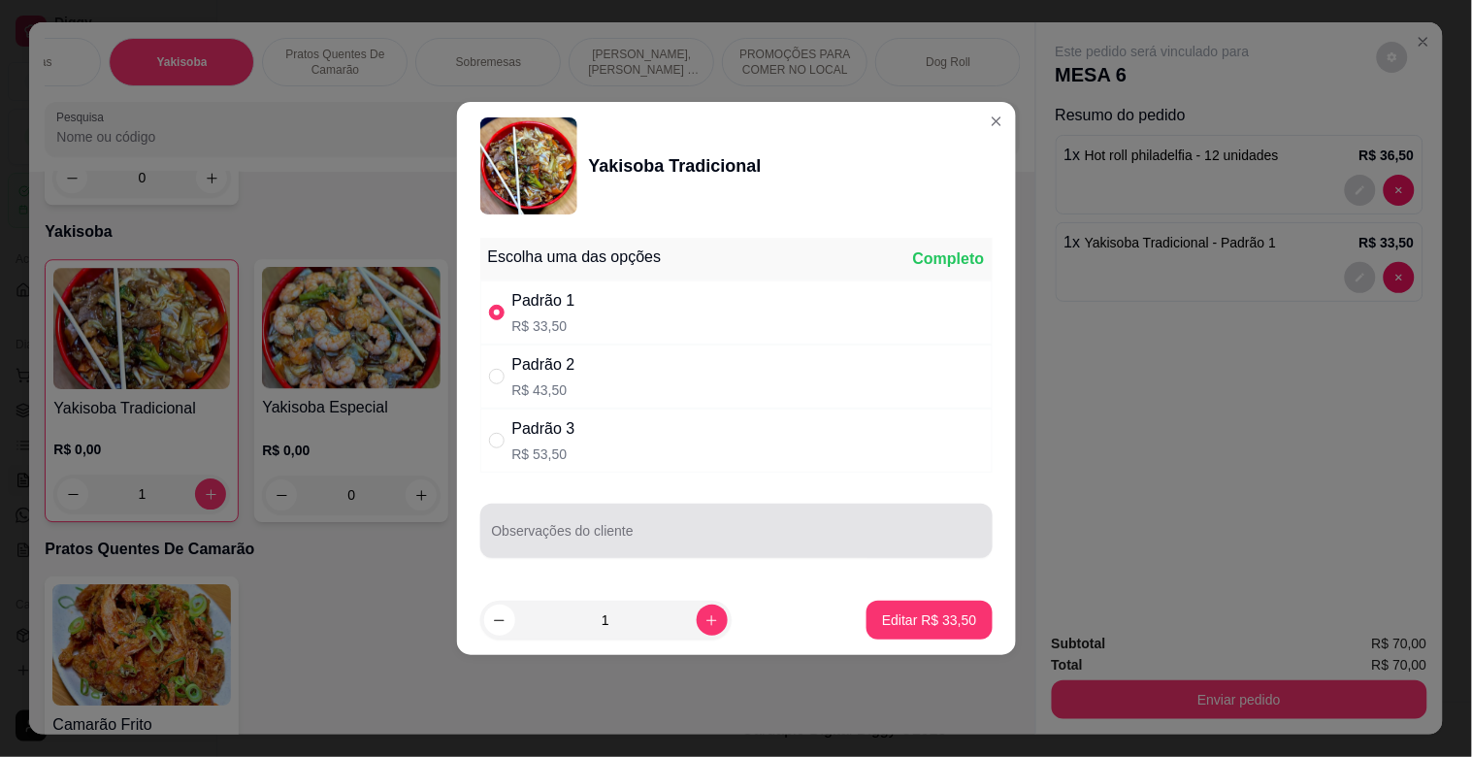
click at [670, 526] on div at bounding box center [736, 530] width 489 height 39
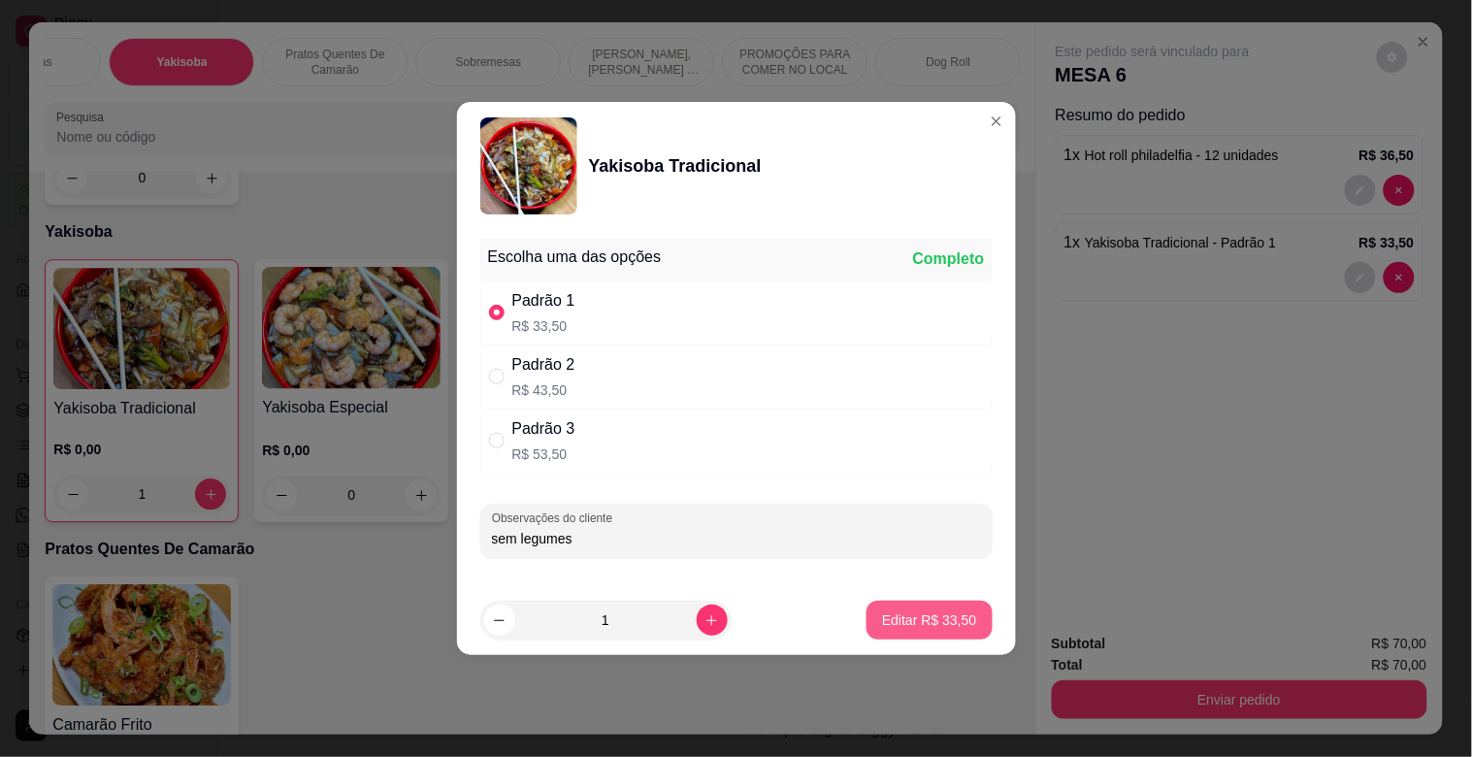
type input "sem legumes"
click at [934, 615] on p "Editar R$ 33,50" at bounding box center [929, 619] width 94 height 19
type input "0"
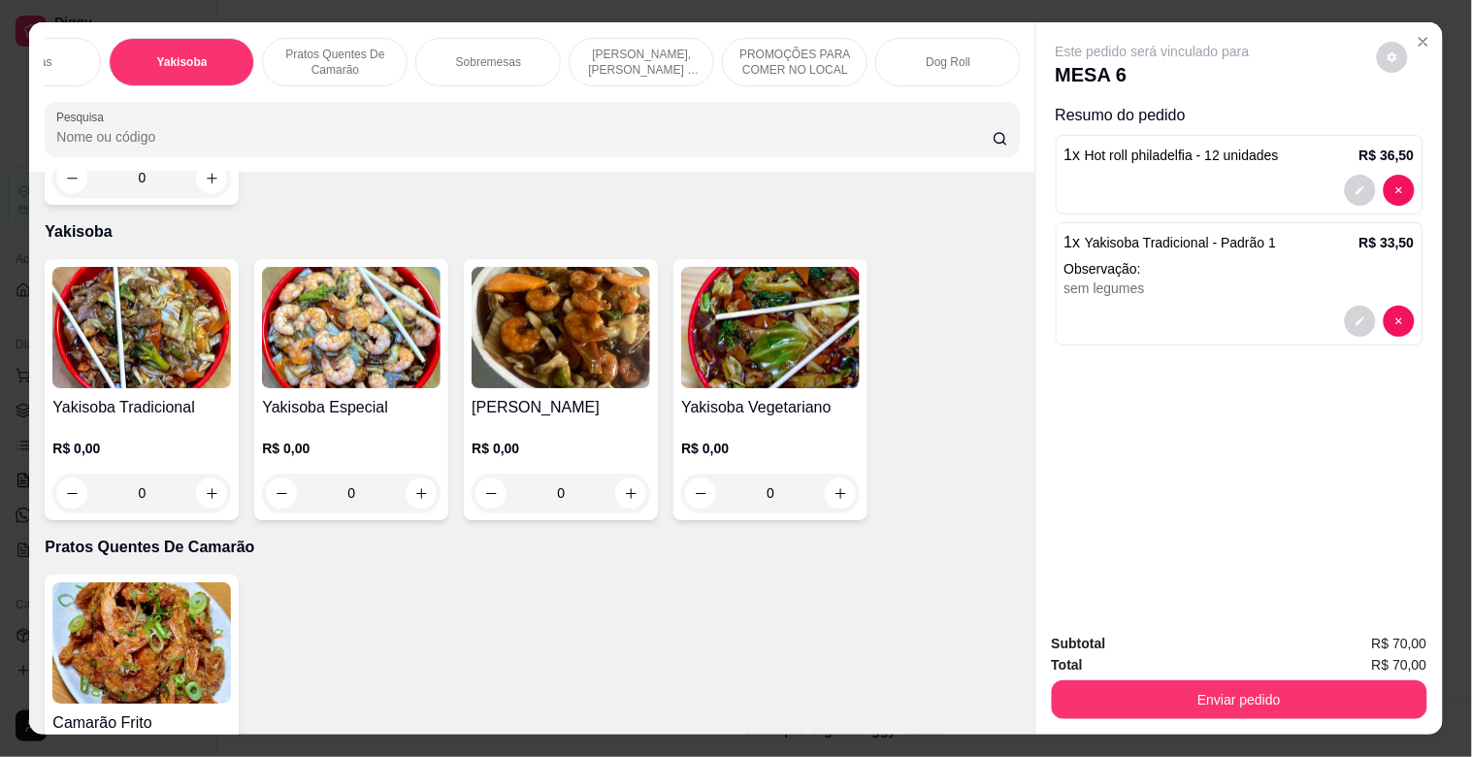
scroll to position [0, 768]
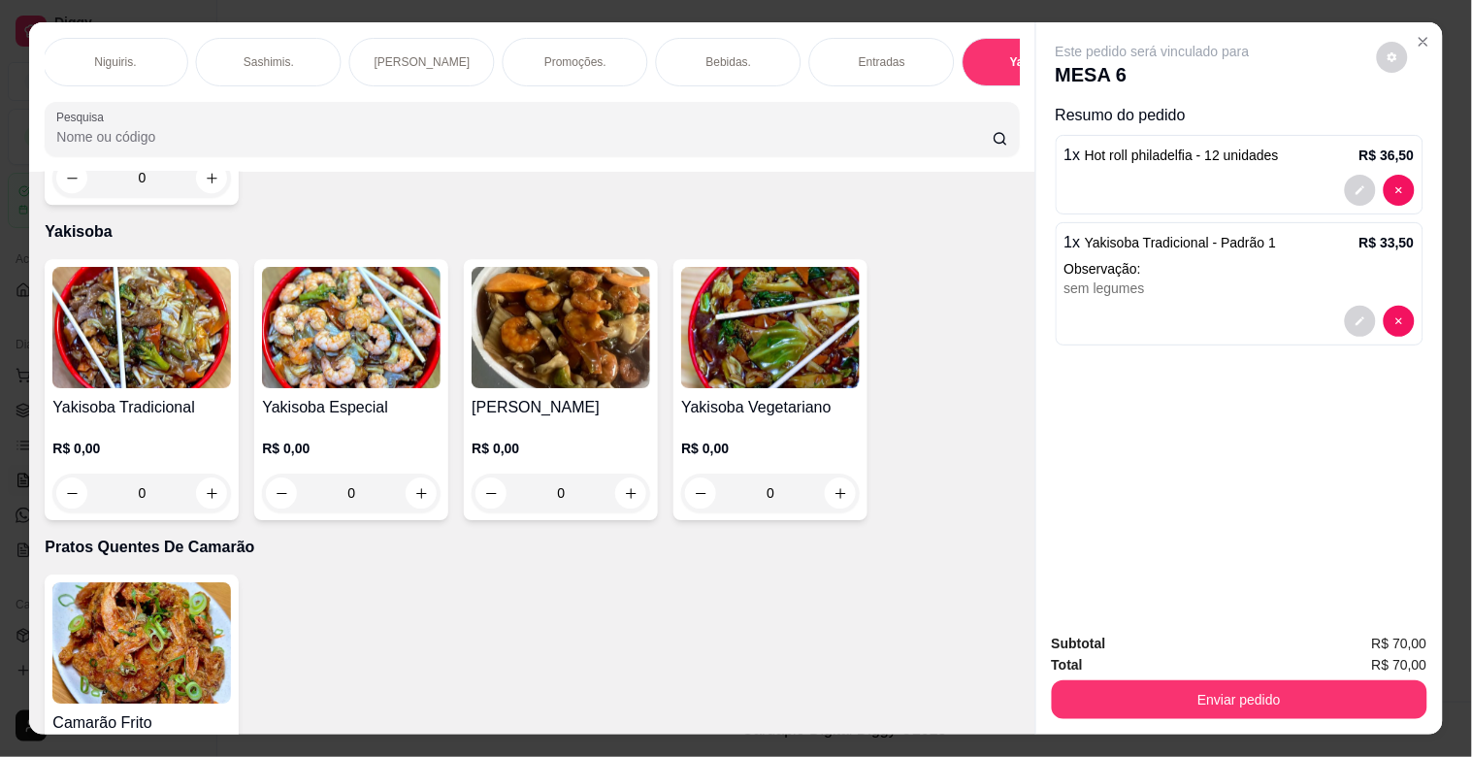
click at [724, 45] on div "Bebidas." at bounding box center [729, 62] width 146 height 49
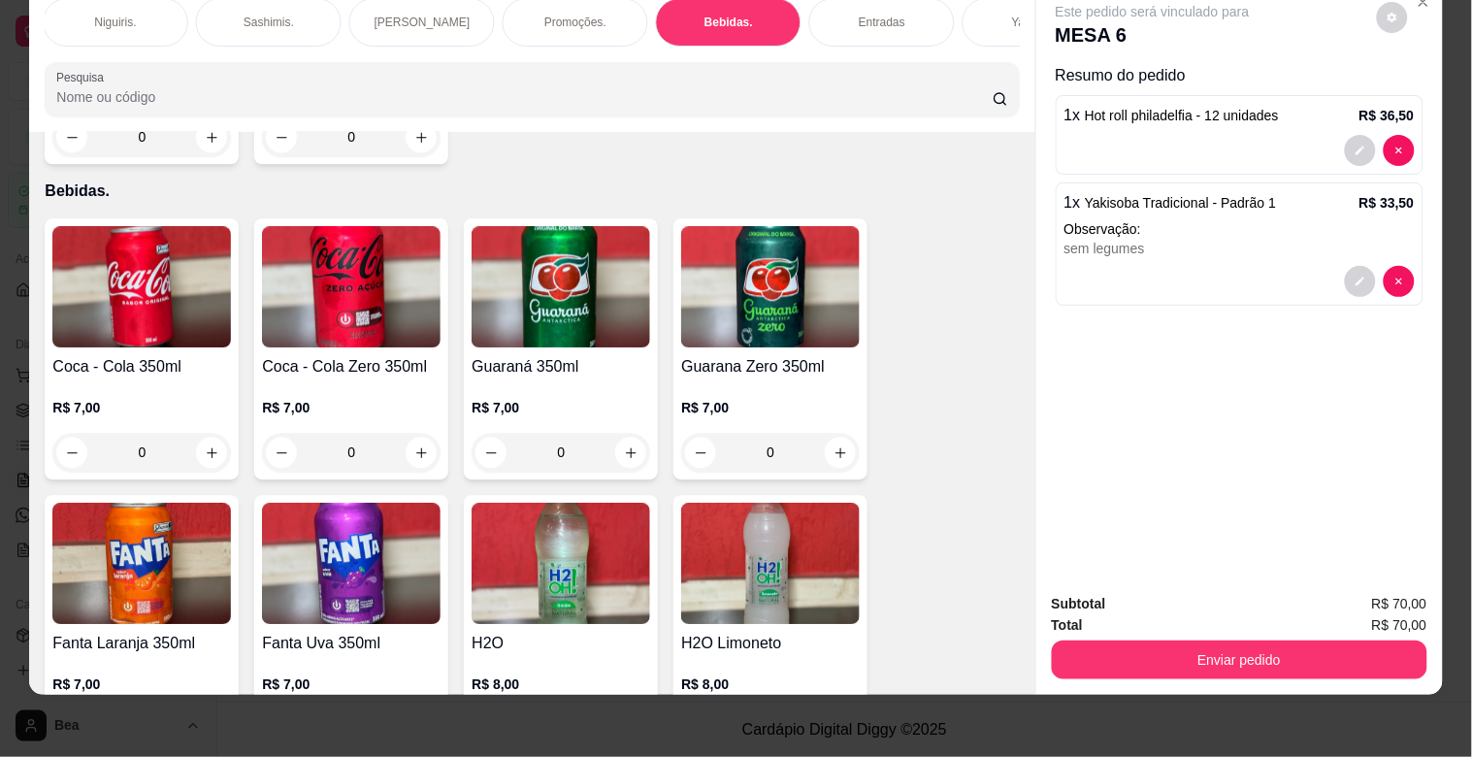
scroll to position [5086, 0]
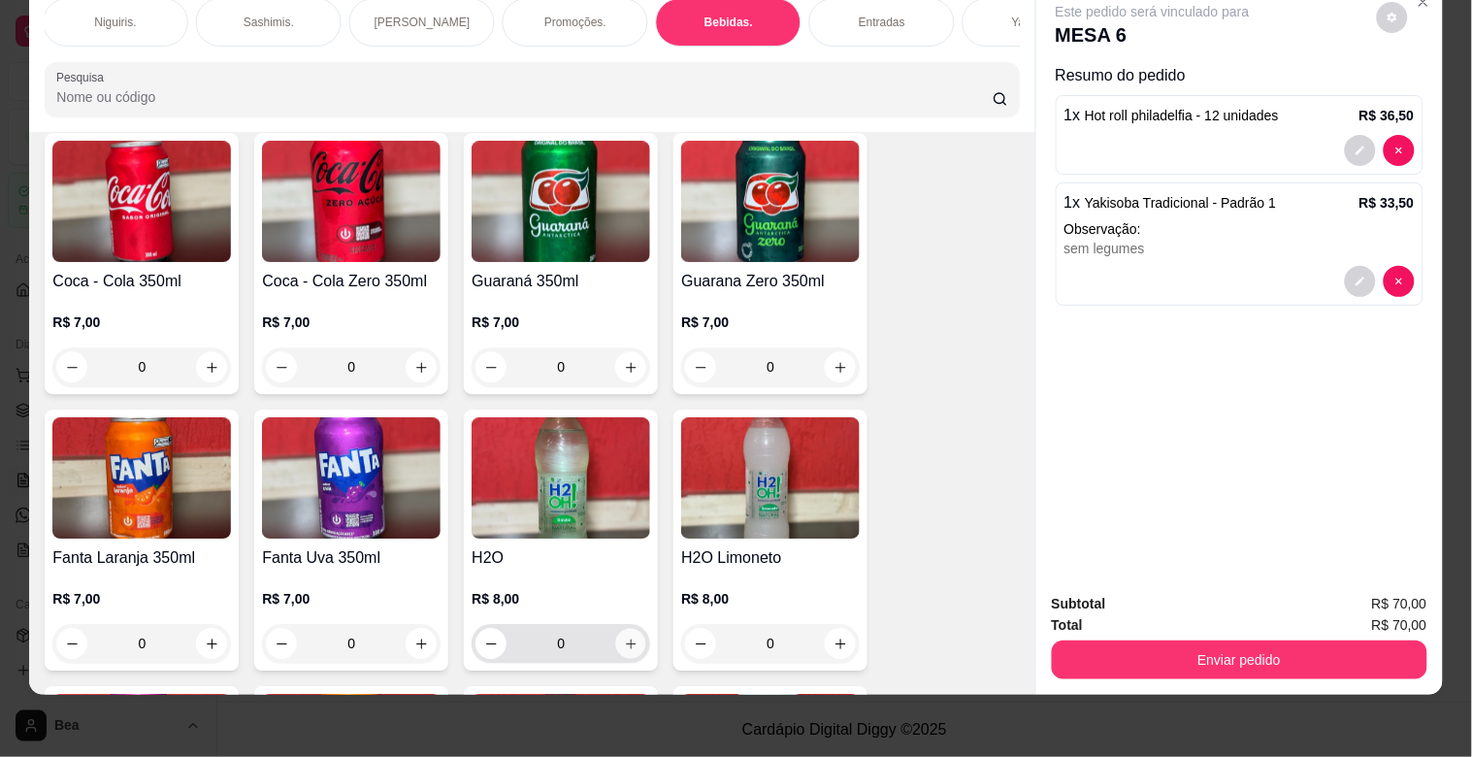
click at [616, 629] on button "increase-product-quantity" at bounding box center [631, 644] width 30 height 30
type input "1"
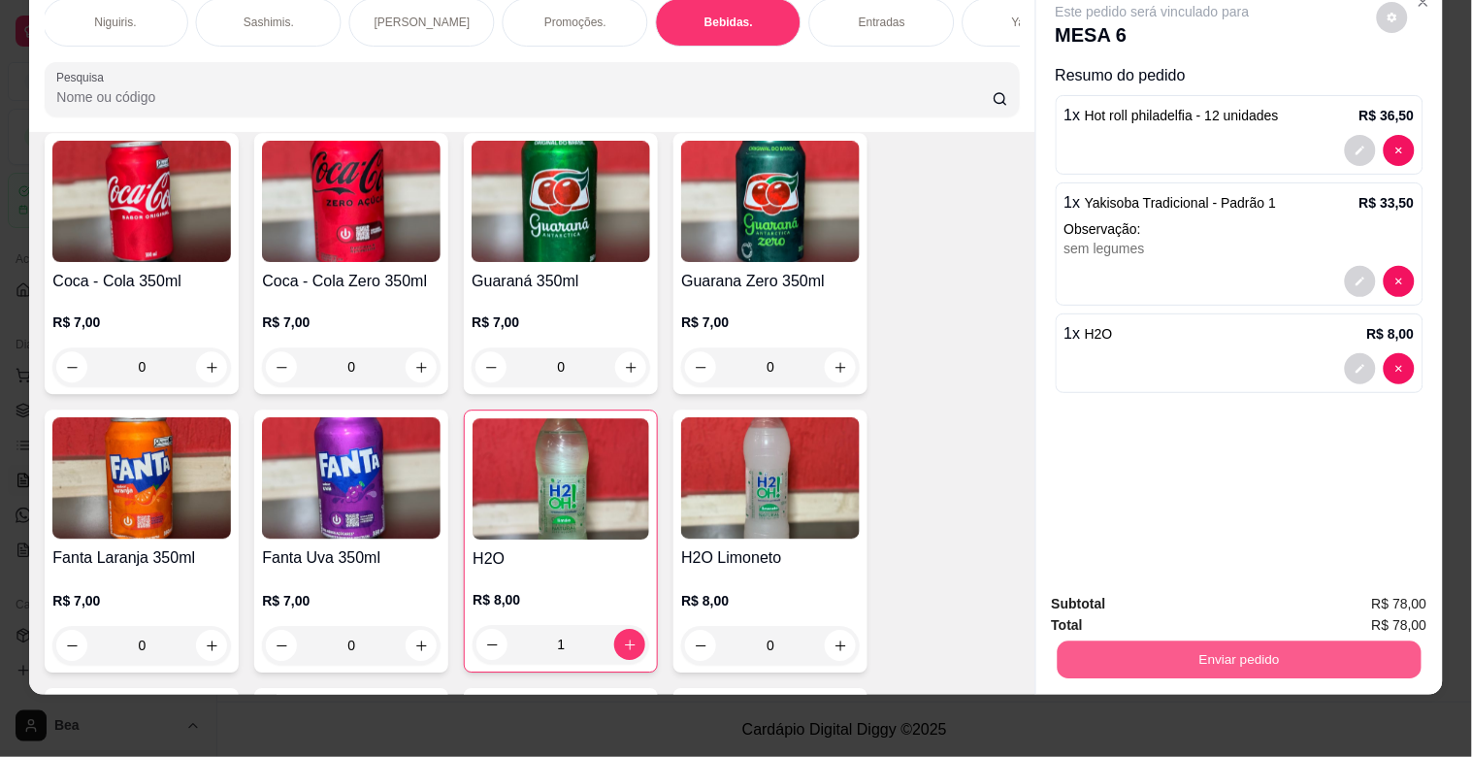
click at [1127, 640] on button "Enviar pedido" at bounding box center [1238, 659] width 364 height 38
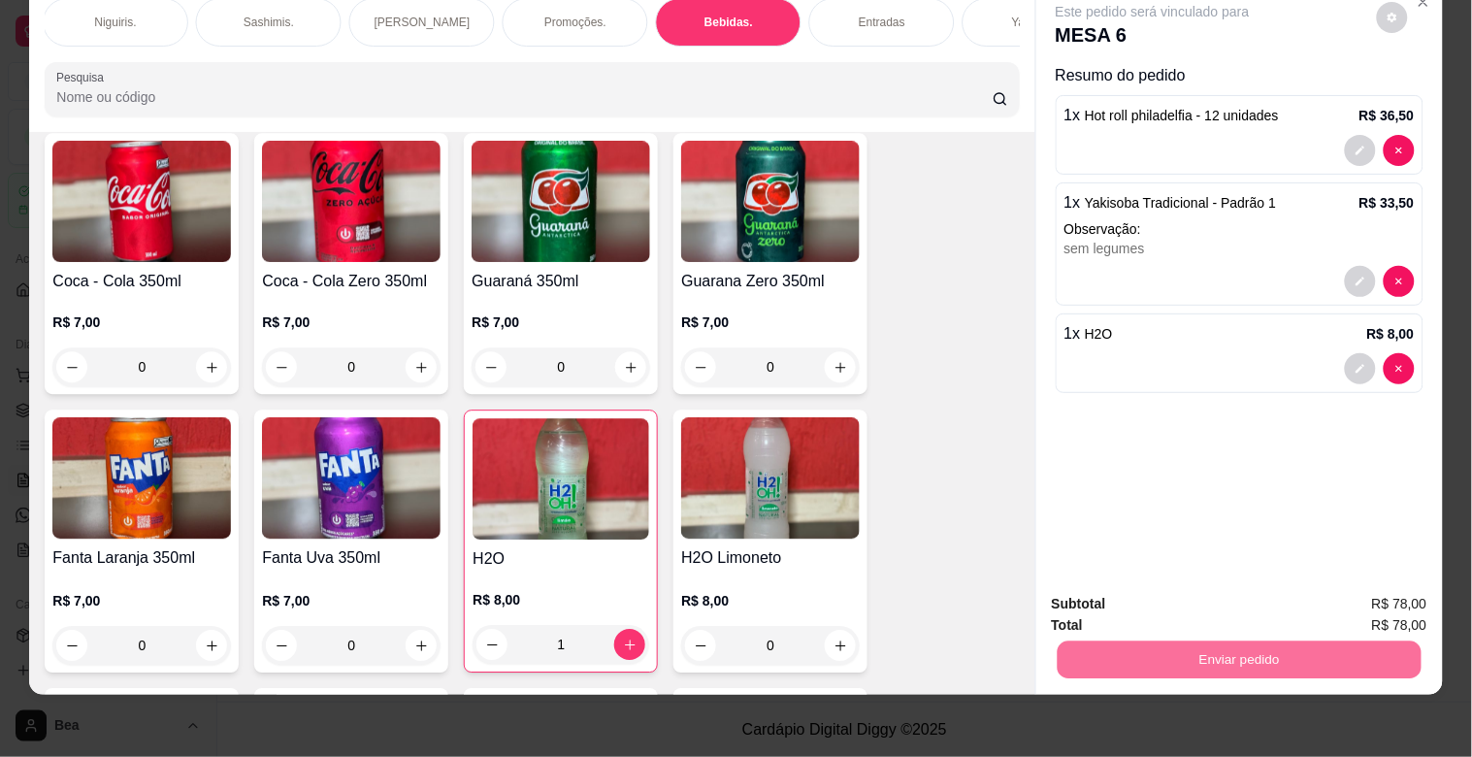
click at [1380, 601] on button "Enviar pedido" at bounding box center [1376, 595] width 110 height 37
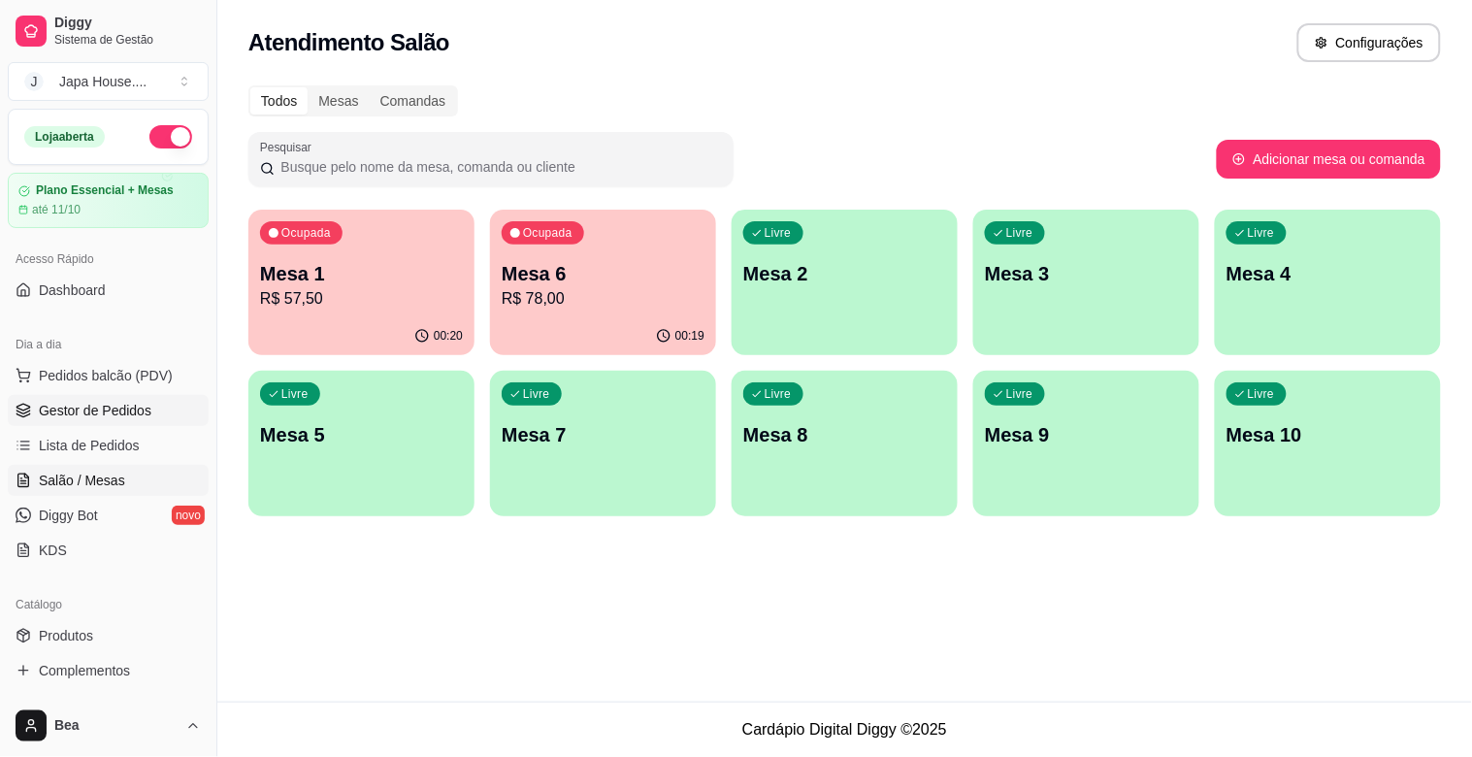
click at [133, 411] on span "Gestor de Pedidos" at bounding box center [95, 410] width 113 height 19
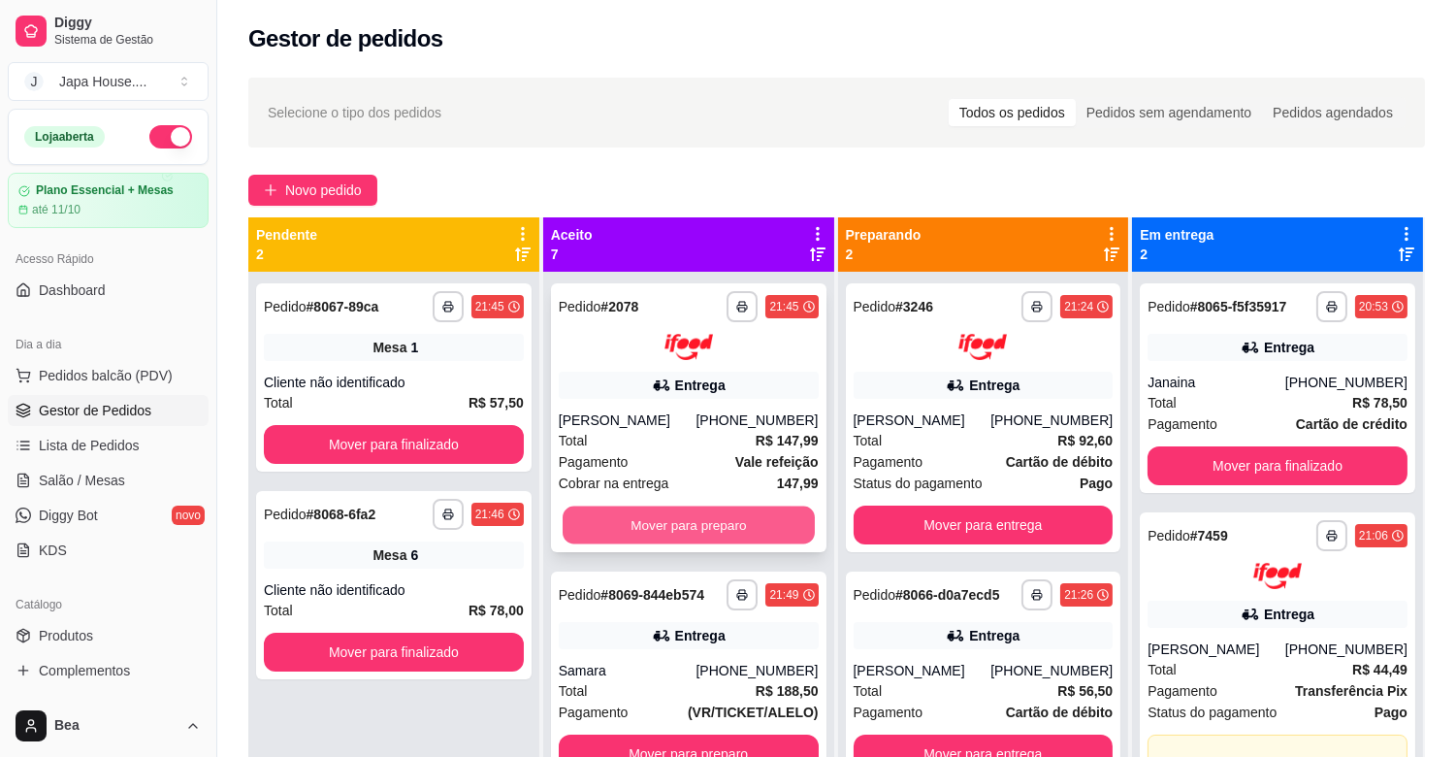
click at [634, 521] on button "Mover para preparo" at bounding box center [689, 524] width 252 height 38
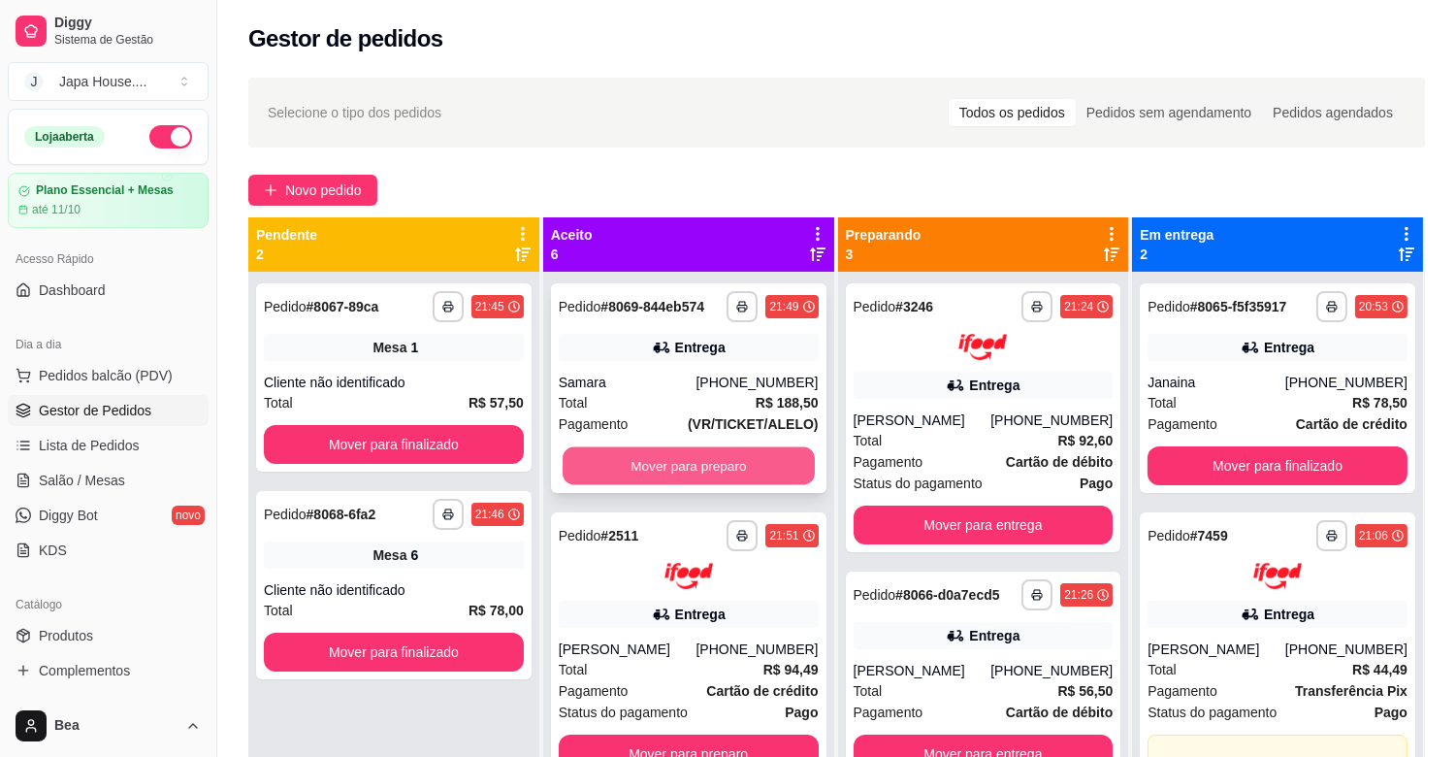
click at [661, 469] on button "Mover para preparo" at bounding box center [689, 466] width 252 height 38
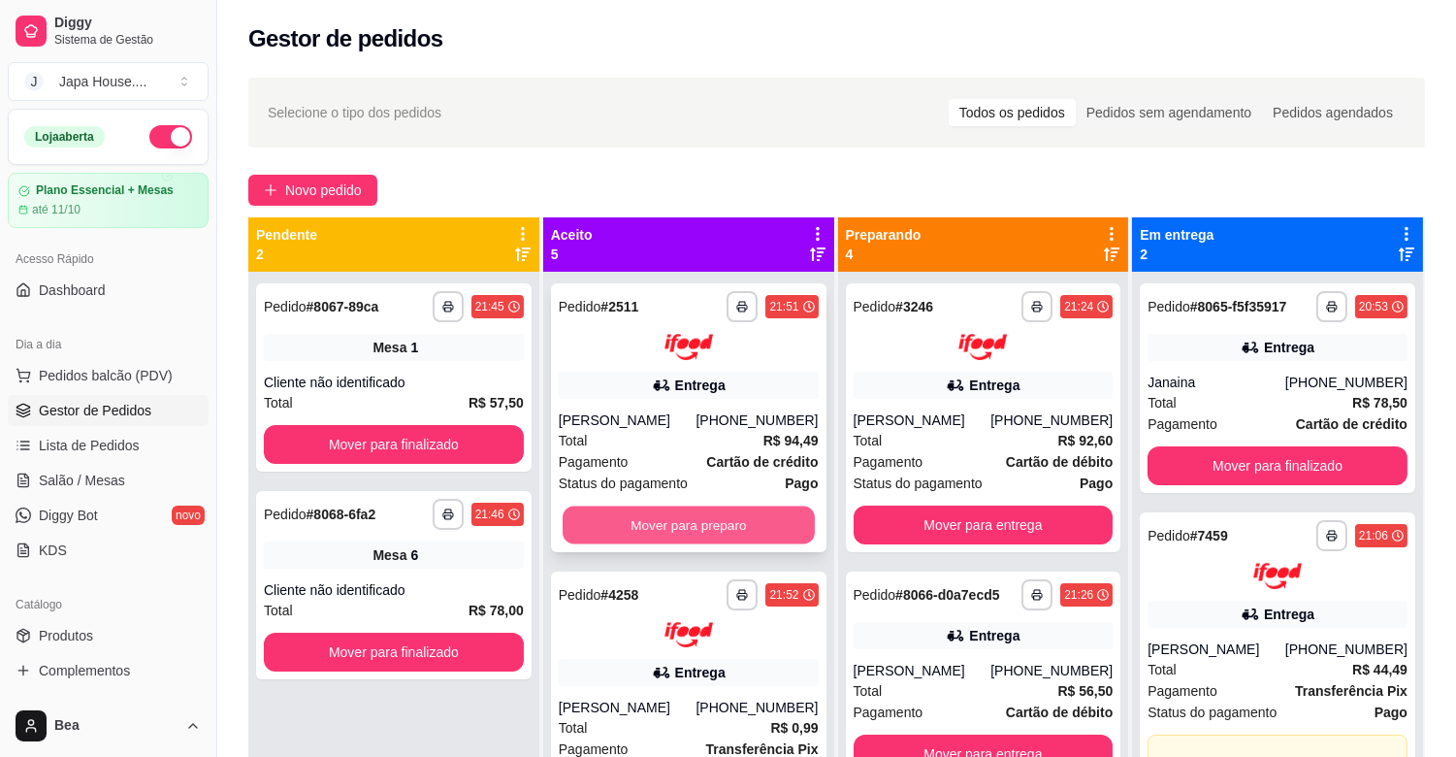
click at [670, 529] on button "Mover para preparo" at bounding box center [689, 524] width 252 height 38
click at [680, 515] on button "Mover para preparo" at bounding box center [689, 524] width 252 height 38
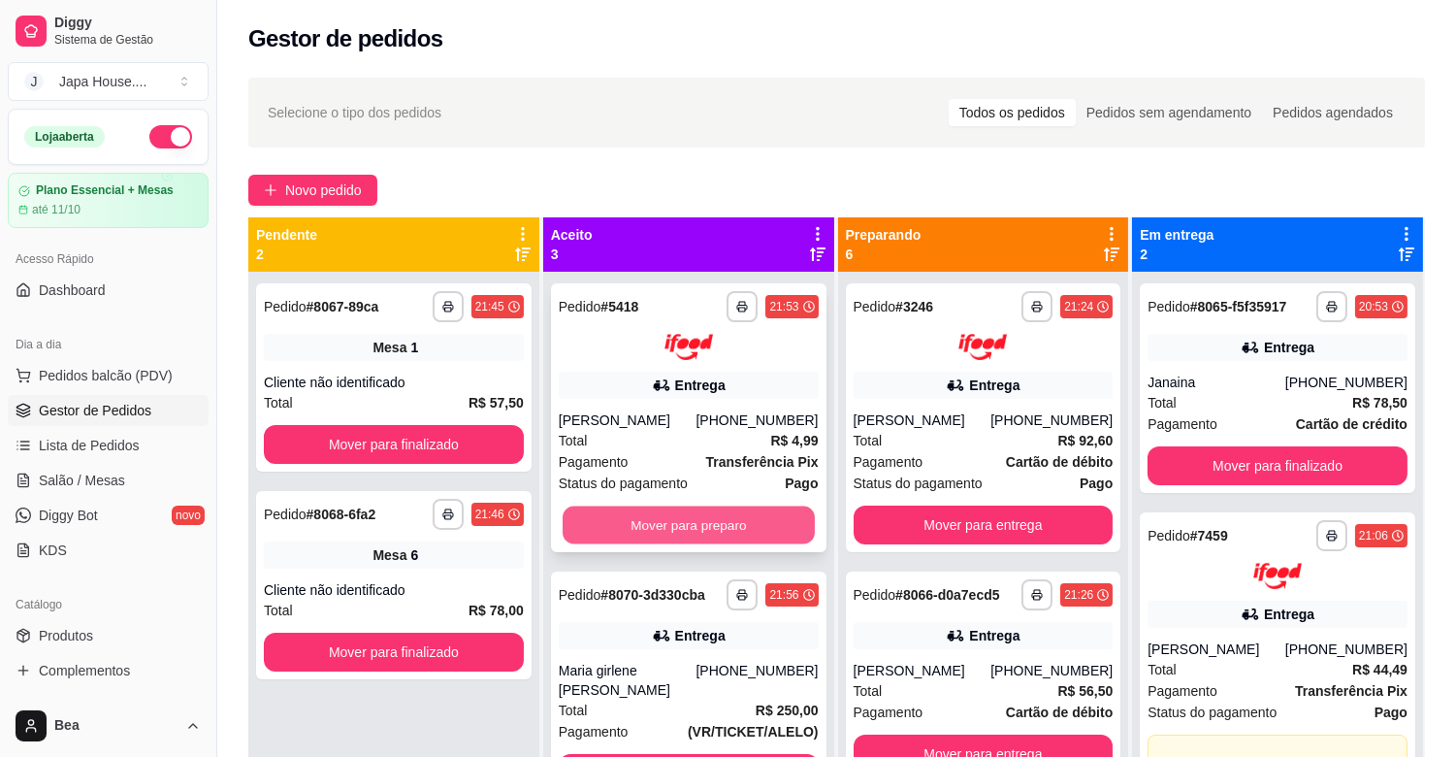
click at [705, 519] on button "Mover para preparo" at bounding box center [689, 524] width 252 height 38
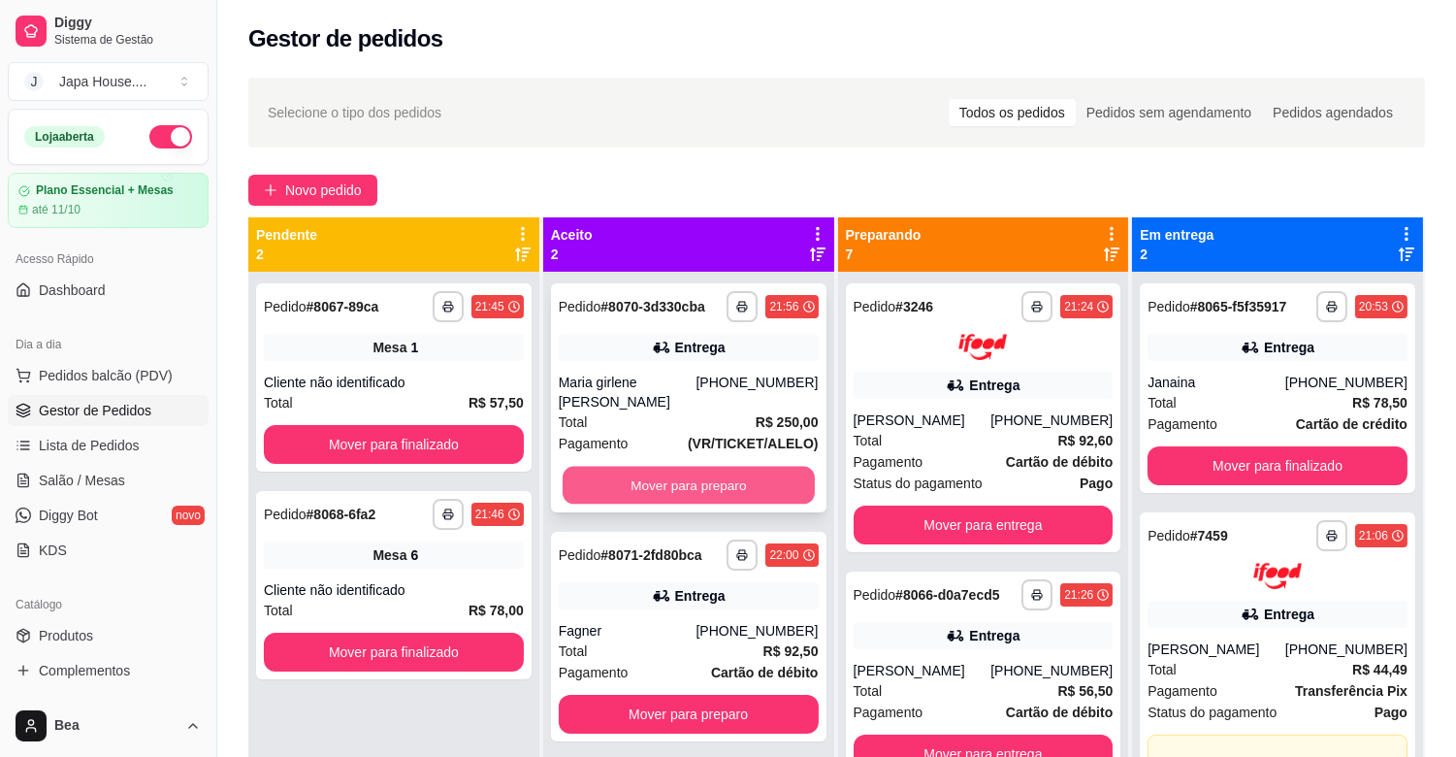
click at [644, 467] on button "Mover para preparo" at bounding box center [689, 486] width 252 height 38
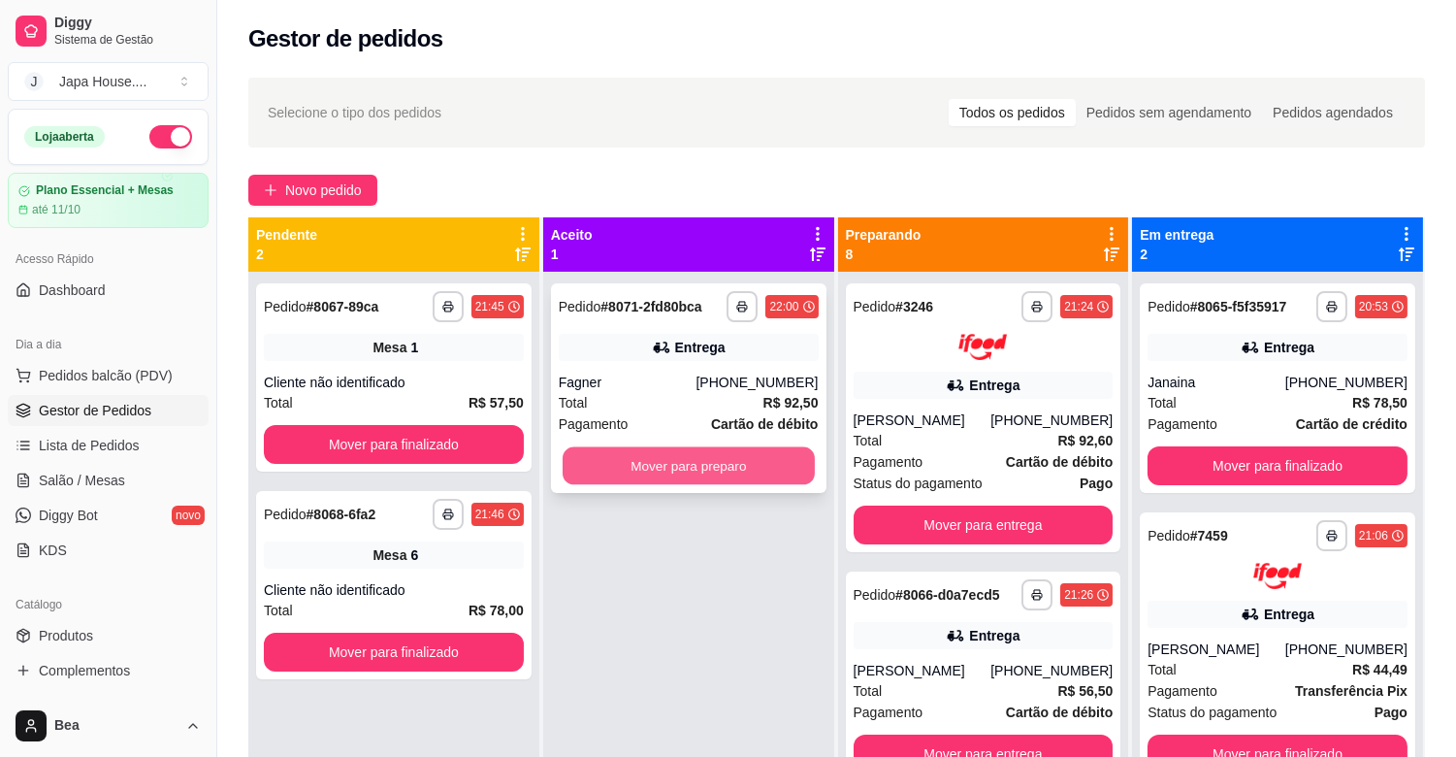
click at [675, 461] on button "Mover para preparo" at bounding box center [689, 466] width 252 height 38
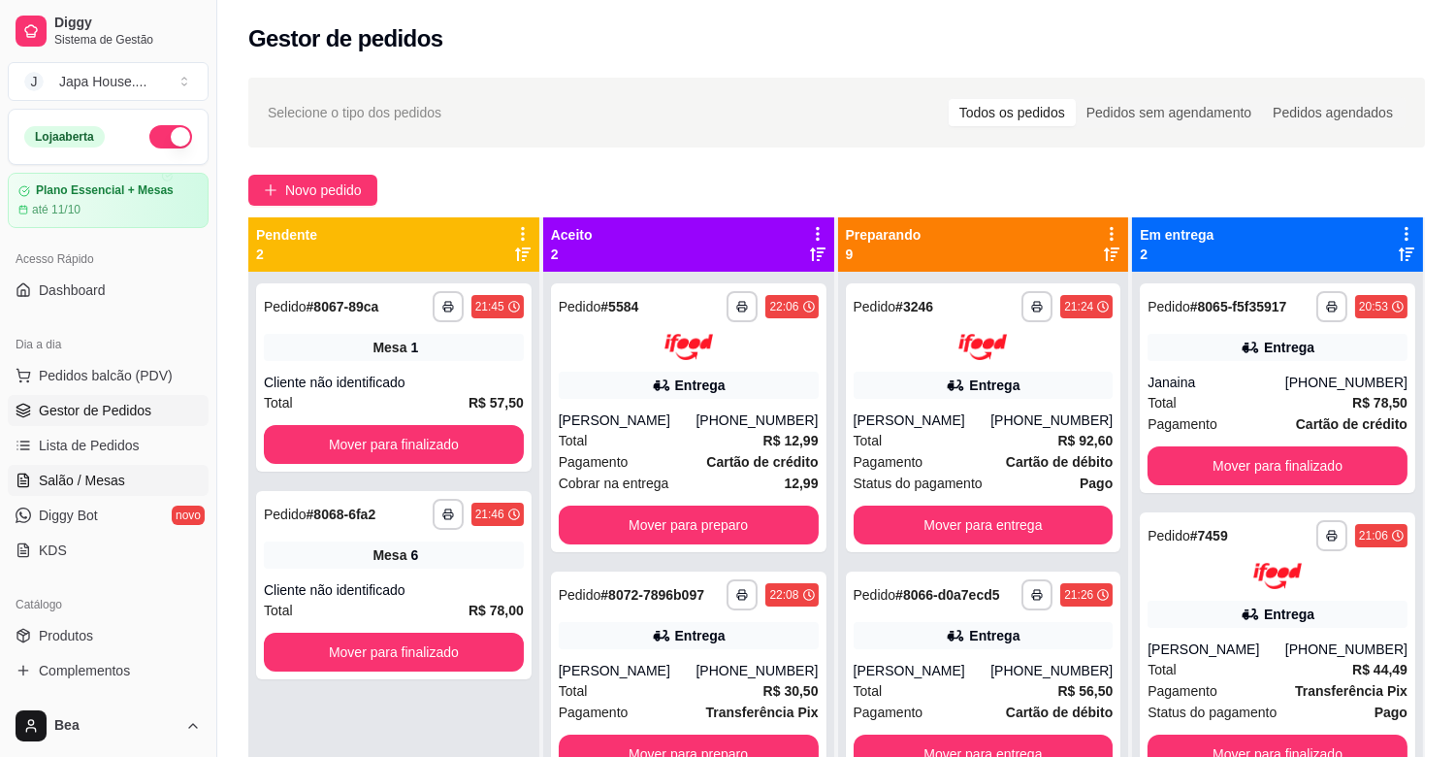
click at [129, 471] on link "Salão / Mesas" at bounding box center [108, 480] width 201 height 31
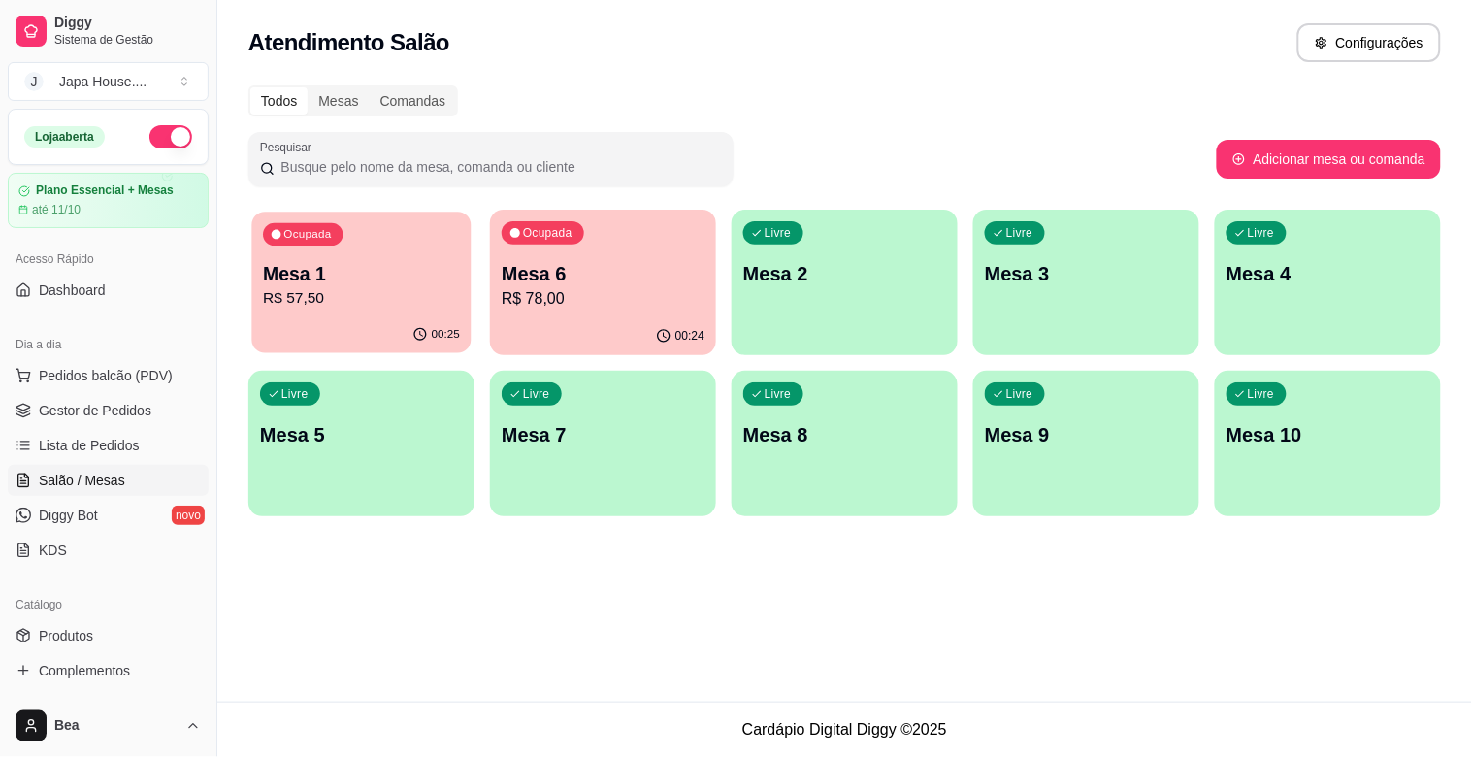
click at [356, 303] on p "R$ 57,50" at bounding box center [361, 298] width 197 height 22
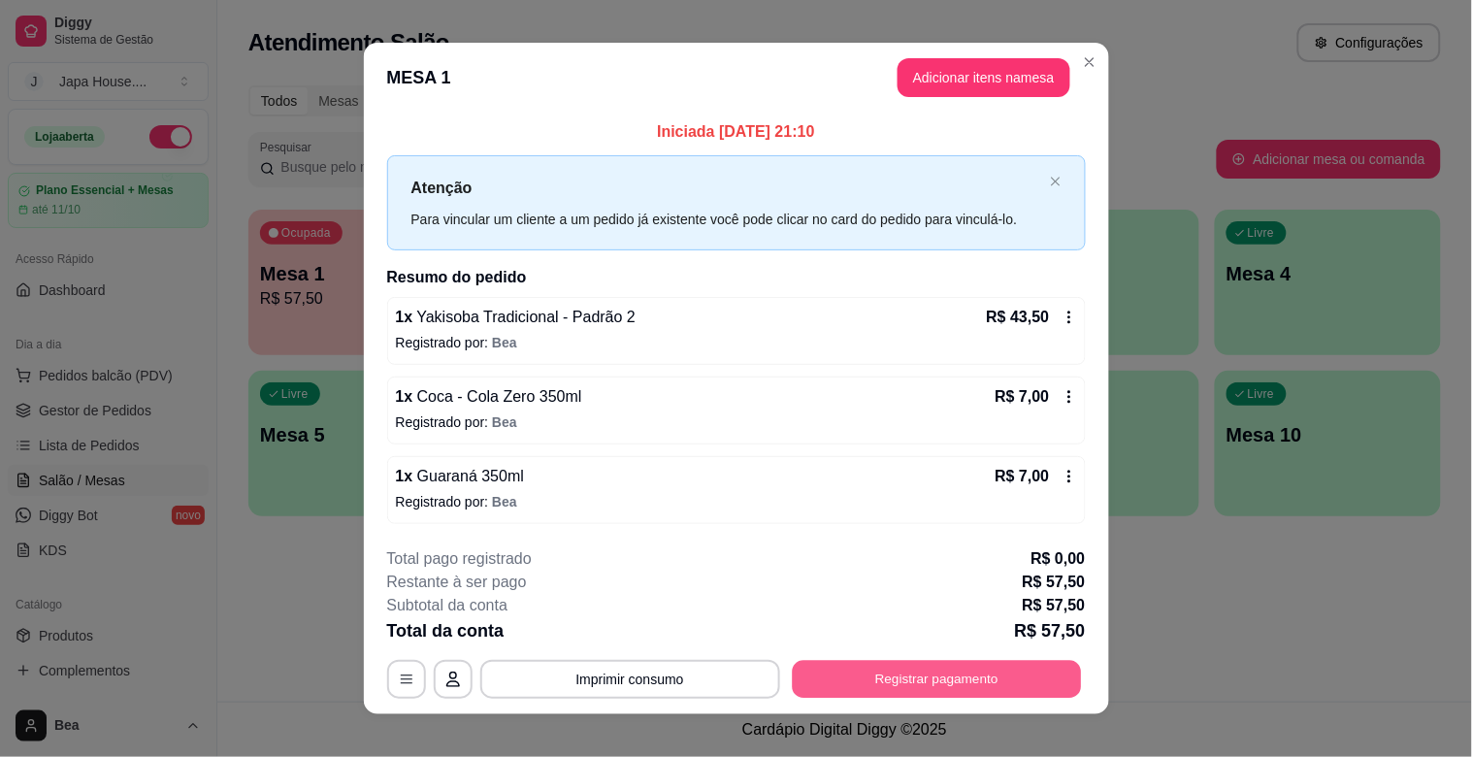
click at [895, 675] on button "Registrar pagamento" at bounding box center [936, 679] width 289 height 38
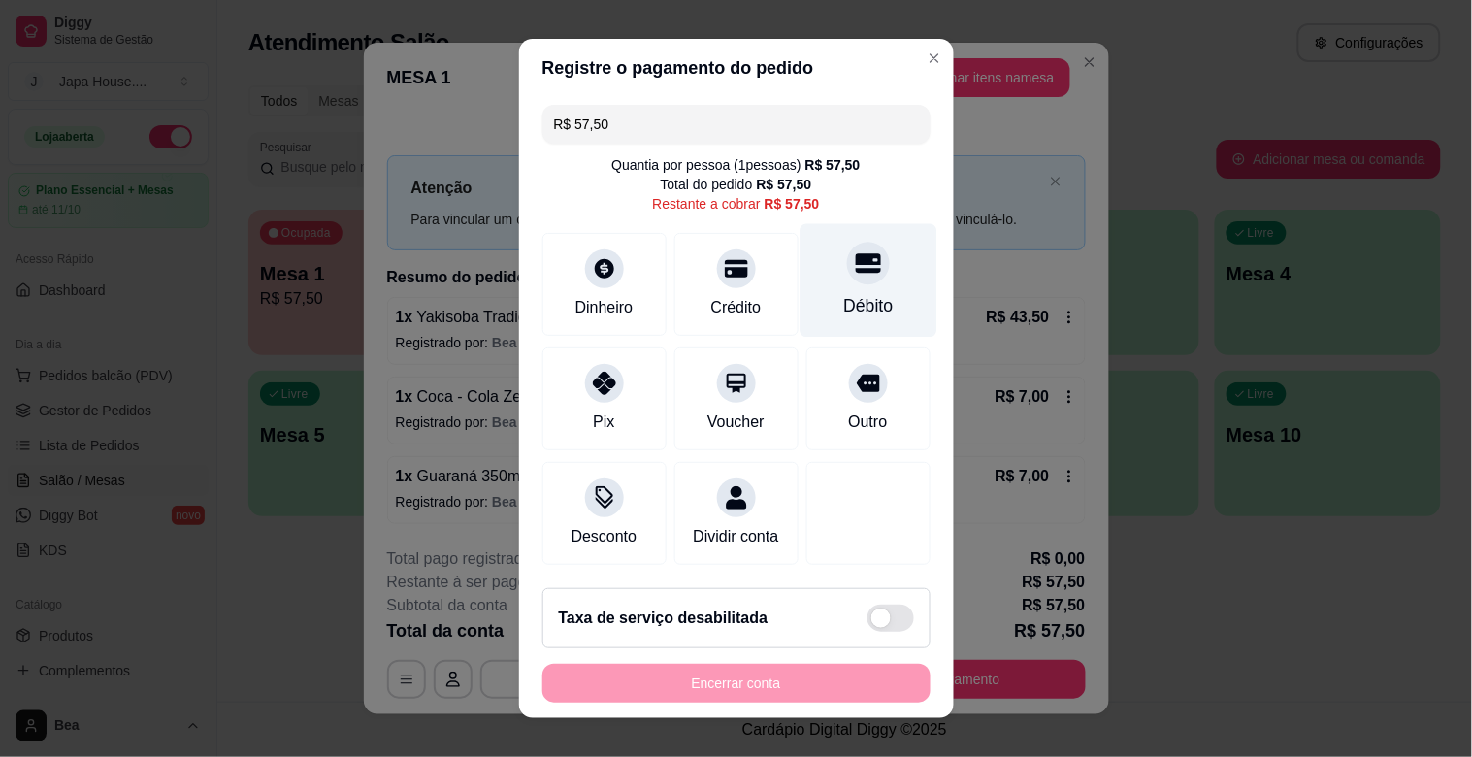
click at [858, 293] on div "Débito" at bounding box center [867, 280] width 137 height 113
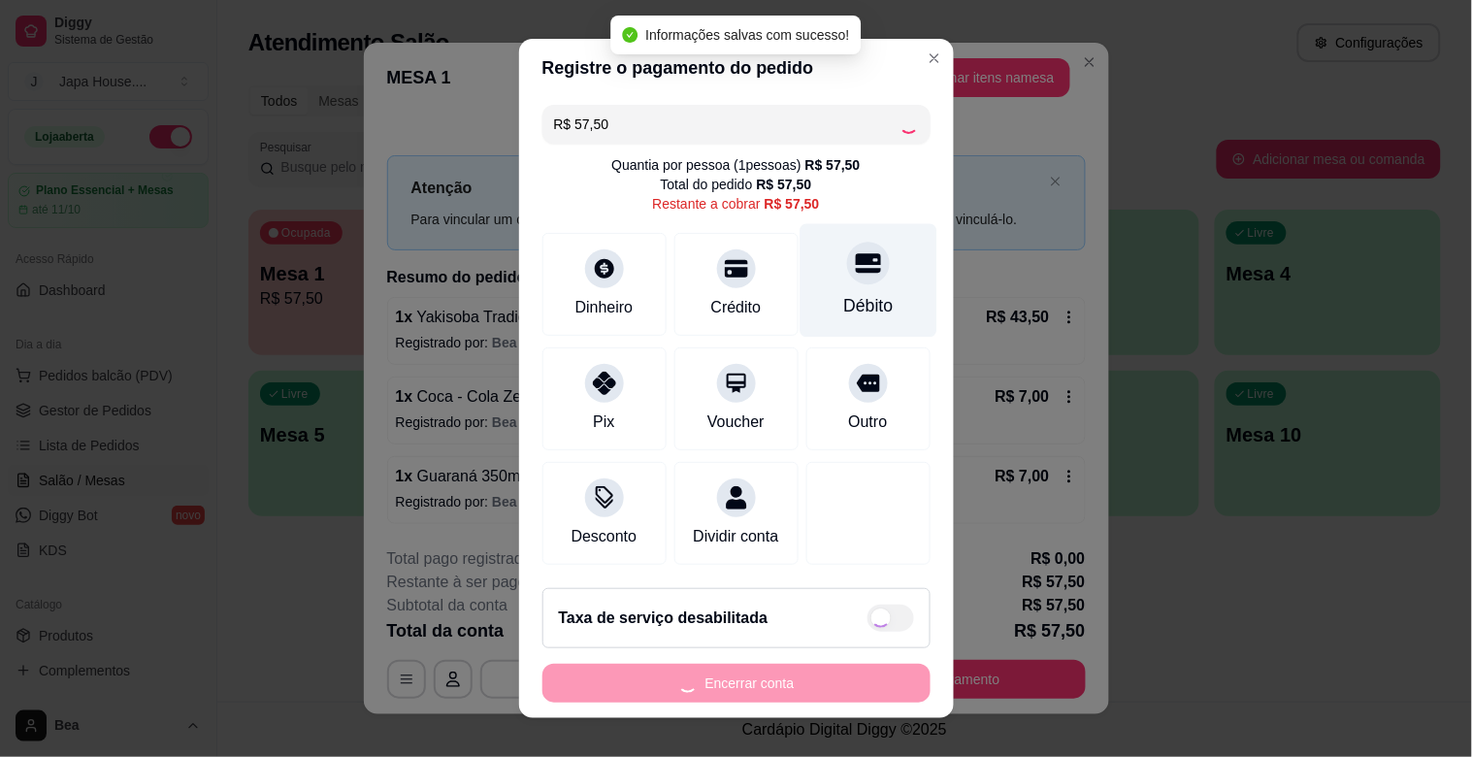
type input "R$ 0,00"
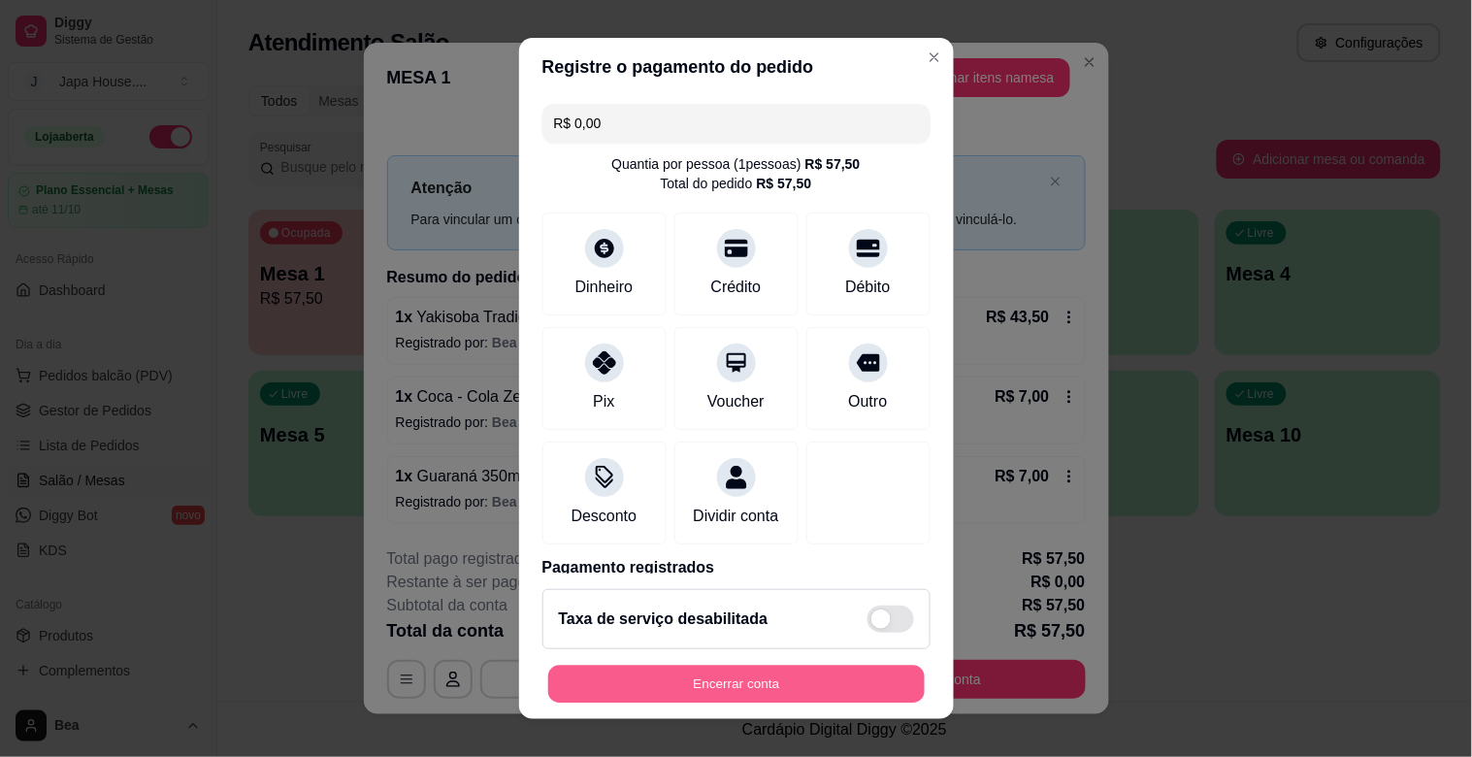
click at [700, 675] on button "Encerrar conta" at bounding box center [736, 684] width 376 height 38
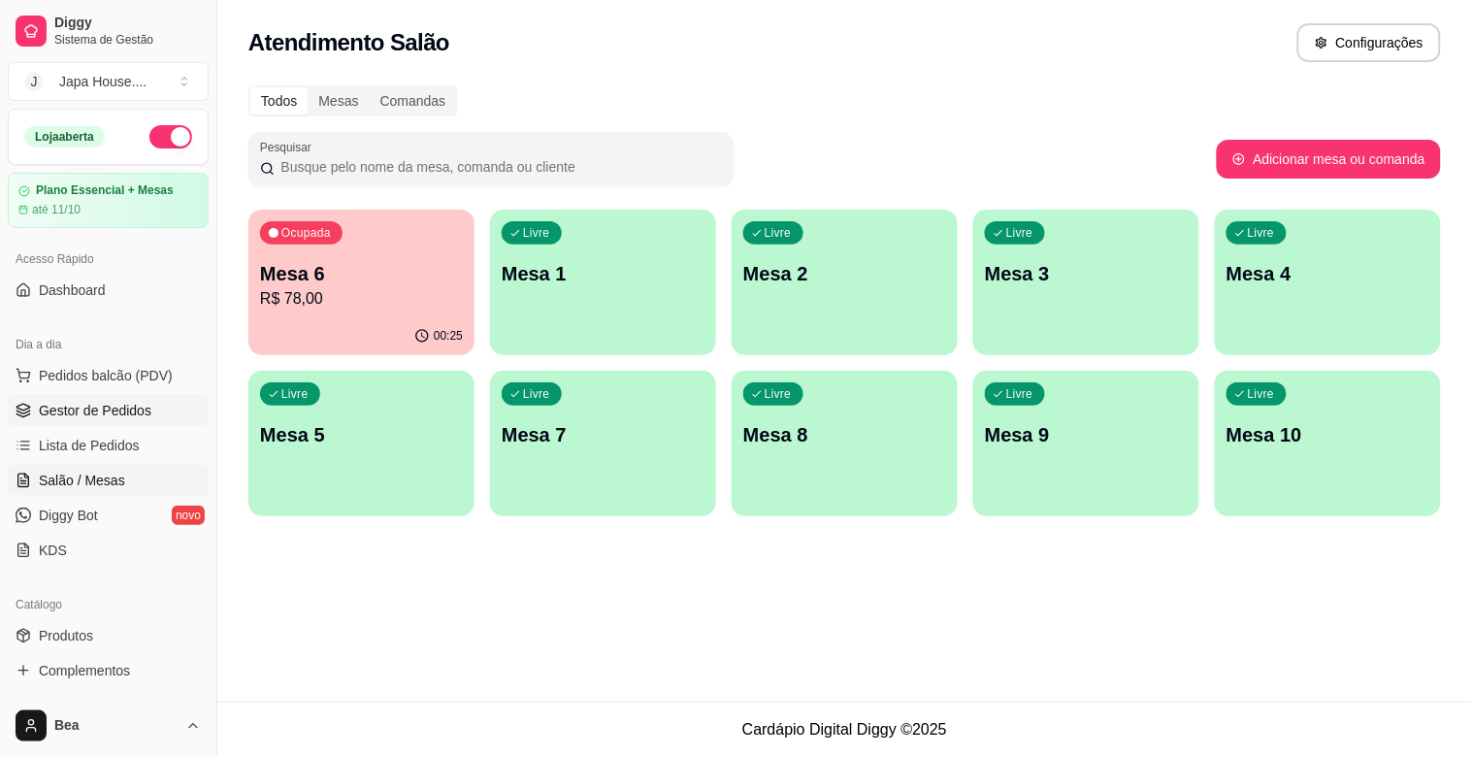
click at [93, 418] on span "Gestor de Pedidos" at bounding box center [95, 410] width 113 height 19
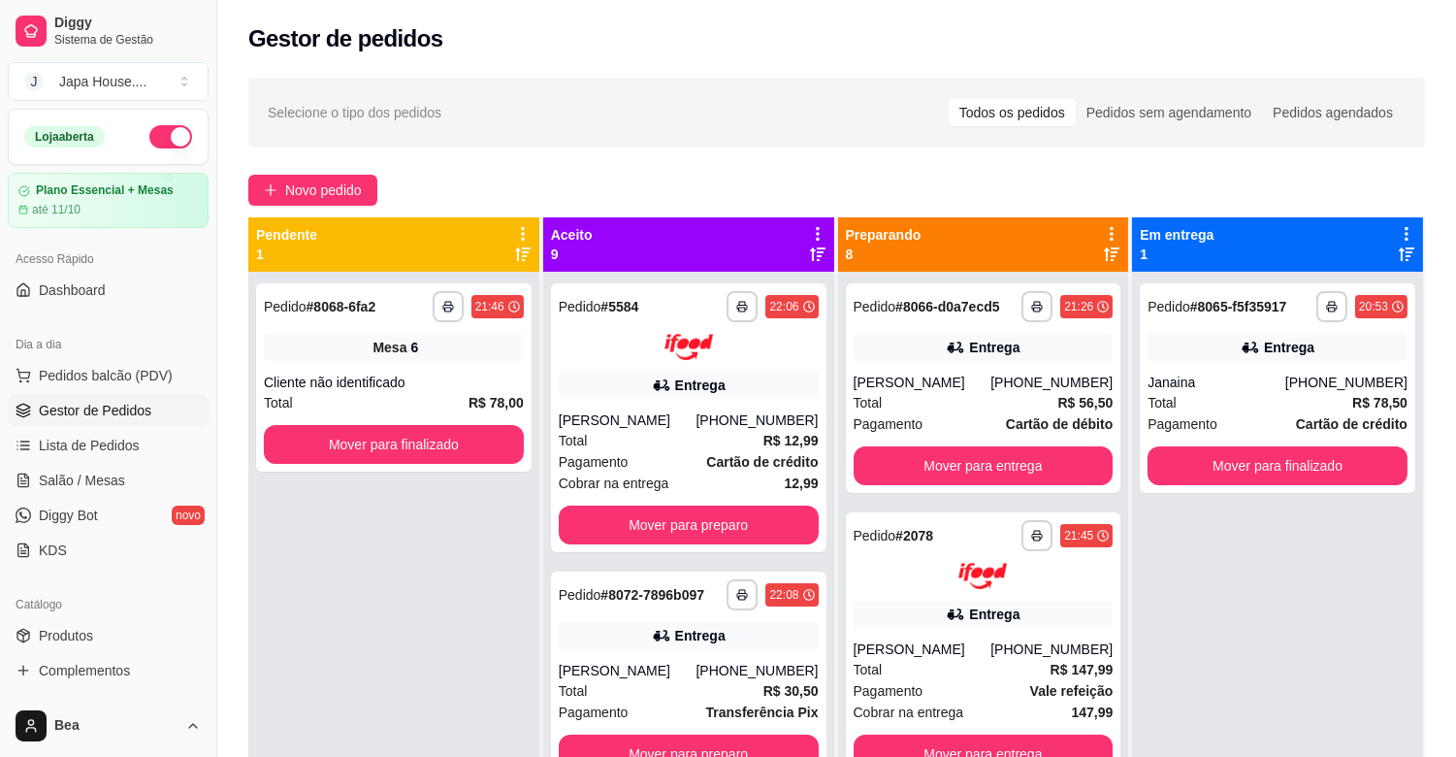
click at [93, 418] on span "Gestor de Pedidos" at bounding box center [95, 410] width 113 height 19
click at [94, 487] on span "Salão / Mesas" at bounding box center [82, 479] width 86 height 19
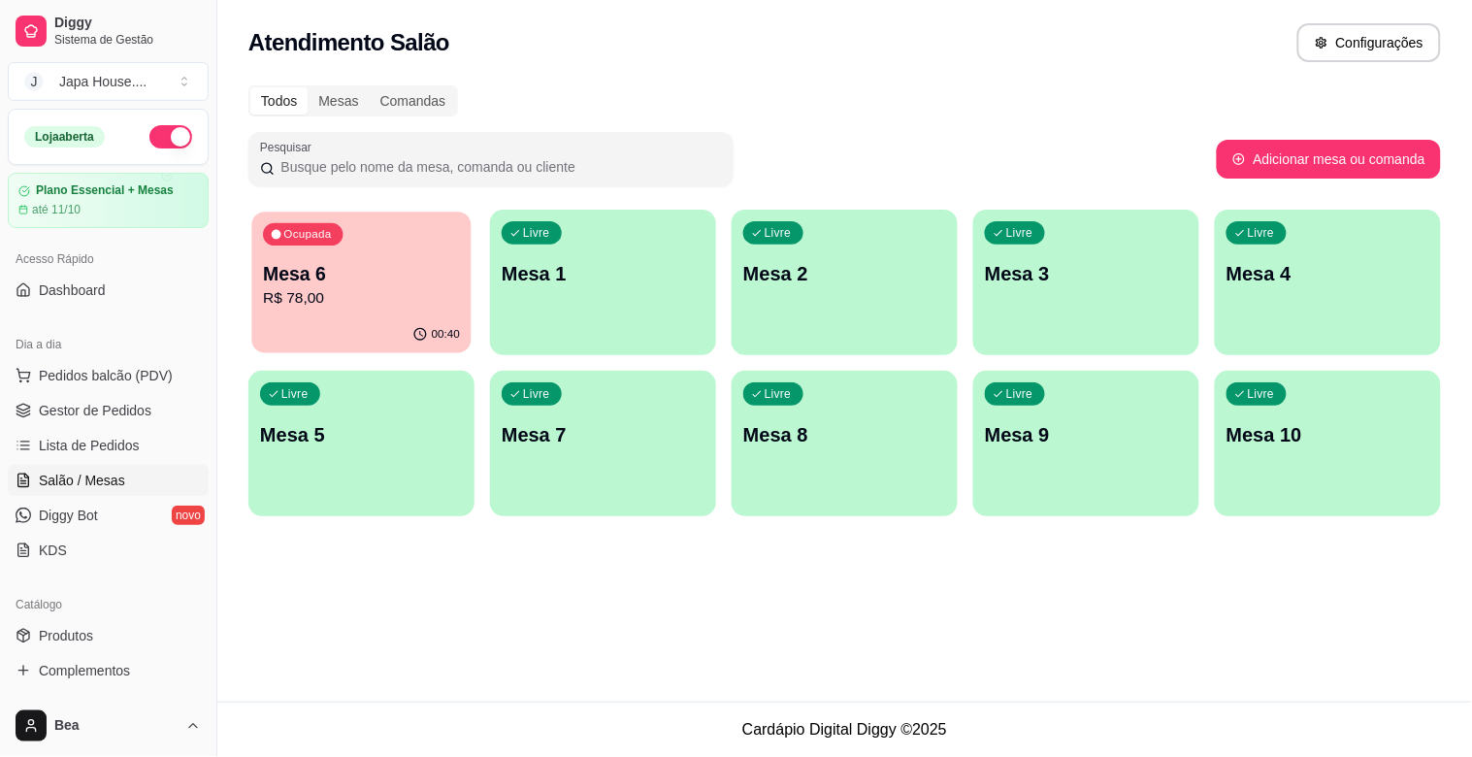
click at [359, 289] on p "R$ 78,00" at bounding box center [361, 298] width 197 height 22
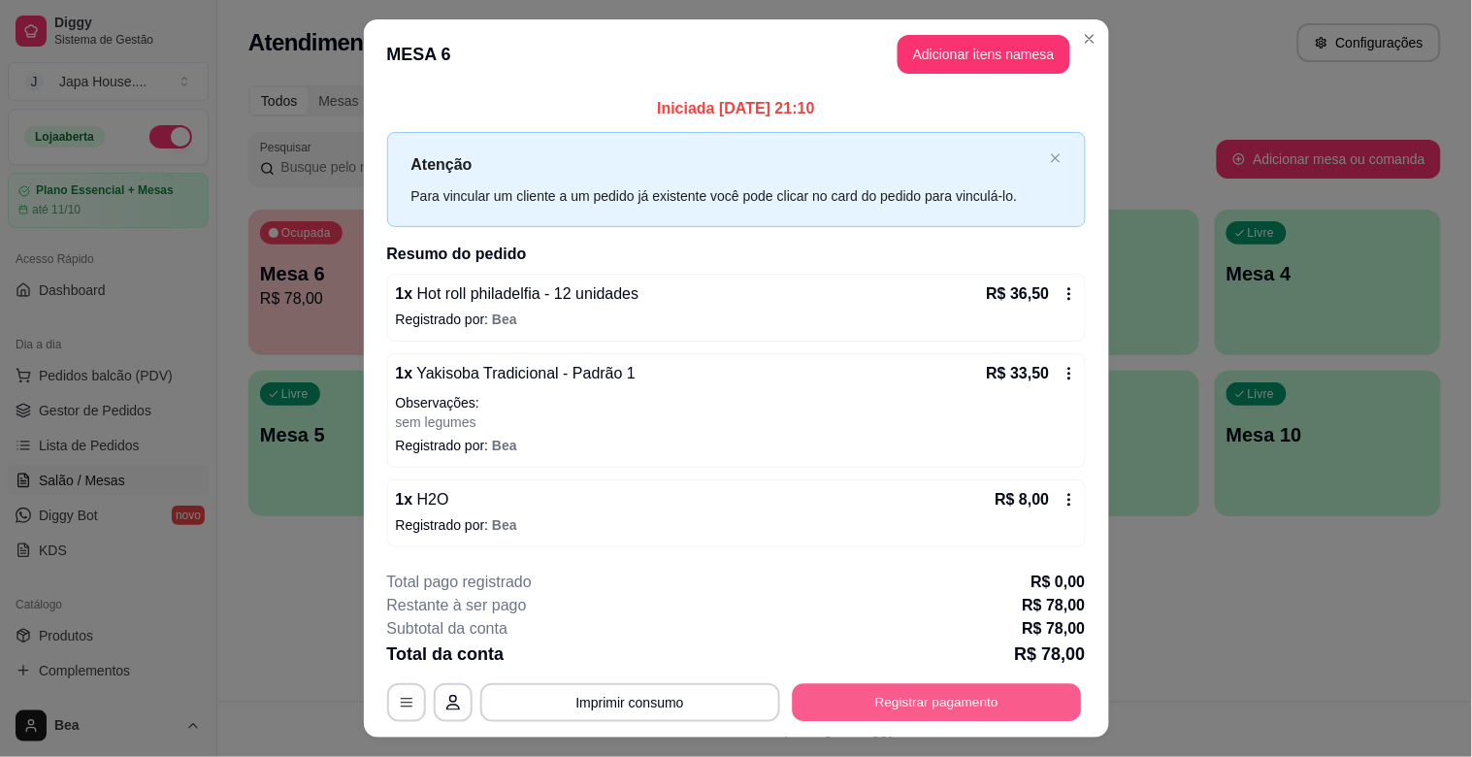
click at [813, 700] on button "Registrar pagamento" at bounding box center [936, 702] width 289 height 38
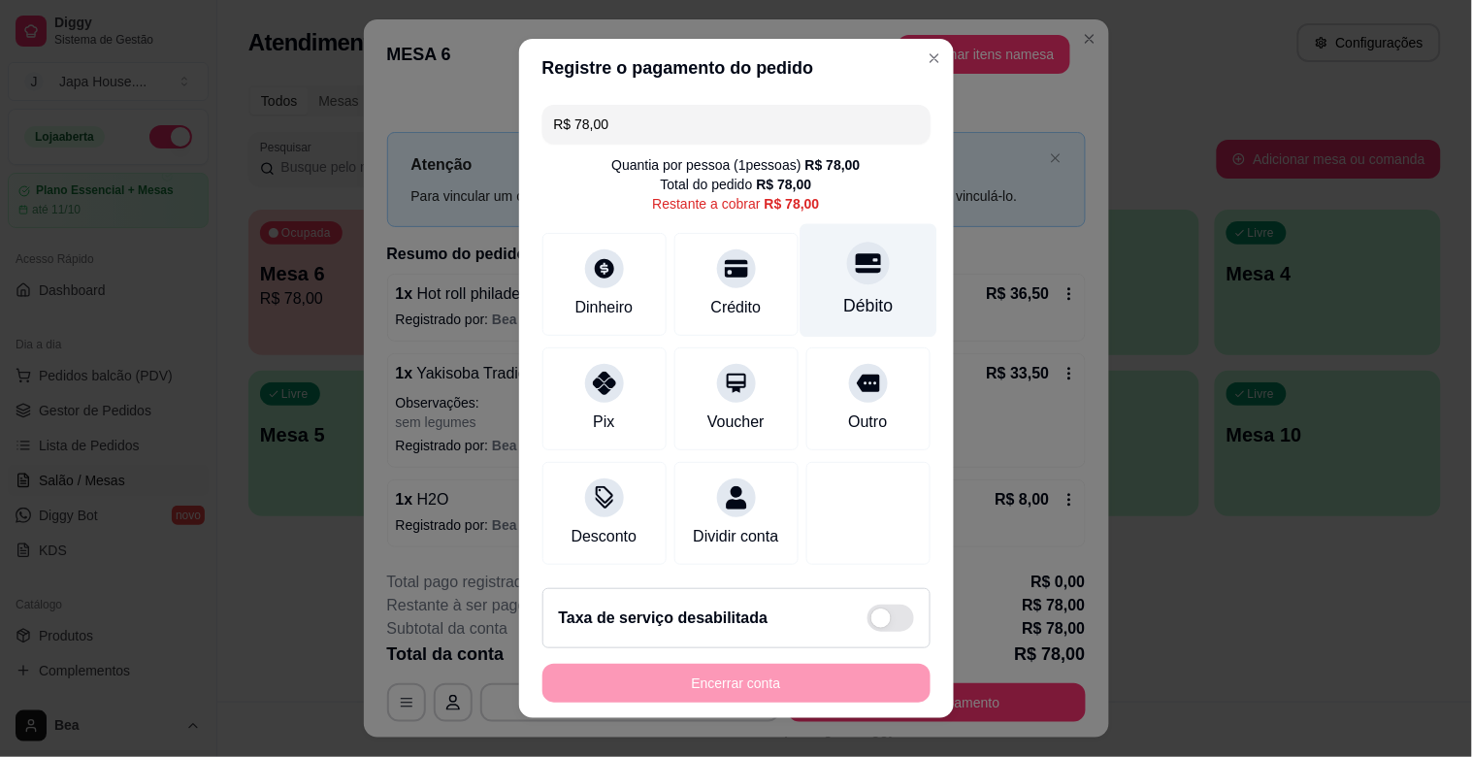
click at [864, 260] on div "Débito" at bounding box center [867, 280] width 137 height 113
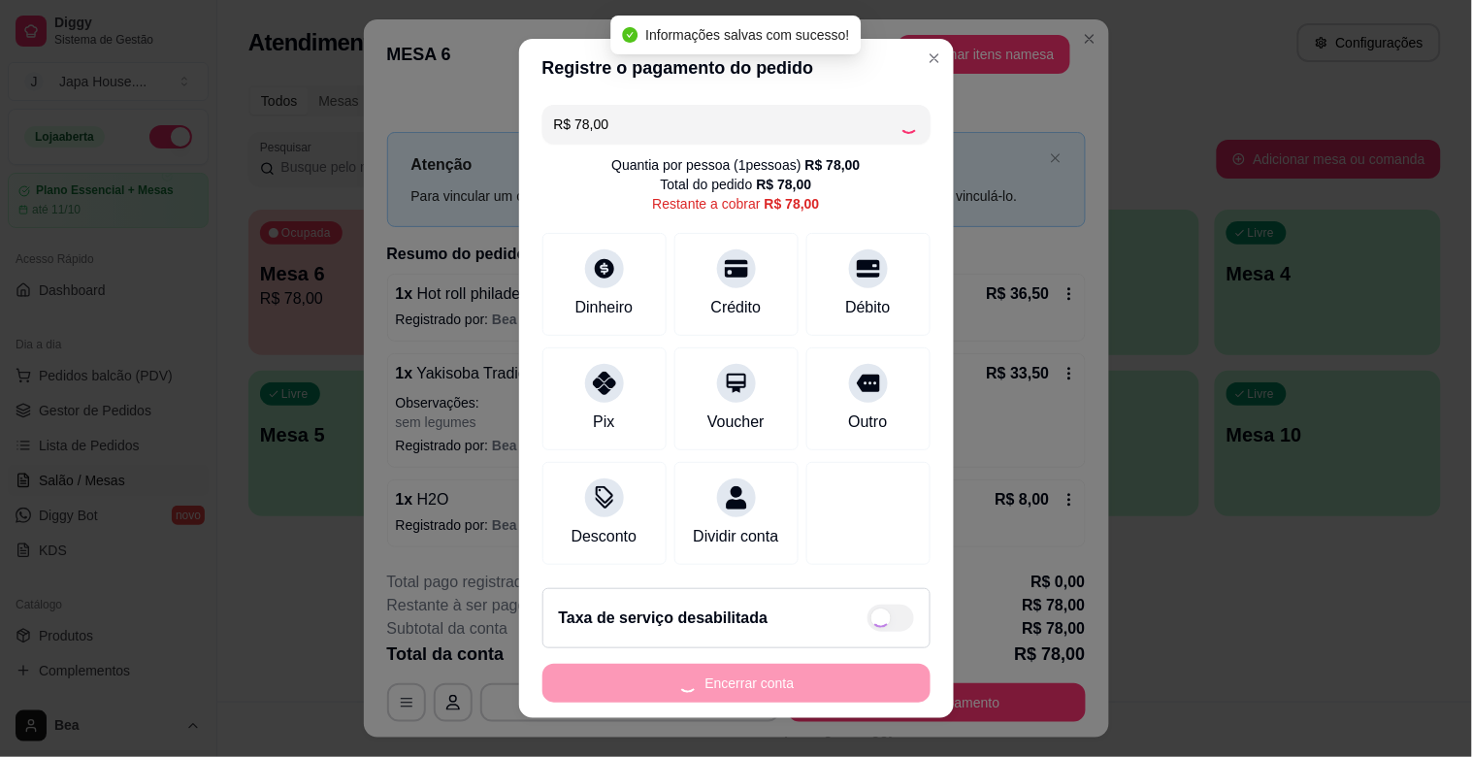
type input "R$ 0,00"
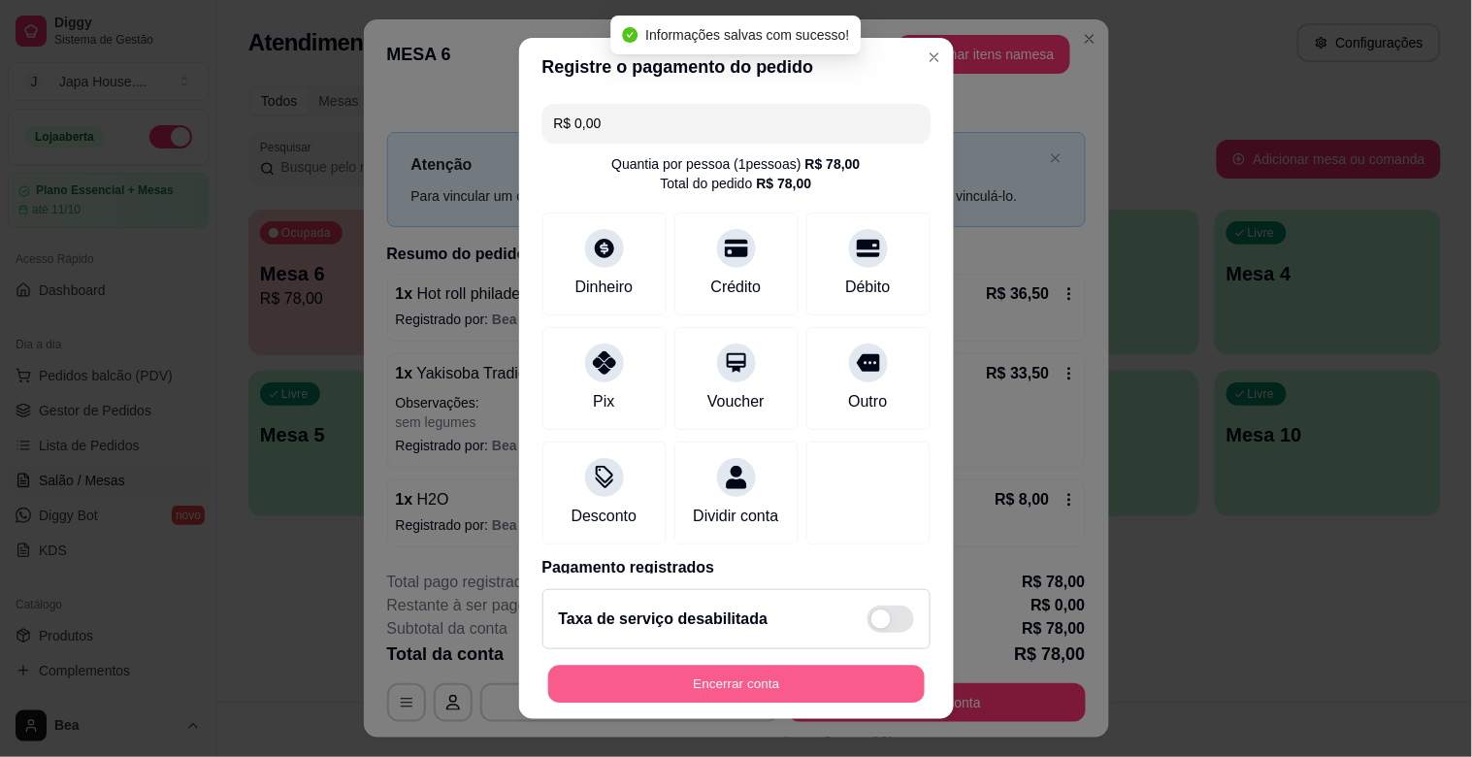
click at [690, 684] on button "Encerrar conta" at bounding box center [736, 684] width 376 height 38
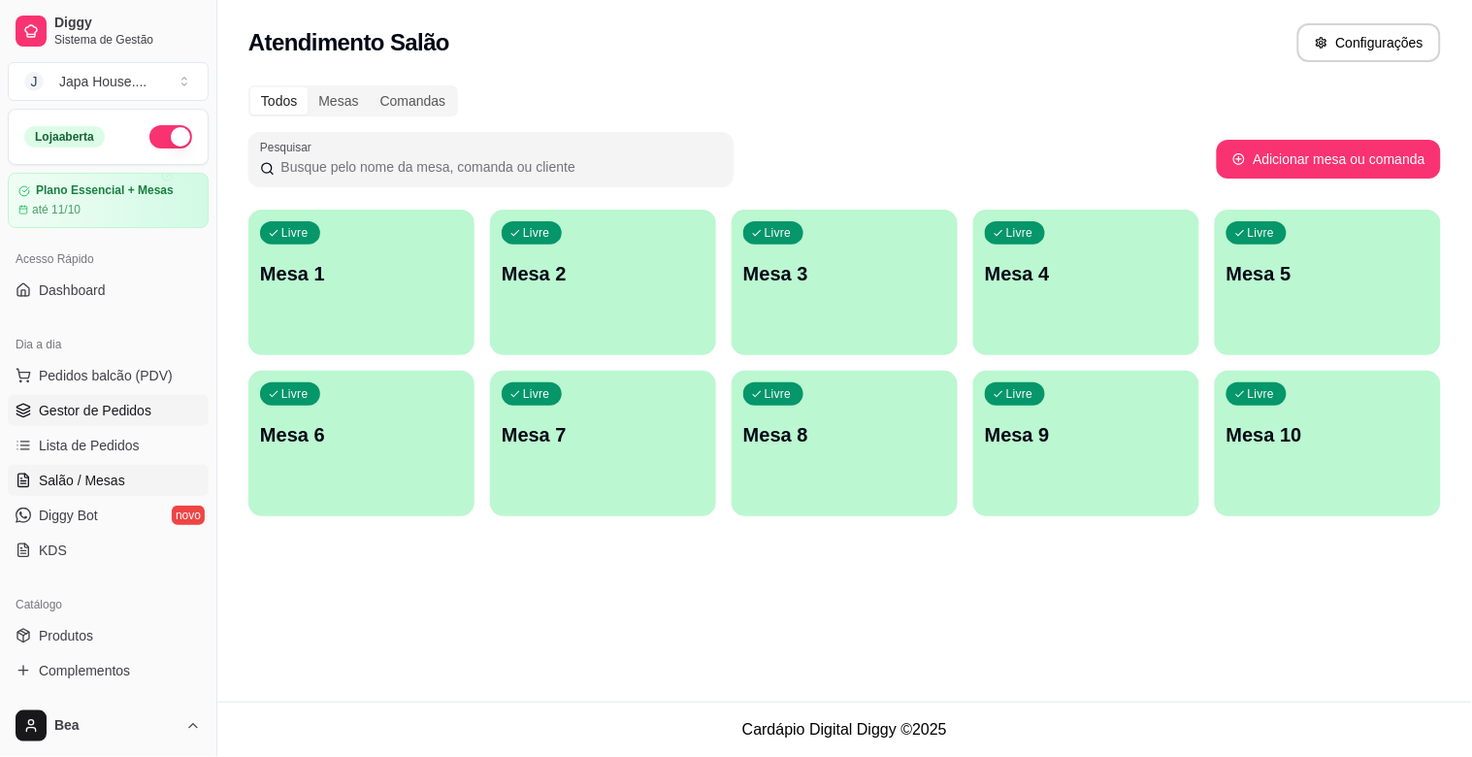
click at [104, 407] on span "Gestor de Pedidos" at bounding box center [95, 410] width 113 height 19
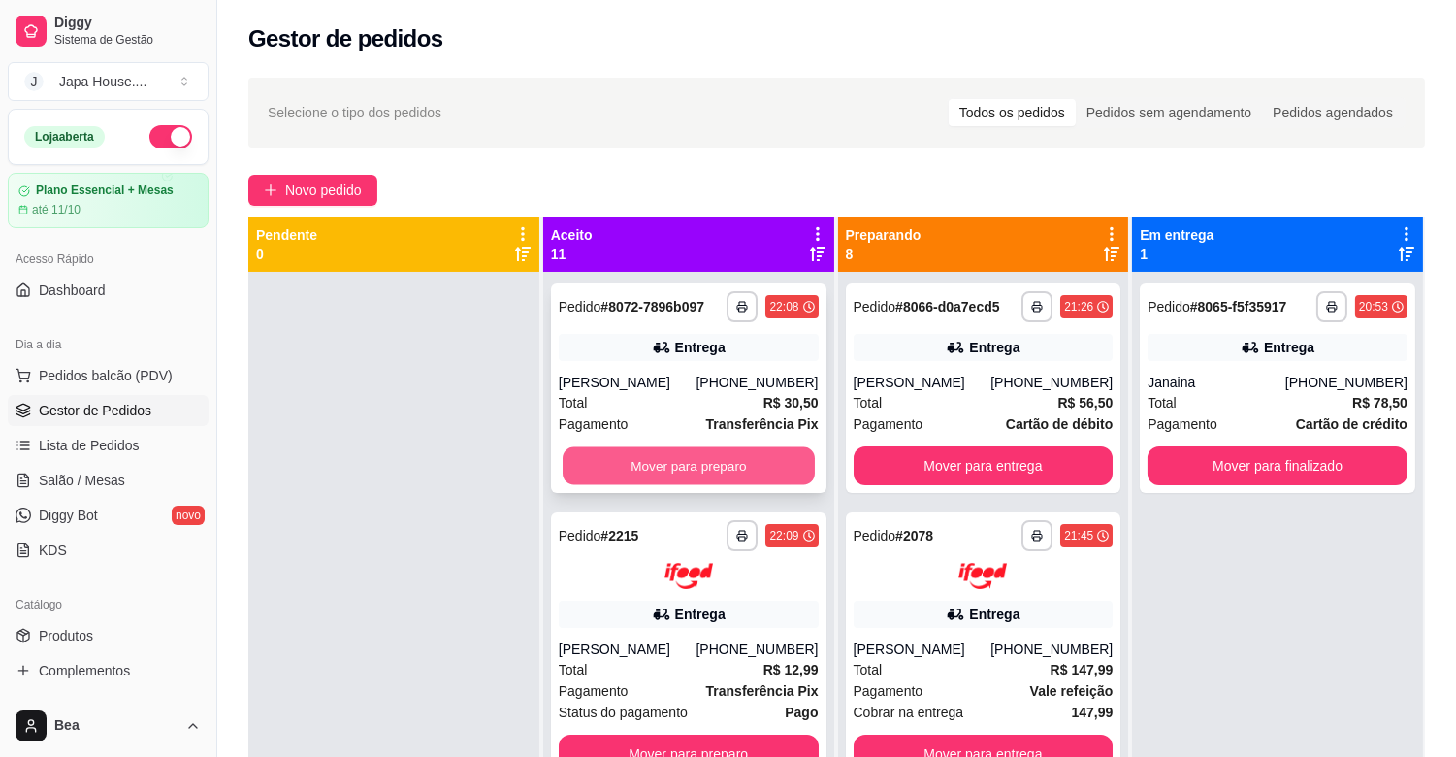
click at [631, 469] on button "Mover para preparo" at bounding box center [689, 466] width 252 height 38
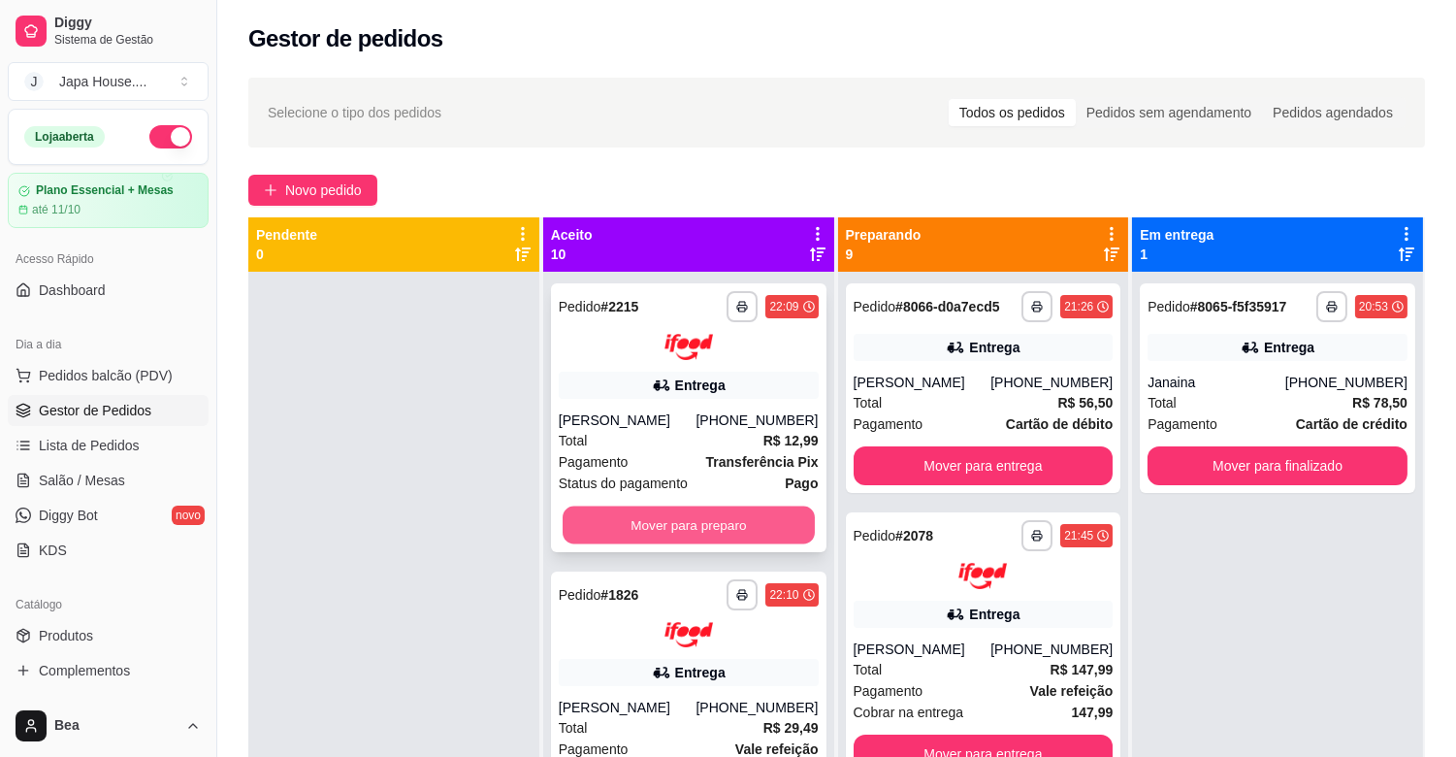
click at [705, 522] on button "Mover para preparo" at bounding box center [689, 524] width 252 height 38
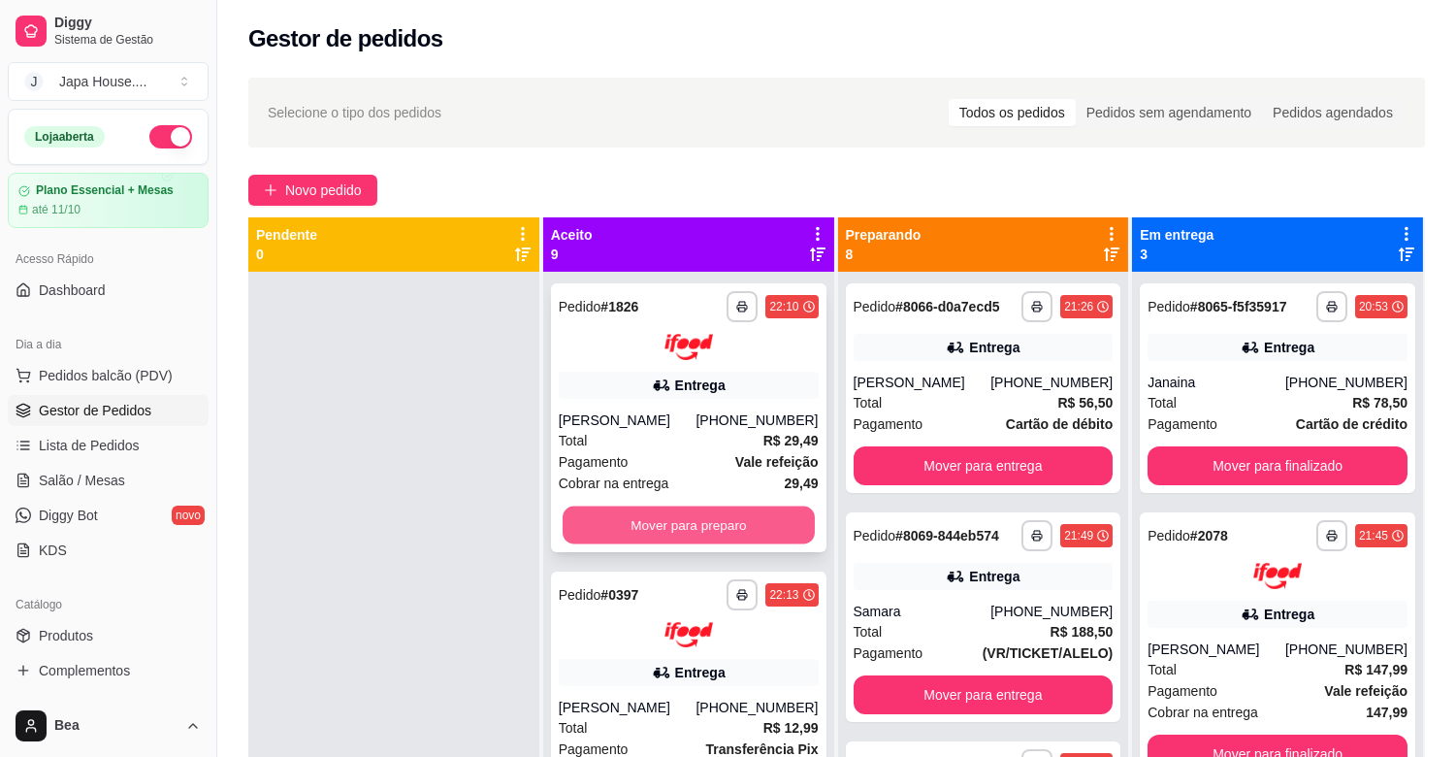
click at [701, 514] on button "Mover para preparo" at bounding box center [689, 524] width 252 height 38
click at [706, 509] on button "Mover para preparo" at bounding box center [689, 524] width 252 height 38
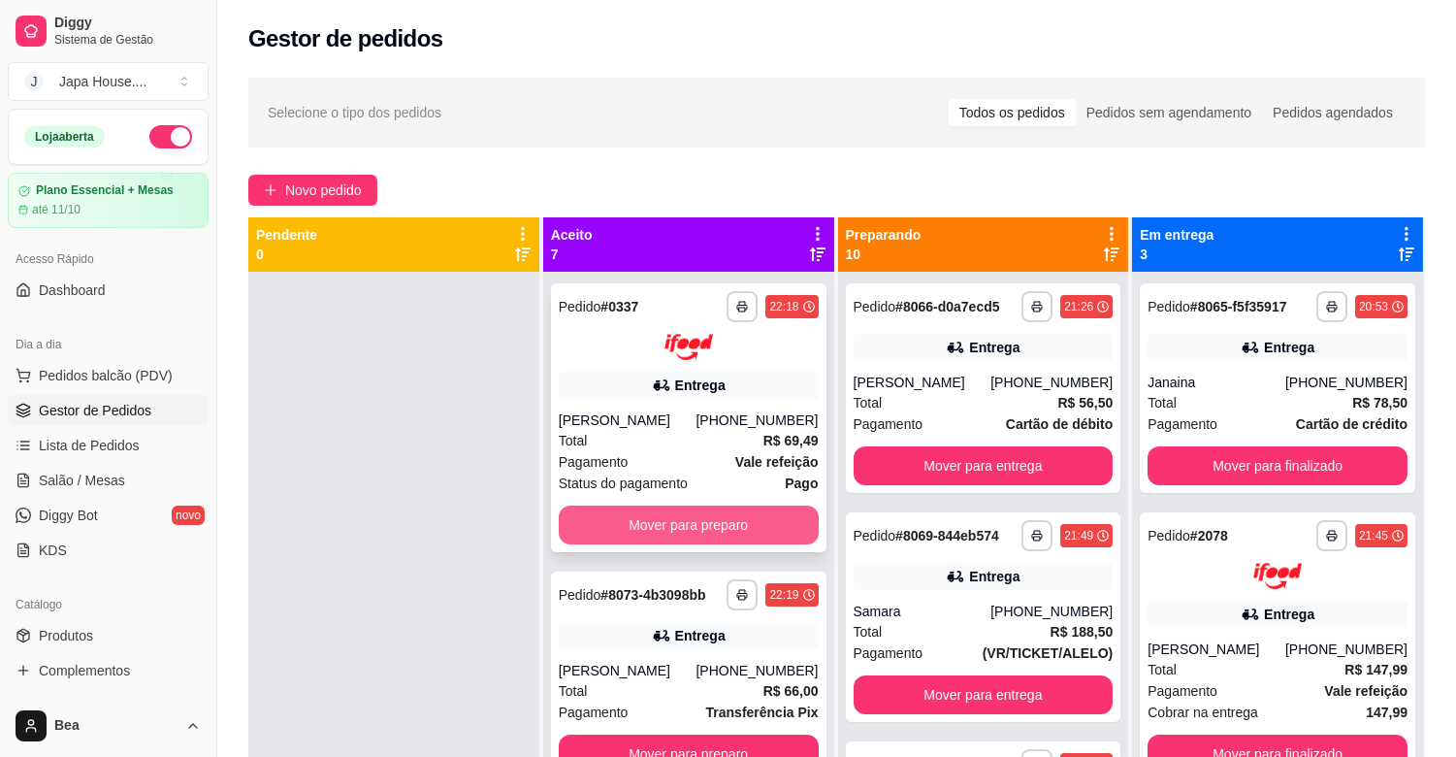
click at [702, 514] on button "Mover para preparo" at bounding box center [689, 524] width 260 height 39
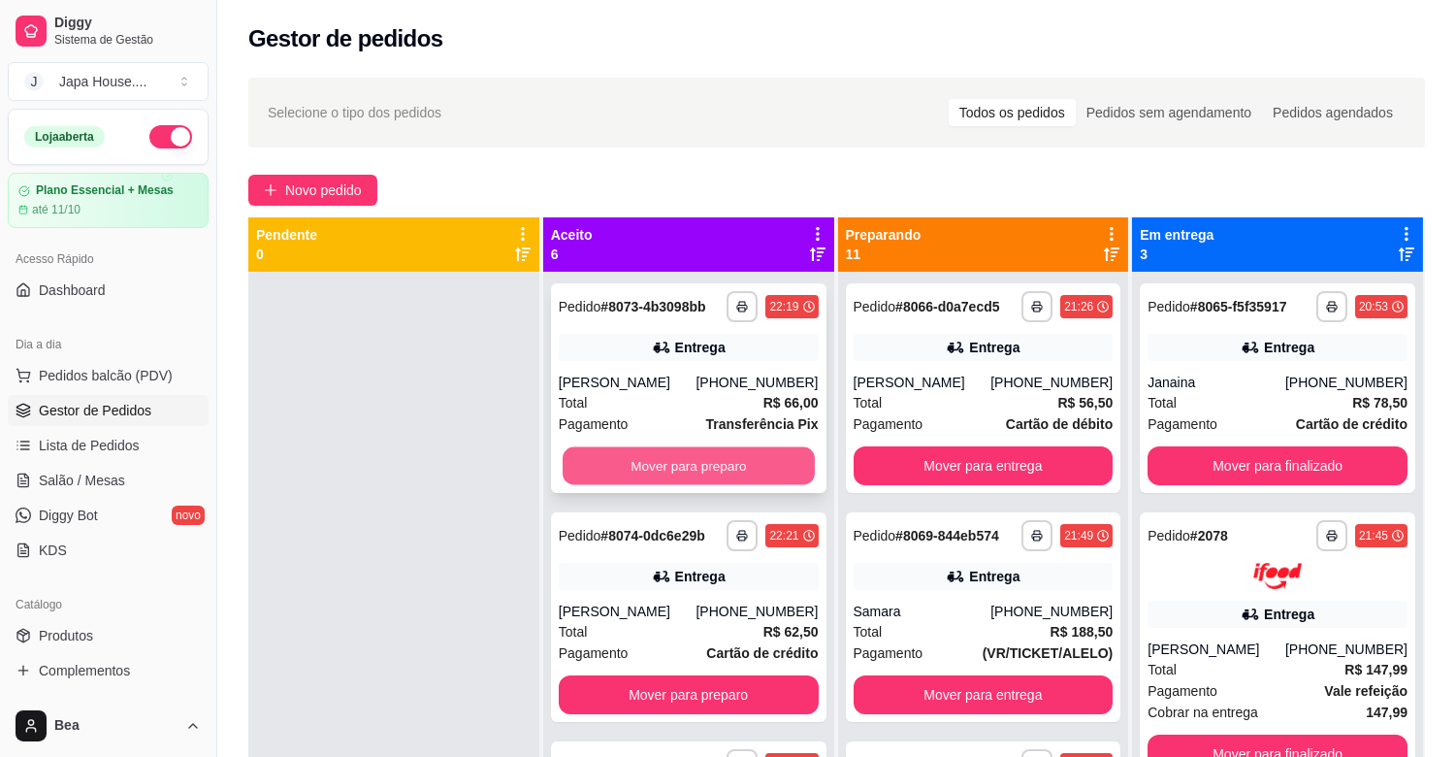
click at [676, 457] on button "Mover para preparo" at bounding box center [689, 466] width 252 height 38
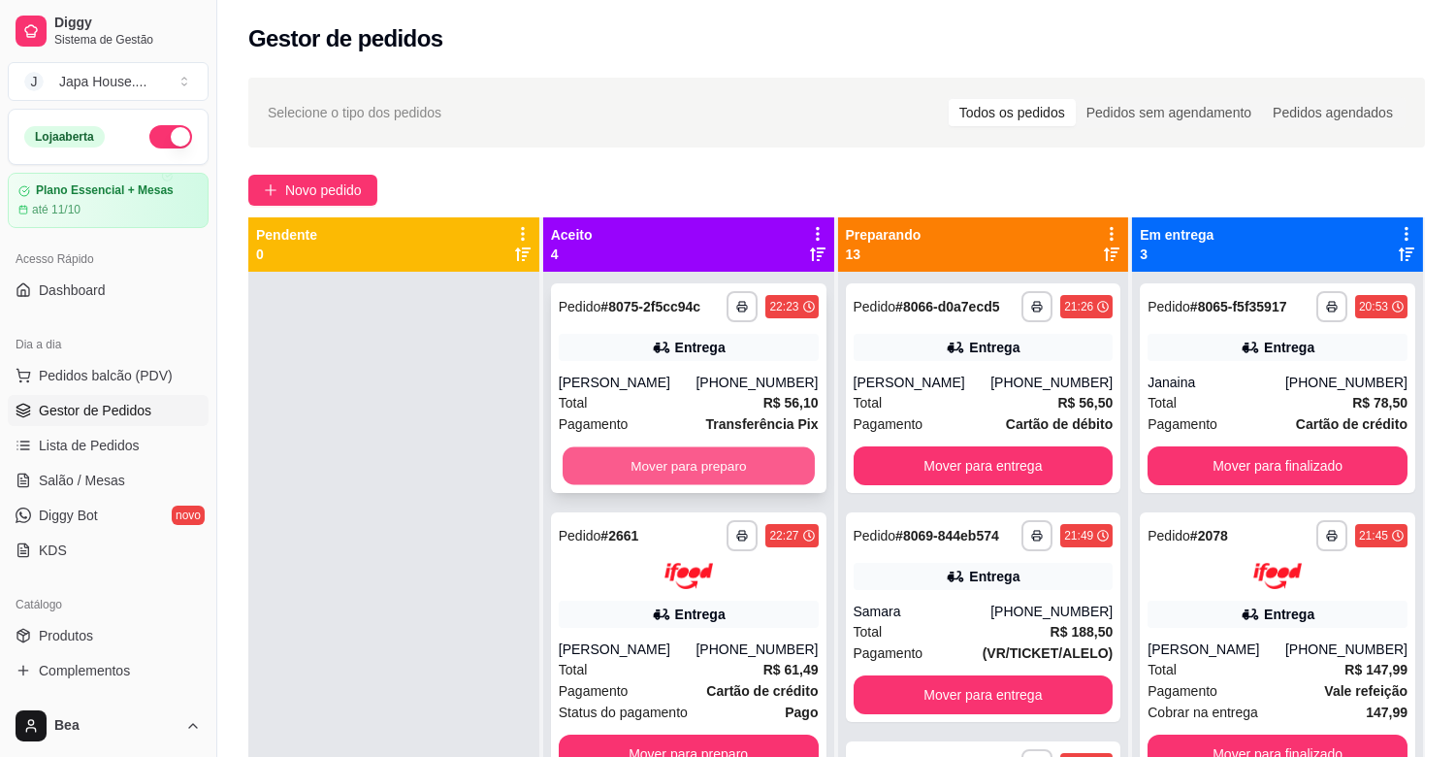
click at [676, 468] on button "Mover para preparo" at bounding box center [689, 466] width 252 height 38
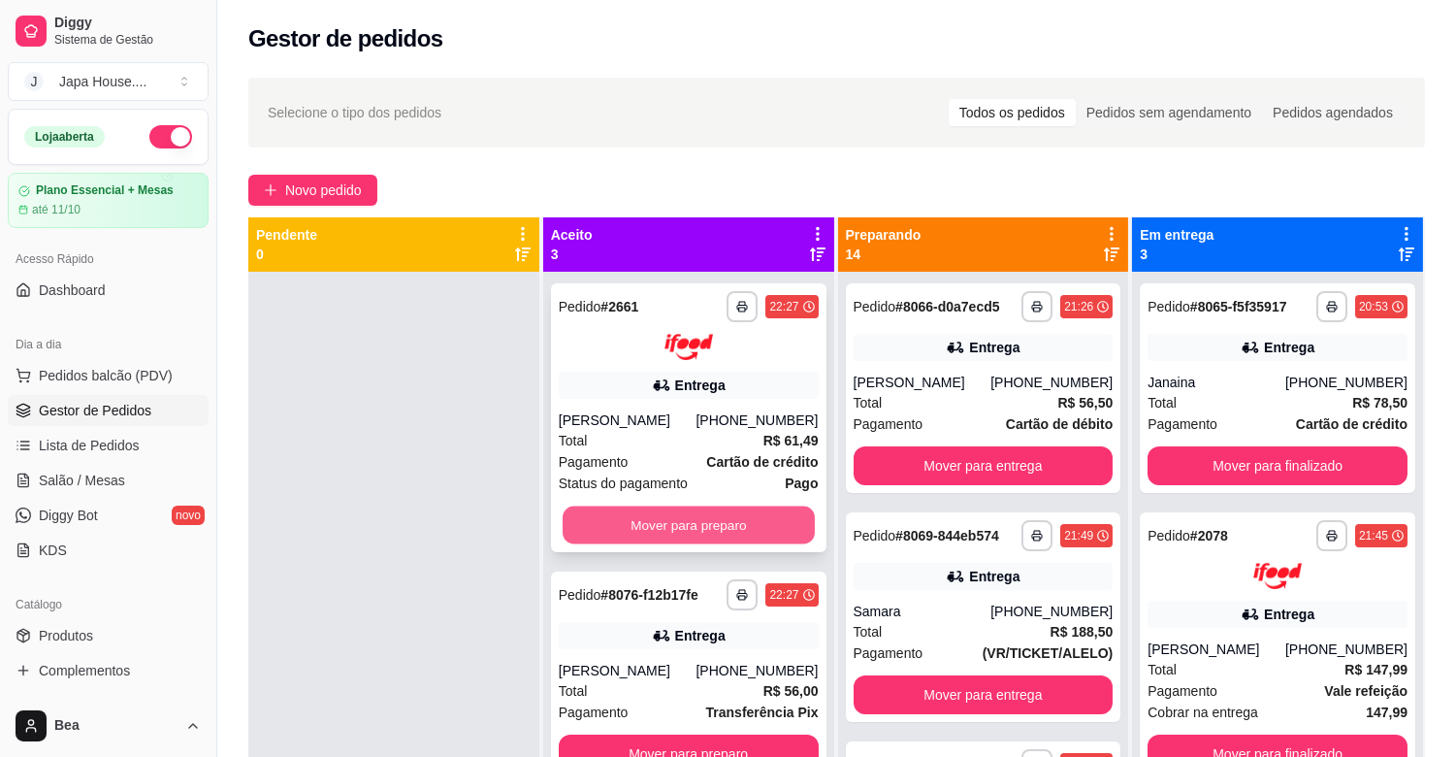
click at [691, 543] on button "Mover para preparo" at bounding box center [689, 524] width 252 height 38
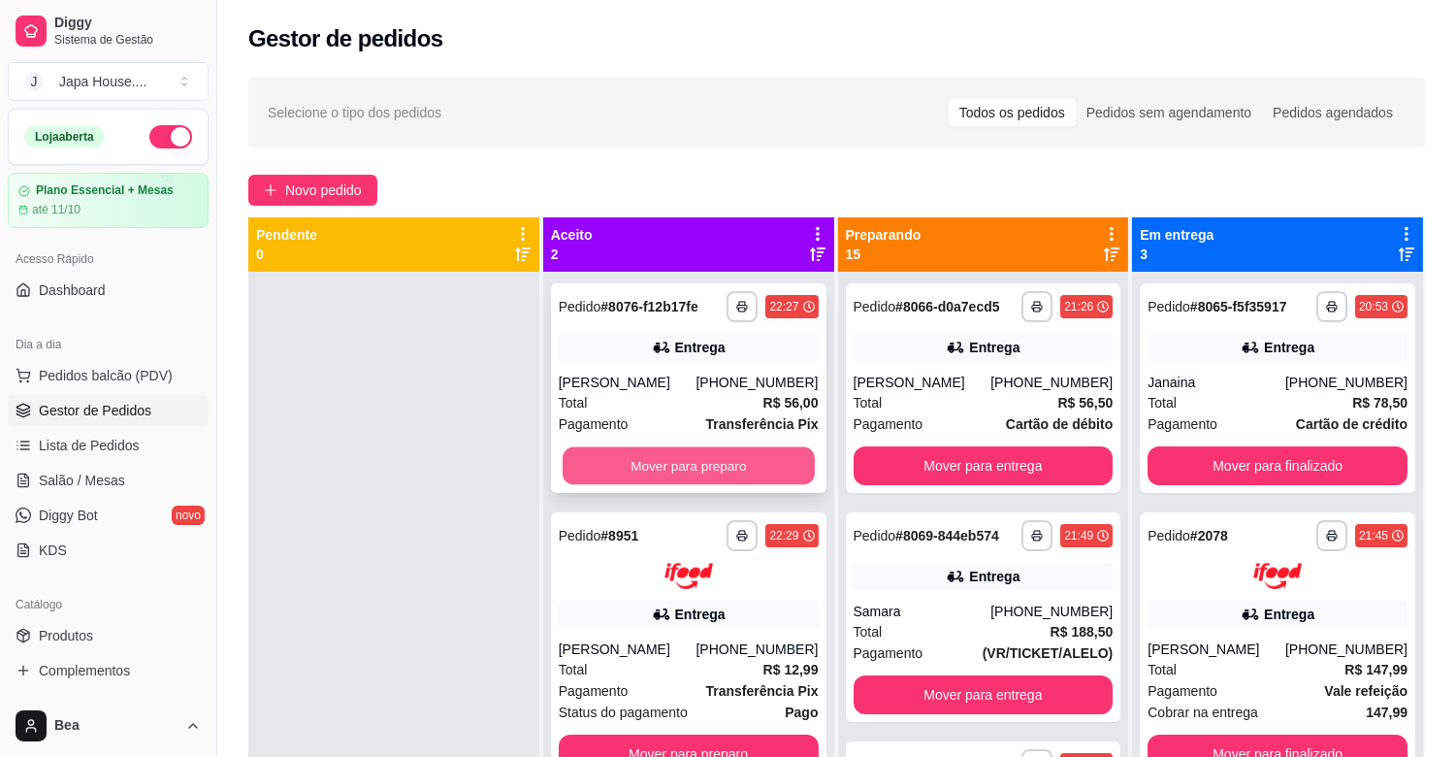
click at [654, 466] on button "Mover para preparo" at bounding box center [689, 466] width 252 height 38
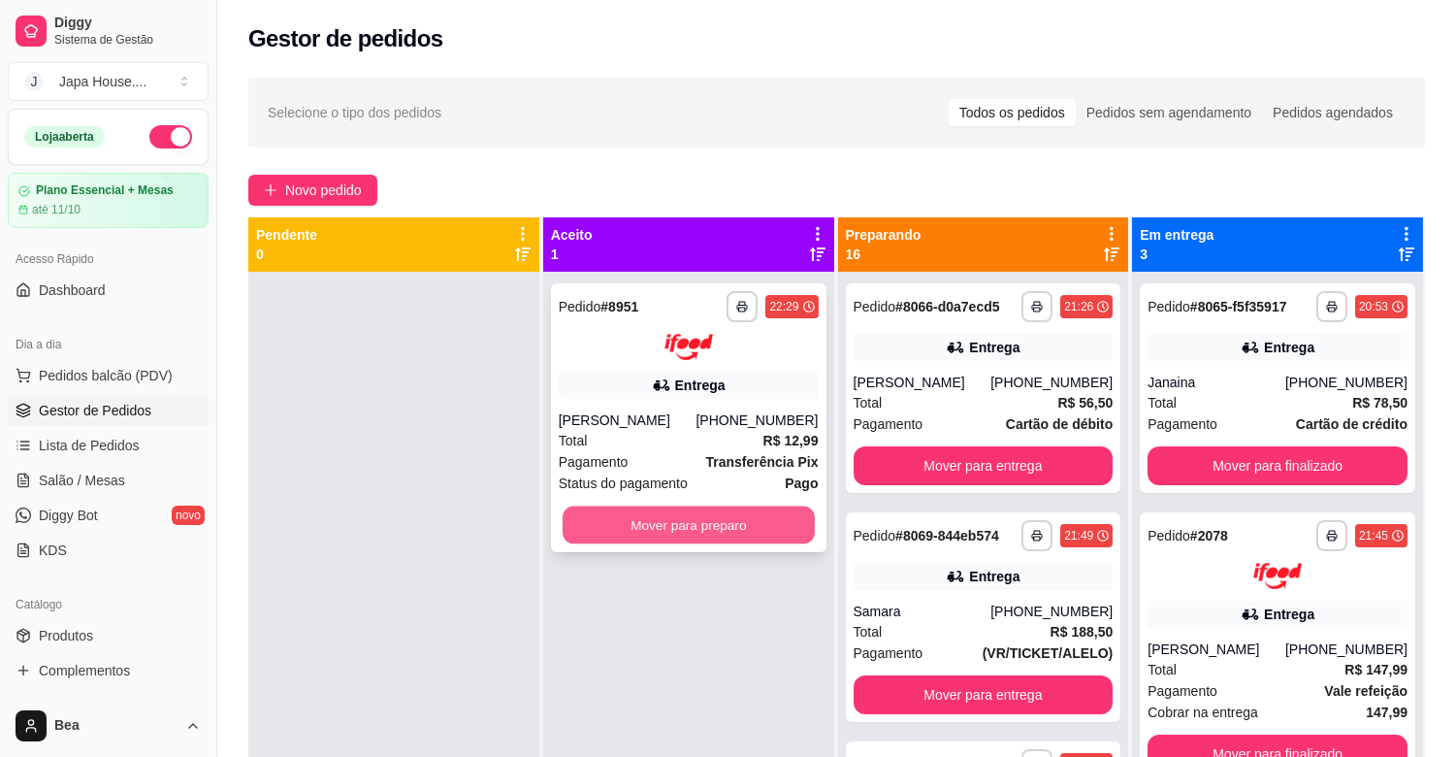
click at [656, 528] on button "Mover para preparo" at bounding box center [689, 524] width 252 height 38
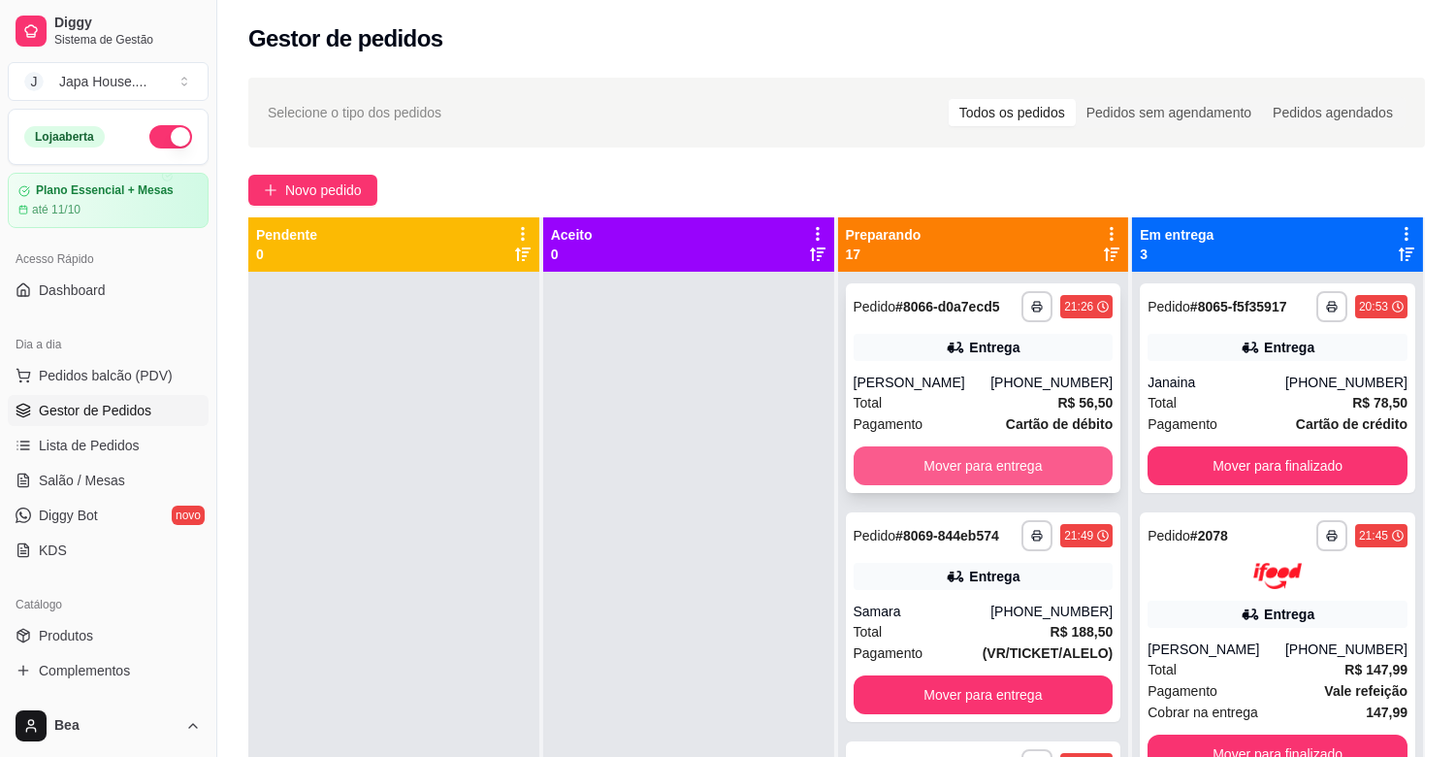
click at [924, 449] on button "Mover para entrega" at bounding box center [984, 465] width 260 height 39
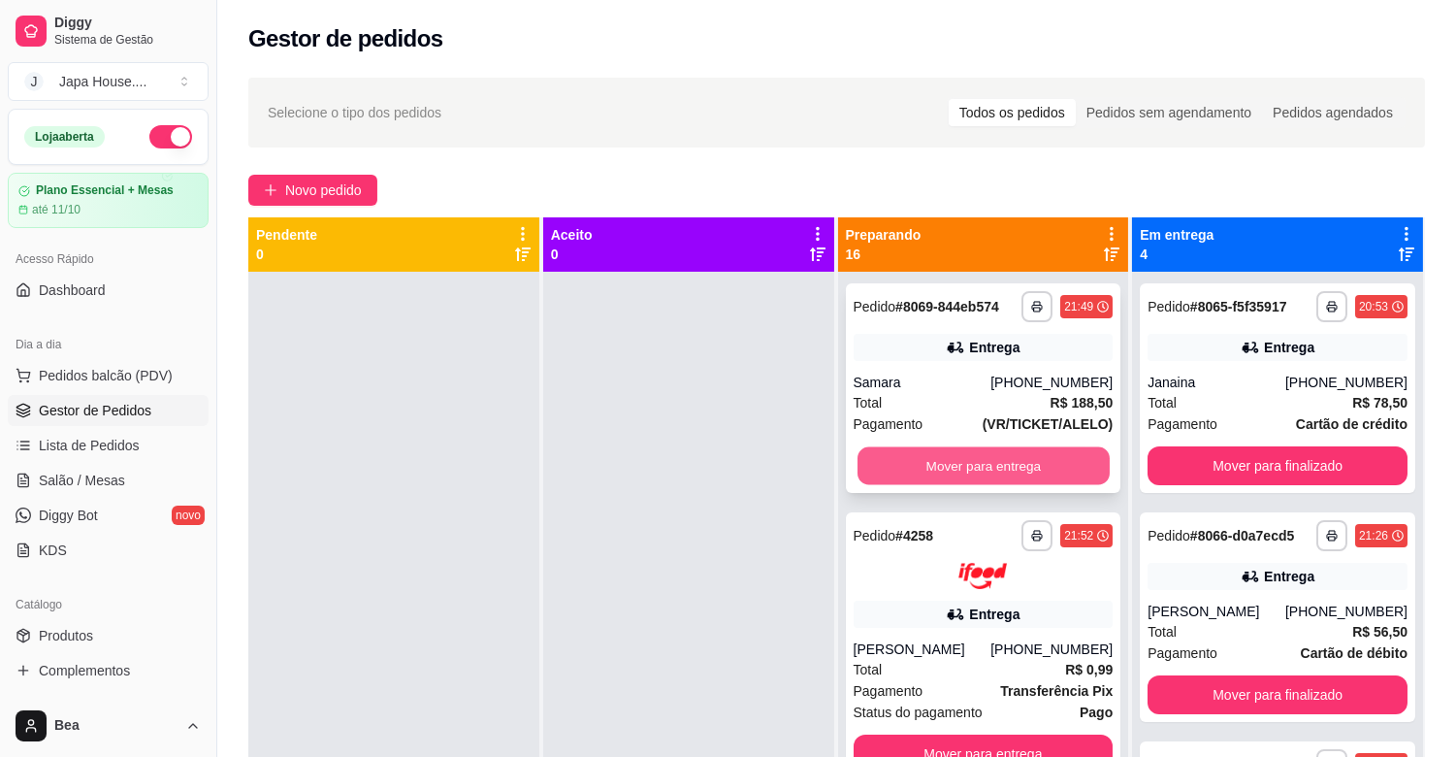
click at [922, 464] on button "Mover para entrega" at bounding box center [983, 466] width 252 height 38
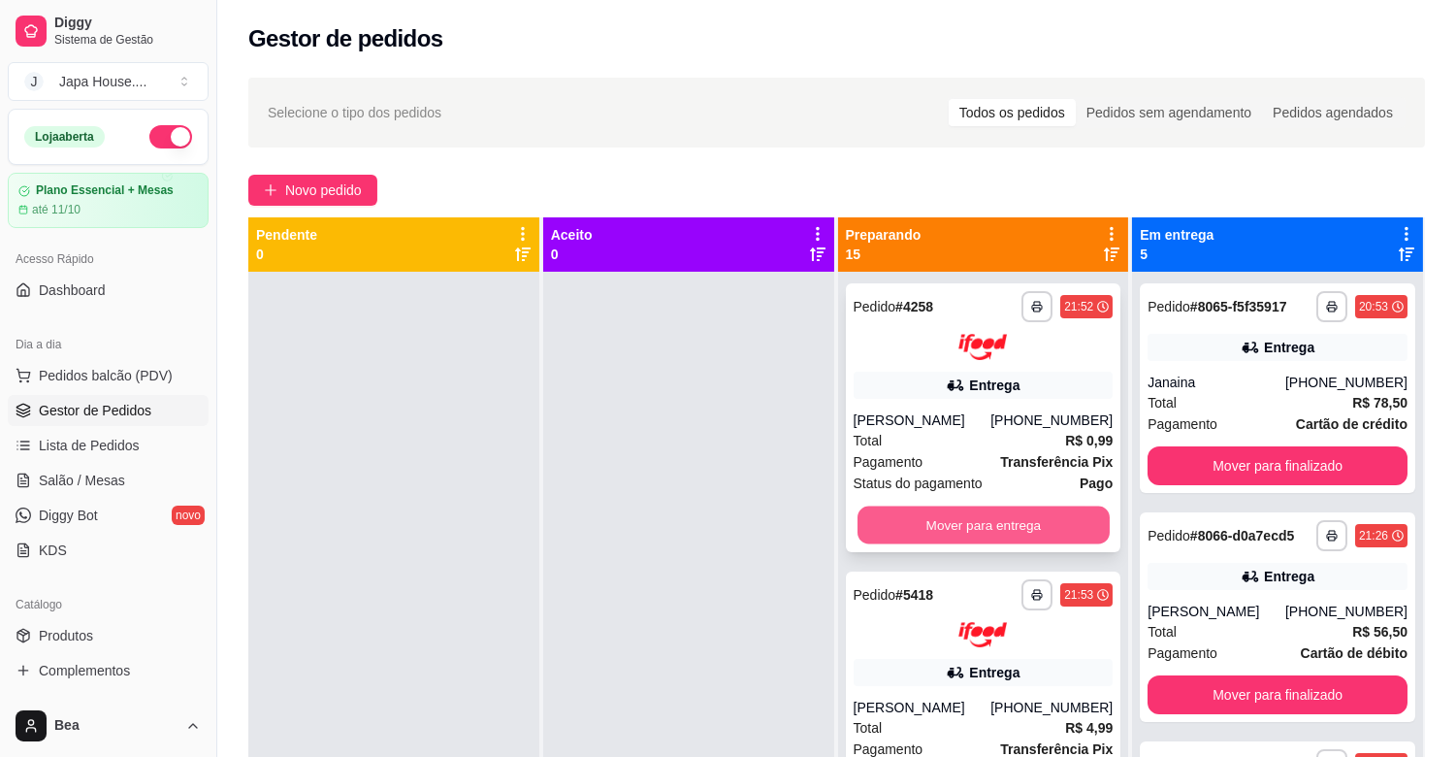
click at [977, 528] on button "Mover para entrega" at bounding box center [983, 524] width 252 height 38
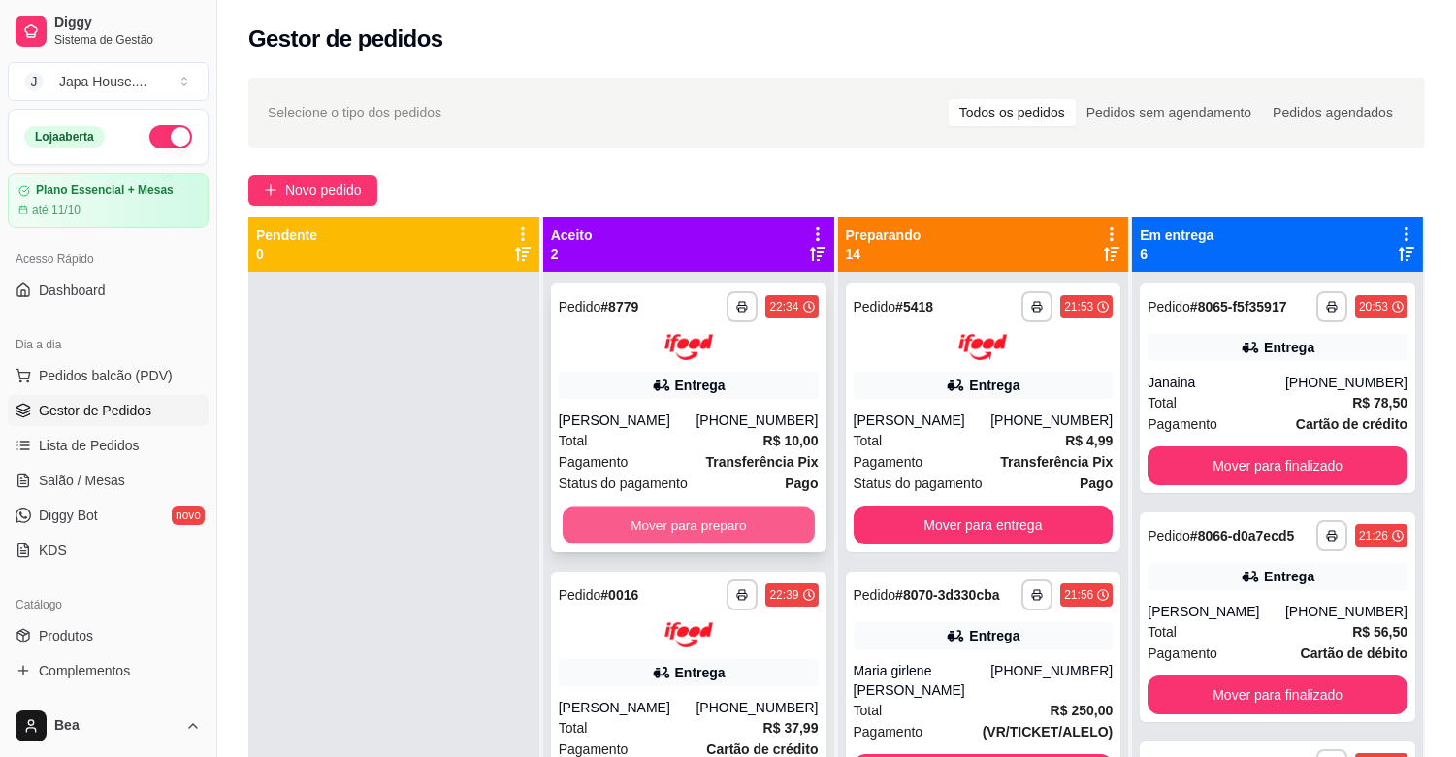
click at [692, 518] on button "Mover para preparo" at bounding box center [689, 524] width 252 height 38
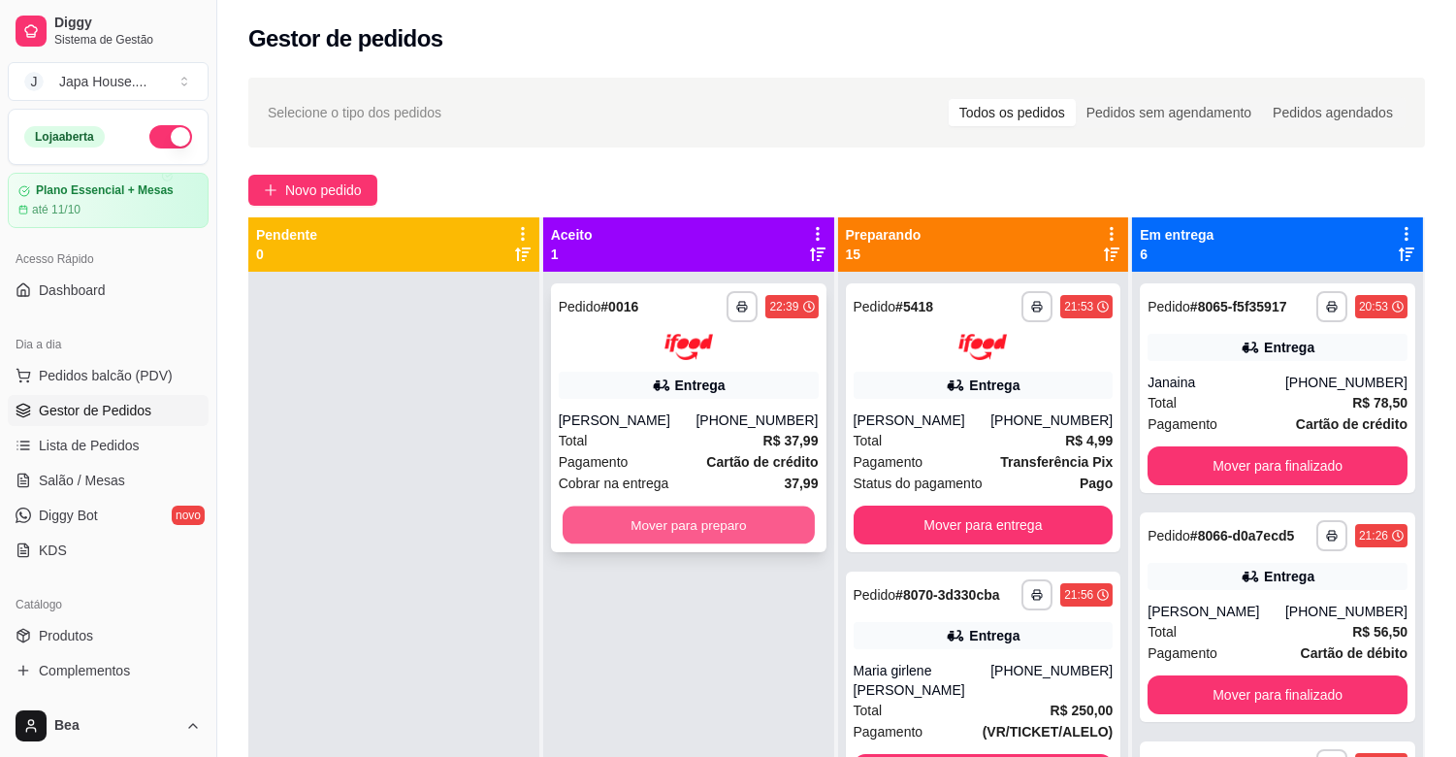
click at [720, 518] on button "Mover para preparo" at bounding box center [689, 524] width 252 height 38
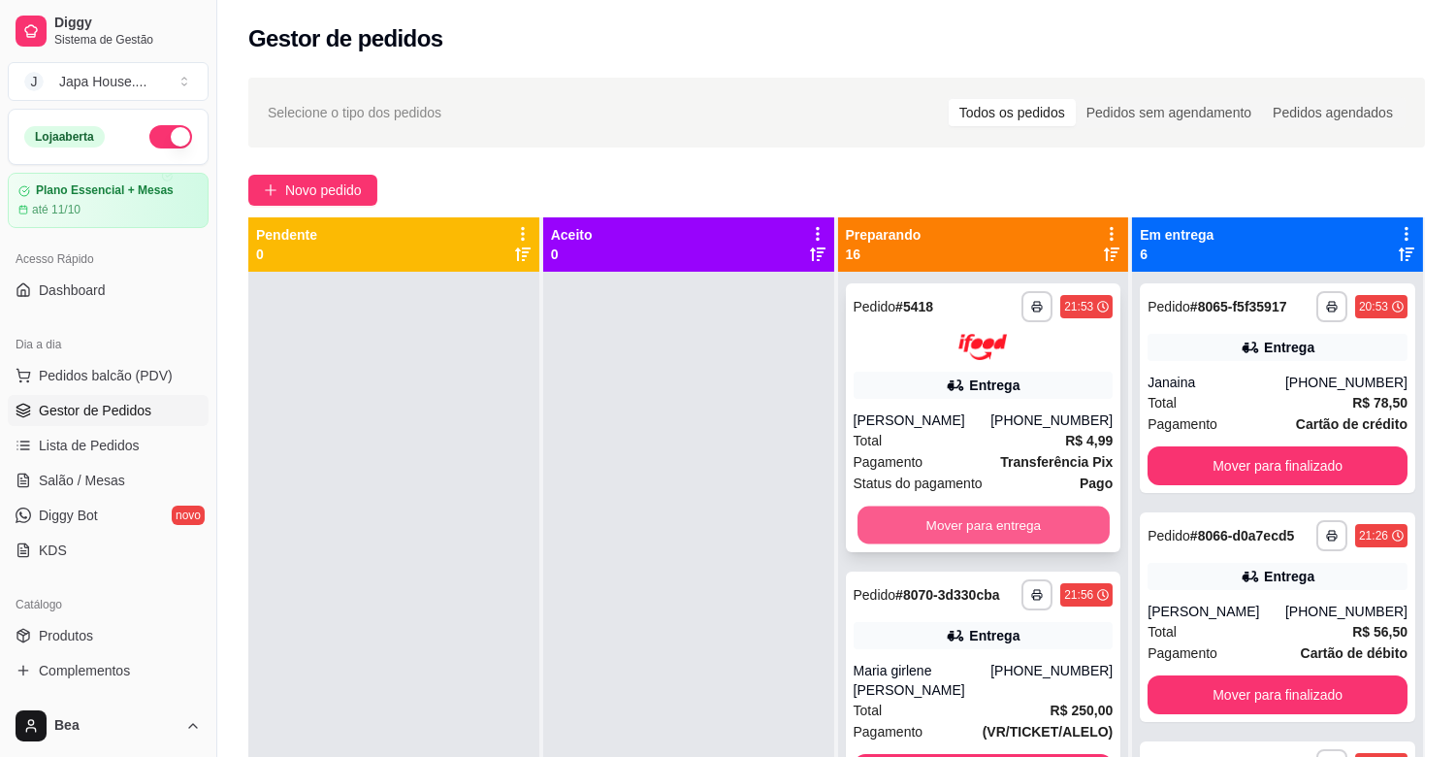
click at [884, 531] on button "Mover para entrega" at bounding box center [983, 524] width 252 height 38
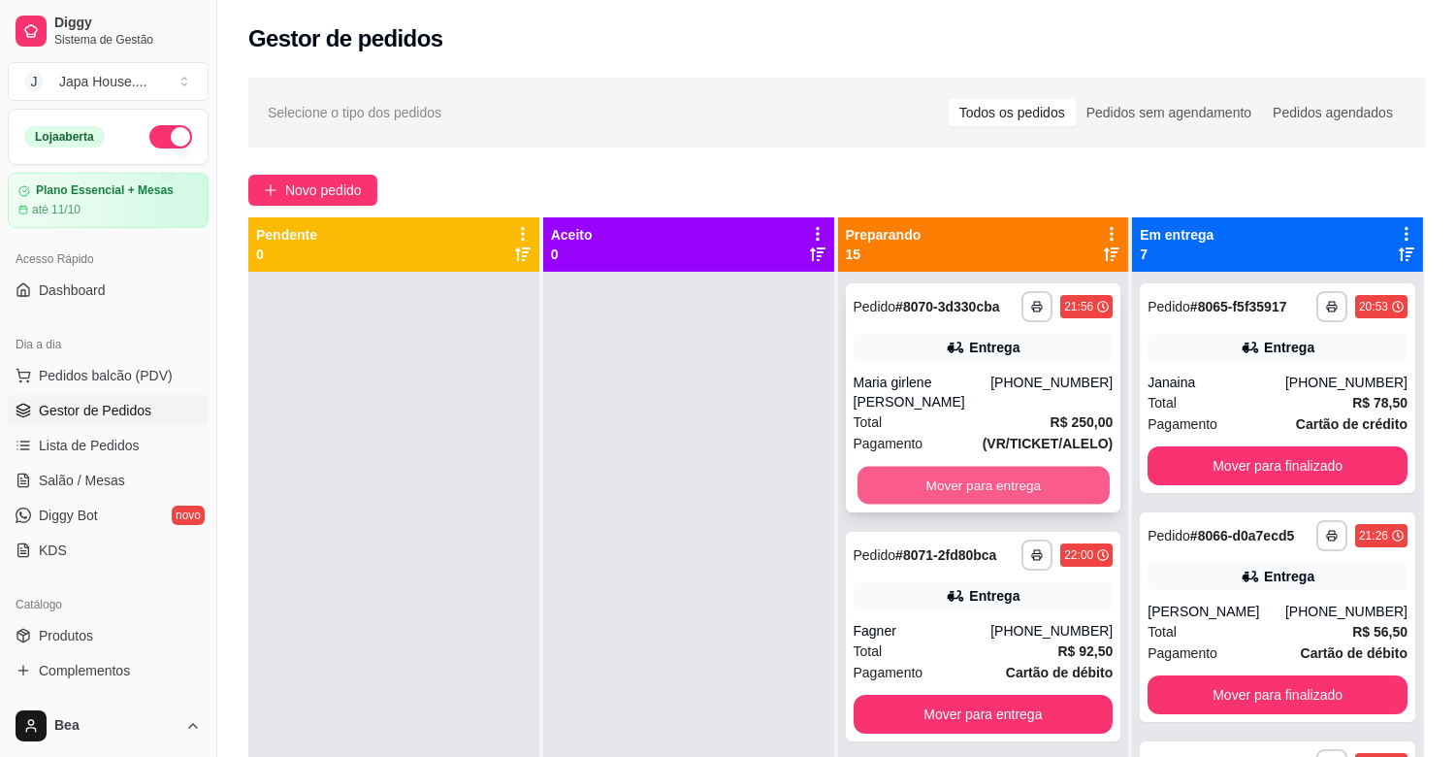
click at [902, 478] on button "Mover para entrega" at bounding box center [983, 486] width 252 height 38
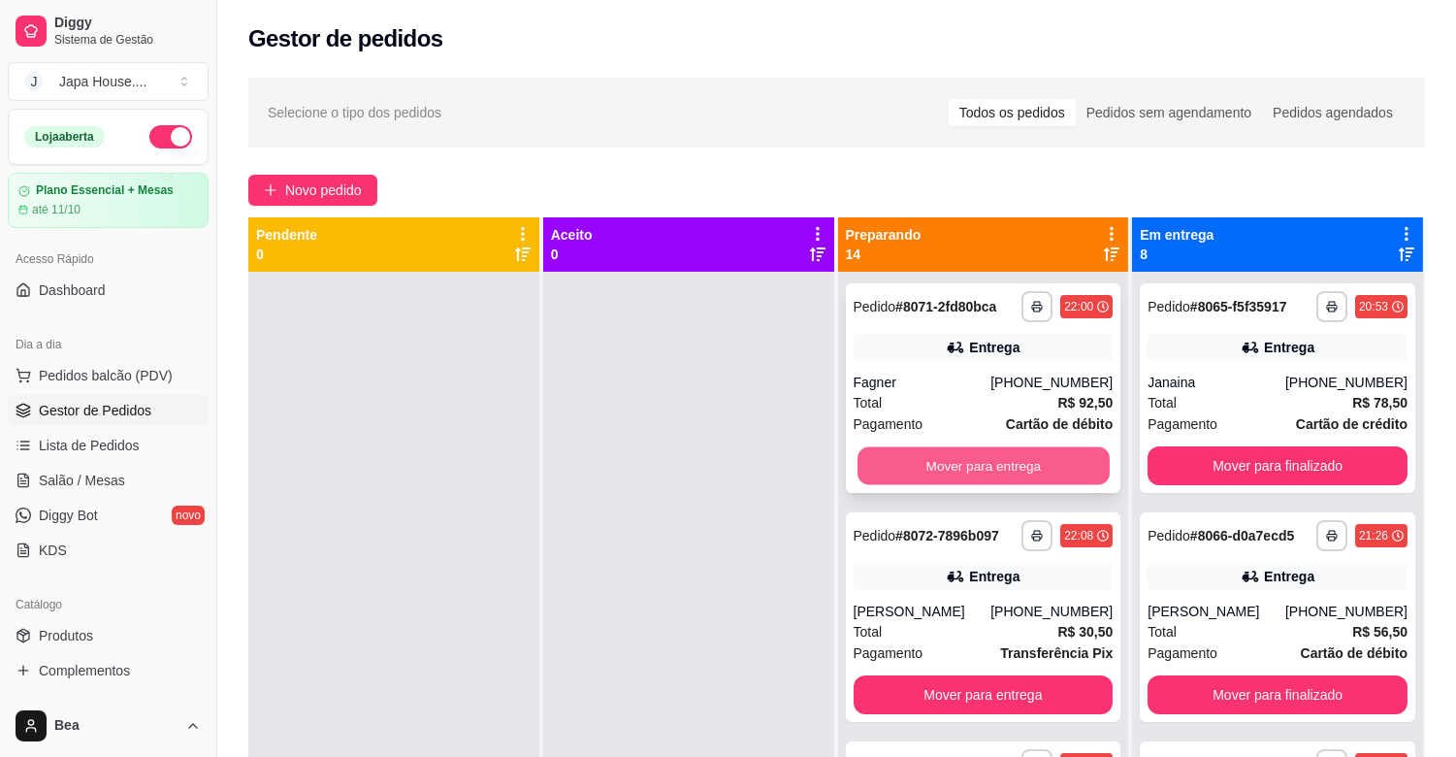
click at [909, 468] on button "Mover para entrega" at bounding box center [983, 466] width 252 height 38
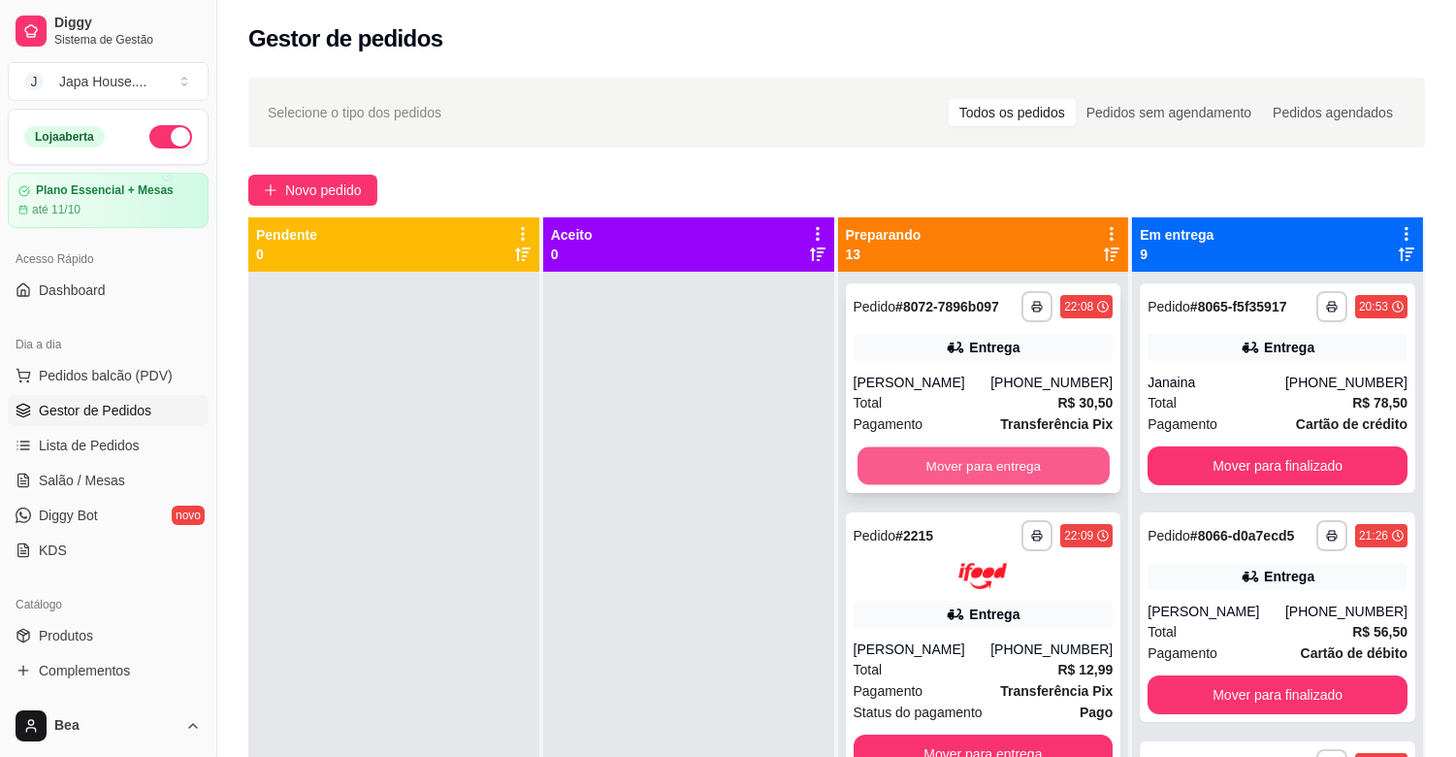
click at [912, 458] on button "Mover para entrega" at bounding box center [983, 466] width 252 height 38
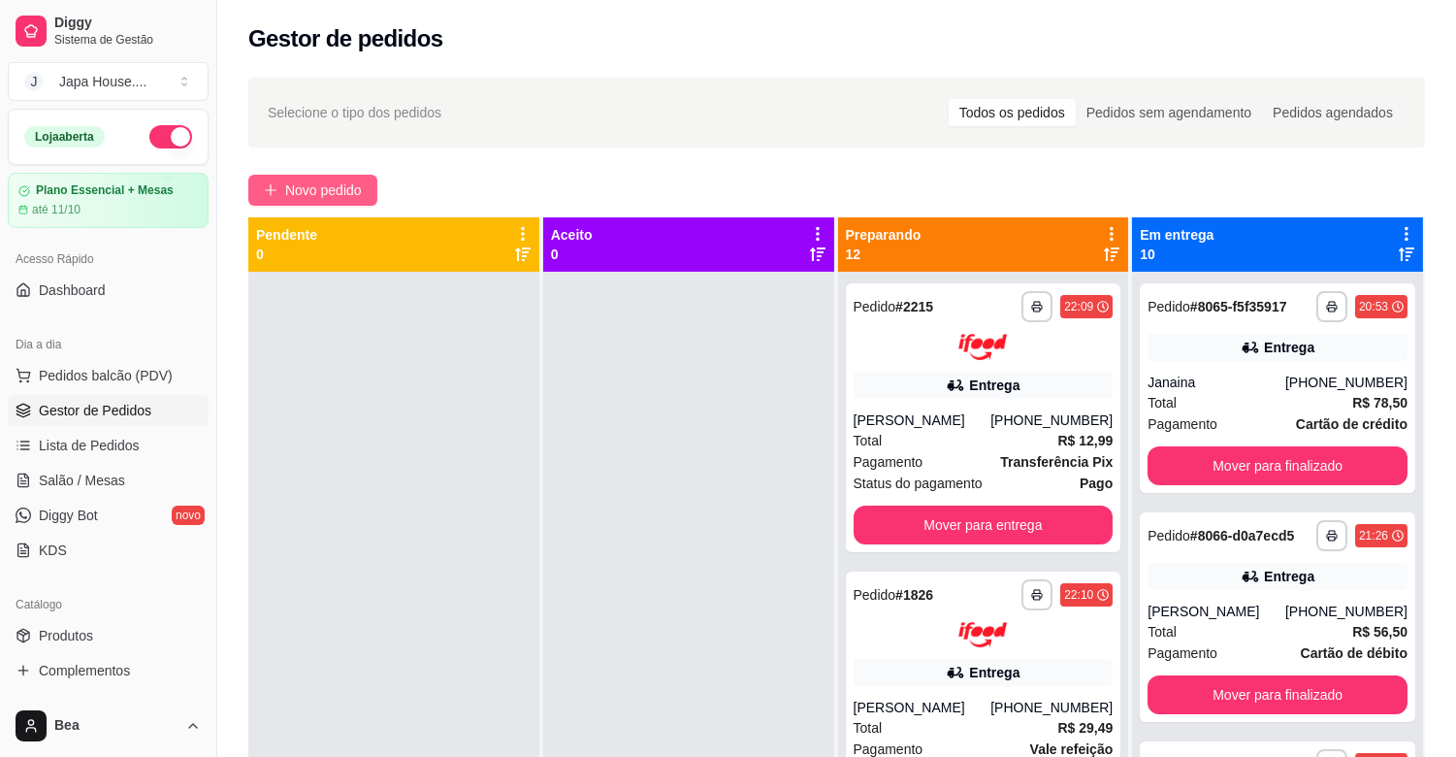
click at [350, 195] on span "Novo pedido" at bounding box center [323, 189] width 77 height 21
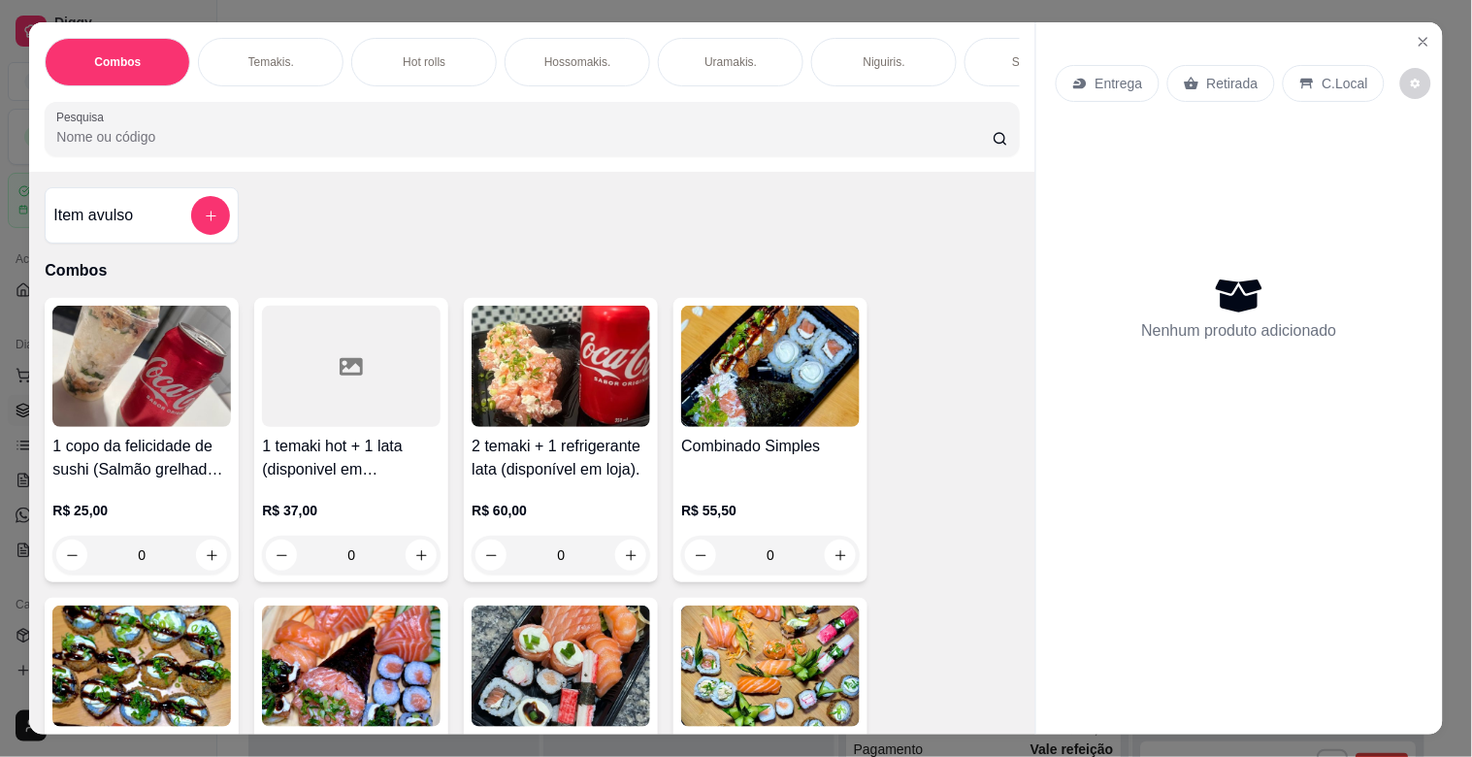
click at [625, 98] on div "Combos [PERSON_NAME]. Hot rolls Hossomakis. [GEOGRAPHIC_DATA]. Niguiris. Sashim…" at bounding box center [531, 96] width 1005 height 149
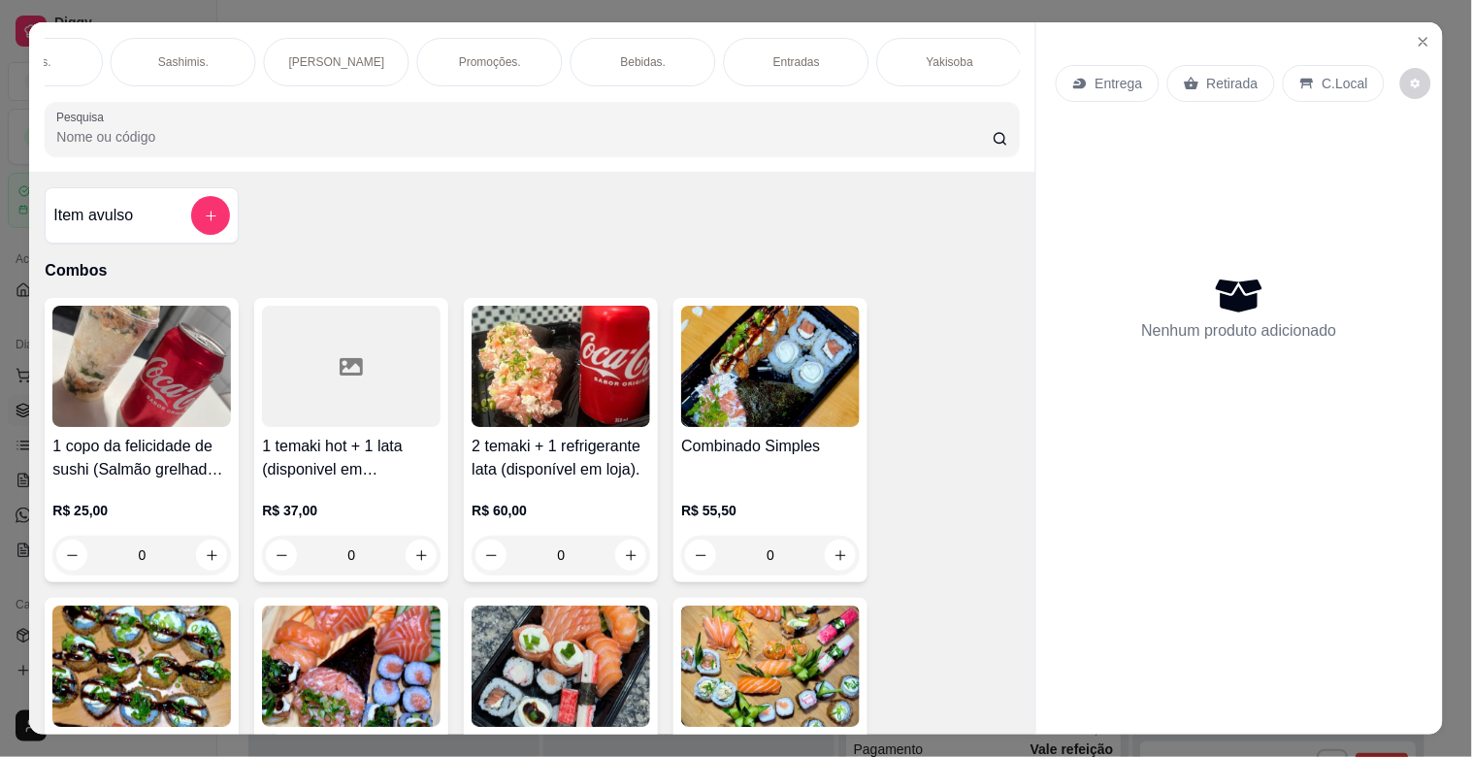
click at [937, 44] on div "Yakisoba" at bounding box center [950, 62] width 146 height 49
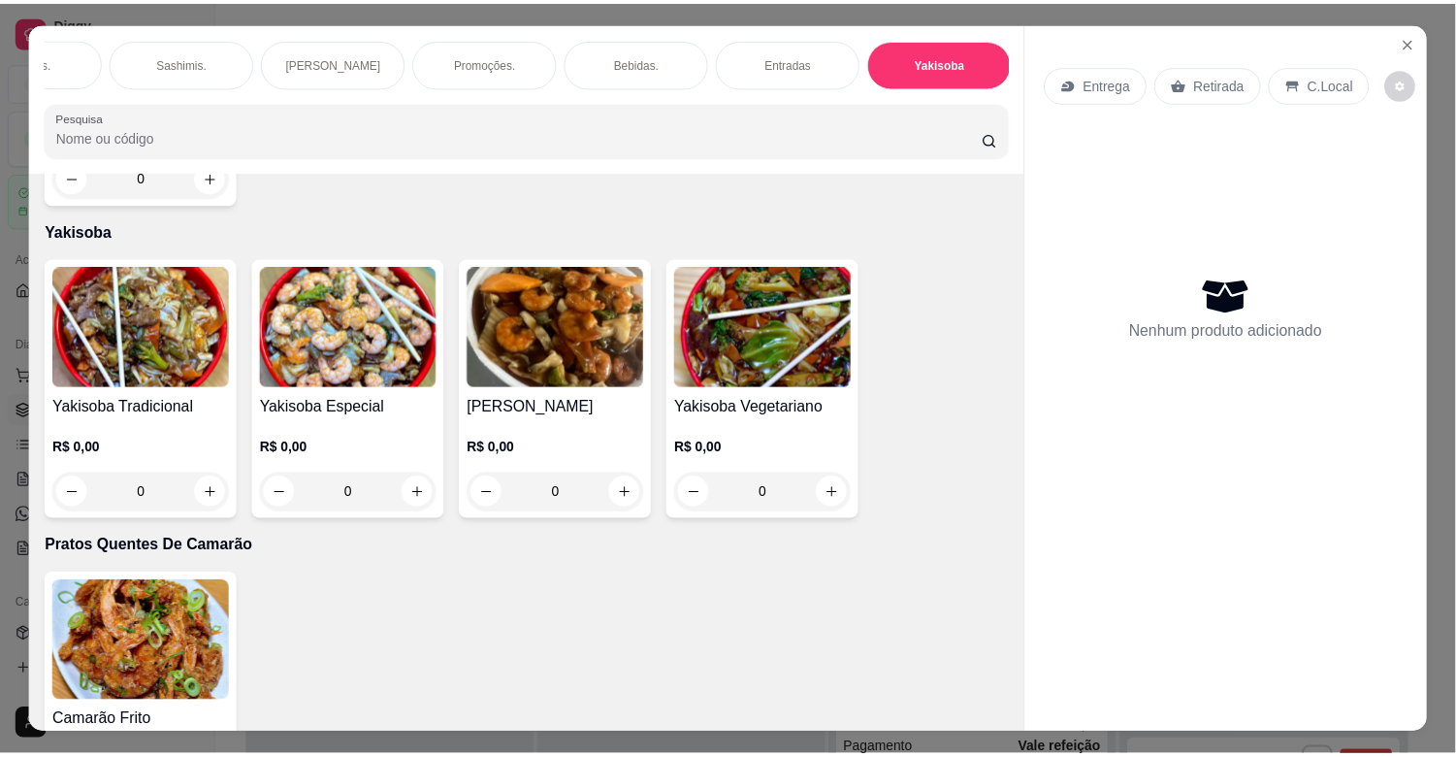
scroll to position [47, 0]
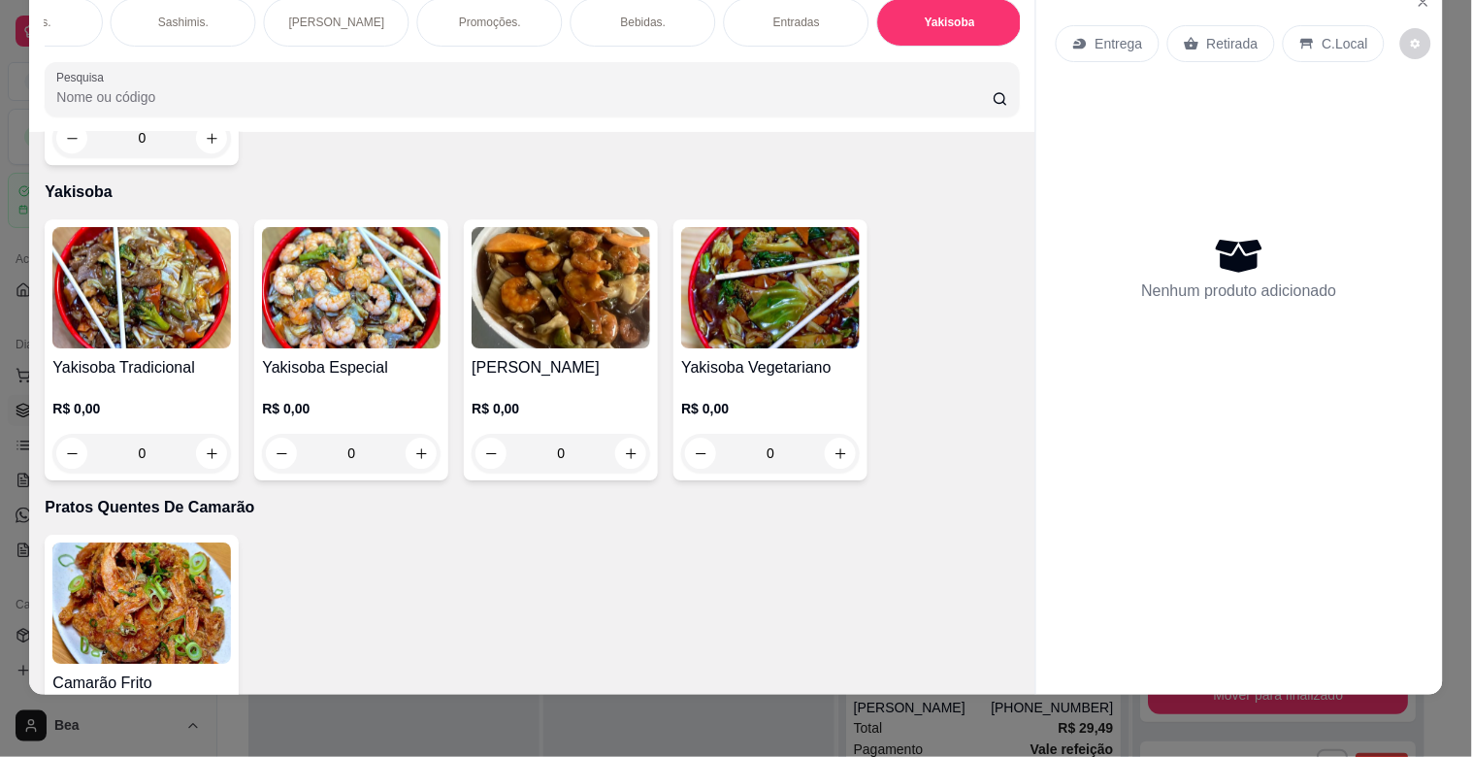
click at [186, 289] on img at bounding box center [141, 287] width 178 height 121
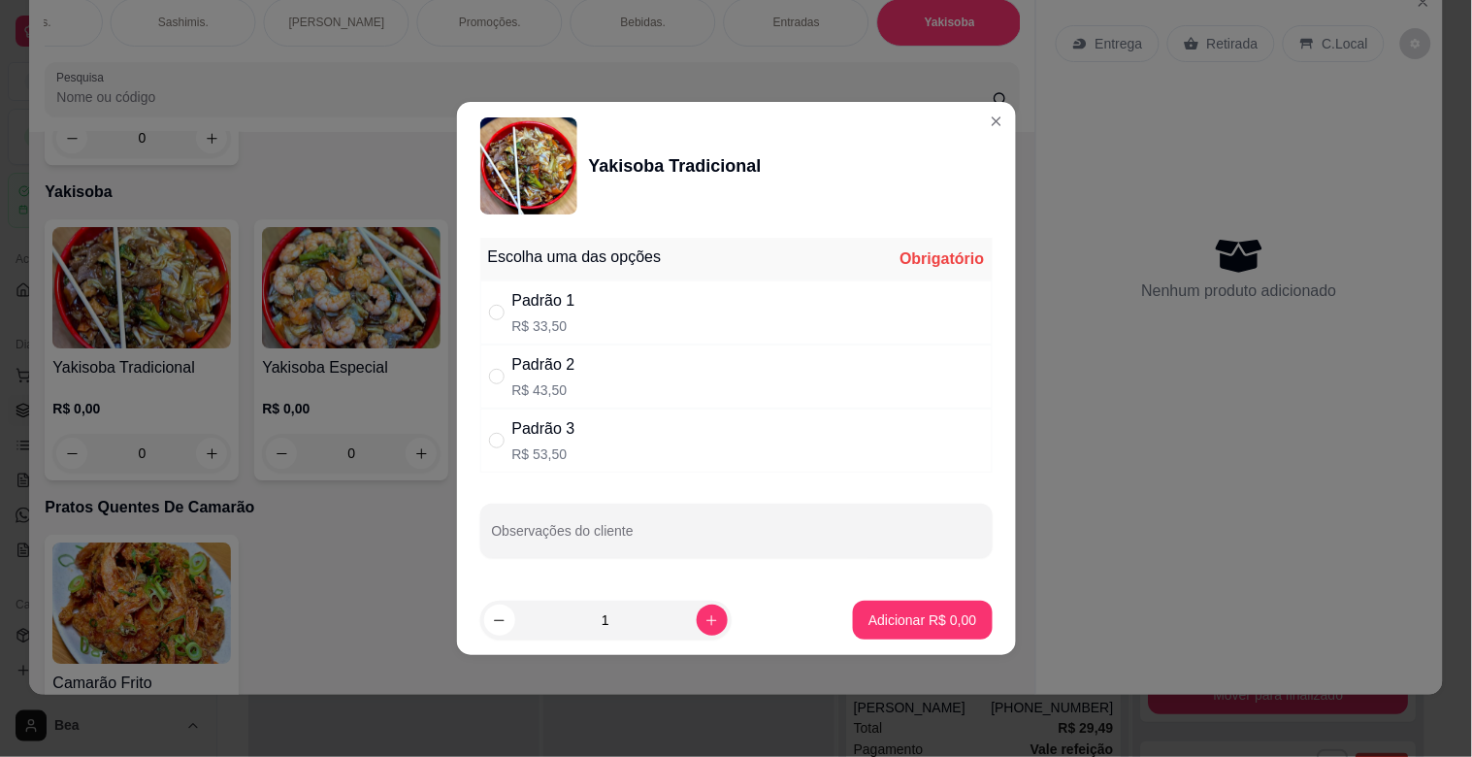
click at [657, 414] on div "Padrão 3 R$ 53,50" at bounding box center [736, 440] width 512 height 64
radio input "true"
click at [862, 610] on p "Adicionar R$ 53,50" at bounding box center [918, 619] width 113 height 18
type input "1"
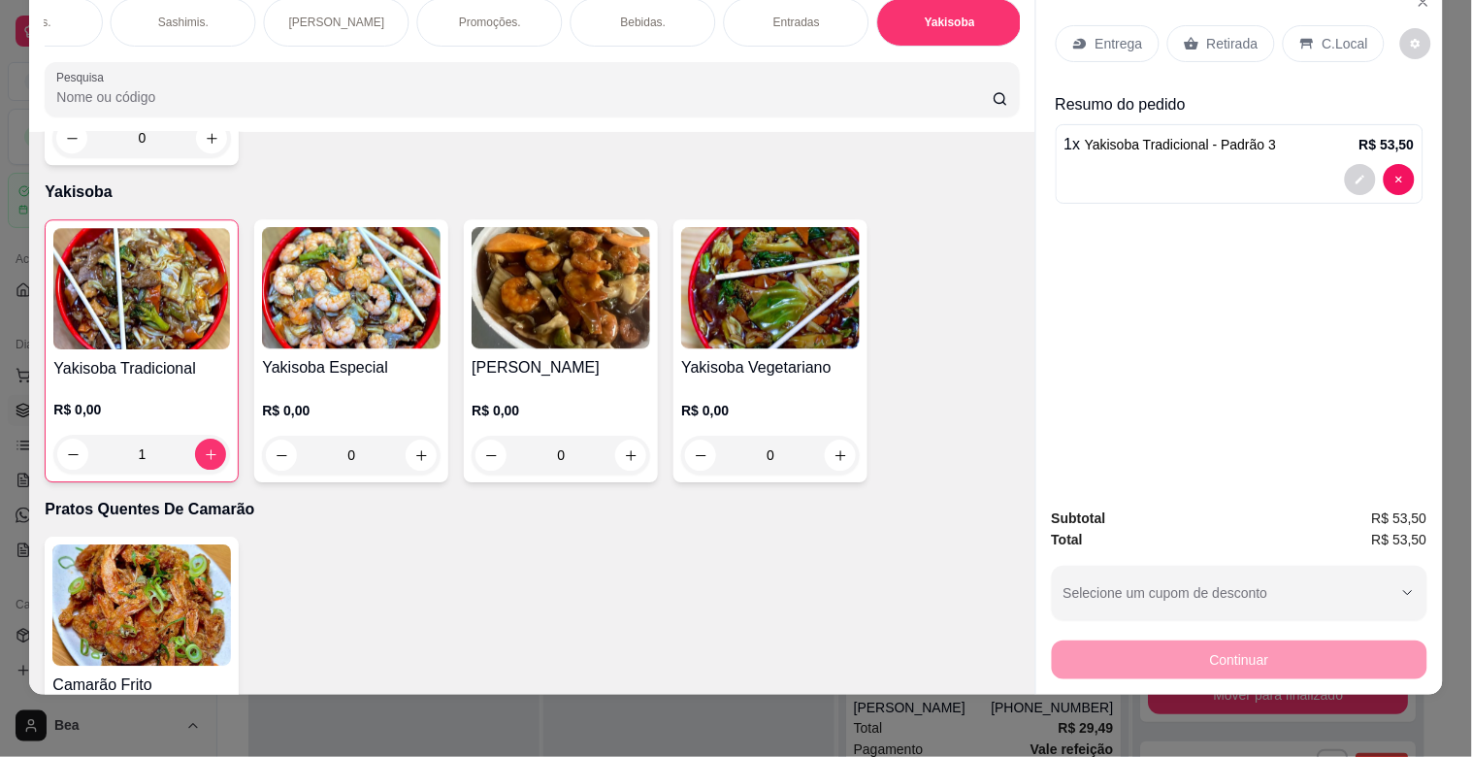
click at [1220, 34] on p "Retirada" at bounding box center [1232, 43] width 51 height 19
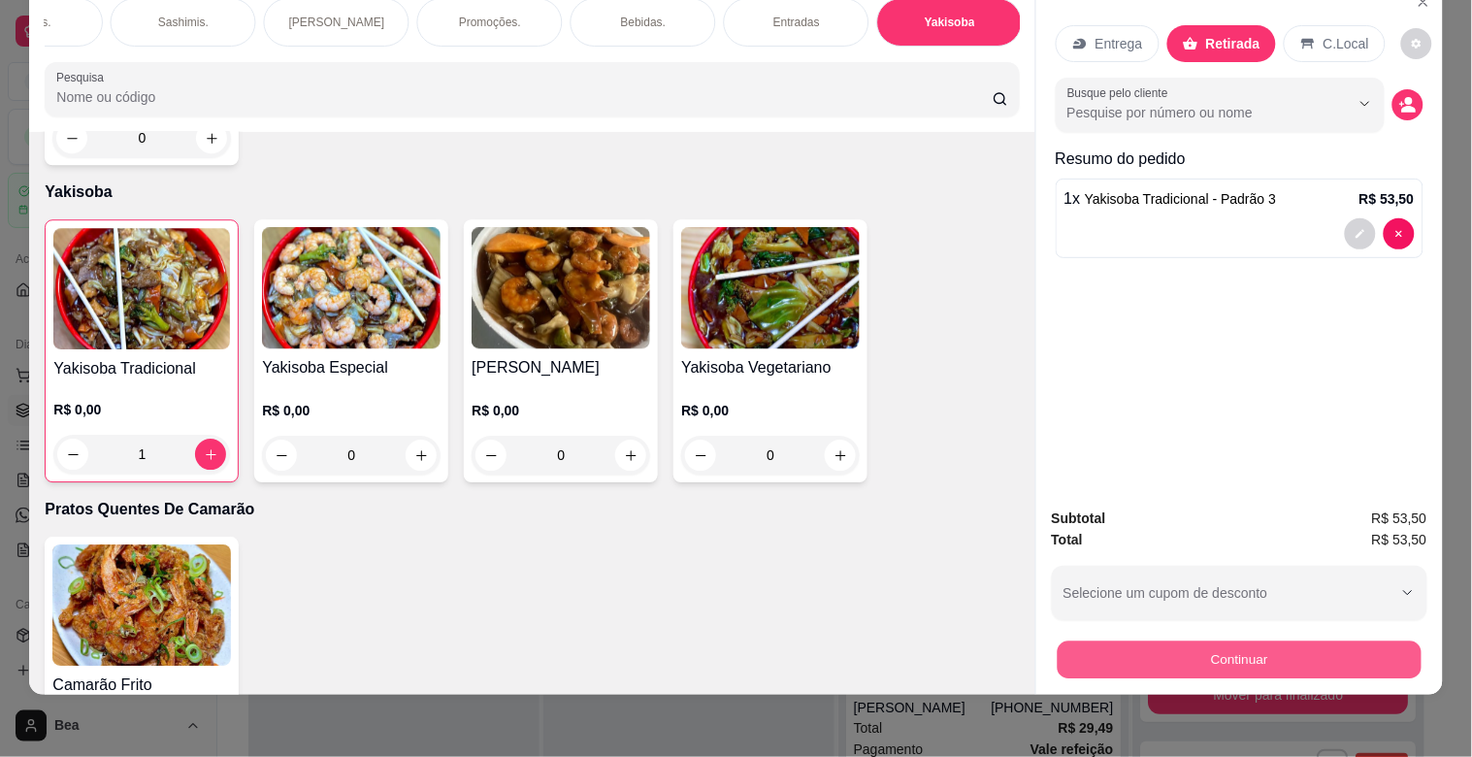
click at [1150, 650] on button "Continuar" at bounding box center [1238, 659] width 364 height 38
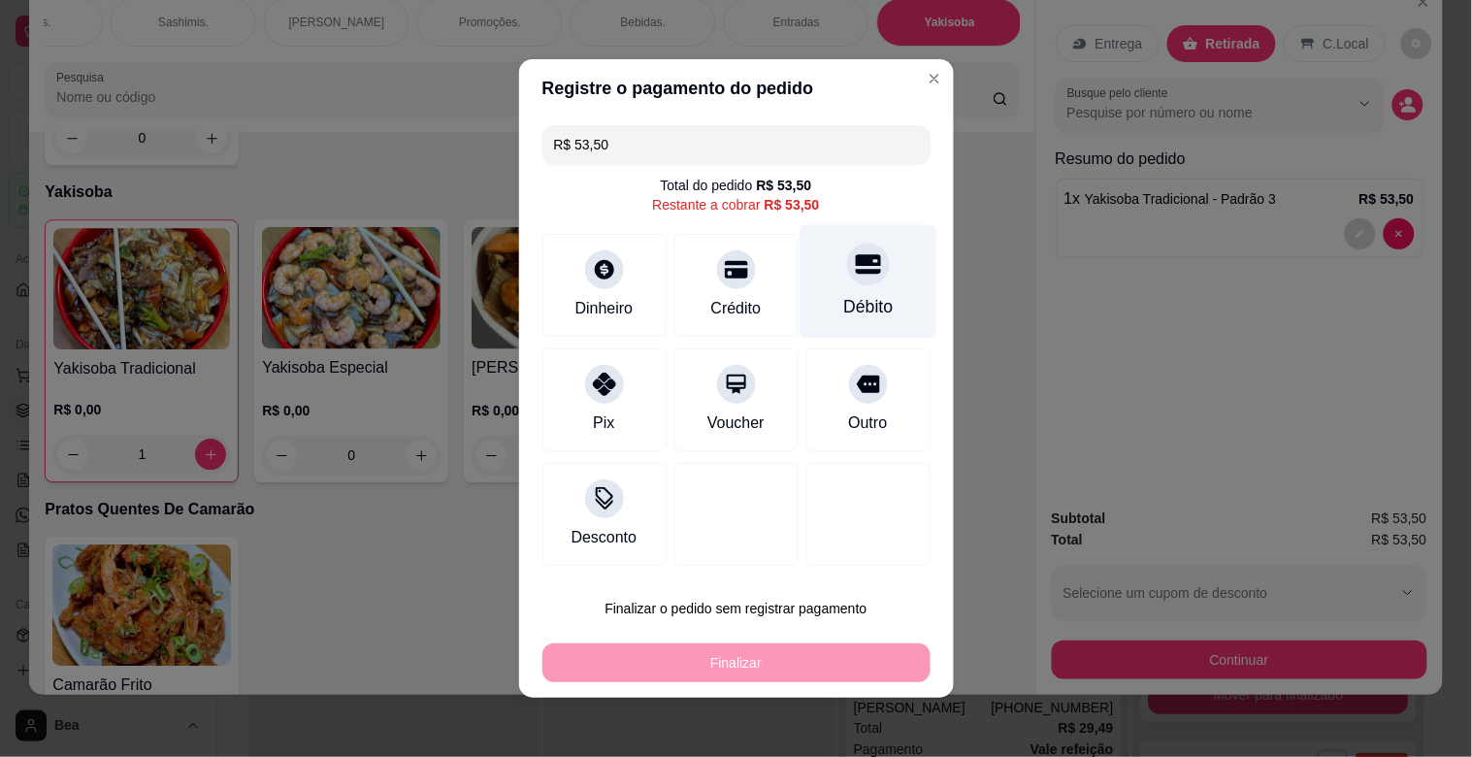
click at [860, 308] on div "Débito" at bounding box center [867, 306] width 49 height 25
type input "R$ 0,00"
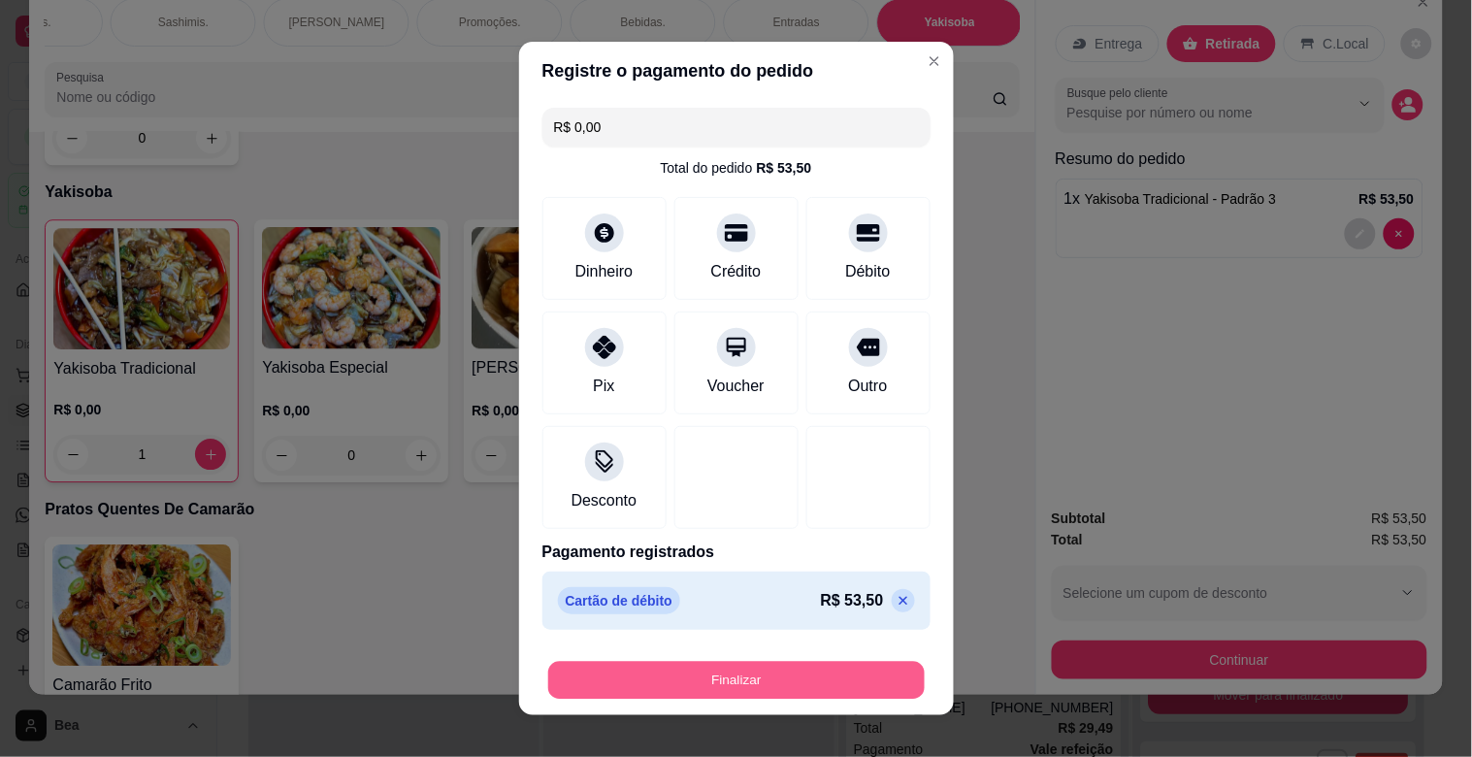
click at [696, 674] on button "Finalizar" at bounding box center [736, 681] width 376 height 38
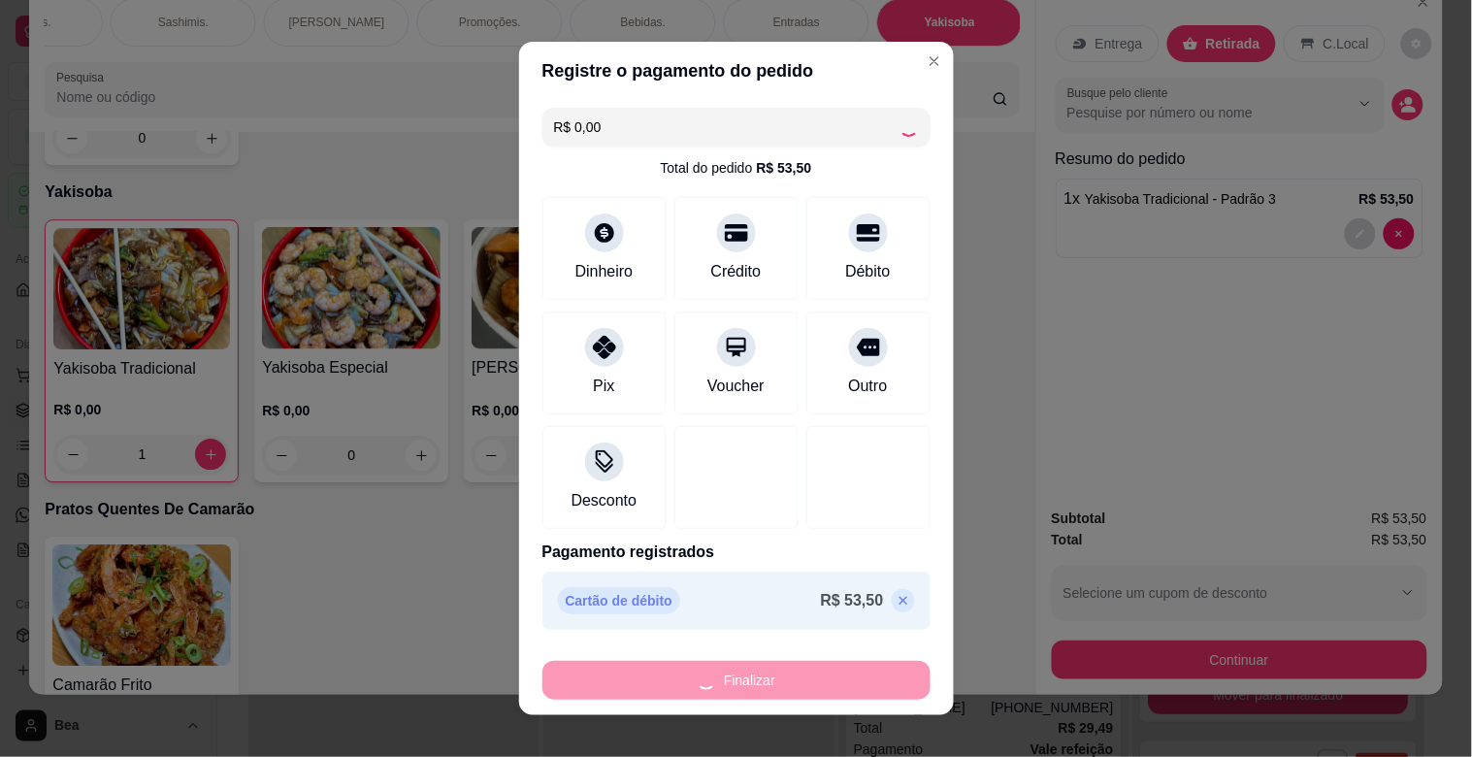
type input "0"
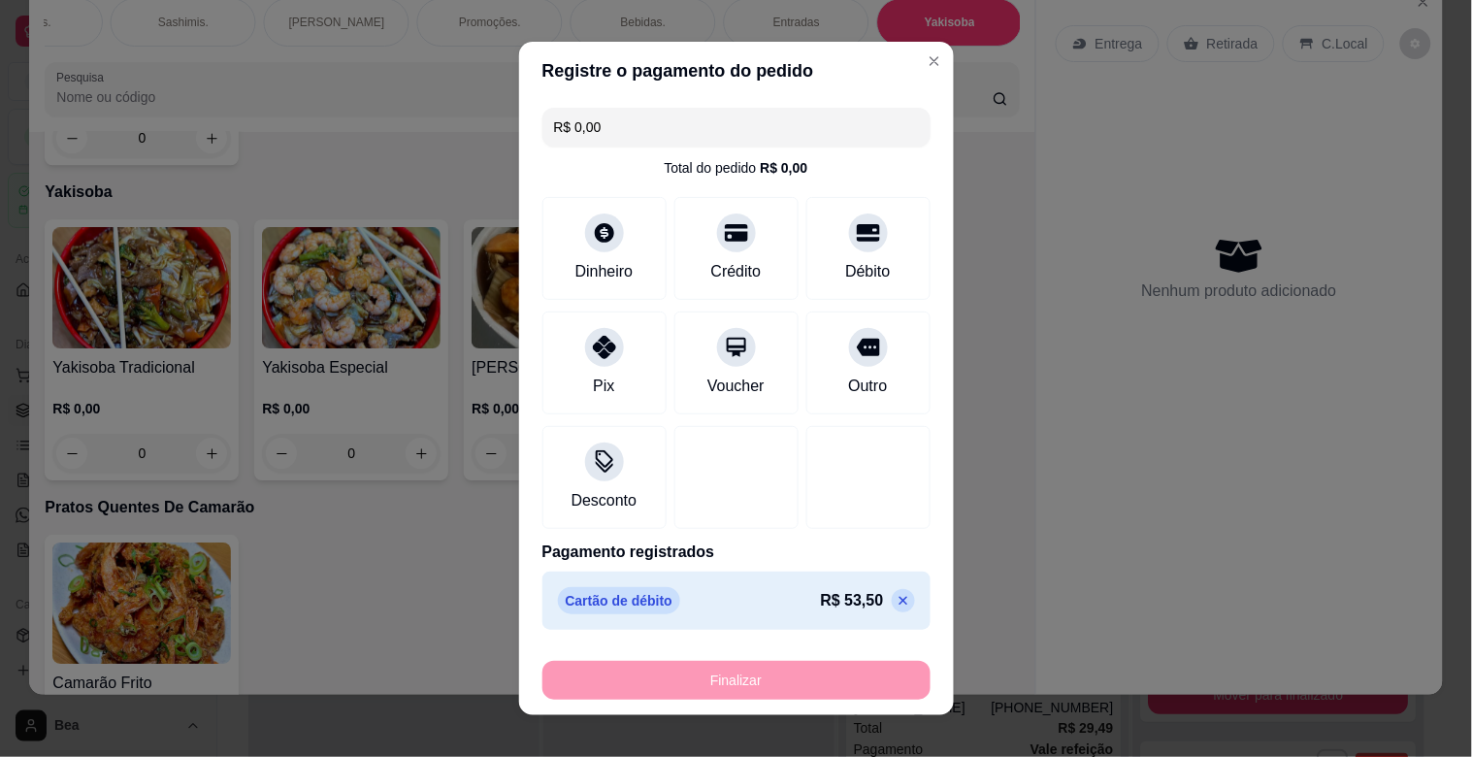
type input "-R$ 53,50"
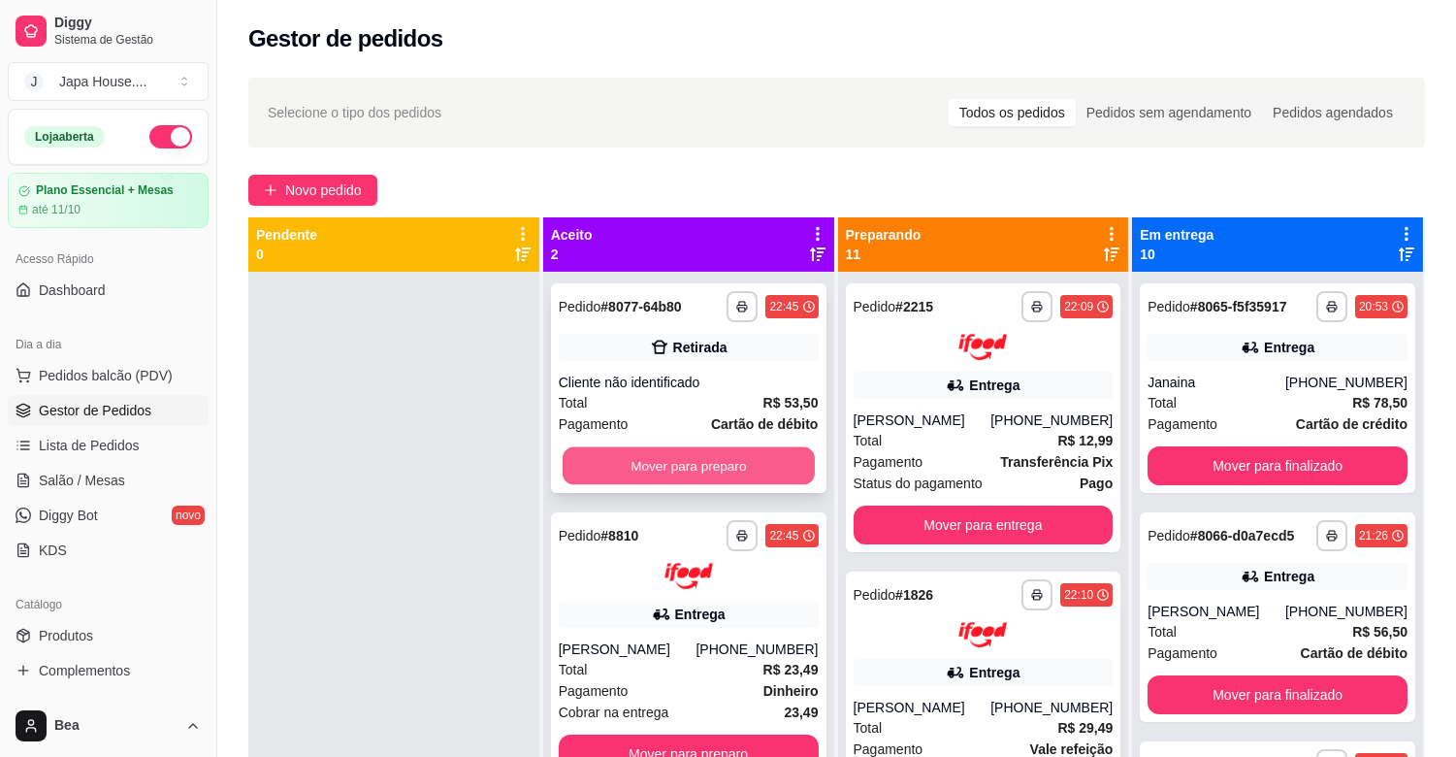
click at [748, 457] on button "Mover para preparo" at bounding box center [689, 466] width 252 height 38
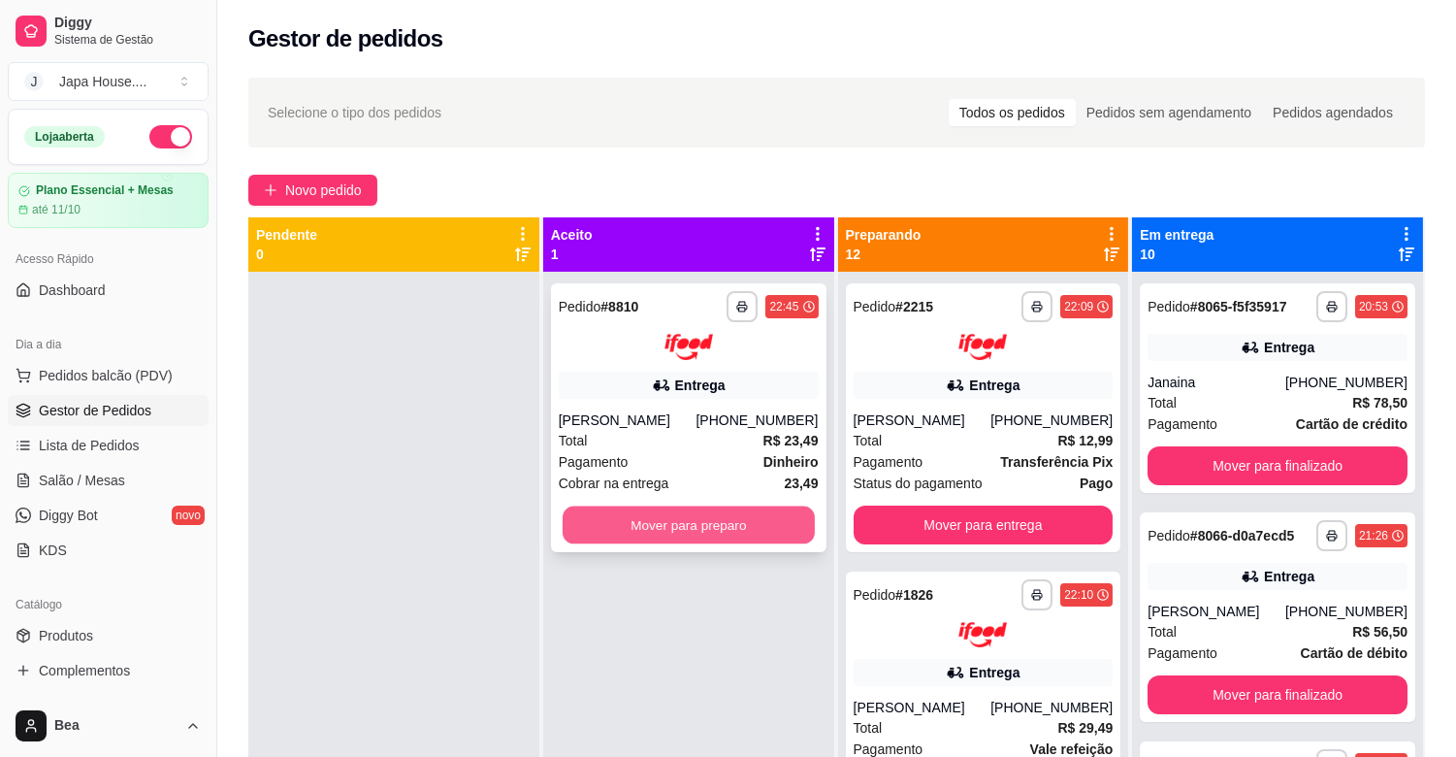
click at [764, 521] on button "Mover para preparo" at bounding box center [689, 524] width 252 height 38
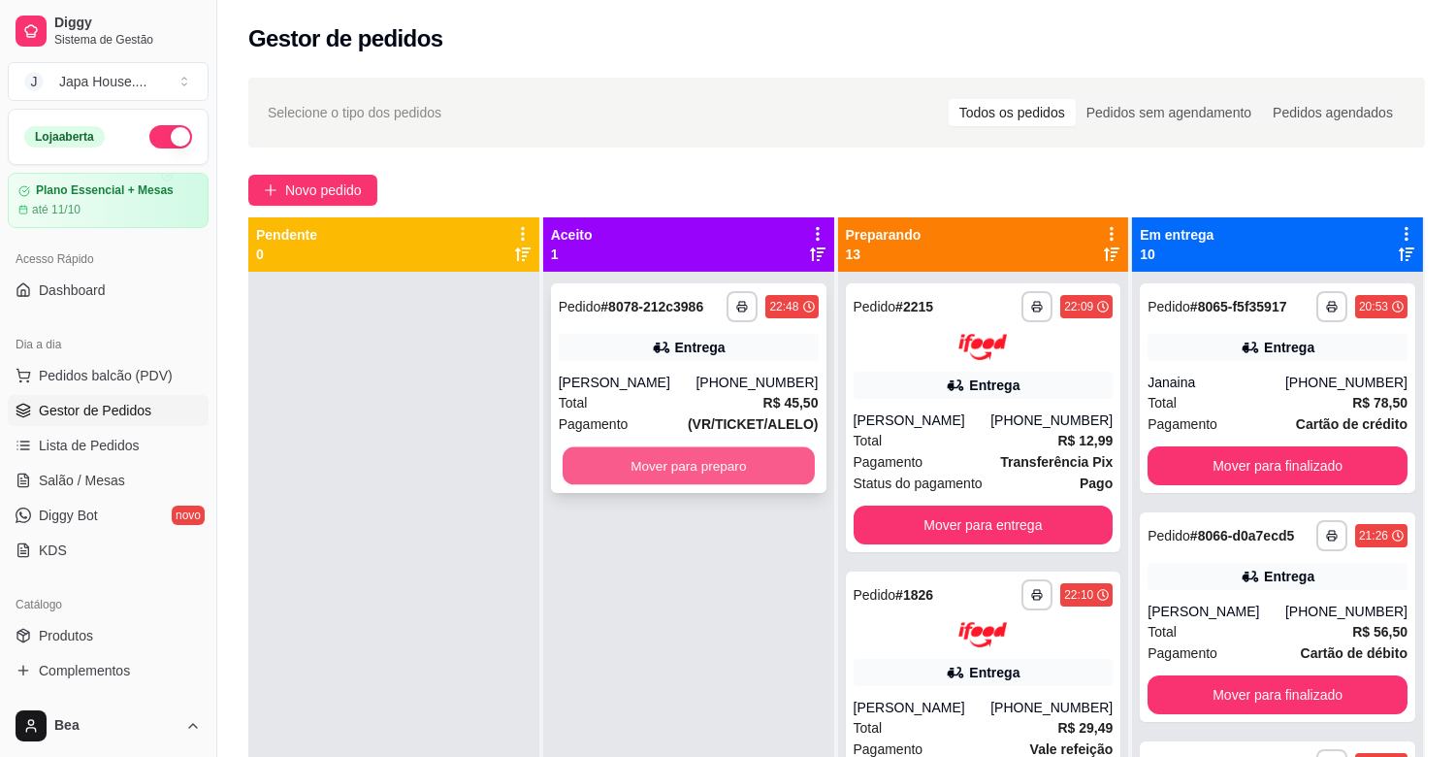
click at [673, 467] on button "Mover para preparo" at bounding box center [689, 466] width 252 height 38
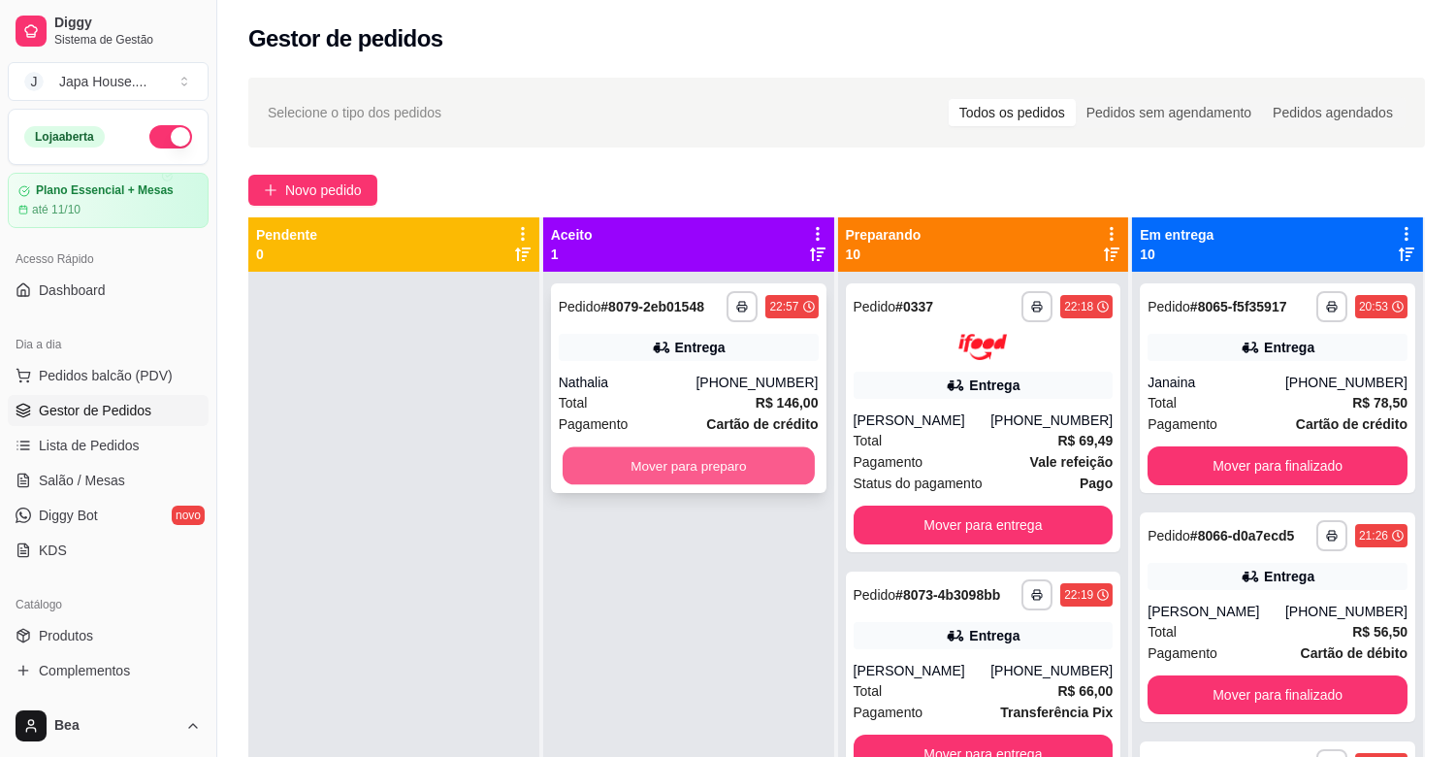
click at [747, 462] on button "Mover para preparo" at bounding box center [689, 466] width 252 height 38
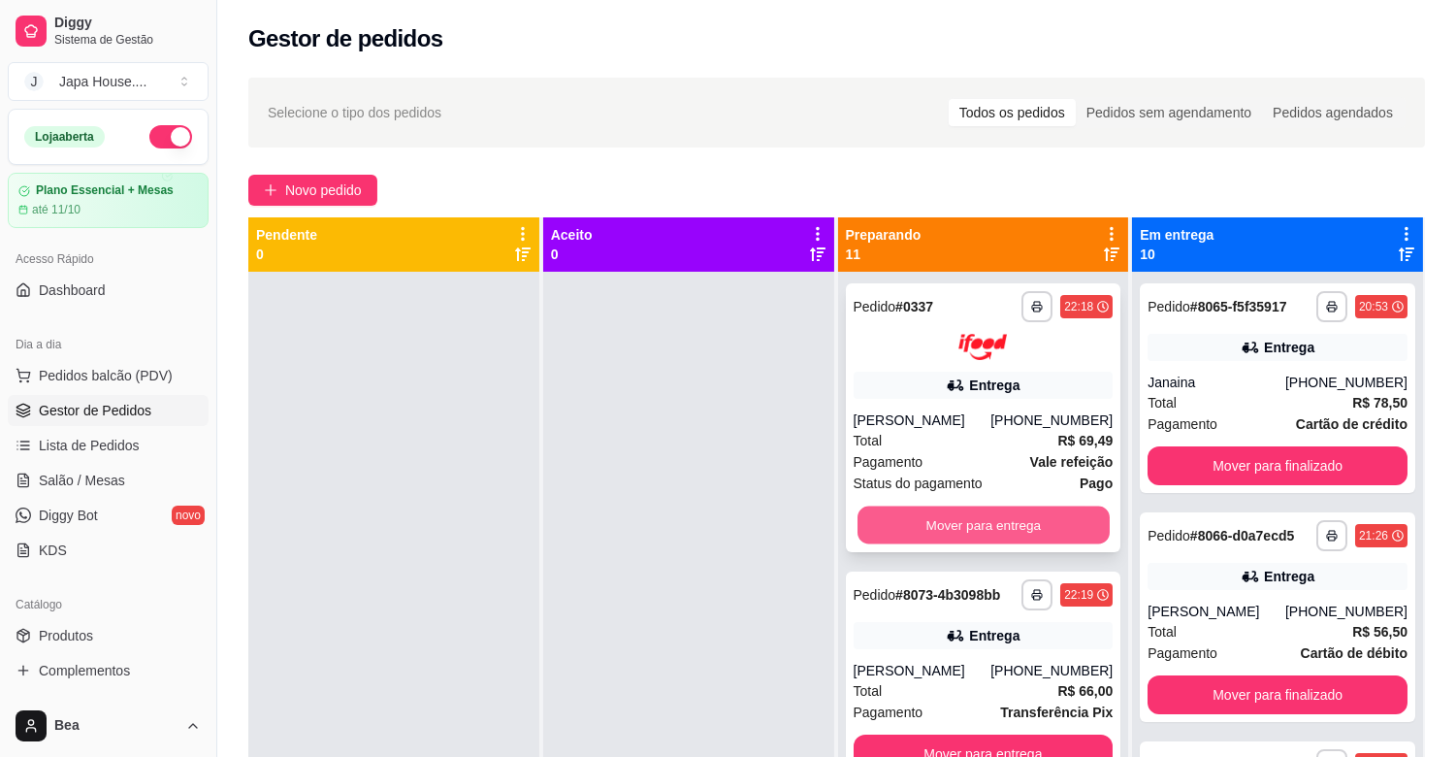
click at [931, 517] on button "Mover para entrega" at bounding box center [983, 524] width 252 height 38
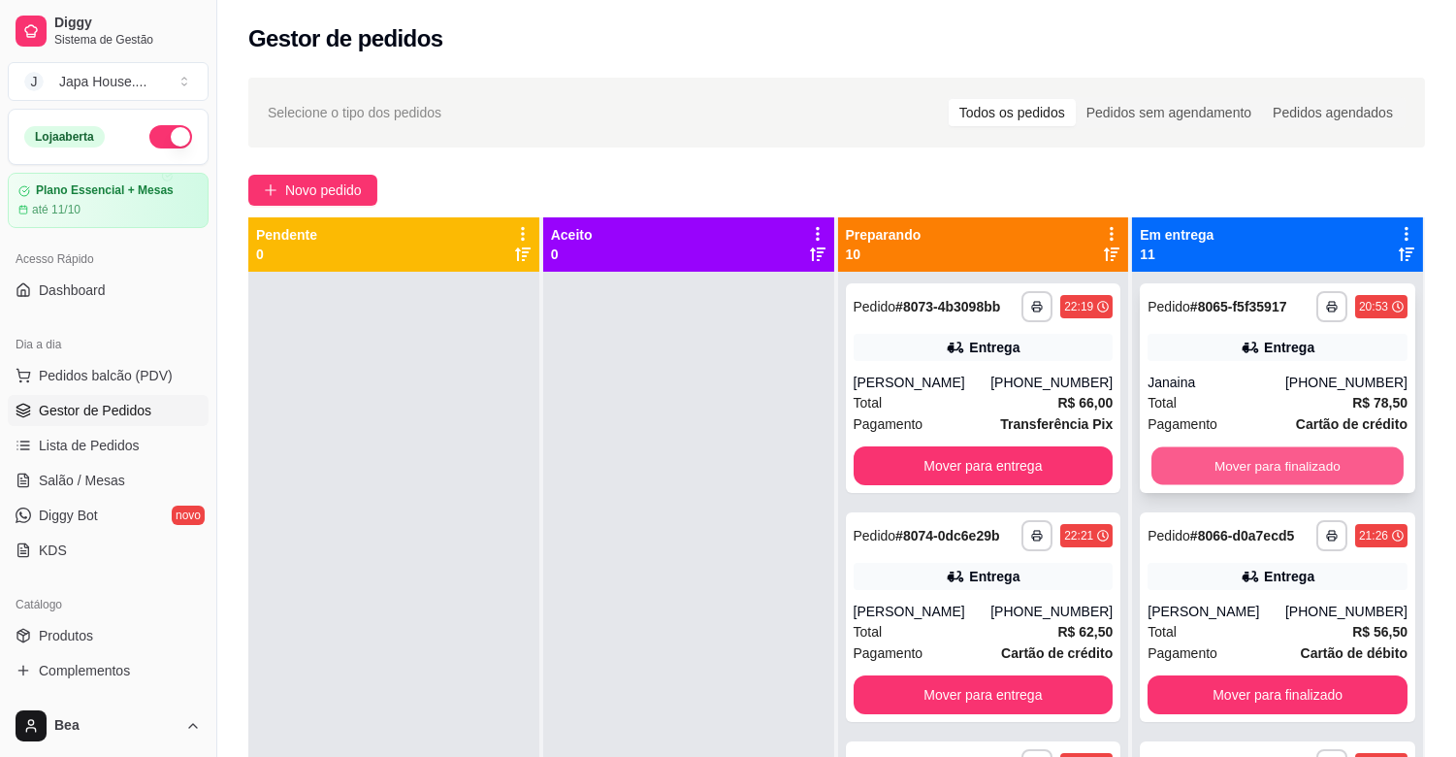
click at [1177, 451] on button "Mover para finalizado" at bounding box center [1277, 466] width 252 height 38
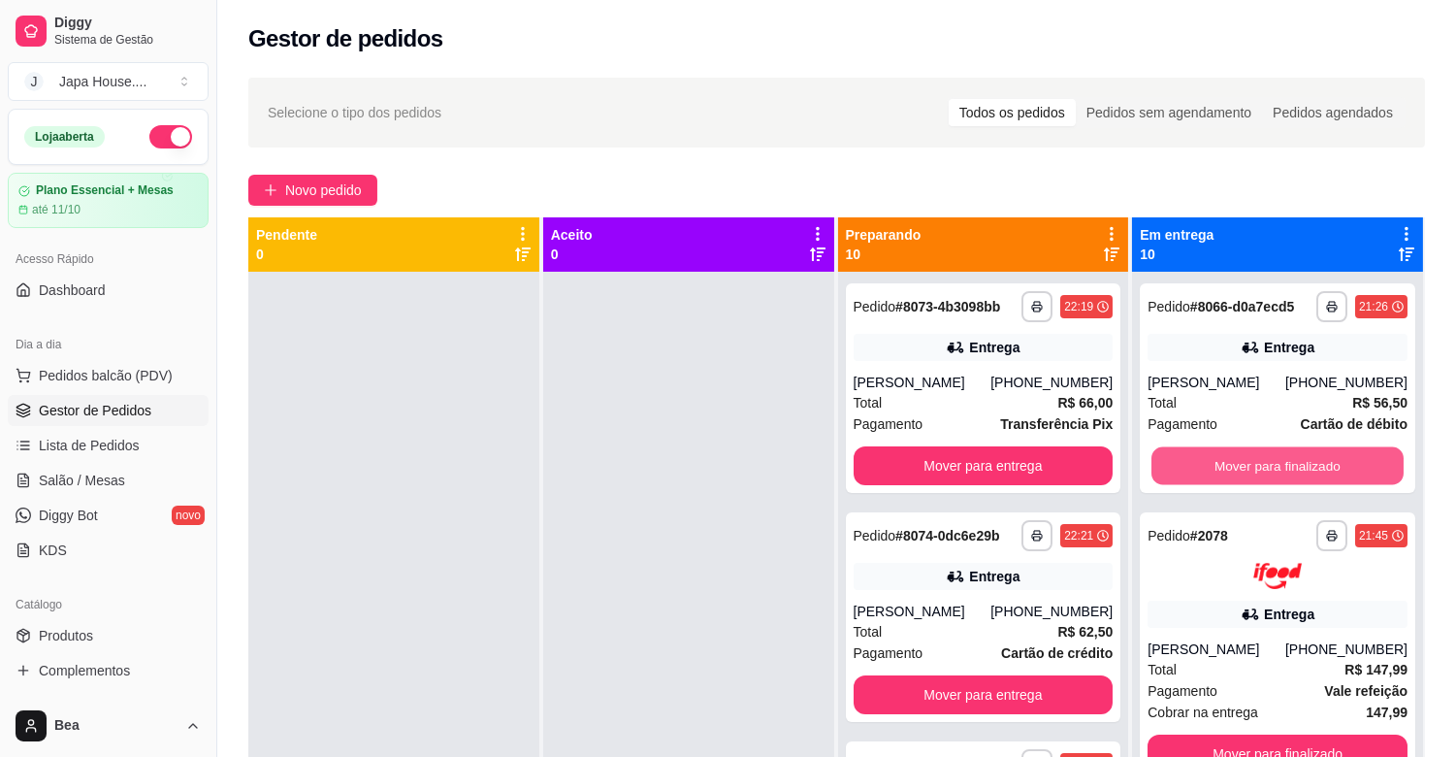
click at [1177, 451] on button "Mover para finalizado" at bounding box center [1277, 466] width 252 height 38
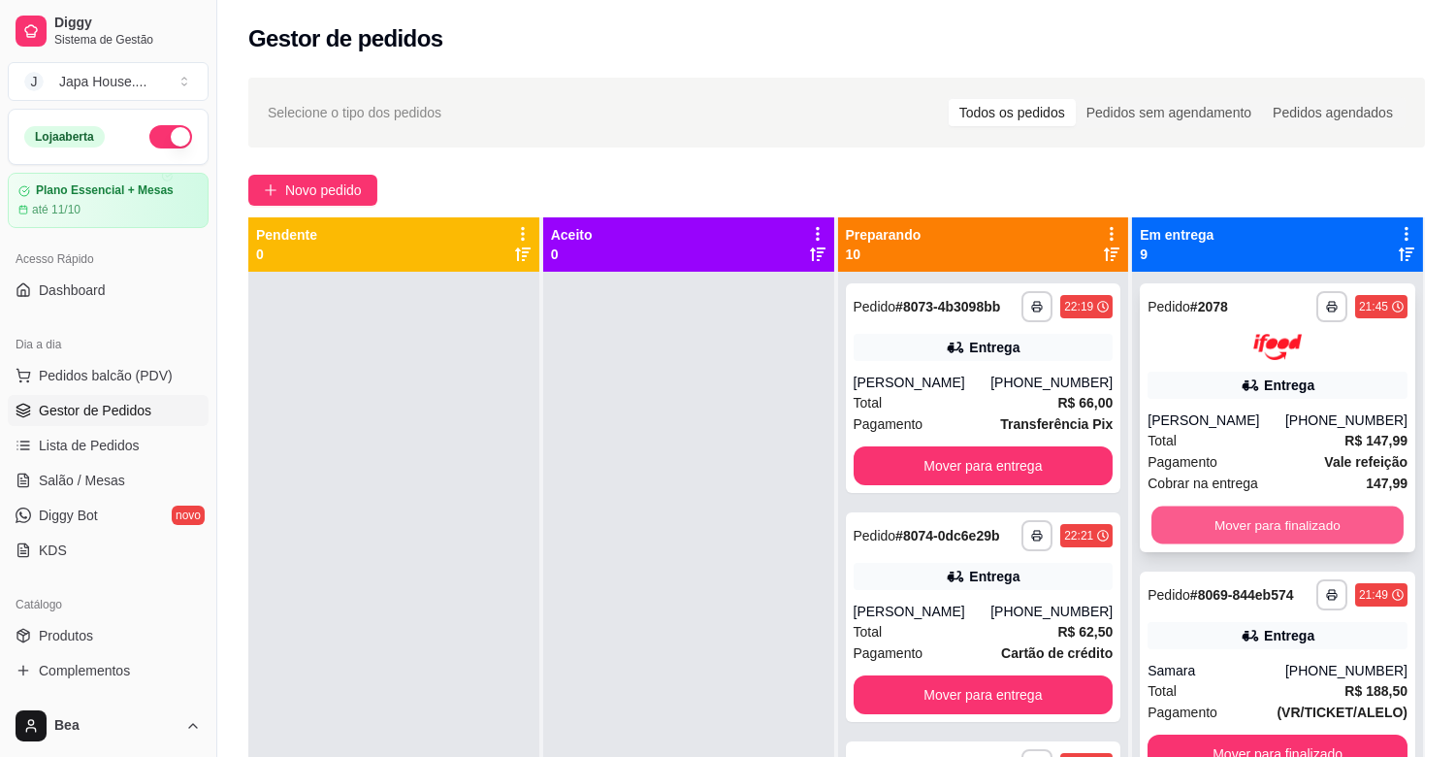
click at [1220, 524] on button "Mover para finalizado" at bounding box center [1277, 524] width 252 height 38
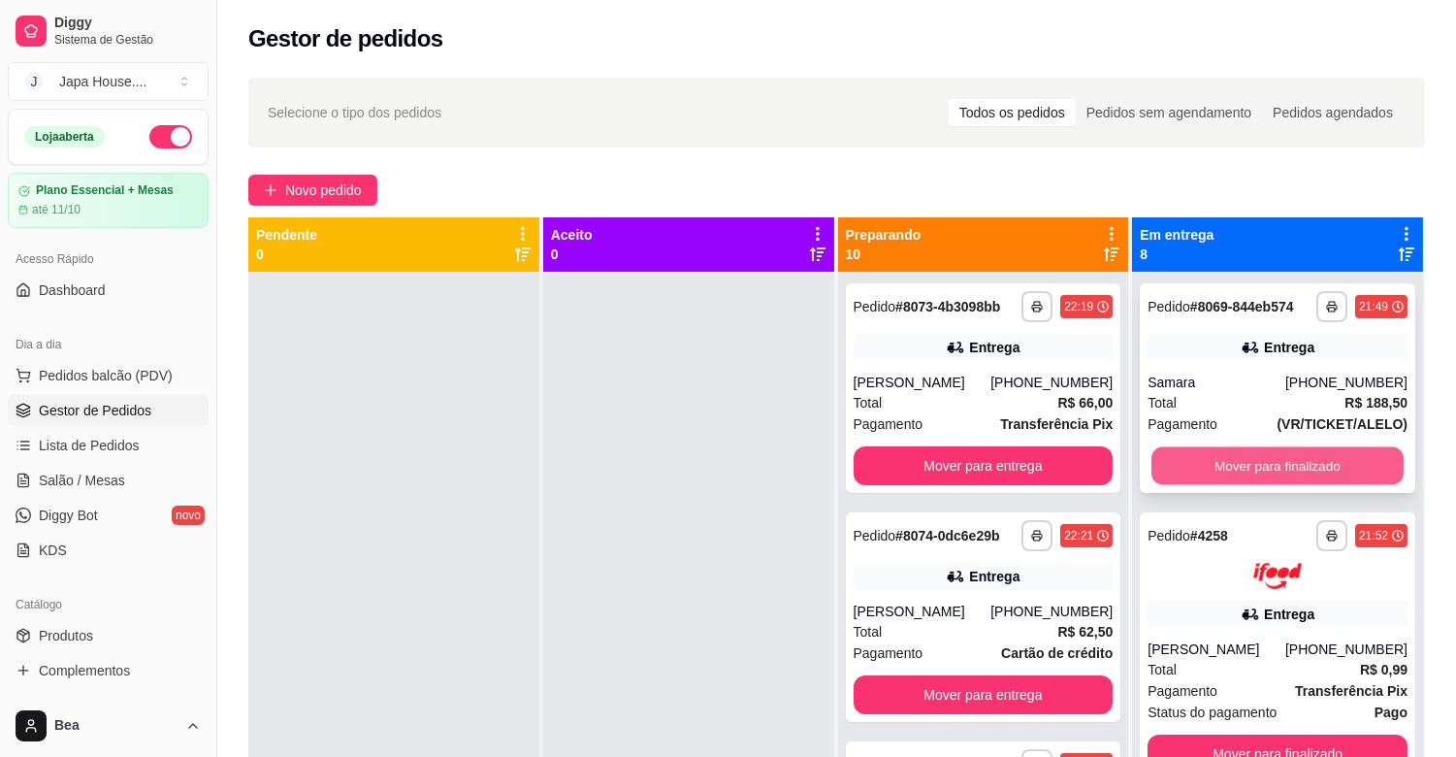
click at [1191, 461] on button "Mover para finalizado" at bounding box center [1277, 466] width 252 height 38
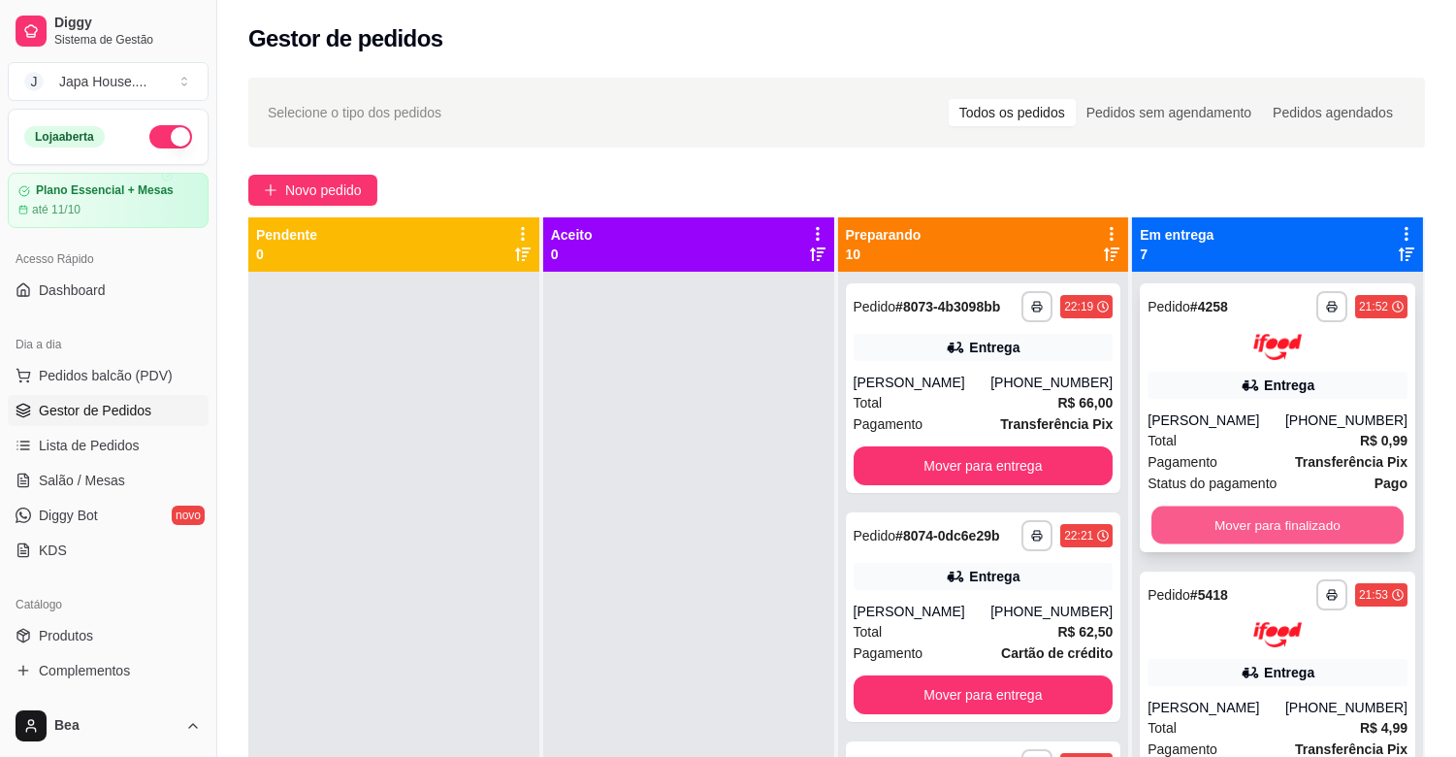
click at [1183, 521] on button "Mover para finalizado" at bounding box center [1277, 524] width 252 height 38
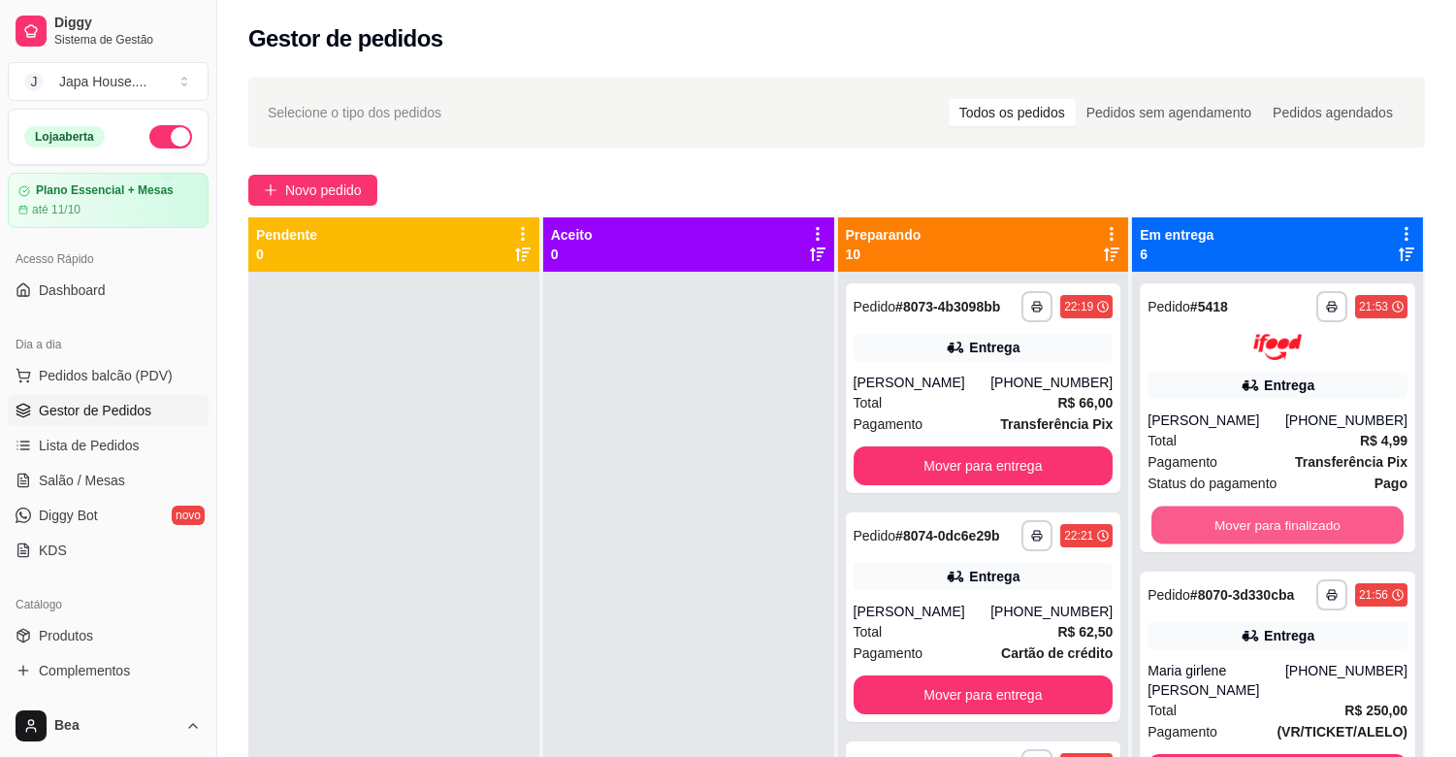
click at [1225, 512] on button "Mover para finalizado" at bounding box center [1277, 524] width 252 height 38
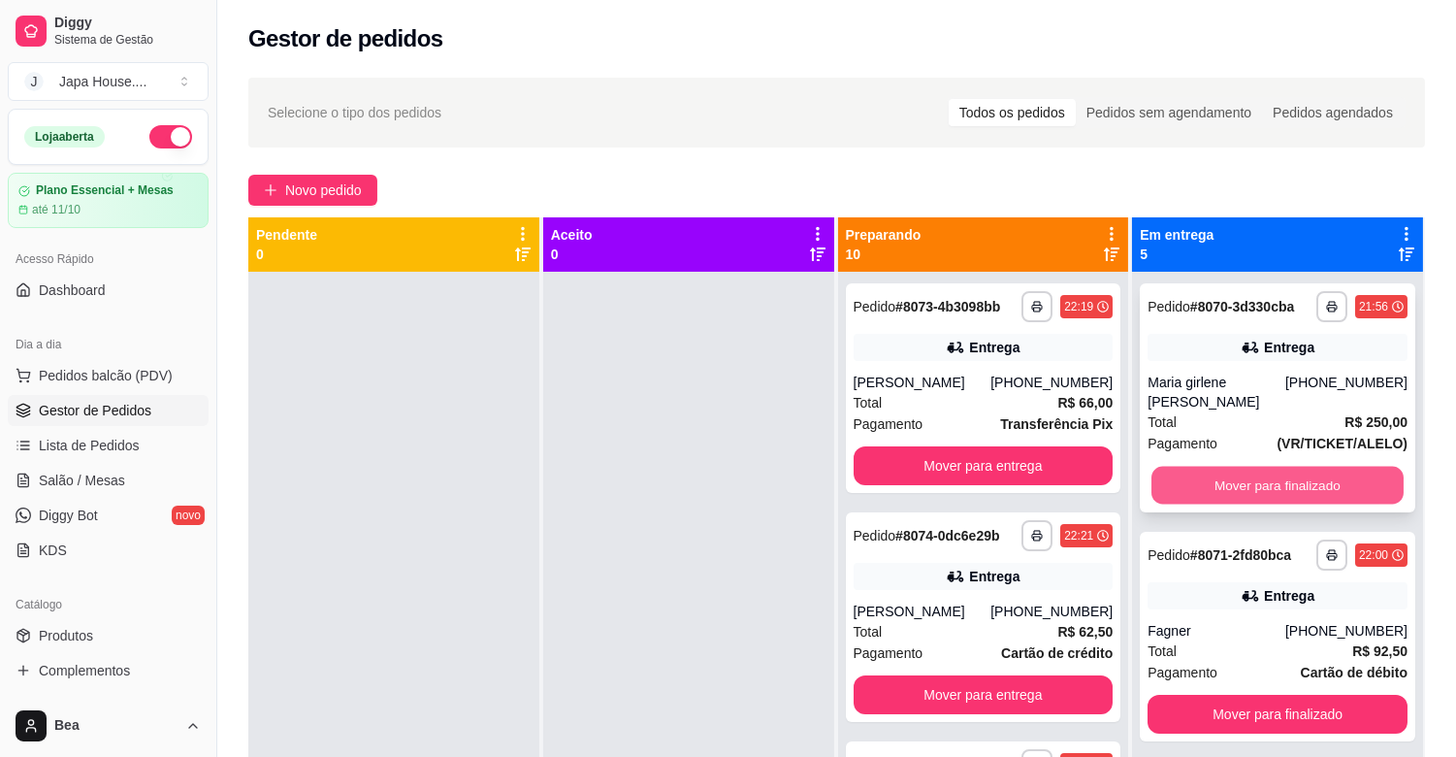
click at [1200, 486] on button "Mover para finalizado" at bounding box center [1277, 486] width 252 height 38
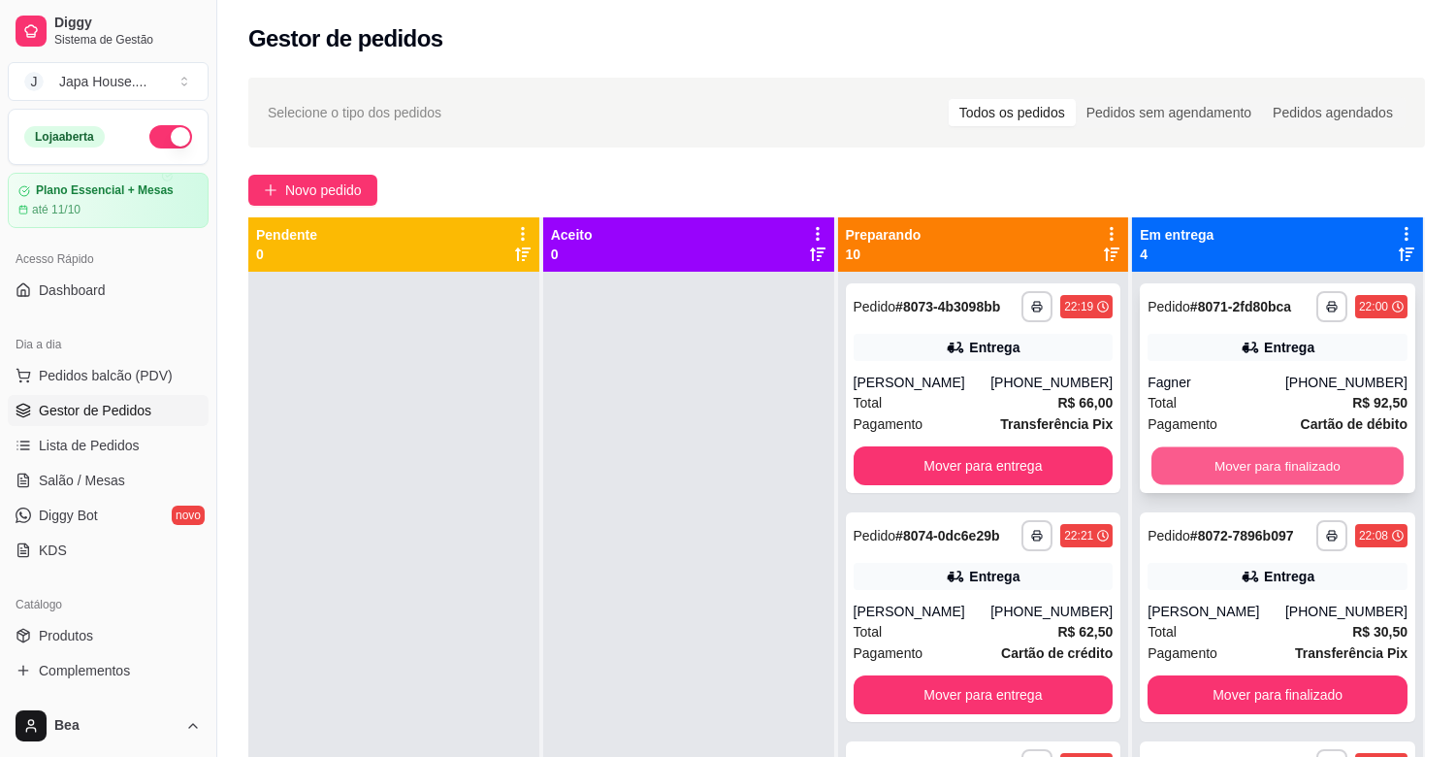
click at [1195, 464] on button "Mover para finalizado" at bounding box center [1277, 466] width 252 height 38
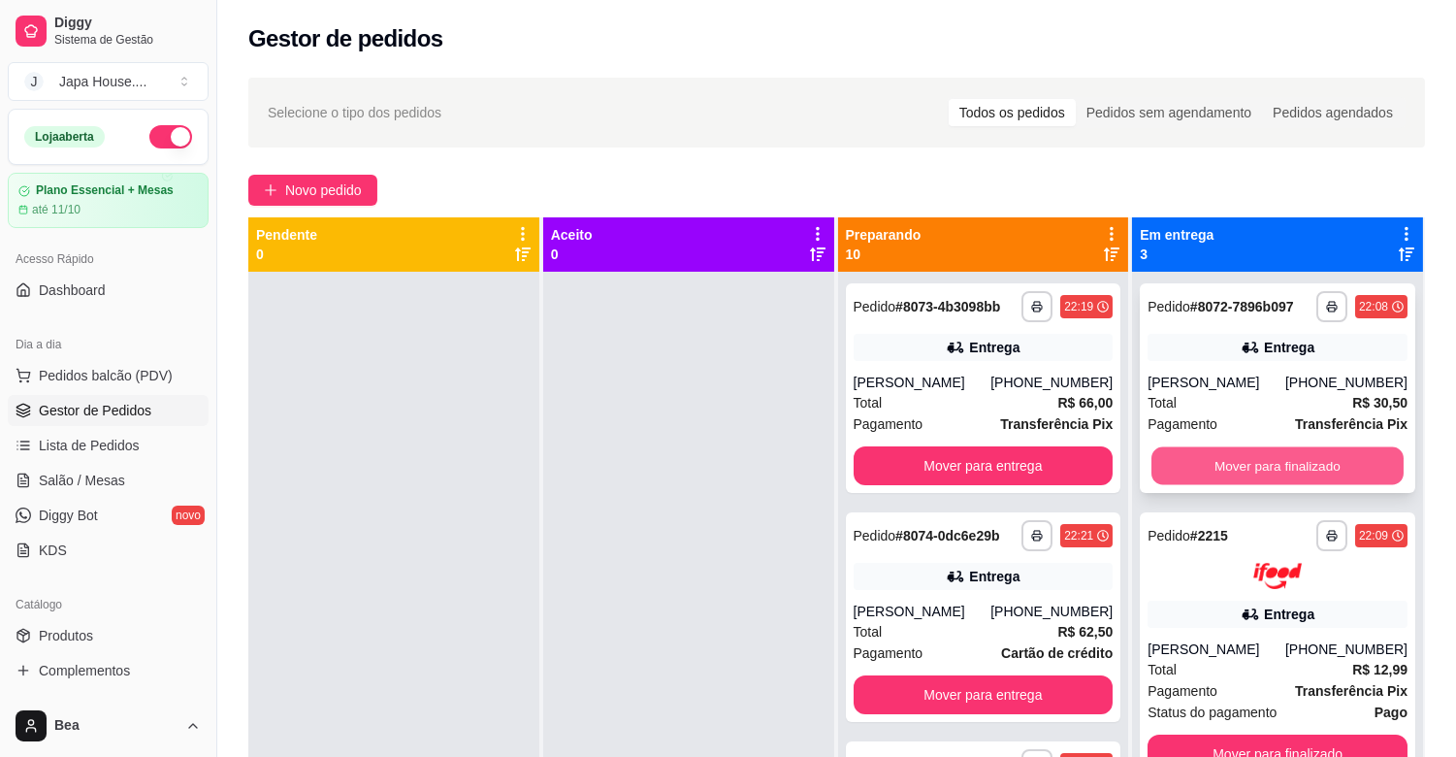
click at [1196, 462] on button "Mover para finalizado" at bounding box center [1277, 466] width 252 height 38
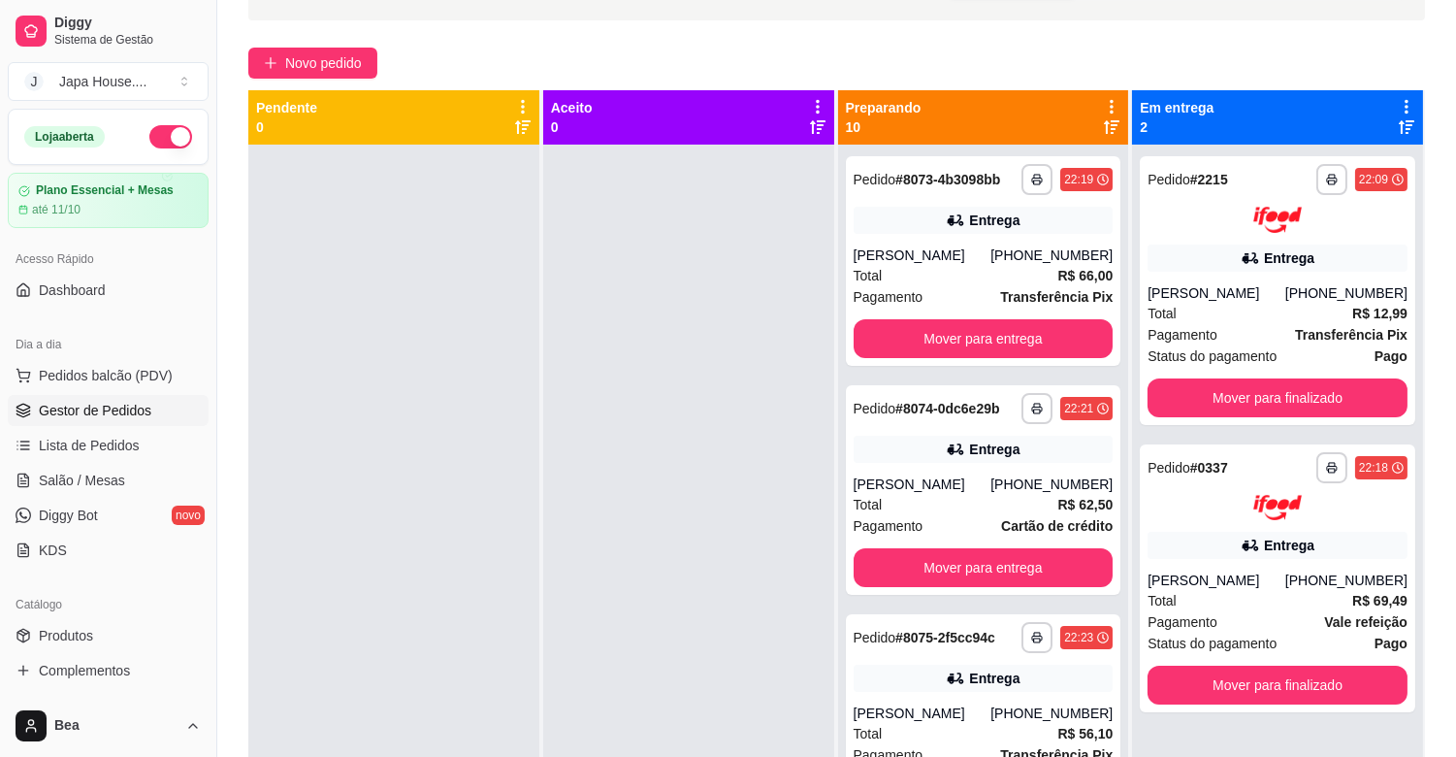
scroll to position [121, 0]
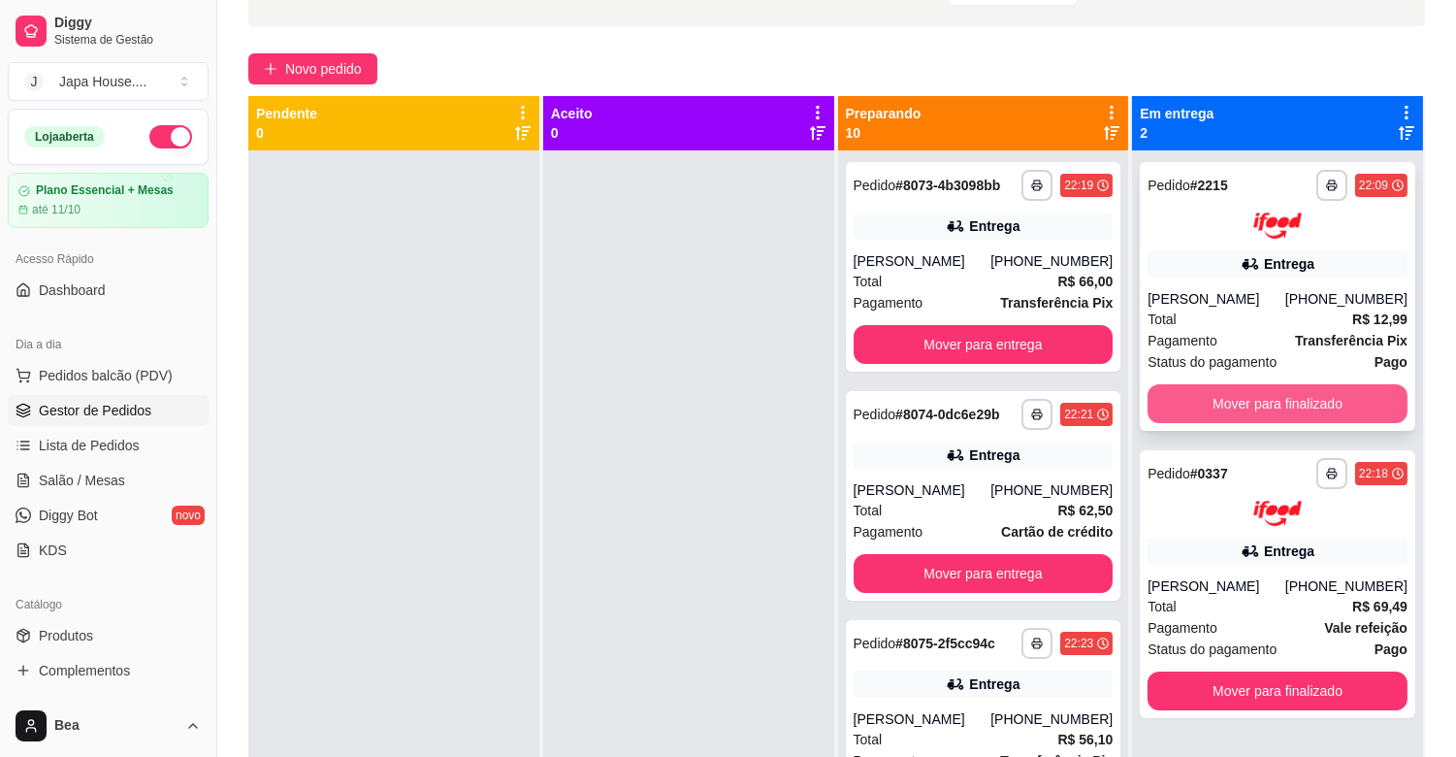
click at [1346, 398] on button "Mover para finalizado" at bounding box center [1278, 403] width 260 height 39
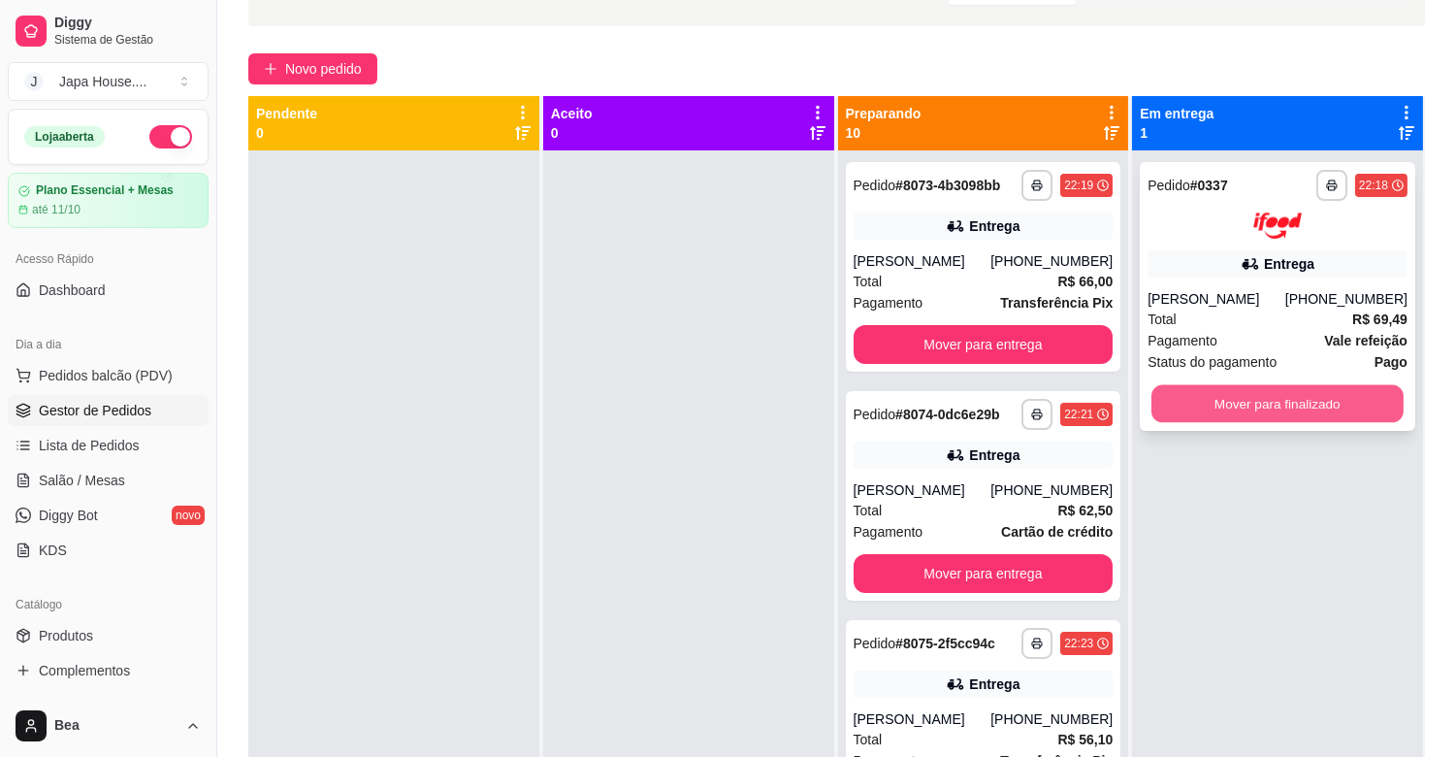
click at [1317, 399] on button "Mover para finalizado" at bounding box center [1277, 403] width 252 height 38
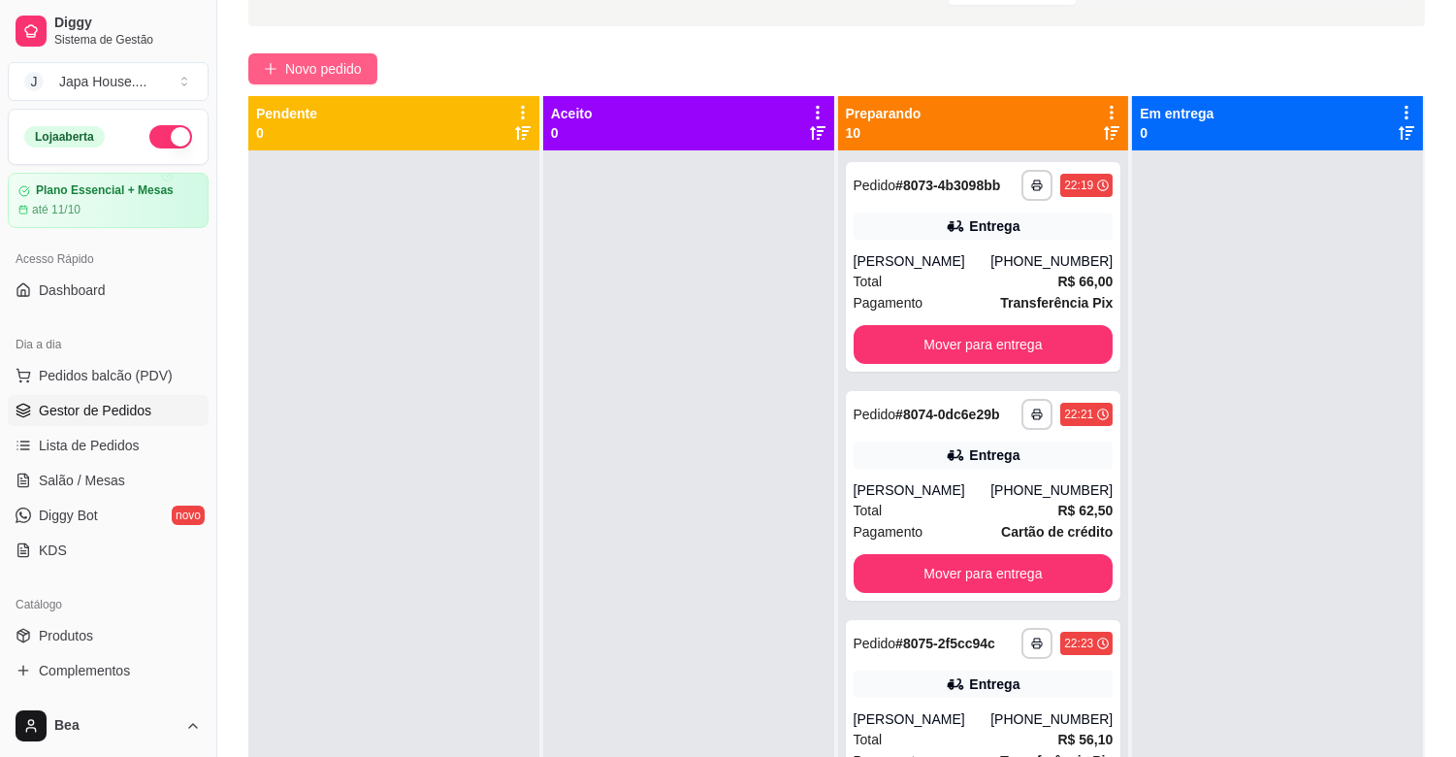
click at [335, 72] on span "Novo pedido" at bounding box center [323, 68] width 77 height 21
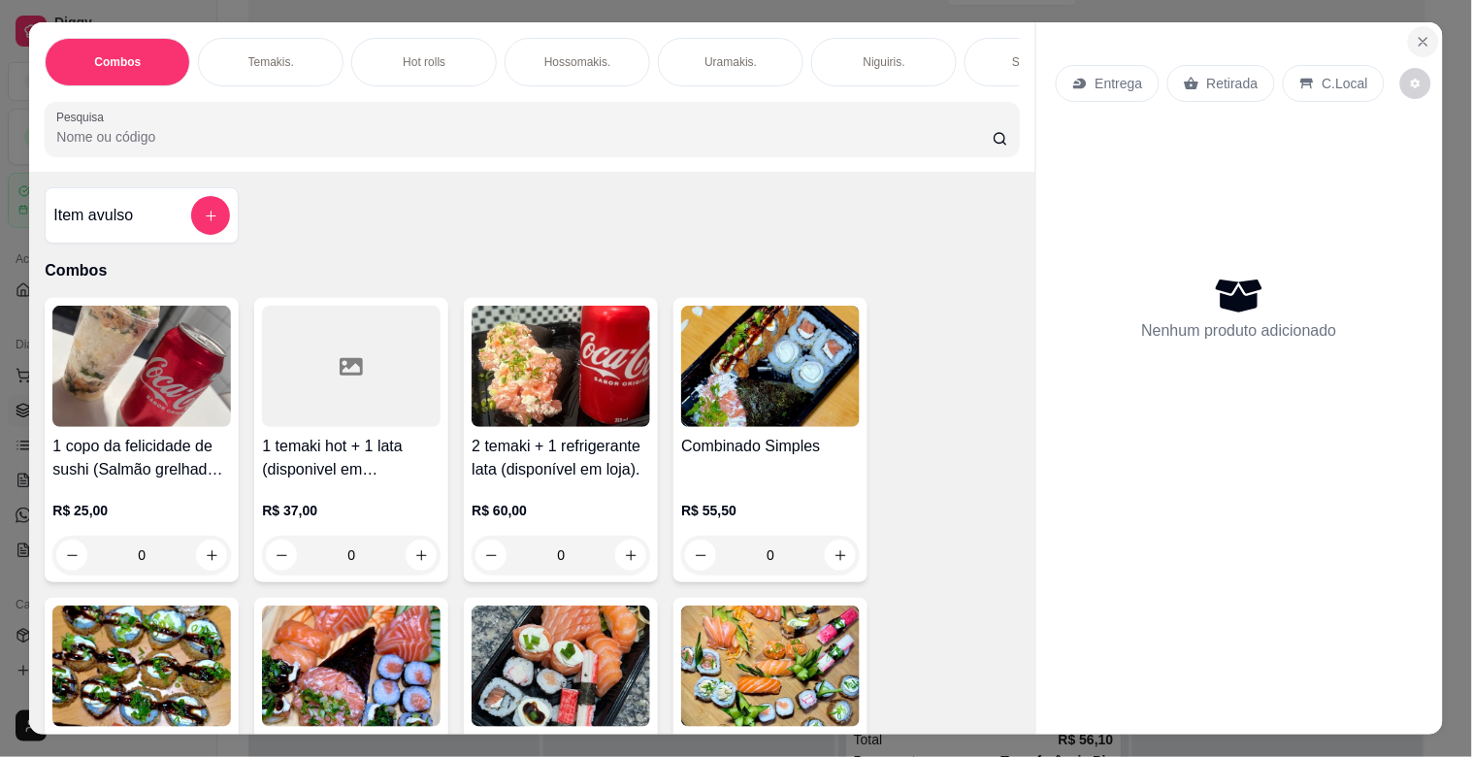
click at [1420, 26] on button "Close" at bounding box center [1422, 41] width 31 height 31
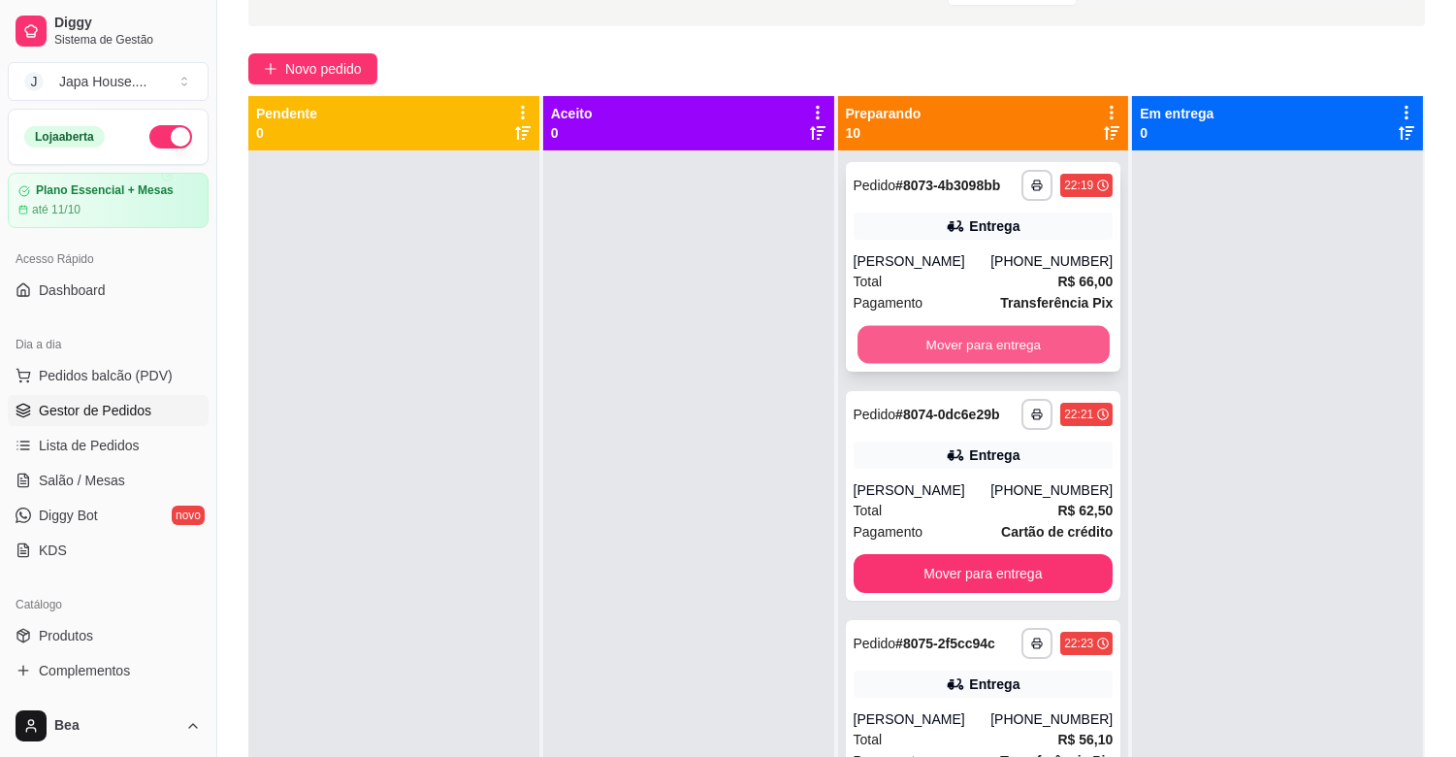
click at [1039, 336] on button "Mover para entrega" at bounding box center [983, 345] width 252 height 38
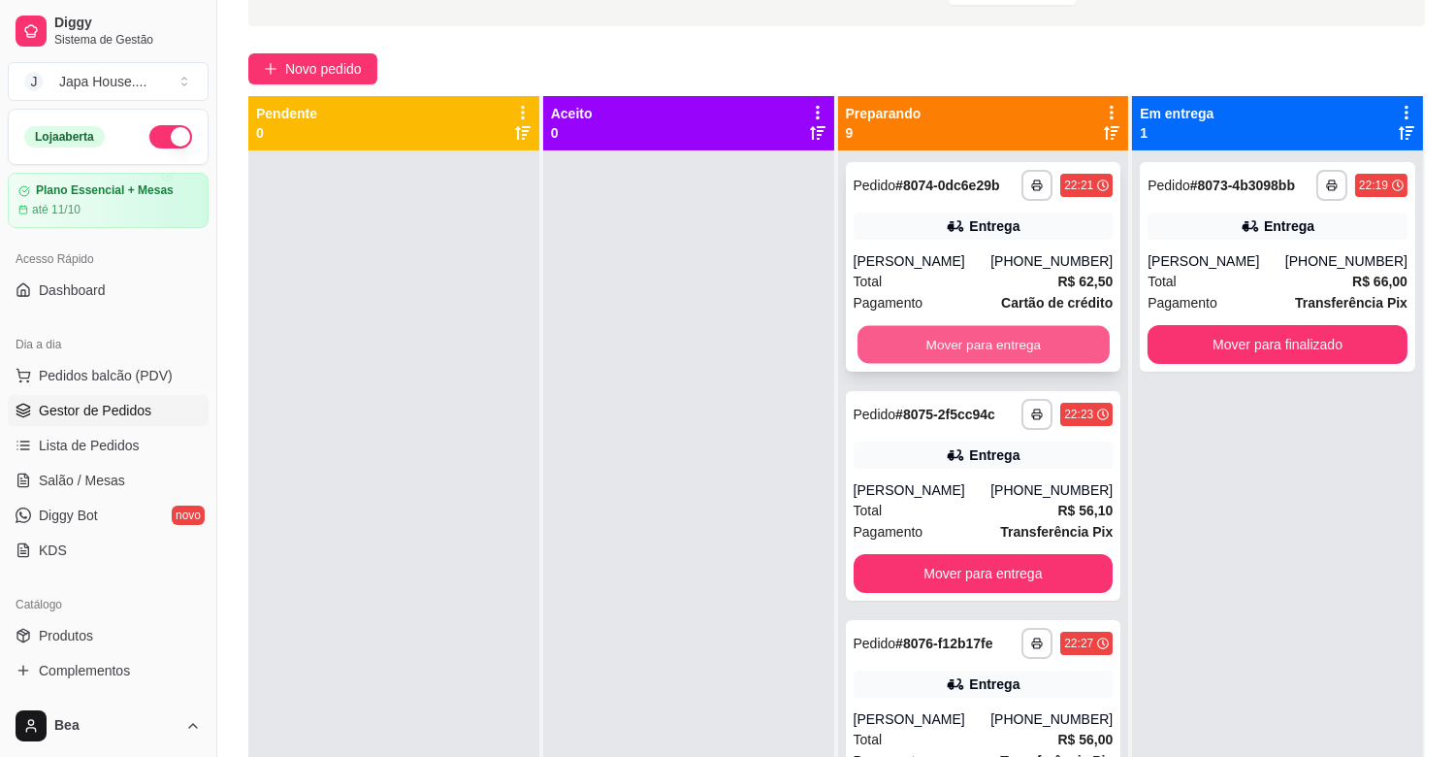
click at [953, 337] on button "Mover para entrega" at bounding box center [983, 345] width 252 height 38
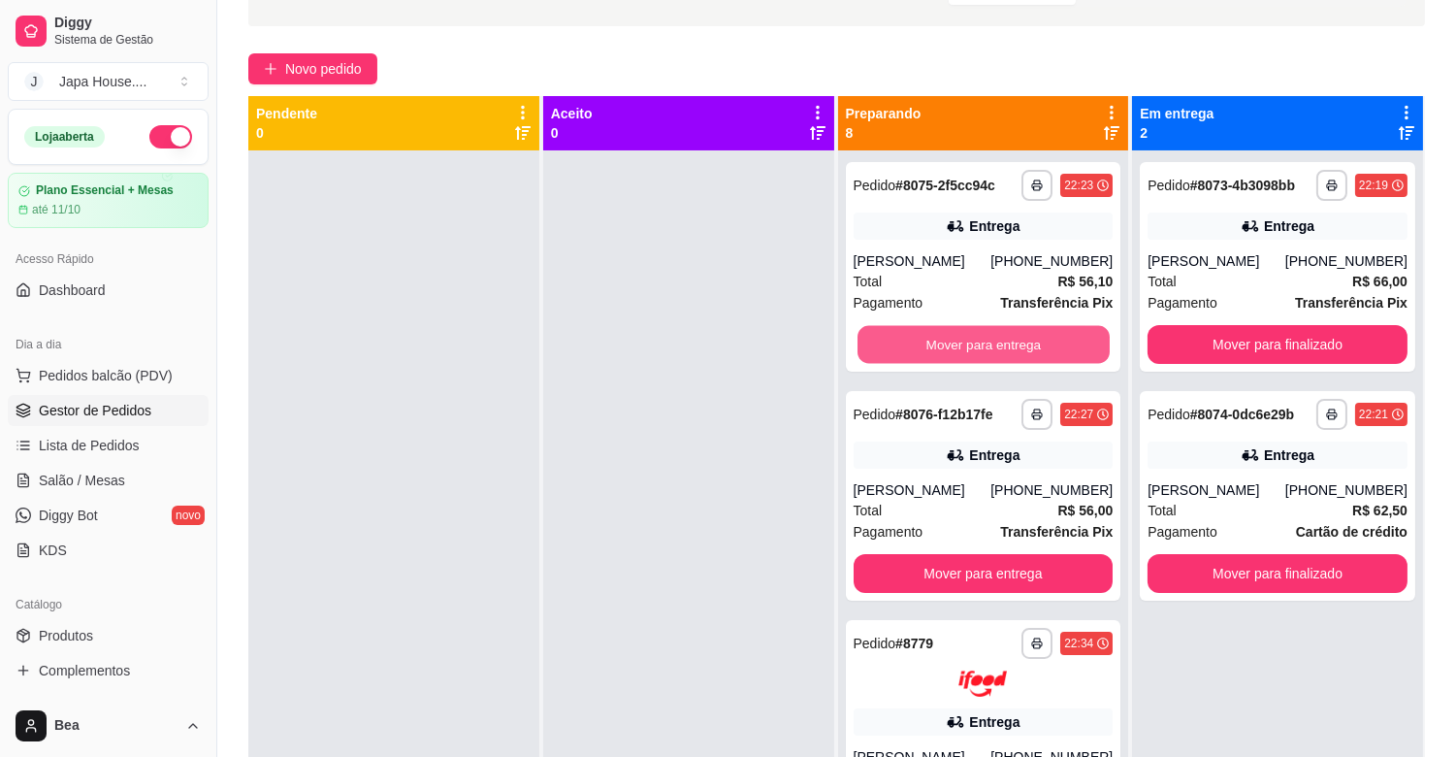
click at [953, 337] on button "Mover para entrega" at bounding box center [983, 345] width 252 height 38
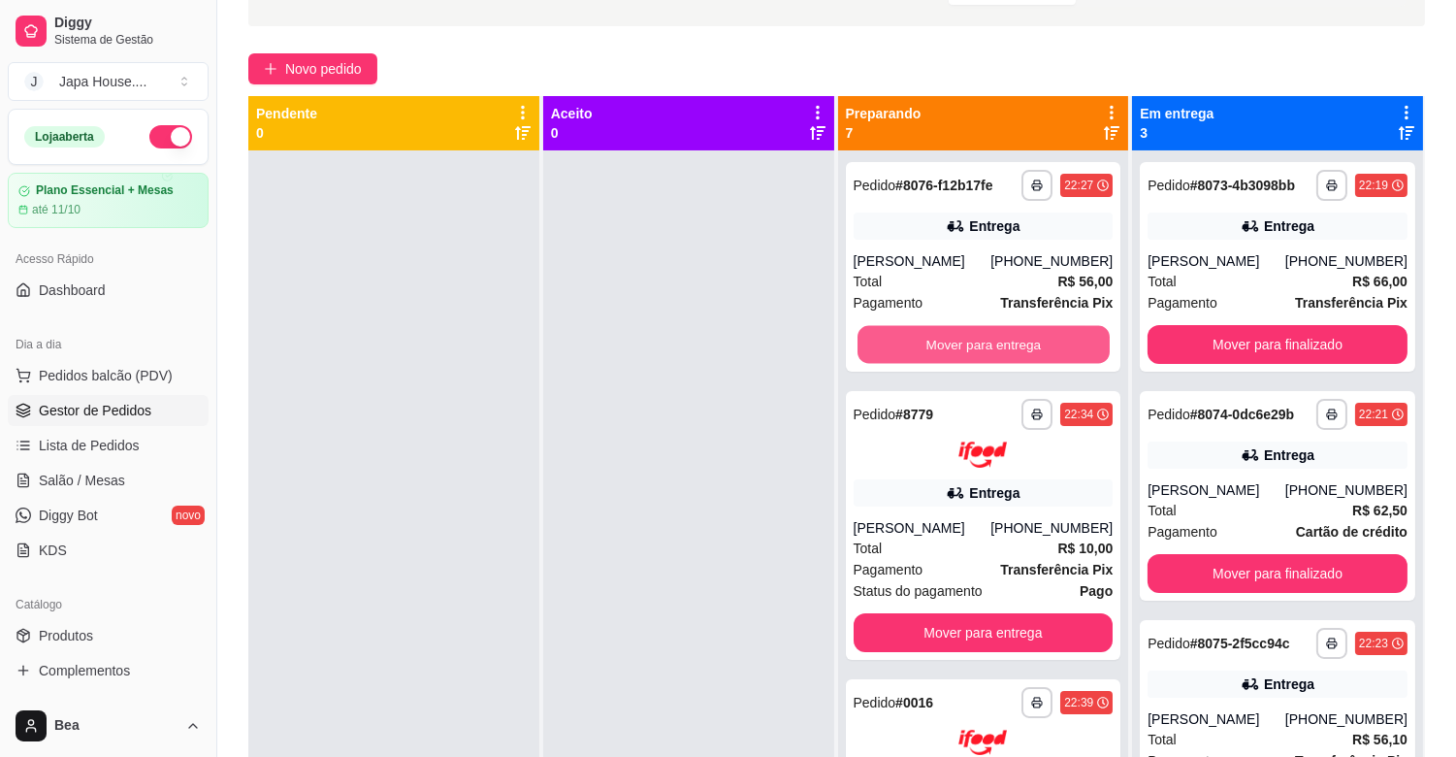
click at [953, 337] on button "Mover para entrega" at bounding box center [983, 345] width 252 height 38
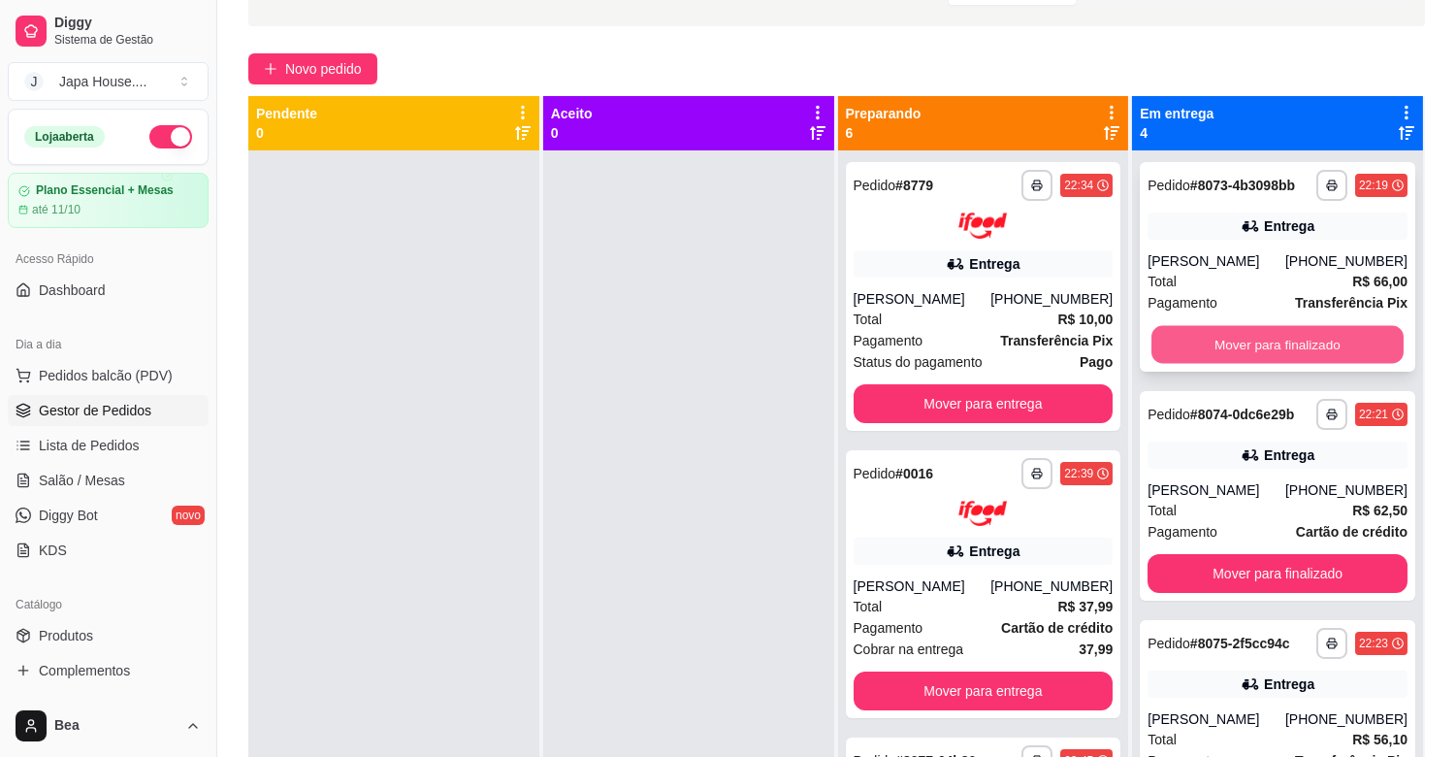
click at [1213, 342] on button "Mover para finalizado" at bounding box center [1277, 345] width 252 height 38
click at [1213, 342] on button "Mover para finalizado" at bounding box center [1278, 344] width 260 height 39
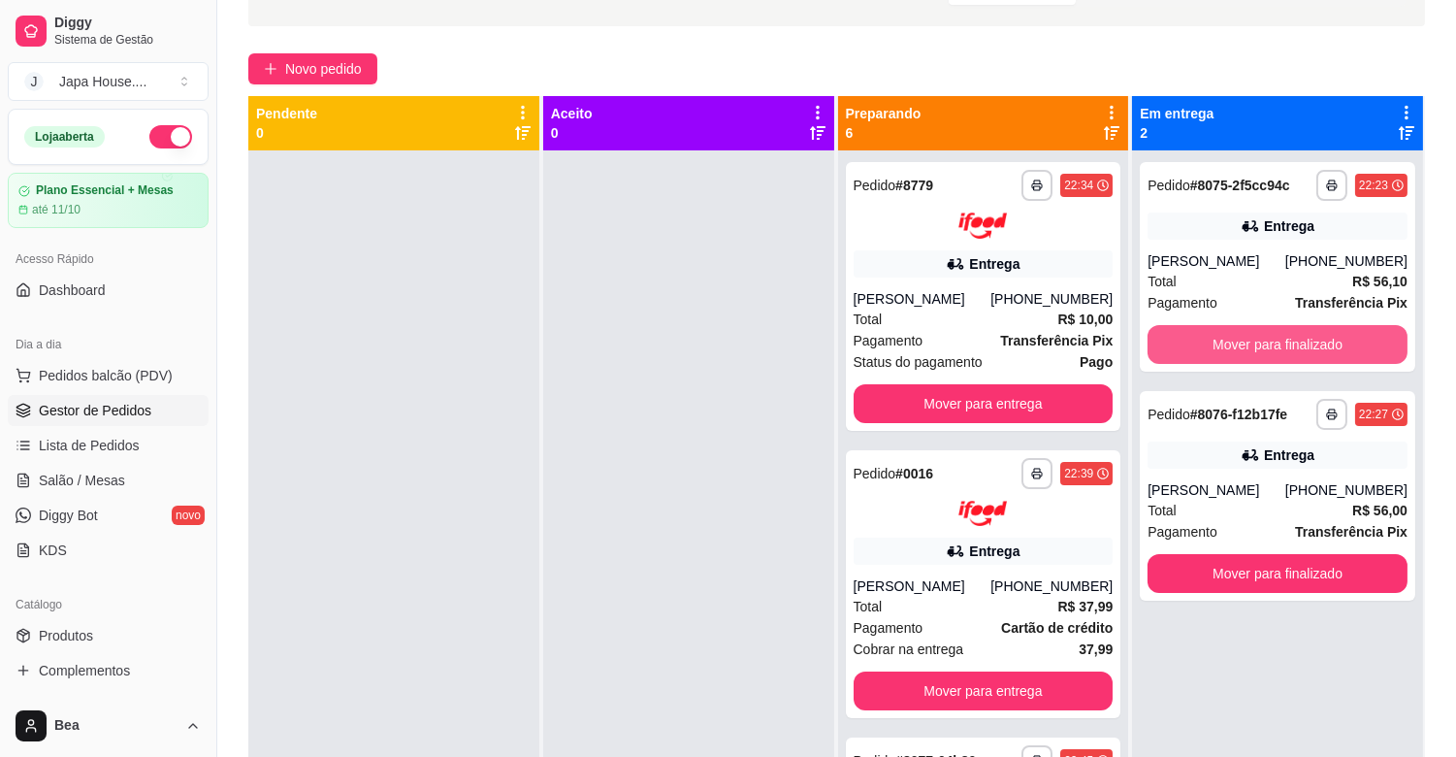
click at [1213, 342] on button "Mover para finalizado" at bounding box center [1278, 344] width 260 height 39
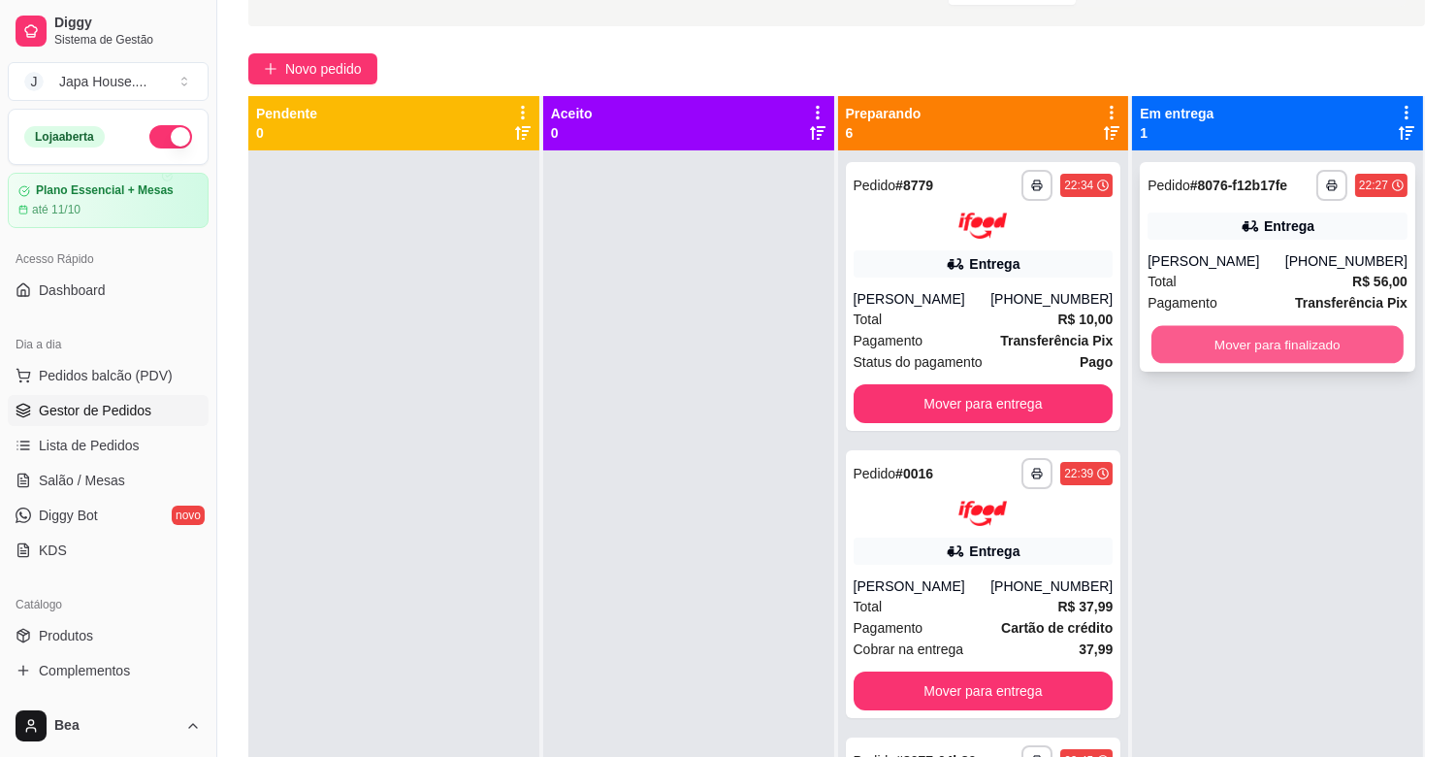
click at [1258, 342] on button "Mover para finalizado" at bounding box center [1277, 345] width 252 height 38
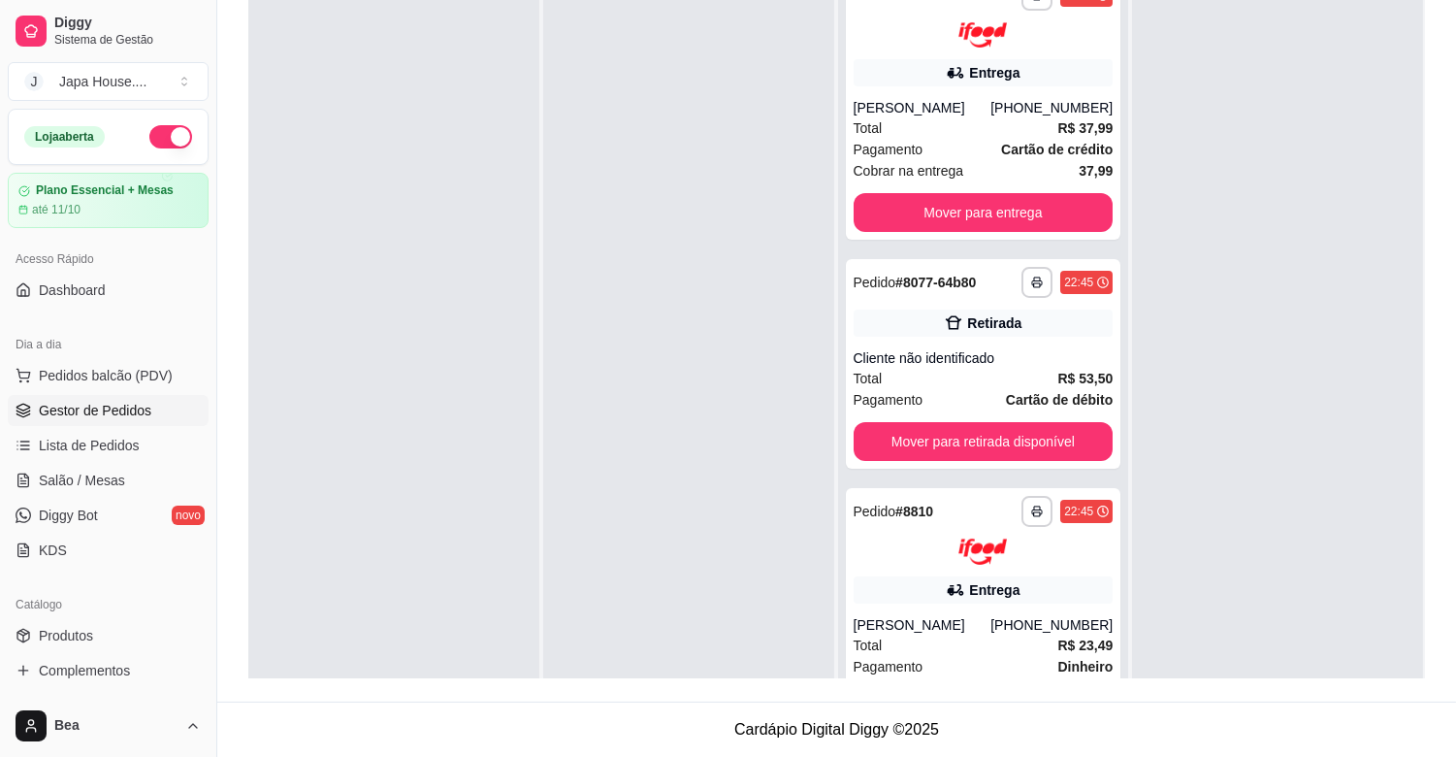
scroll to position [317, 0]
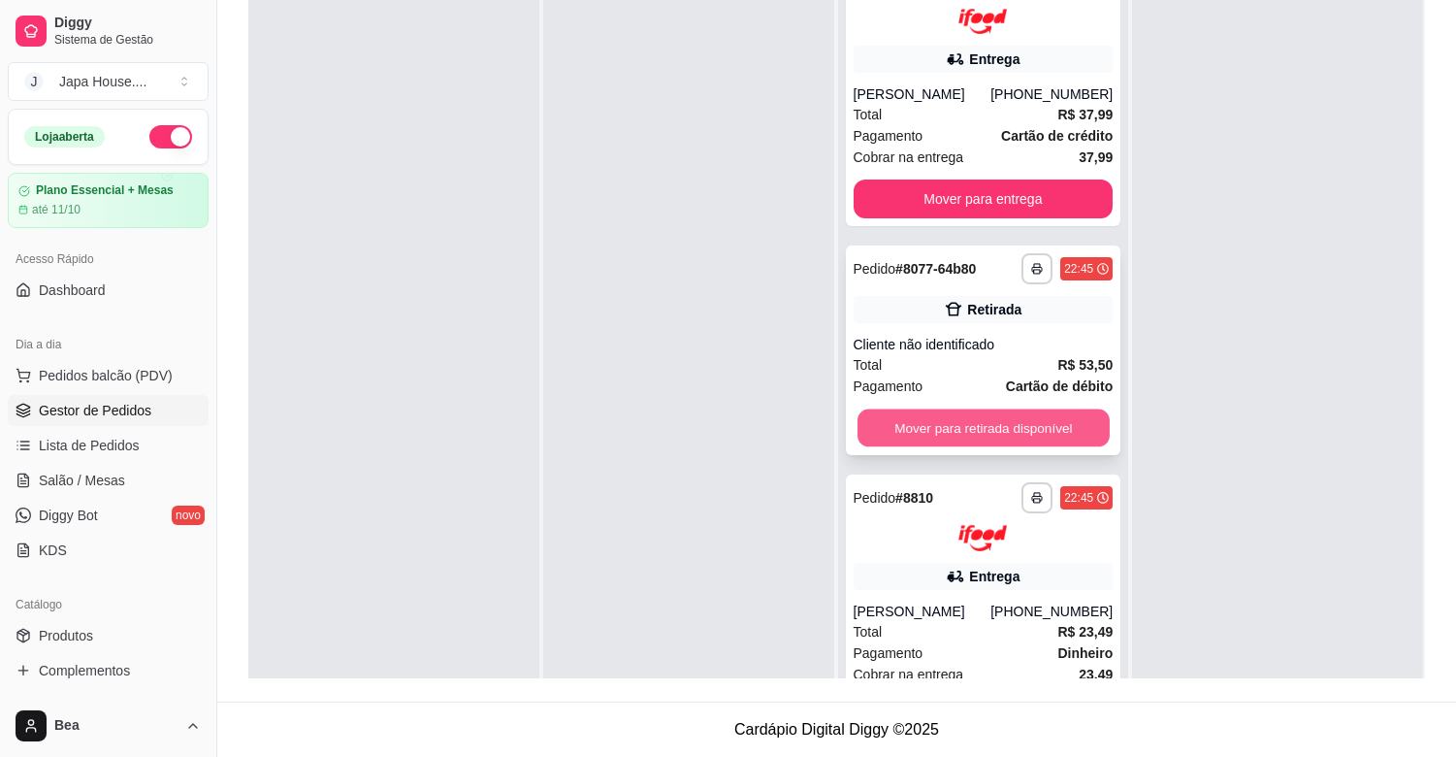
click at [1043, 422] on button "Mover para retirada disponível" at bounding box center [983, 428] width 252 height 38
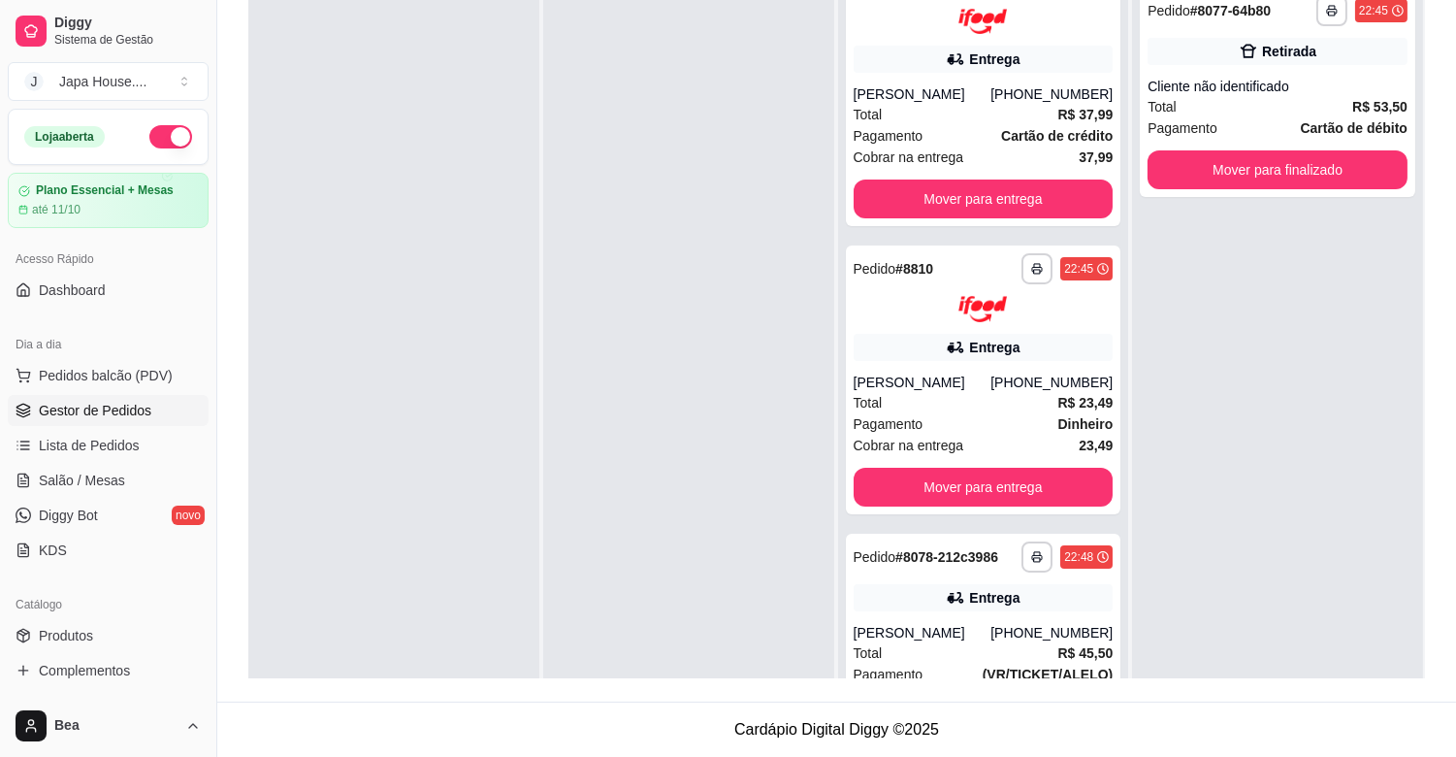
scroll to position [583, 0]
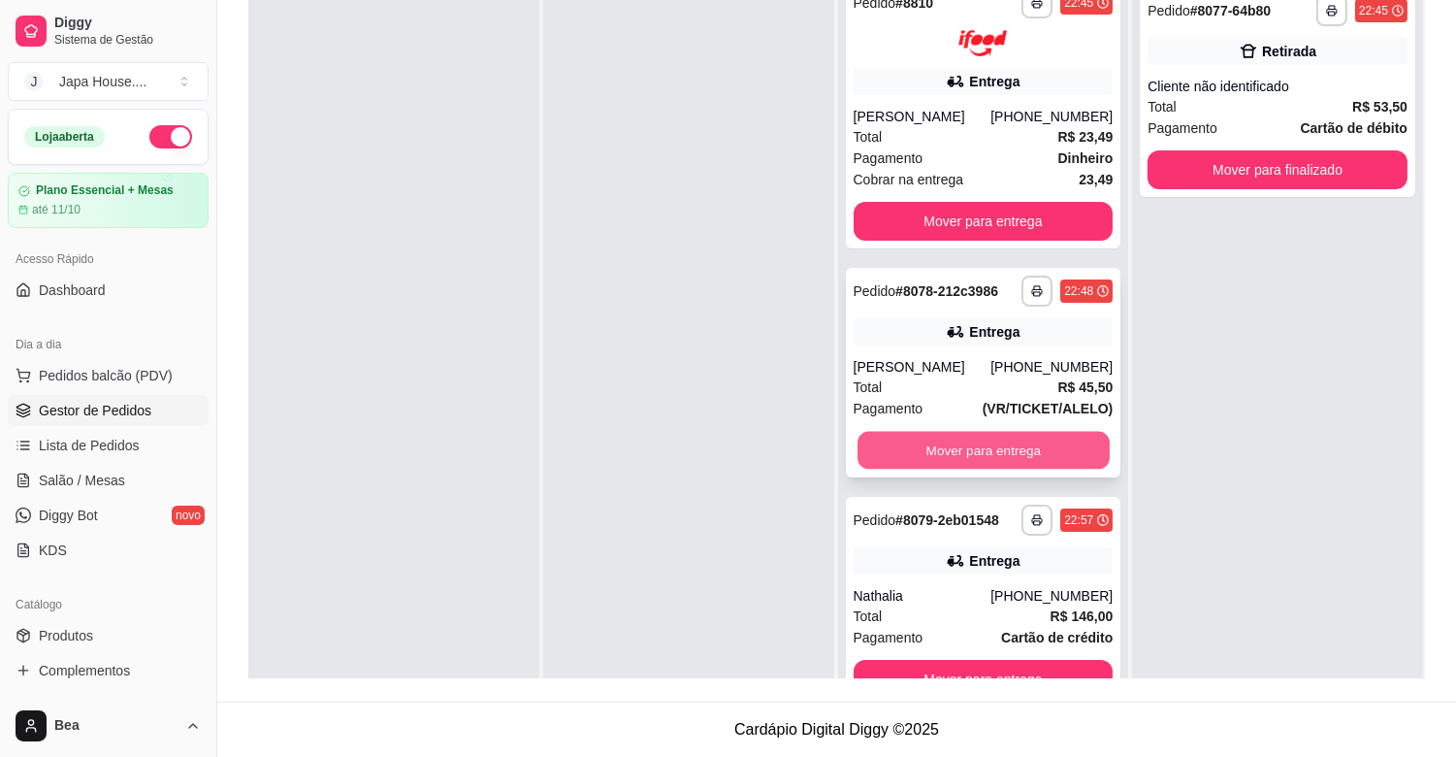
click at [1038, 442] on button "Mover para entrega" at bounding box center [983, 450] width 252 height 38
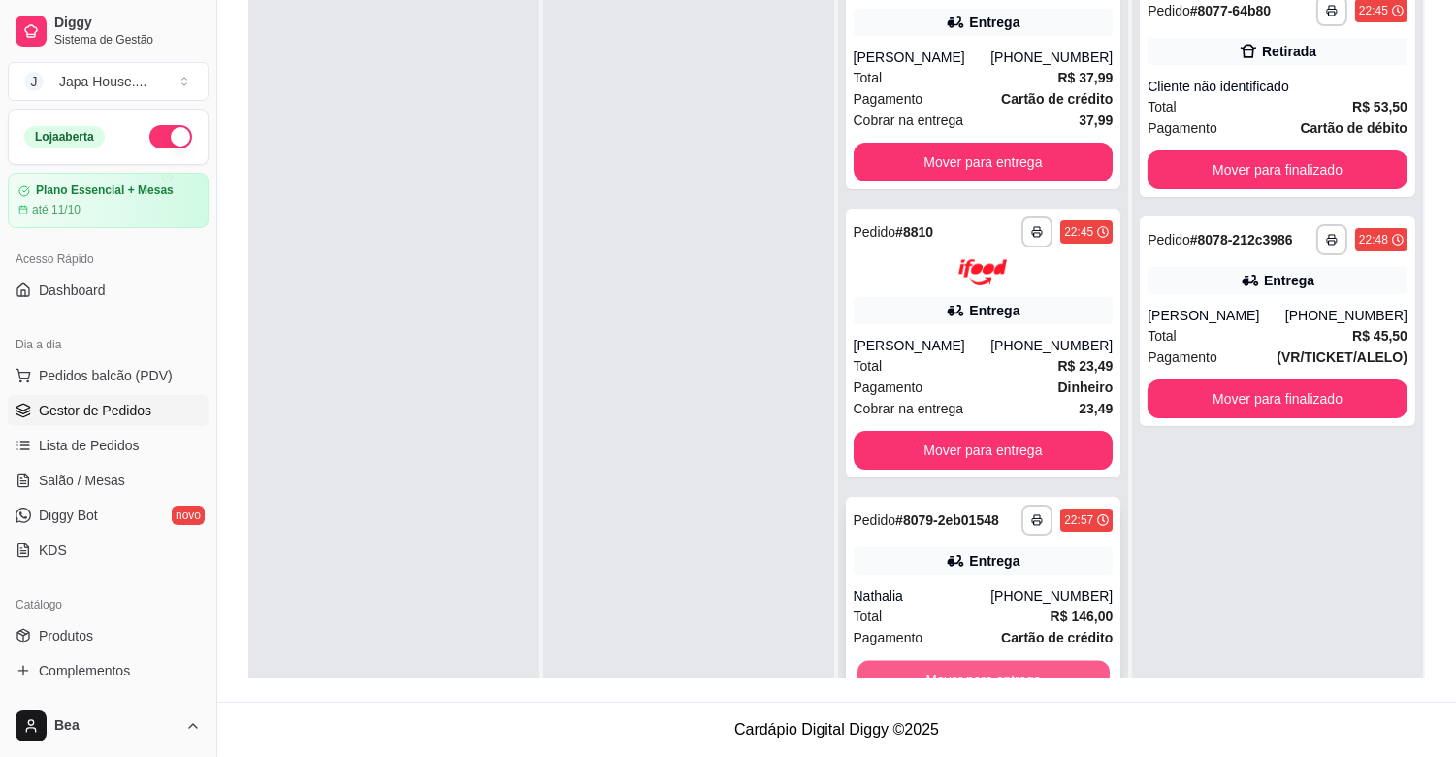
click at [1004, 673] on button "Mover para entrega" at bounding box center [983, 679] width 252 height 38
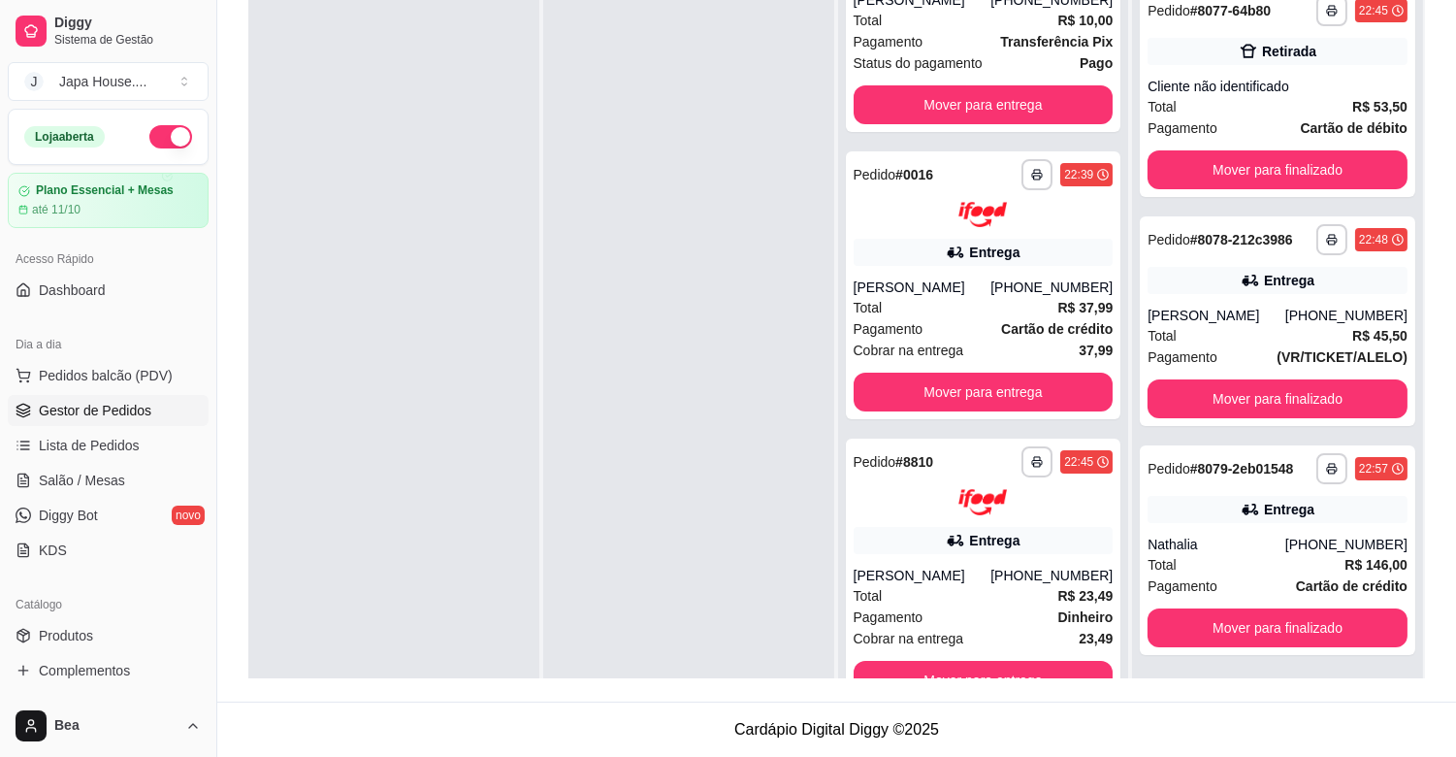
scroll to position [0, 0]
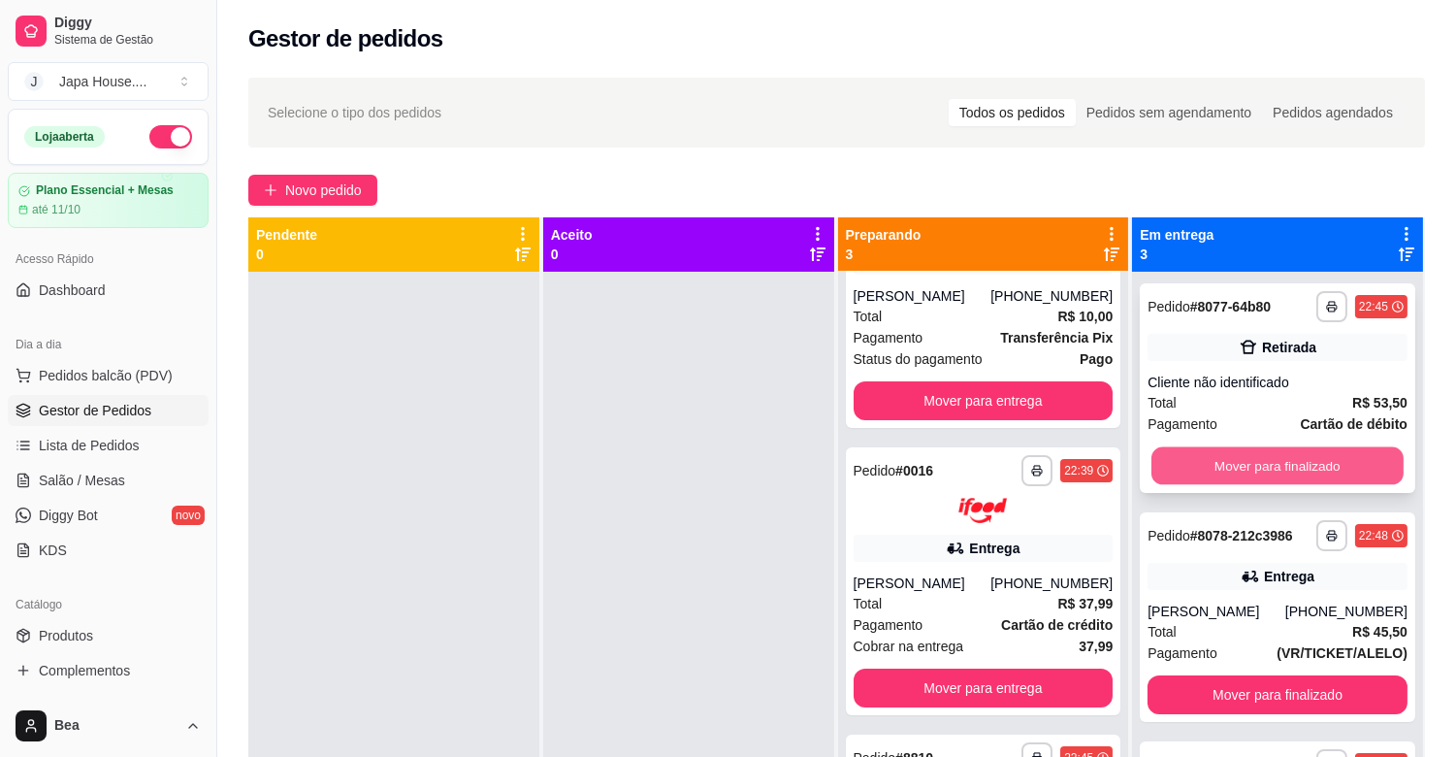
click at [1240, 458] on button "Mover para finalizado" at bounding box center [1277, 466] width 252 height 38
click at [1205, 462] on button "Mover para finalizado" at bounding box center [1277, 466] width 252 height 38
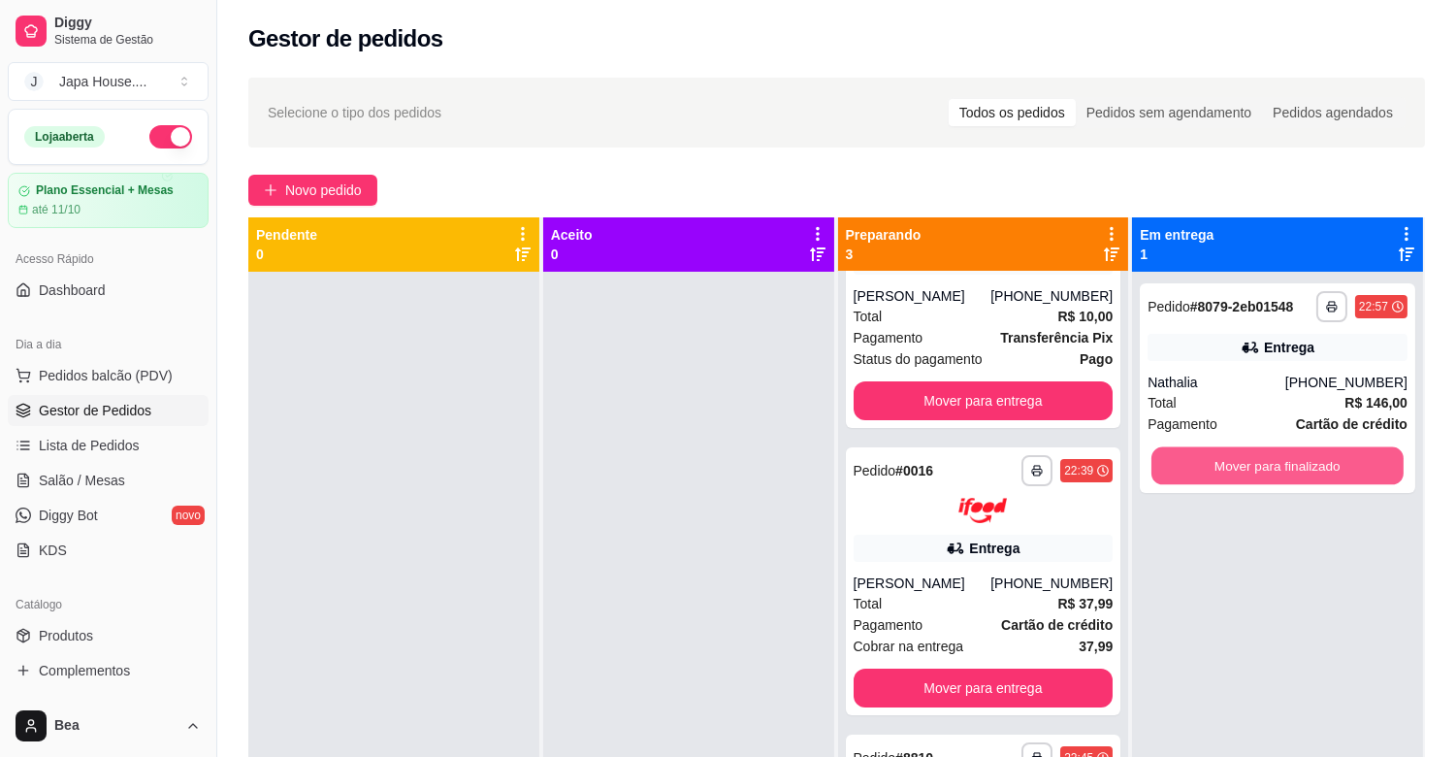
click at [1205, 462] on button "Mover para finalizado" at bounding box center [1277, 466] width 252 height 38
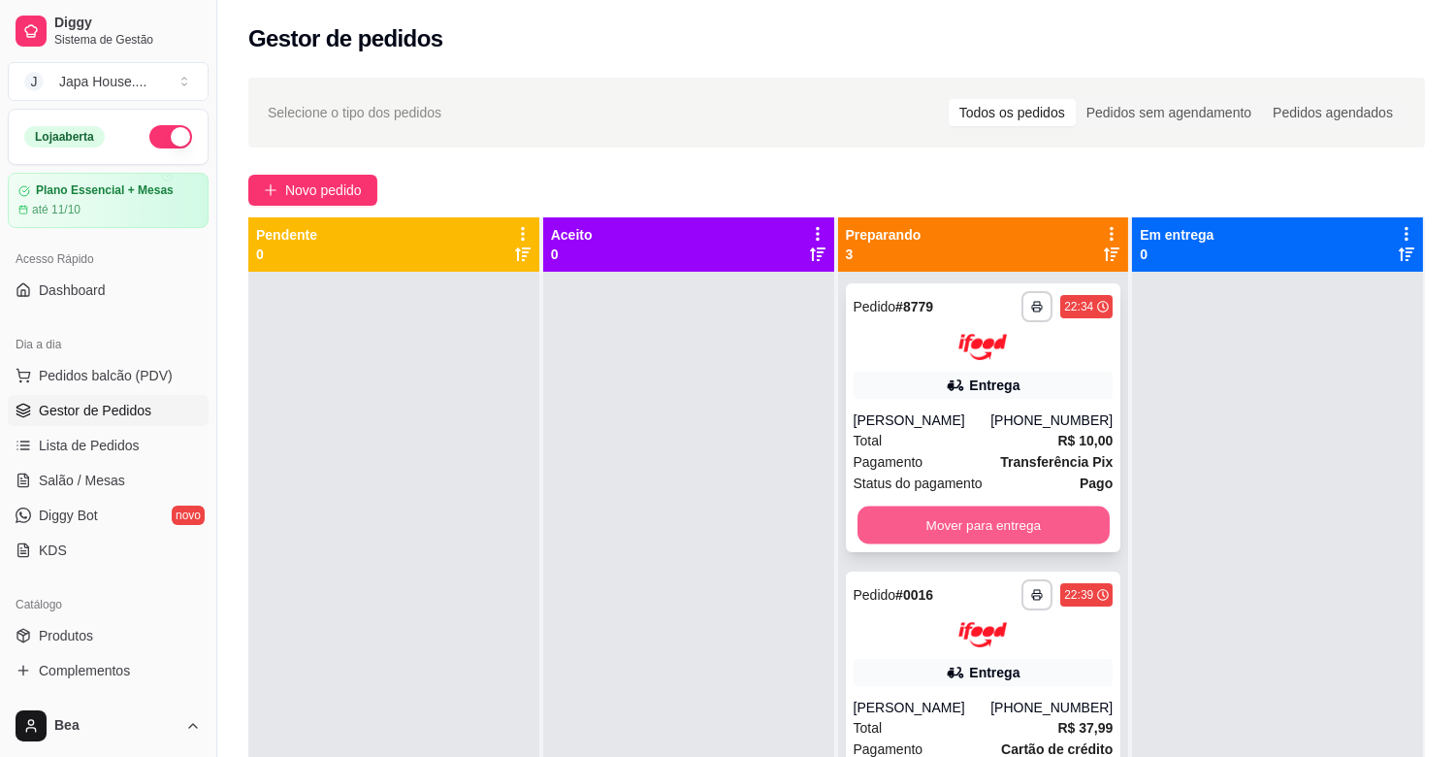
click at [960, 518] on button "Mover para entrega" at bounding box center [983, 524] width 252 height 38
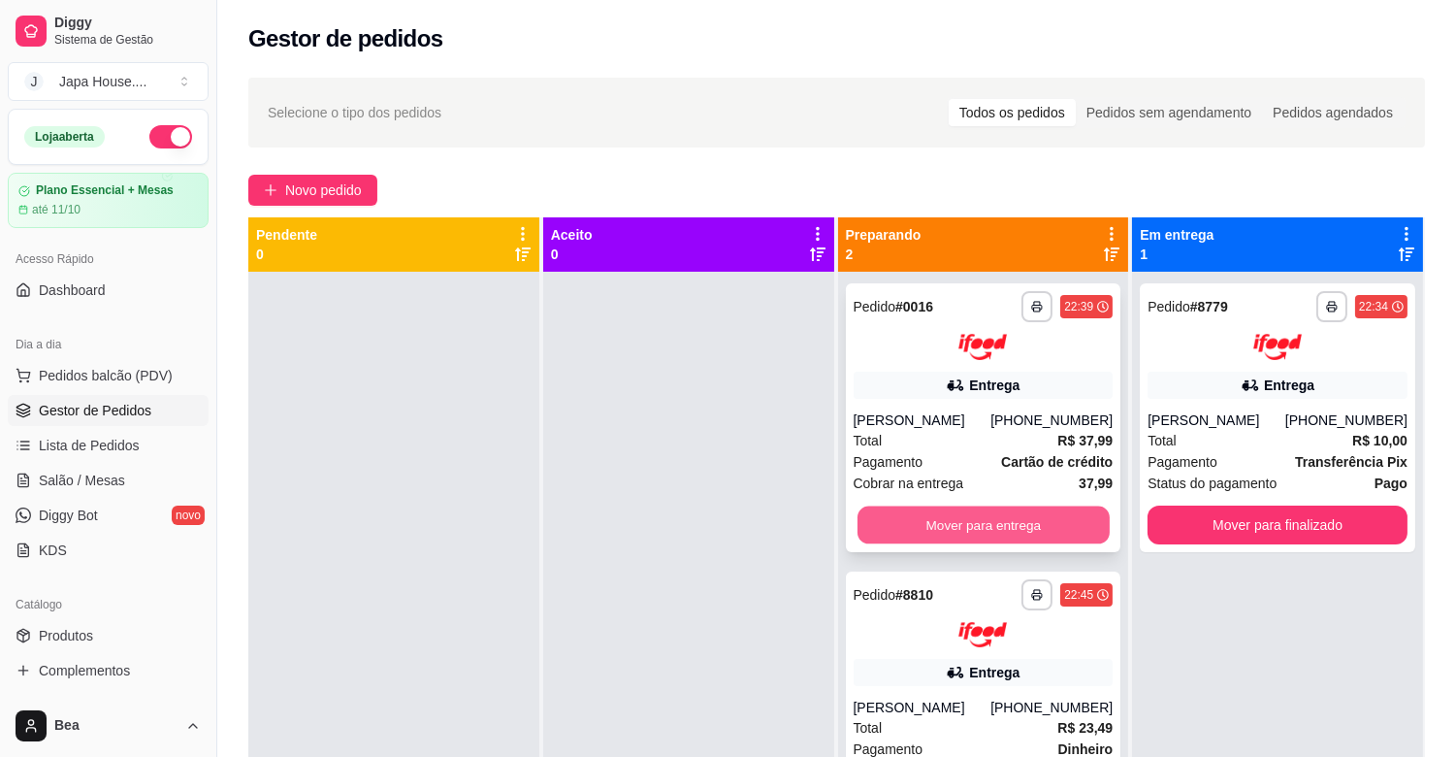
click at [996, 519] on button "Mover para entrega" at bounding box center [983, 524] width 252 height 38
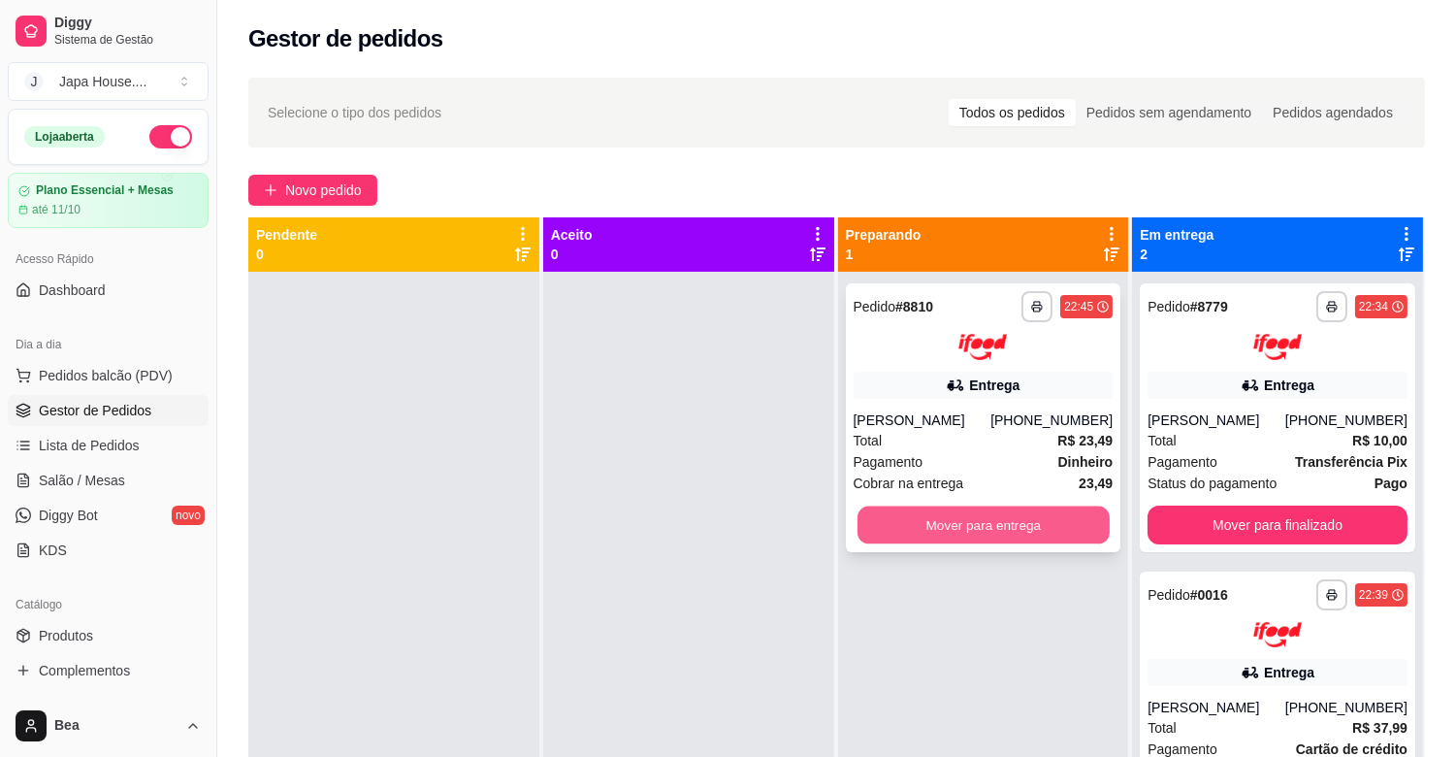
click at [967, 519] on button "Mover para entrega" at bounding box center [983, 524] width 252 height 38
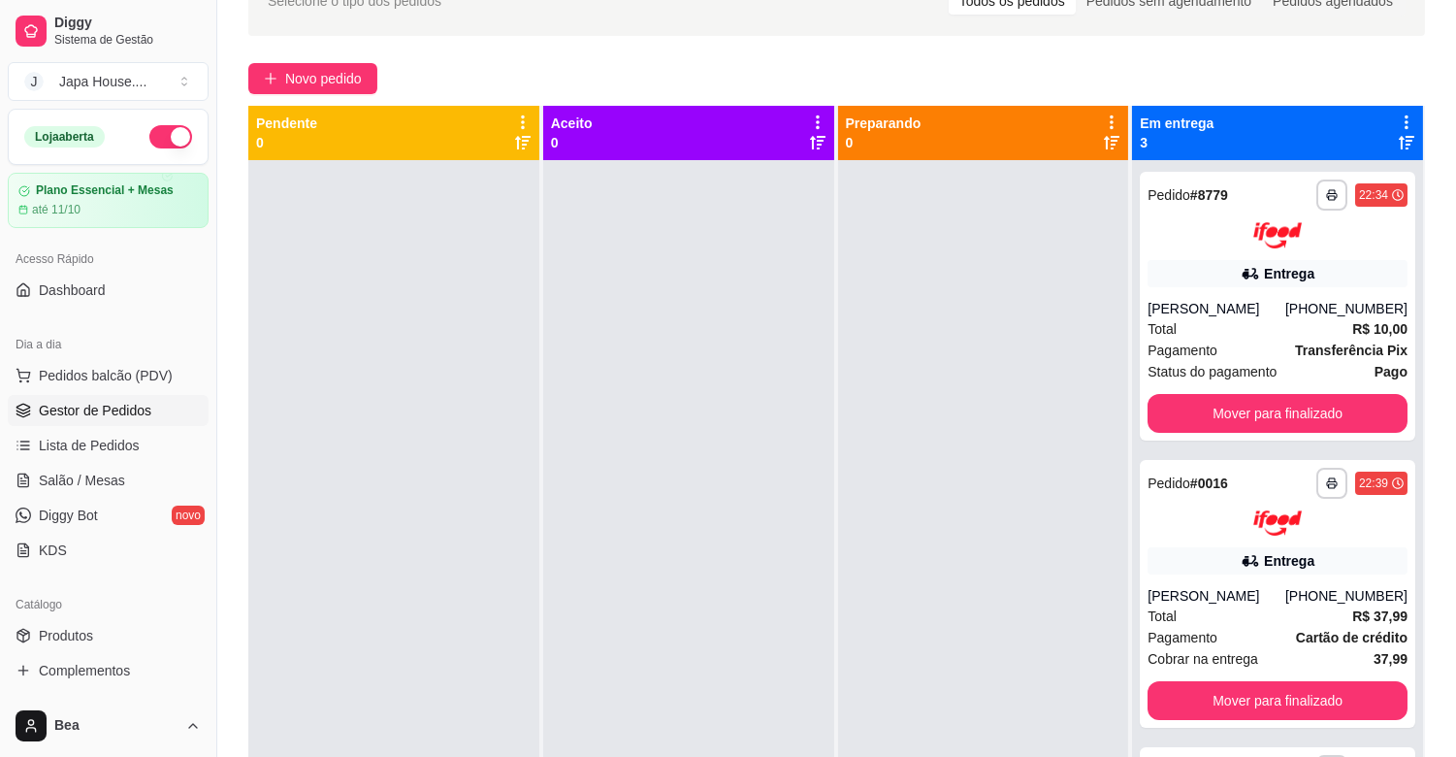
scroll to position [134, 0]
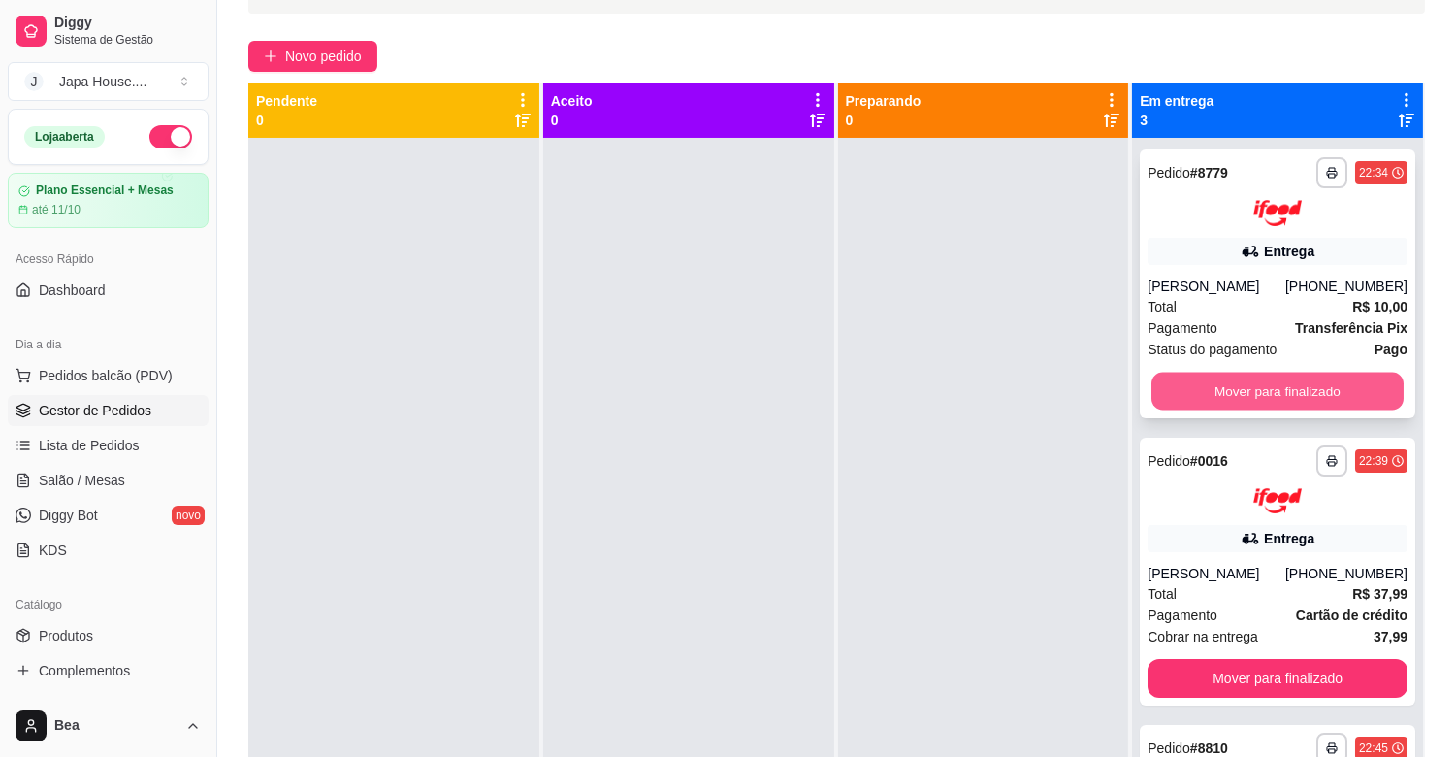
click at [1308, 385] on button "Mover para finalizado" at bounding box center [1277, 391] width 252 height 38
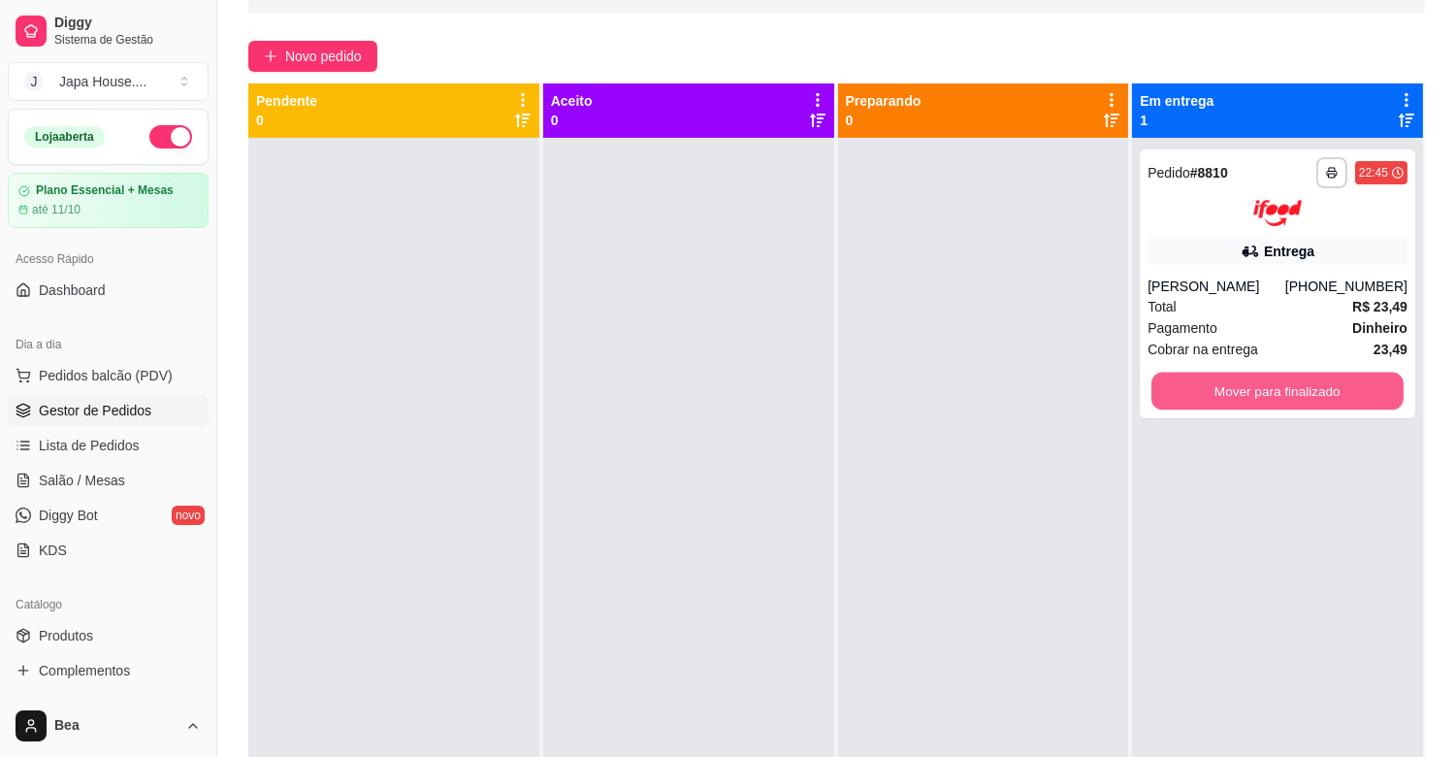
click at [1308, 385] on button "Mover para finalizado" at bounding box center [1277, 391] width 252 height 38
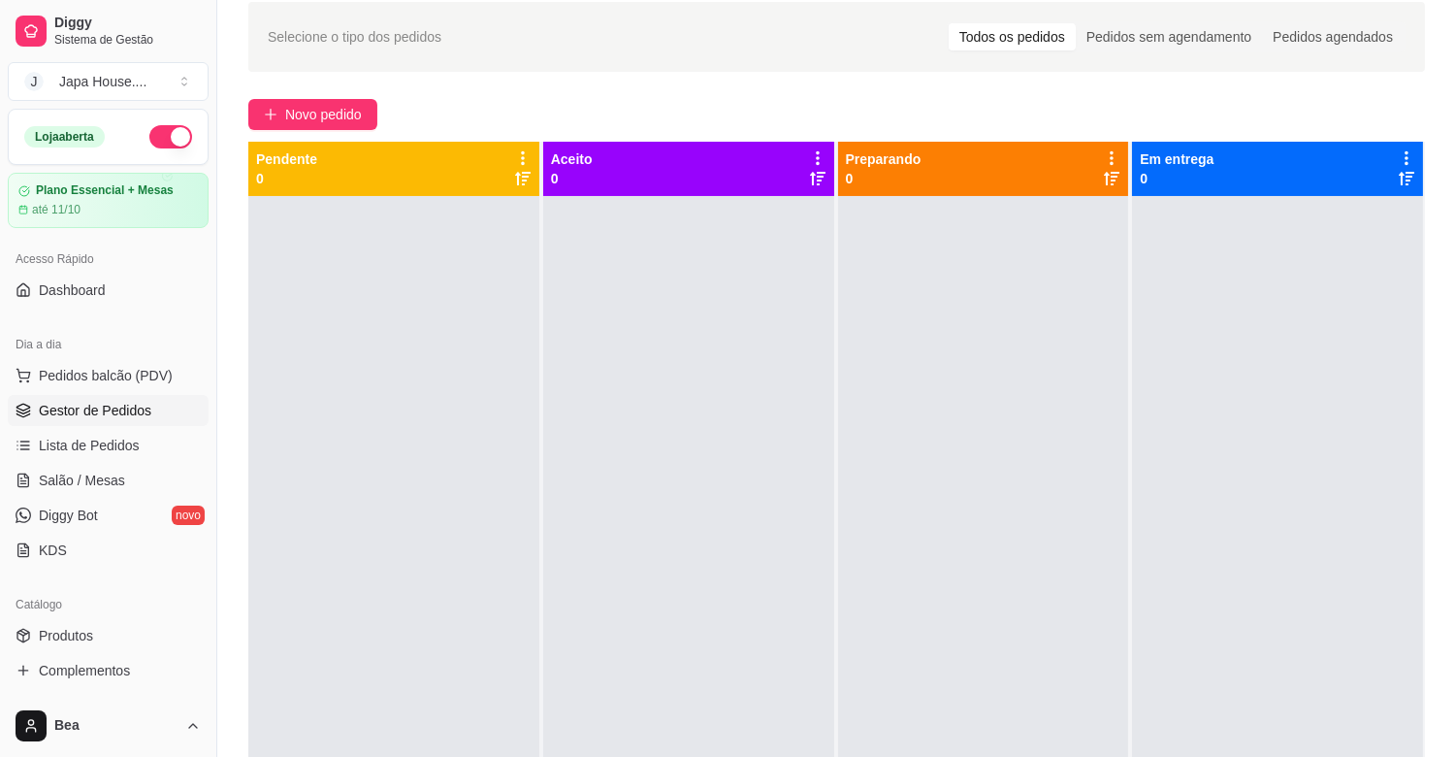
scroll to position [0, 0]
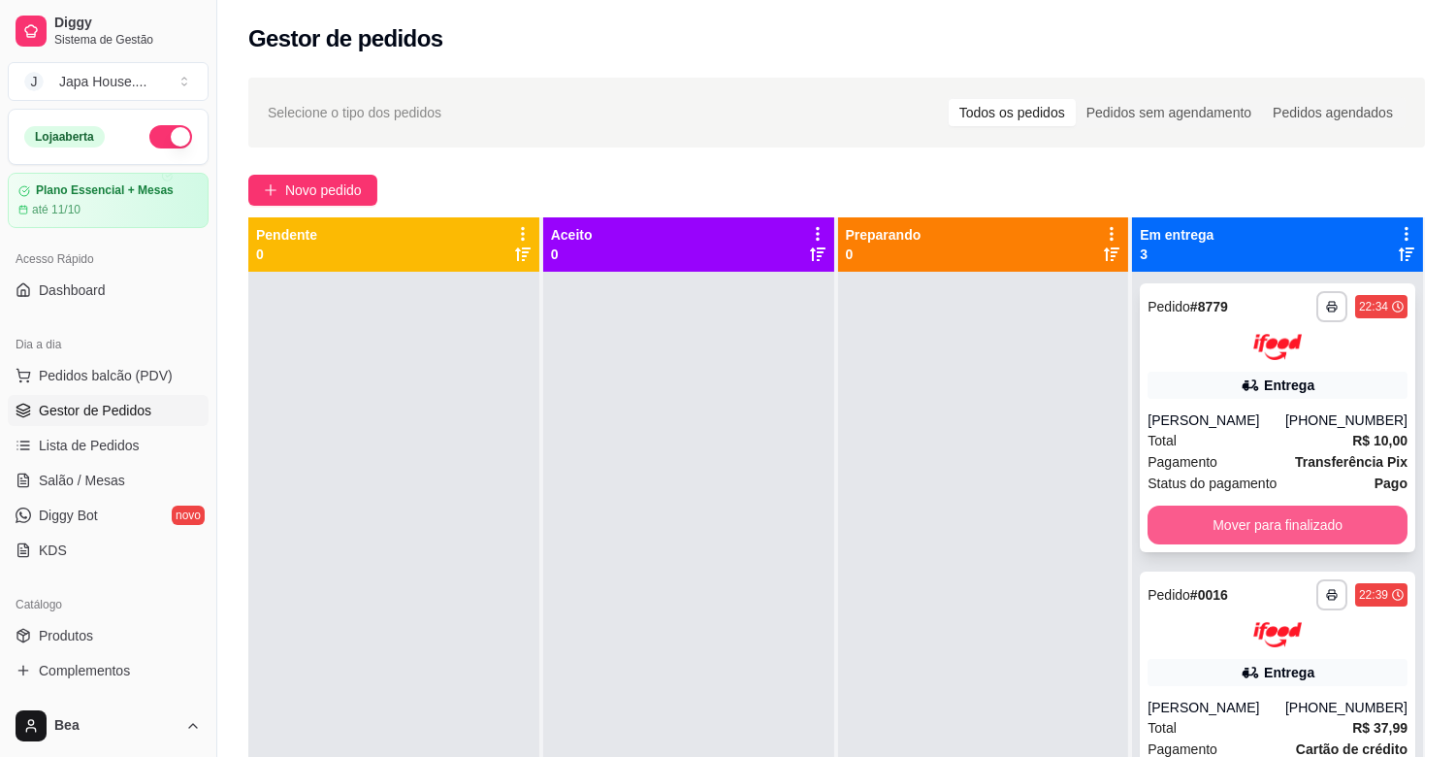
click at [1310, 525] on button "Mover para finalizado" at bounding box center [1278, 524] width 260 height 39
click at [1310, 525] on button "Mover para finalizado" at bounding box center [1277, 524] width 252 height 38
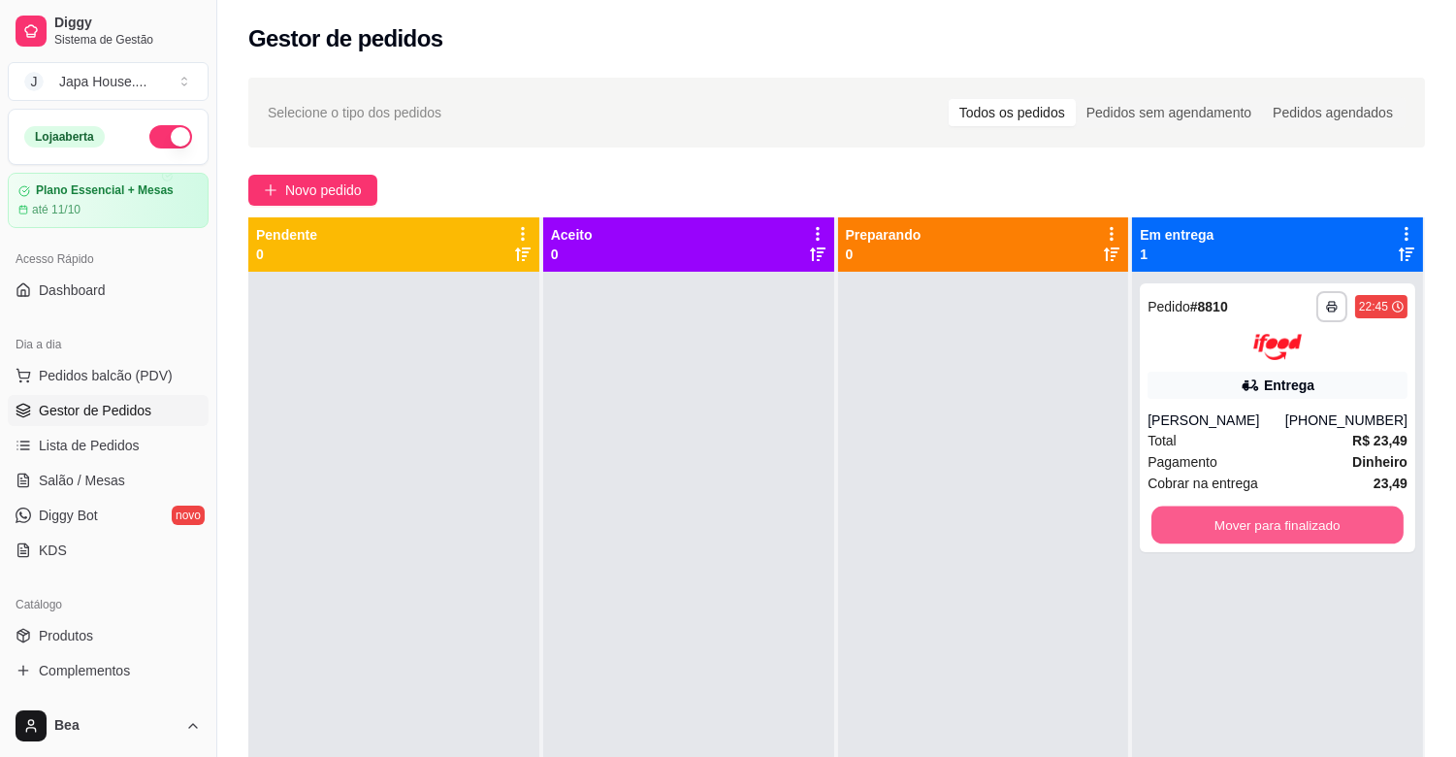
click at [1310, 525] on button "Mover para finalizado" at bounding box center [1277, 524] width 252 height 38
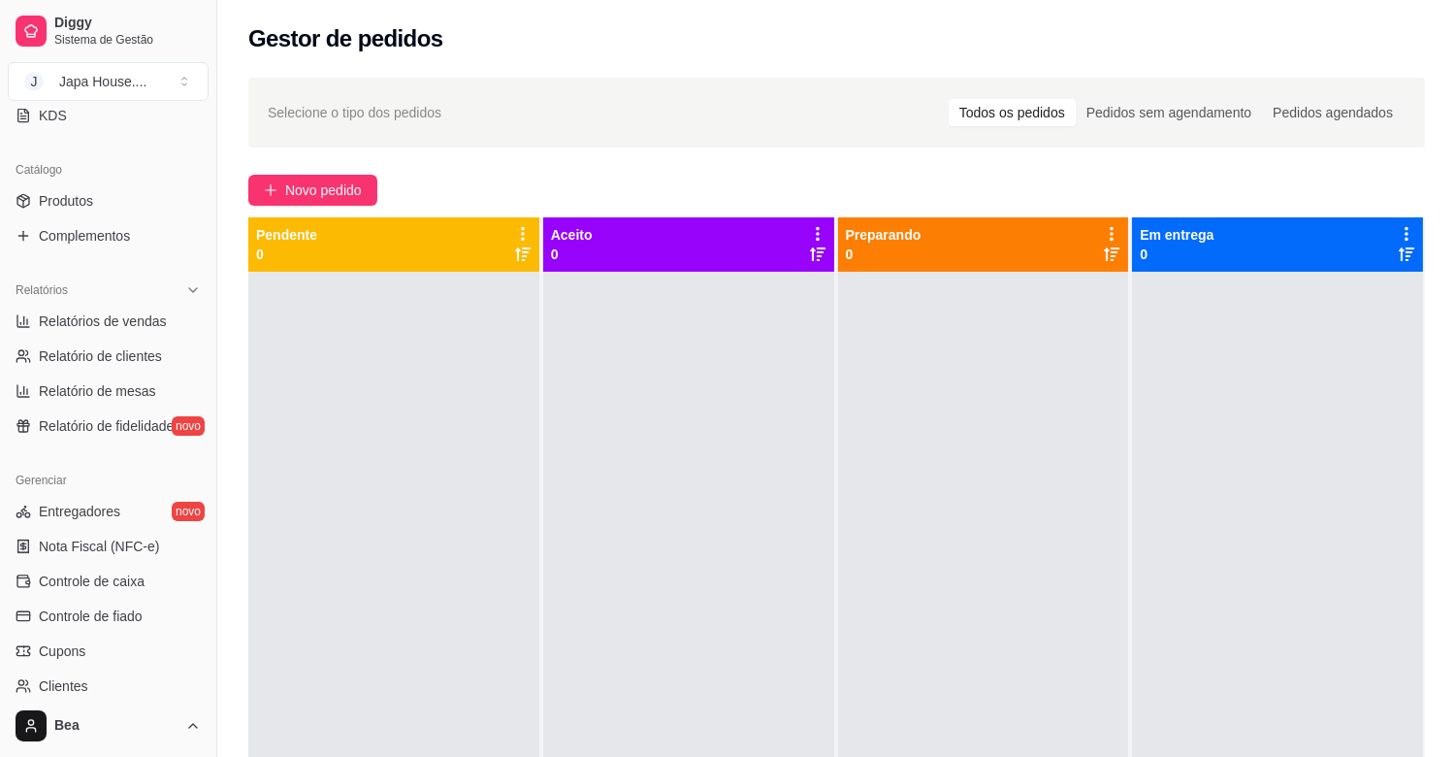
scroll to position [450, 0]
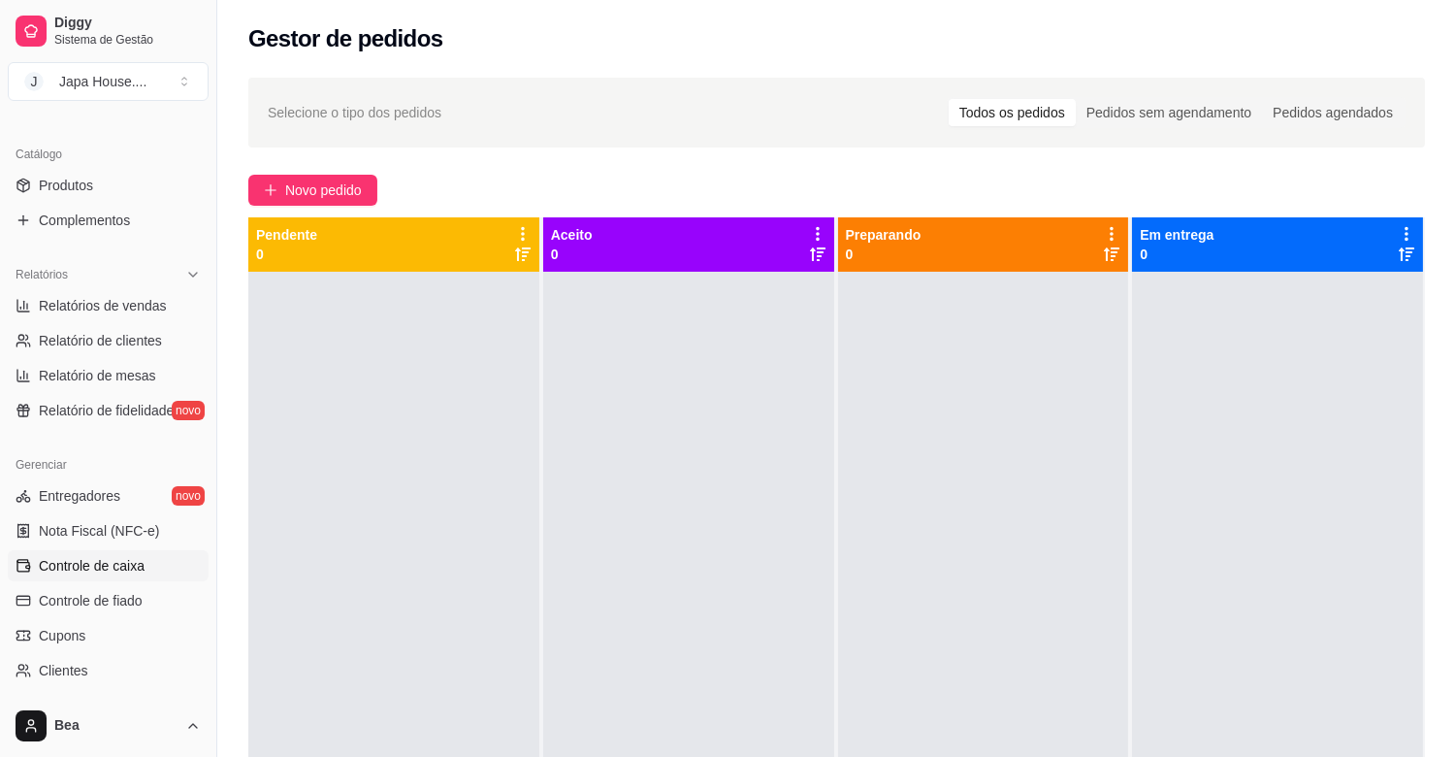
click at [148, 561] on link "Controle de caixa" at bounding box center [108, 565] width 201 height 31
